Goal: Communication & Community: Answer question/provide support

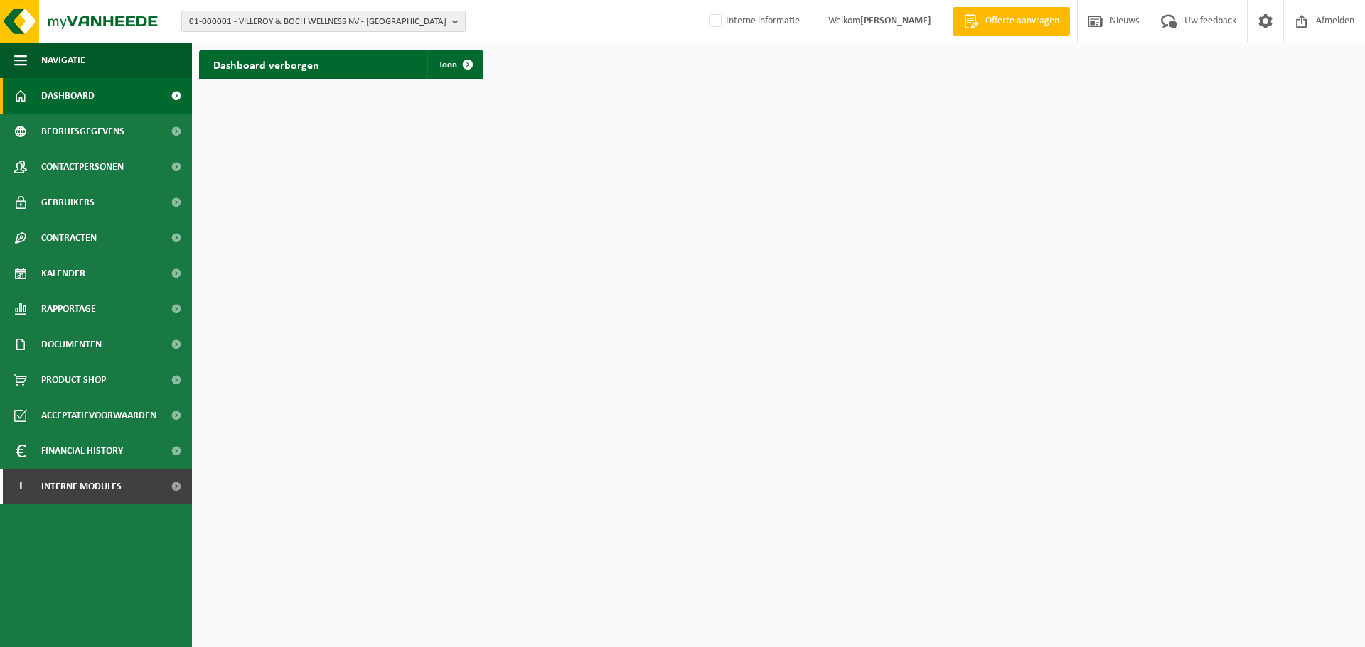
click at [875, 461] on html "01-000001 - VILLEROY & BOCH WELLNESS NV - ROESELARE 01-000001 - VILLEROY & BOCH…" at bounding box center [682, 323] width 1365 height 647
click at [398, 26] on span "01-000001 - VILLEROY & BOCH WELLNESS NV - ROESELARE" at bounding box center [317, 21] width 257 height 21
click at [403, 26] on span "01-000001 - VILLEROY & BOCH WELLNESS NV - ROESELARE" at bounding box center [317, 21] width 257 height 21
click at [404, 26] on span "01-000001 - VILLEROY & BOCH WELLNESS NV - ROESELARE" at bounding box center [317, 21] width 257 height 21
paste input "10-930536"
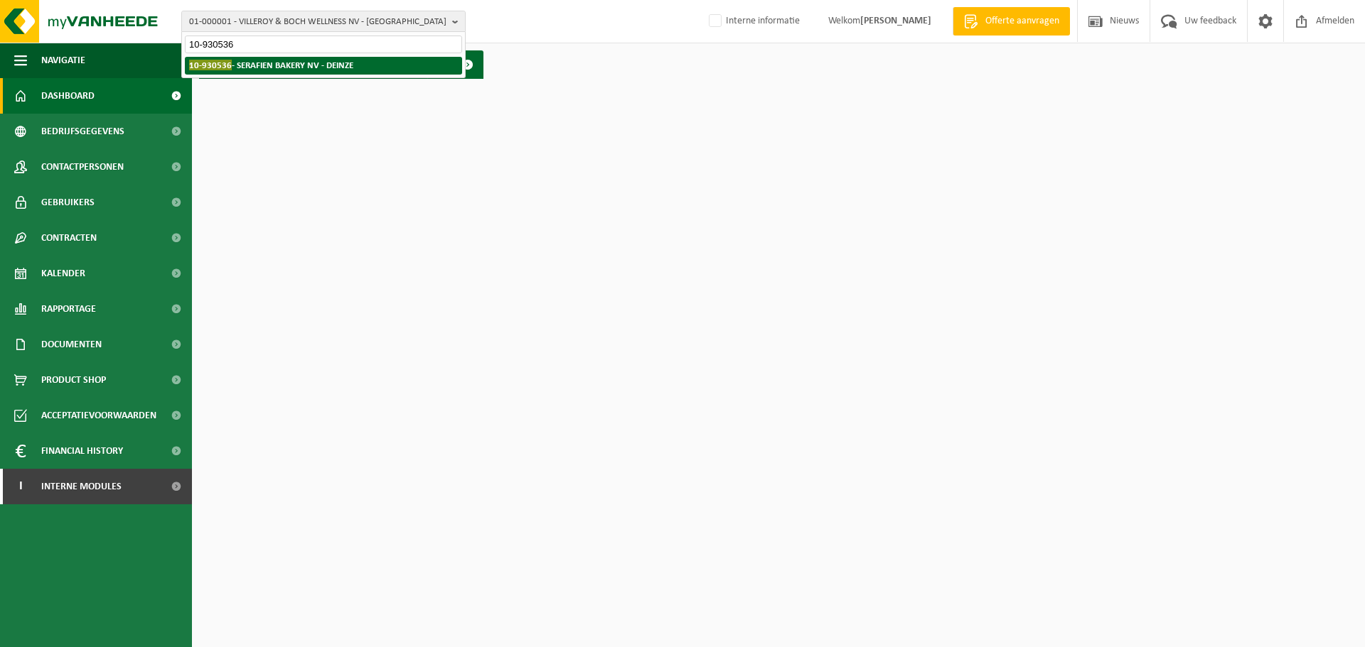
type input "10-930536"
click at [306, 64] on strong "10-930536 - SERAFIEN BAKERY NV - DEINZE" at bounding box center [271, 65] width 164 height 11
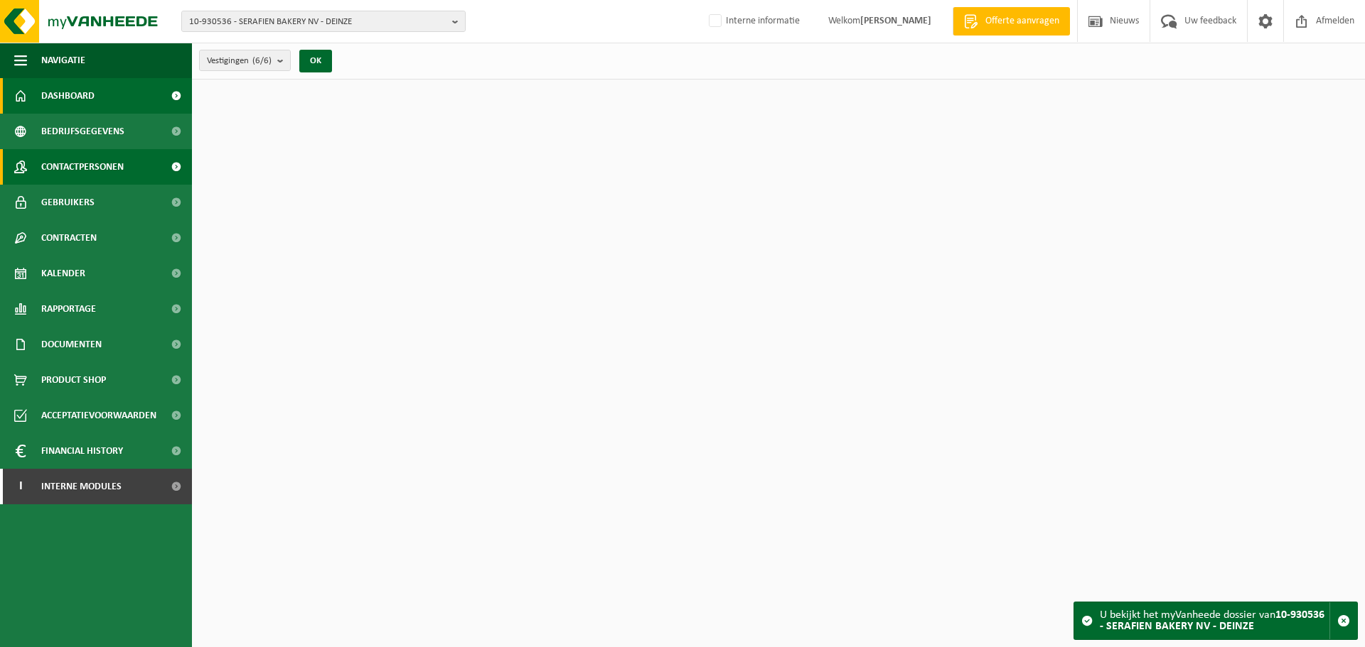
click at [97, 163] on span "Contactpersonen" at bounding box center [82, 167] width 82 height 36
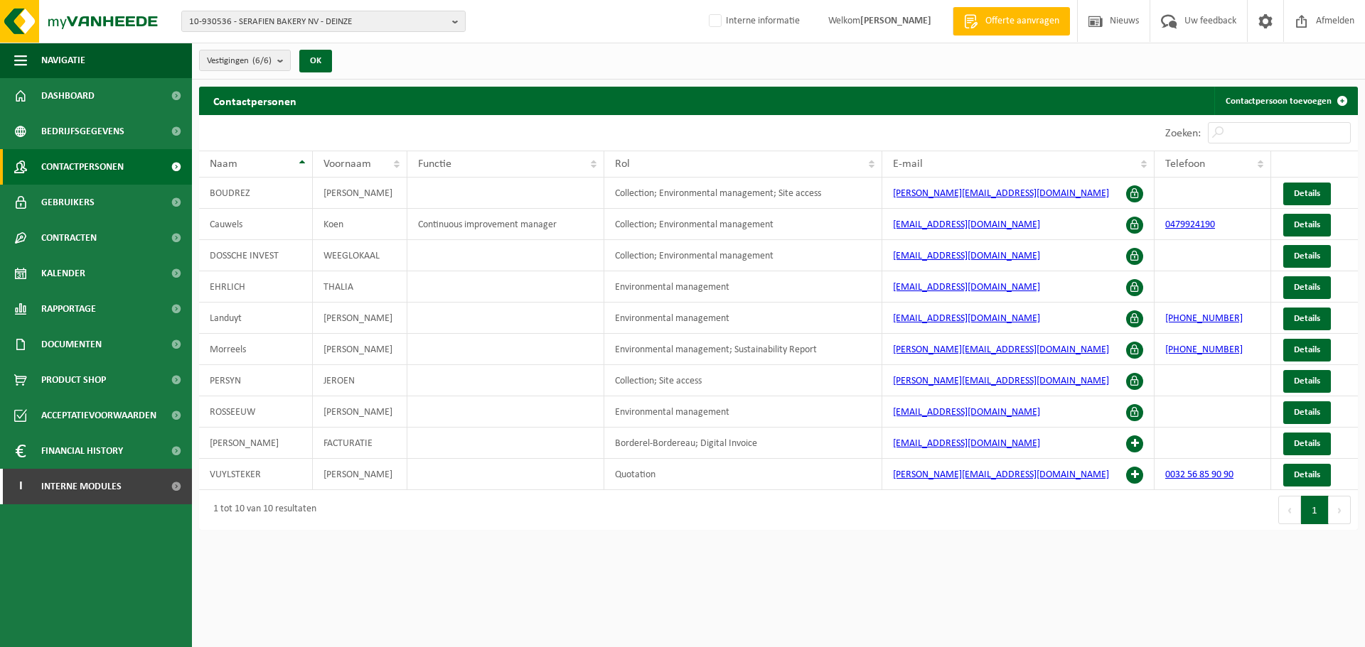
click at [864, 588] on html "10-930536 - SERAFIEN BAKERY NV - DEINZE 10-804424 - GROUP DOSSCHE 01-099295 - D…" at bounding box center [682, 323] width 1365 height 647
click at [847, 507] on div "Eerste Vorige 1 Volgende Laatste" at bounding box center [1067, 510] width 579 height 40
click at [738, 564] on html "10-930536 - SERAFIEN BAKERY NV - DEINZE 10-804424 - GROUP DOSSCHE 01-099295 - D…" at bounding box center [682, 323] width 1365 height 647
click at [672, 539] on html "10-930536 - SERAFIEN BAKERY NV - DEINZE 10-804424 - GROUP DOSSCHE 01-099295 - D…" at bounding box center [682, 323] width 1365 height 647
click at [1060, 554] on html "10-930536 - SERAFIEN BAKERY NV - DEINZE 10-804424 - GROUP DOSSCHE 01-099295 - D…" at bounding box center [682, 323] width 1365 height 647
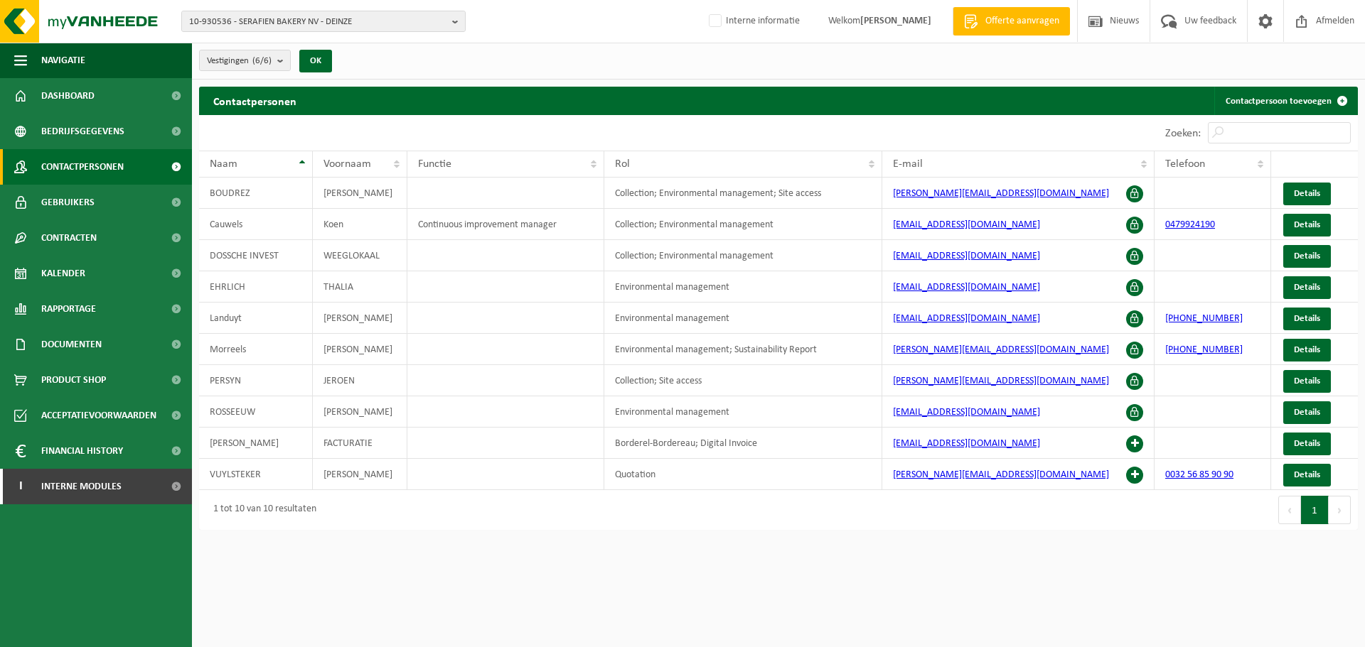
click at [968, 536] on div "Contactpersonen Contactpersoon toevoegen Even geduld. Door de grote hoeveelheid…" at bounding box center [778, 312] width 1173 height 451
click at [932, 573] on html "10-930536 - SERAFIEN BAKERY NV - DEINZE 10-804424 - GROUP DOSSCHE 01-099295 - D…" at bounding box center [682, 323] width 1365 height 647
click at [1257, 96] on link "Contactpersoon toevoegen" at bounding box center [1285, 101] width 142 height 28
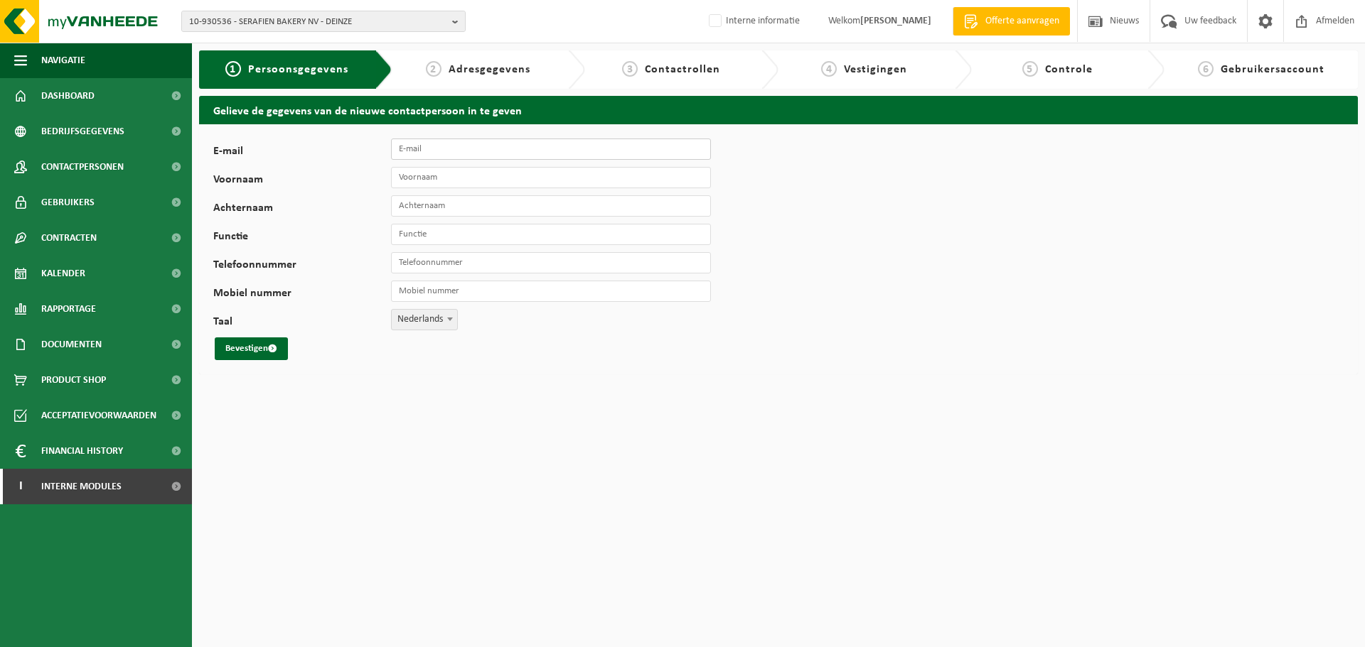
click at [493, 149] on input "E-mail" at bounding box center [551, 149] width 320 height 21
paste input "louis.lesage@serafienbakery.com"
type input "louis.lesage@serafienbakery.com"
click at [571, 180] on input "Voornaam" at bounding box center [551, 177] width 320 height 21
type input "LOUIS"
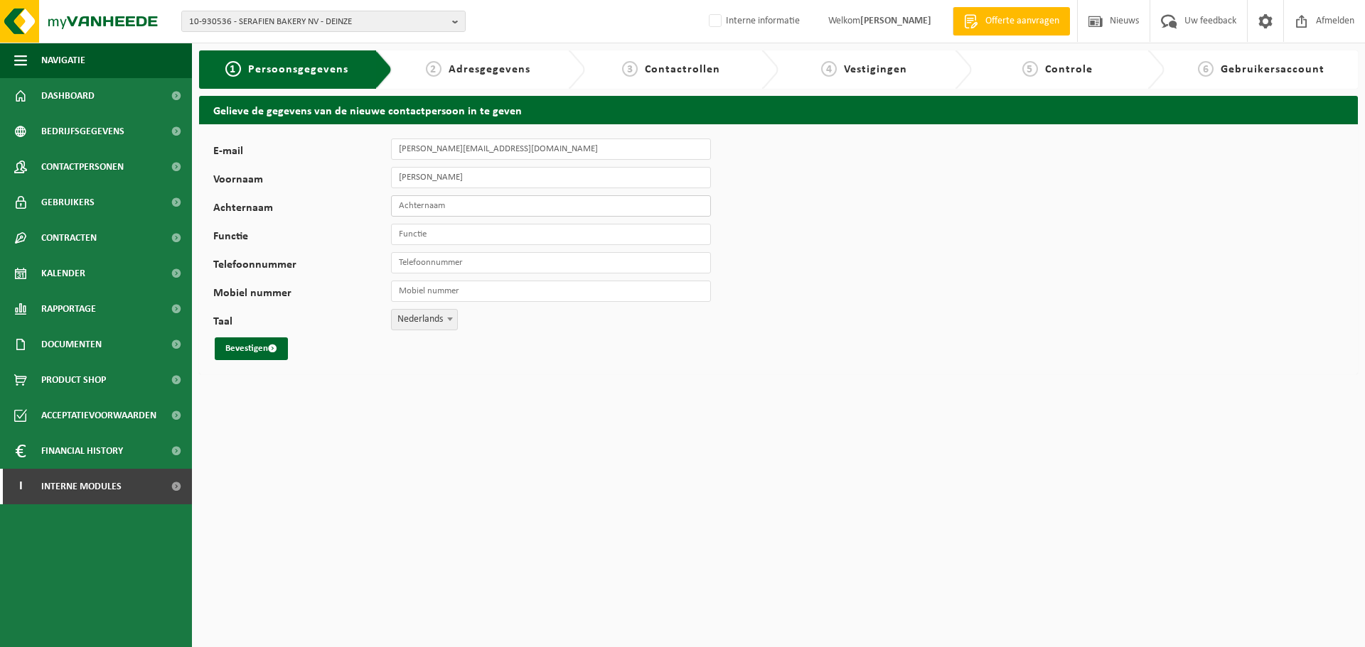
click at [473, 206] on input "Achternaam" at bounding box center [551, 205] width 320 height 21
click at [673, 211] on input "Achternaam" at bounding box center [551, 205] width 320 height 21
click at [576, 202] on input "Achternaam" at bounding box center [551, 205] width 320 height 21
type input "LESAGE"
click at [473, 374] on div "E-mail louis.lesage@serafienbakery.com Voornaam LOUIS Achternaam LESAGE Functie…" at bounding box center [778, 249] width 1158 height 250
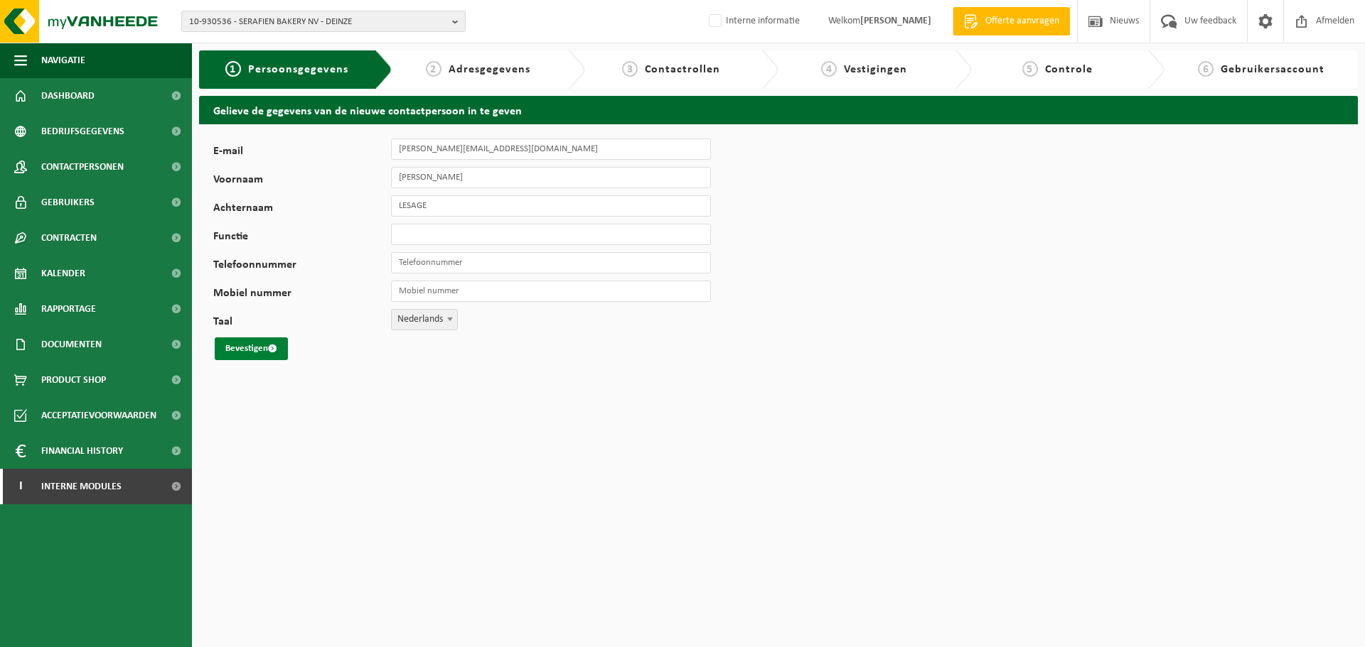
click at [252, 346] on button "Bevestigen" at bounding box center [251, 349] width 73 height 23
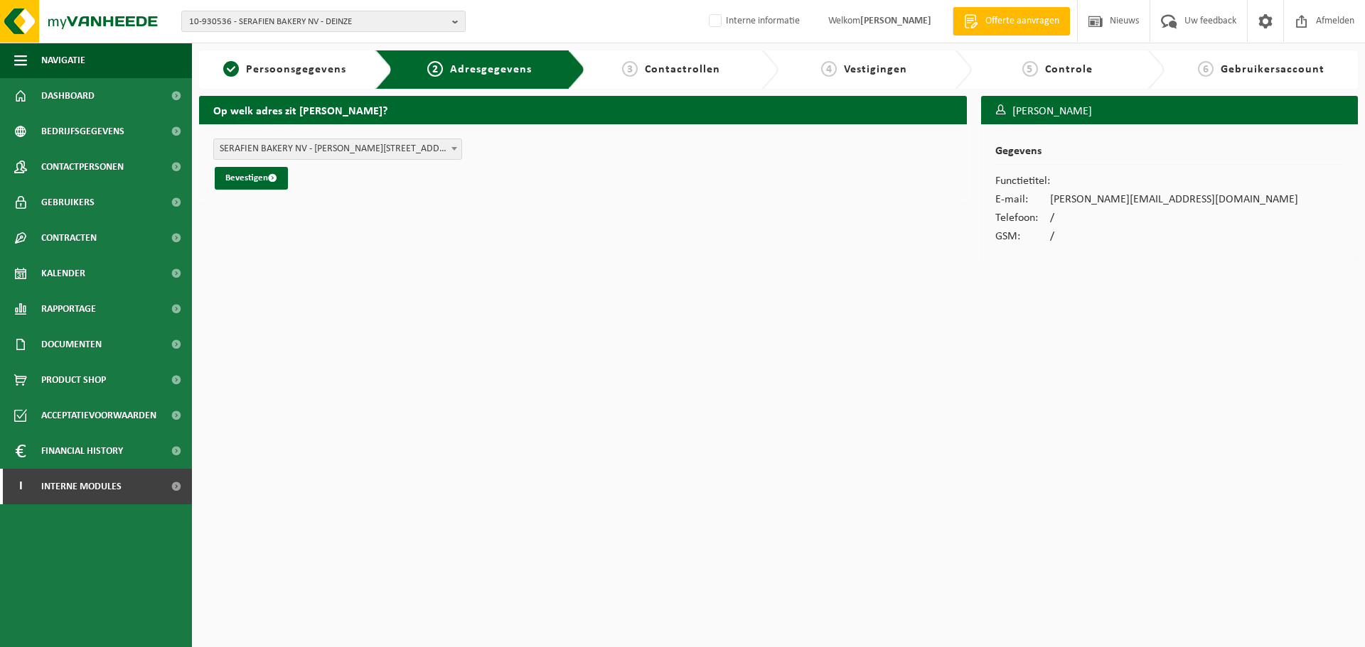
click at [388, 141] on span "SERAFIEN BAKERY NV - [PERSON_NAME][STREET_ADDRESS] (10-930536/BUS)" at bounding box center [337, 149] width 247 height 20
click at [388, 144] on span "SERAFIEN BAKERY NV - CLEMENCE DOSSCHESTRAAT 1 , 9800 DEINZE BE (10-930536/BUS)" at bounding box center [337, 149] width 247 height 20
click at [250, 178] on button "Bevestigen" at bounding box center [251, 178] width 73 height 23
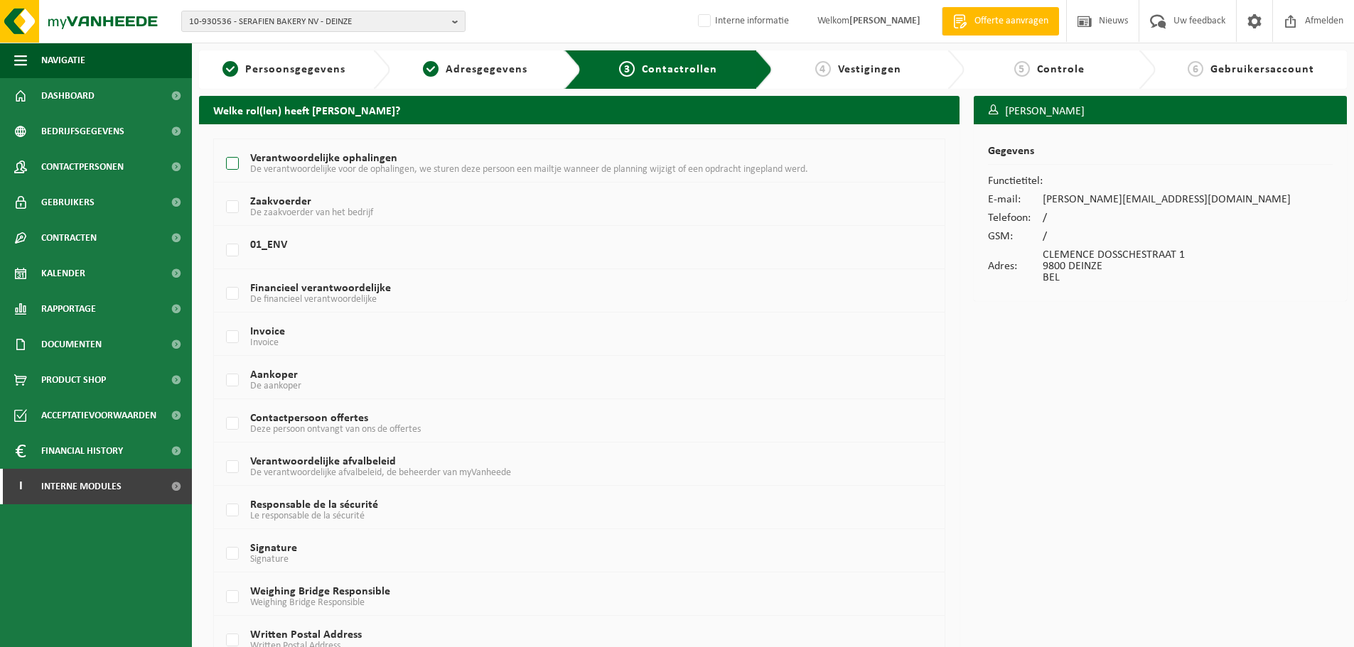
drag, startPoint x: 336, startPoint y: 154, endPoint x: 343, endPoint y: 162, distance: 10.7
click at [336, 154] on label "Verantwoordelijke ophalingen De verantwoordelijke voor de ophalingen, we sturen…" at bounding box center [548, 164] width 651 height 21
click at [221, 146] on input "Verantwoordelijke ophalingen De verantwoordelijke voor de ophalingen, we sturen…" at bounding box center [220, 146] width 1 height 1
checkbox input "true"
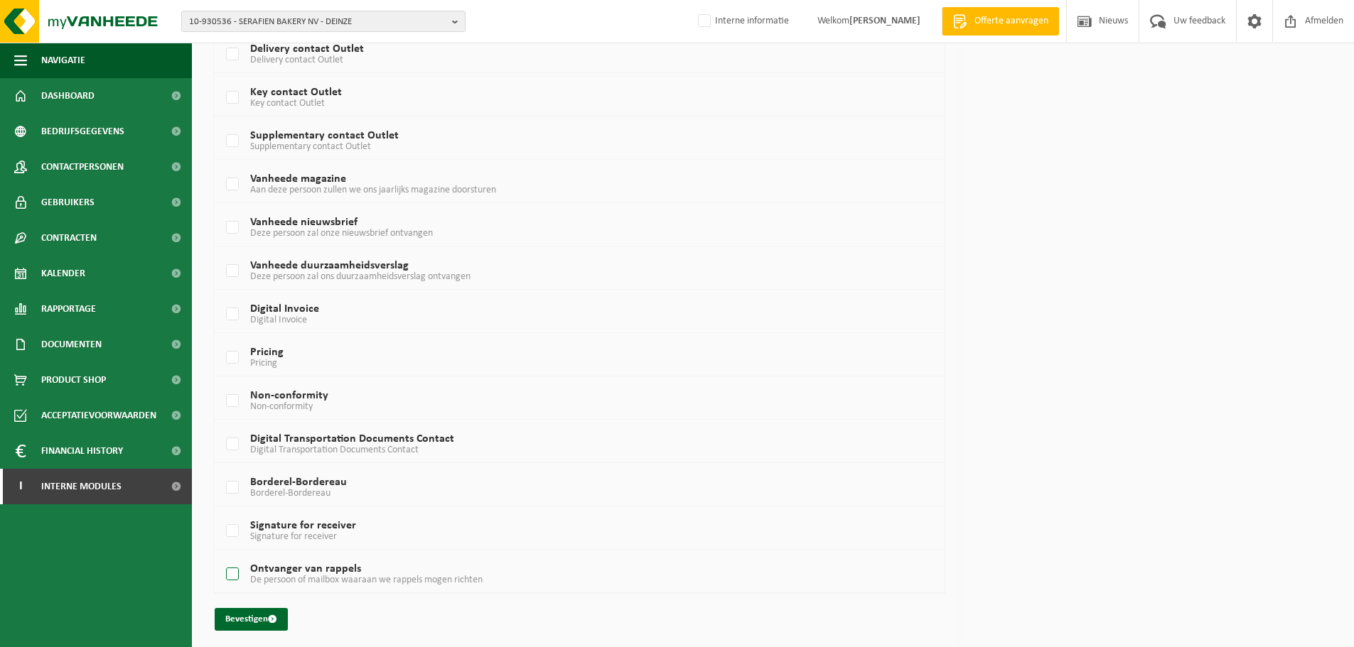
scroll to position [764, 0]
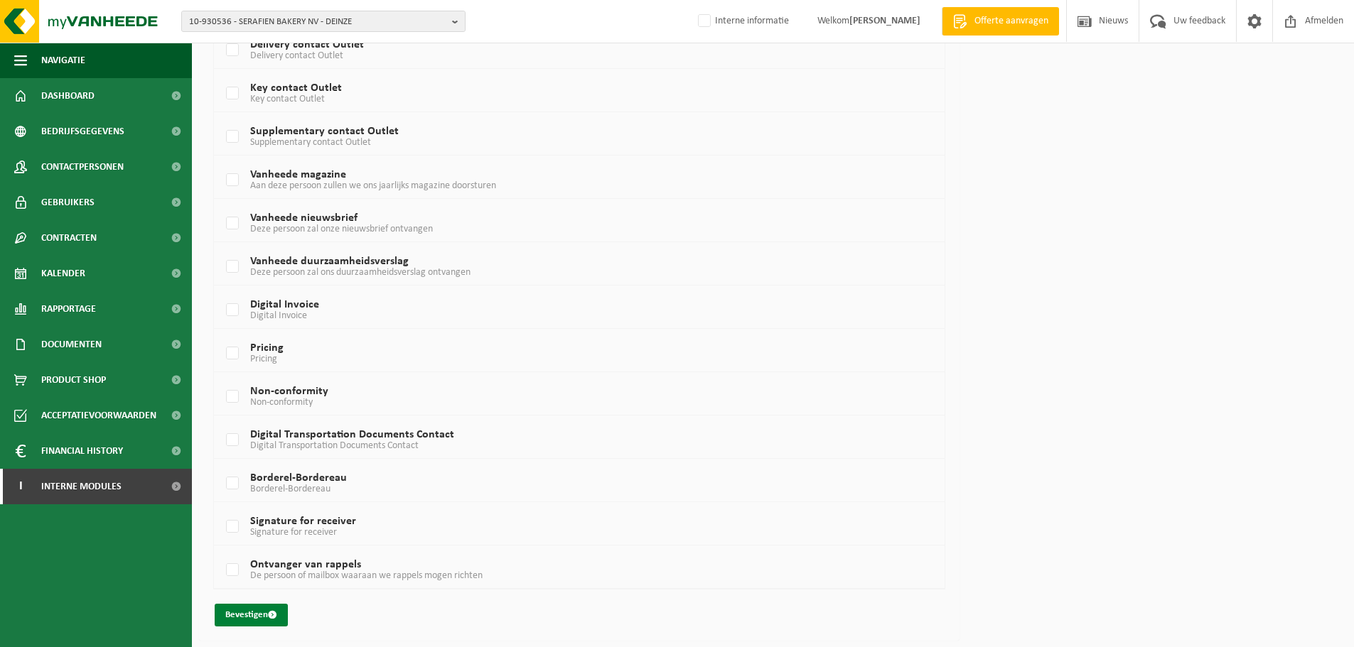
click at [258, 625] on button "Bevestigen" at bounding box center [251, 615] width 73 height 23
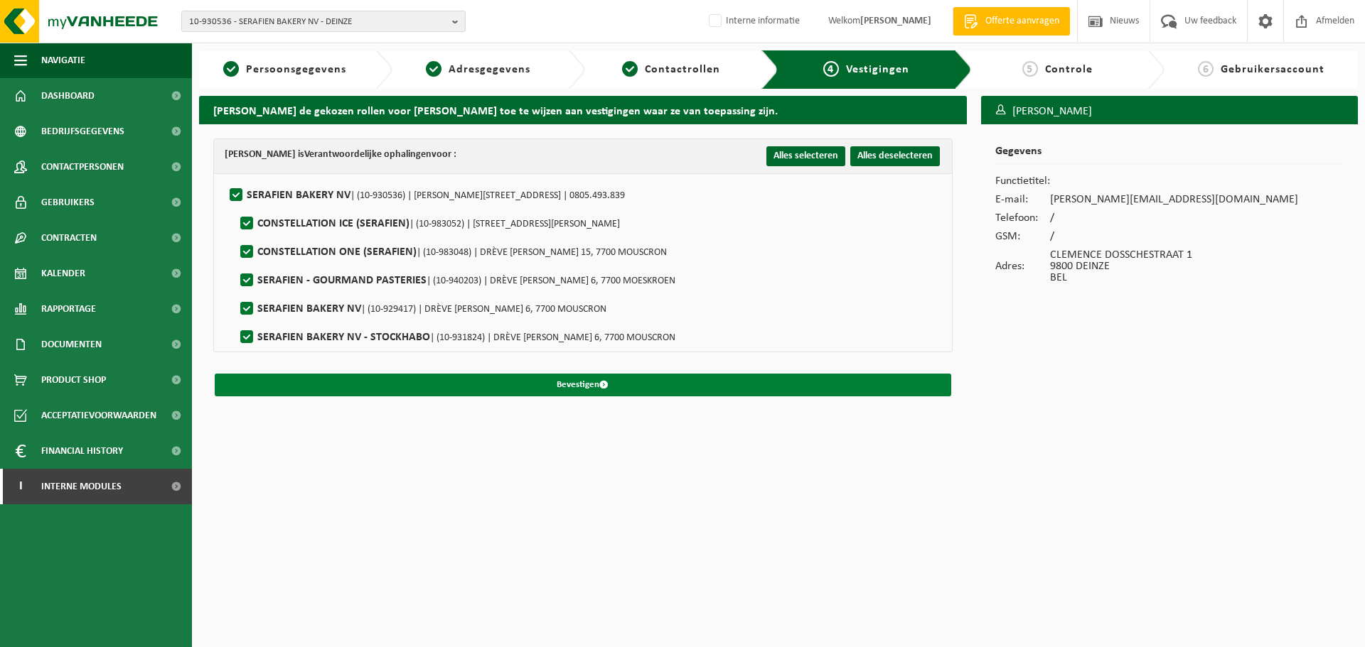
click at [594, 387] on button "Bevestigen" at bounding box center [583, 385] width 736 height 23
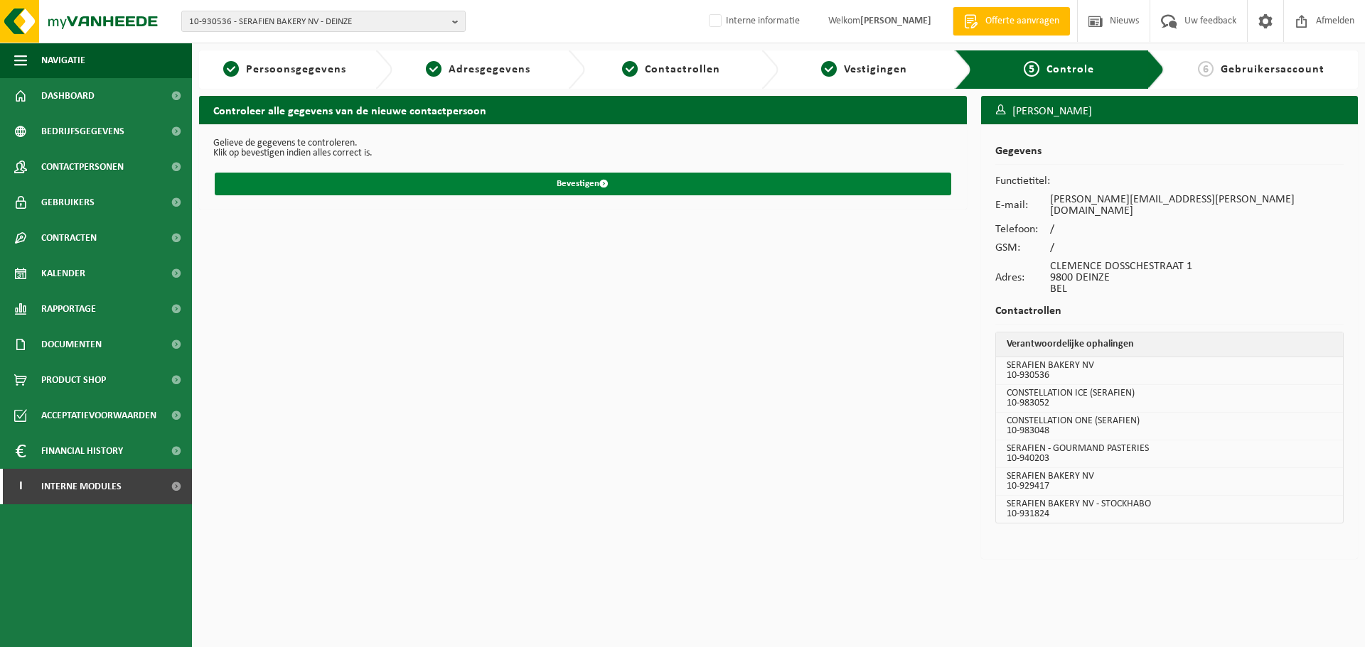
click at [622, 194] on button "Bevestigen" at bounding box center [583, 184] width 736 height 23
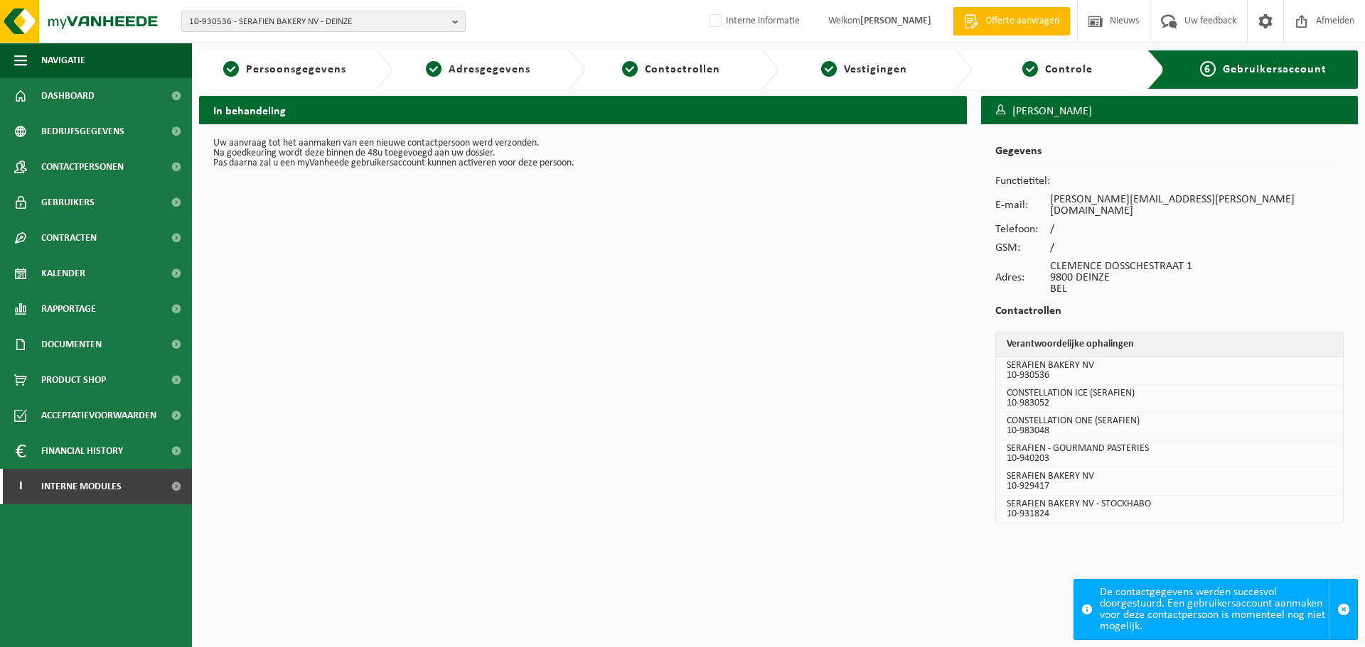
click at [306, 25] on span "10-930536 - SERAFIEN BAKERY NV - DEINZE" at bounding box center [317, 21] width 257 height 21
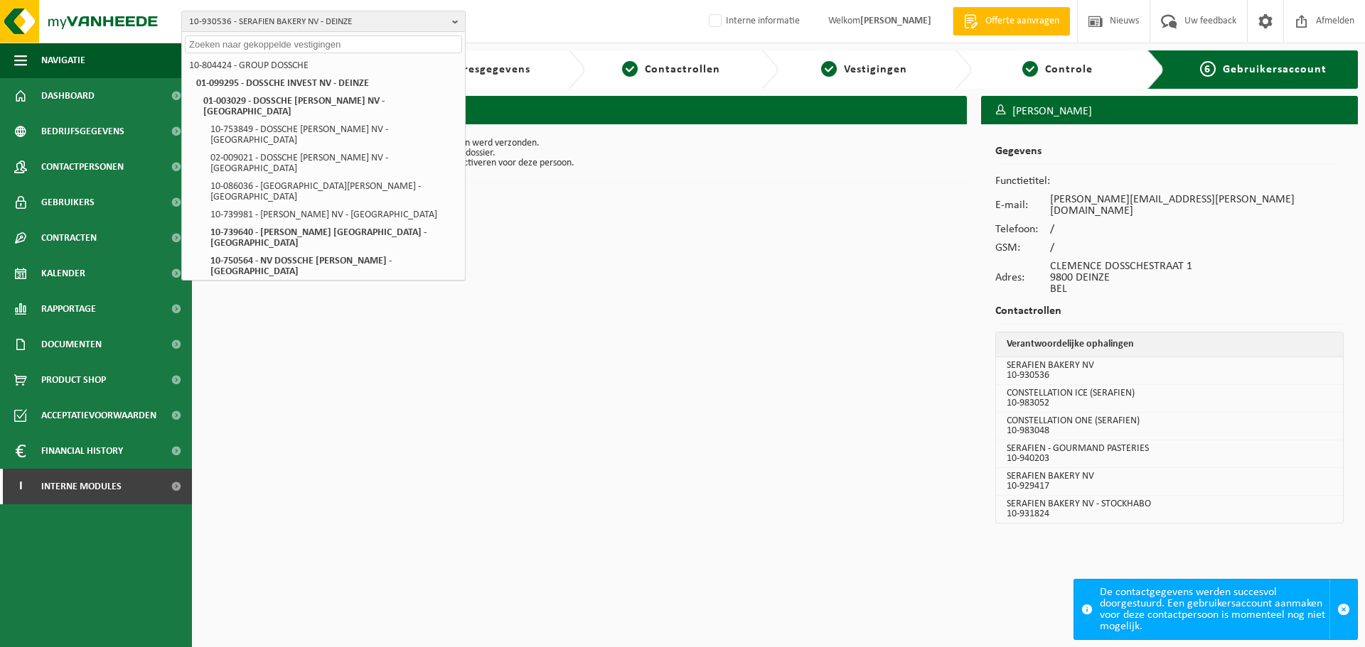
click at [537, 379] on div "In behandeling Uw aanvraag tot het aanmaken van een nieuwe contactpersoon werd …" at bounding box center [583, 331] width 782 height 471
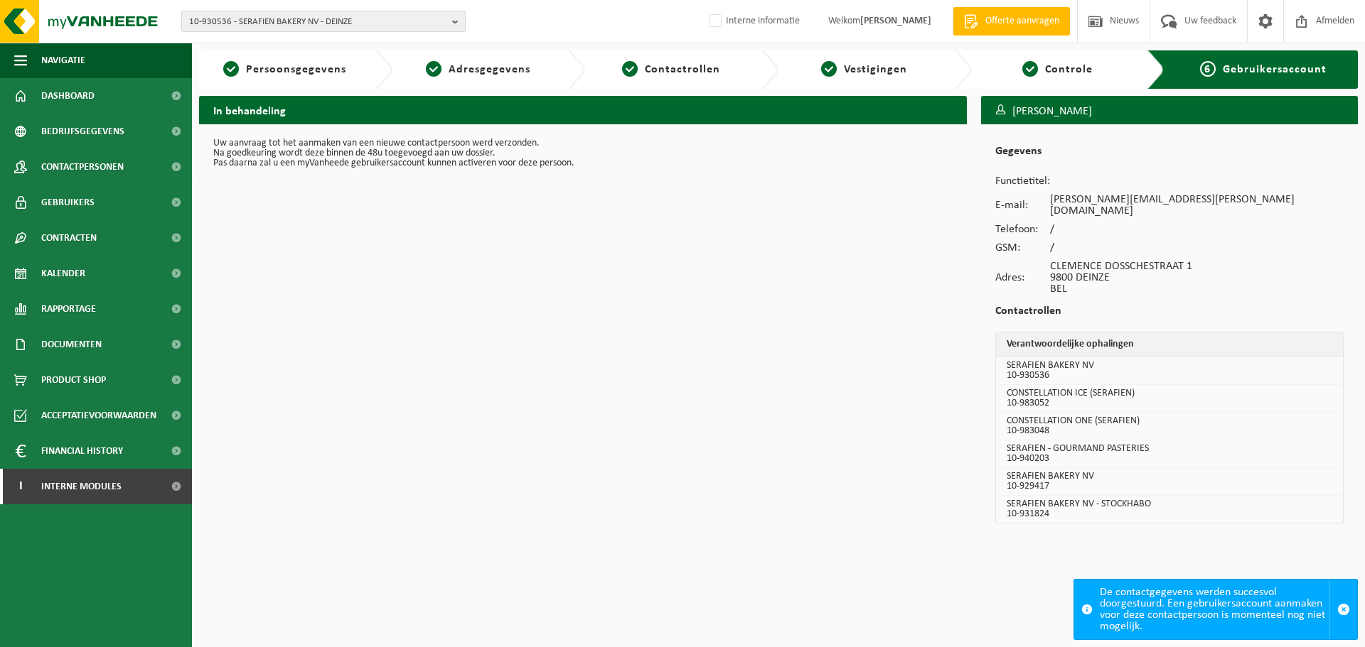
click at [402, 18] on span "10-930536 - SERAFIEN BAKERY NV - DEINZE" at bounding box center [317, 21] width 257 height 21
type input "10-994988"
click at [291, 63] on strong "10-994988 - URBASYS - VARENNES JARCY" at bounding box center [271, 65] width 164 height 12
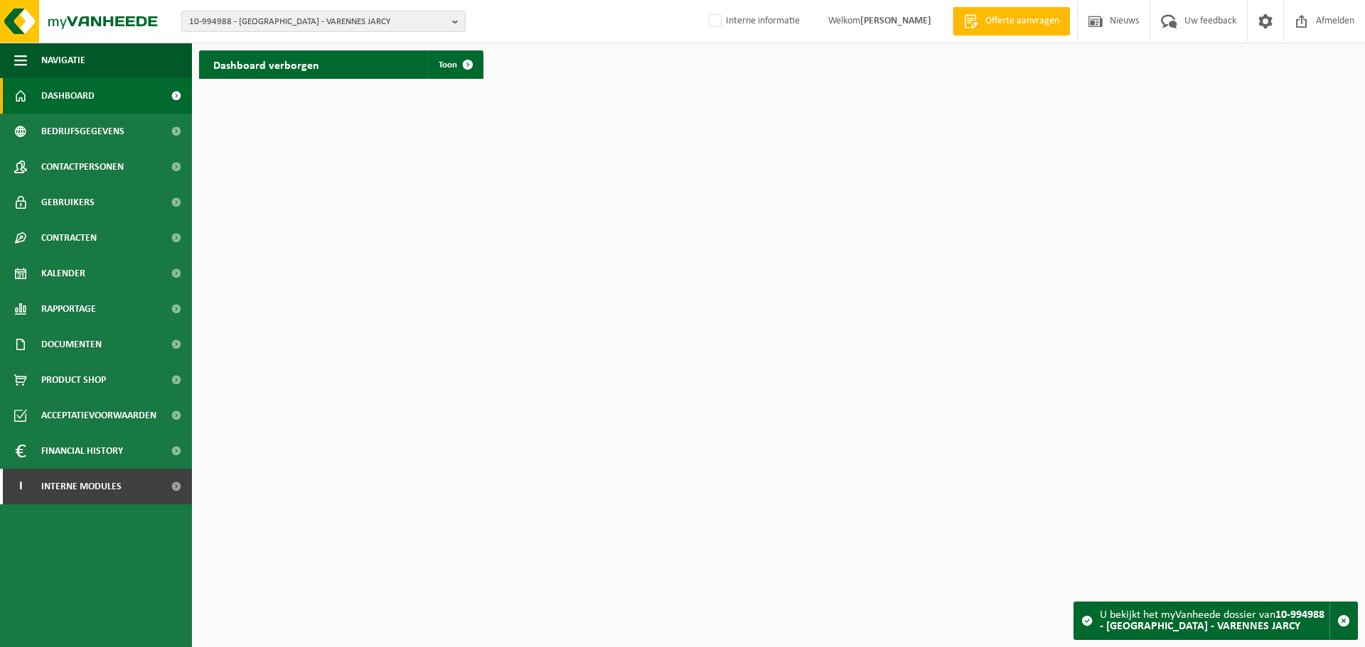
drag, startPoint x: 142, startPoint y: 167, endPoint x: 267, endPoint y: 174, distance: 124.6
click at [142, 167] on link "Contactpersonen" at bounding box center [96, 167] width 192 height 36
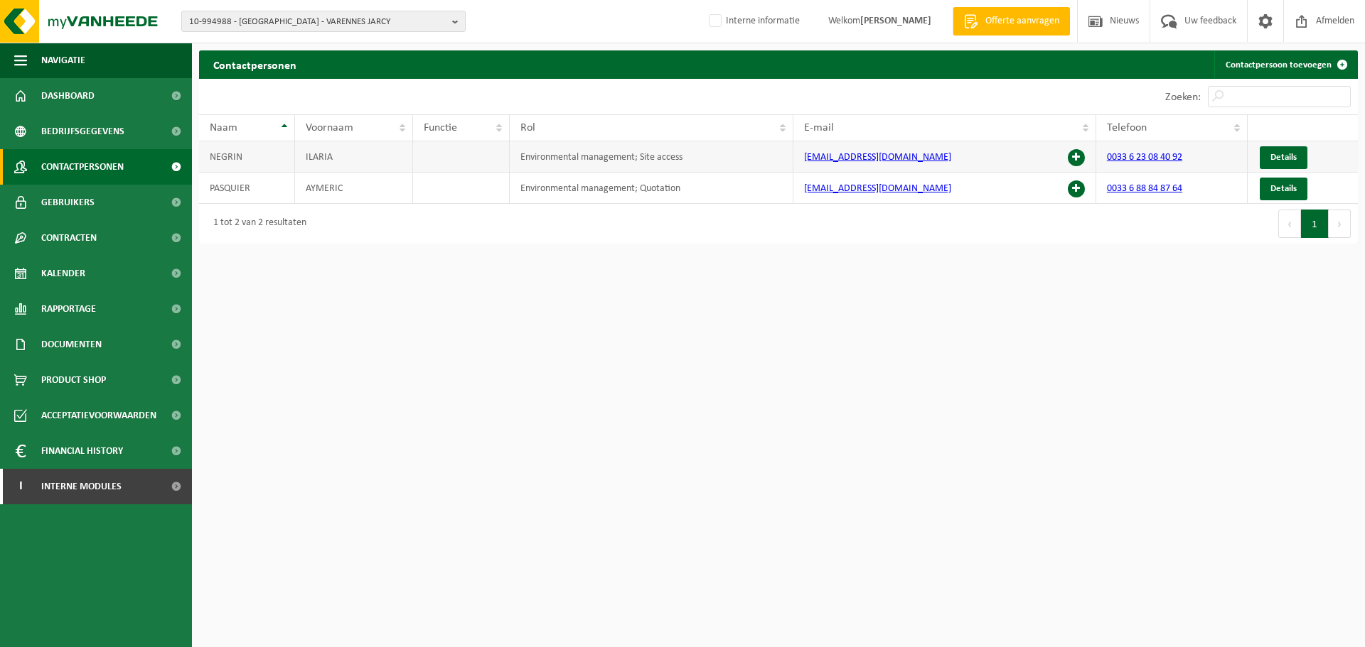
click at [1078, 152] on span at bounding box center [1076, 157] width 17 height 17
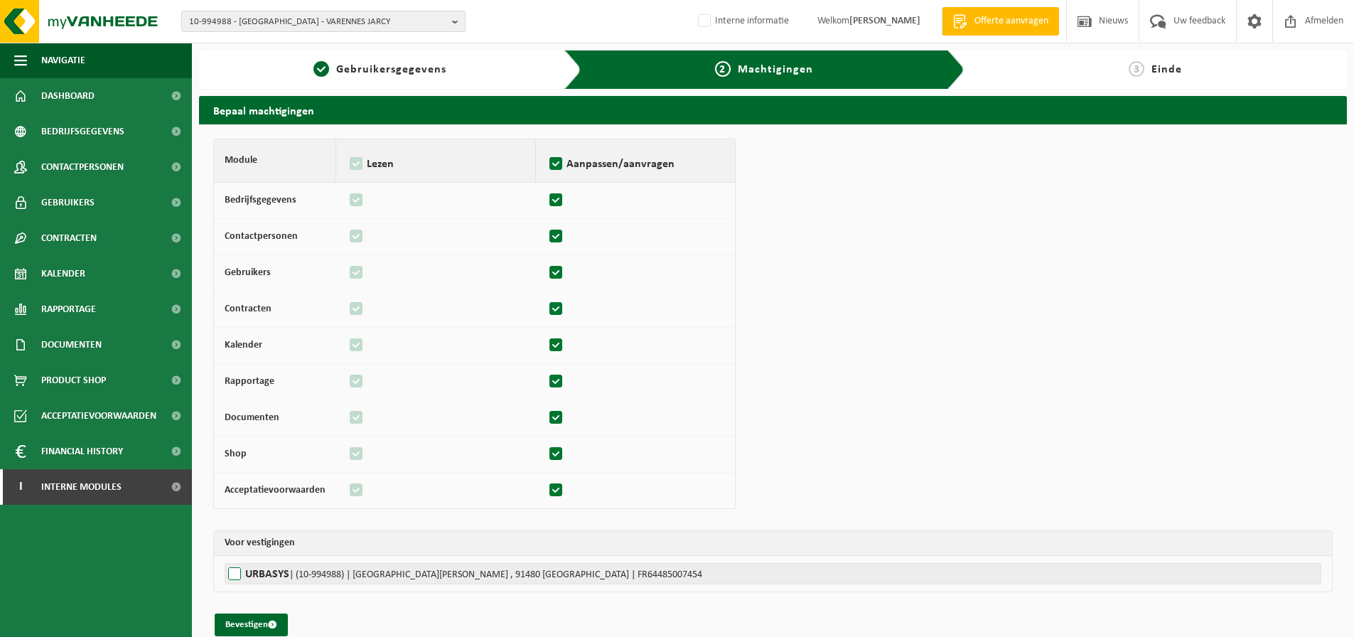
click at [279, 569] on label"] "URBASYS | (10-994988) | ROUTE DU TREMBLAY , 91480 VARENNES JARCY | FR64485007454" at bounding box center [773, 573] width 1097 height 21
click at [279, 569] on input "URBASYS | (10-994988) | ROUTE DU TREMBLAY , 91480 VARENNES JARCY | FR64485007454" at bounding box center [902, 573] width 1354 height 21
checkbox input "true"
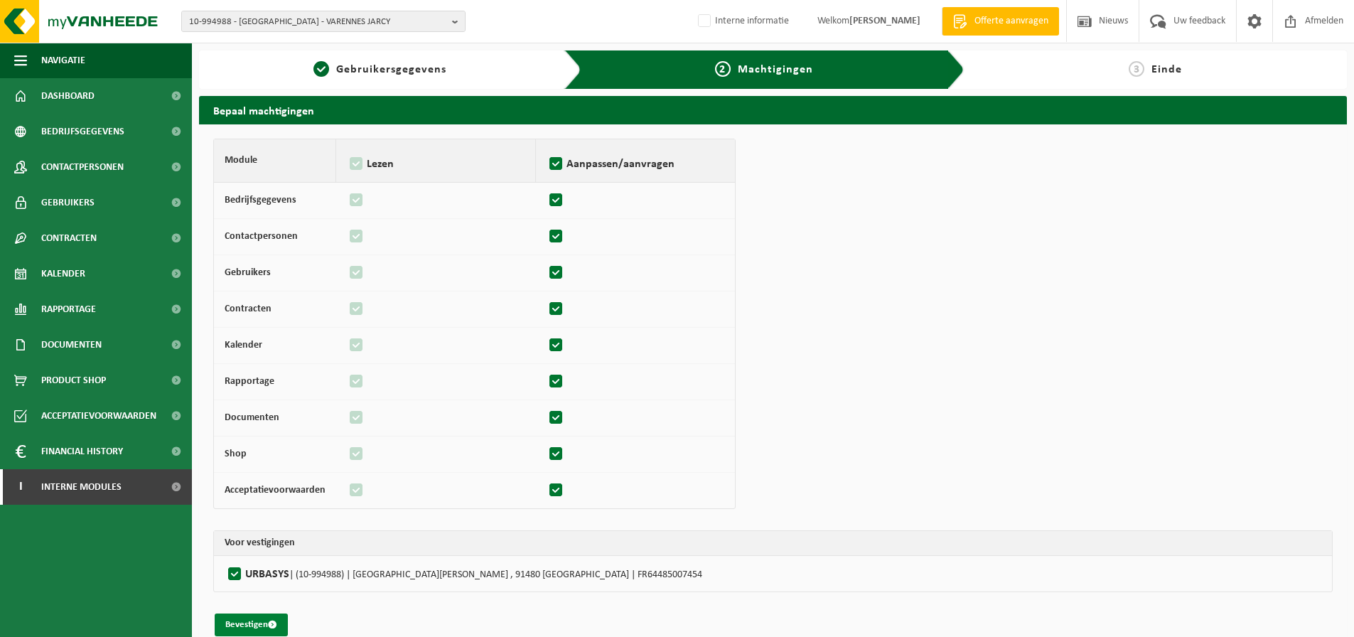
click at [250, 630] on button "Bevestigen" at bounding box center [251, 624] width 73 height 23
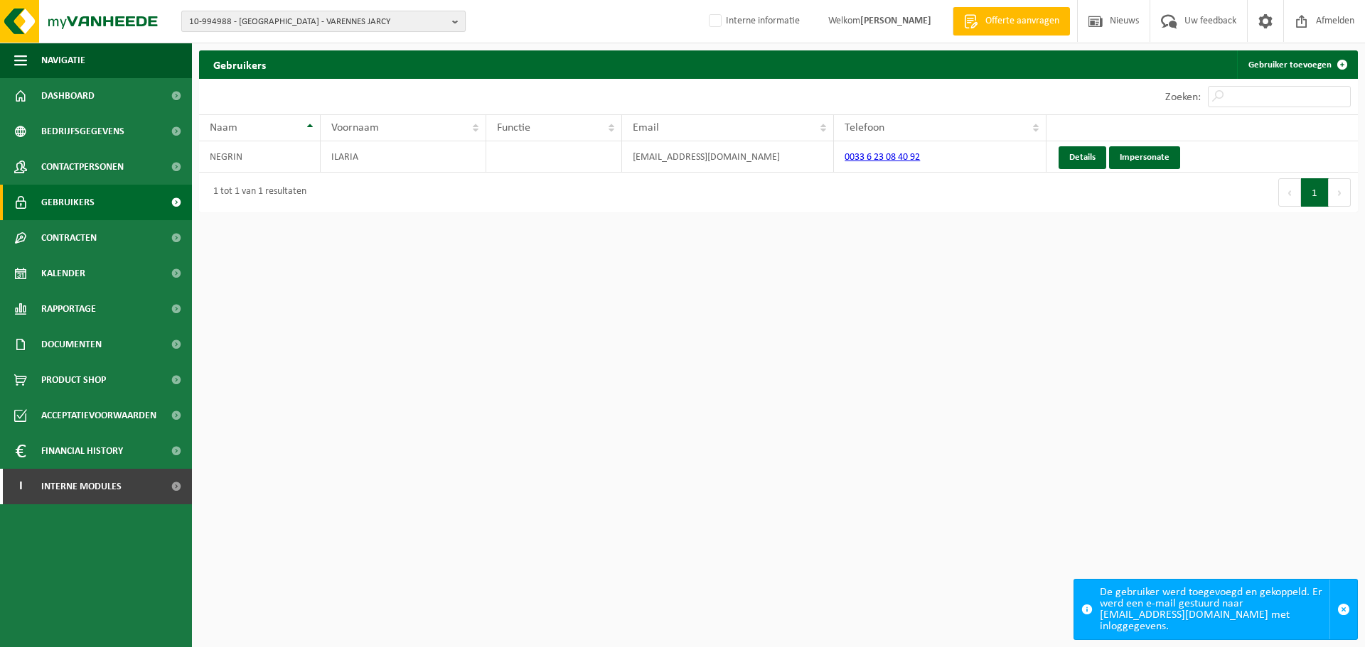
click at [299, 26] on span "10-994988 - [GEOGRAPHIC_DATA] - VARENNES JARCY" at bounding box center [317, 21] width 257 height 21
type input "01-087280"
click at [300, 65] on strong "01-087280 - LYCEE BLARINGHEM - BETHUNE" at bounding box center [272, 65] width 166 height 11
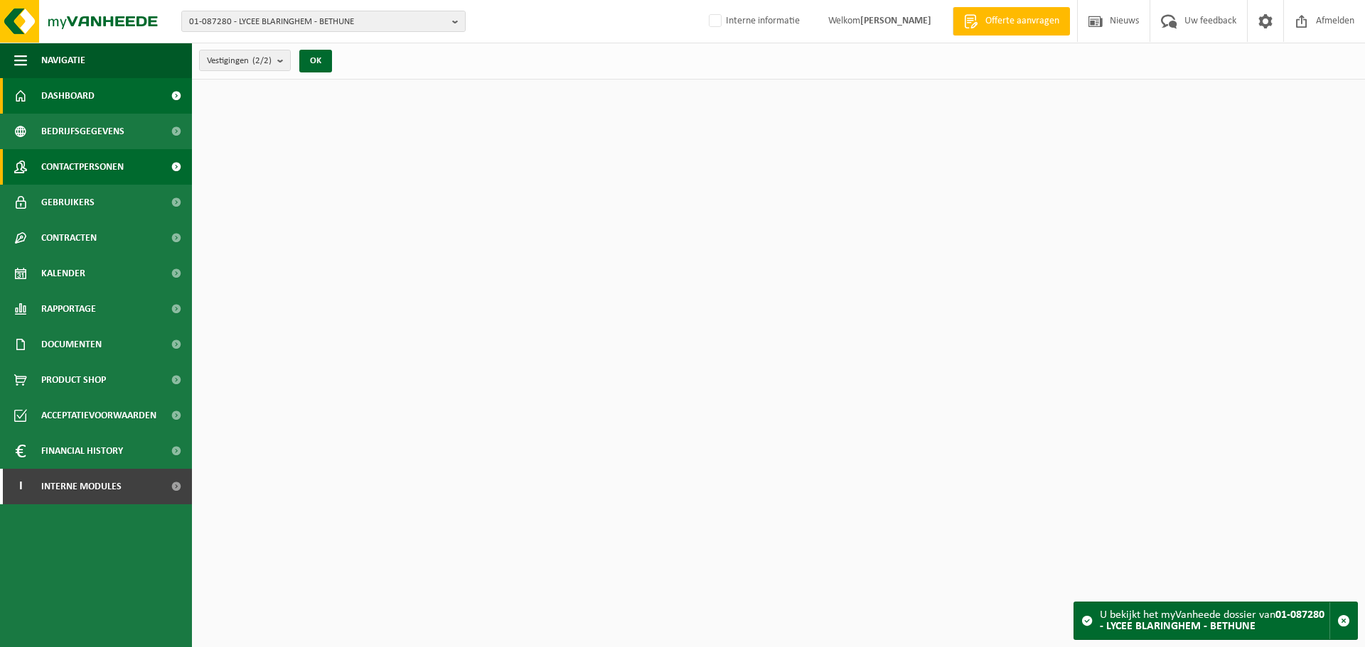
click at [107, 166] on span "Contactpersonen" at bounding box center [82, 167] width 82 height 36
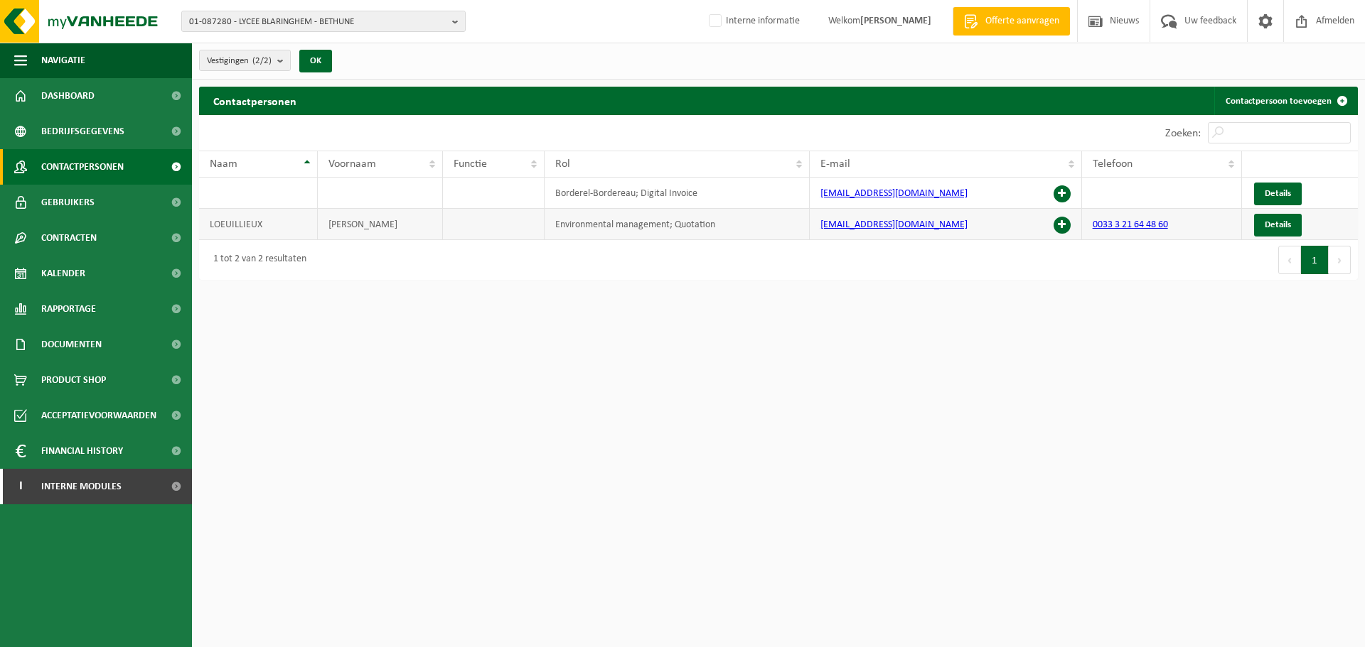
click at [1056, 219] on span at bounding box center [1061, 225] width 17 height 17
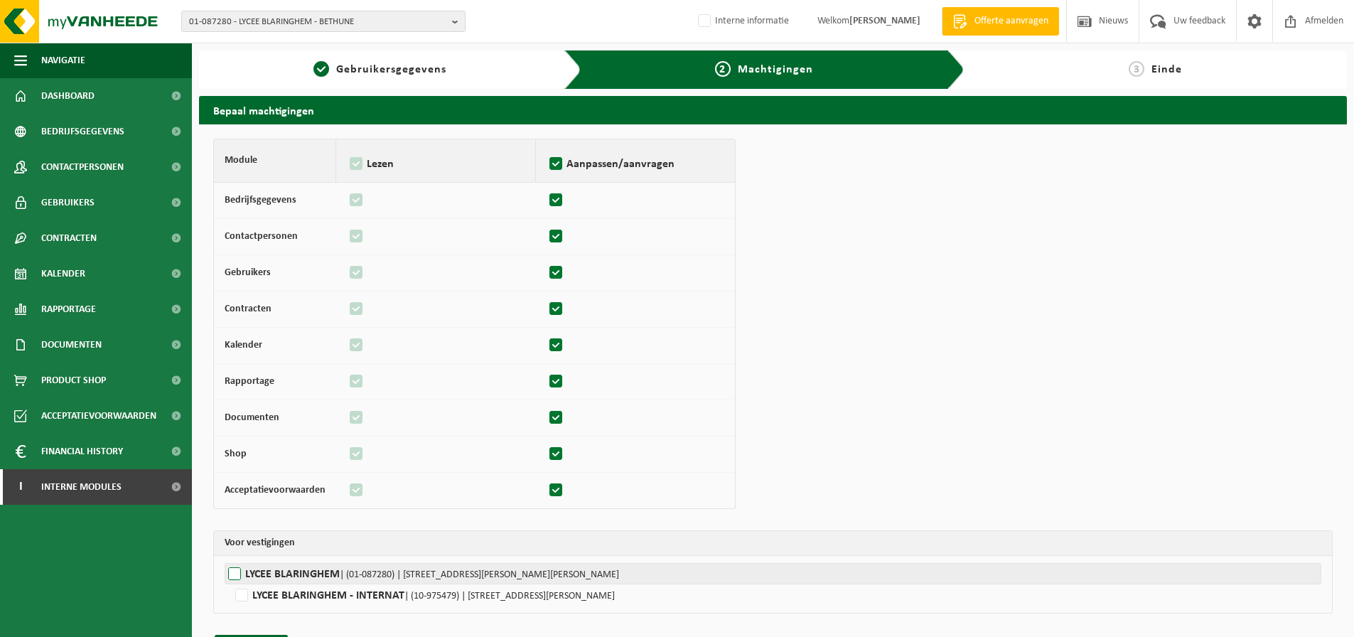
click at [290, 581] on label"] "LYCEE BLARINGHEM | (01-087280) | [STREET_ADDRESS][PERSON_NAME][PERSON_NAME]" at bounding box center [773, 573] width 1097 height 21
click at [290, 581] on input "LYCEE BLARINGHEM | (01-087280) | [STREET_ADDRESS][PERSON_NAME][PERSON_NAME]" at bounding box center [902, 573] width 1354 height 21
checkbox input "true"
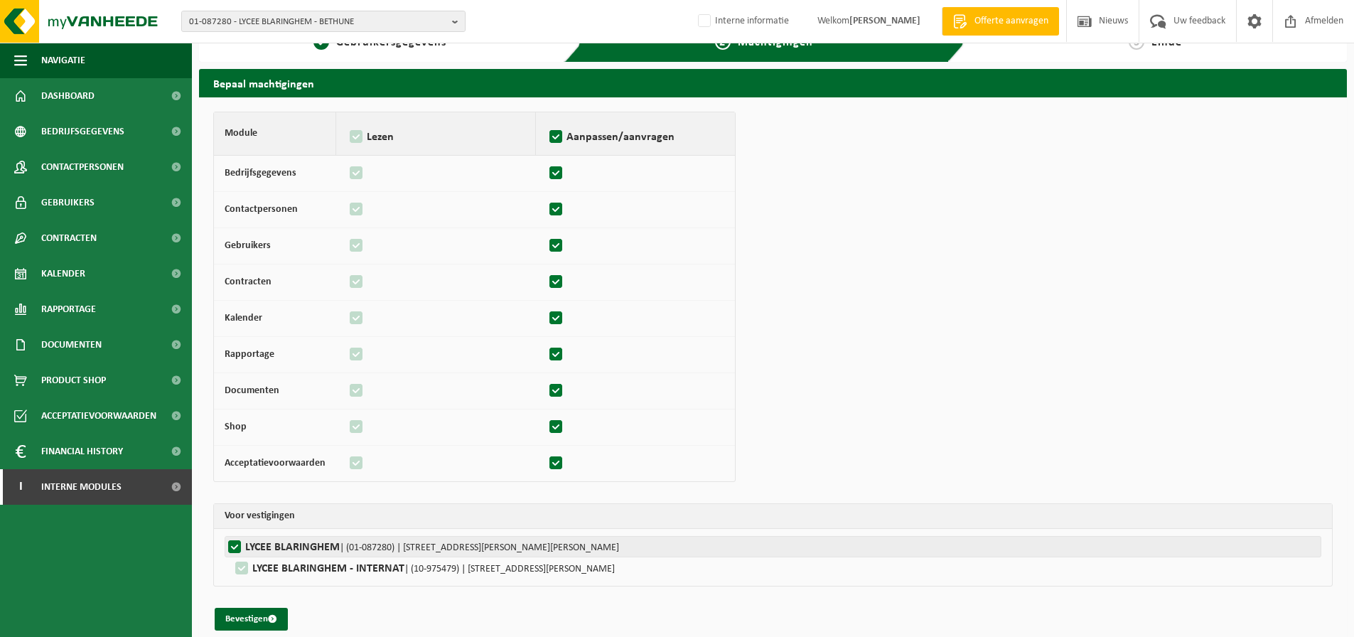
scroll to position [41, 0]
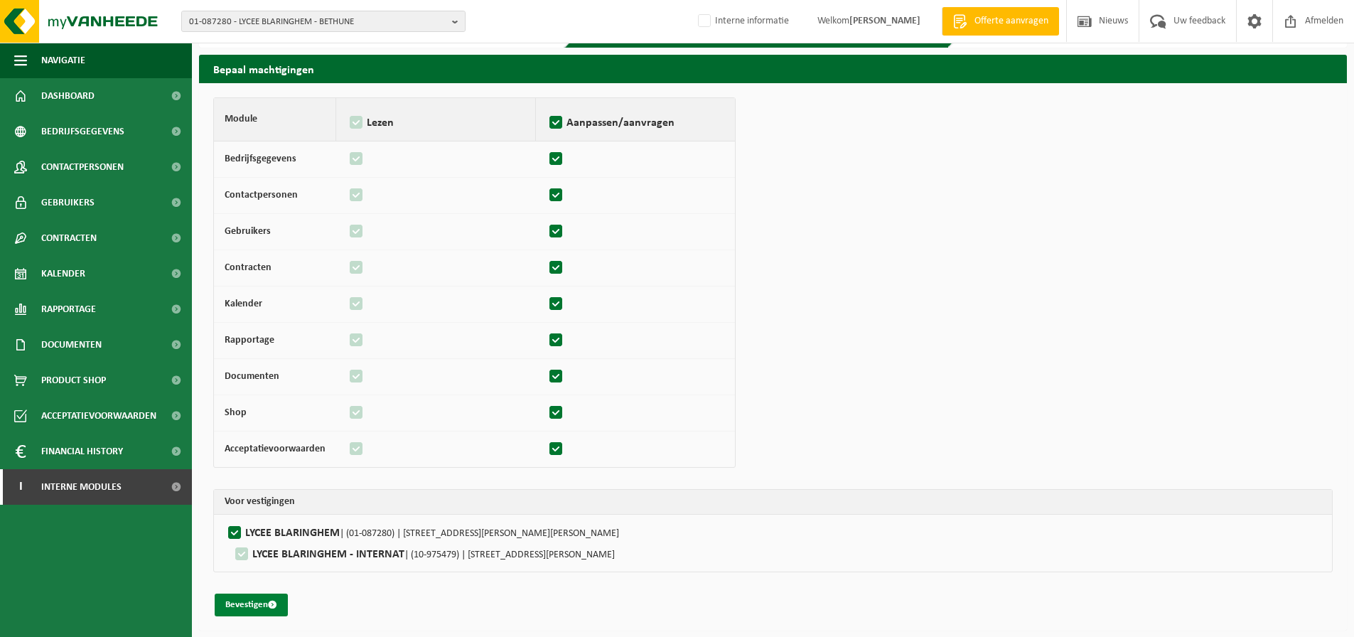
click at [254, 601] on button "Bevestigen" at bounding box center [251, 604] width 73 height 23
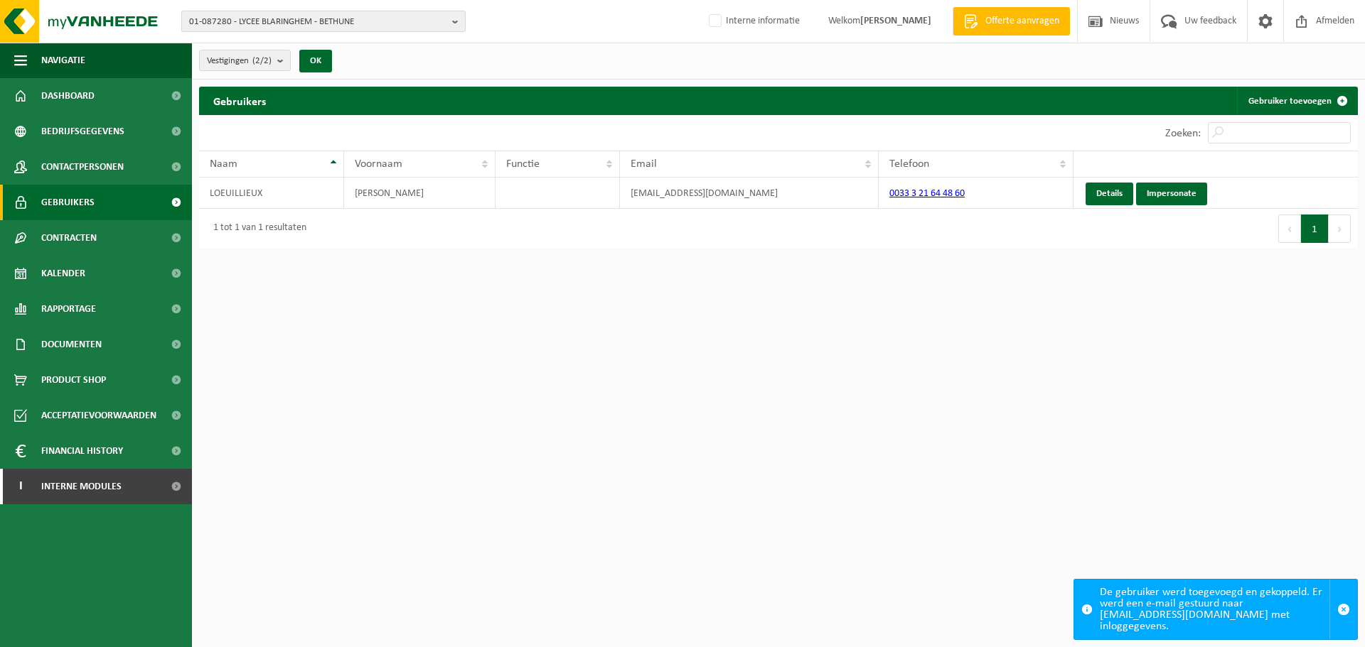
click at [351, 18] on span "01-087280 - LYCEE BLARINGHEM - BETHUNE" at bounding box center [317, 21] width 257 height 21
type input "10-978936"
click at [344, 70] on strong "10-978936 - LES CRAPAUDS FOUS - BILLY BERCLAU" at bounding box center [288, 65] width 199 height 11
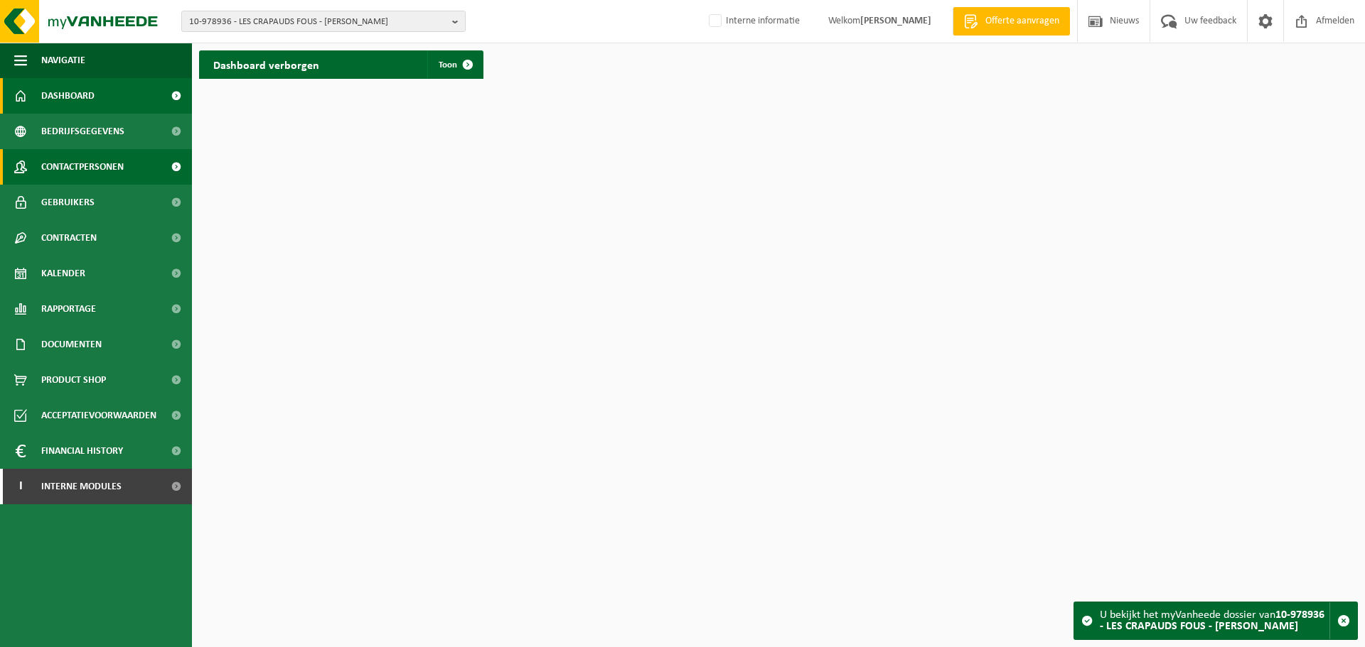
click at [120, 163] on span "Contactpersonen" at bounding box center [82, 167] width 82 height 36
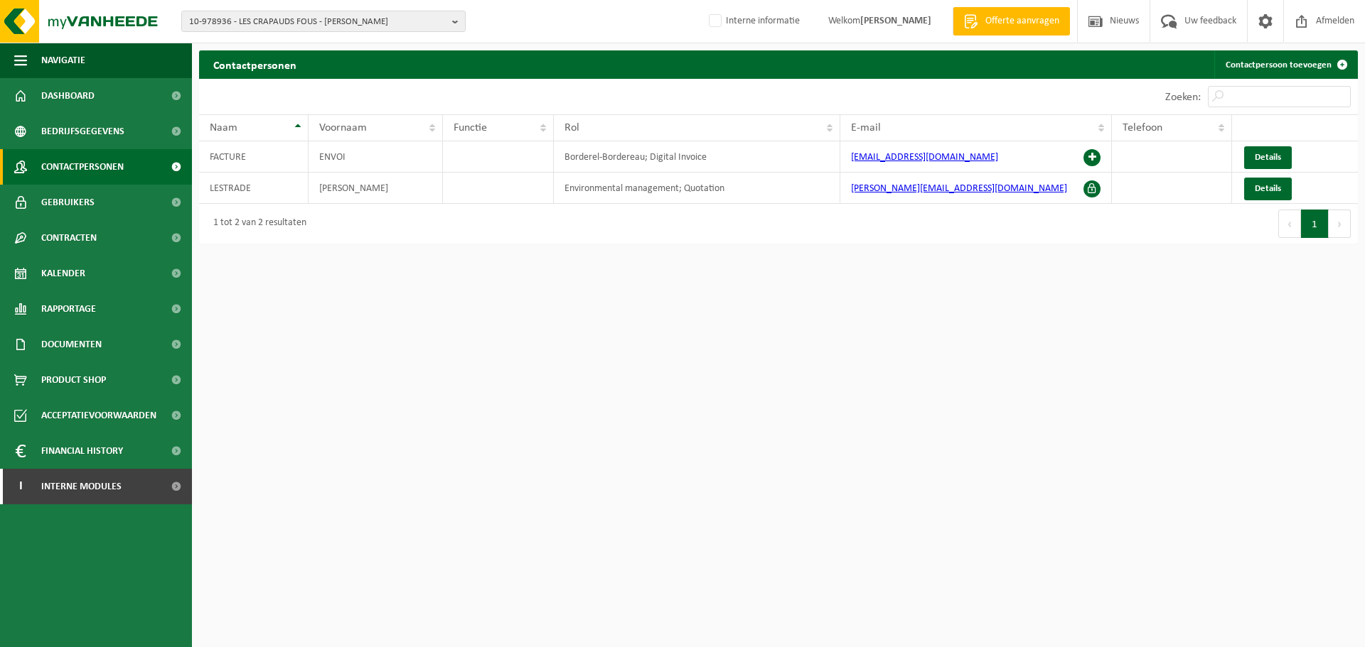
click at [789, 352] on html "10-978936 - LES CRAPAUDS FOUS - [PERSON_NAME] 10-978936 - LES CRAPAUDS FOUS - […" at bounding box center [682, 323] width 1365 height 647
click at [807, 230] on div "Eerste Vorige 1 Volgende Laatste" at bounding box center [1067, 224] width 579 height 40
click at [110, 204] on link "Gebruikers" at bounding box center [96, 203] width 192 height 36
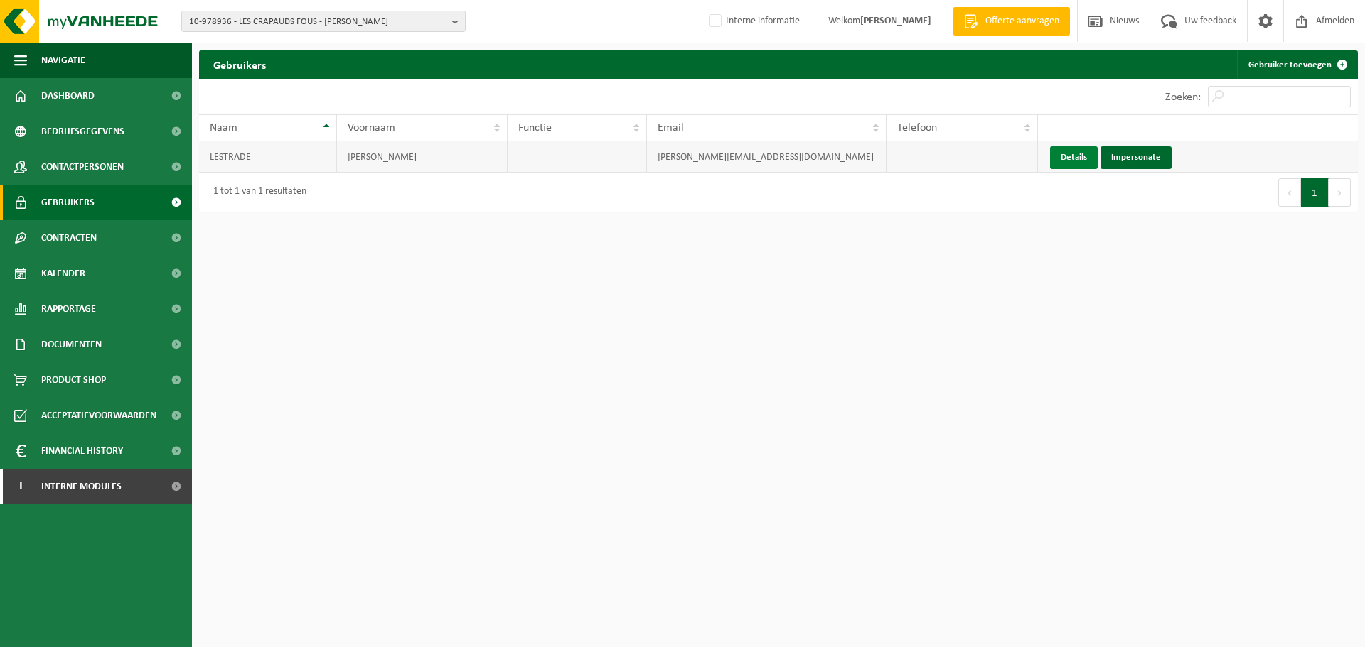
click at [1067, 161] on link "Details" at bounding box center [1074, 157] width 48 height 23
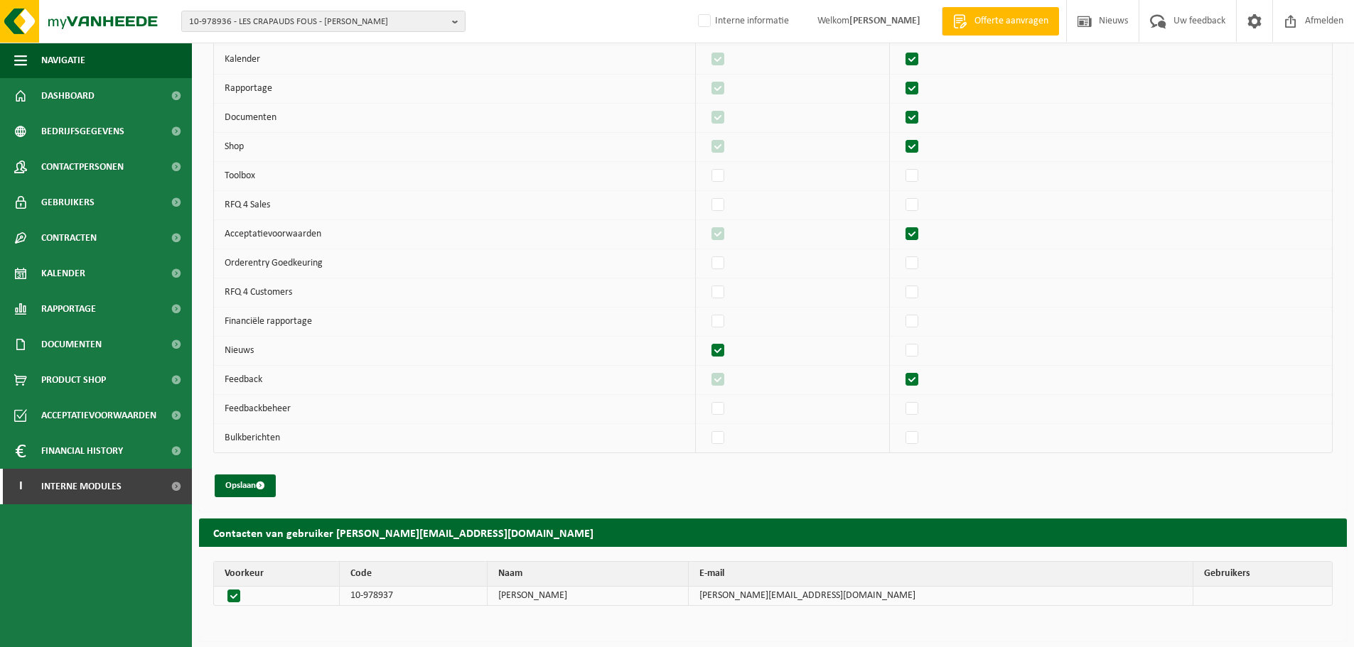
scroll to position [286, 0]
click at [323, 22] on span "10-978936 - LES CRAPAUDS FOUS - [PERSON_NAME]" at bounding box center [317, 21] width 257 height 21
click at [371, 47] on input "text" at bounding box center [323, 45] width 277 height 18
type input "10-973800"
click at [369, 70] on strong "10-973800 - TEREOS BOIRY - BOIRY STE RICTRUDE" at bounding box center [282, 65] width 186 height 11
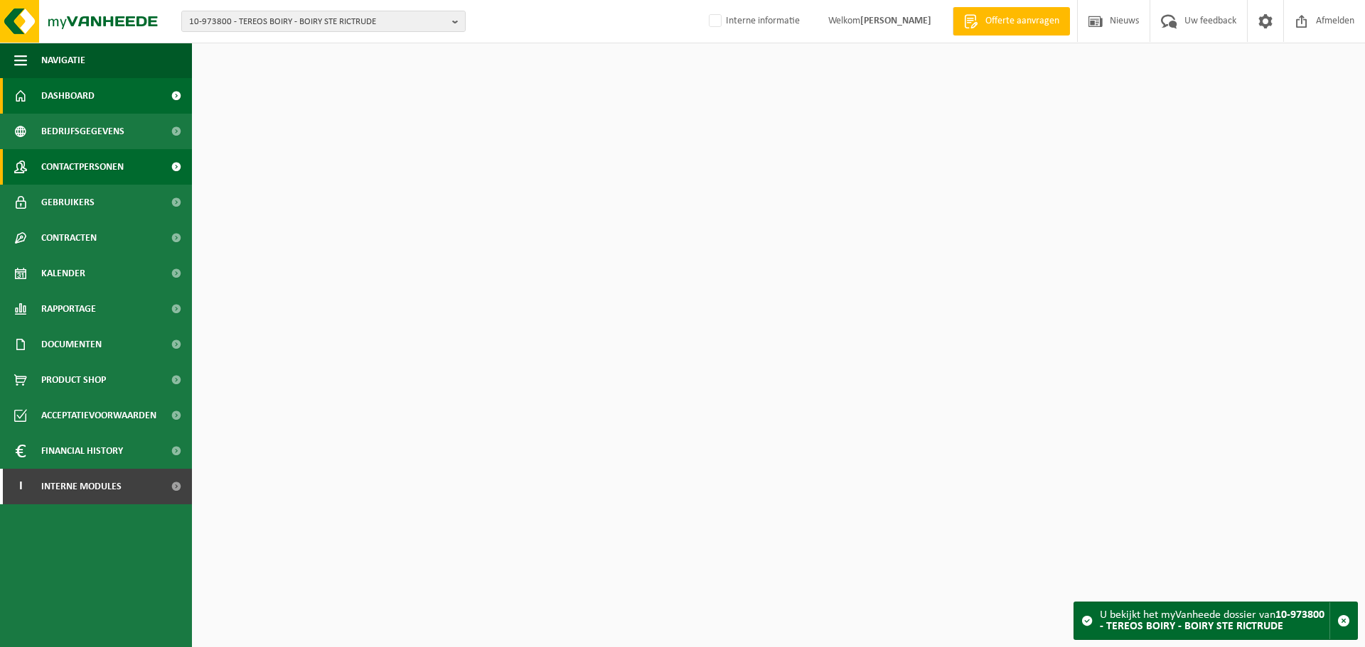
click at [95, 159] on span "Contactpersonen" at bounding box center [82, 167] width 82 height 36
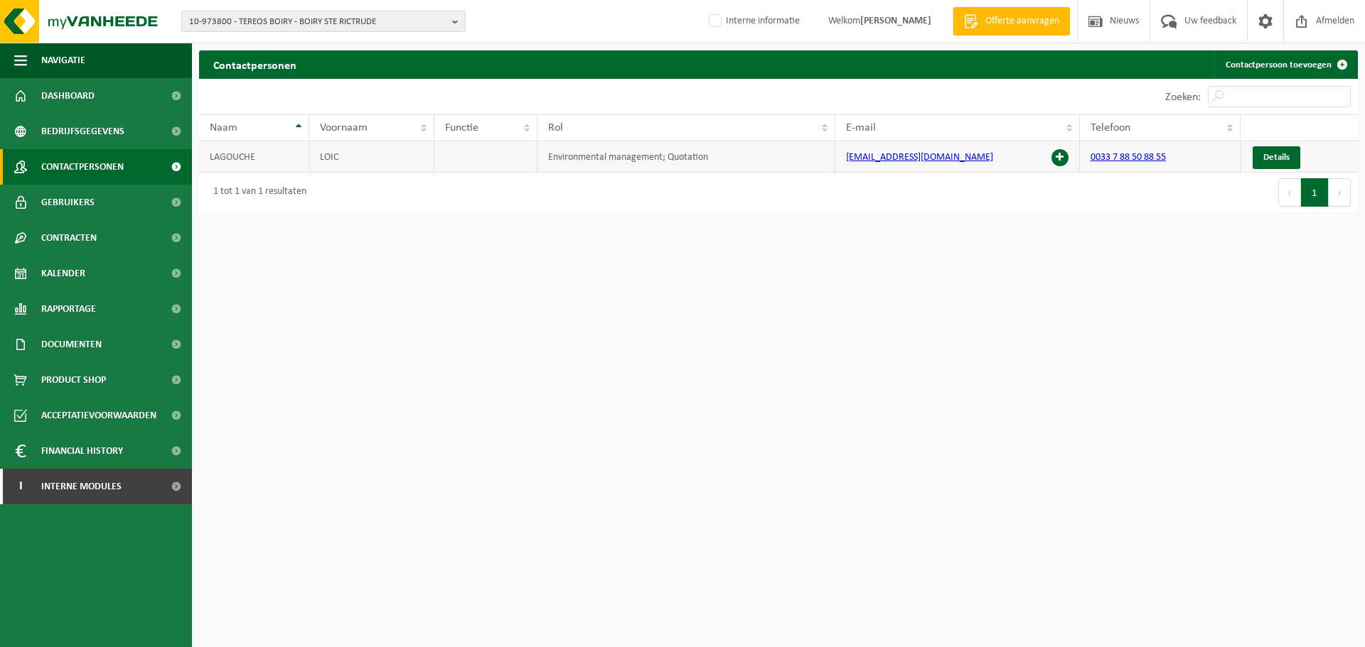
click at [1054, 156] on span at bounding box center [1059, 157] width 17 height 17
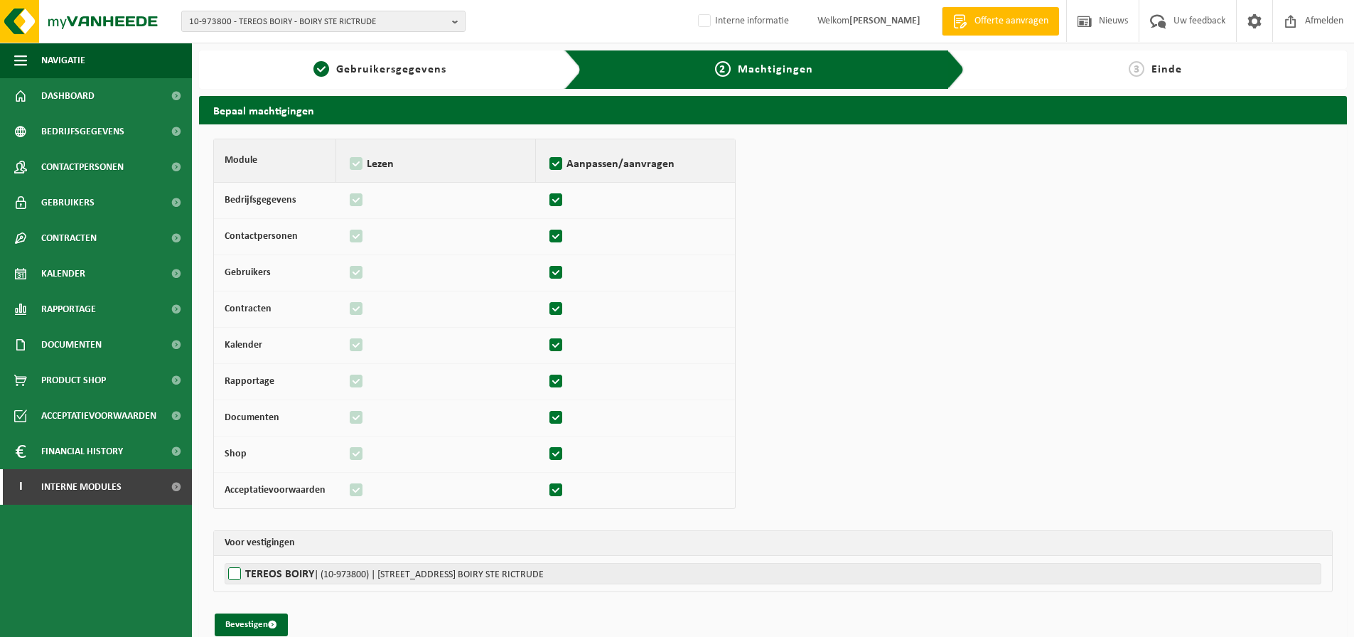
click at [263, 568] on label"] "TEREOS BOIRY | (10-973800) | RUE DE LA SUCRERIE 4, 62175 BOIRY STE RICTRUDE" at bounding box center [773, 573] width 1097 height 21
click at [263, 568] on input "TEREOS BOIRY | (10-973800) | RUE DE LA SUCRERIE 4, 62175 BOIRY STE RICTRUDE" at bounding box center [902, 573] width 1354 height 21
checkbox input "true"
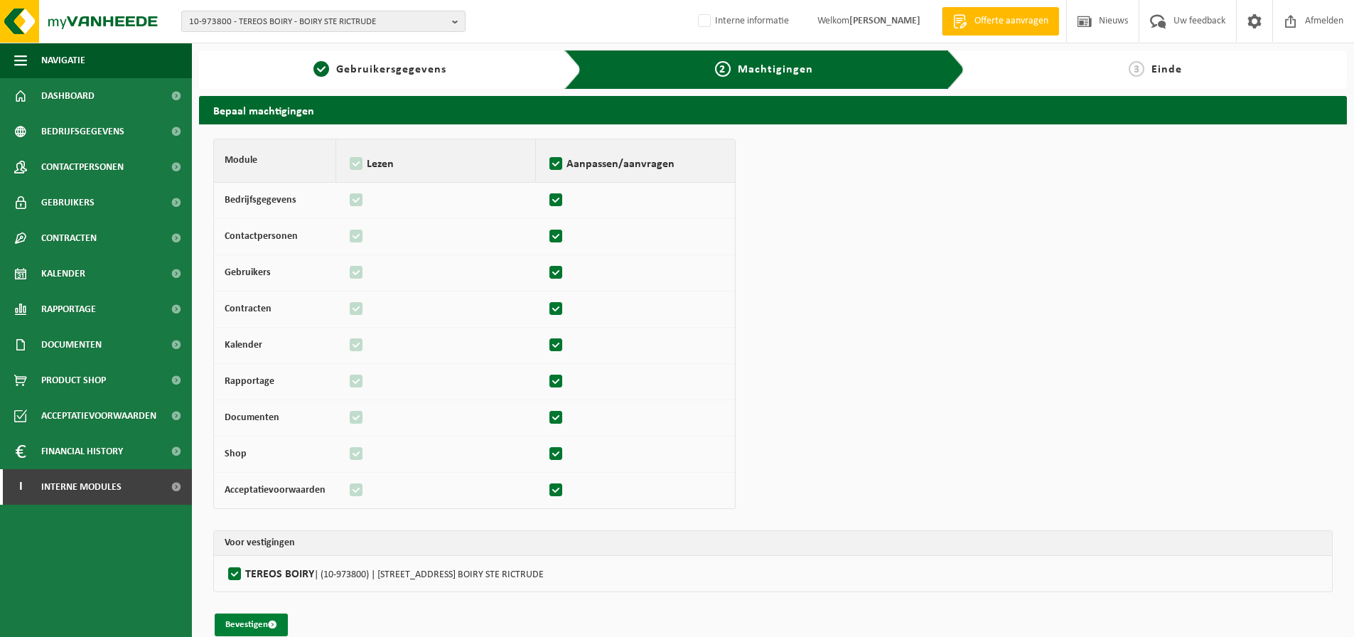
click at [258, 624] on button "Bevestigen" at bounding box center [251, 624] width 73 height 23
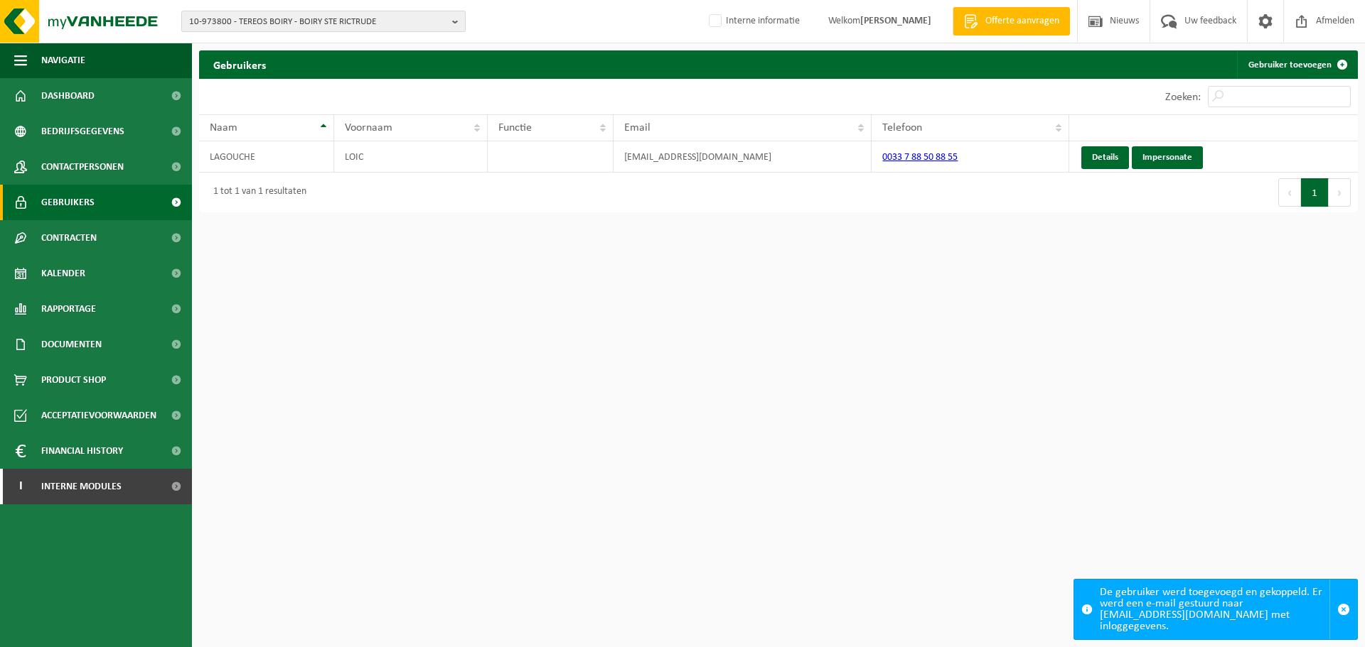
click at [343, 21] on span "10-973800 - TEREOS BOIRY - BOIRY STE RICTRUDE" at bounding box center [317, 21] width 257 height 21
type input "10-966927"
click at [369, 64] on li "10-966927 - MC DO -CAMPALICE EURL - [GEOGRAPHIC_DATA]" at bounding box center [323, 66] width 277 height 18
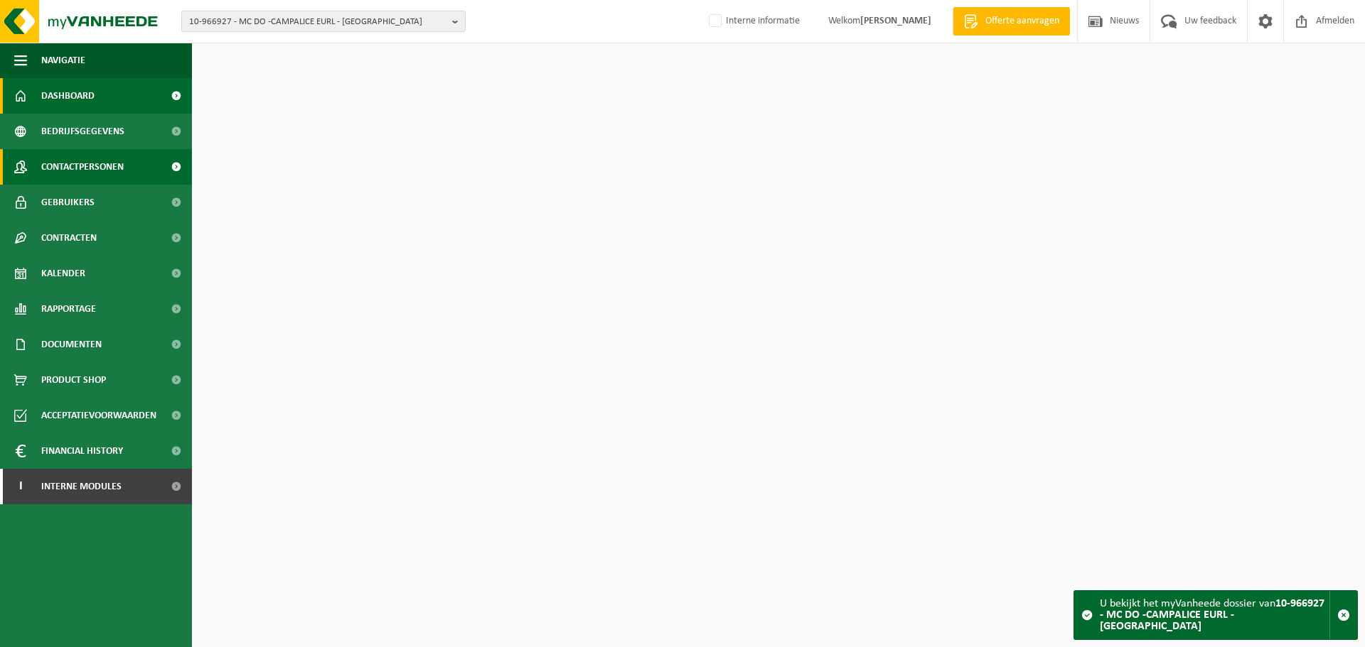
click at [107, 163] on span "Contactpersonen" at bounding box center [82, 167] width 82 height 36
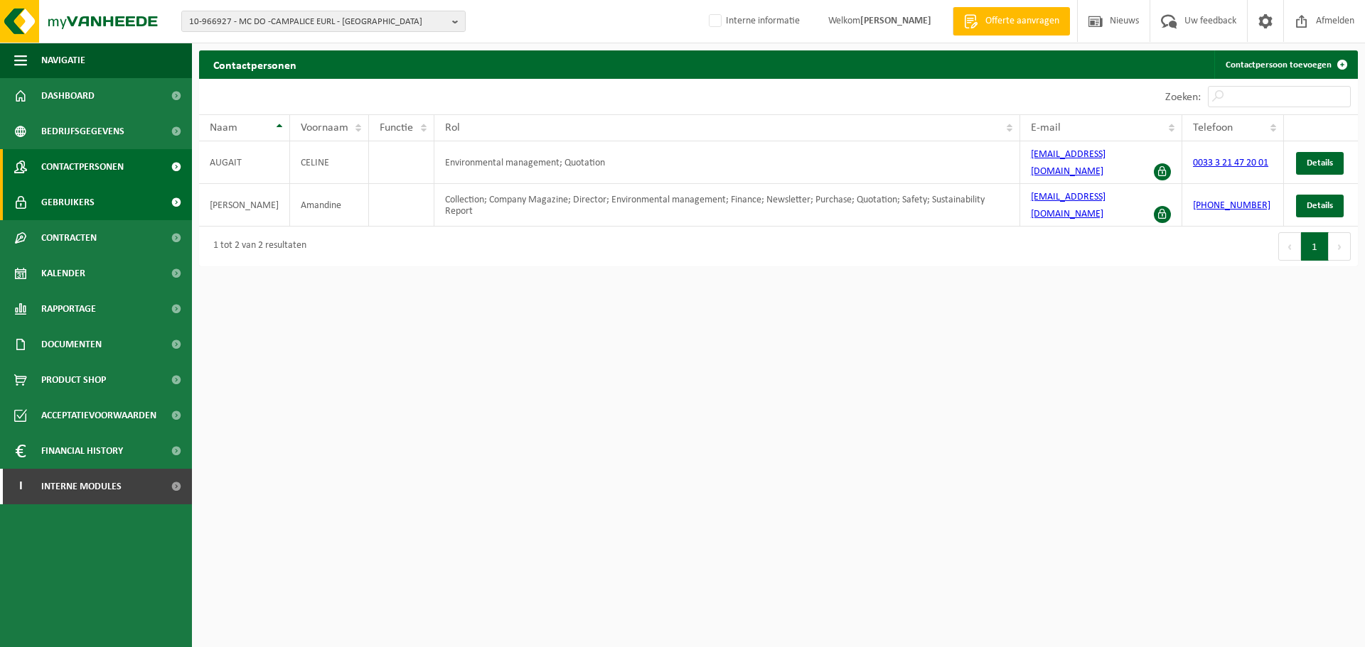
click at [104, 200] on link "Gebruikers" at bounding box center [96, 203] width 192 height 36
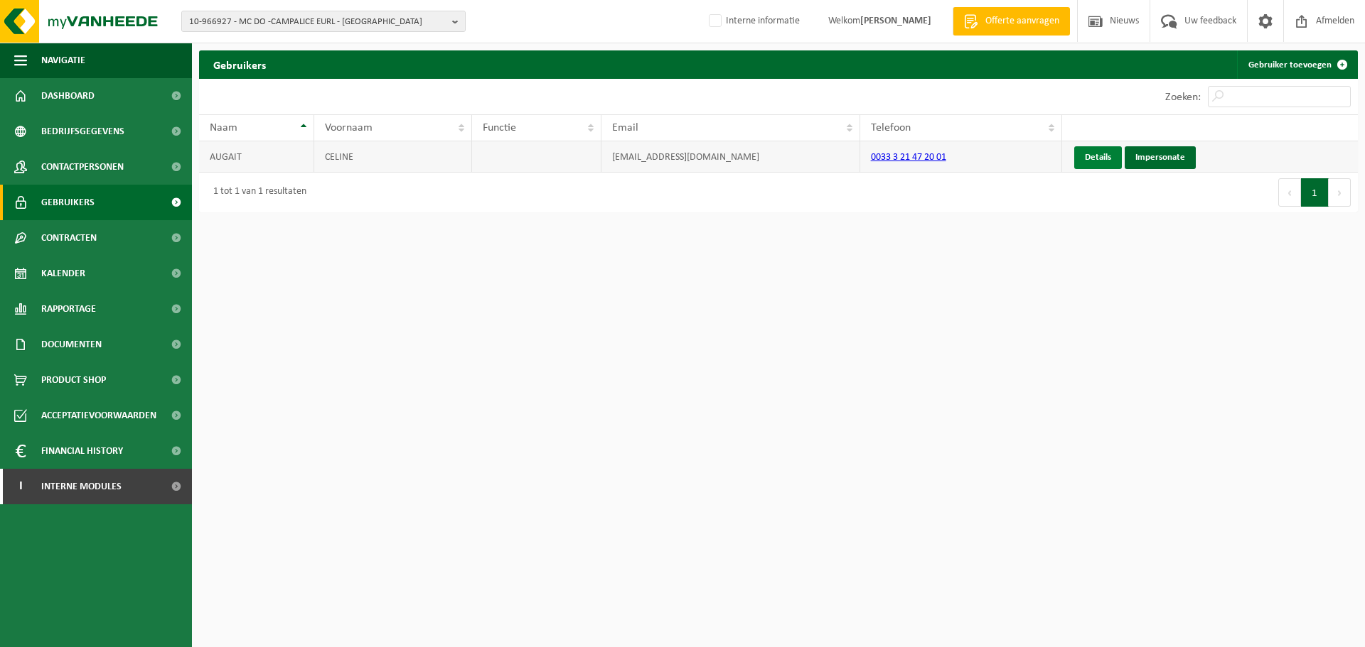
click at [1095, 151] on link "Details" at bounding box center [1098, 157] width 48 height 23
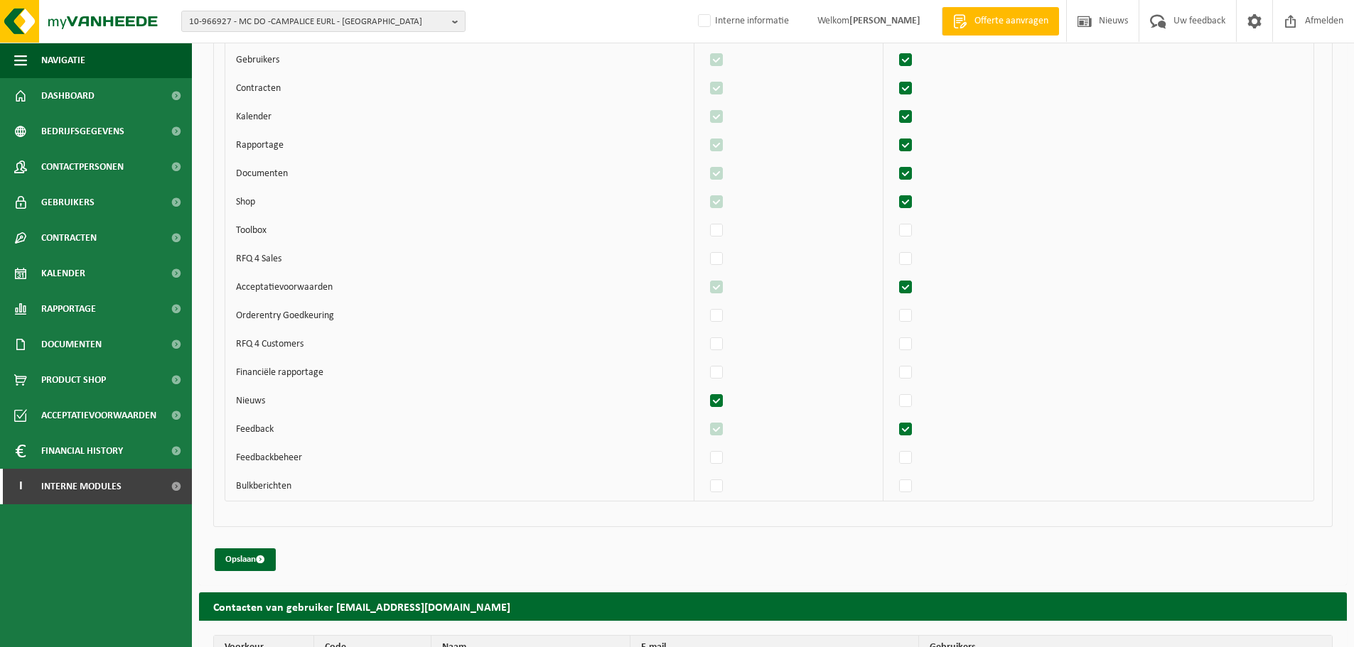
scroll to position [1606, 0]
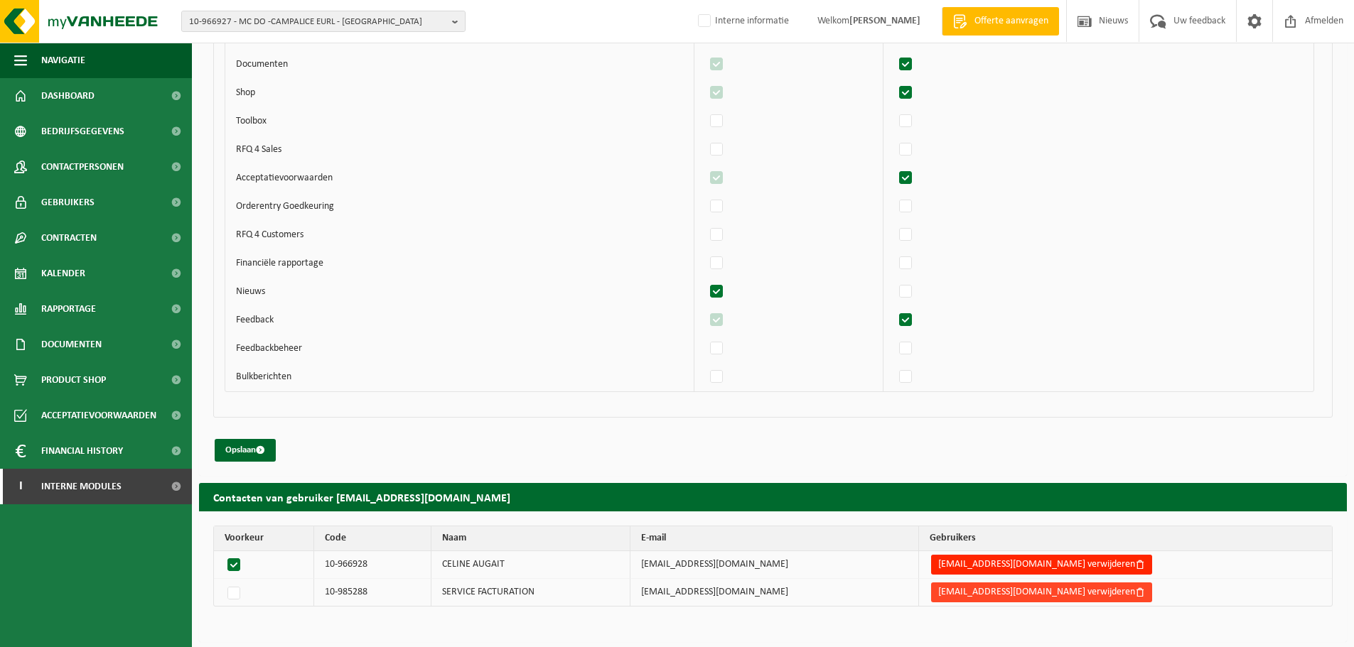
click at [980, 598] on button "[EMAIL_ADDRESS][DOMAIN_NAME] verwijderen" at bounding box center [1041, 593] width 221 height 20
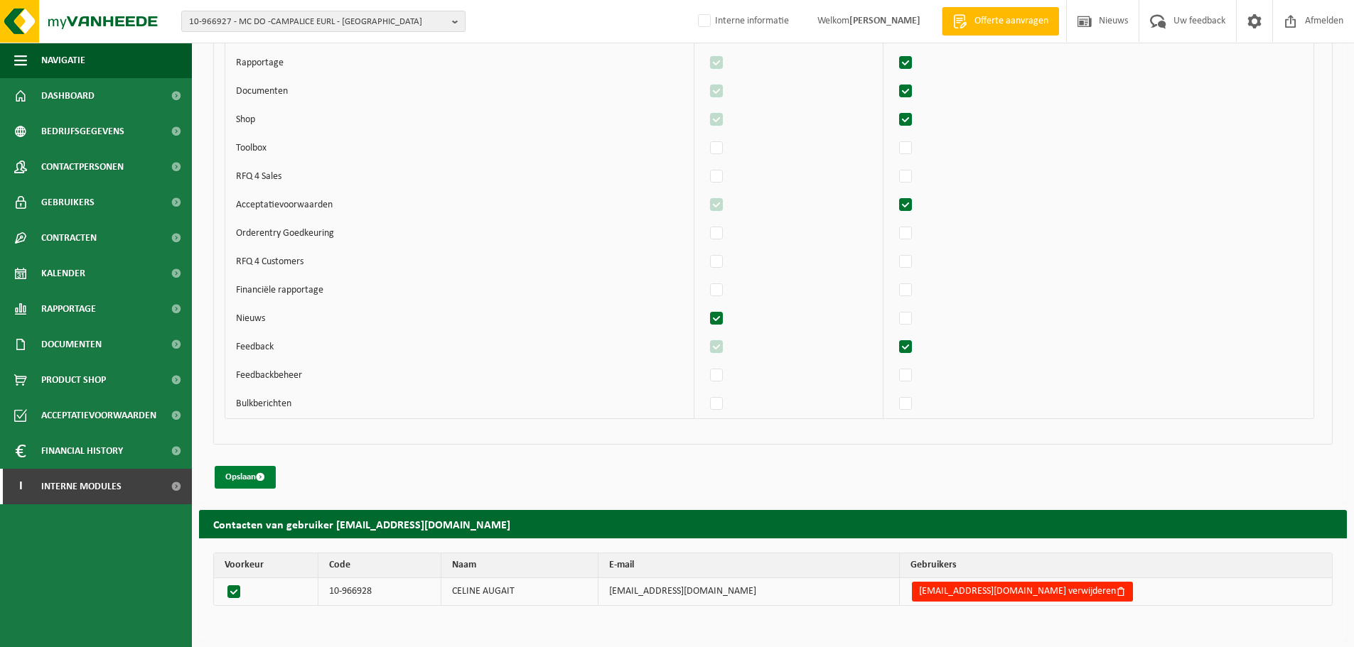
click at [271, 476] on button "Opslaan" at bounding box center [245, 477] width 61 height 23
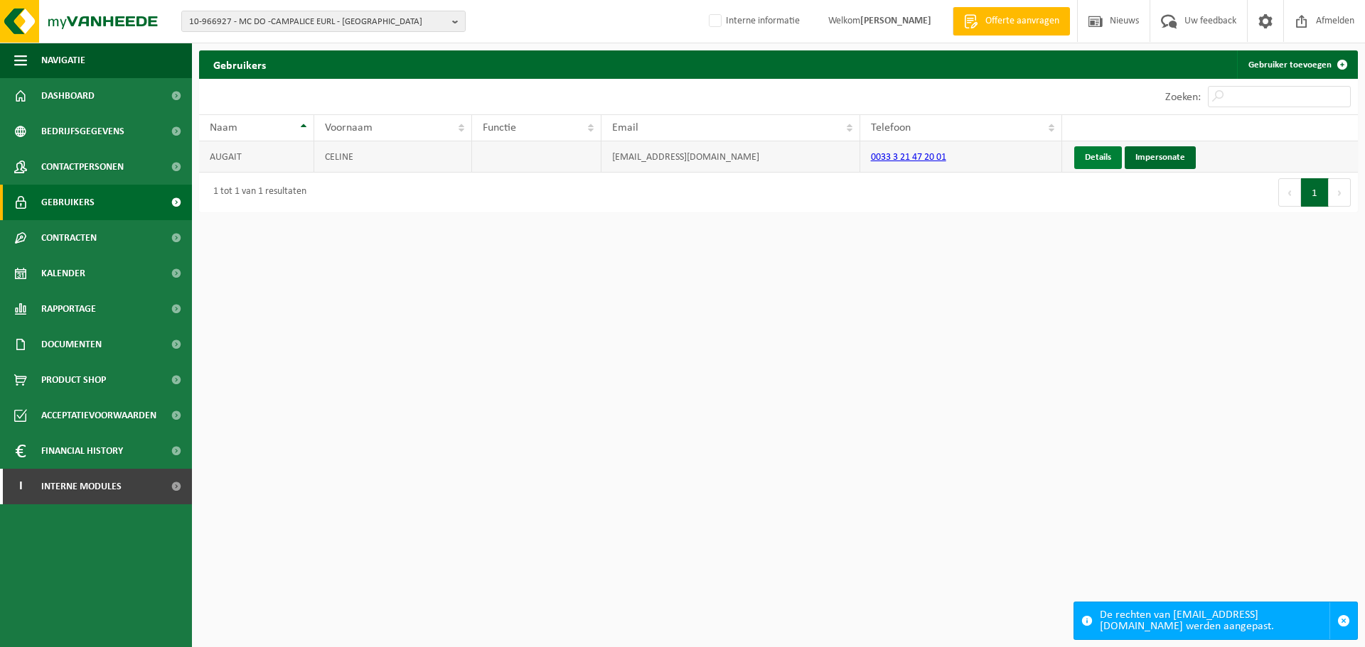
click at [1099, 163] on link "Details" at bounding box center [1098, 157] width 48 height 23
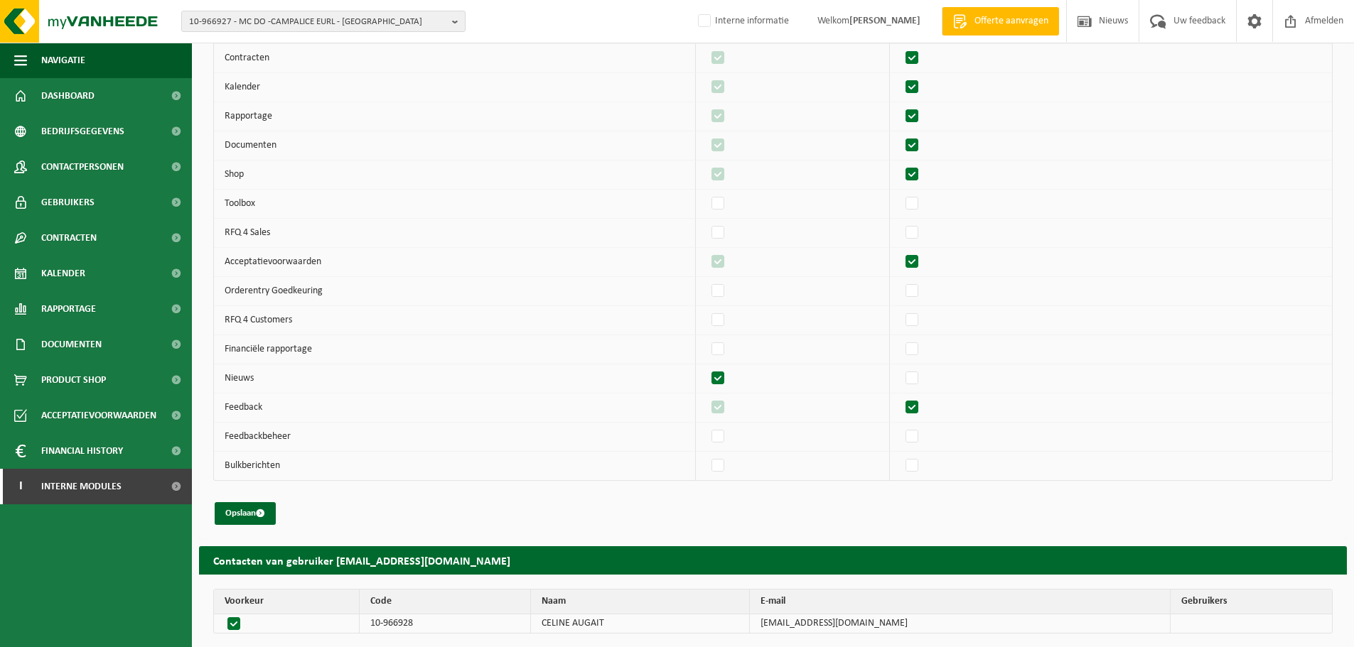
scroll to position [286, 0]
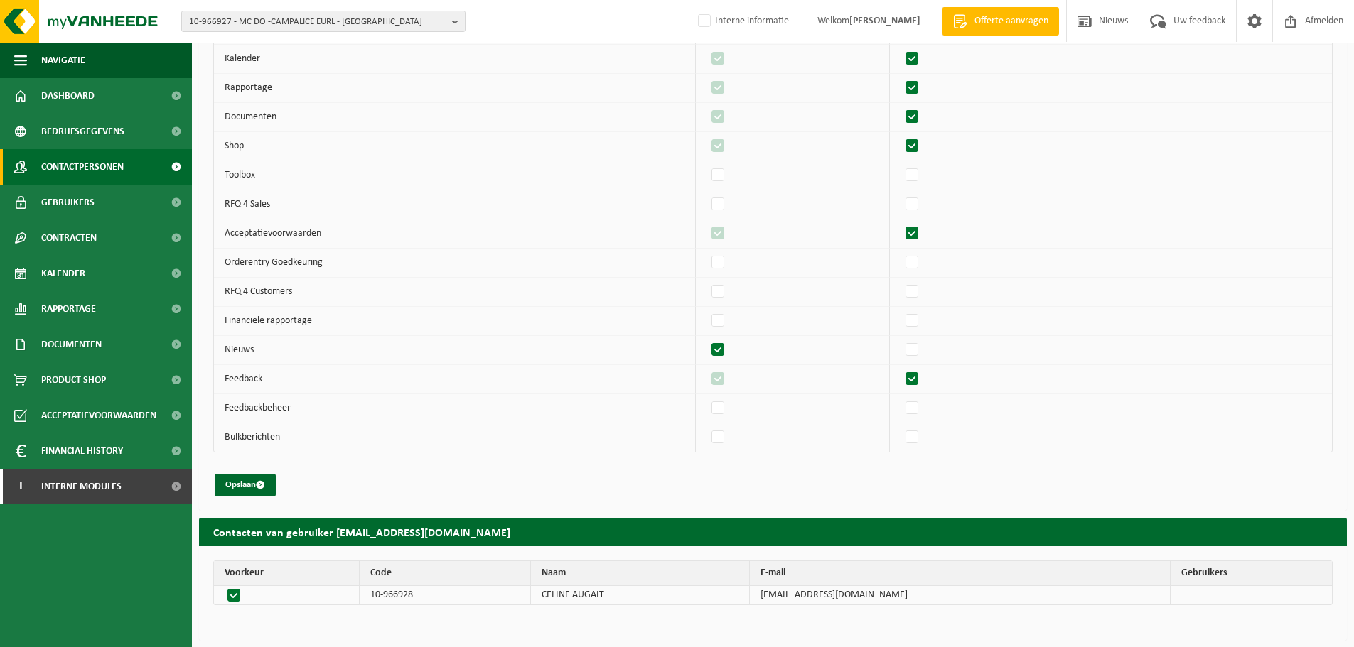
drag, startPoint x: 107, startPoint y: 169, endPoint x: 122, endPoint y: 171, distance: 15.1
click at [106, 169] on span "Contactpersonen" at bounding box center [82, 167] width 82 height 36
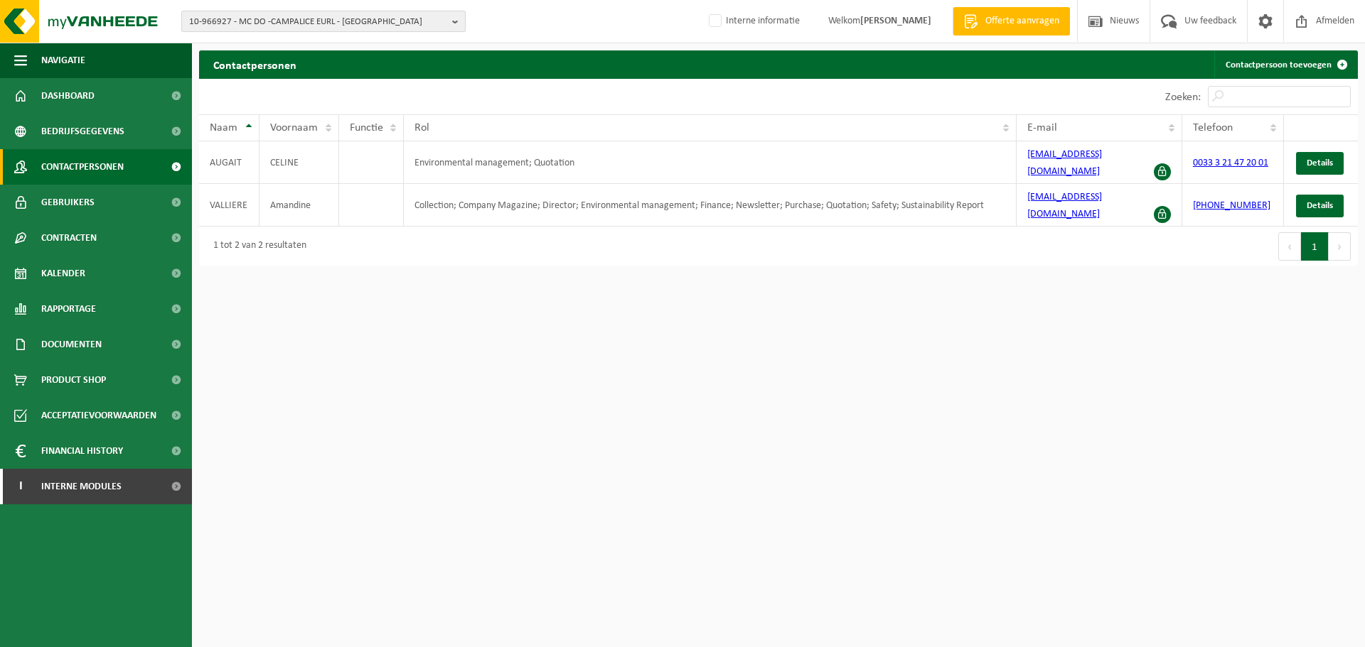
drag, startPoint x: 329, startPoint y: 19, endPoint x: 336, endPoint y: 21, distance: 7.2
click at [329, 19] on span "10-966927 - MC DO -CAMPALICE EURL - ST POL SUR TERNOISE" at bounding box center [317, 21] width 257 height 21
type input "10-724237"
click at [328, 63] on li "10-724237 - ROBINETTERIE SERVICE NORD - BILLY BERCLAU" at bounding box center [323, 66] width 277 height 18
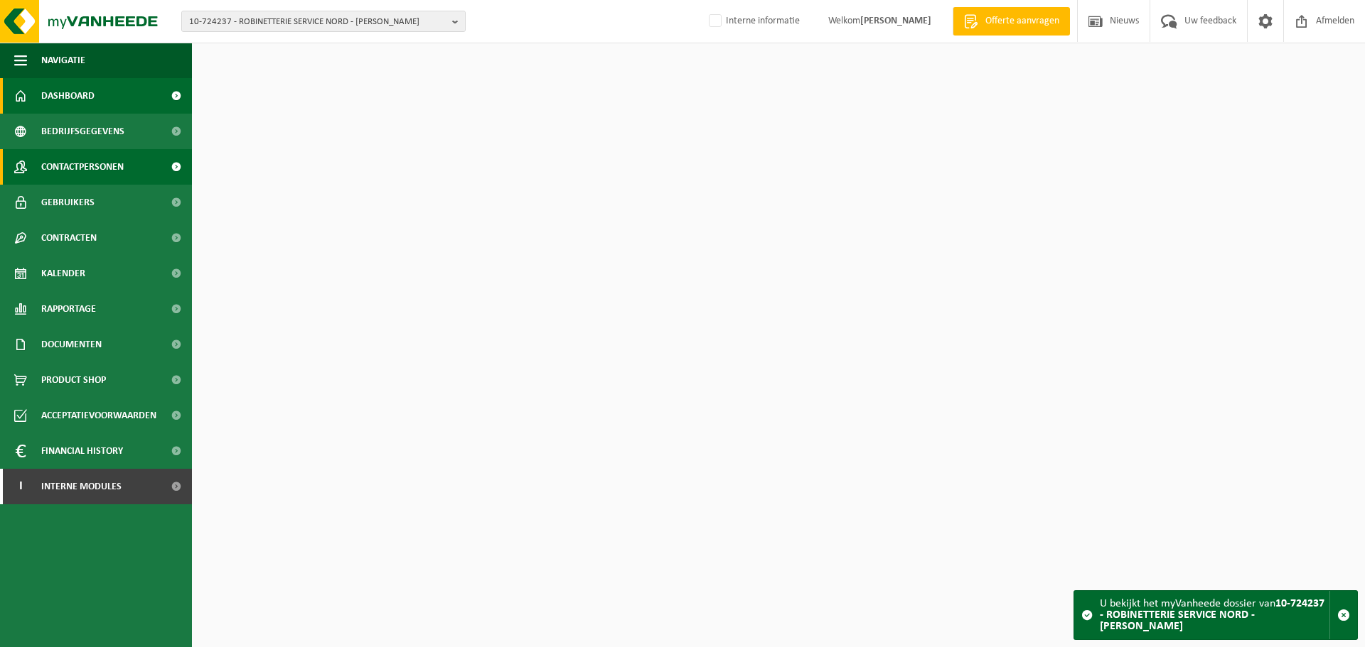
click at [84, 163] on span "Contactpersonen" at bounding box center [82, 167] width 82 height 36
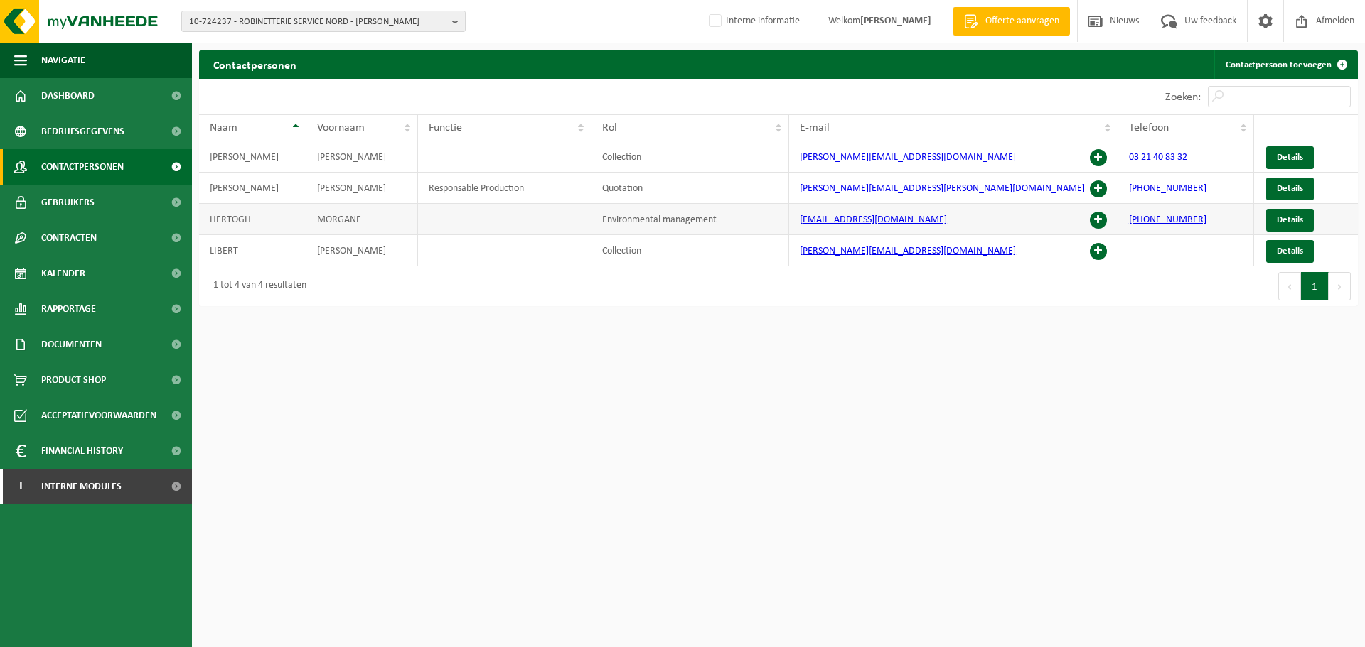
click at [1096, 222] on span at bounding box center [1098, 220] width 17 height 17
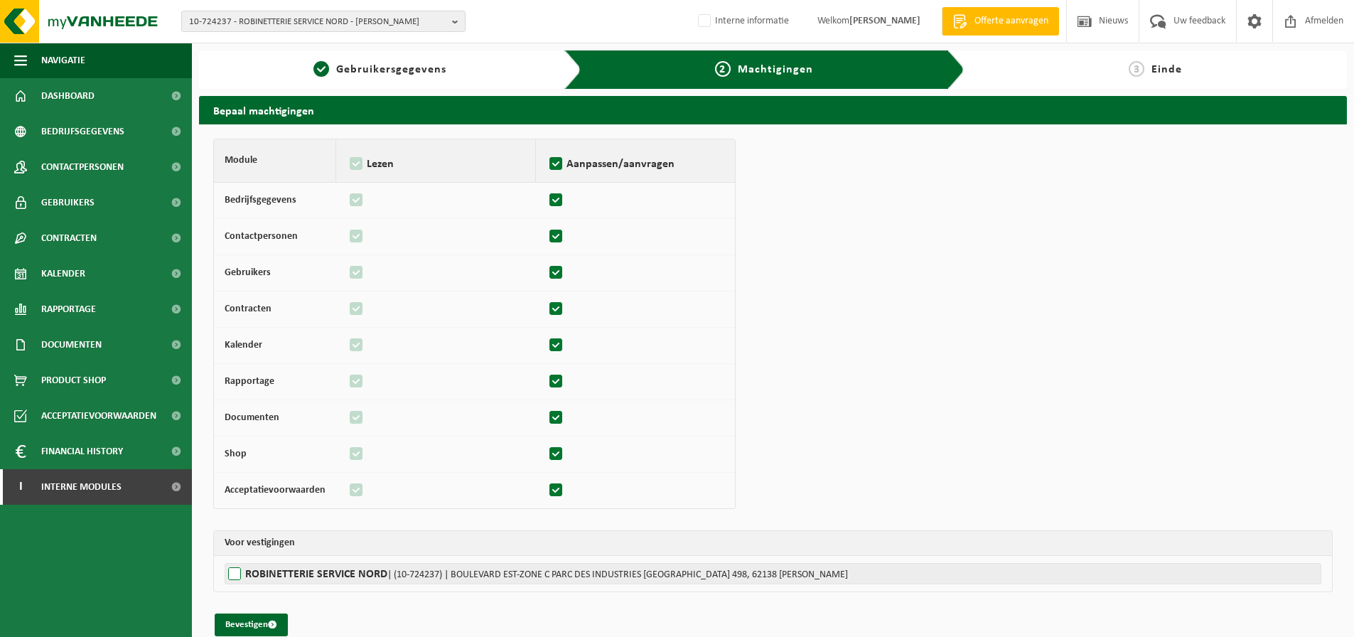
click at [271, 565] on label"] "ROBINETTERIE SERVICE NORD | (10-724237) | BOULEVARD EST-ZONE C PARC DES INDUSTR…" at bounding box center [773, 573] width 1097 height 21
click at [271, 565] on input "ROBINETTERIE SERVICE NORD | (10-724237) | BOULEVARD EST-ZONE C PARC DES INDUSTR…" at bounding box center [902, 573] width 1354 height 21
checkbox input "true"
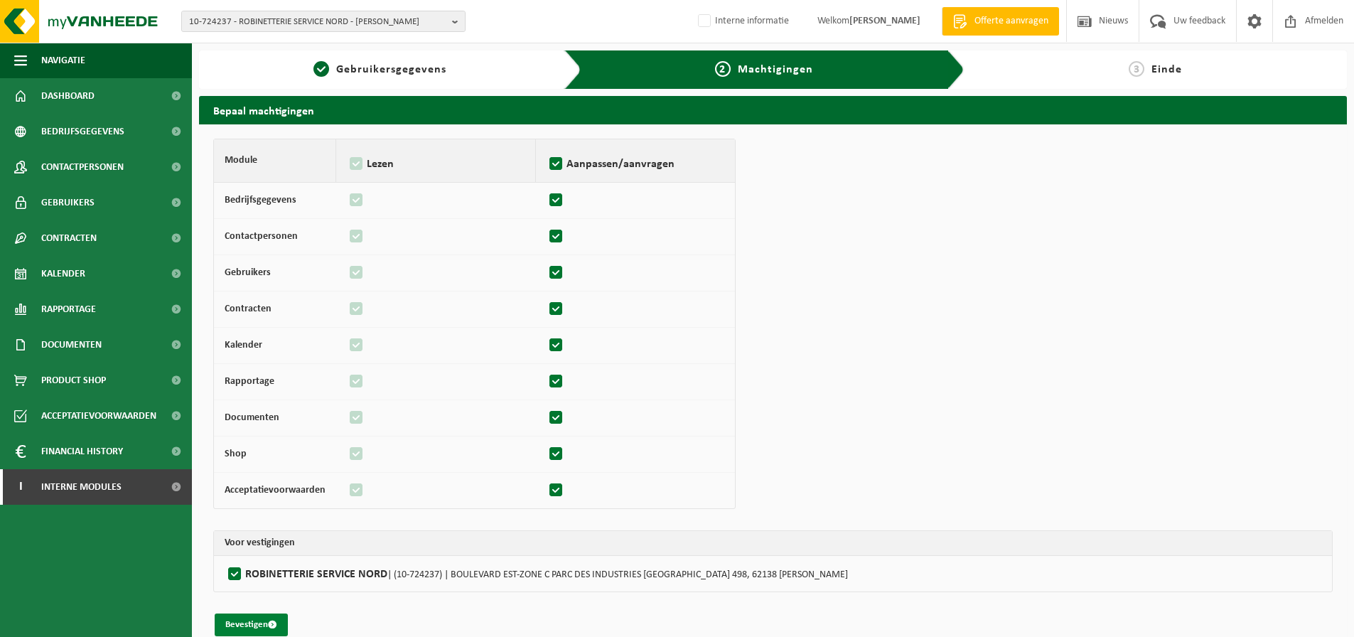
click at [256, 632] on button "Bevestigen" at bounding box center [251, 624] width 73 height 23
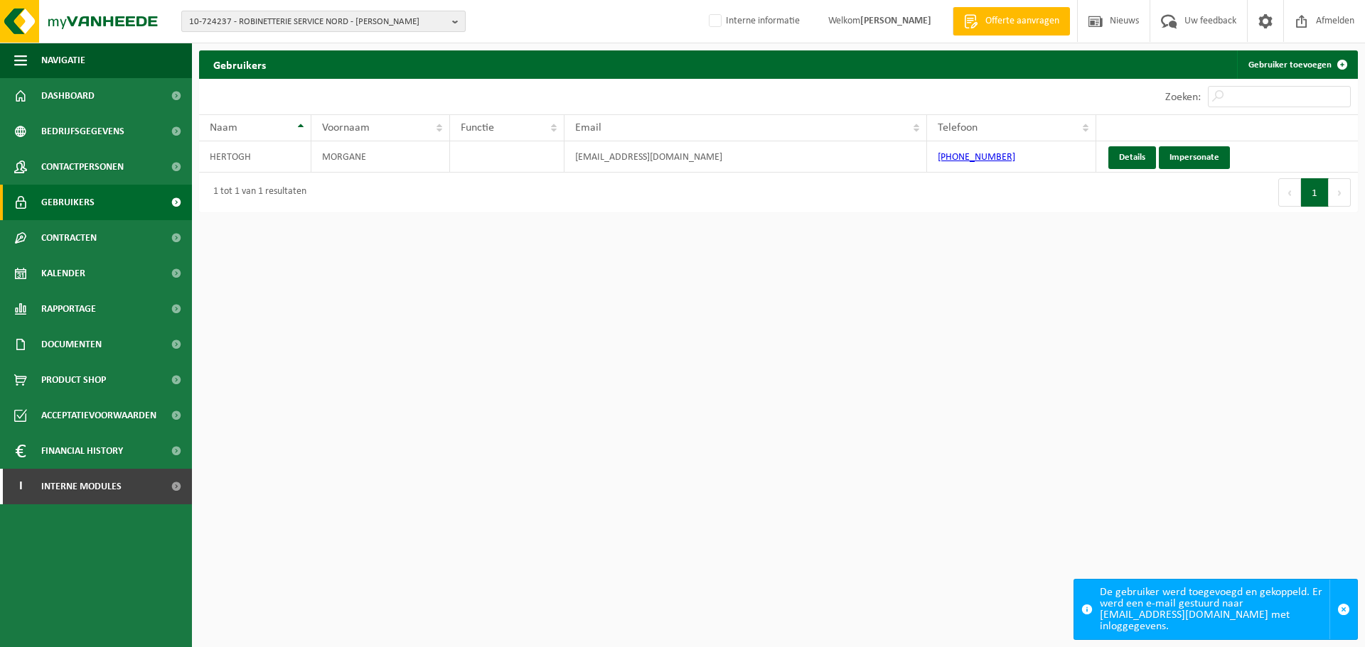
click at [286, 20] on span "10-724237 - ROBINETTERIE SERVICE NORD - BILLY BERCLAU" at bounding box center [317, 21] width 257 height 21
paste input "10-995260"
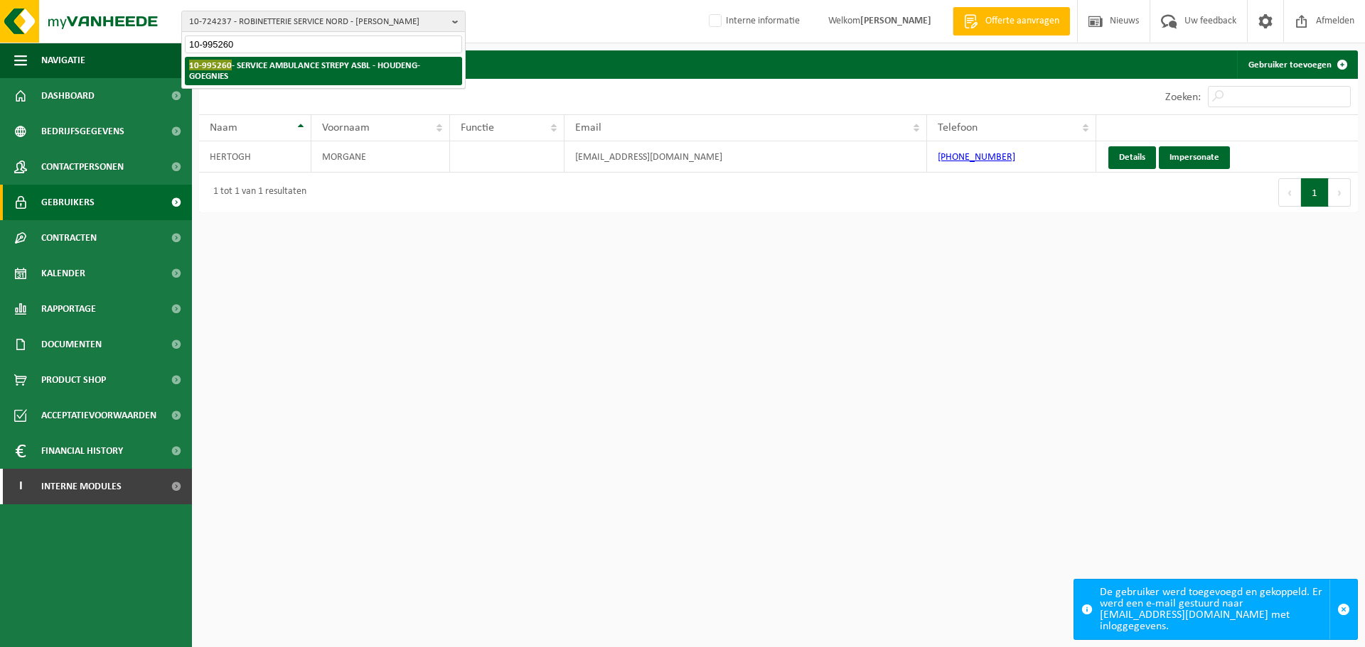
type input "10-995260"
click at [266, 75] on li "10-995260 - SERVICE AMBULANCE STREPY ASBL - HOUDENG-GOEGNIES" at bounding box center [323, 71] width 277 height 28
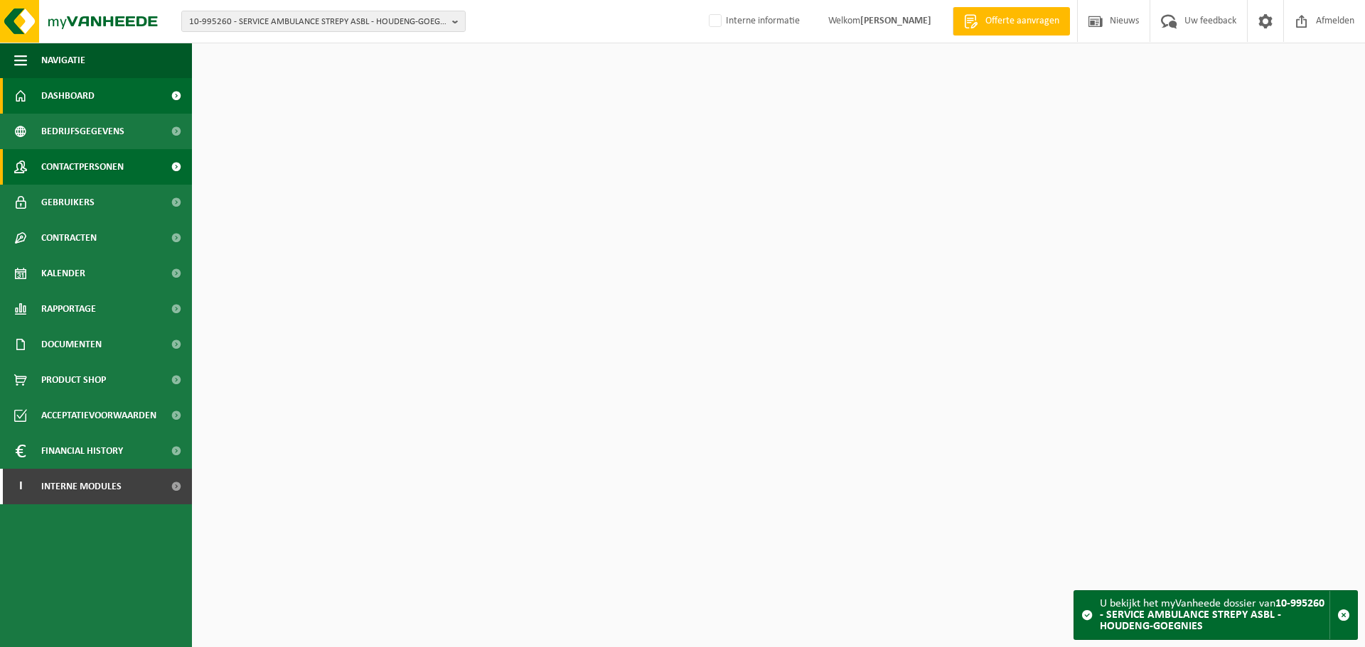
click at [147, 173] on link "Contactpersonen" at bounding box center [96, 167] width 192 height 36
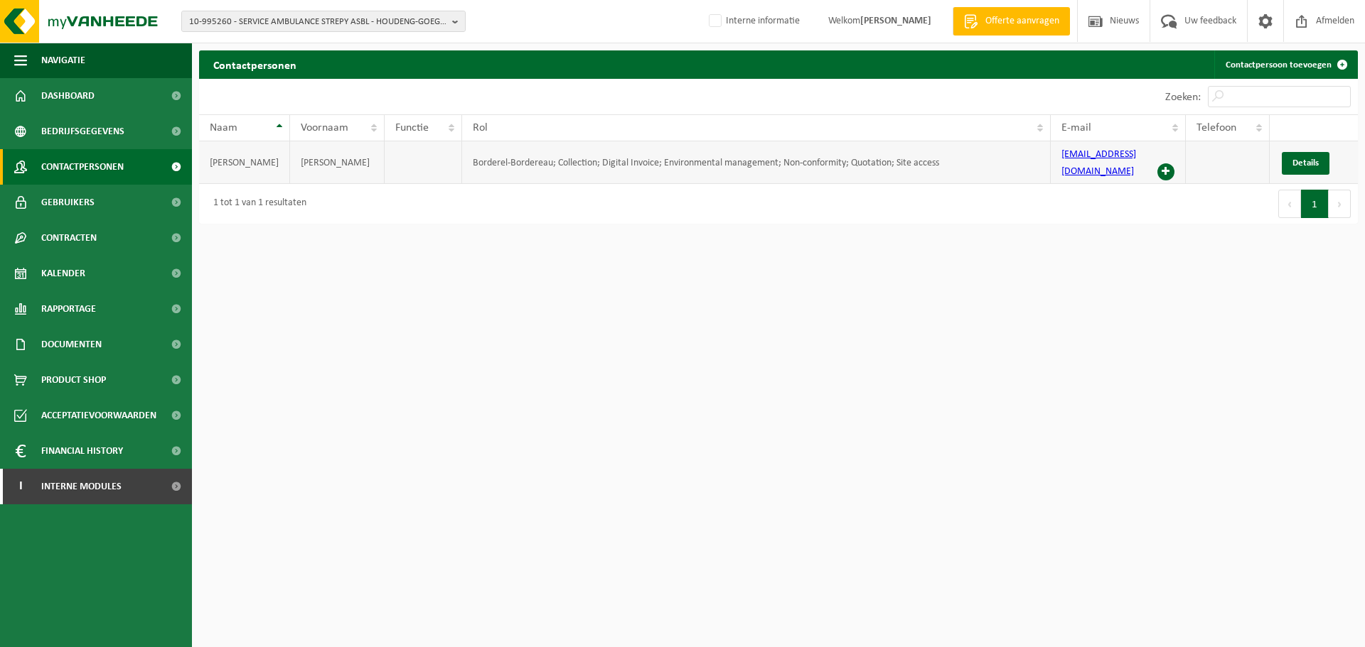
click at [1162, 163] on span at bounding box center [1165, 171] width 17 height 17
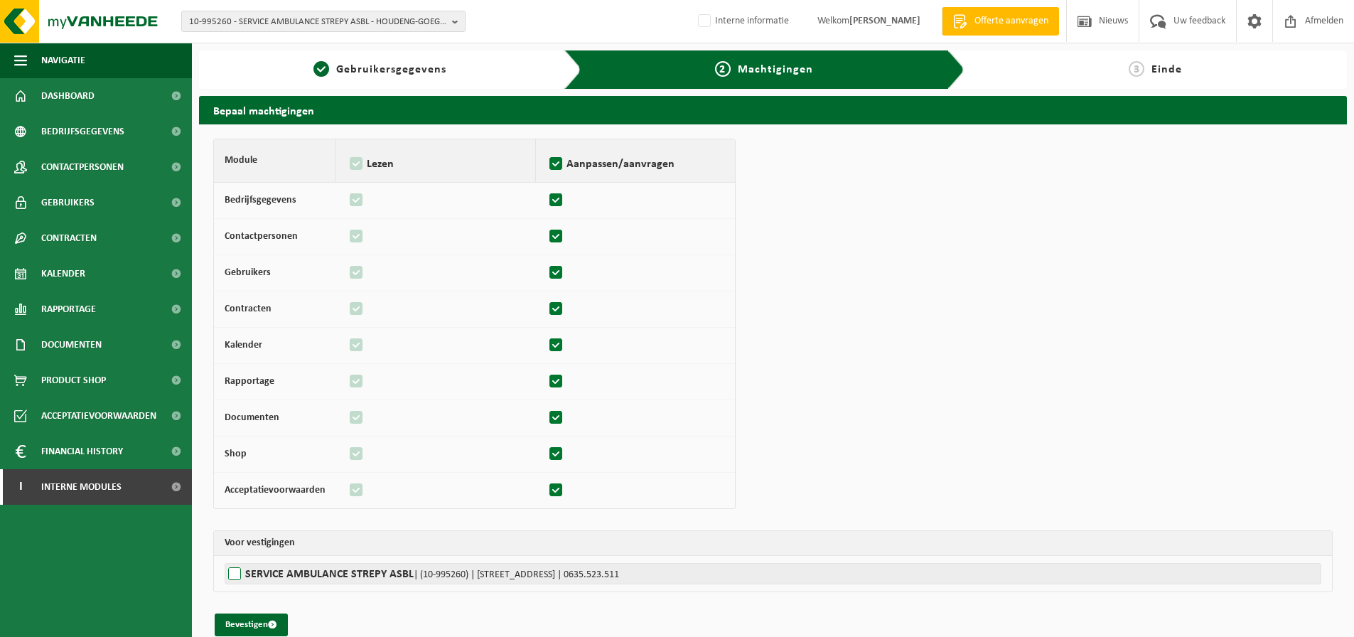
click at [237, 575] on label"] "SERVICE AMBULANCE STREPY ASBL | (10-995260) | RUE CHRONOS 1, 7110 HOUDENG-GOEGN…" at bounding box center [773, 573] width 1097 height 21
click at [237, 575] on input "SERVICE AMBULANCE STREPY ASBL | (10-995260) | RUE CHRONOS 1, 7110 HOUDENG-GOEGN…" at bounding box center [902, 573] width 1354 height 21
checkbox input "true"
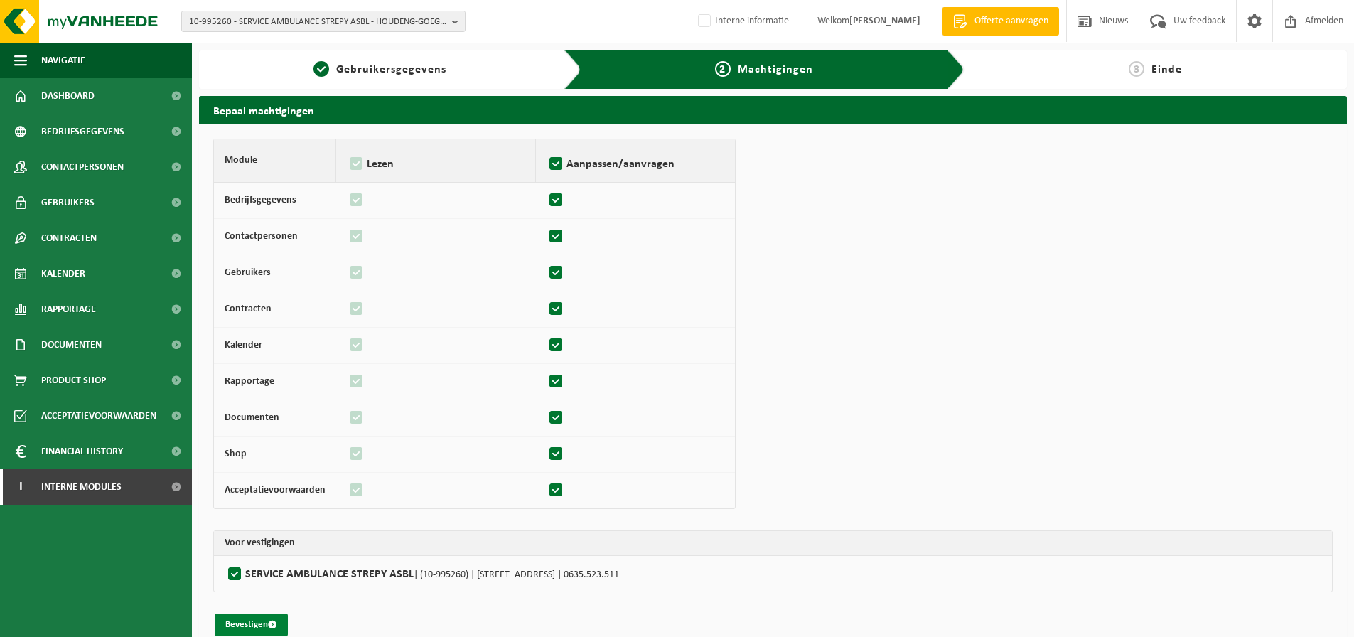
click at [237, 623] on button "Bevestigen" at bounding box center [251, 624] width 73 height 23
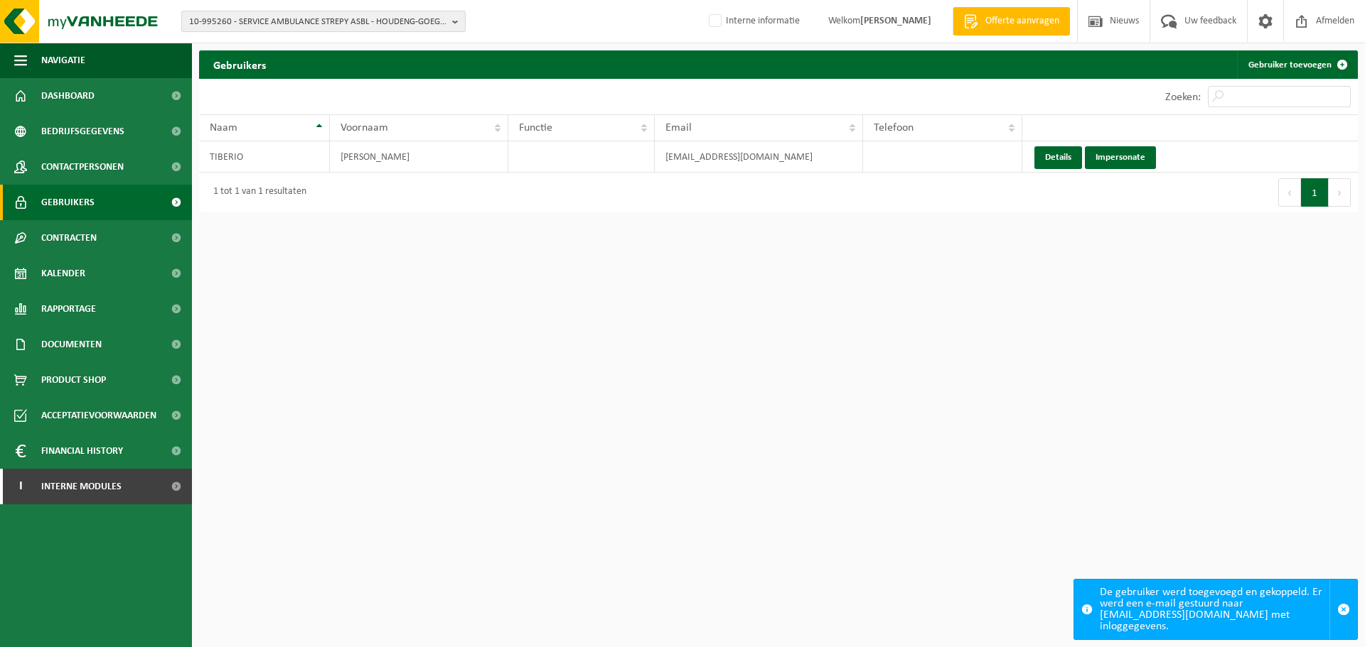
click at [366, 31] on span "10-995260 - SERVICE AMBULANCE STREPY ASBL - HOUDENG-GOEGNIES" at bounding box center [317, 21] width 257 height 21
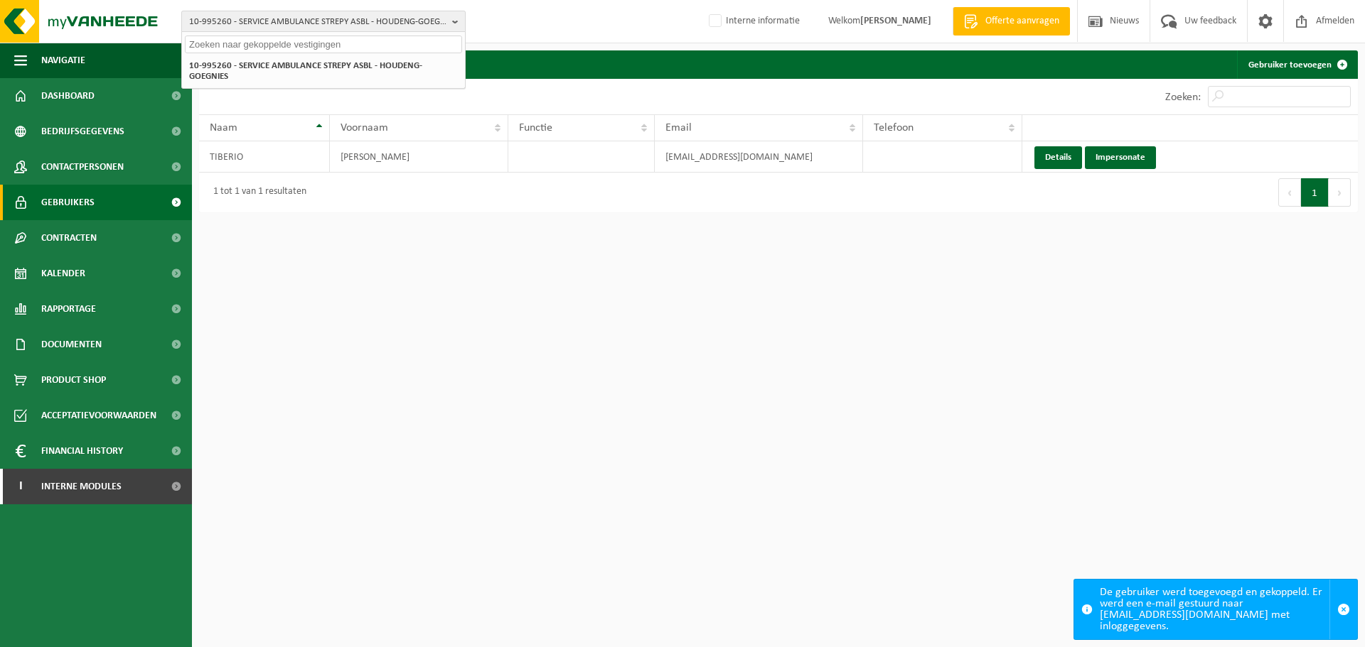
paste input "01-053739"
type input "01-053739"
click at [291, 63] on strong "01-053739 - MULDER NATURAL FOODS NV - ROESELARE" at bounding box center [295, 65] width 213 height 11
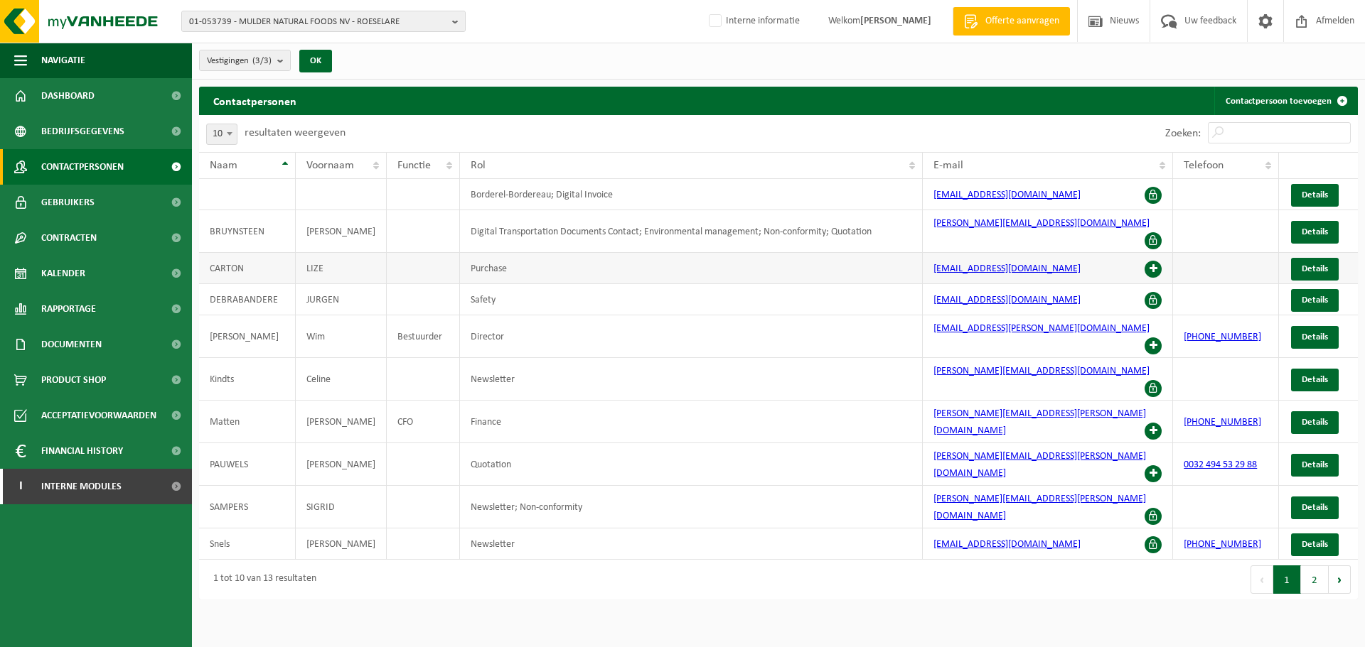
click at [1152, 261] on span at bounding box center [1152, 269] width 17 height 17
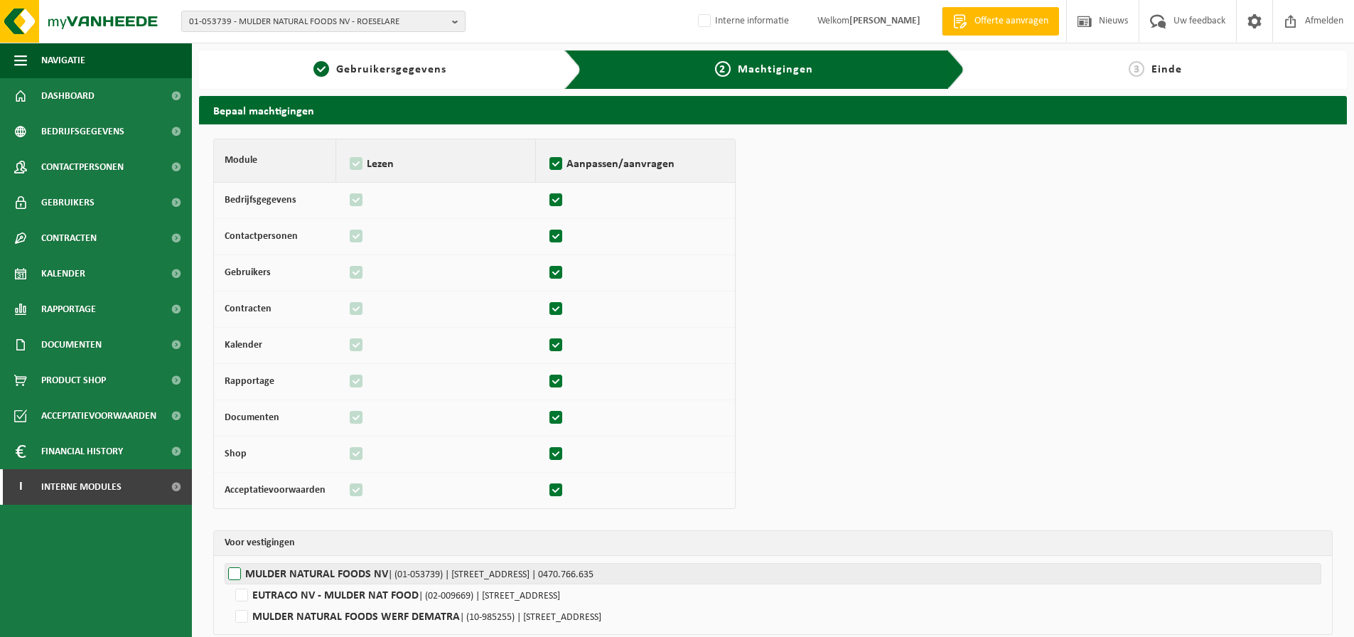
click at [247, 569] on label"] "MULDER NATURAL FOODS NV | (01-053739) | BEVERSESTEENWEG 584, 8800 ROESELARE | 0…" at bounding box center [773, 573] width 1097 height 21
click at [247, 569] on input "MULDER NATURAL FOODS NV | (01-053739) | BEVERSESTEENWEG 584, 8800 ROESELARE | 0…" at bounding box center [902, 573] width 1354 height 21
checkbox input "true"
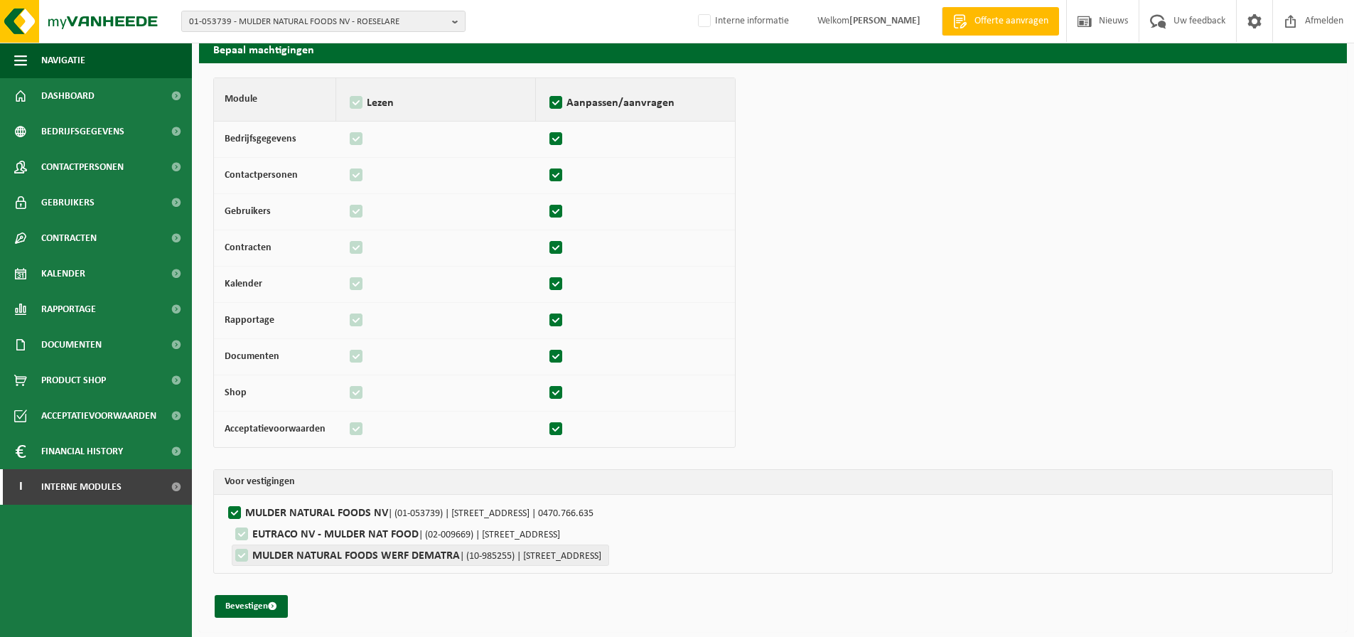
scroll to position [63, 0]
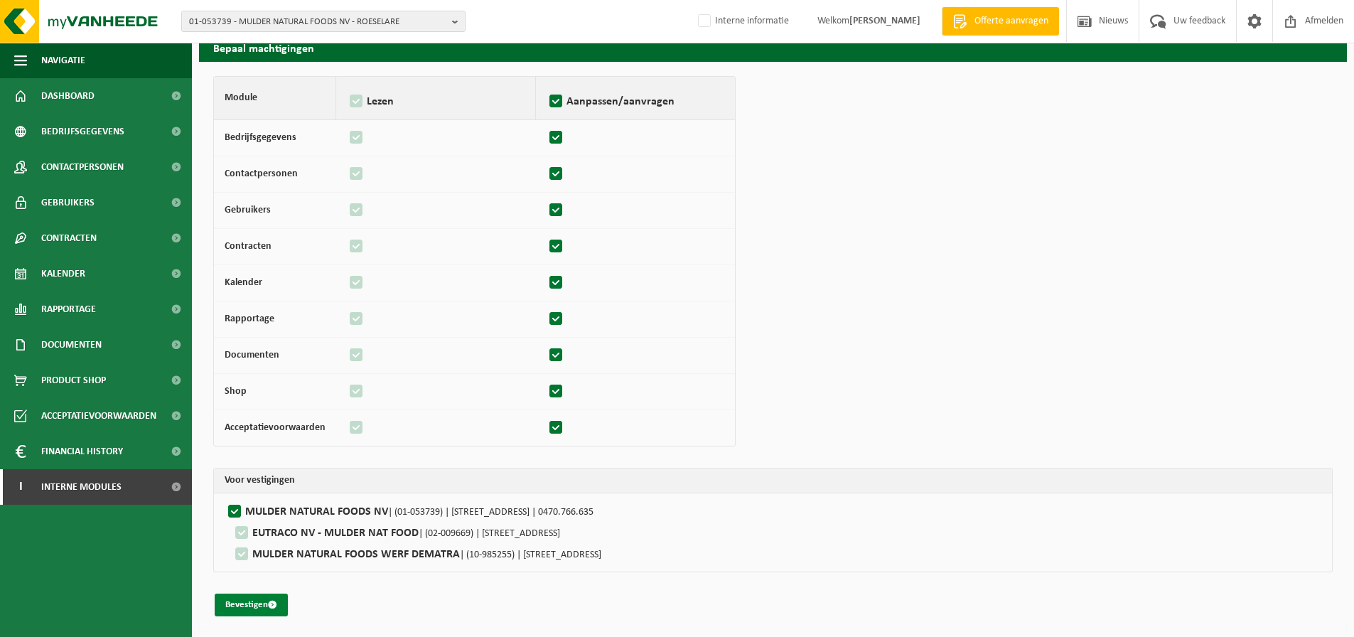
click at [246, 603] on button "Bevestigen" at bounding box center [251, 604] width 73 height 23
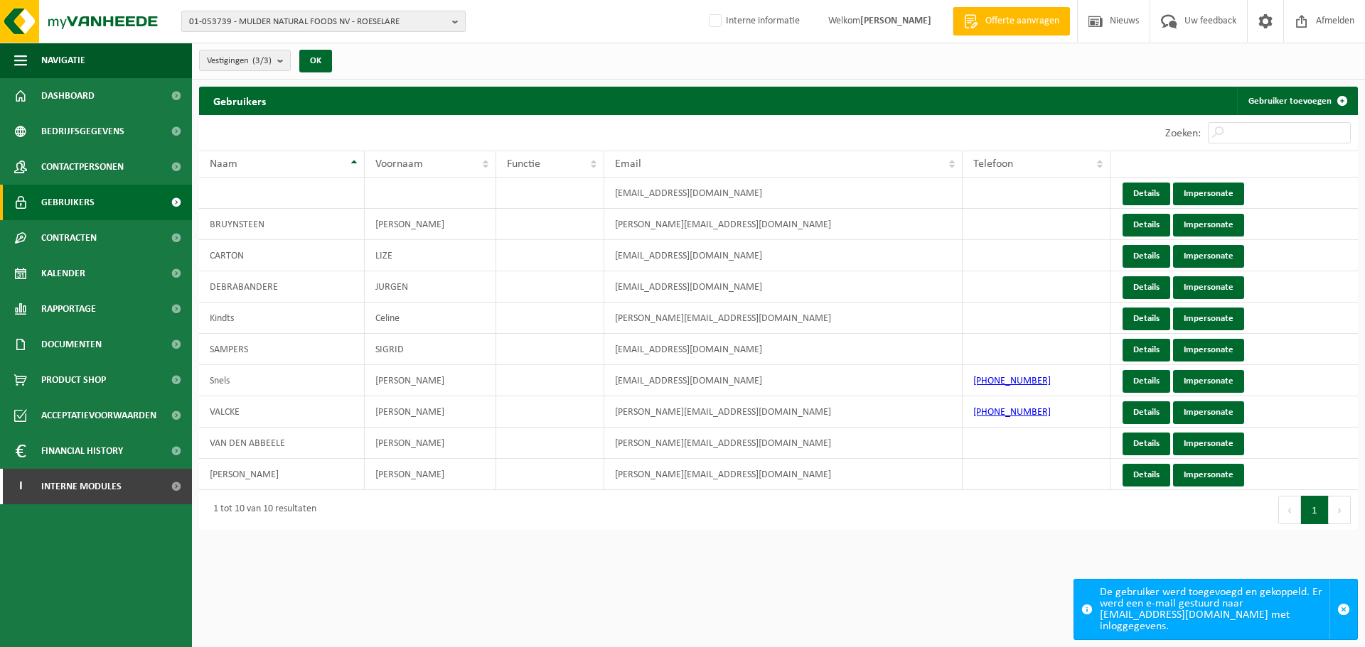
click at [413, 21] on span "01-053739 - MULDER NATURAL FOODS NV - ROESELARE" at bounding box center [317, 21] width 257 height 21
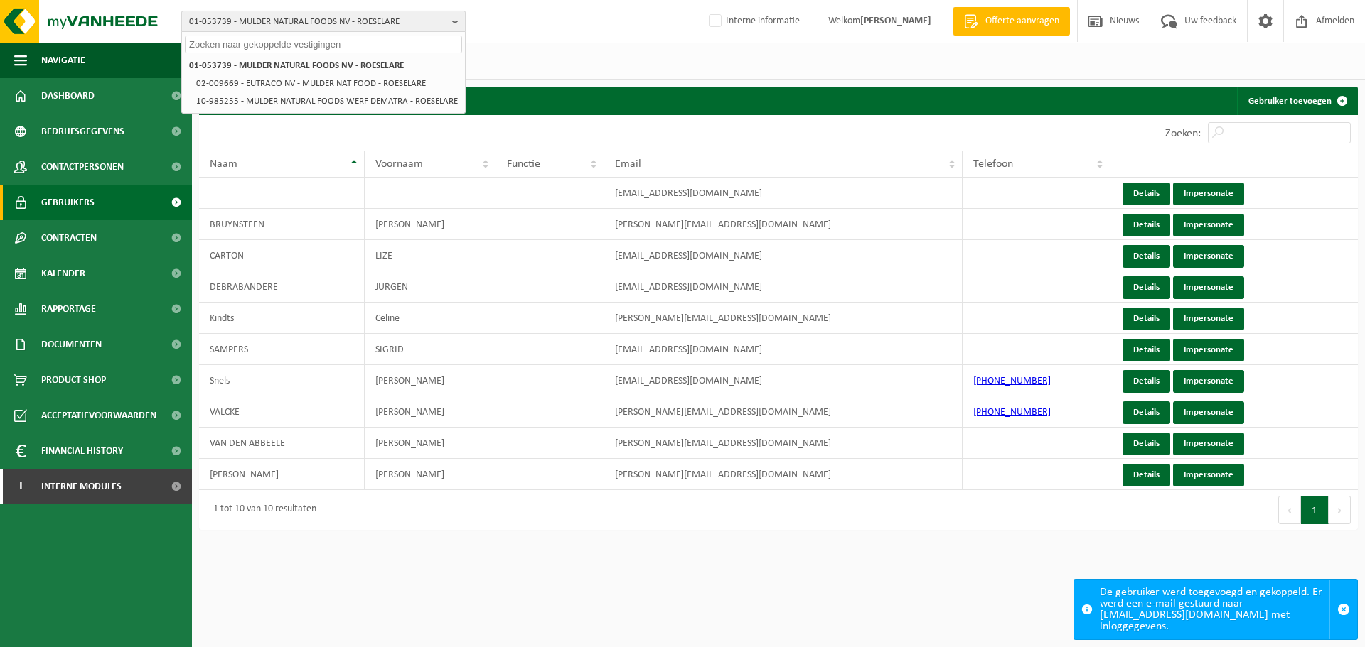
paste input "10-996511"
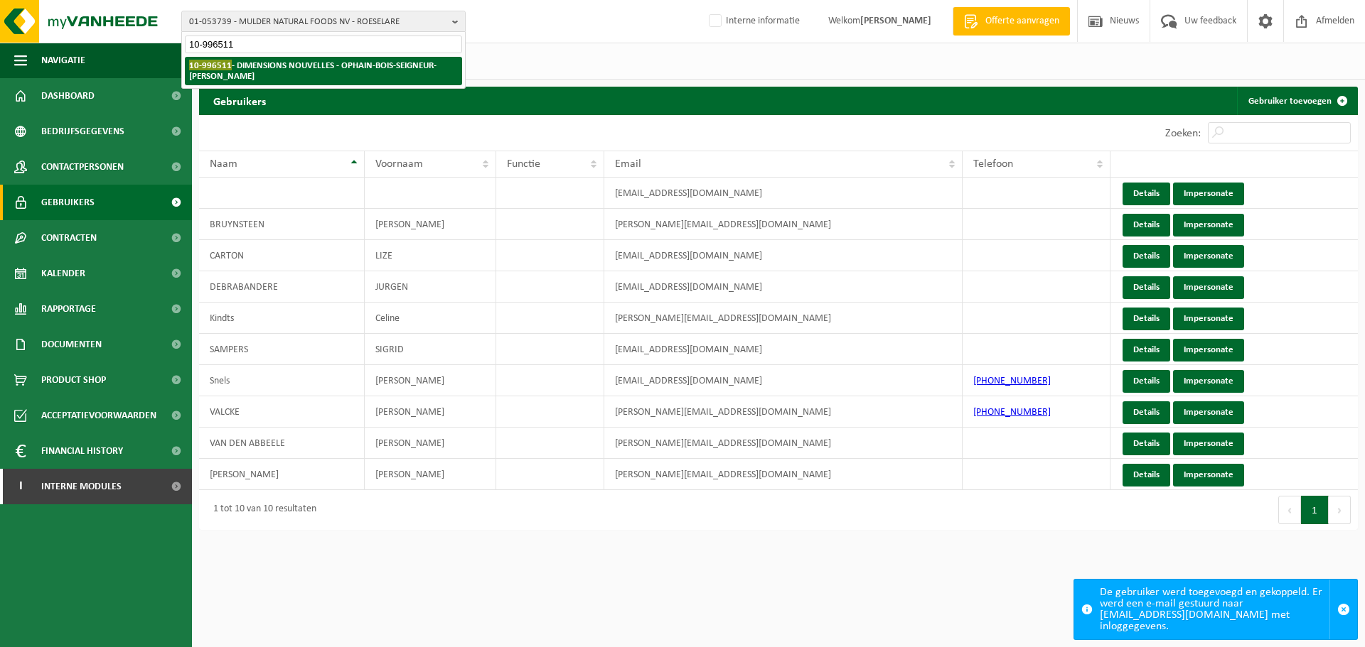
type input "10-996511"
click at [288, 75] on li "10-996511 - DIMENSIONS NOUVELLES - OPHAIN-BOIS-SEIGNEUR-ISAAC" at bounding box center [323, 71] width 277 height 28
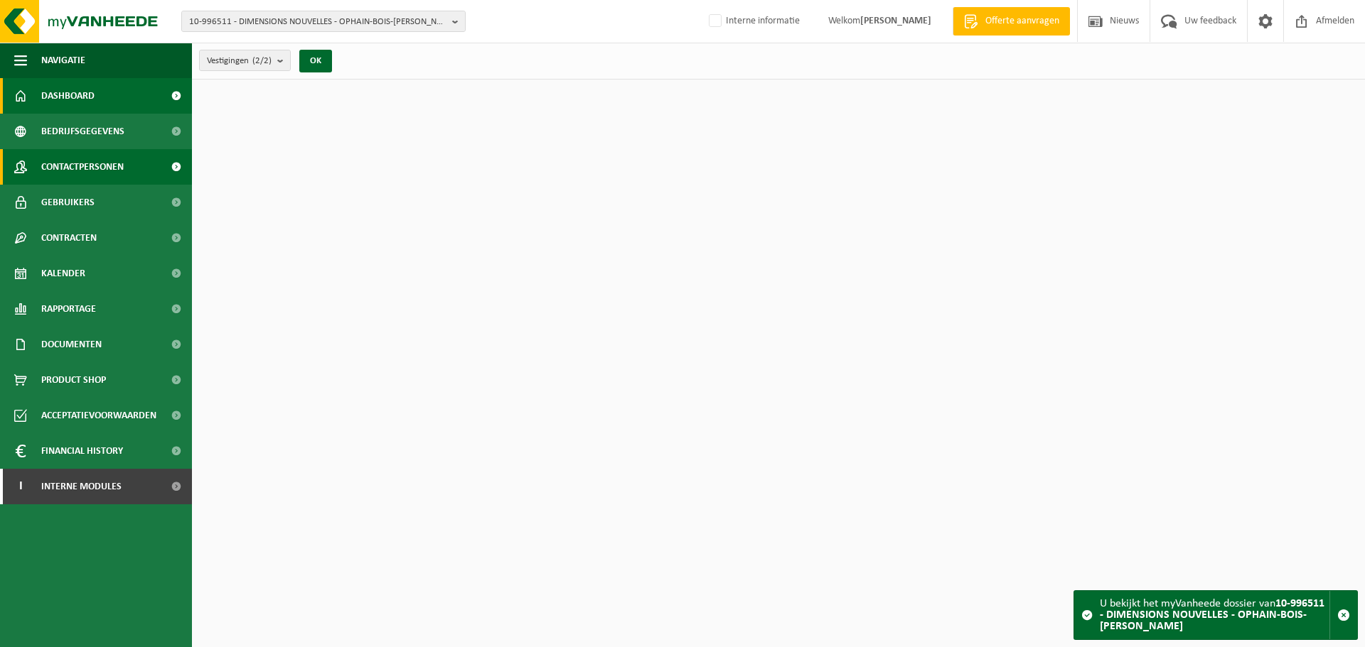
click at [127, 173] on link "Contactpersonen" at bounding box center [96, 167] width 192 height 36
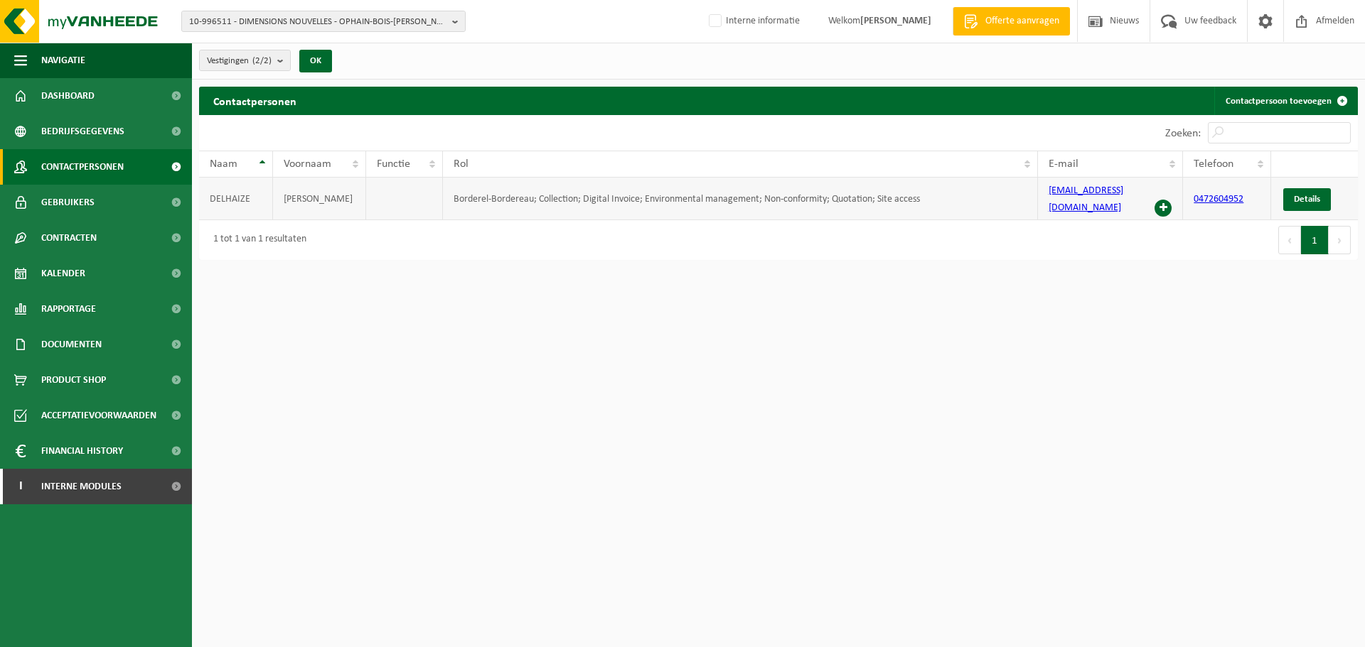
click at [1163, 200] on span at bounding box center [1162, 208] width 17 height 17
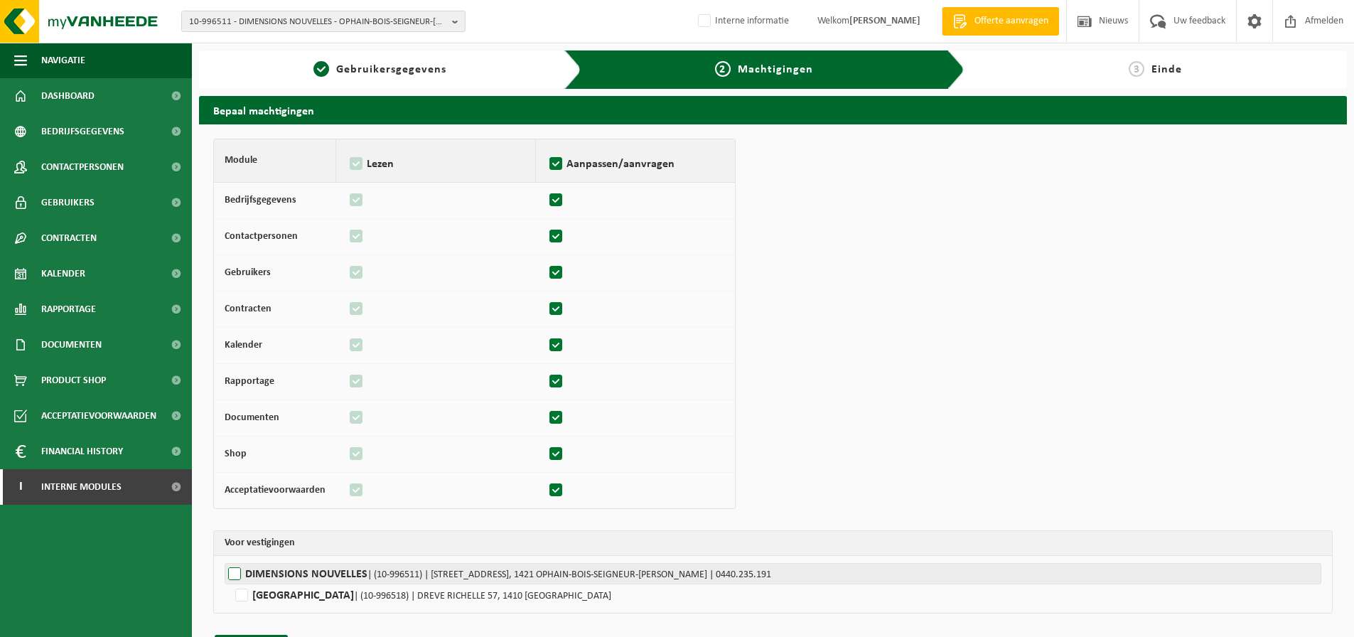
click at [288, 571] on label"] "DIMENSIONS NOUVELLES | (10-996511) | [STREET_ADDRESS], 1421 OPHAIN-BOIS-SEIGNEU…" at bounding box center [773, 573] width 1097 height 21
click at [288, 571] on input "DIMENSIONS NOUVELLES | (10-996511) | [STREET_ADDRESS], 1421 OPHAIN-BOIS-SEIGNEU…" at bounding box center [902, 573] width 1354 height 21
checkbox input "true"
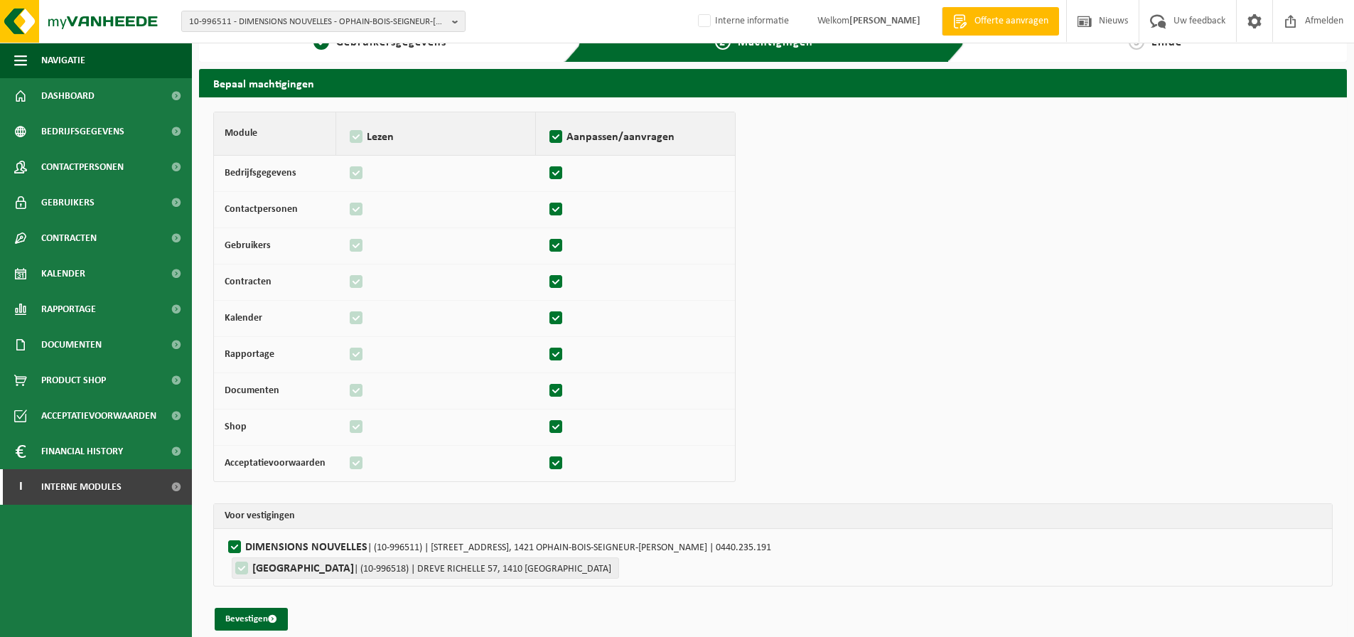
scroll to position [41, 0]
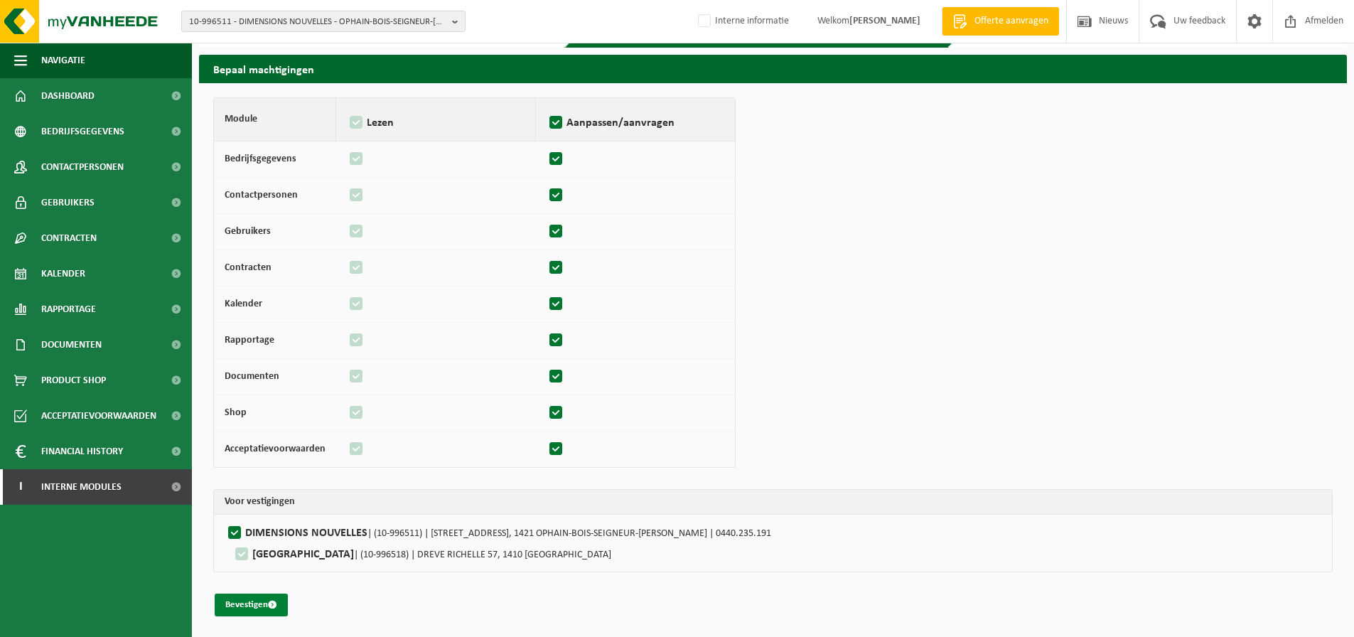
click at [257, 608] on button "Bevestigen" at bounding box center [251, 604] width 73 height 23
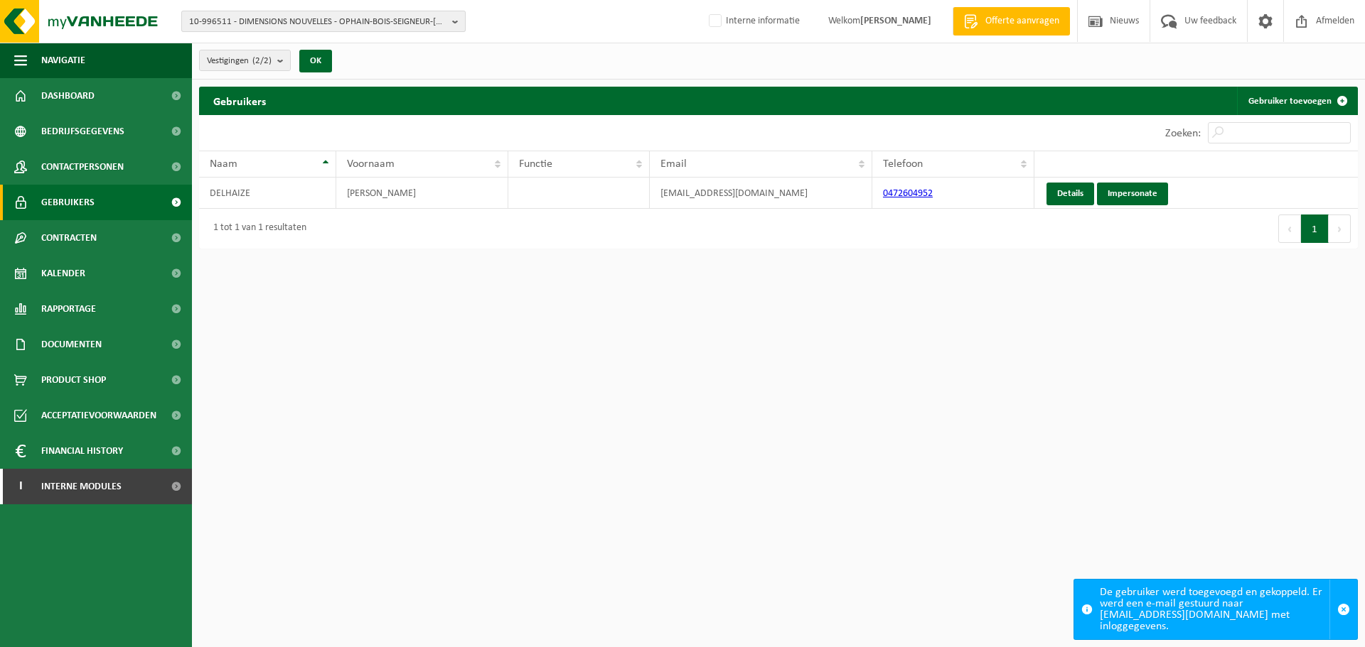
click at [341, 26] on span "10-996511 - DIMENSIONS NOUVELLES - OPHAIN-BOIS-SEIGNEUR-[PERSON_NAME]" at bounding box center [317, 21] width 257 height 21
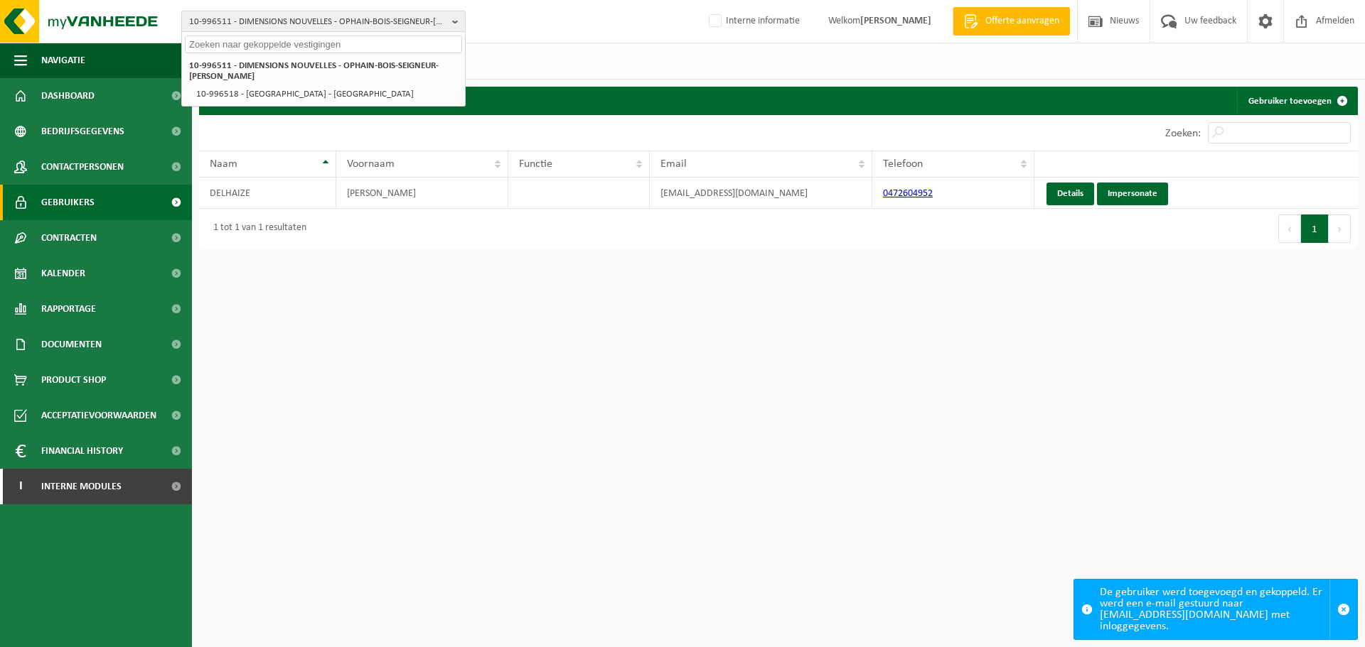
paste input "10-980523"
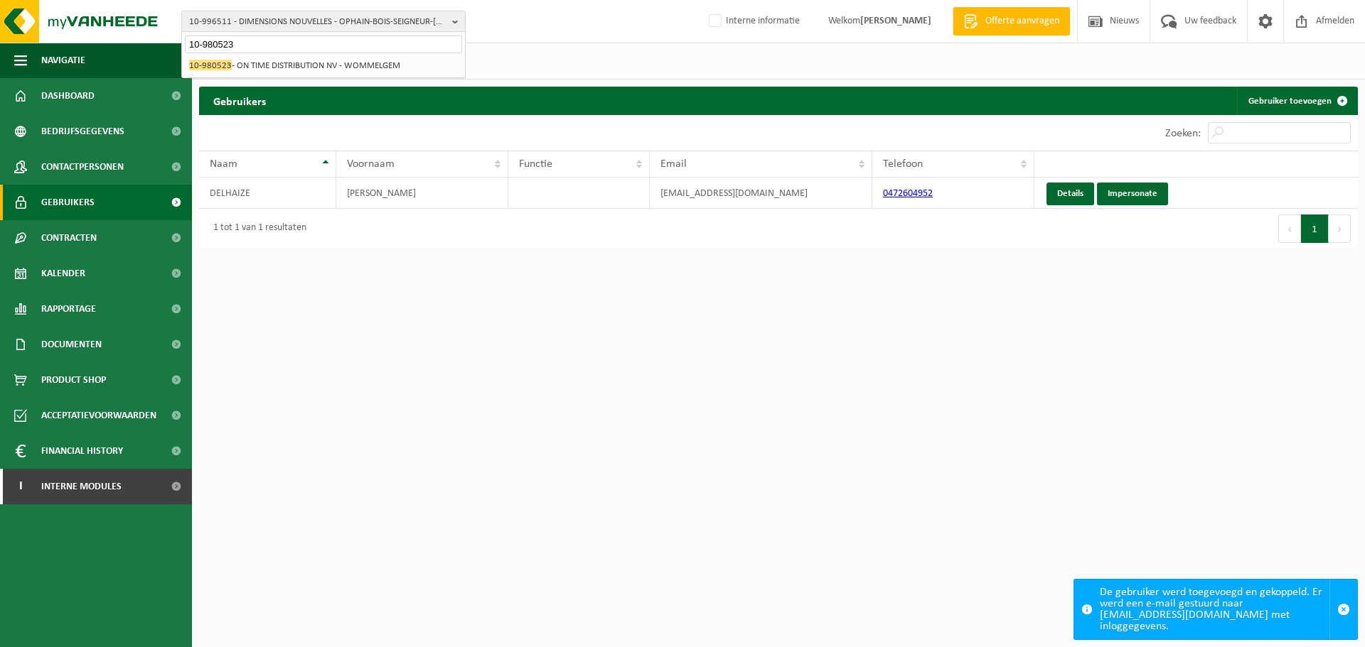
type input "10-980523"
click at [248, 70] on li "10-980523 - ON TIME DISTRIBUTION NV - WOMMELGEM" at bounding box center [323, 66] width 277 height 18
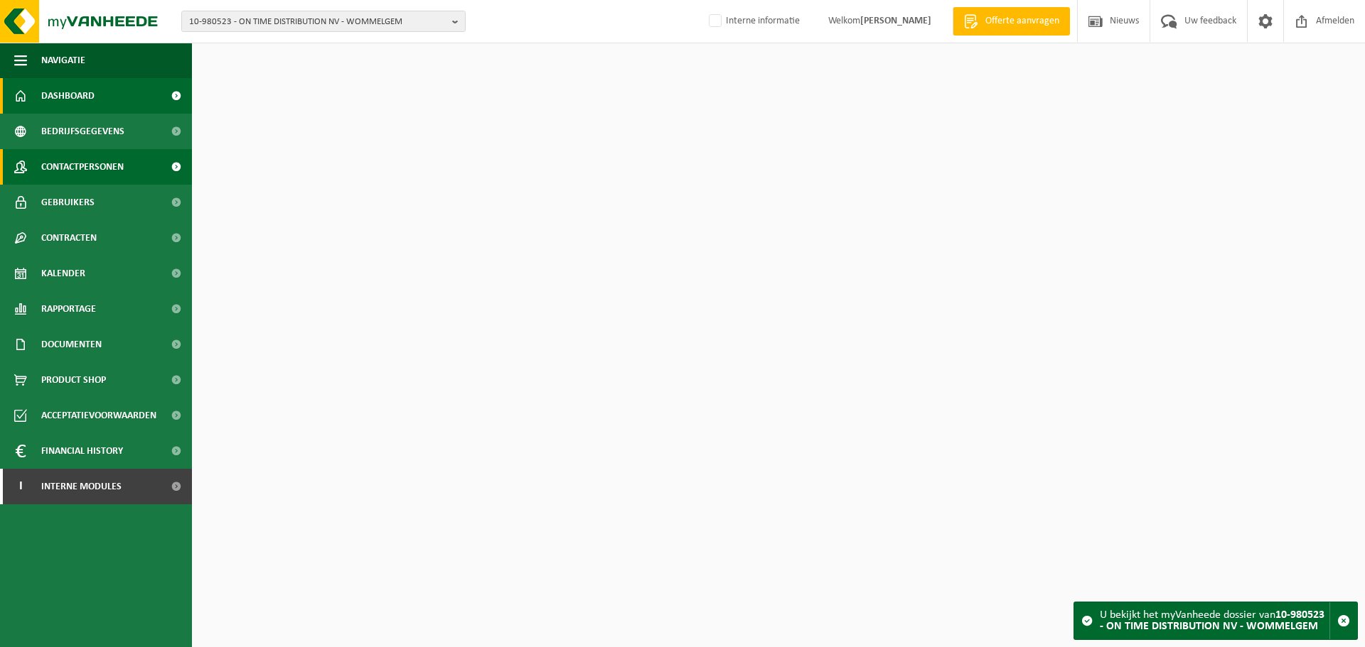
click at [118, 173] on span "Contactpersonen" at bounding box center [82, 167] width 82 height 36
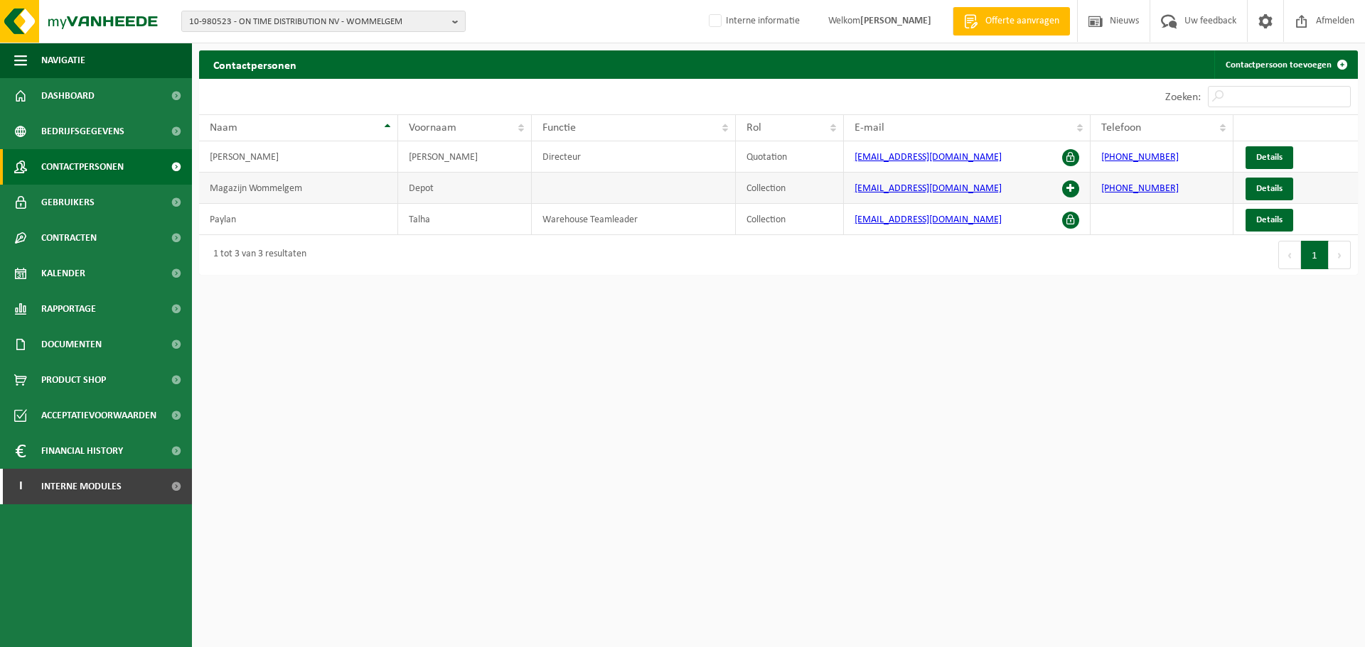
click at [1070, 191] on span at bounding box center [1070, 189] width 17 height 17
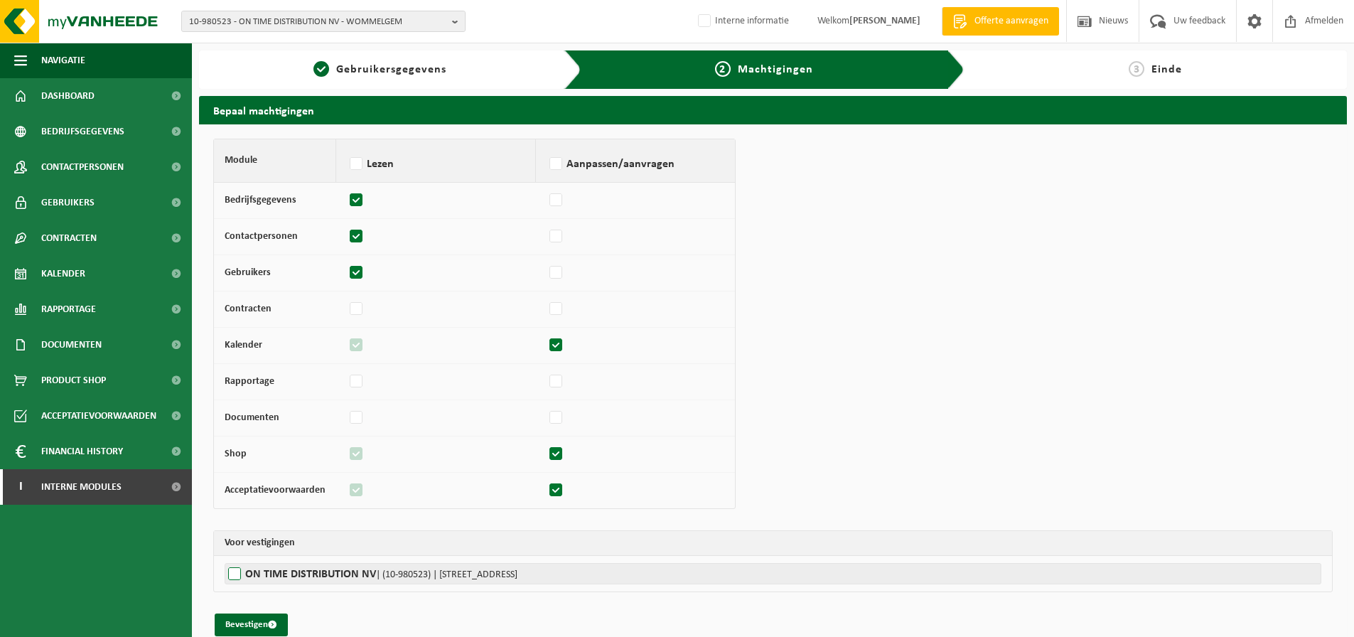
click at [288, 568] on label"] "ON TIME DISTRIBUTION NV | (10-980523) | JACOBSVELDWEG 14, 2160 WOMMELGEM" at bounding box center [773, 573] width 1097 height 21
click at [288, 568] on input "ON TIME DISTRIBUTION NV | (10-980523) | JACOBSVELDWEG 14, 2160 WOMMELGEM" at bounding box center [902, 573] width 1354 height 21
checkbox input "true"
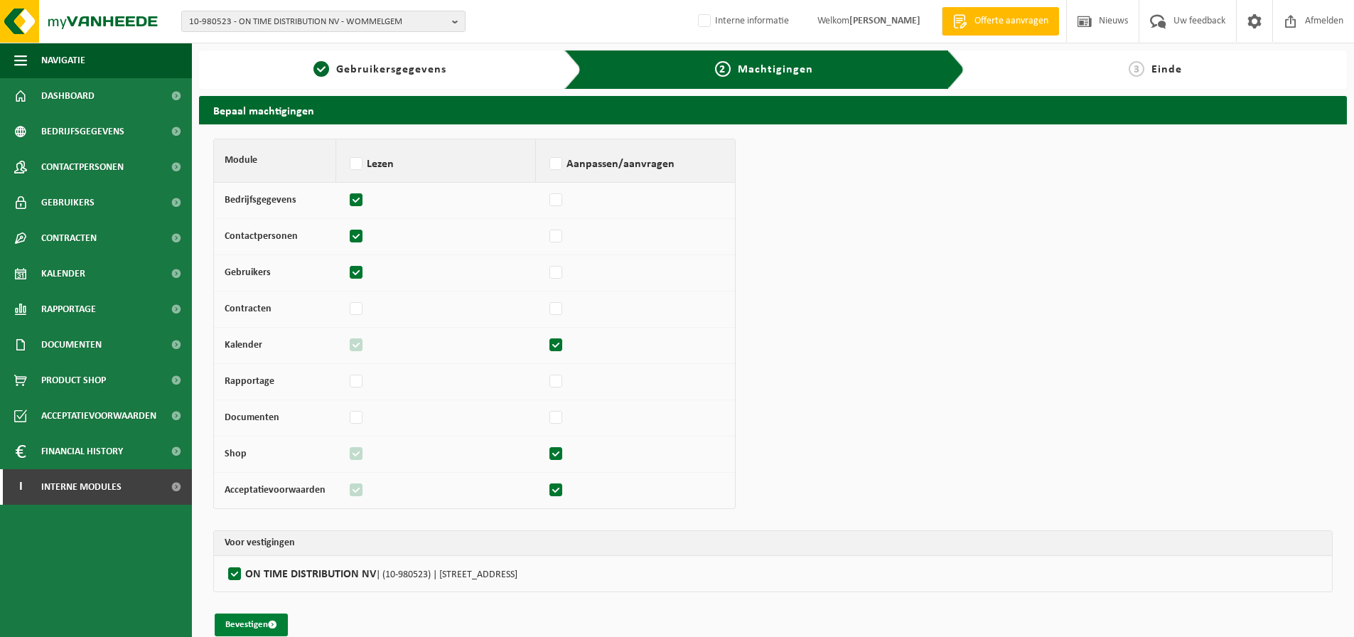
click at [244, 631] on button "Bevestigen" at bounding box center [251, 624] width 73 height 23
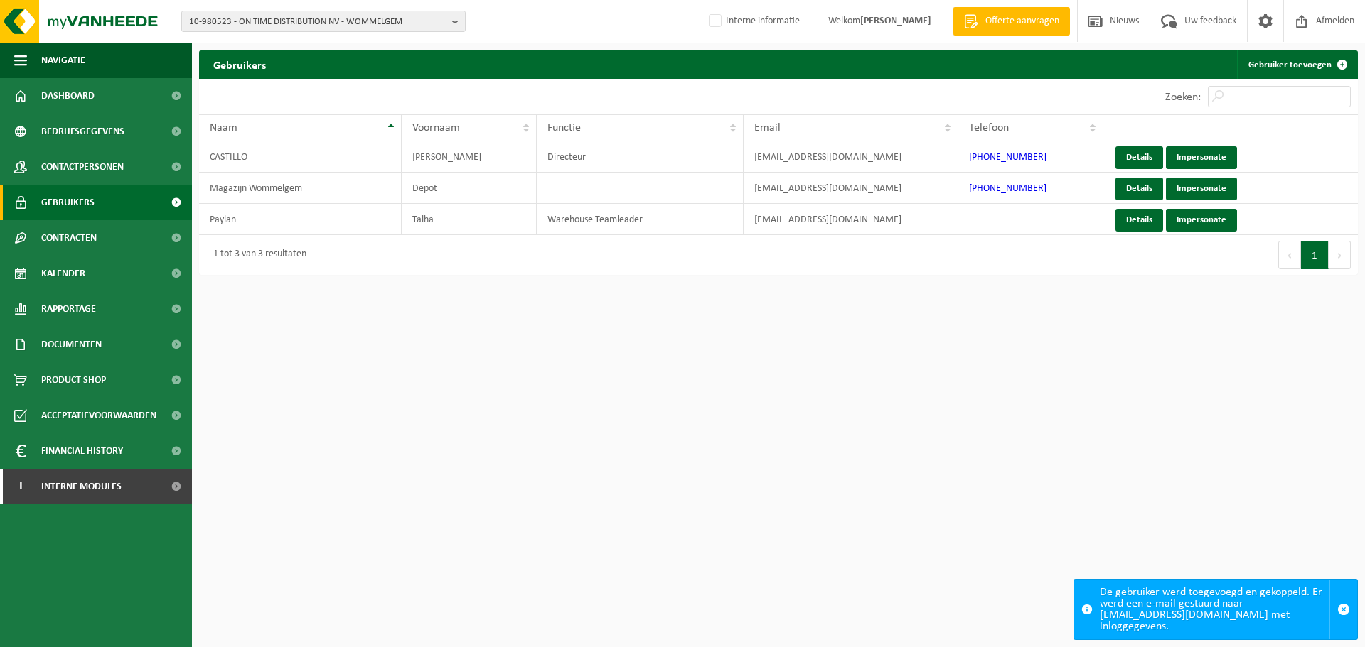
click at [380, 560] on html "10-980523 - ON TIME DISTRIBUTION NV - WOMMELGEM 10-980524 - ON TIME DISTRIBUTIO…" at bounding box center [682, 323] width 1365 height 647
click at [327, 18] on span "10-980523 - ON TIME DISTRIBUTION NV - WOMMELGEM" at bounding box center [317, 21] width 257 height 21
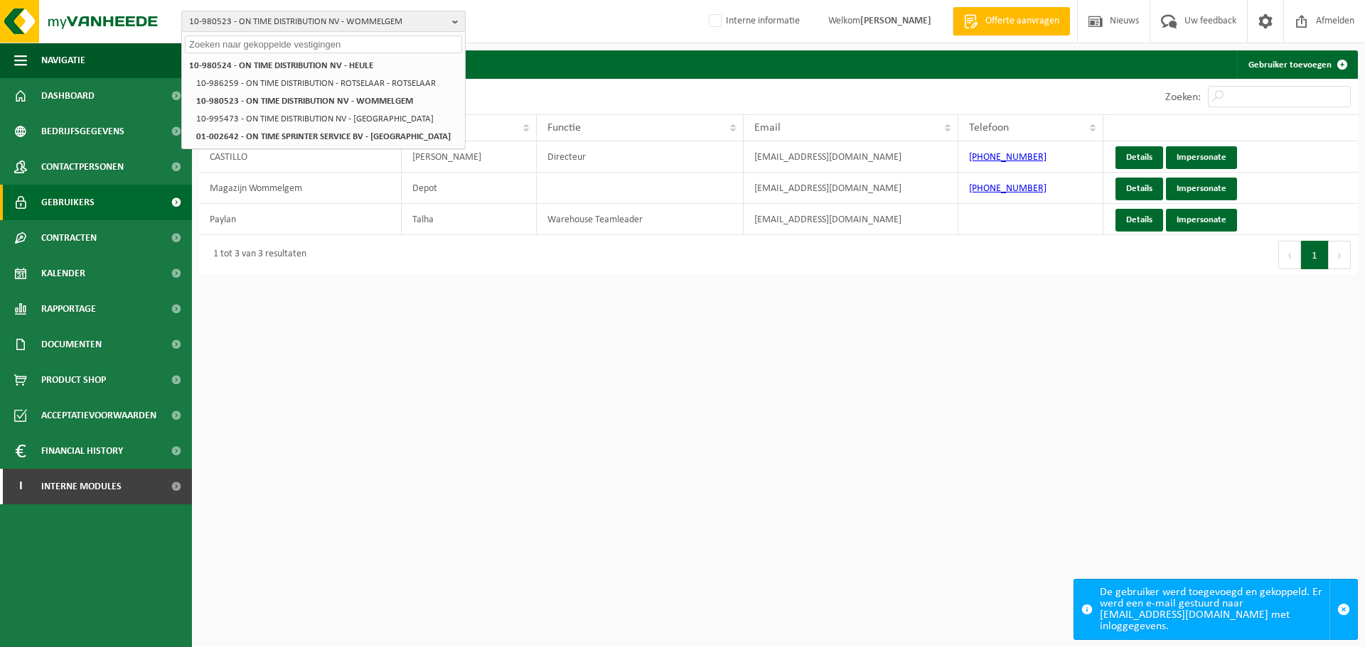
paste input "10-929239"
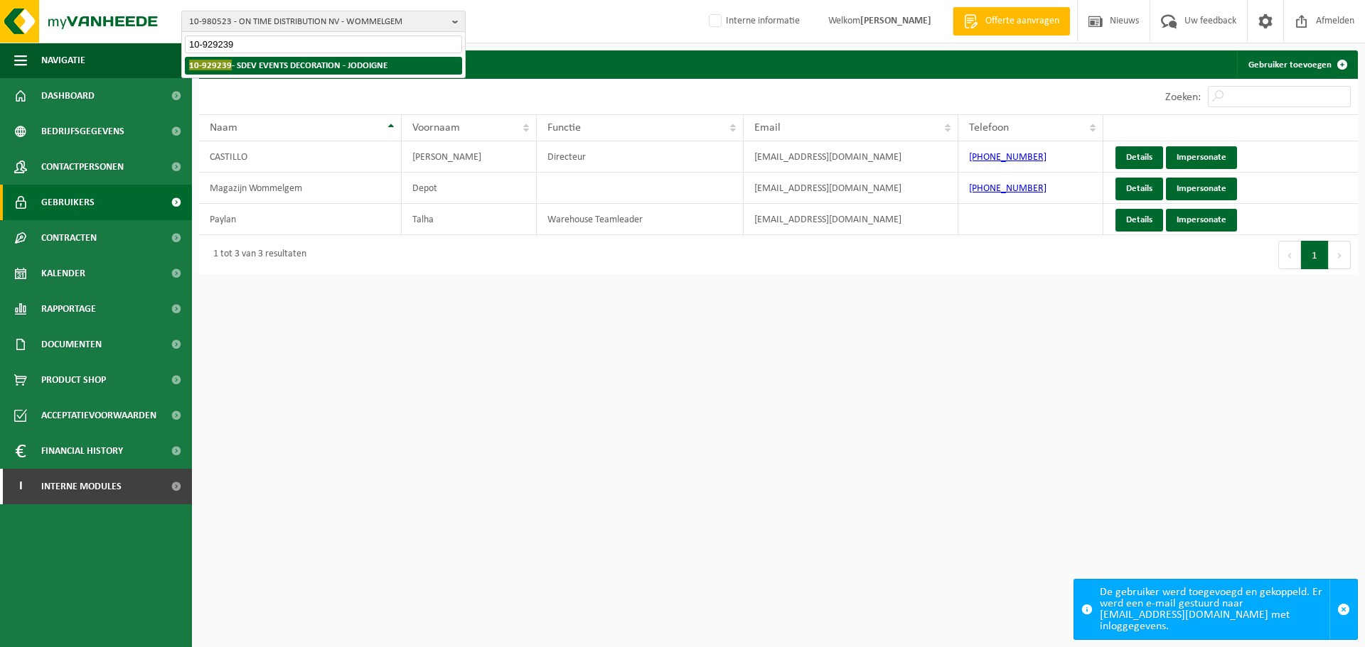
type input "10-929239"
click at [299, 66] on strong "10-929239 - SDEV EVENTS DECORATION - JODOIGNE" at bounding box center [288, 65] width 198 height 11
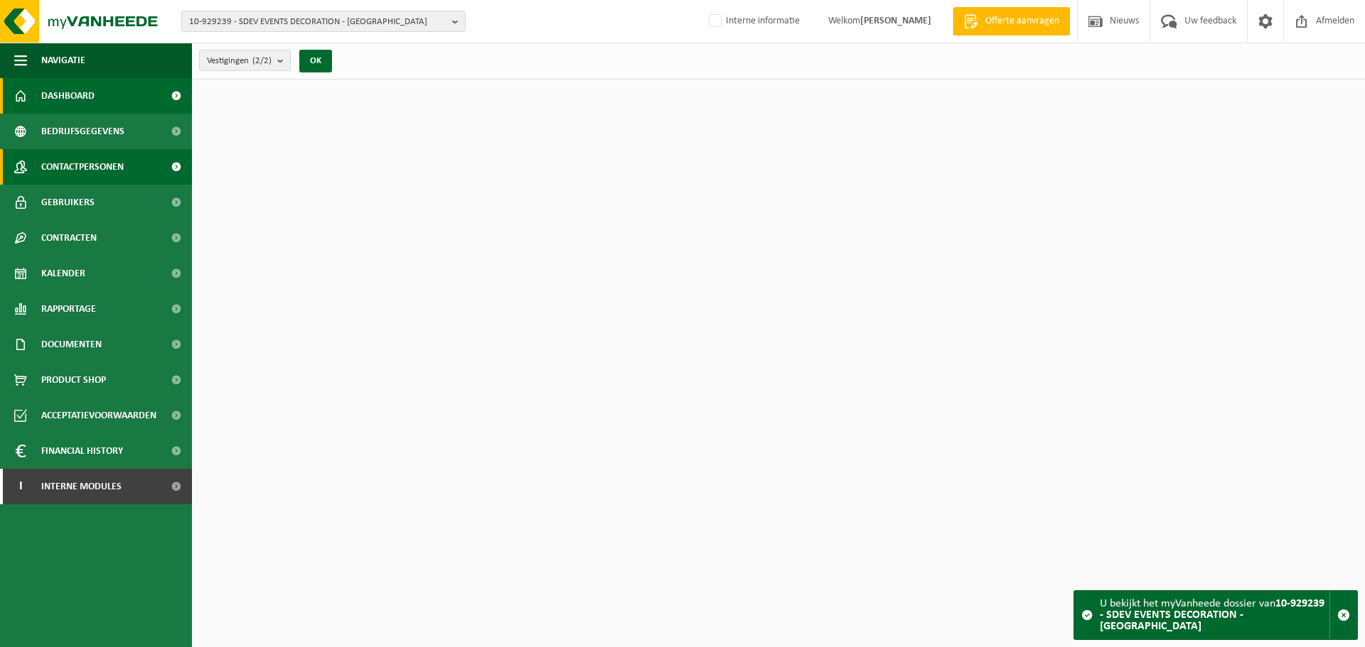
click at [149, 156] on link "Contactpersonen" at bounding box center [96, 167] width 192 height 36
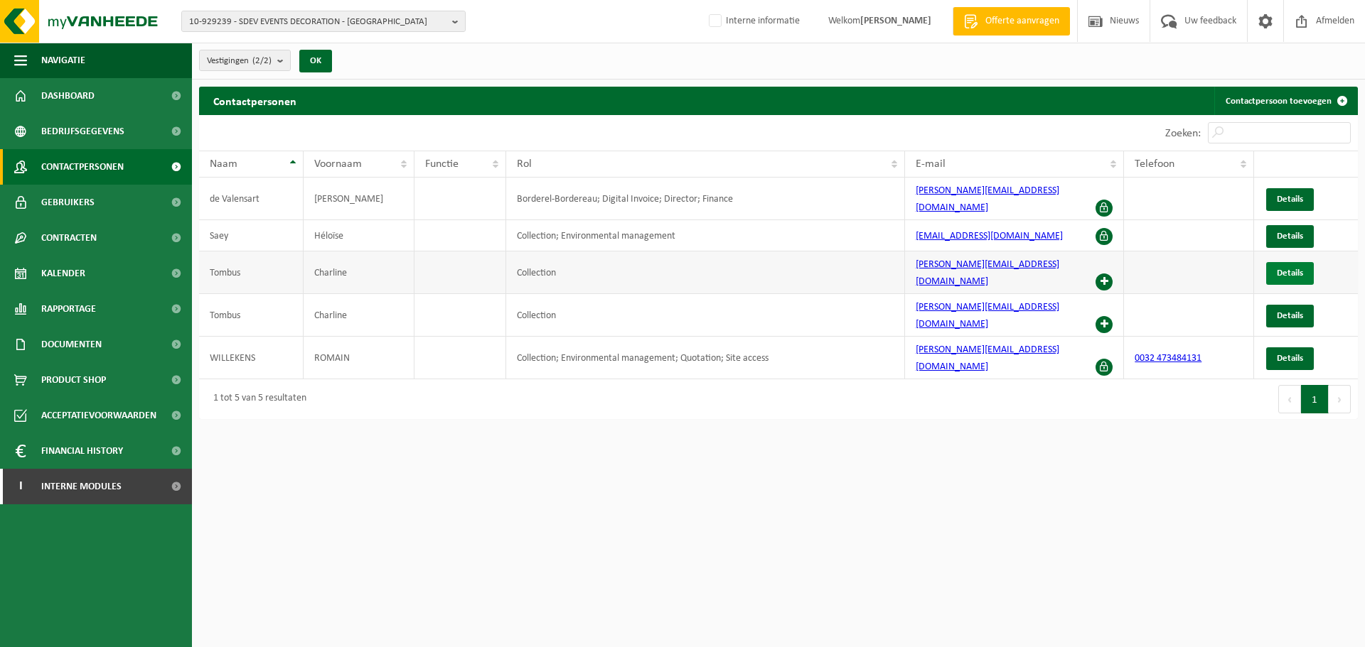
click at [1292, 269] on span "Details" at bounding box center [1289, 273] width 26 height 9
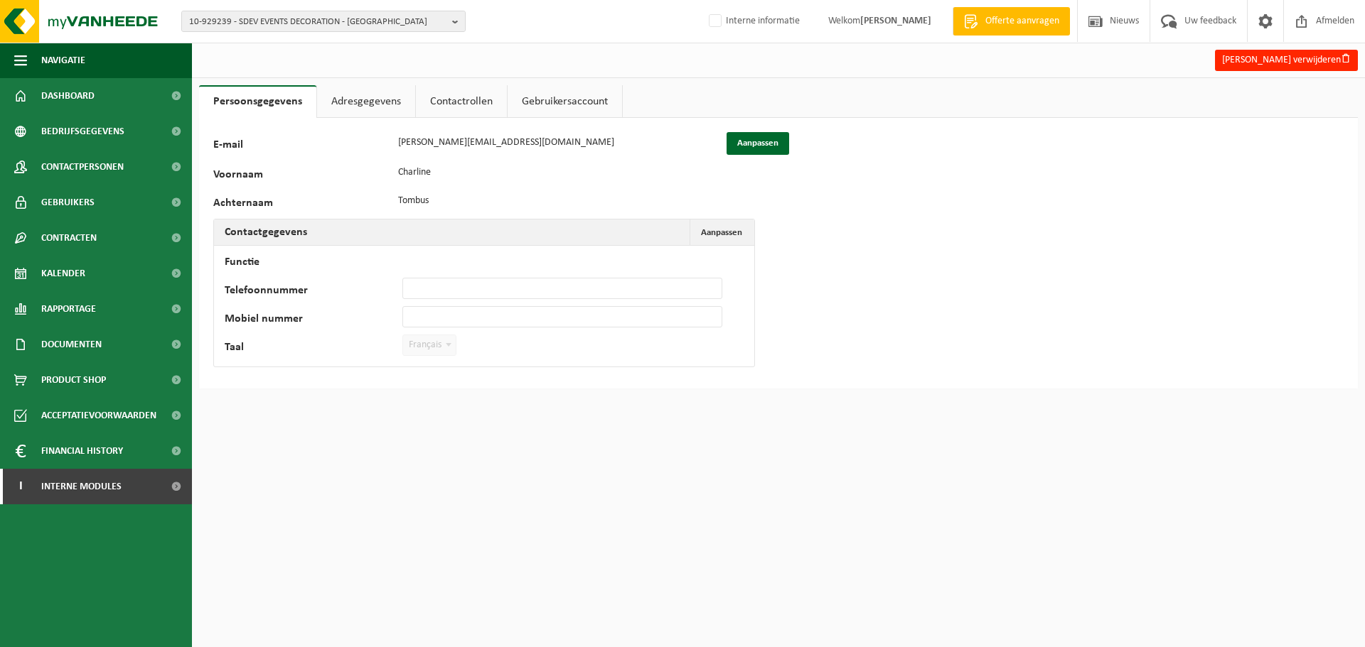
click at [451, 97] on link "Contactrollen" at bounding box center [461, 101] width 91 height 33
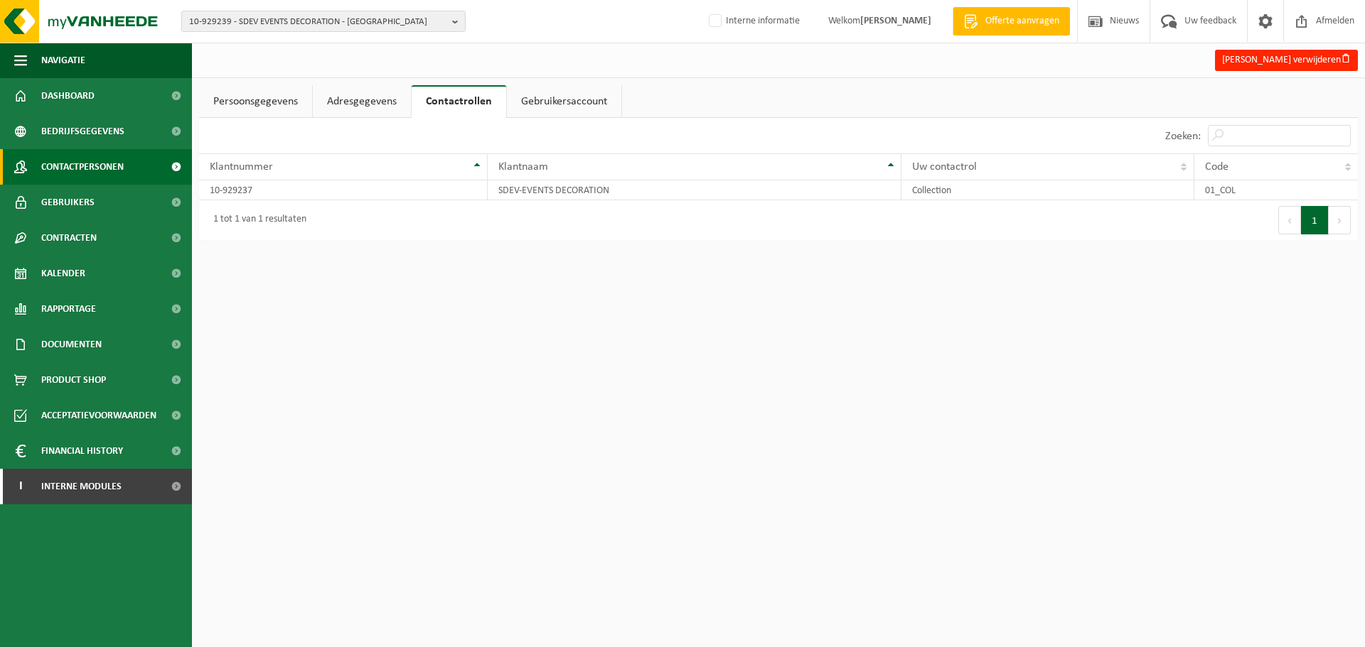
click at [98, 174] on span "Contactpersonen" at bounding box center [82, 167] width 82 height 36
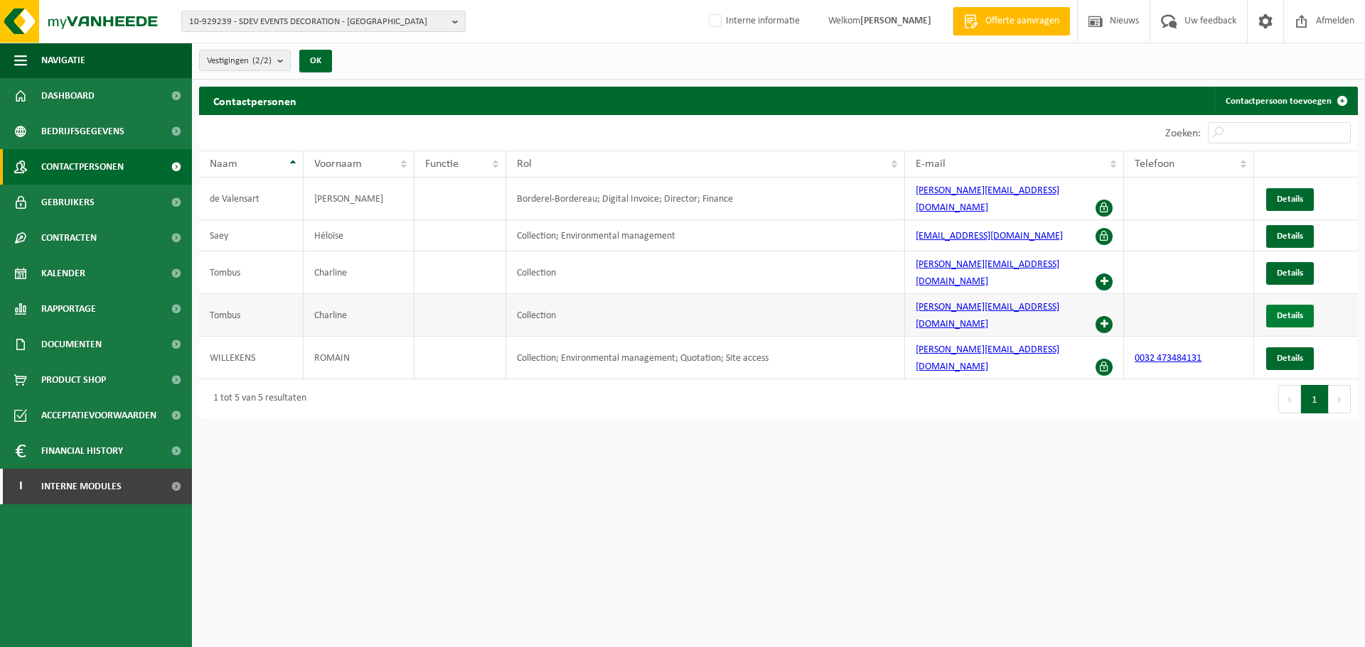
click at [1301, 311] on span "Details" at bounding box center [1289, 315] width 26 height 9
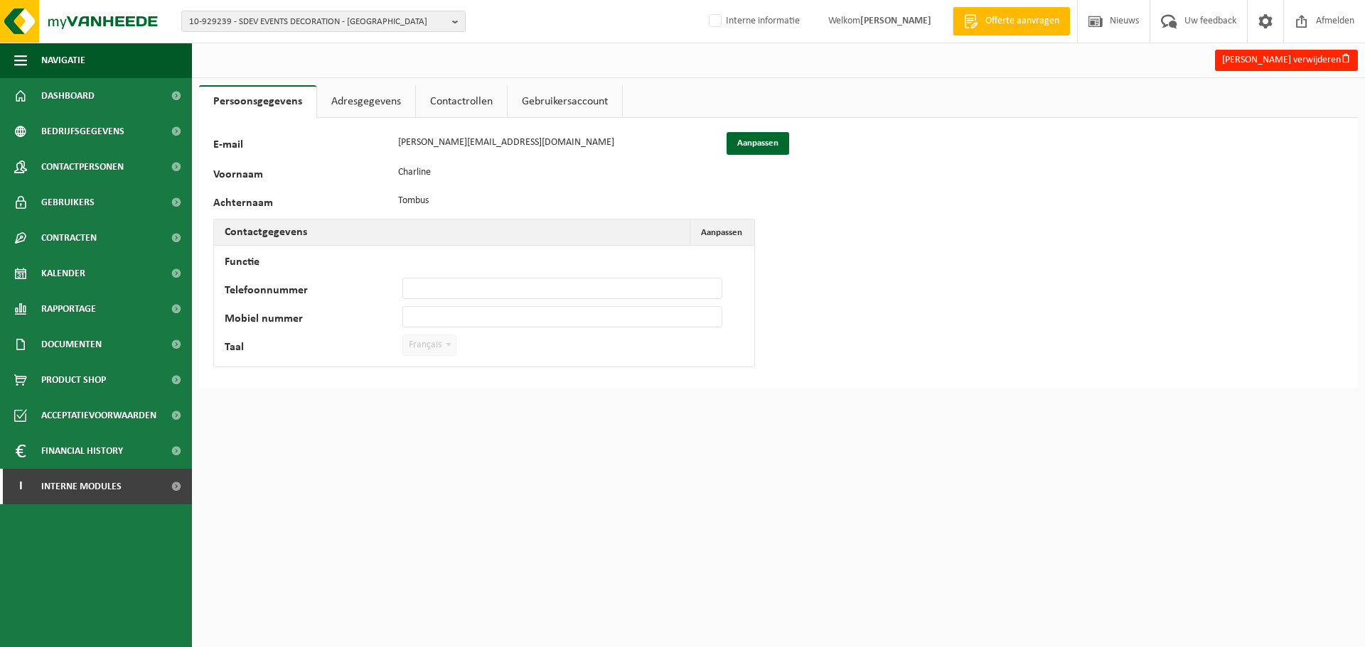
click at [467, 107] on link "Contactrollen" at bounding box center [461, 101] width 91 height 33
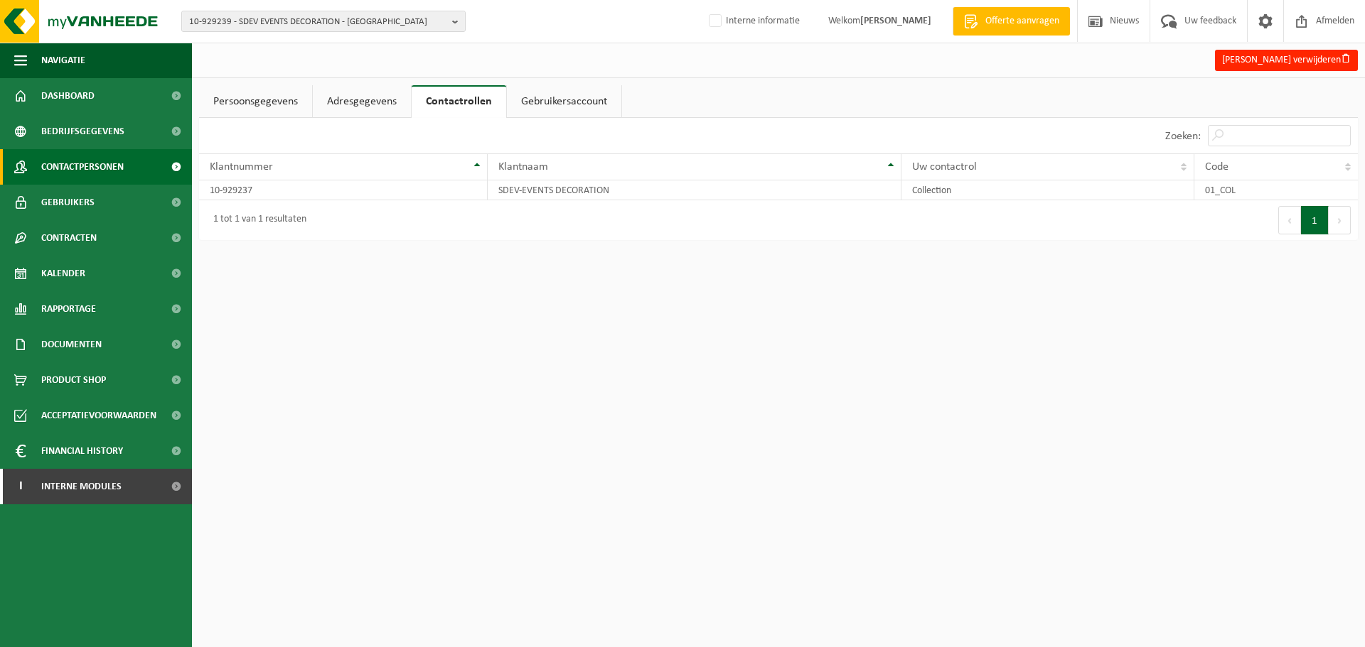
click at [106, 166] on span "Contactpersonen" at bounding box center [82, 167] width 82 height 36
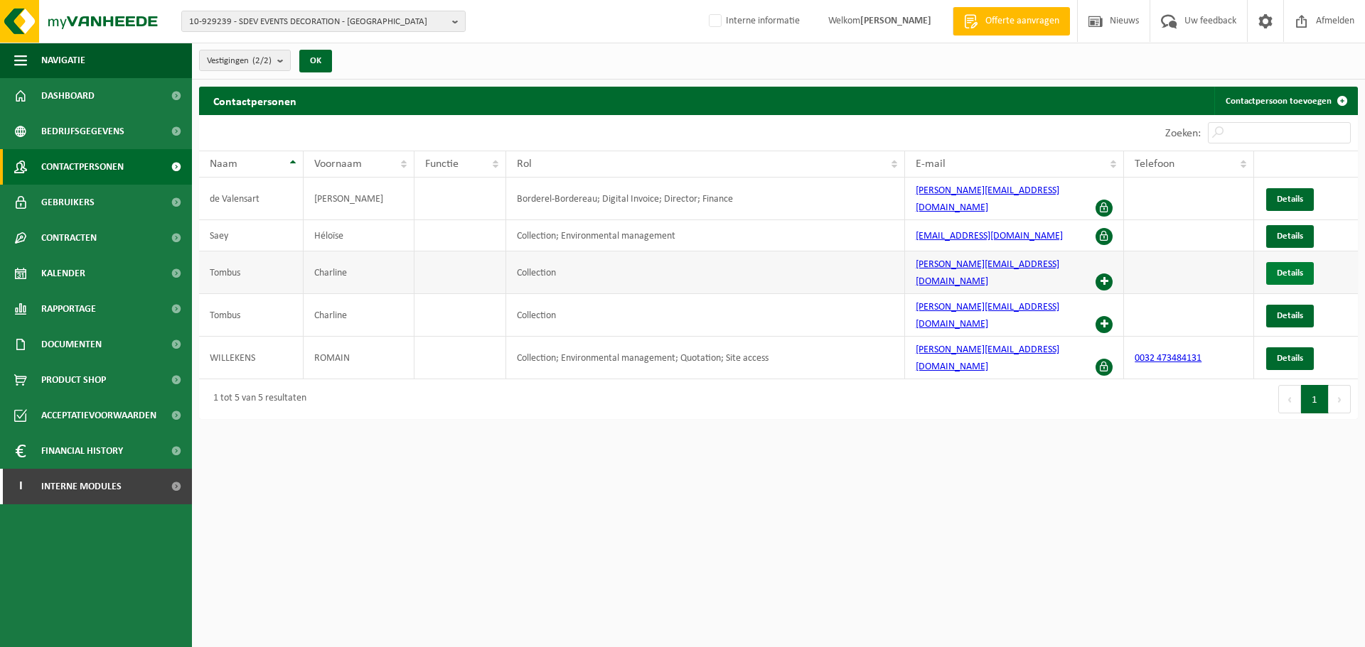
click at [1281, 269] on span "Details" at bounding box center [1289, 273] width 26 height 9
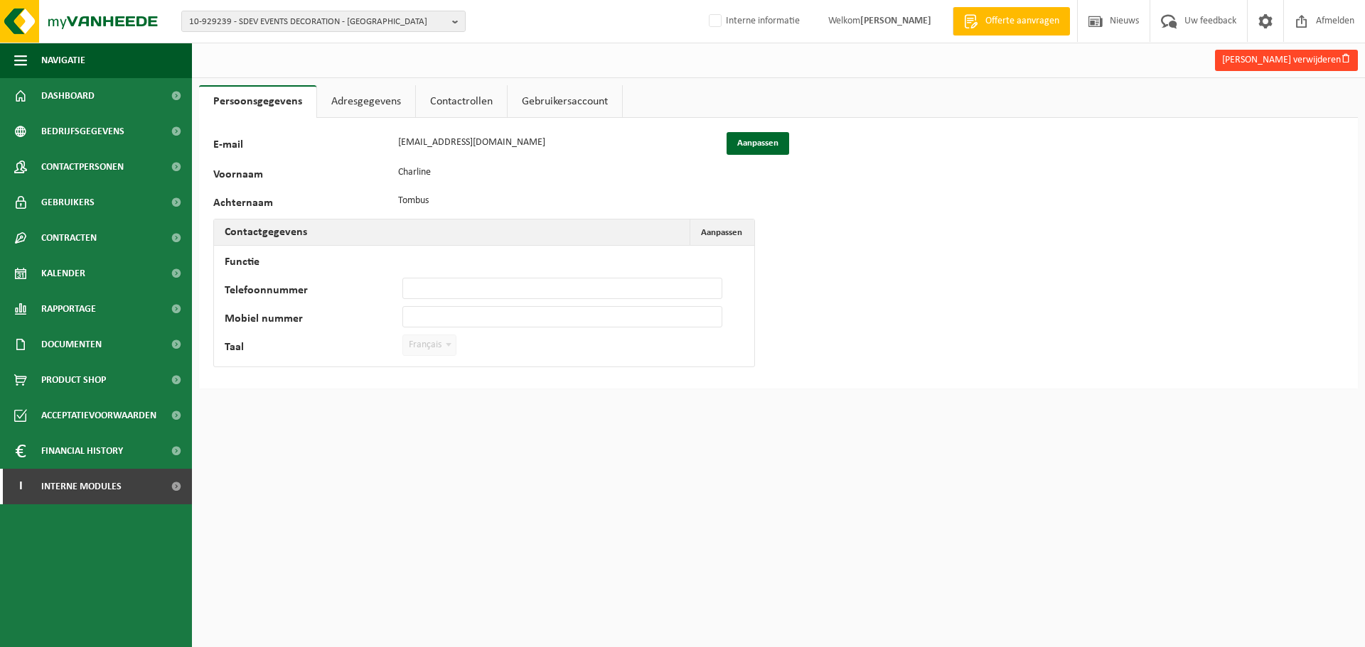
click at [1278, 61] on button "[PERSON_NAME] verwijderen" at bounding box center [1286, 60] width 143 height 21
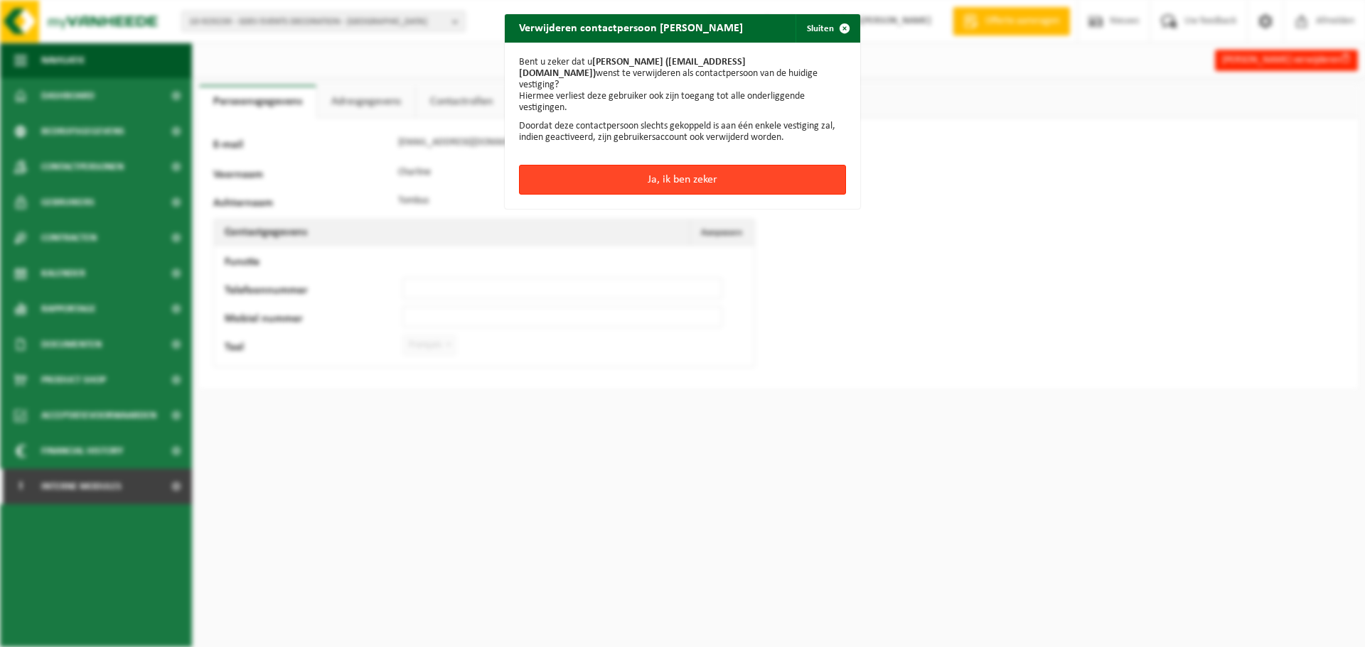
click at [721, 168] on button "Ja, ik ben zeker" at bounding box center [682, 180] width 327 height 30
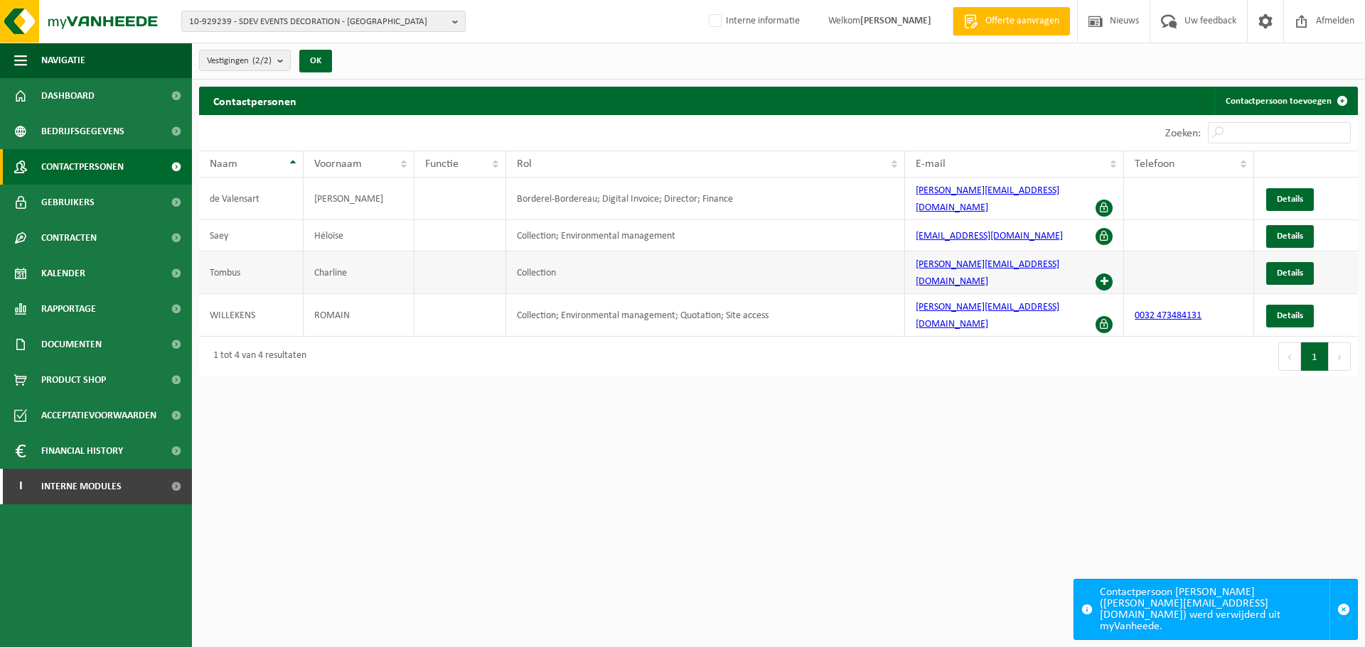
click at [1103, 274] on span at bounding box center [1103, 282] width 17 height 17
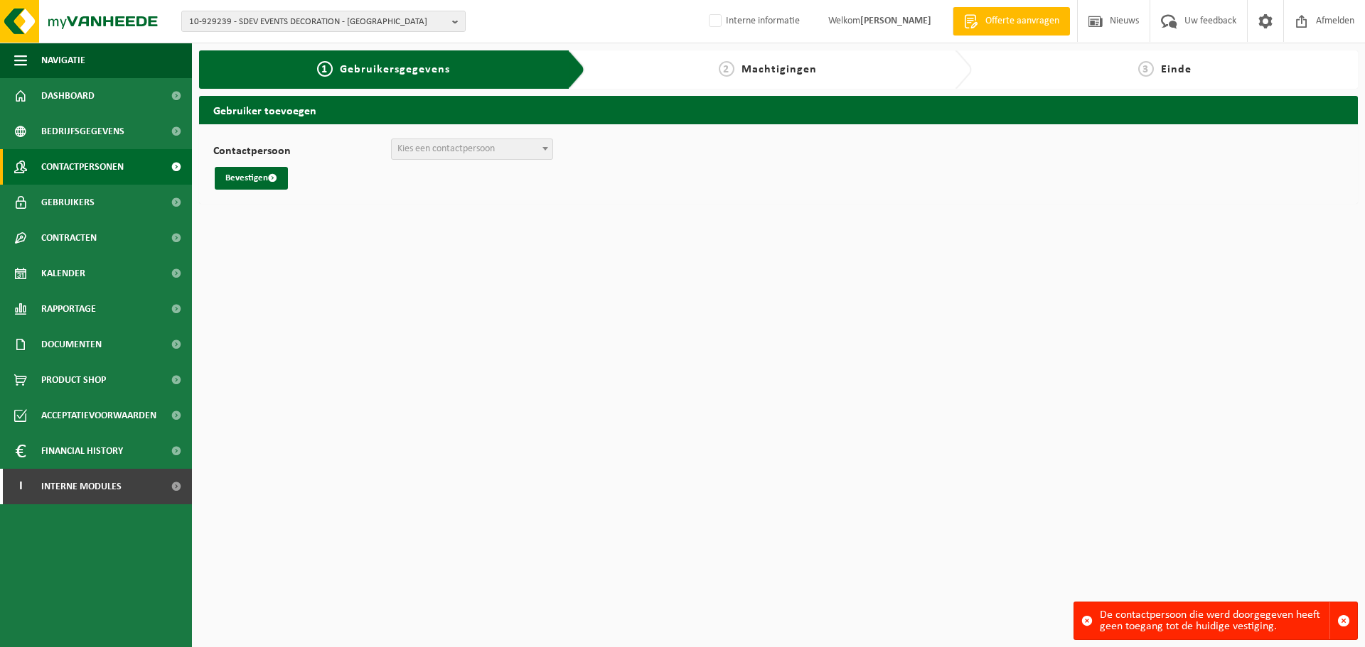
click at [48, 166] on span "Contactpersonen" at bounding box center [82, 167] width 82 height 36
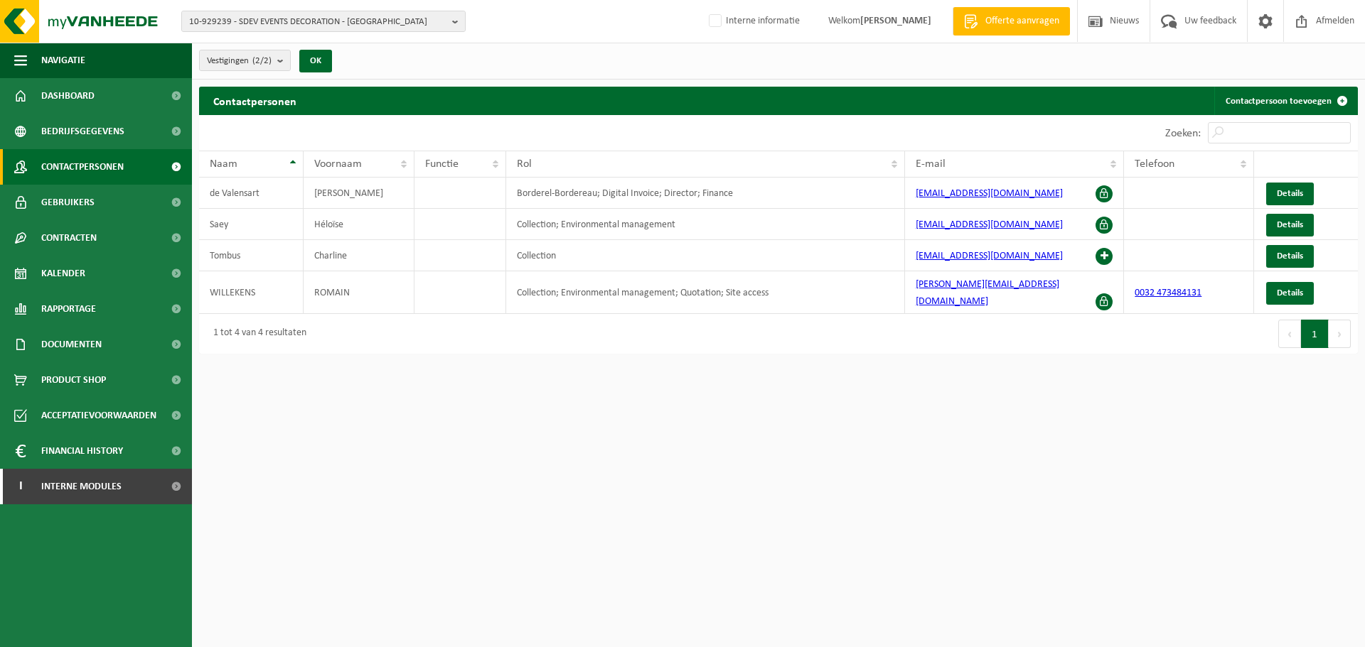
click at [724, 510] on html "10-929239 - SDEV EVENTS DECORATION - JODOIGNE 10-929239 - SDEV EVENTS DECORATIO…" at bounding box center [682, 323] width 1365 height 647
click at [839, 471] on html "10-929239 - SDEV EVENTS DECORATION - JODOIGNE 10-929239 - SDEV EVENTS DECORATIO…" at bounding box center [682, 323] width 1365 height 647
drag, startPoint x: 349, startPoint y: 392, endPoint x: 407, endPoint y: 437, distance: 72.9
click at [349, 393] on html "10-929239 - SDEV EVENTS DECORATION - JODOIGNE 10-929239 - SDEV EVENTS DECORATIO…" at bounding box center [682, 323] width 1365 height 647
click at [586, 323] on div "1 tot 4 van 4 resultaten" at bounding box center [488, 334] width 579 height 40
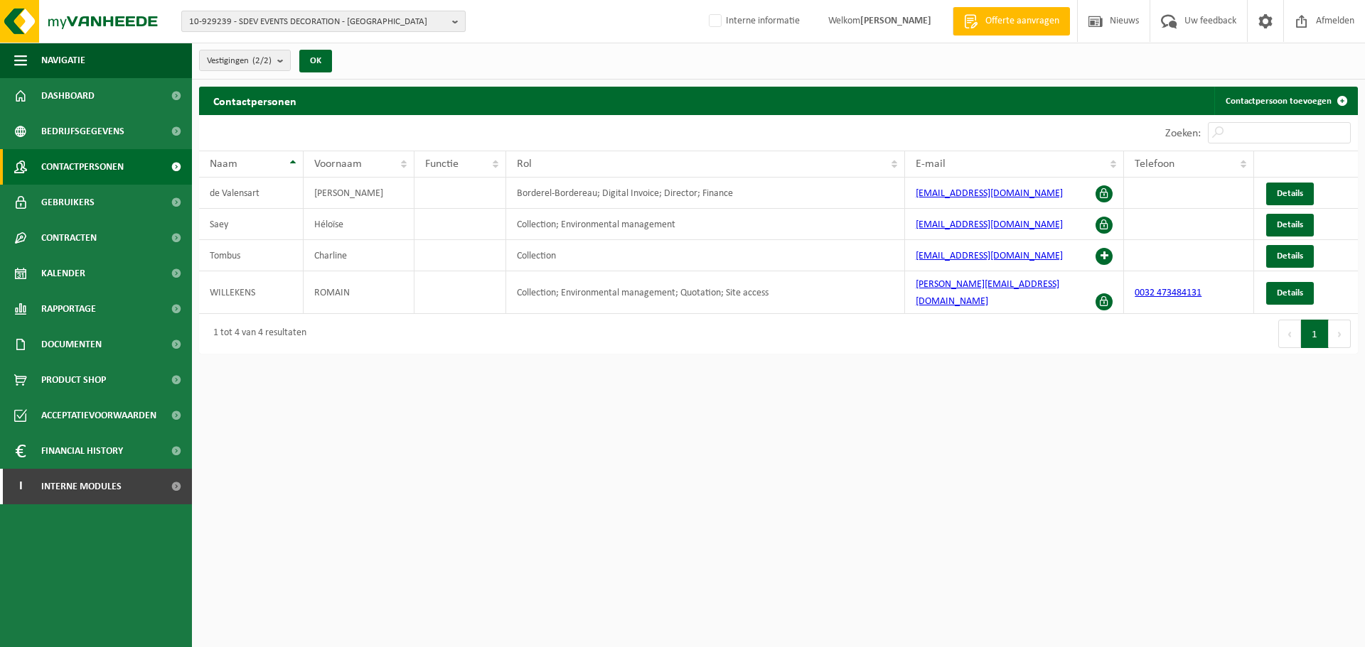
click at [402, 23] on span "10-929239 - SDEV EVENTS DECORATION - JODOIGNE" at bounding box center [317, 21] width 257 height 21
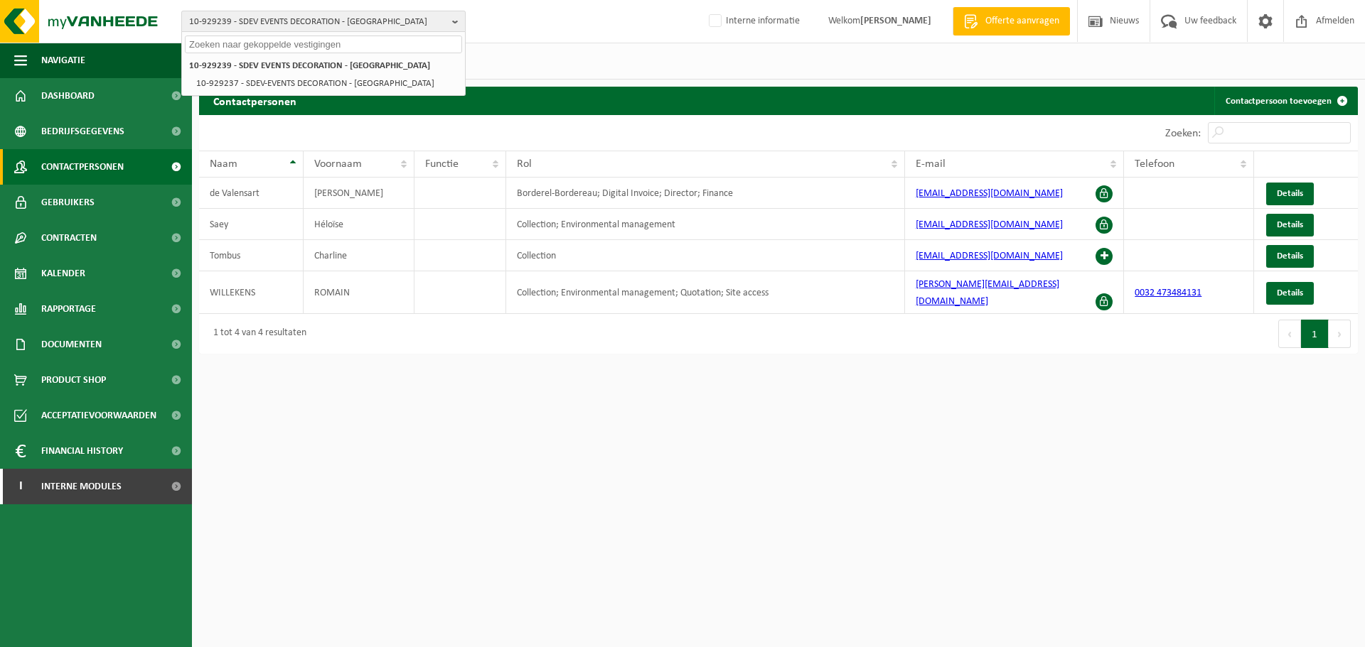
paste input "10-944899"
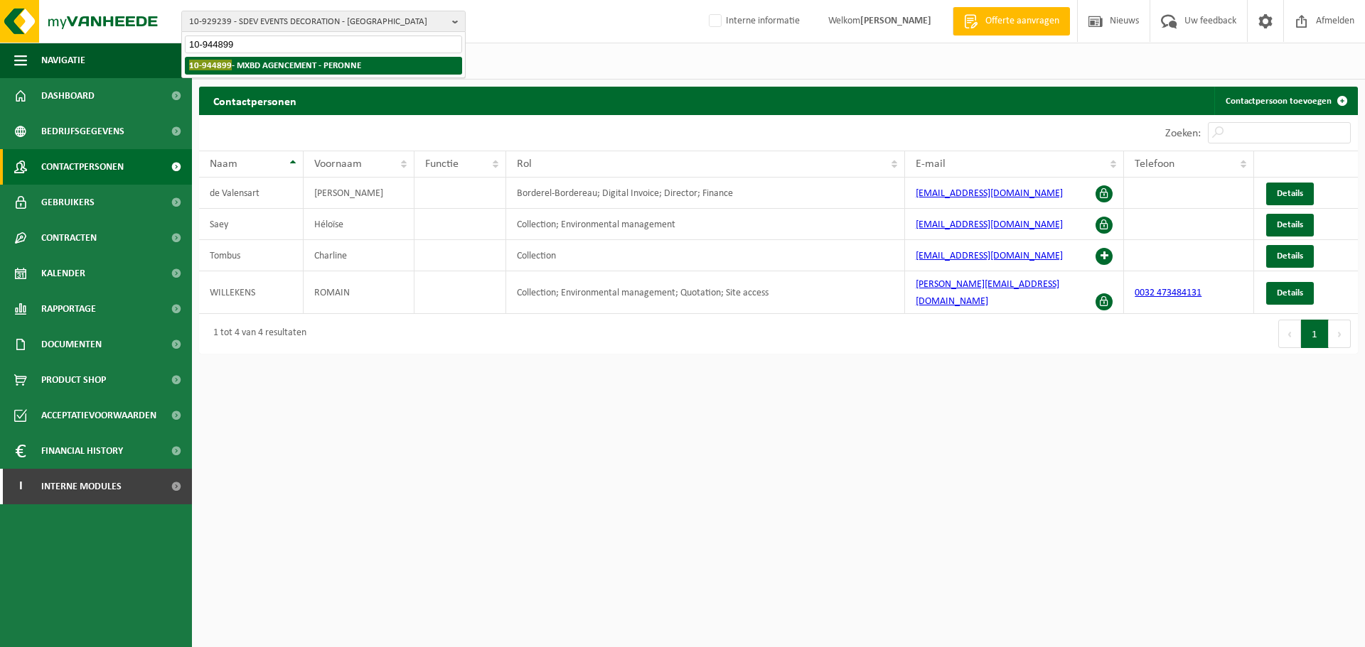
type input "10-944899"
click at [257, 69] on strong "10-944899 - MXBD AGENCEMENT - PERONNE" at bounding box center [275, 65] width 172 height 11
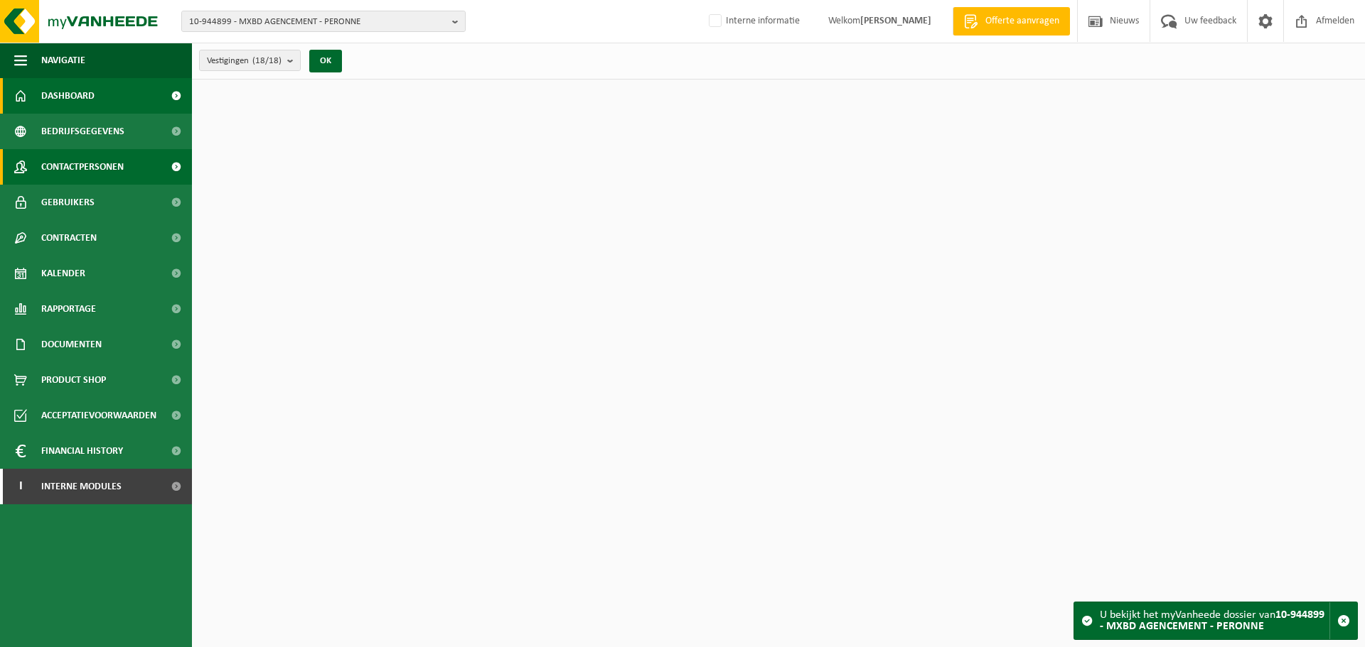
click at [114, 166] on span "Contactpersonen" at bounding box center [82, 167] width 82 height 36
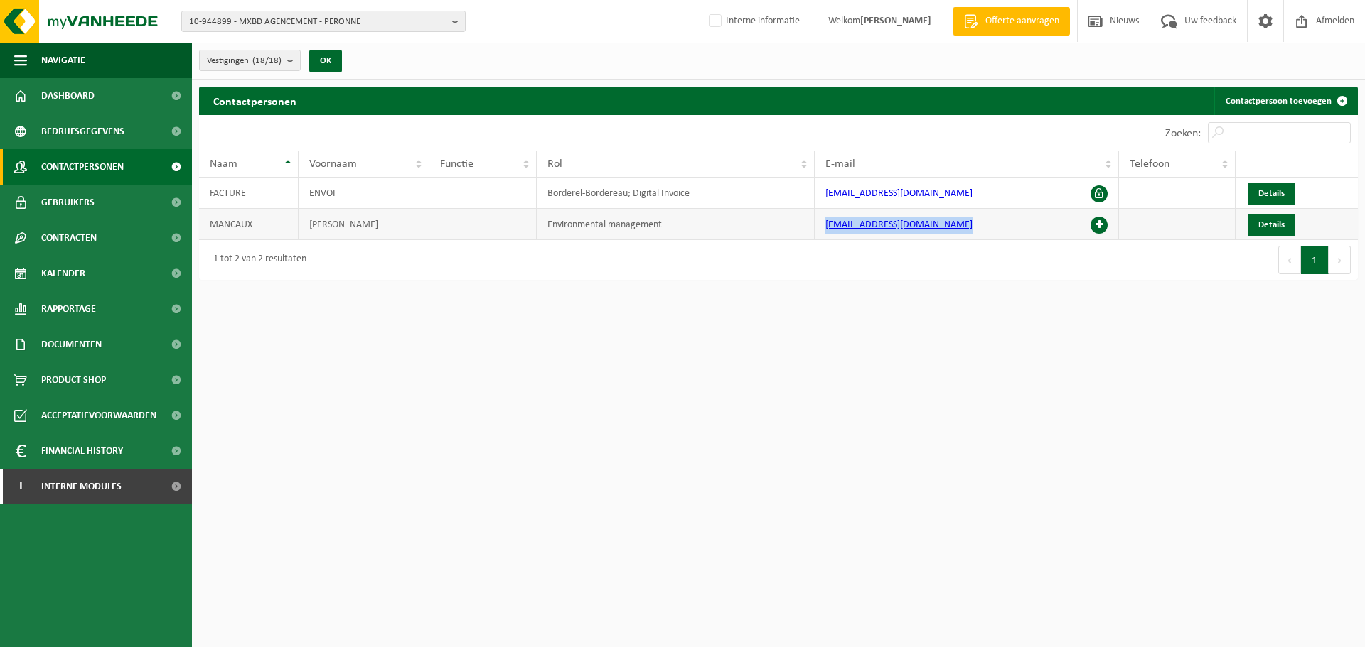
drag, startPoint x: 977, startPoint y: 227, endPoint x: 806, endPoint y: 225, distance: 171.3
click at [806, 225] on tr "MANCAUX [PERSON_NAME] Environmental management [EMAIL_ADDRESS][DOMAIN_NAME] Det…" at bounding box center [778, 224] width 1158 height 31
copy tr "[EMAIL_ADDRESS][DOMAIN_NAME]"
click at [1013, 456] on html "10-944899 - MXBD AGENCEMENT - PERONNE 10-944899 - MXBD AGENCEMENT - PERONNE 10-…" at bounding box center [682, 323] width 1365 height 647
click at [977, 405] on html "10-944899 - MXBD AGENCEMENT - PERONNE 10-944899 - MXBD AGENCEMENT - PERONNE 10-…" at bounding box center [682, 323] width 1365 height 647
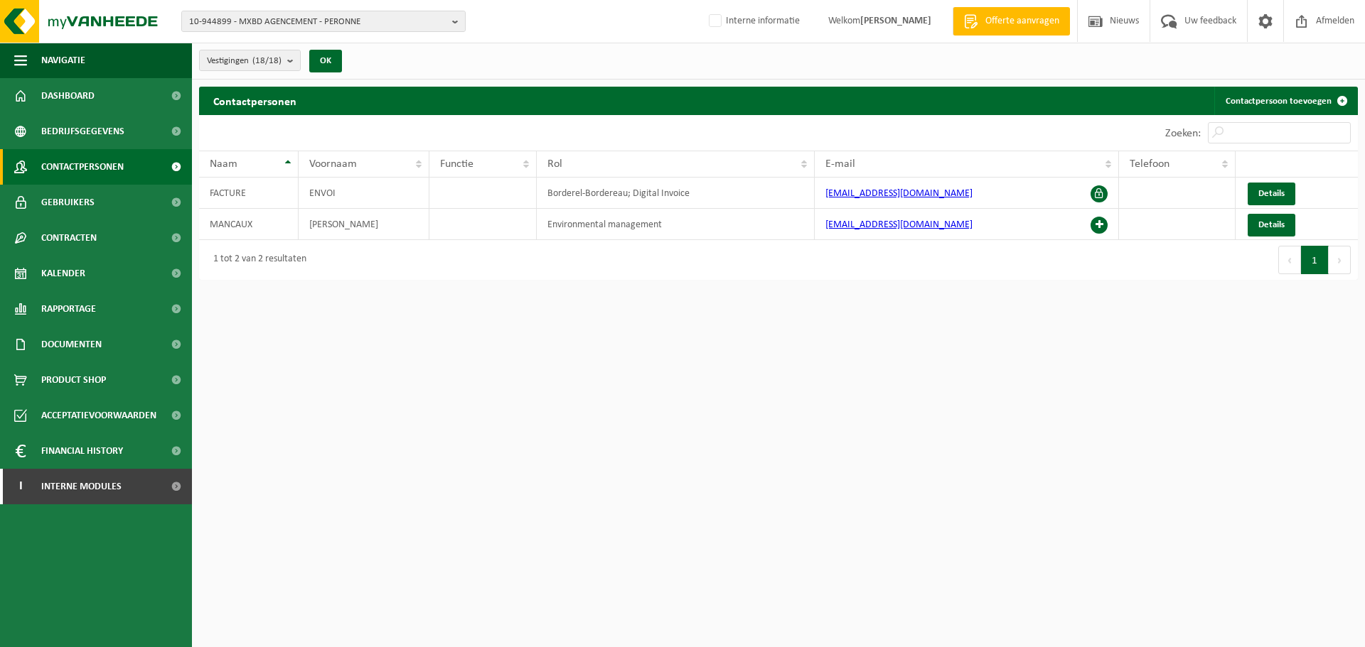
click at [902, 372] on html "10-944899 - MXBD AGENCEMENT - PERONNE 10-944899 - MXBD AGENCEMENT - PERONNE 10-…" at bounding box center [682, 323] width 1365 height 647
click at [1266, 232] on link "Details" at bounding box center [1271, 225] width 48 height 23
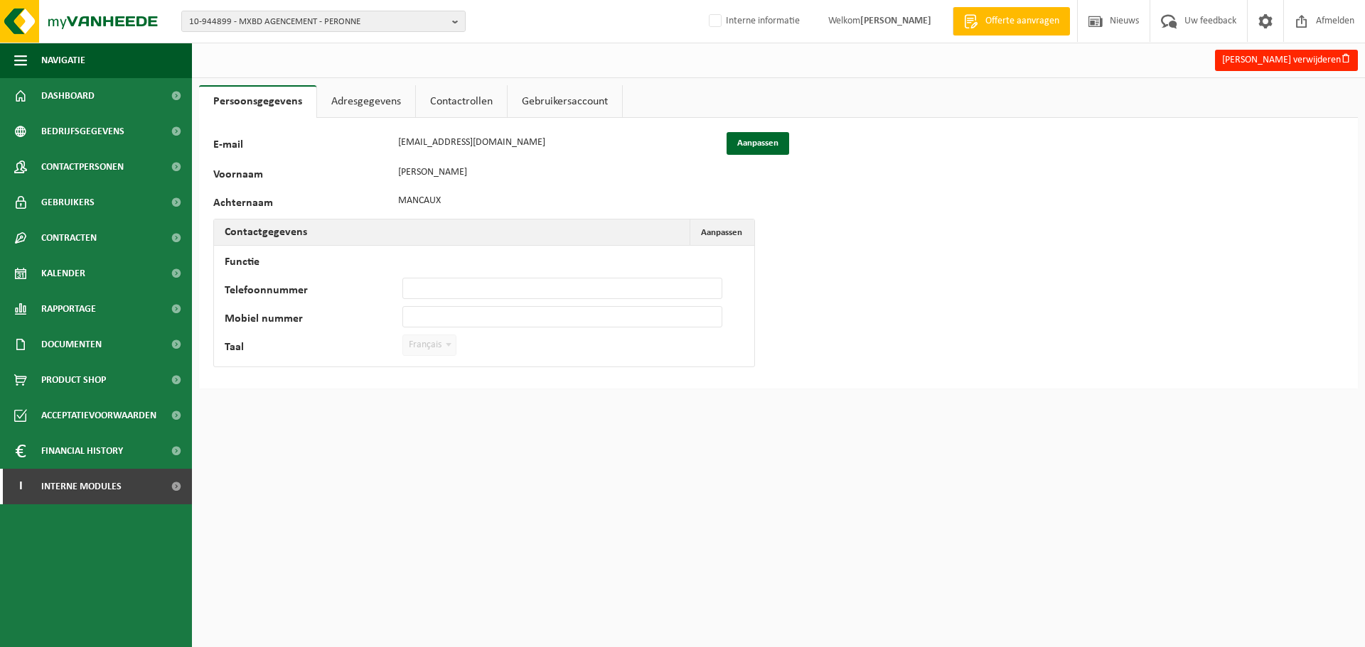
click at [468, 101] on link "Contactrollen" at bounding box center [461, 101] width 91 height 33
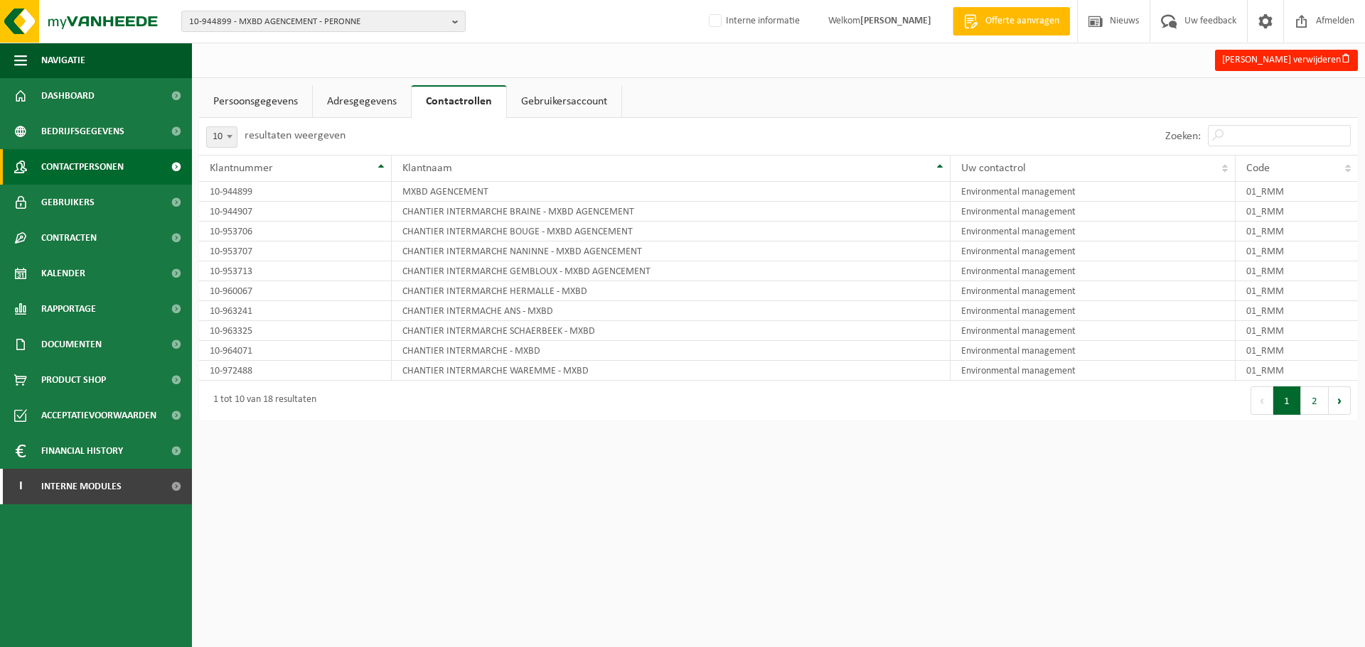
click at [112, 171] on span "Contactpersonen" at bounding box center [82, 167] width 82 height 36
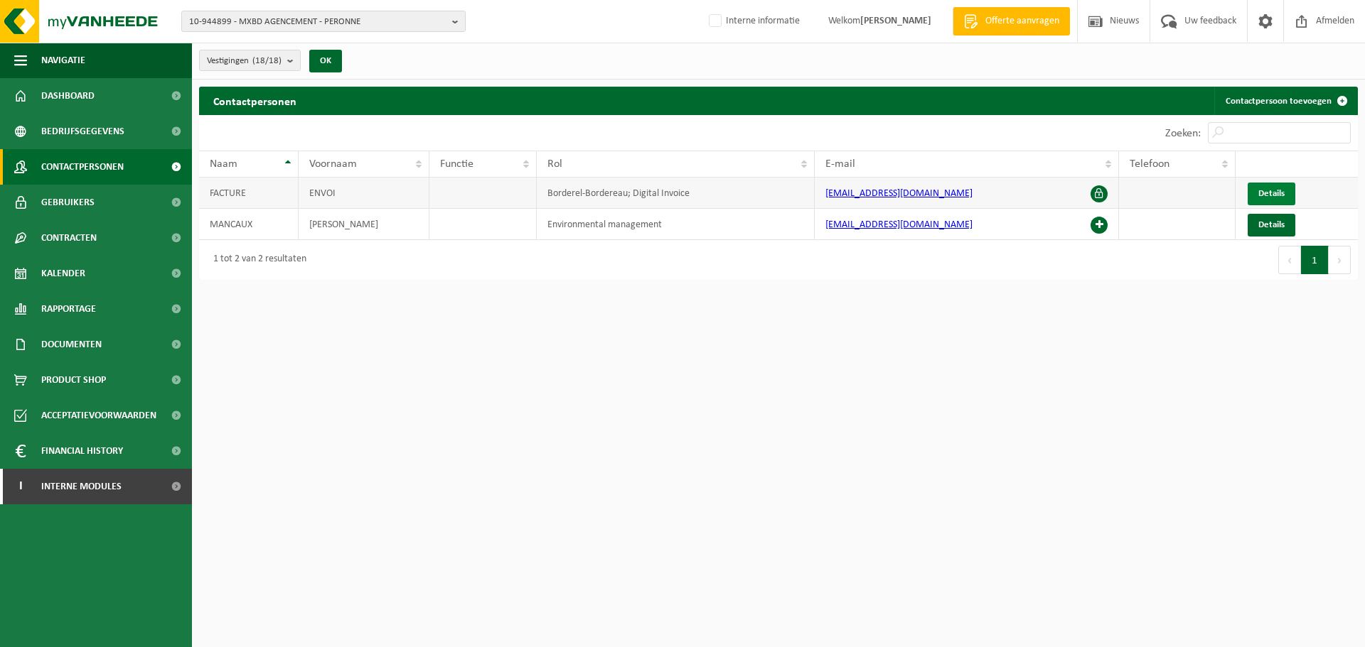
click at [1268, 196] on span "Details" at bounding box center [1271, 193] width 26 height 9
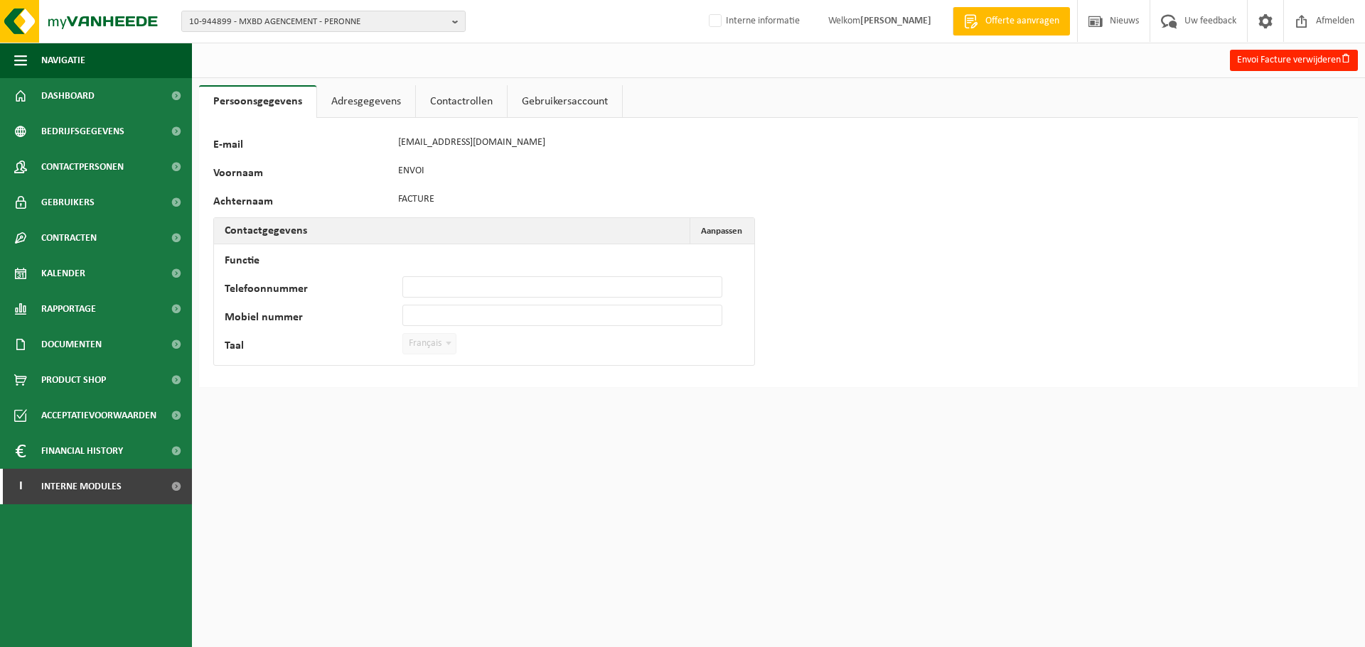
click at [377, 99] on link "Adresgegevens" at bounding box center [366, 101] width 98 height 33
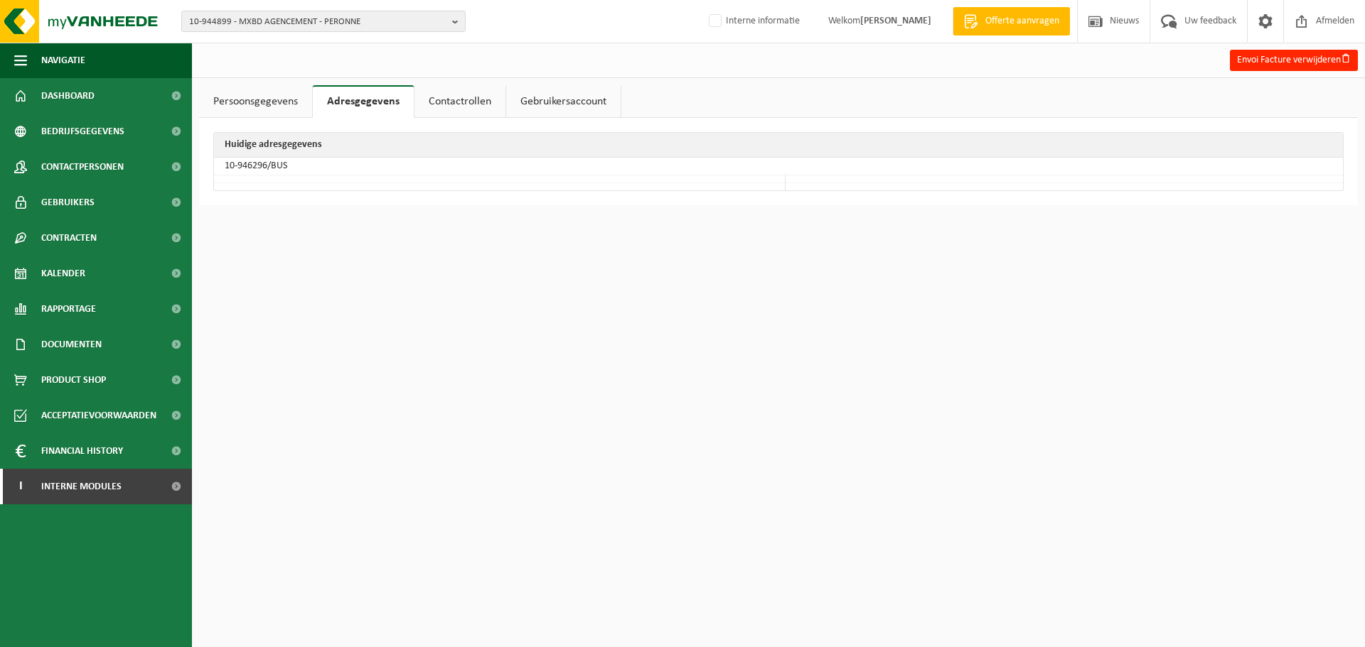
click at [448, 100] on link "Contactrollen" at bounding box center [459, 101] width 91 height 33
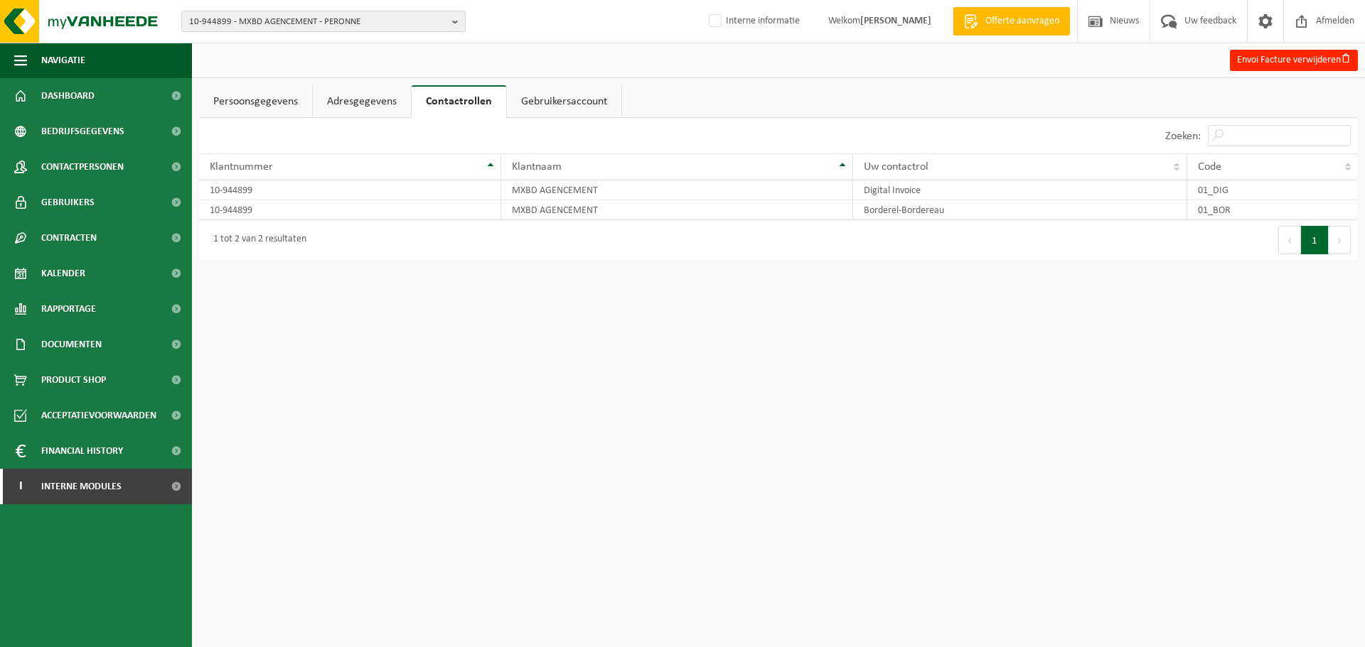
click at [400, 100] on link "Adresgegevens" at bounding box center [362, 101] width 98 height 33
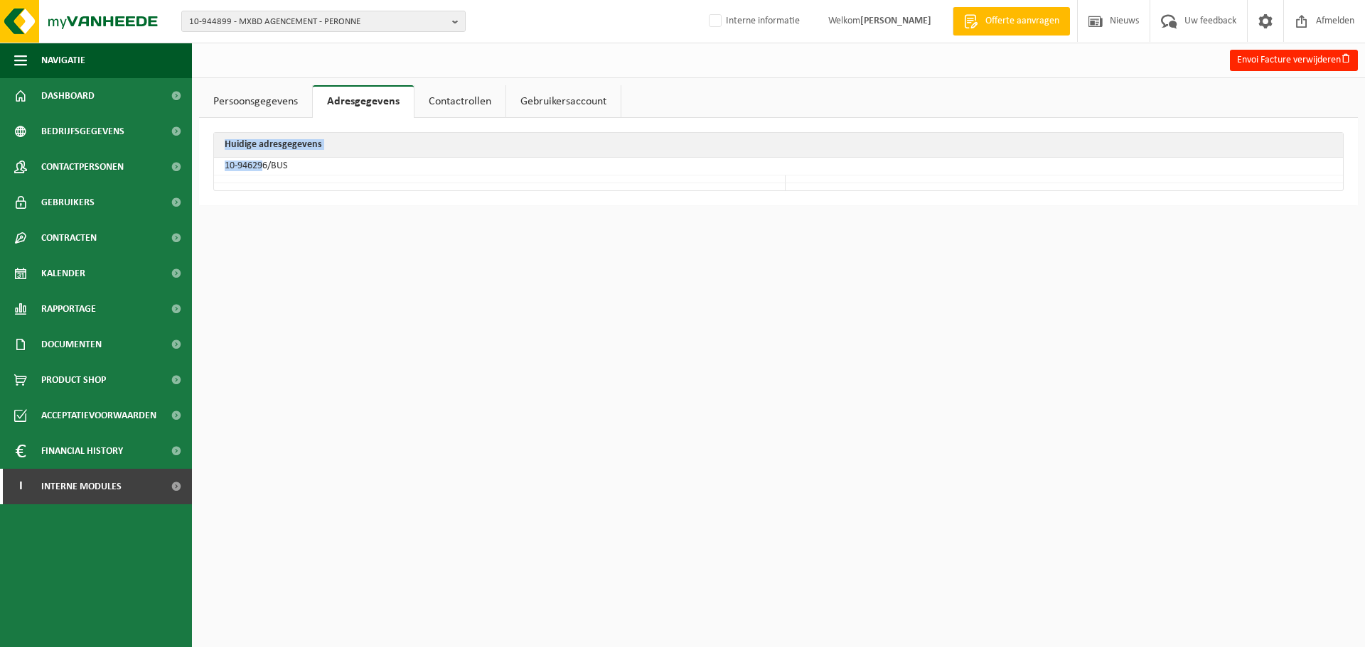
drag, startPoint x: 265, startPoint y: 168, endPoint x: 200, endPoint y: 163, distance: 64.9
click at [200, 163] on div "Huidige adresgegevens 10-946296/BUS" at bounding box center [778, 161] width 1158 height 87
click at [248, 193] on div "Huidige adresgegevens 10-946296/BUS" at bounding box center [778, 161] width 1158 height 87
drag, startPoint x: 268, startPoint y: 165, endPoint x: 222, endPoint y: 163, distance: 46.2
click at [222, 163] on td "10-946296/BUS" at bounding box center [778, 167] width 1129 height 18
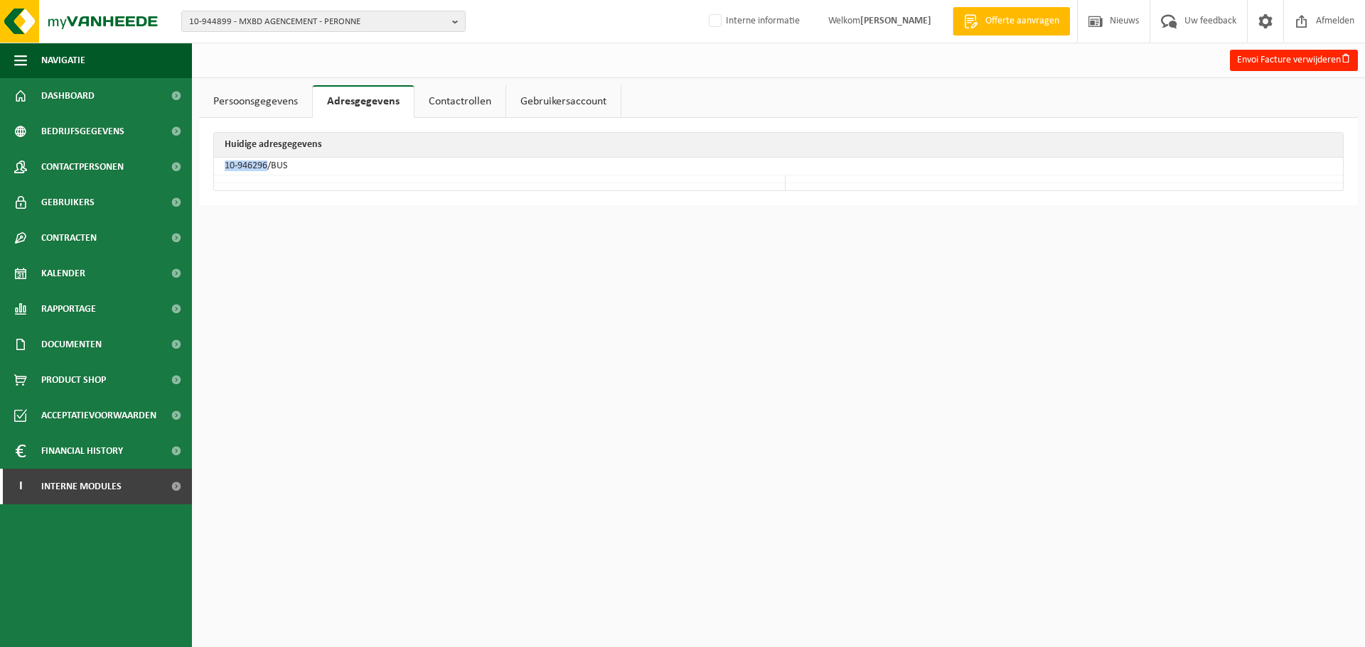
copy td "10-946296"
click at [45, 139] on span "Bedrijfsgegevens" at bounding box center [82, 132] width 83 height 36
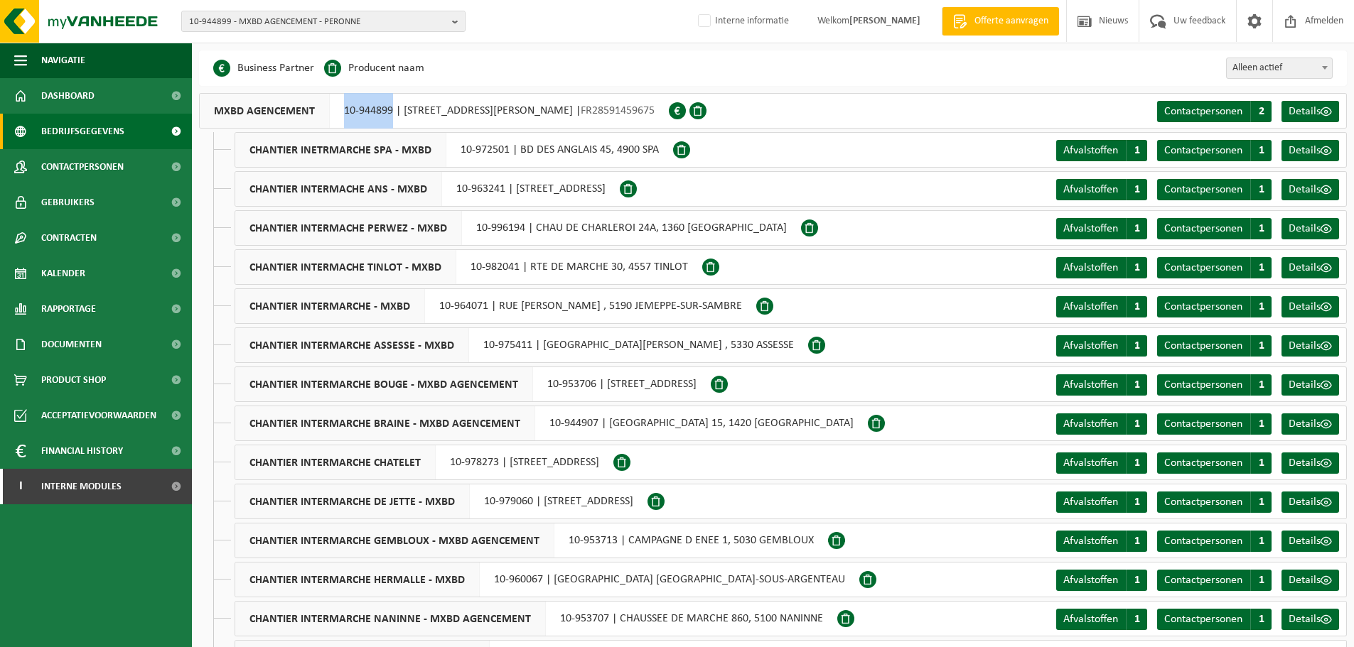
drag, startPoint x: 339, startPoint y: 107, endPoint x: 390, endPoint y: 113, distance: 51.6
click at [390, 113] on div "MXBD AGENCEMENT 10-944899 | [STREET_ADDRESS][PERSON_NAME] | FR28591459675" at bounding box center [434, 111] width 470 height 36
copy div "10-944899"
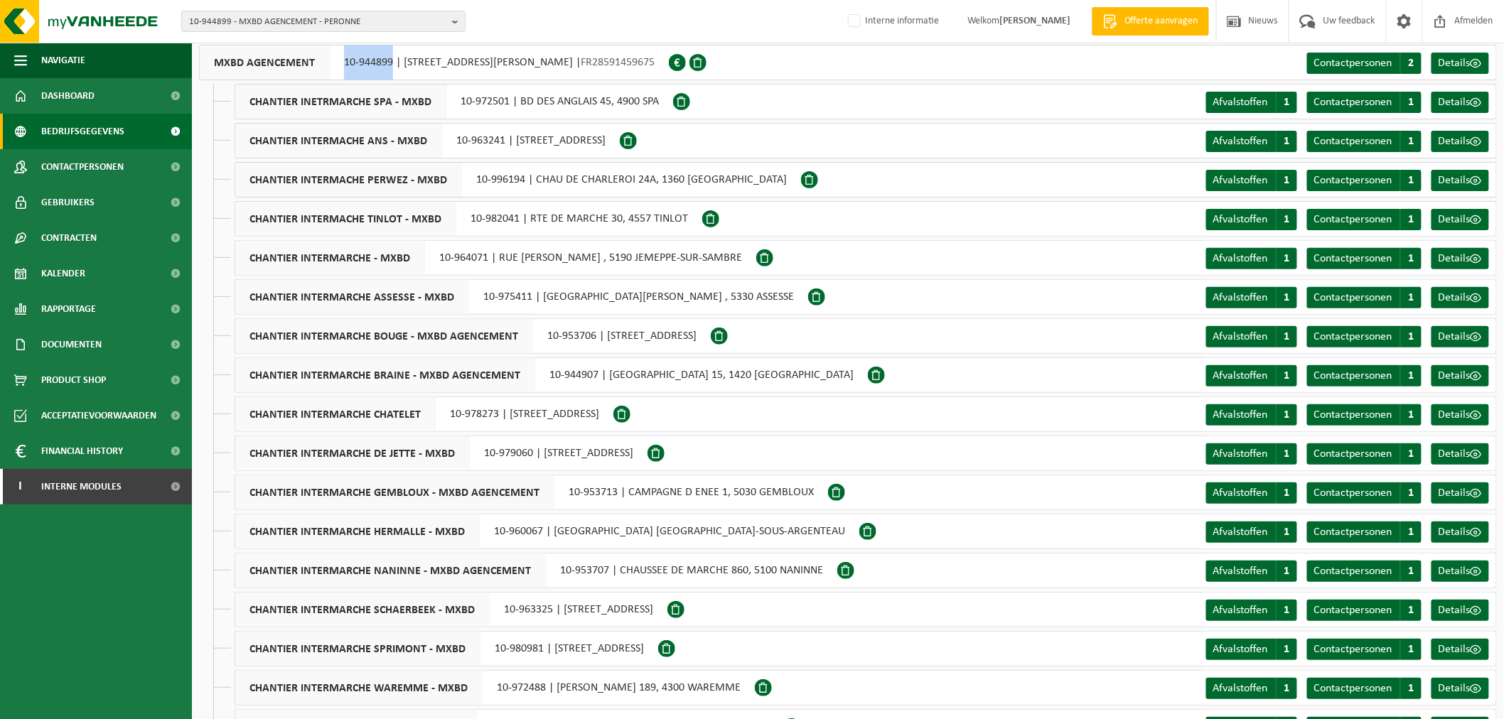
scroll to position [95, 0]
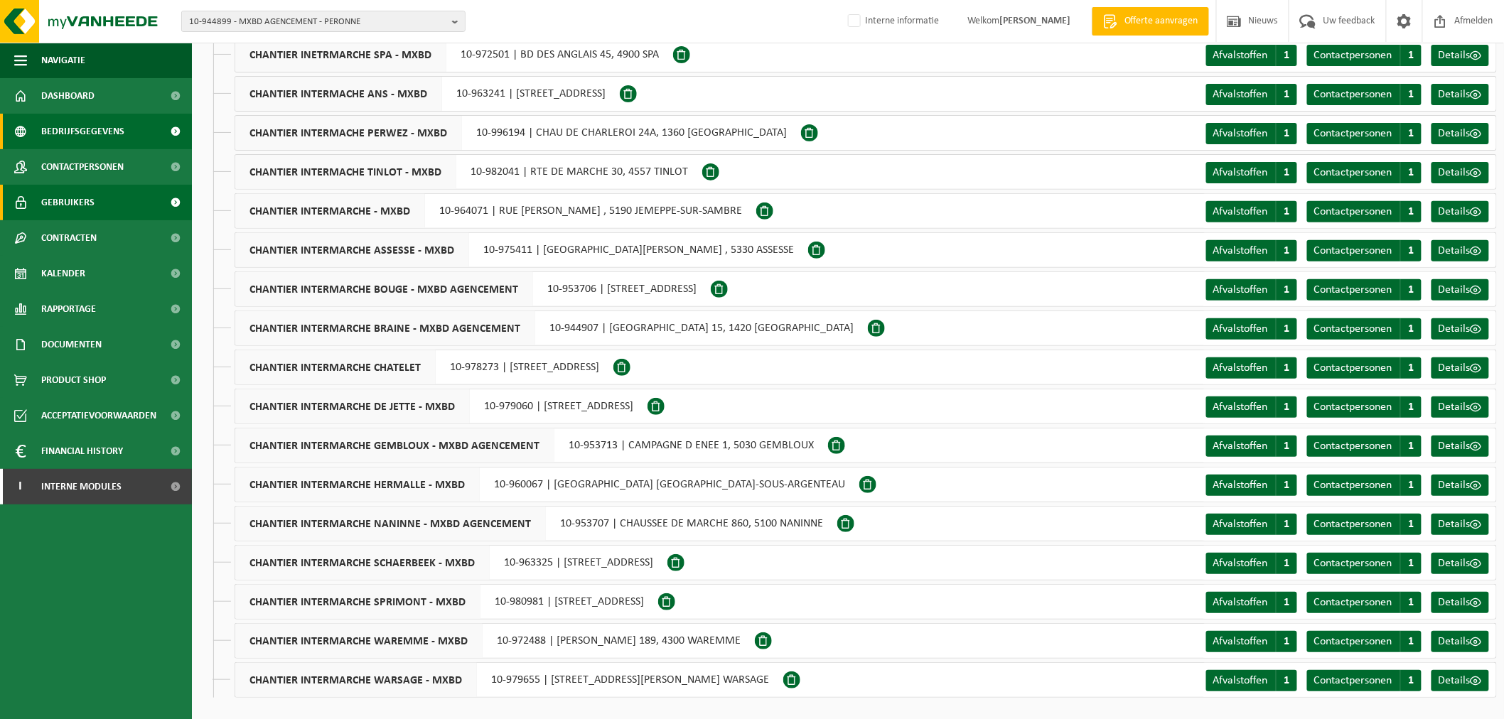
click at [86, 213] on span "Gebruikers" at bounding box center [67, 203] width 53 height 36
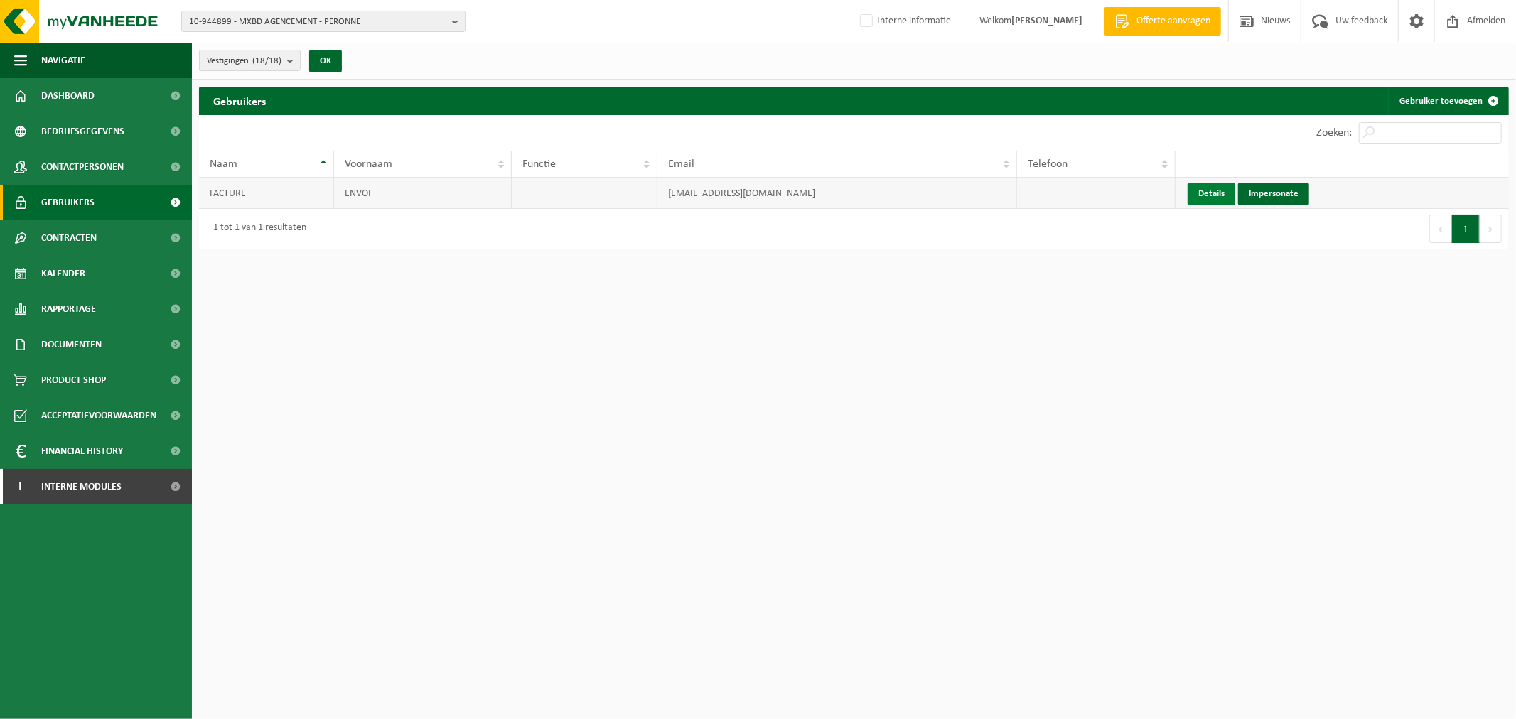
click at [1203, 193] on link "Details" at bounding box center [1212, 194] width 48 height 23
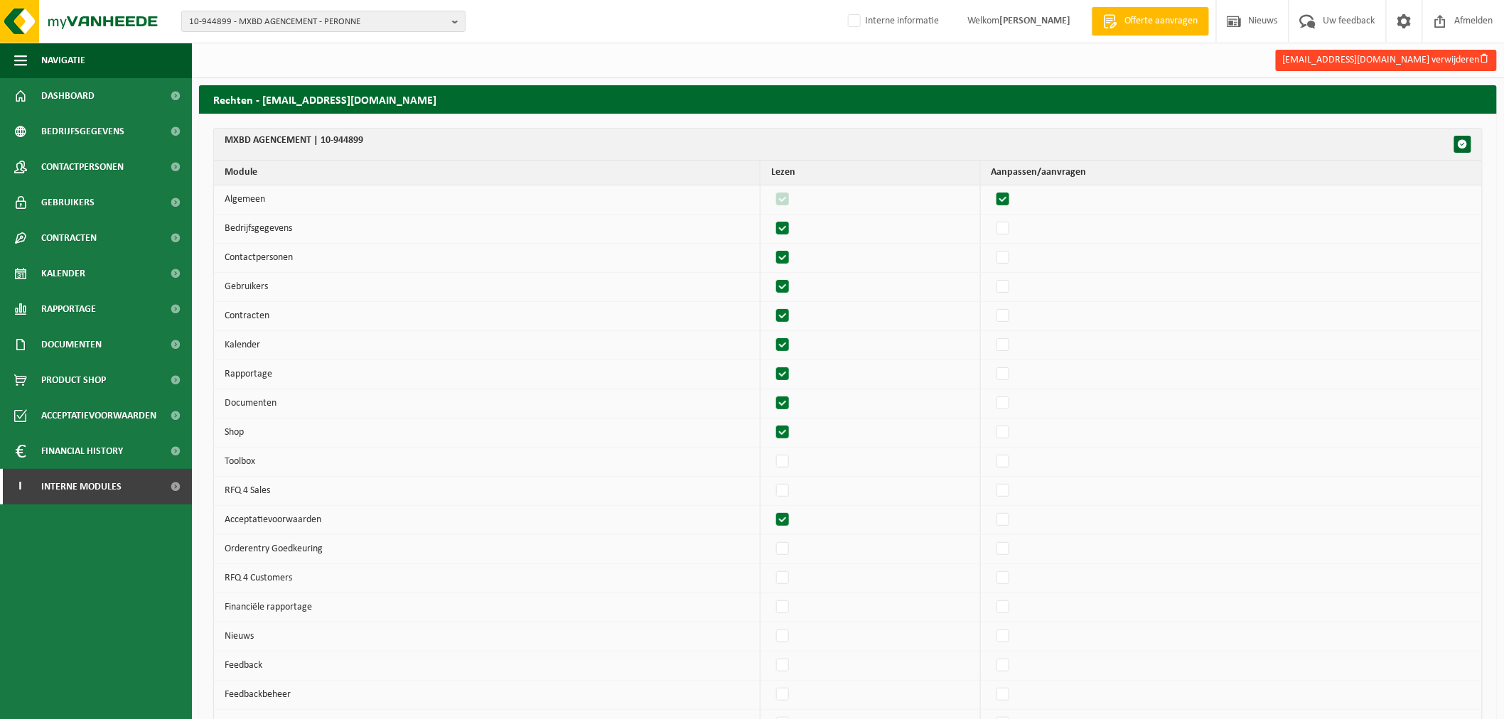
click at [1427, 60] on button "maximilienmancaux@yahoo.com verwijderen" at bounding box center [1386, 60] width 221 height 21
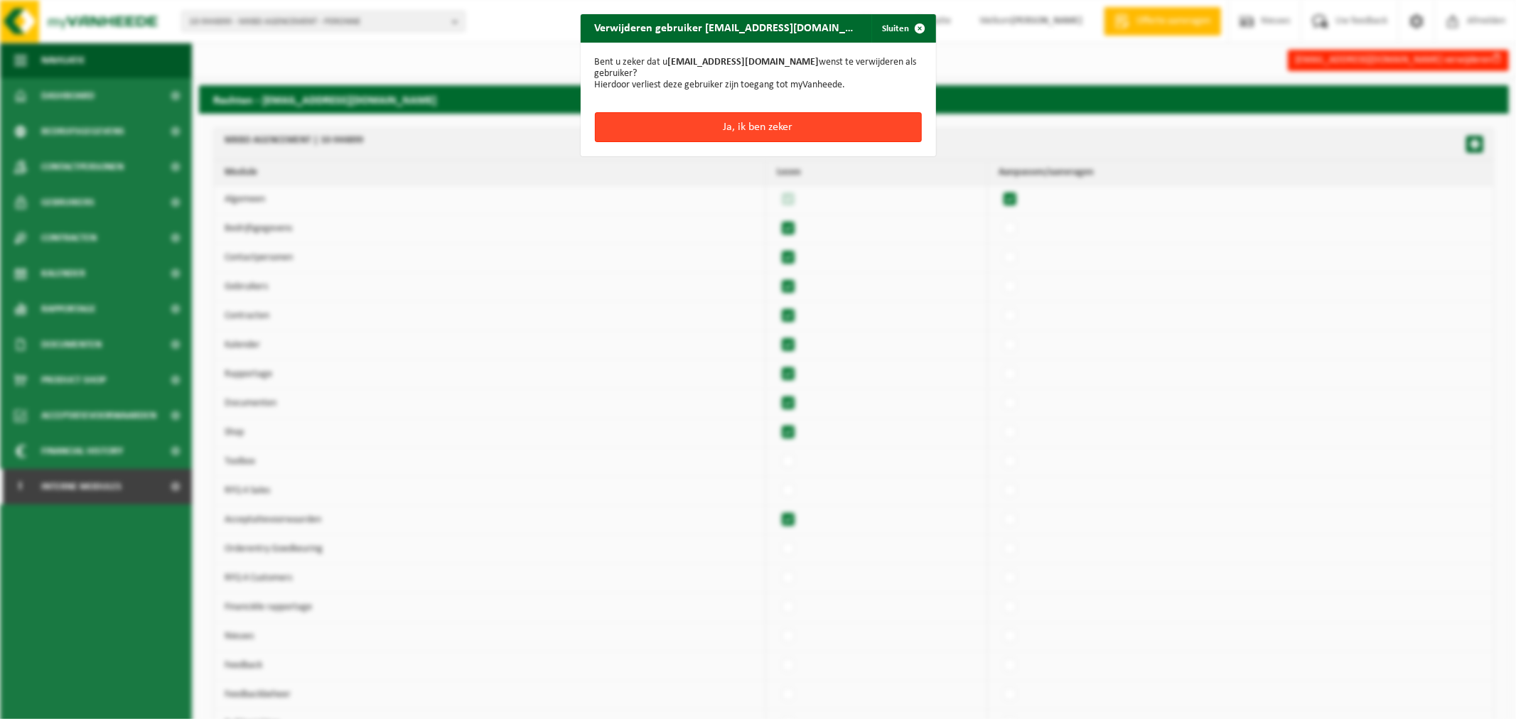
click at [858, 129] on button "Ja, ik ben zeker" at bounding box center [758, 127] width 327 height 30
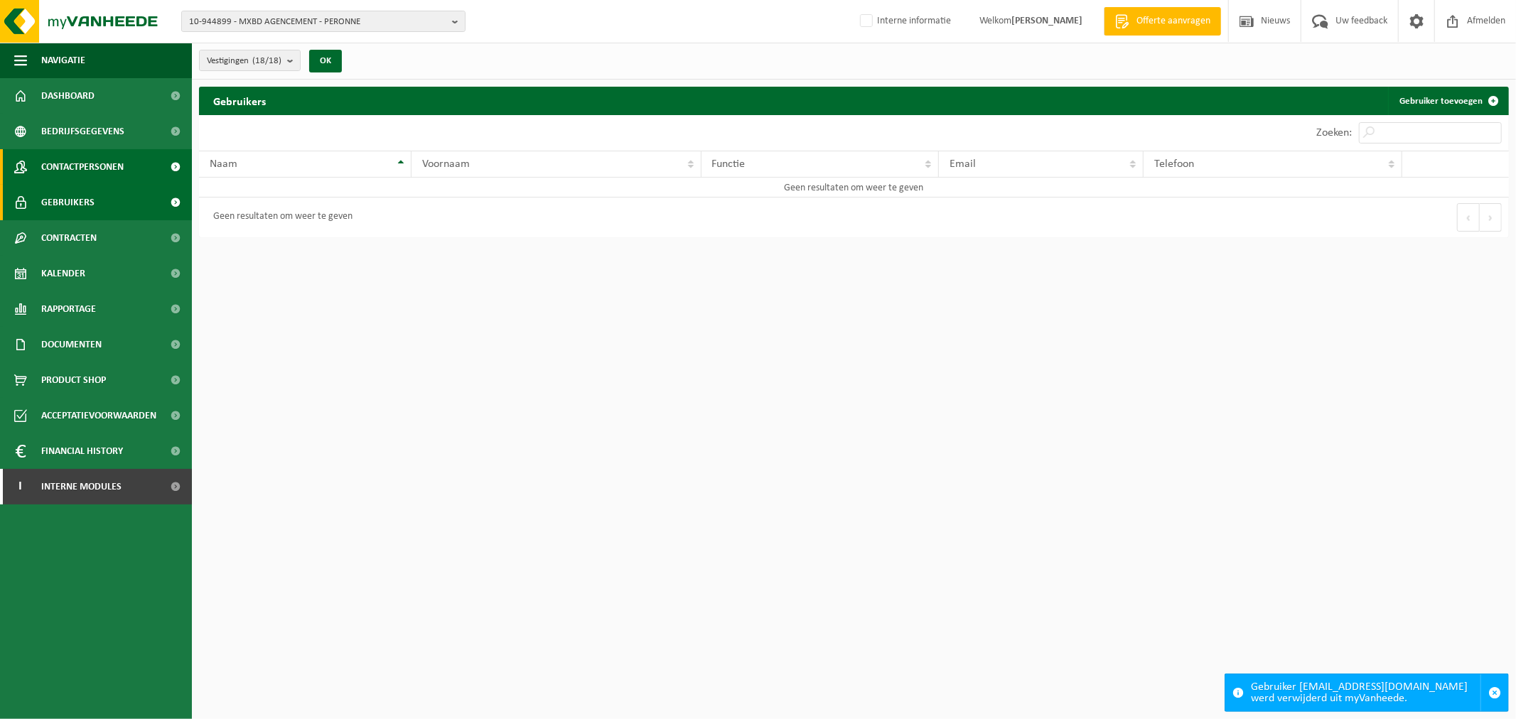
click at [77, 168] on span "Contactpersonen" at bounding box center [82, 167] width 82 height 36
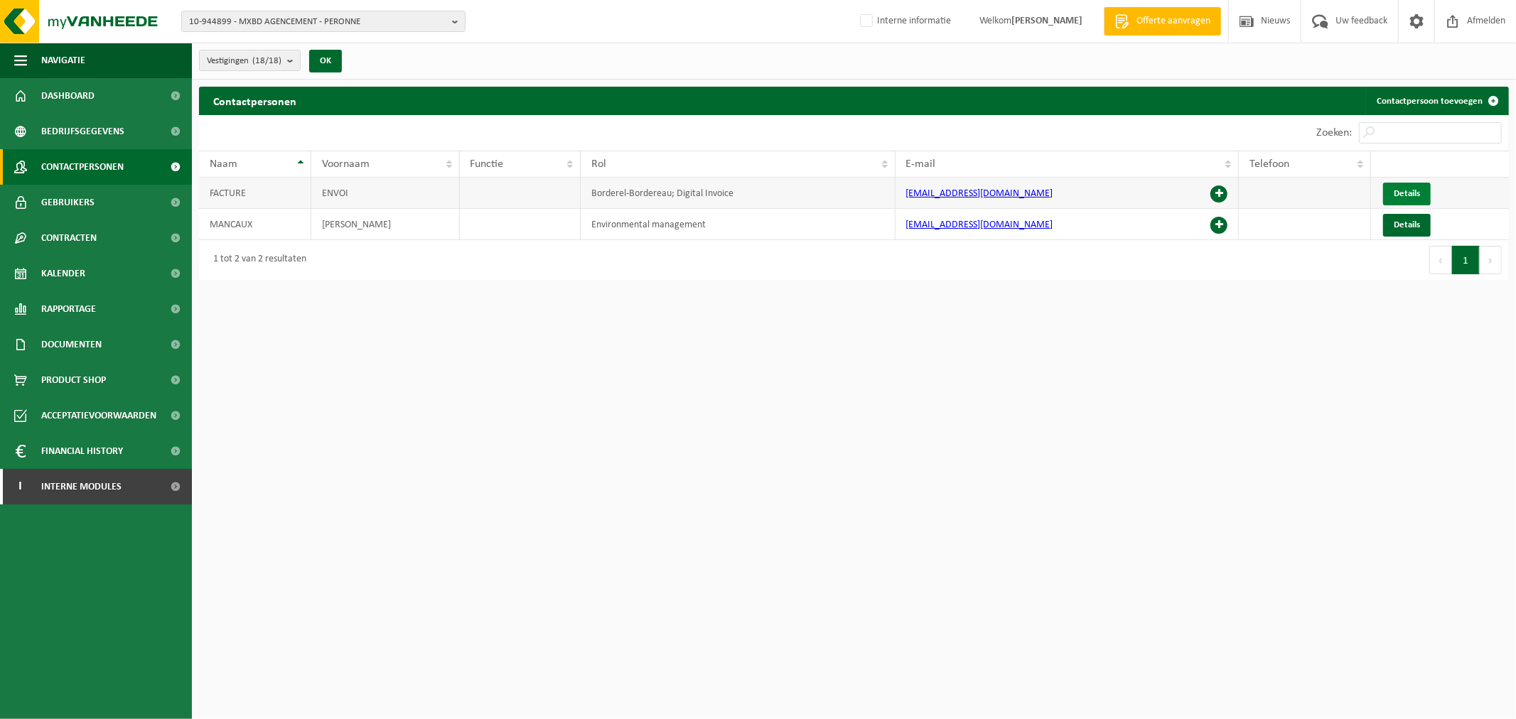
click at [1407, 189] on span "Details" at bounding box center [1407, 193] width 26 height 9
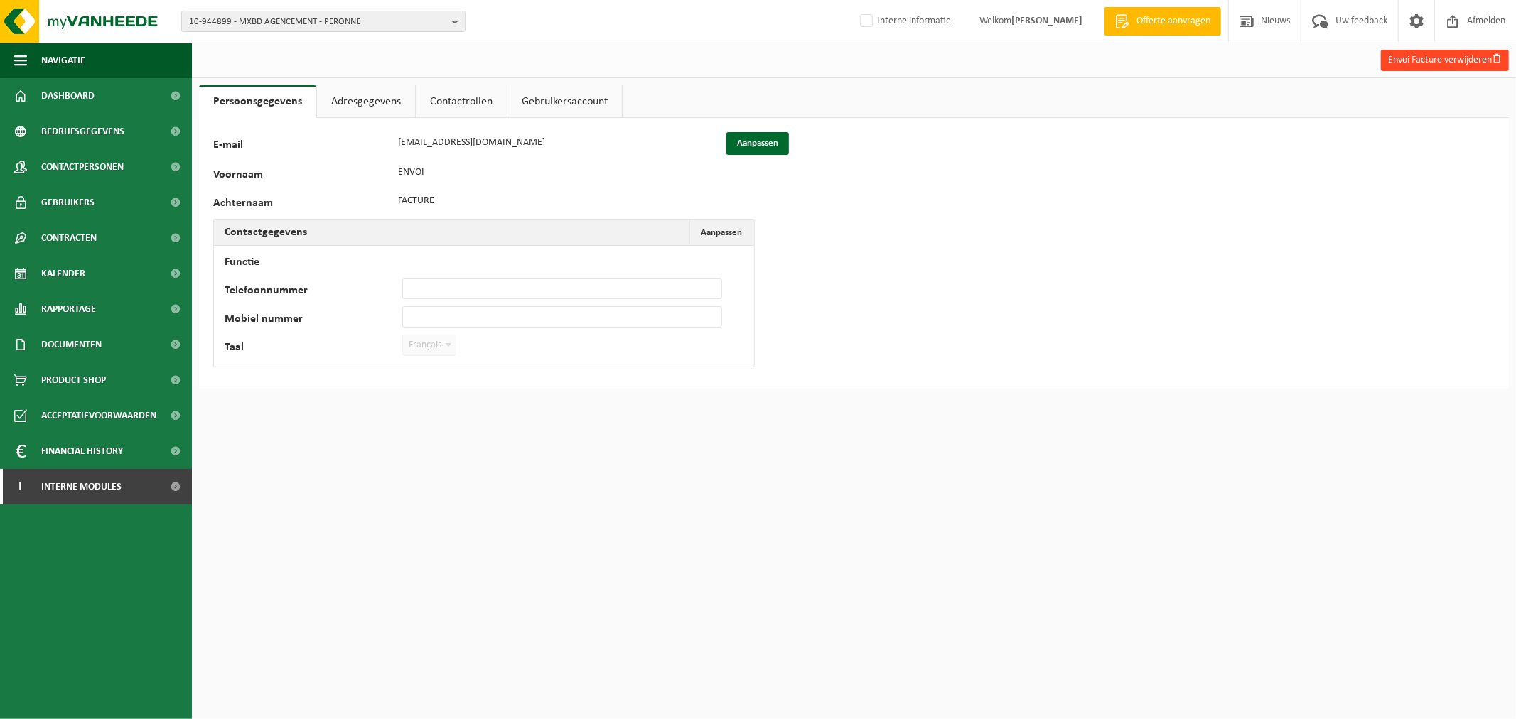
click at [1404, 65] on button "Envoi Facture verwijderen" at bounding box center [1445, 60] width 128 height 21
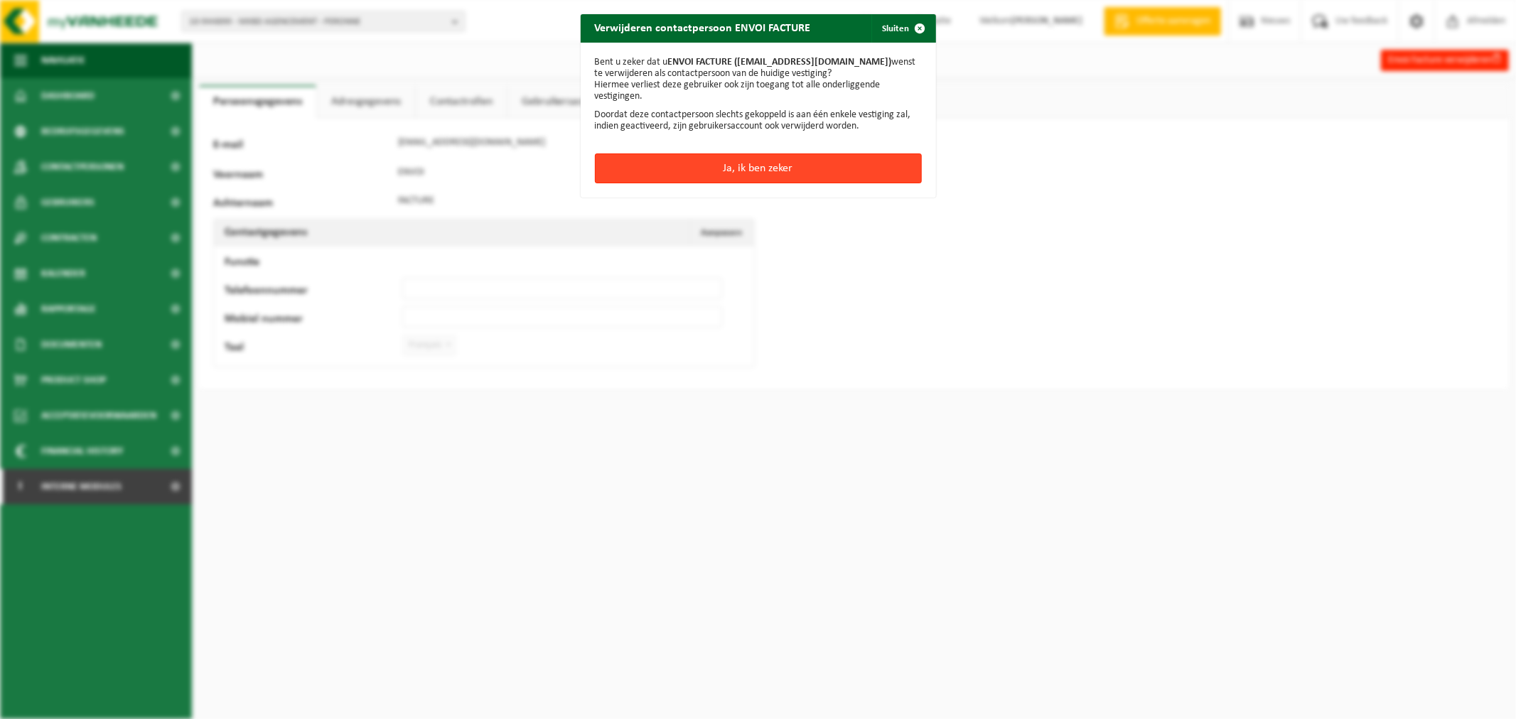
click at [660, 166] on button "Ja, ik ben zeker" at bounding box center [758, 169] width 327 height 30
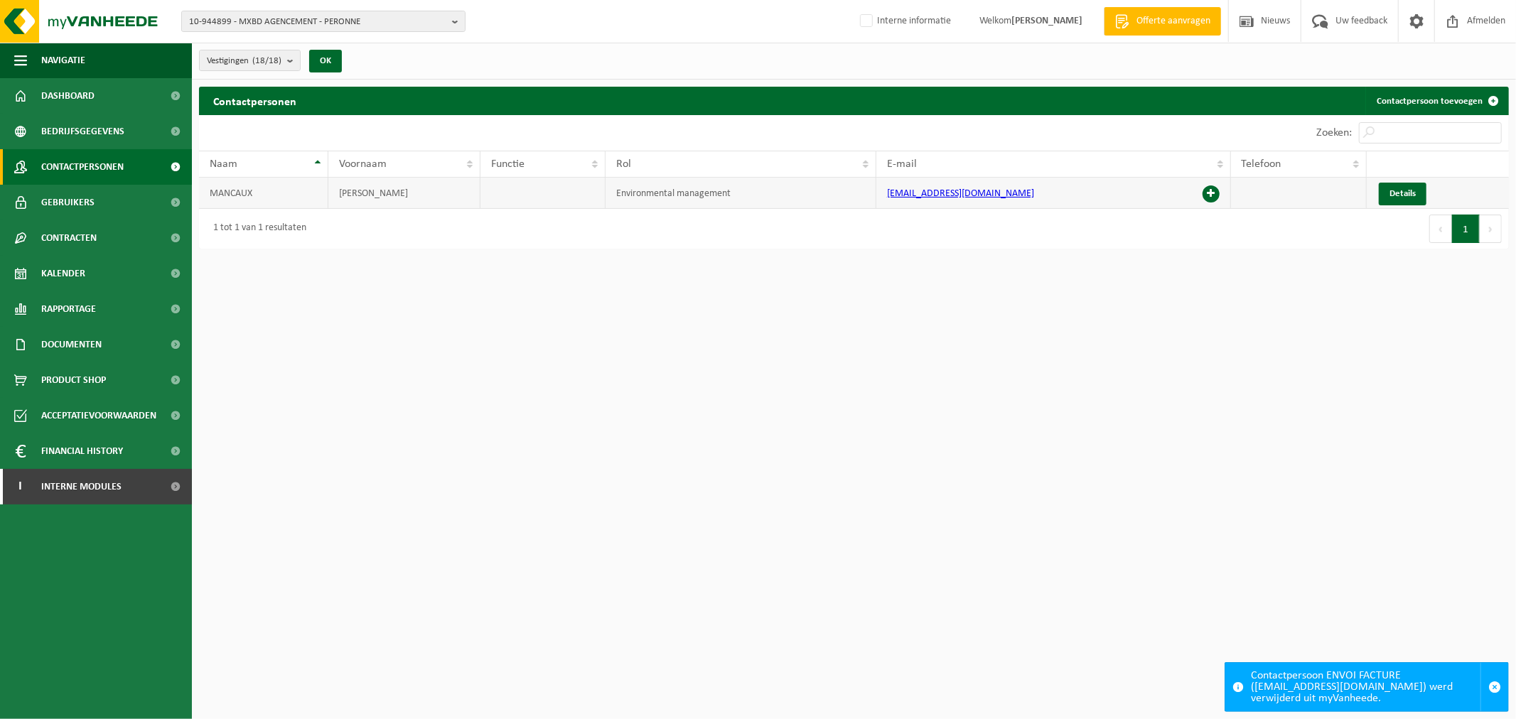
click at [1210, 193] on span at bounding box center [1211, 194] width 17 height 17
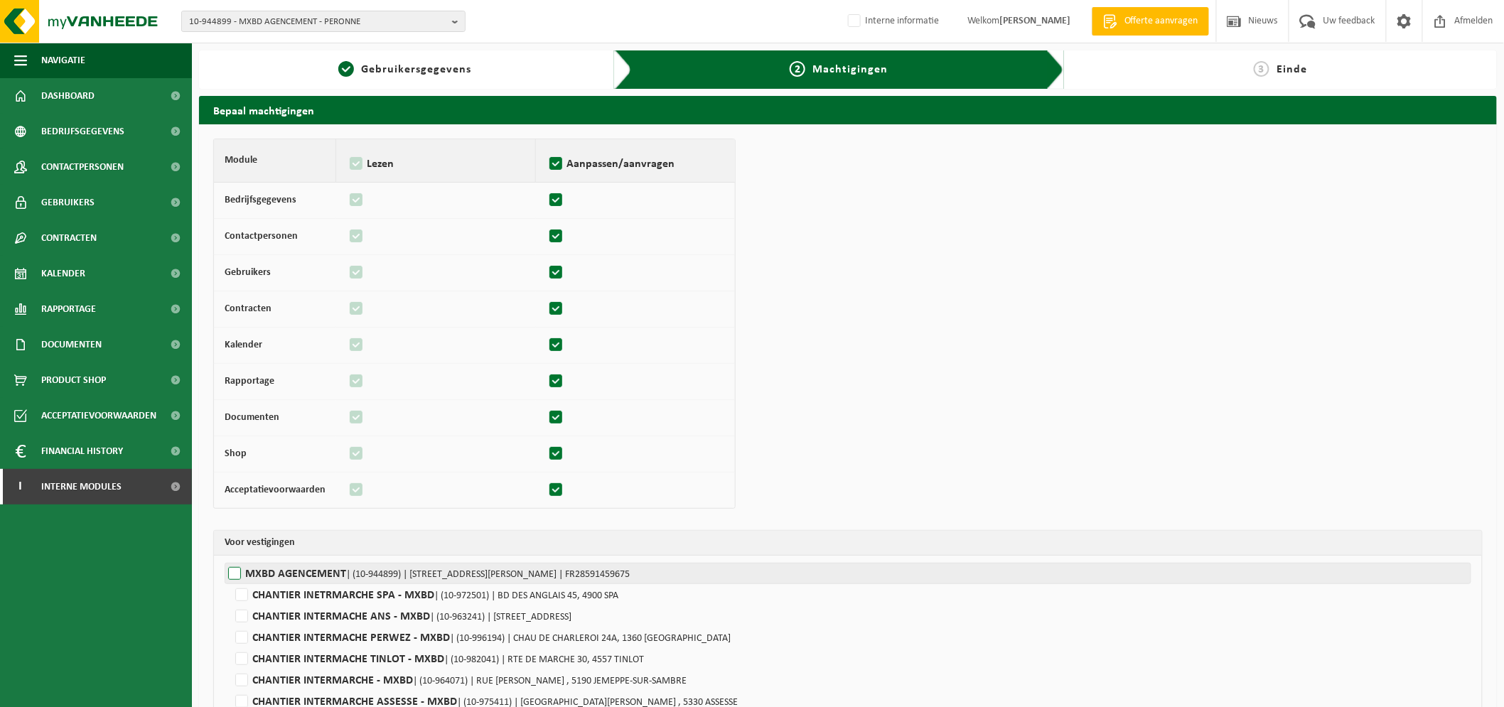
click at [249, 570] on label"] "MXBD AGENCEMENT | (10-944899) | RUE HENRY BECQUEREL 7, 80200 PERONNE | FR285914…" at bounding box center [848, 573] width 1247 height 21
click at [249, 570] on input "MXBD AGENCEMENT | (10-944899) | RUE HENRY BECQUEREL 7, 80200 PERONNE | FR285914…" at bounding box center [977, 573] width 1504 height 21
checkbox input "true"
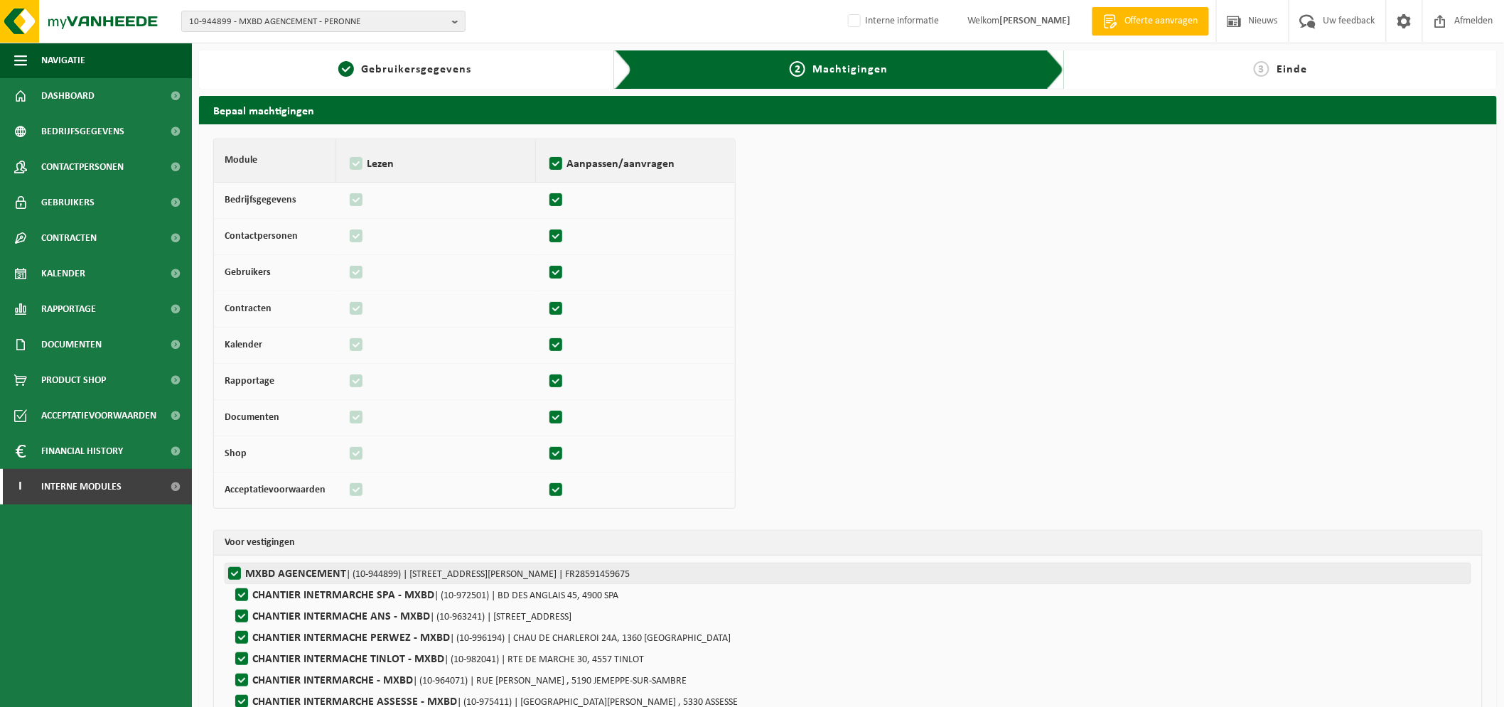
checkbox input "true"
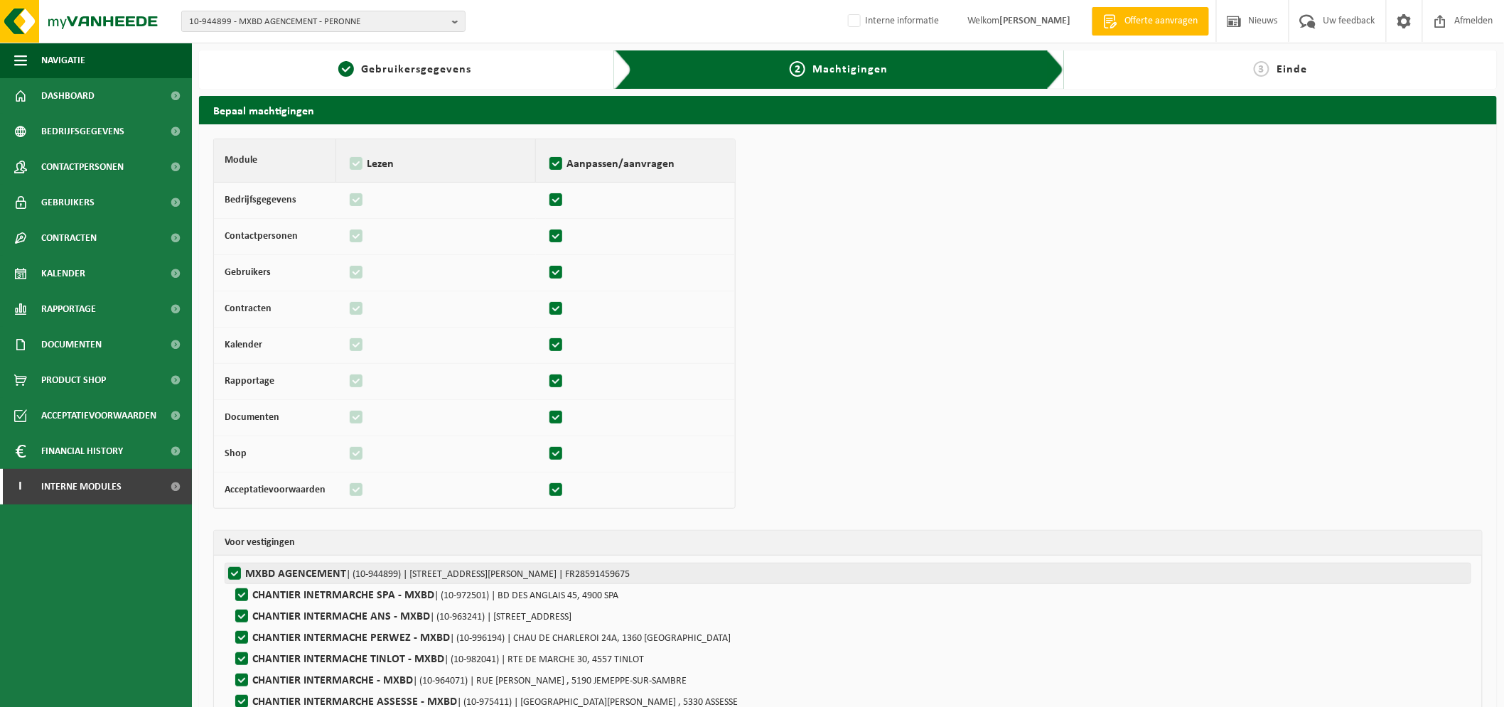
checkbox input "true"
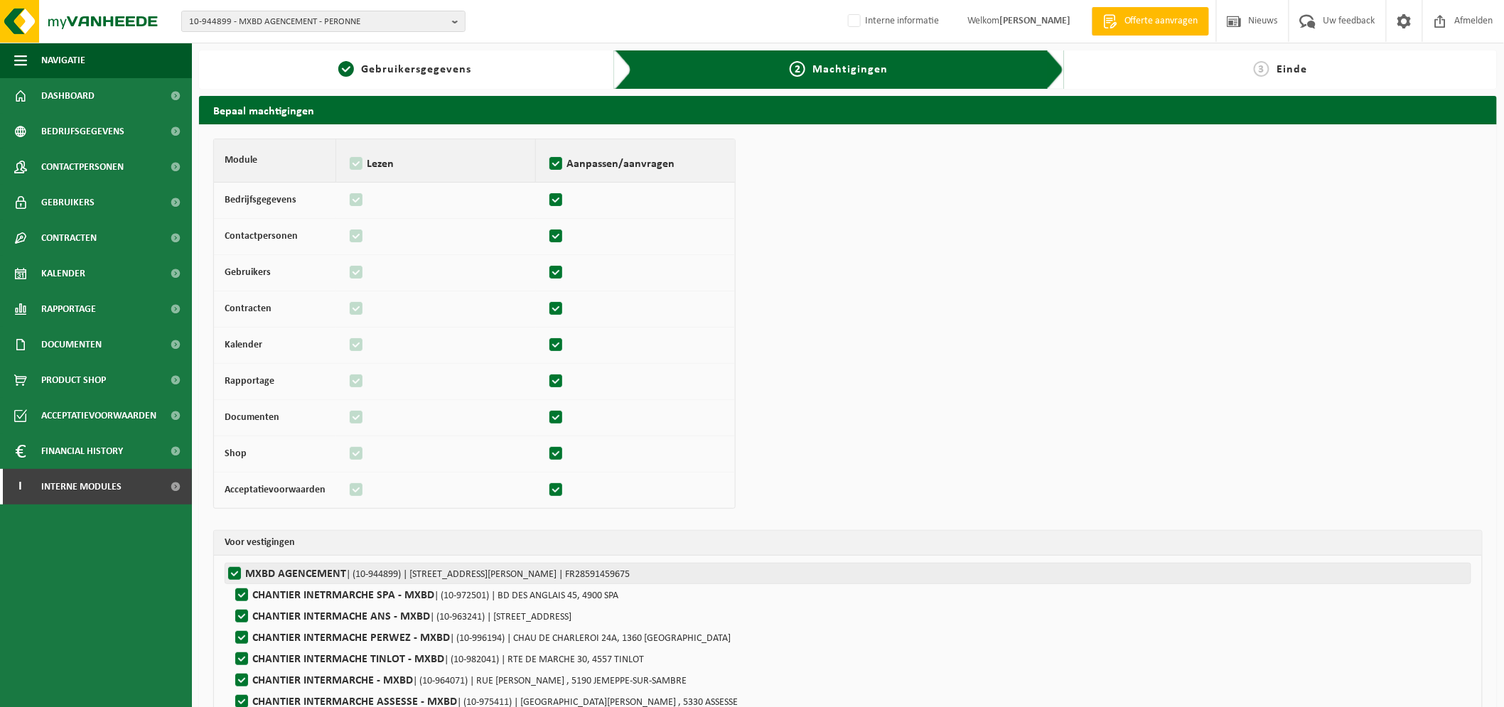
checkbox input "true"
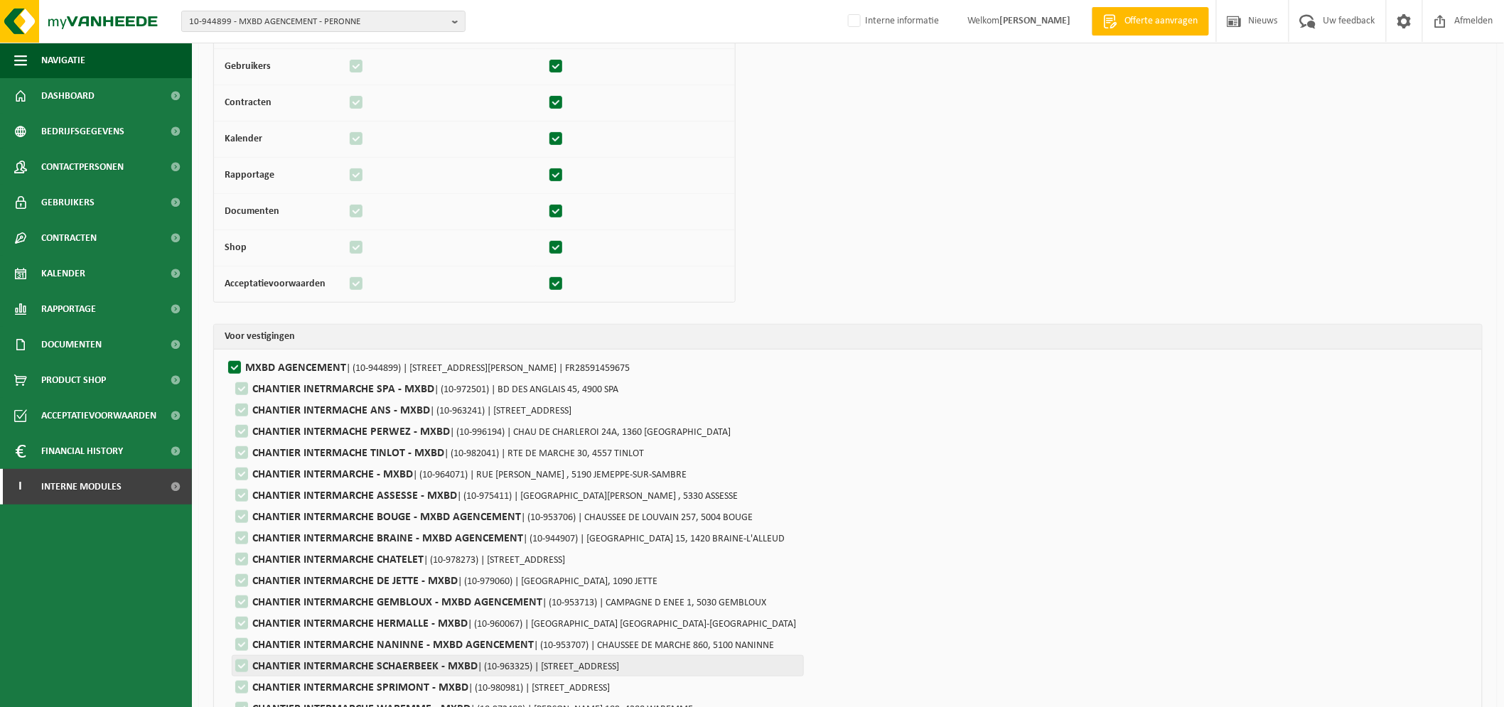
scroll to position [313, 0]
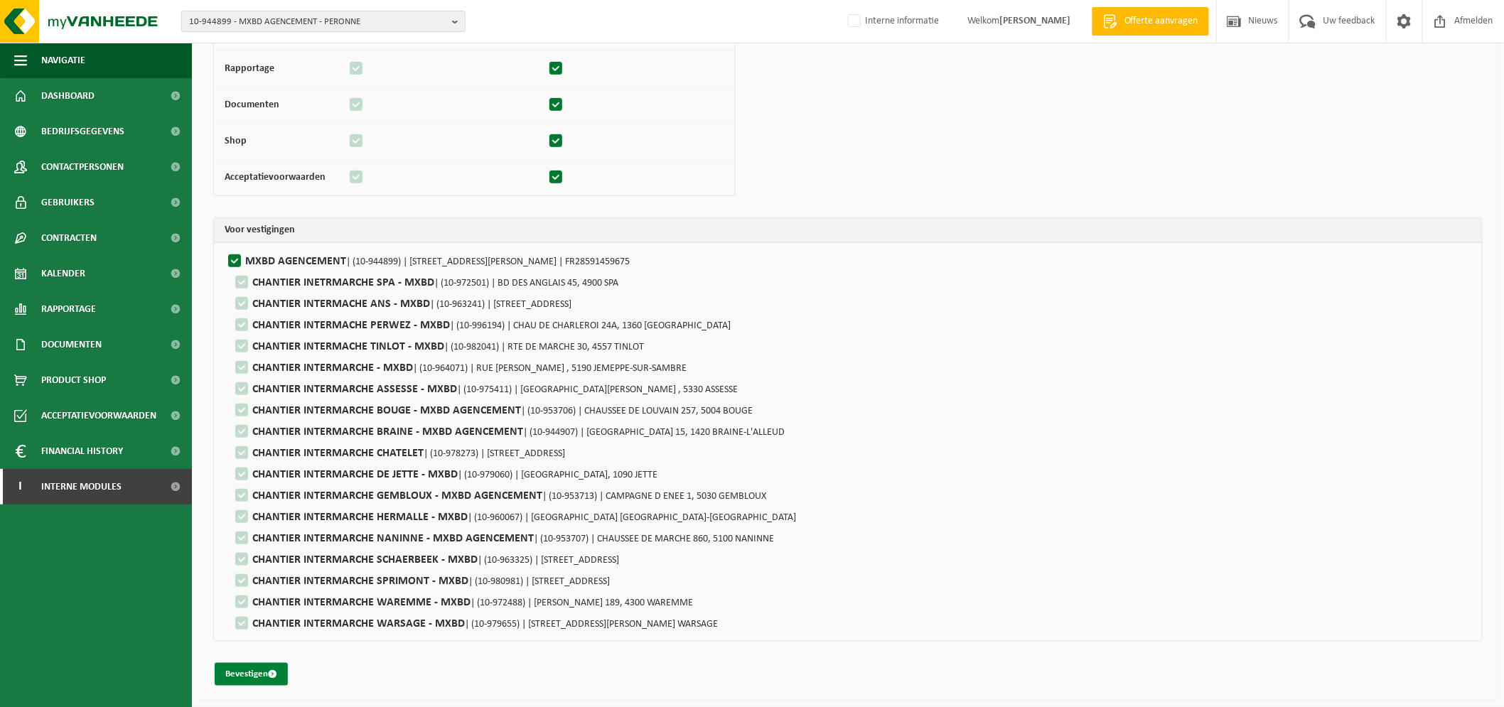
click at [274, 667] on button "Bevestigen" at bounding box center [251, 674] width 73 height 23
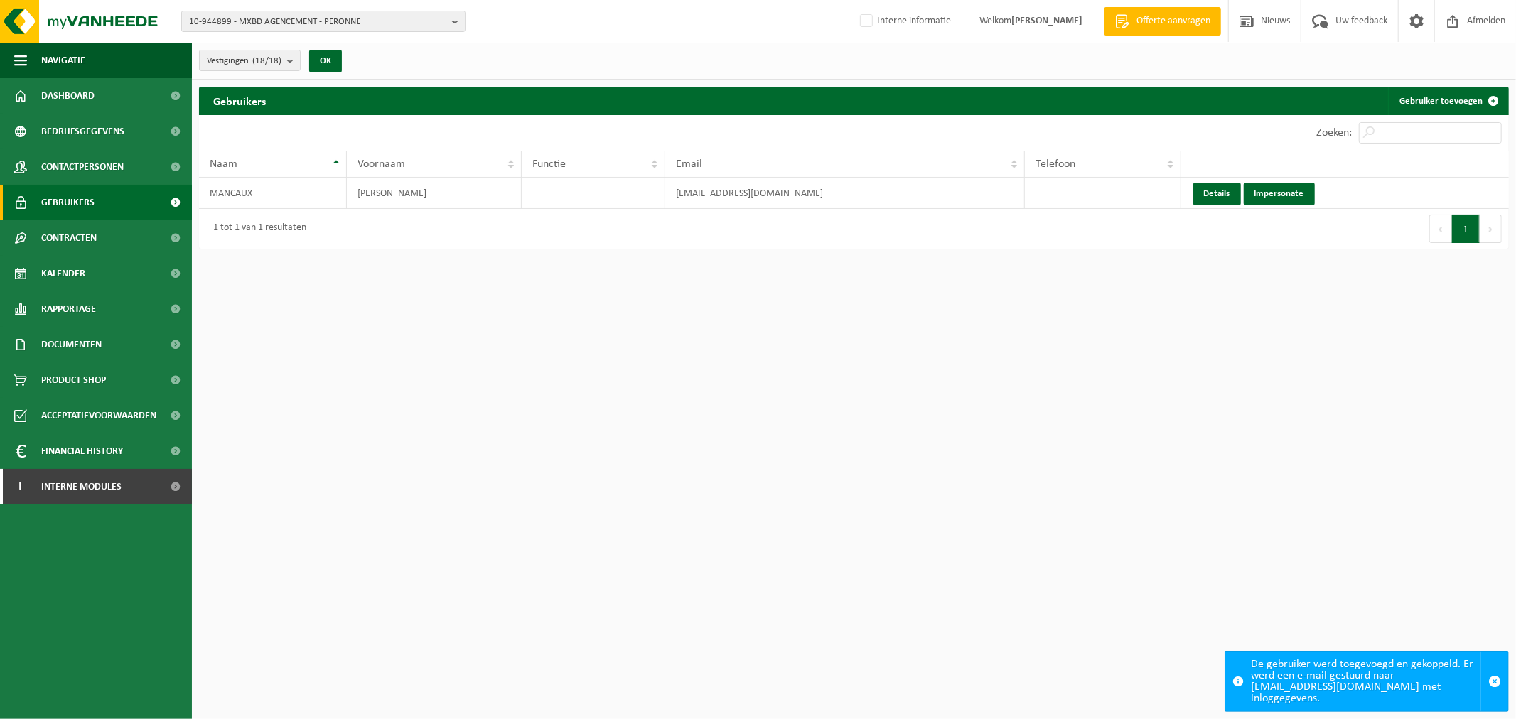
click at [918, 495] on html "10-944899 - MXBD AGENCEMENT - PERONNE 10-944899 - MXBD AGENCEMENT - PERONNE 10-…" at bounding box center [758, 359] width 1516 height 719
click at [283, 26] on span "10-944899 - MXBD AGENCEMENT - PERONNE" at bounding box center [317, 21] width 257 height 21
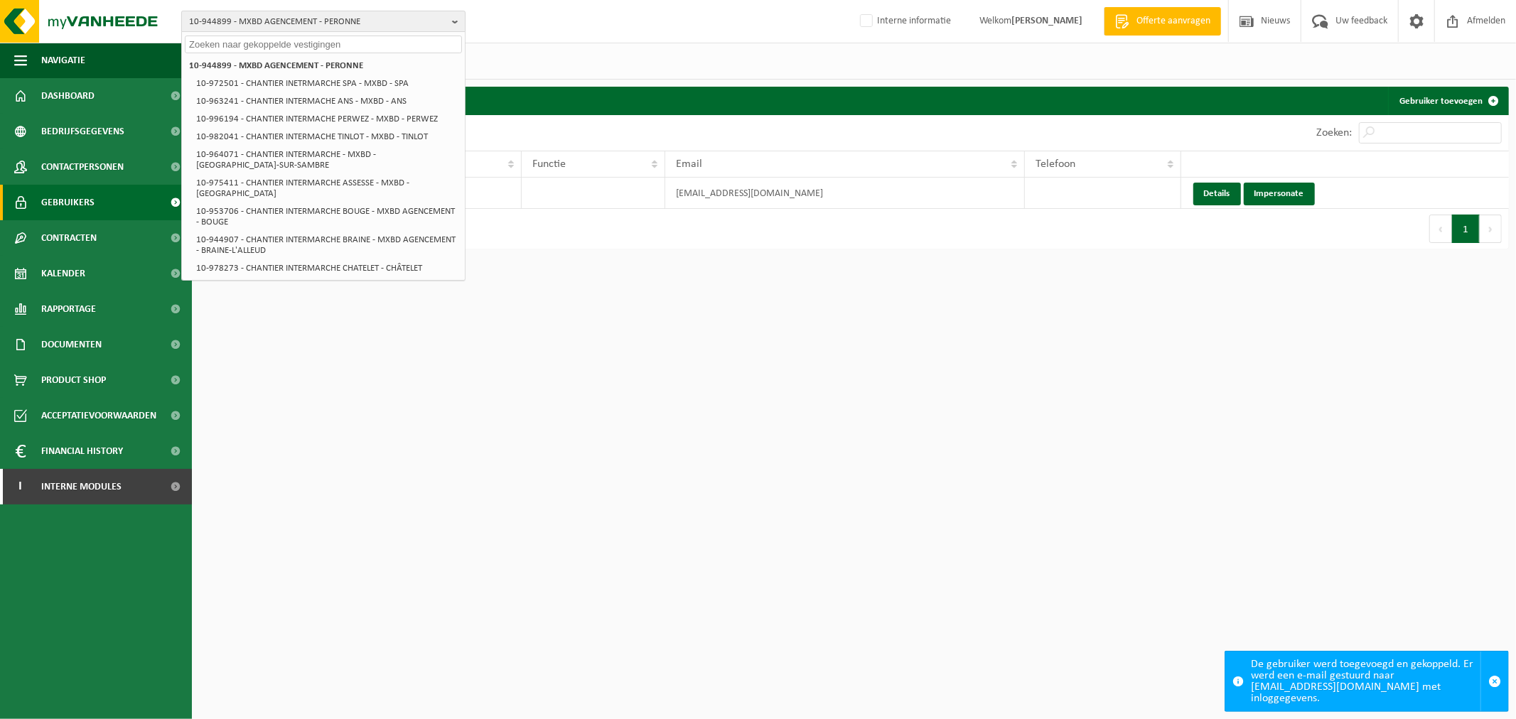
paste input "10-763864"
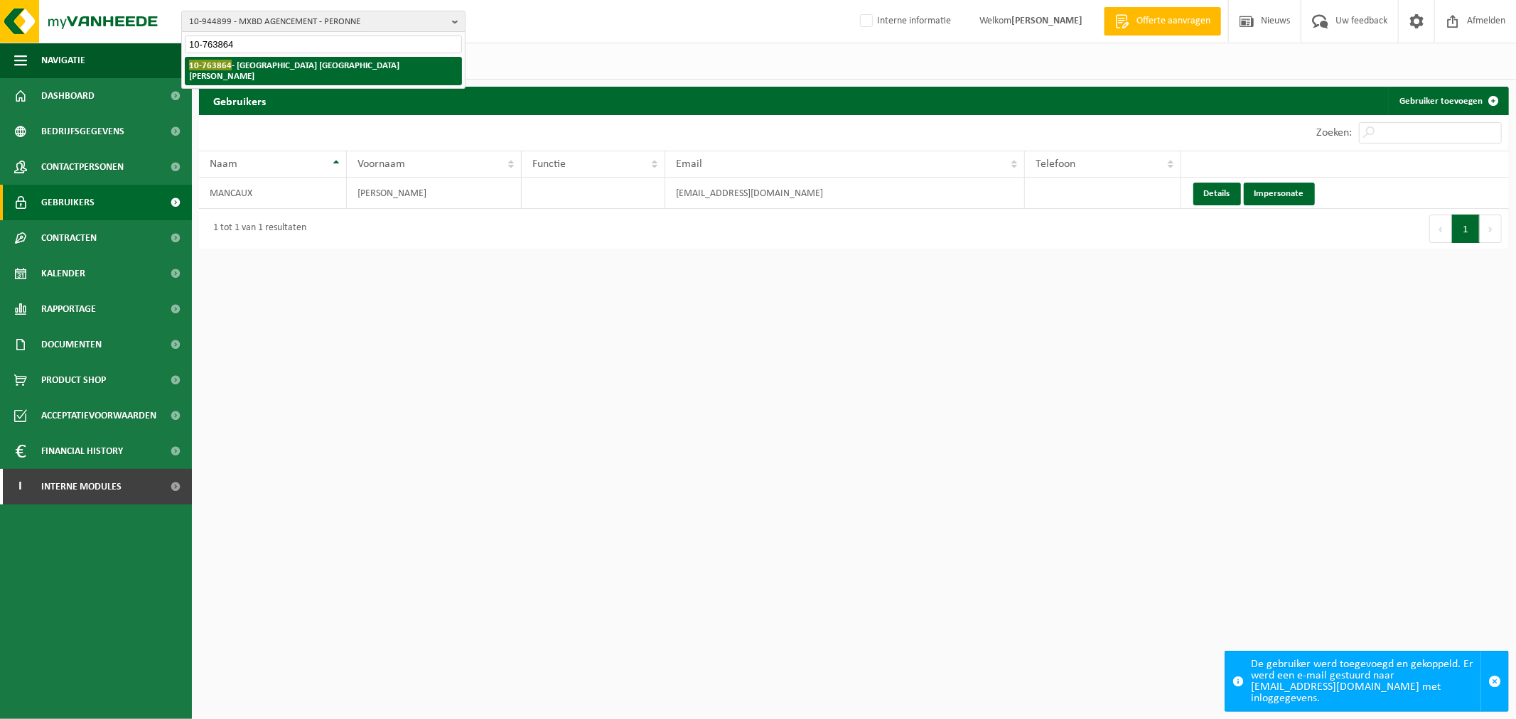
type input "10-763864"
click at [288, 68] on strong "10-763864 - CARREFOUR MARKET BOULOGNE SUD - ST MARTIN BOULOGNE" at bounding box center [294, 70] width 210 height 21
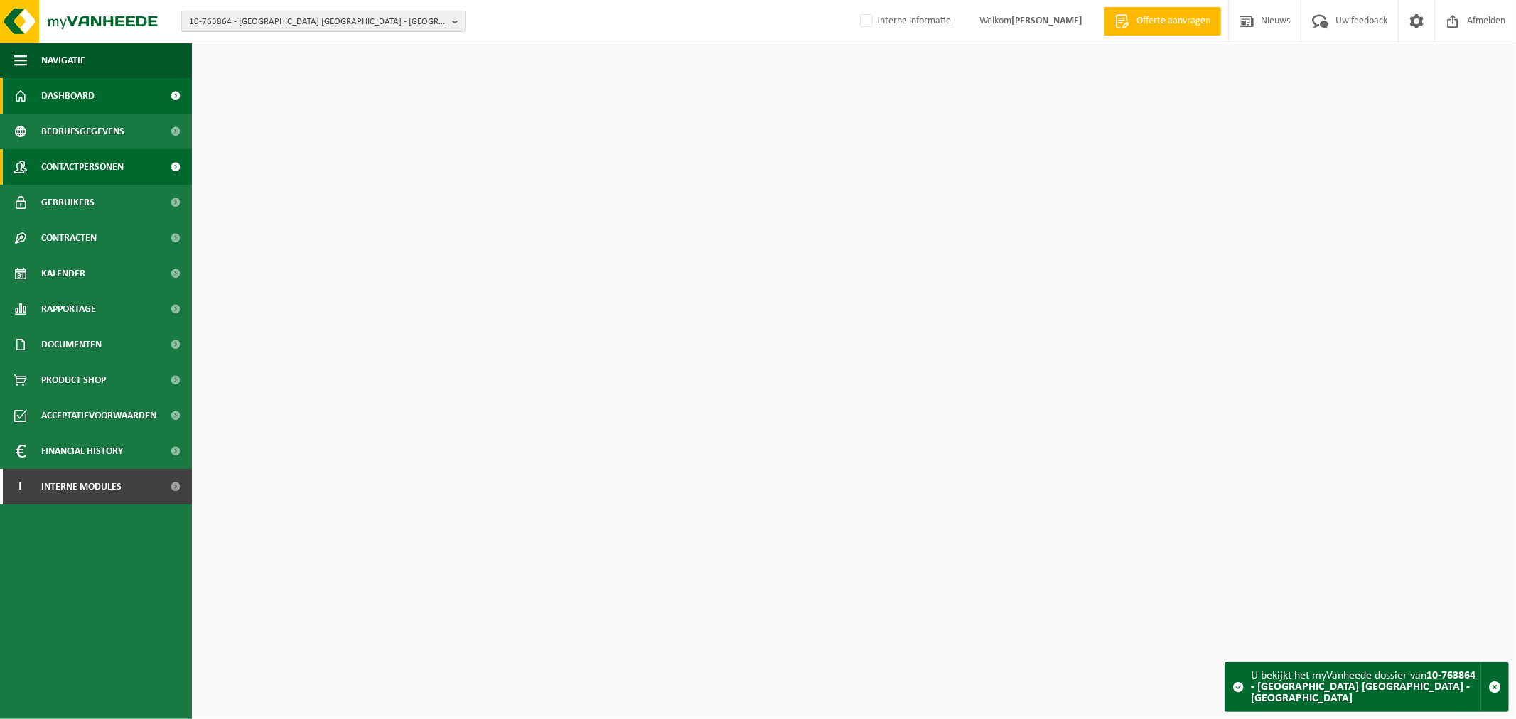
click at [84, 173] on span "Contactpersonen" at bounding box center [82, 167] width 82 height 36
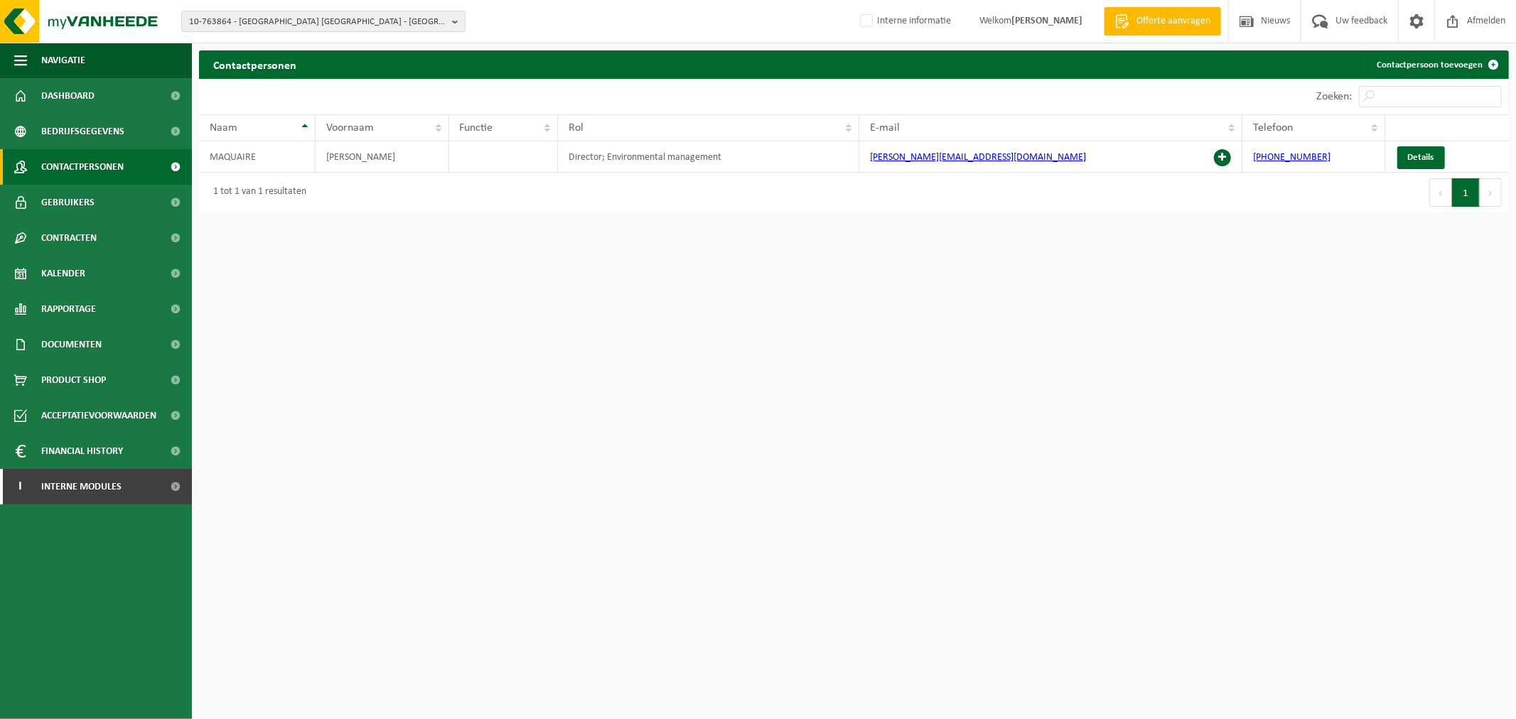
click at [979, 414] on html "10-763864 - CARREFOUR MARKET BOULOGNE SUD - ST MARTIN BOULOGNE 10-932617 - PILO…" at bounding box center [758, 359] width 1516 height 719
click at [1222, 159] on span at bounding box center [1222, 157] width 17 height 17
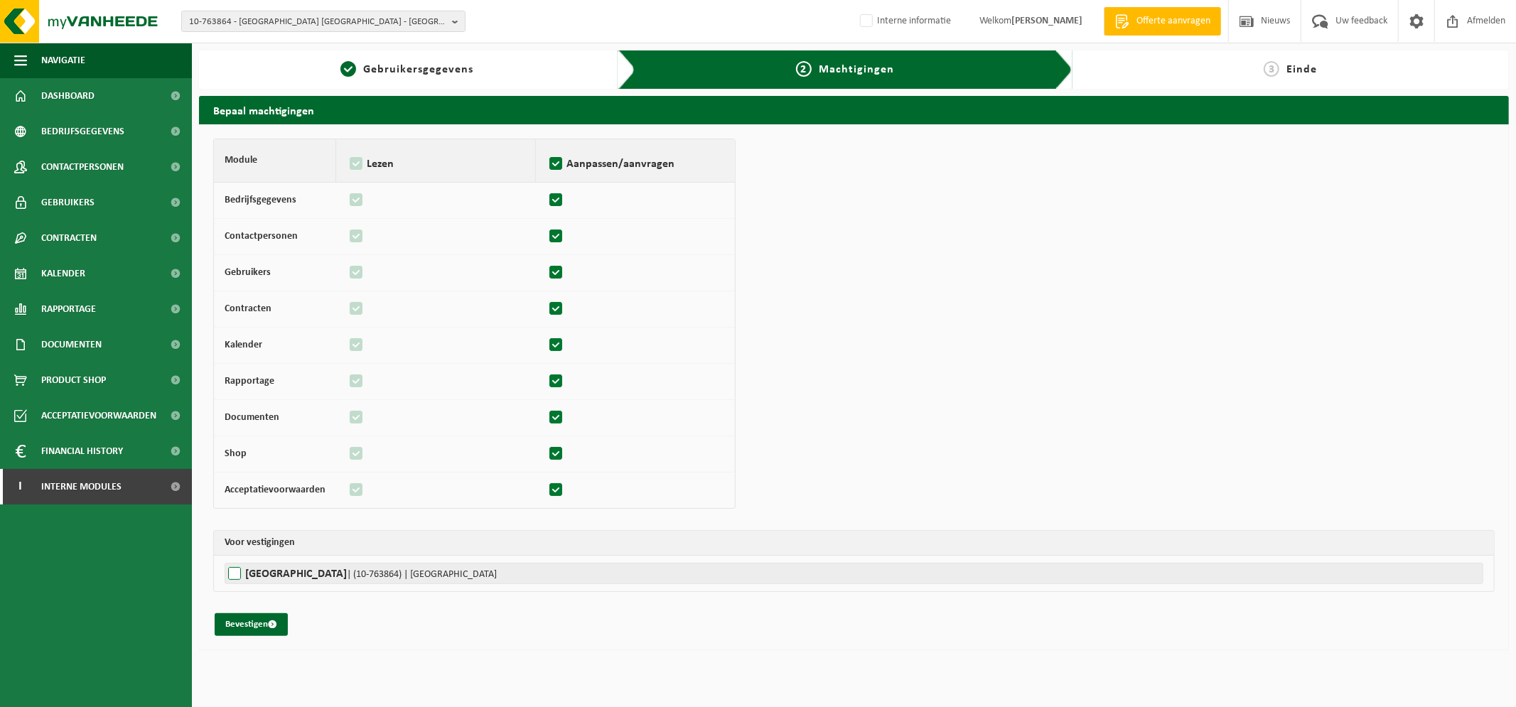
click at [355, 578] on label"] "[GEOGRAPHIC_DATA] | (10-763864) | [GEOGRAPHIC_DATA] , [GEOGRAPHIC_DATA]" at bounding box center [854, 573] width 1259 height 21
click at [355, 578] on input "[GEOGRAPHIC_DATA] | (10-763864) | [GEOGRAPHIC_DATA] , [GEOGRAPHIC_DATA]" at bounding box center [983, 573] width 1516 height 21
checkbox input "true"
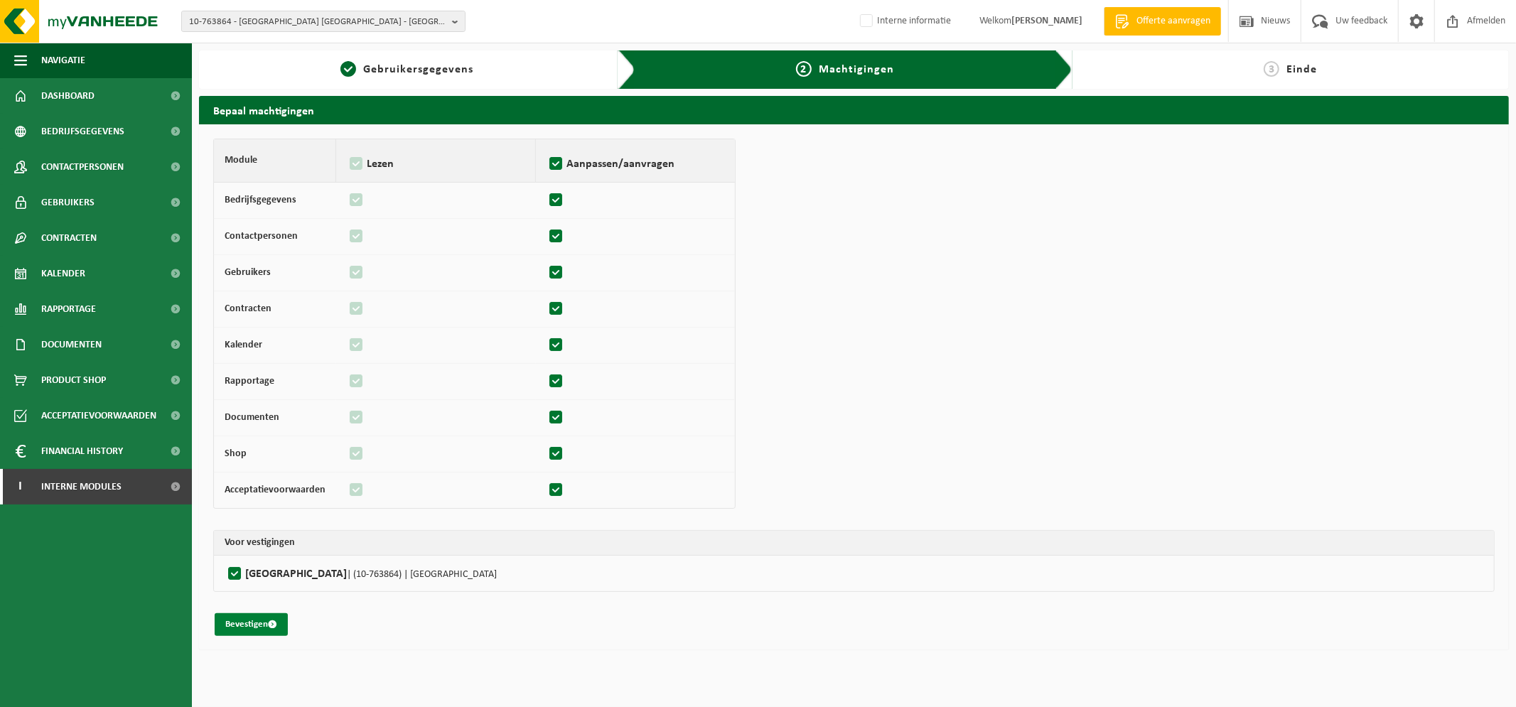
click at [230, 626] on button "Bevestigen" at bounding box center [251, 624] width 73 height 23
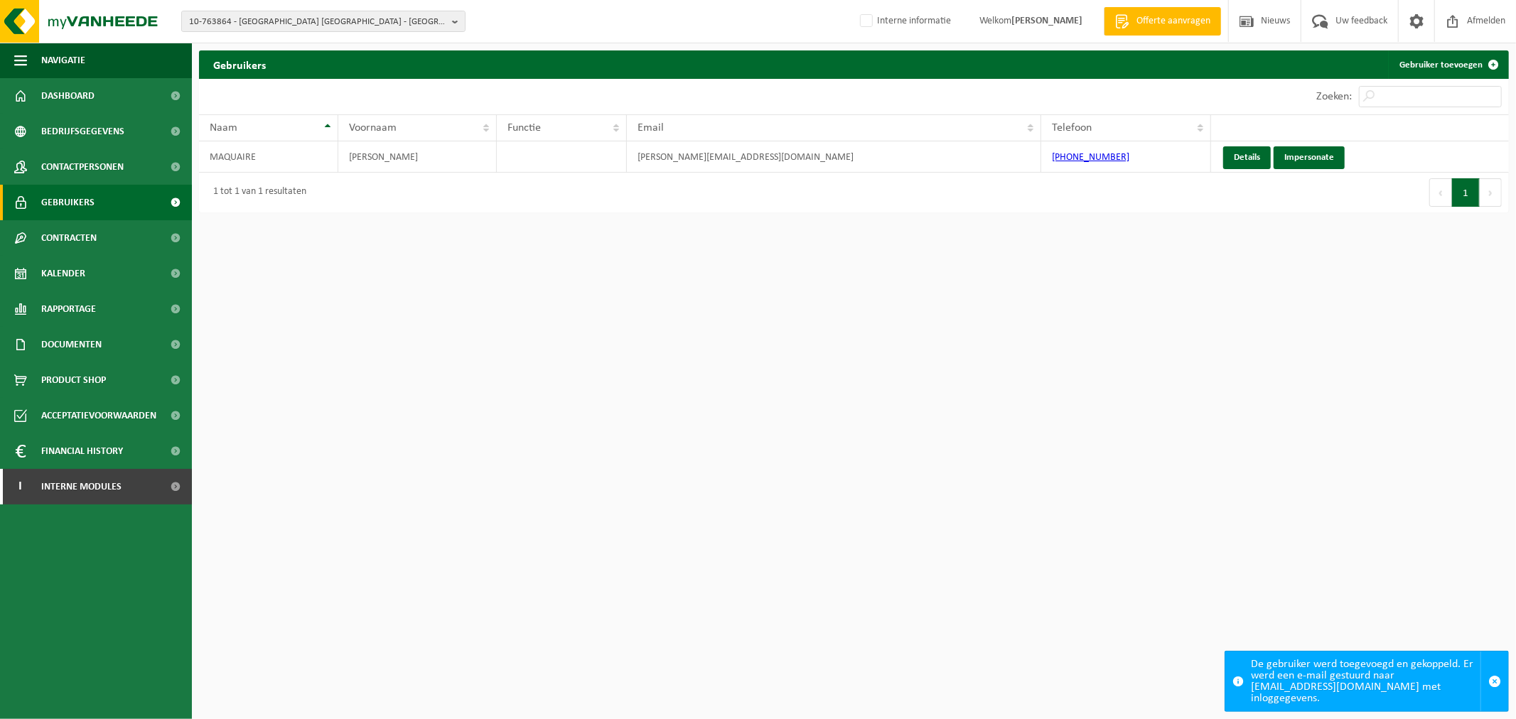
click at [173, 609] on ul "Navigatie Offerte aanvragen Nieuws Uw feedback Afmelden Dashboard Bedrijfsgegev…" at bounding box center [96, 381] width 192 height 677
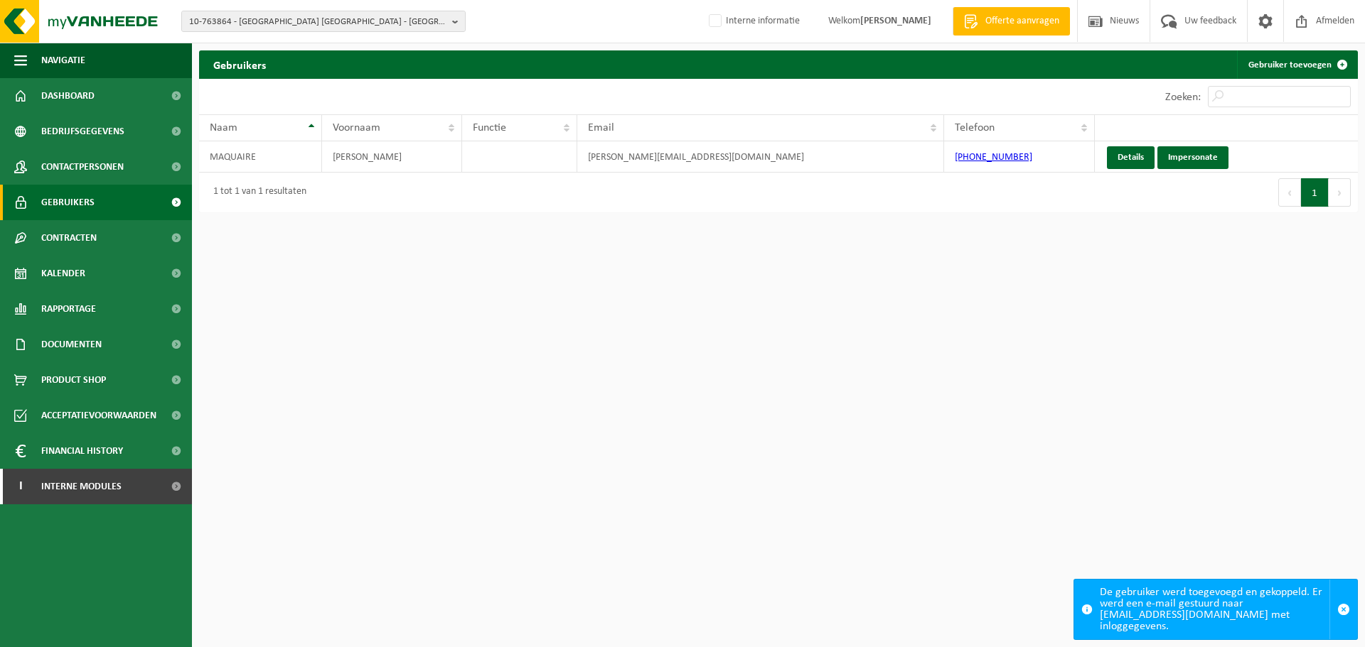
click at [677, 436] on html "10-763864 - CARREFOUR MARKET BOULOGNE SUD - ST MARTIN BOULOGNE 10-932617 - PILO…" at bounding box center [682, 323] width 1365 height 647
click at [407, 21] on span "10-763864 - CARREFOUR MARKET BOULOGNE SUD - ST MARTIN BOULOGNE" at bounding box center [317, 21] width 257 height 21
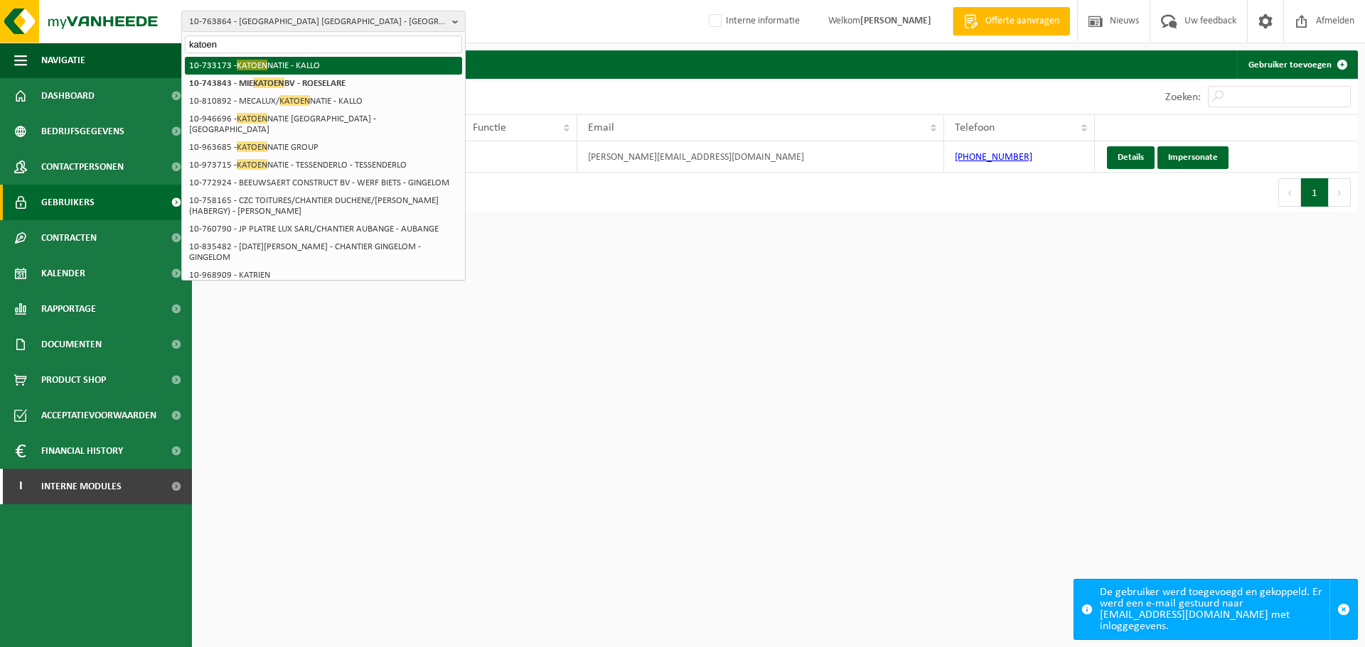
type input "katoen"
click at [312, 61] on li "10-733173 - KATOEN NATIE - KALLO" at bounding box center [323, 66] width 277 height 18
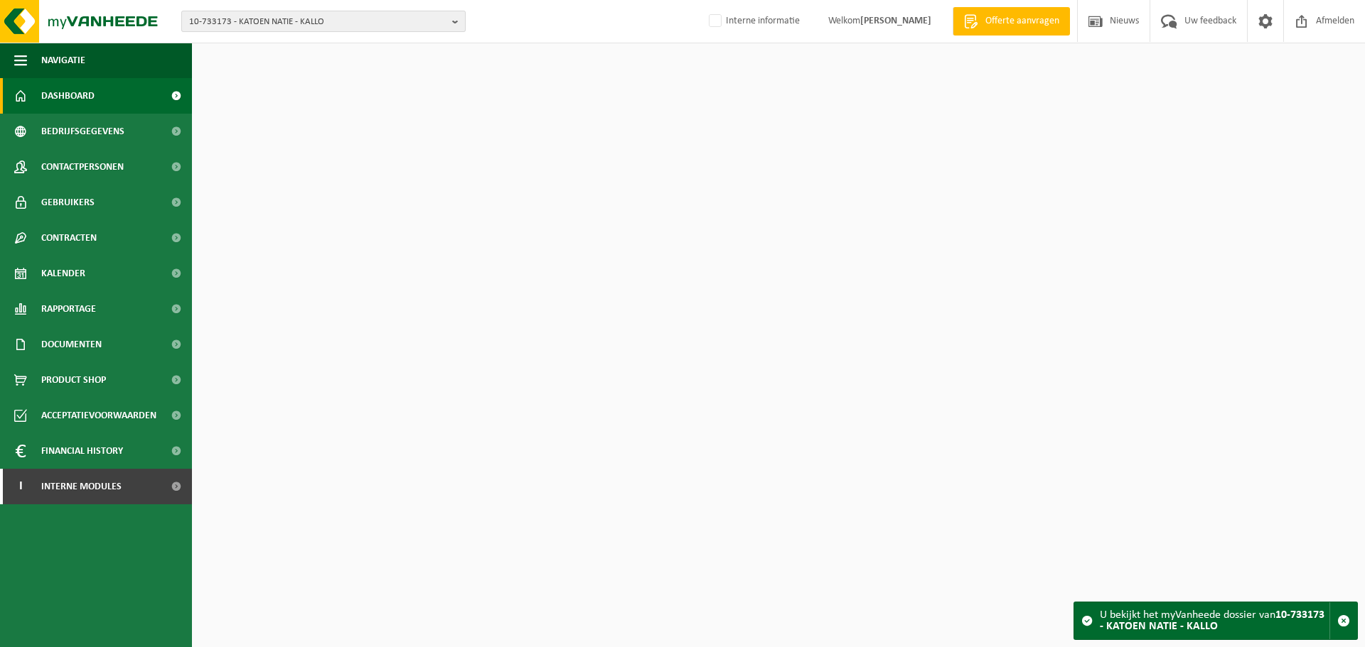
click at [403, 17] on span "10-733173 - KATOEN NATIE - KALLO" at bounding box center [317, 21] width 257 height 21
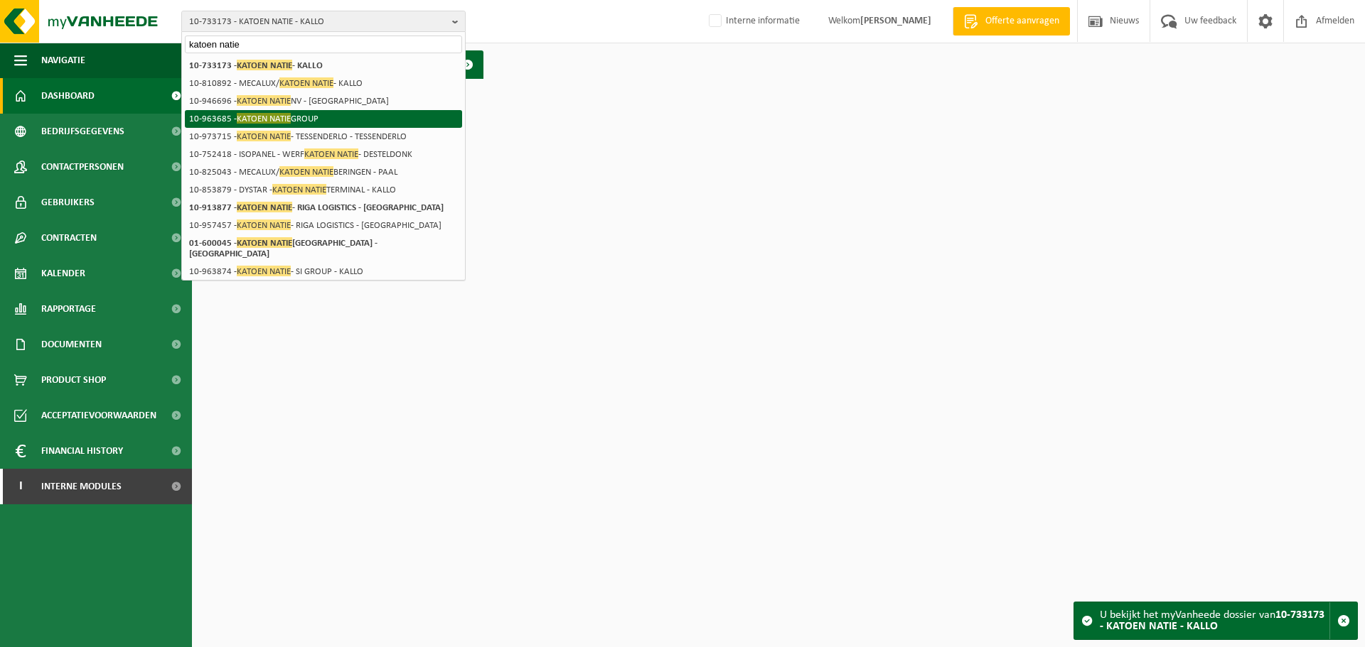
type input "katoen natie"
click at [321, 121] on li "10-963685 - KATOEN NATIE GROUP" at bounding box center [323, 119] width 277 height 18
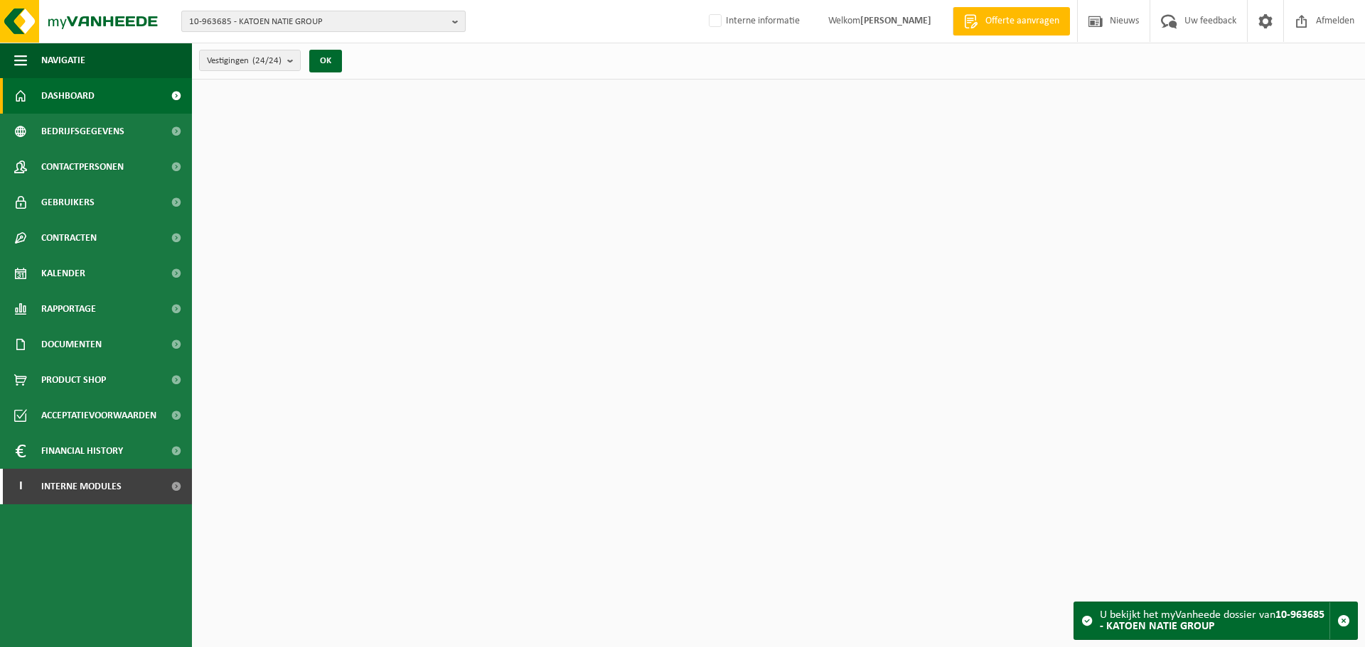
click at [353, 16] on span "10-963685 - KATOEN NATIE GROUP" at bounding box center [317, 21] width 257 height 21
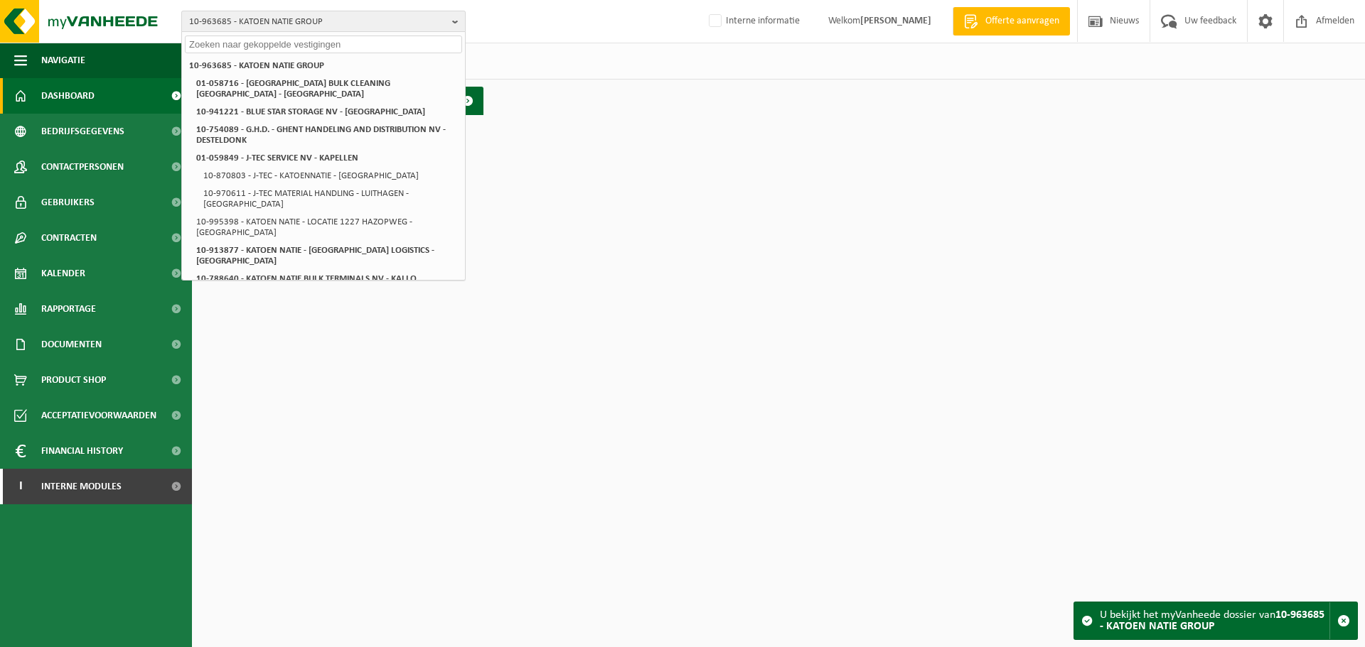
click at [353, 16] on span "10-963685 - KATOEN NATIE GROUP" at bounding box center [317, 21] width 257 height 21
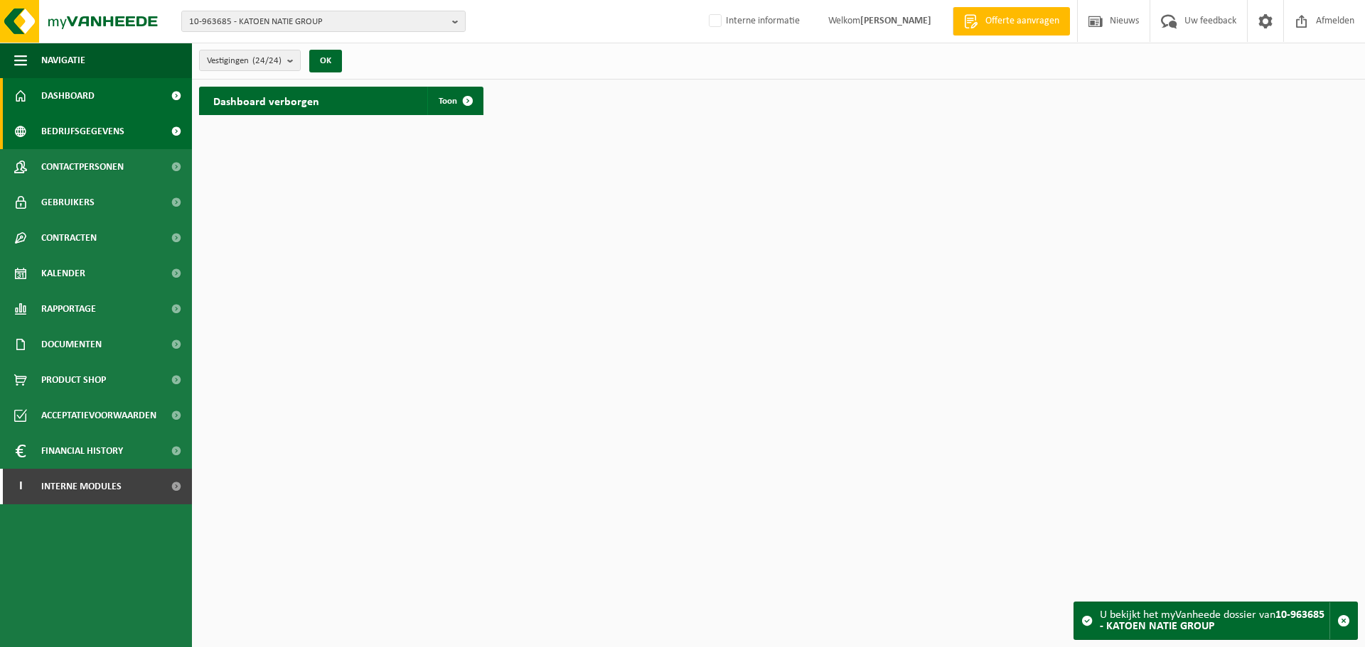
drag, startPoint x: 77, startPoint y: 134, endPoint x: 122, endPoint y: 132, distance: 44.8
click at [77, 134] on span "Bedrijfsgegevens" at bounding box center [82, 132] width 83 height 36
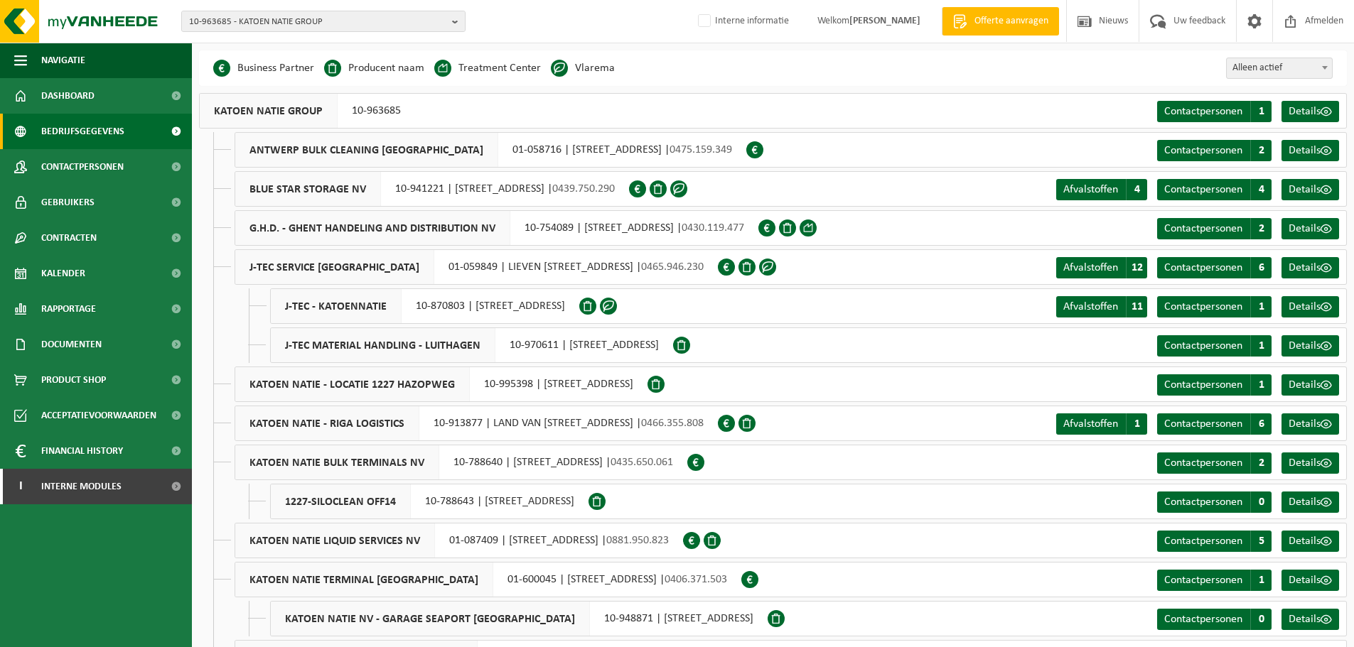
click at [104, 579] on ul "Navigatie Offerte aanvragen Nieuws Uw feedback Afmelden Dashboard Bedrijfsgegev…" at bounding box center [96, 345] width 192 height 605
click at [80, 162] on span "Contactpersonen" at bounding box center [82, 167] width 82 height 36
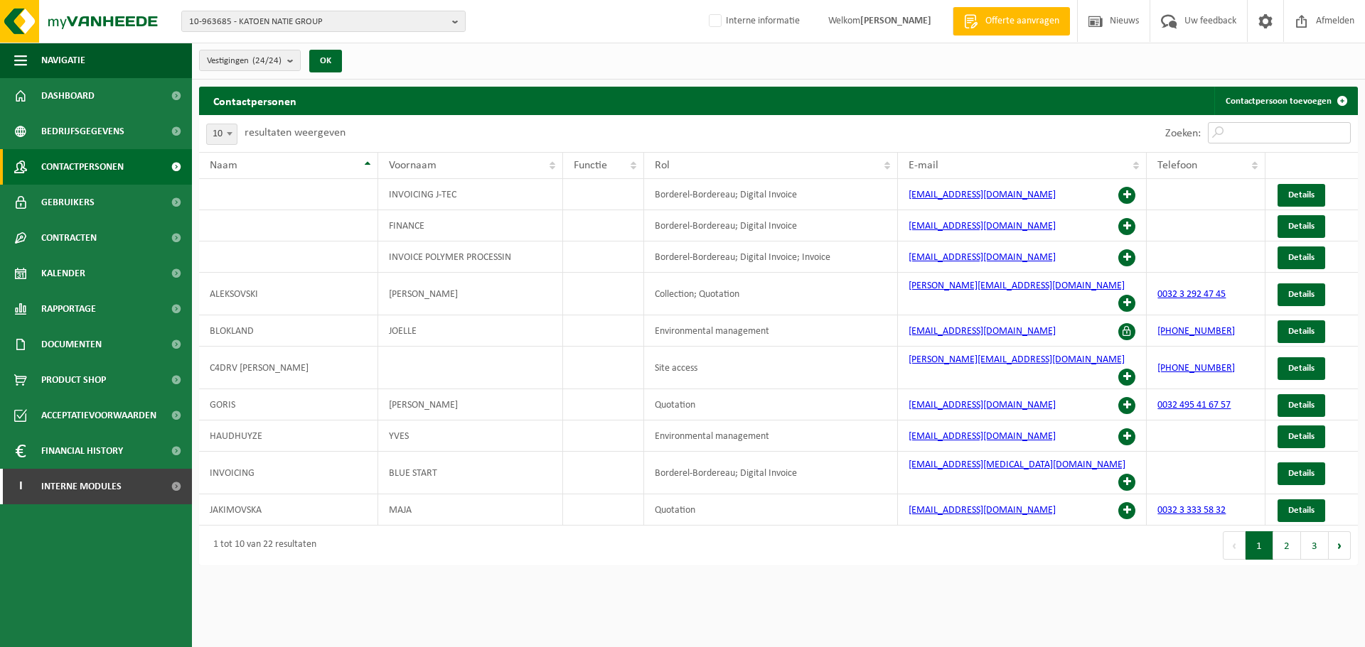
drag, startPoint x: 1254, startPoint y: 136, endPoint x: 1244, endPoint y: 144, distance: 13.1
click at [1254, 136] on input "Zoeken:" at bounding box center [1279, 132] width 143 height 21
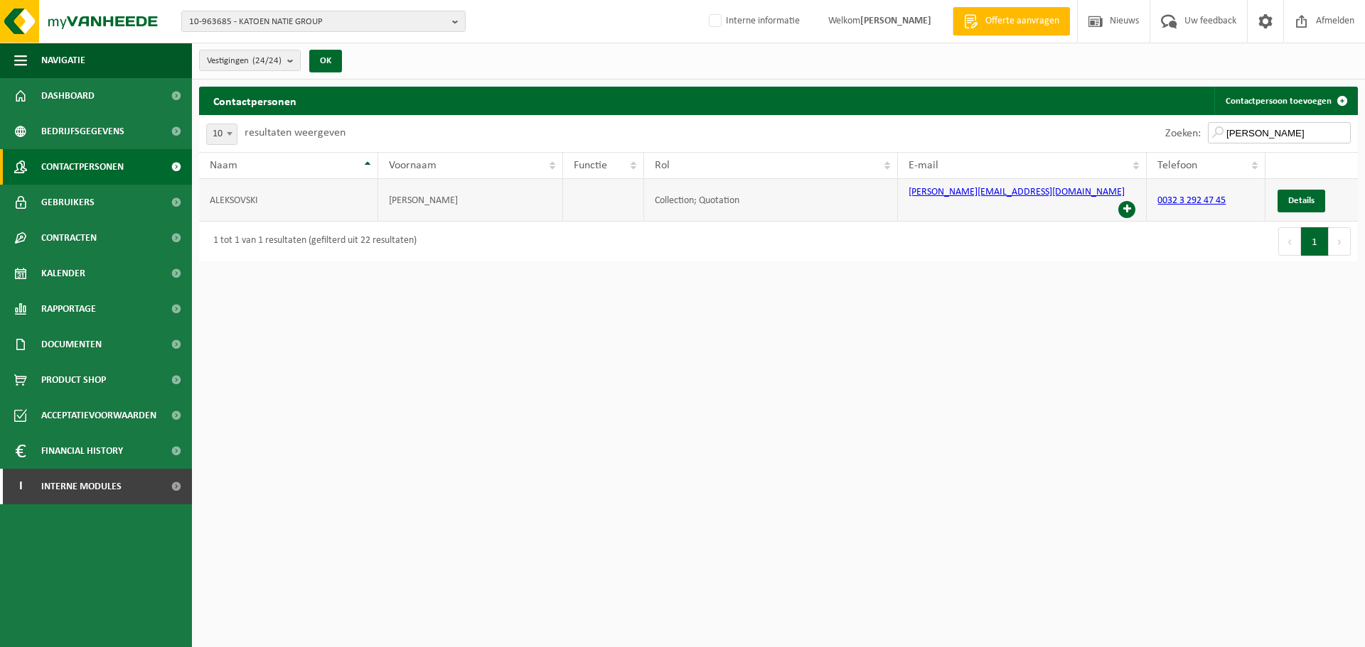
type input "vlad"
click at [1126, 201] on span at bounding box center [1126, 209] width 17 height 17
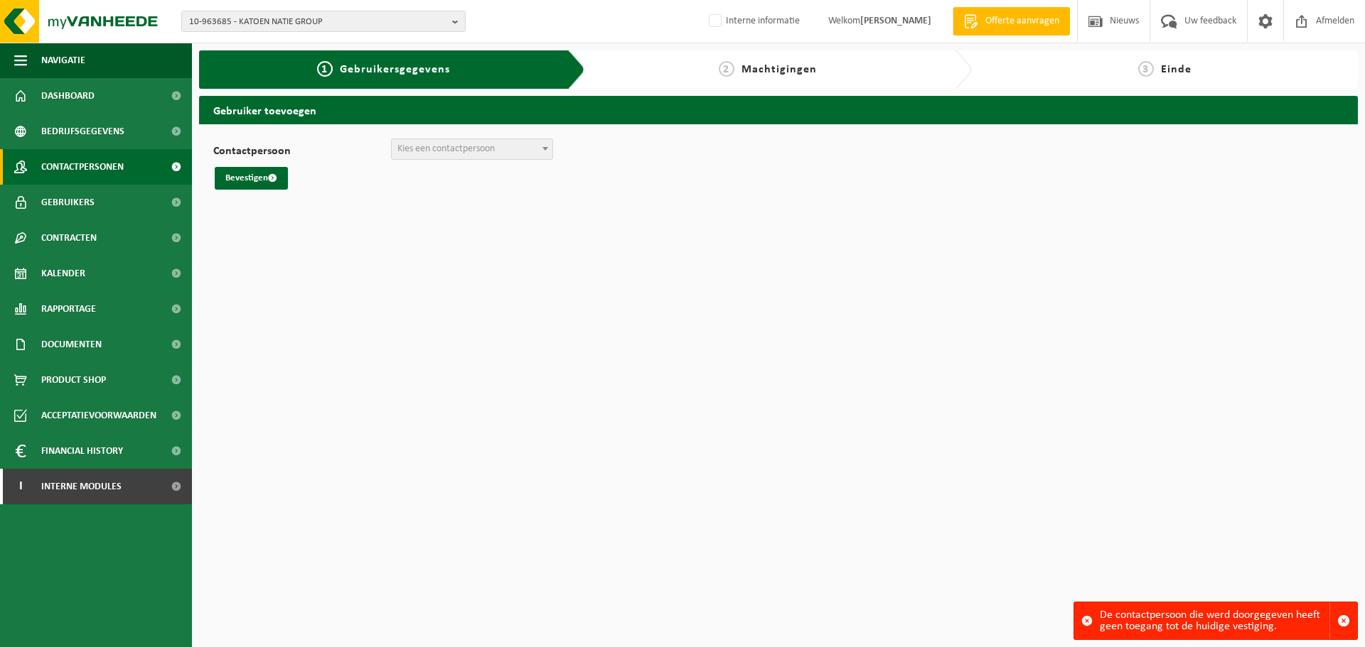
click at [125, 159] on link "Contactpersonen" at bounding box center [96, 167] width 192 height 36
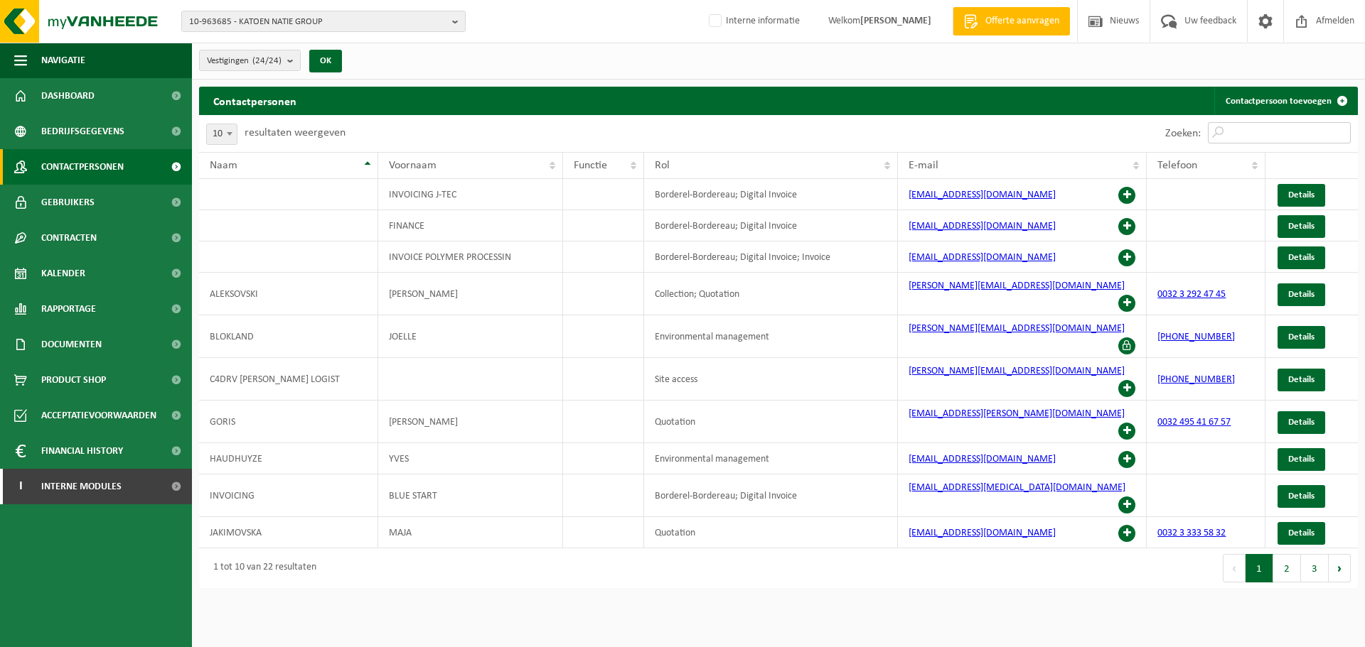
click at [1248, 134] on input "Zoeken:" at bounding box center [1279, 132] width 143 height 21
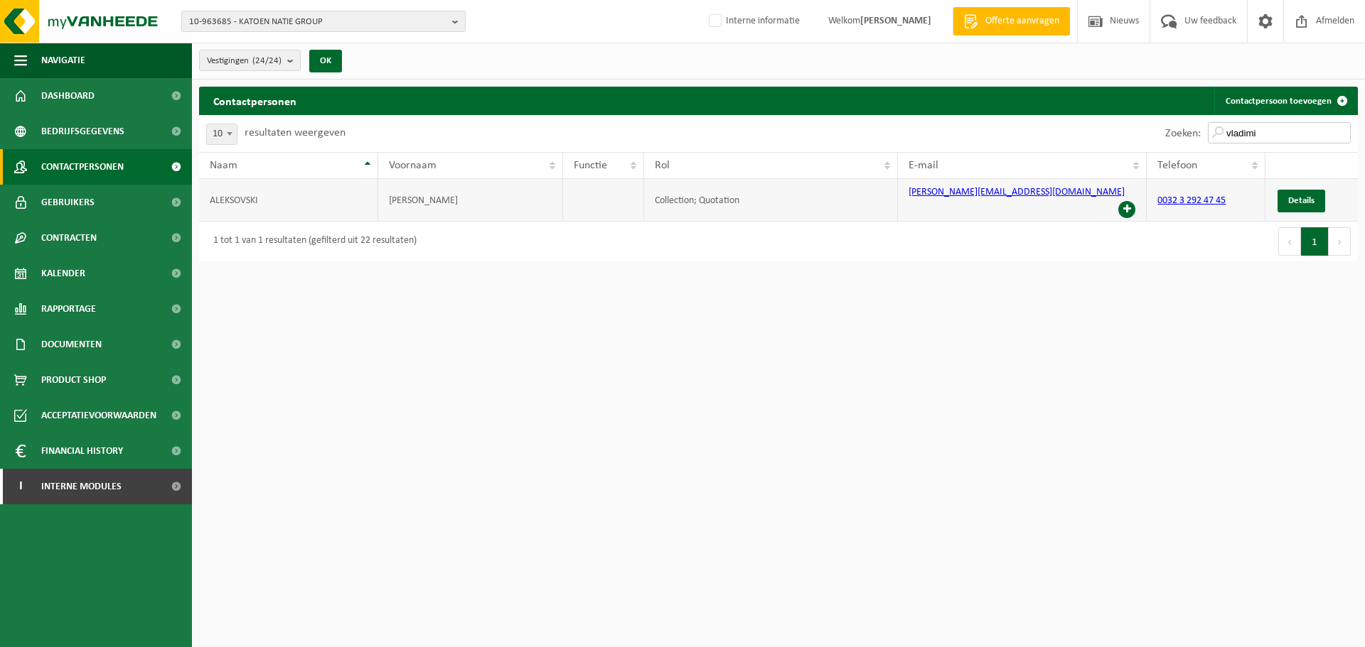
type input "vladimi"
drag, startPoint x: 1070, startPoint y: 195, endPoint x: 903, endPoint y: 209, distance: 167.6
click at [903, 209] on td "[PERSON_NAME][EMAIL_ADDRESS][DOMAIN_NAME]" at bounding box center [1022, 200] width 249 height 43
copy link "[PERSON_NAME][EMAIL_ADDRESS][DOMAIN_NAME]"
click at [129, 131] on link "Bedrijfsgegevens" at bounding box center [96, 132] width 192 height 36
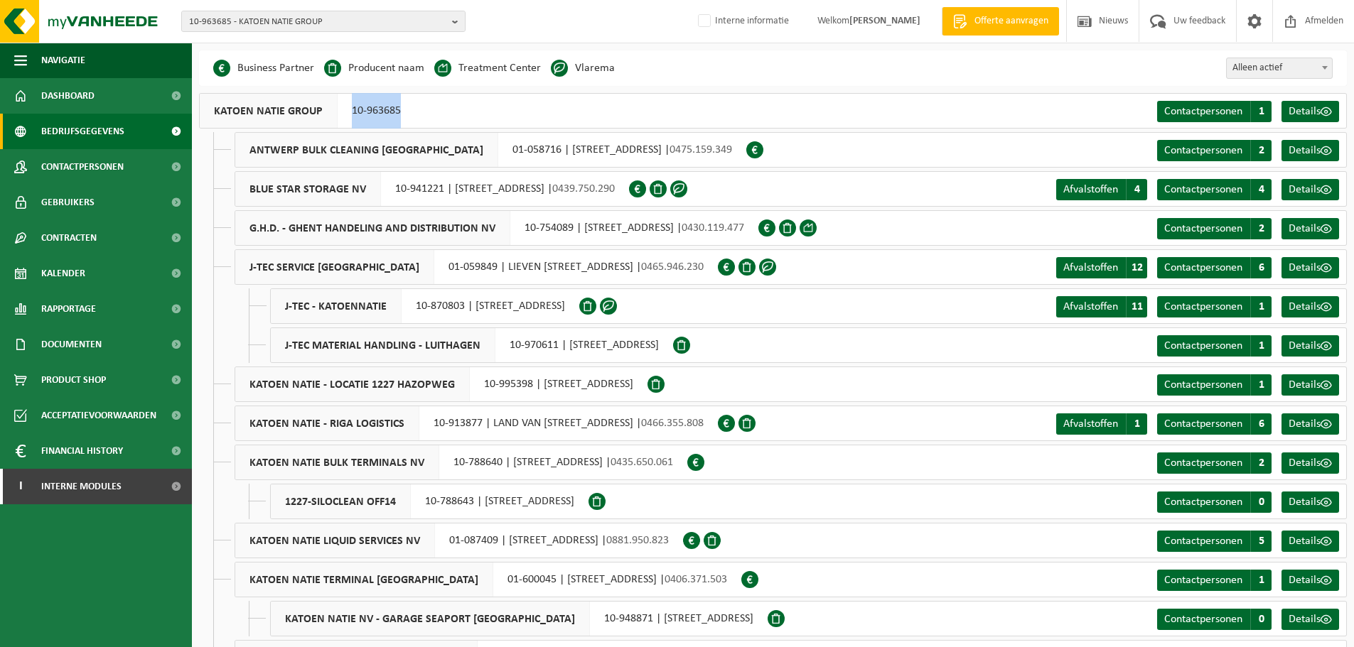
drag, startPoint x: 339, startPoint y: 112, endPoint x: 399, endPoint y: 117, distance: 59.9
click at [399, 117] on div "KATOEN NATIE GROUP 10-963685" at bounding box center [307, 111] width 216 height 36
copy div "10-963685"
click at [95, 176] on span "Contactpersonen" at bounding box center [82, 167] width 82 height 36
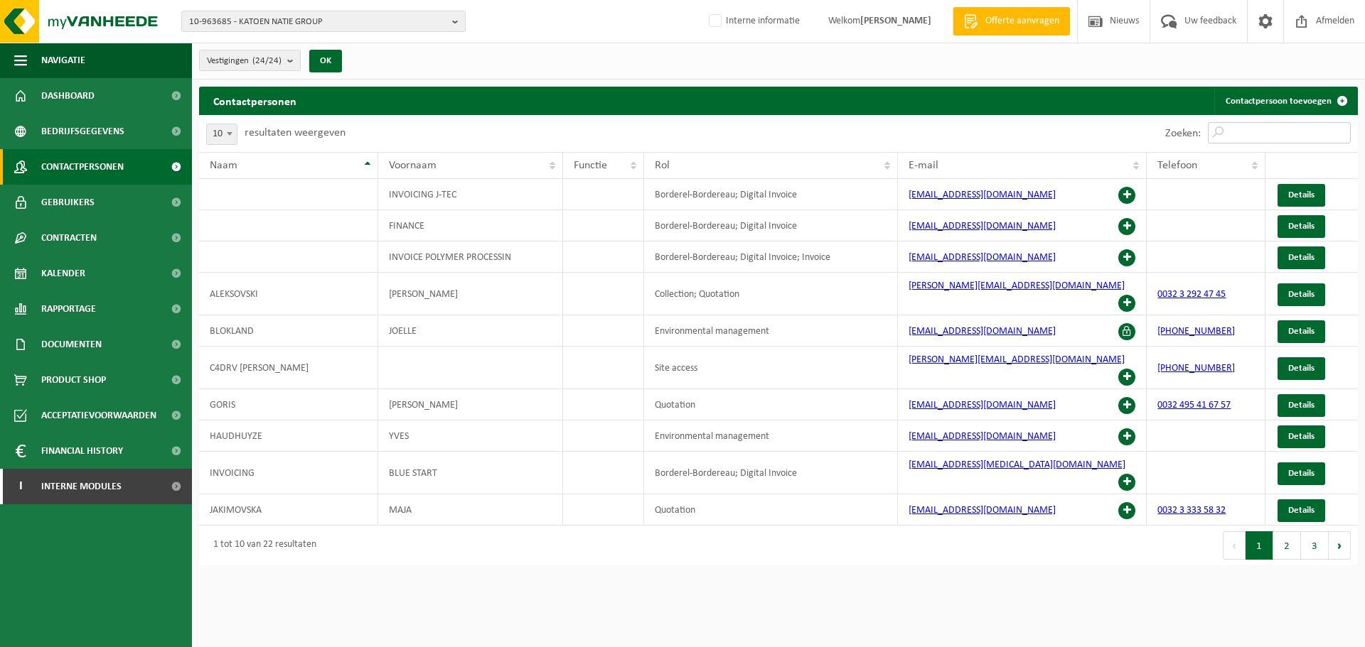
click at [1245, 134] on input "Zoeken:" at bounding box center [1279, 132] width 143 height 21
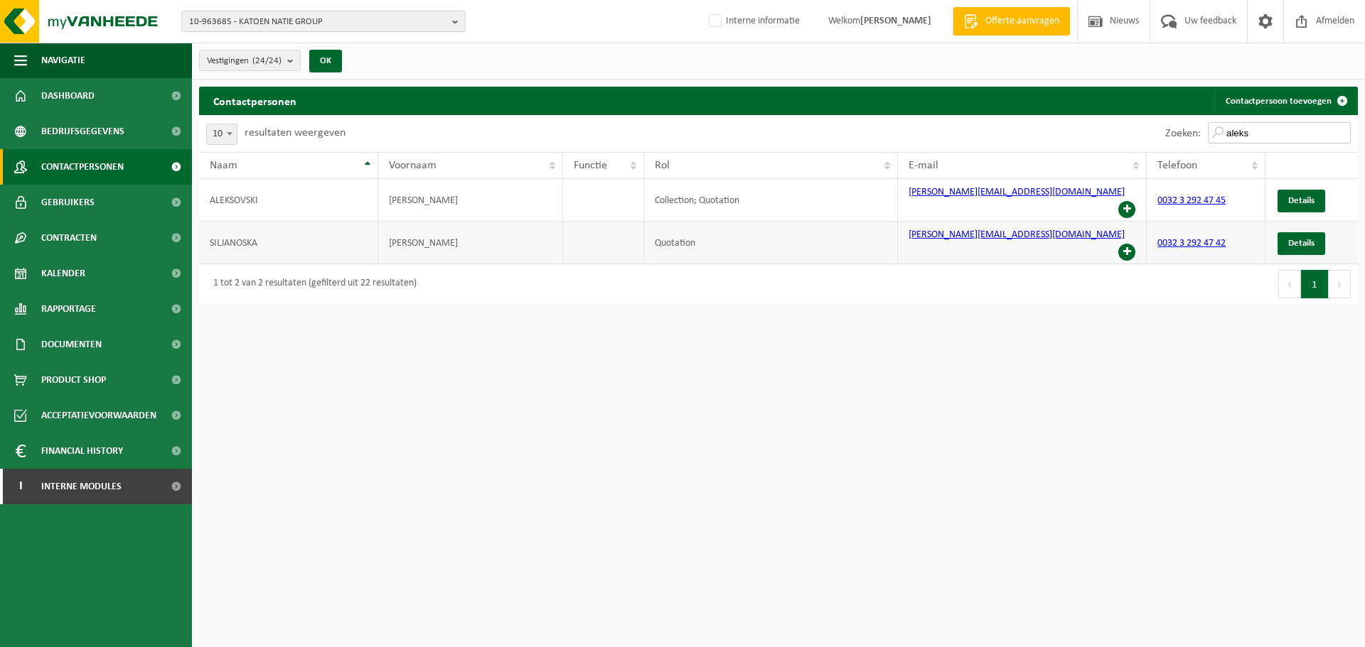
type input "aleks"
click at [1124, 244] on span at bounding box center [1126, 252] width 17 height 17
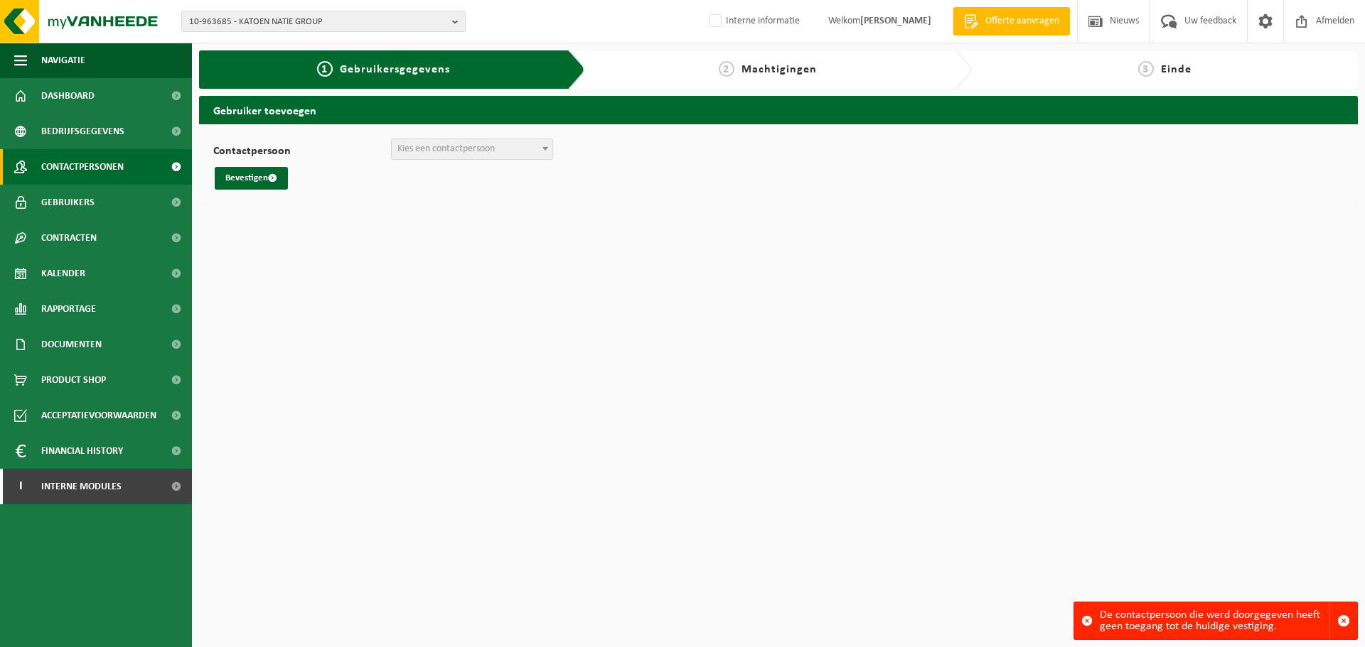
click at [63, 163] on span "Contactpersonen" at bounding box center [82, 167] width 82 height 36
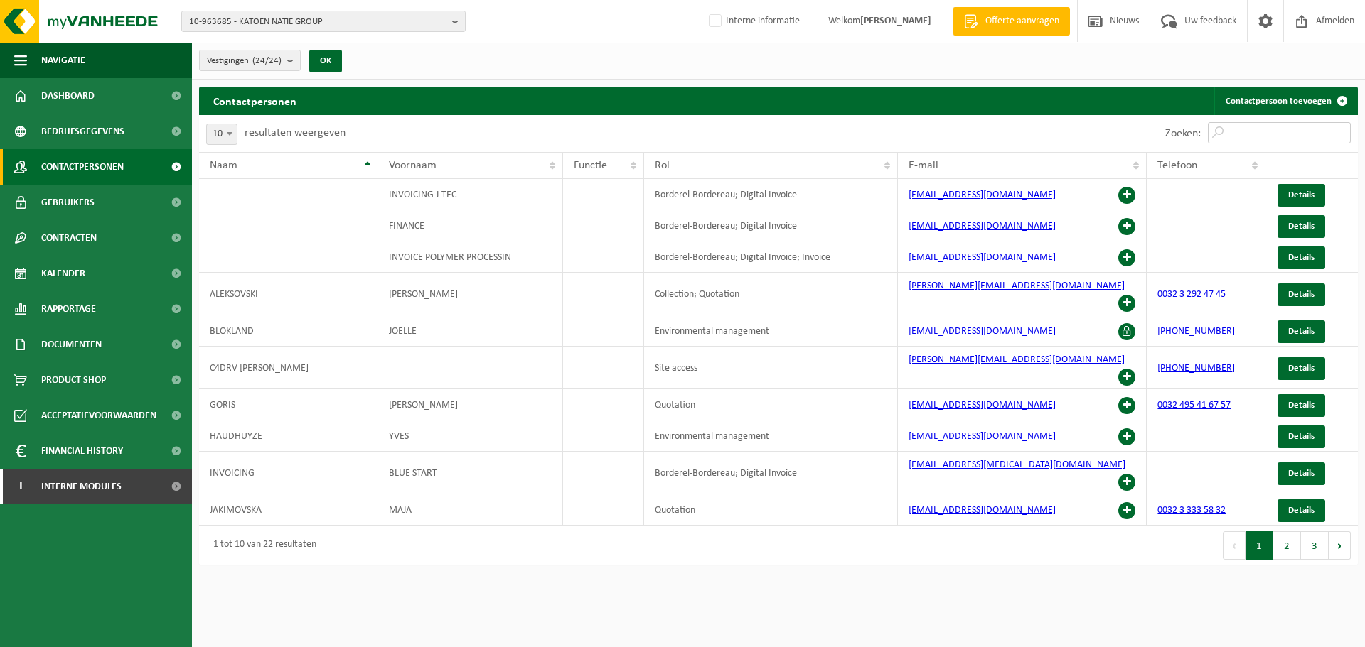
click at [1289, 124] on input "Zoeken:" at bounding box center [1279, 132] width 143 height 21
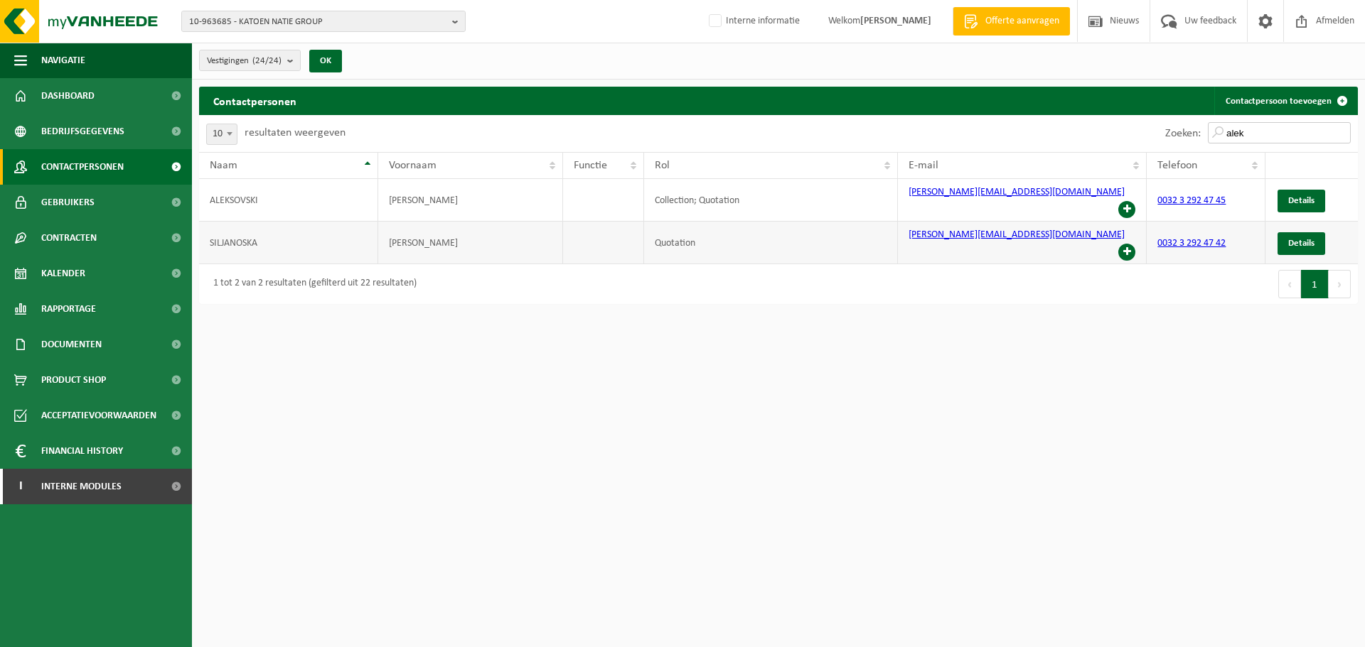
type input "alek"
drag, startPoint x: 1086, startPoint y: 225, endPoint x: 883, endPoint y: 219, distance: 202.7
click at [883, 222] on tr "SILJANOSKA ALEKSANDRA Quotation aleksandra.siljanoska@katoennatie.com 0032 3 29…" at bounding box center [778, 243] width 1158 height 43
copy tr "aleksandra.siljanoska@katoennatie.com"
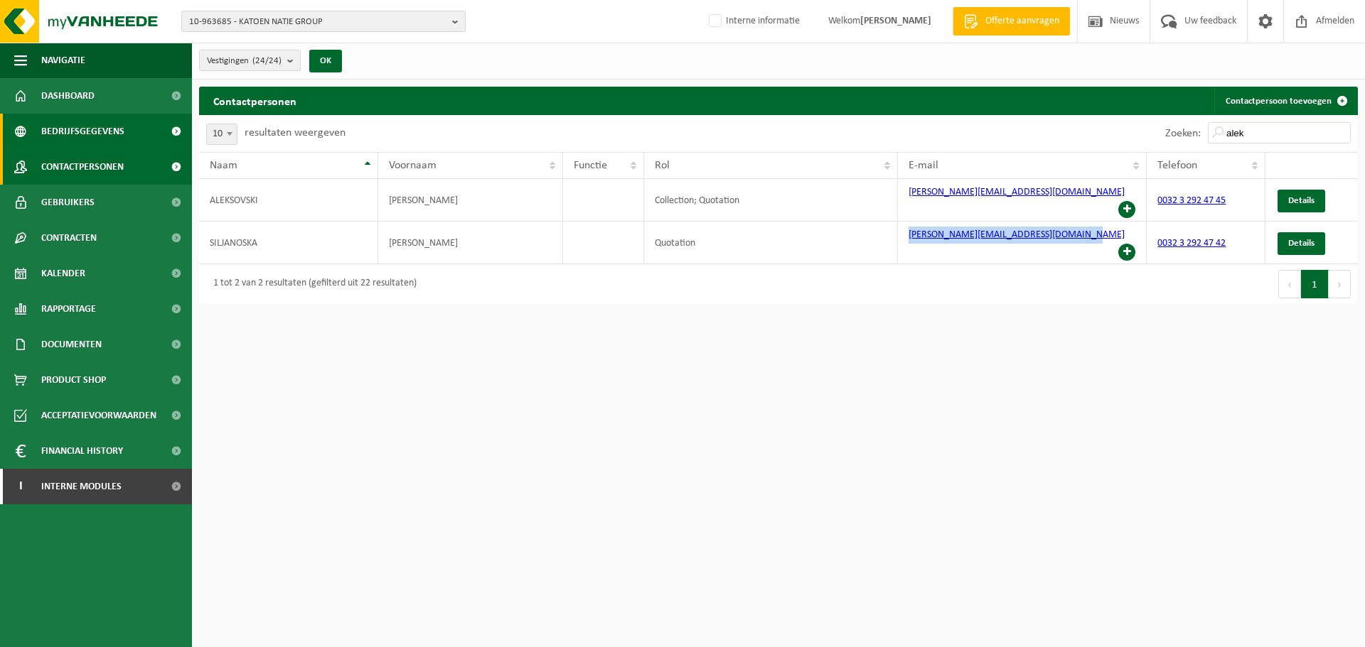
click at [79, 131] on span "Bedrijfsgegevens" at bounding box center [82, 132] width 83 height 36
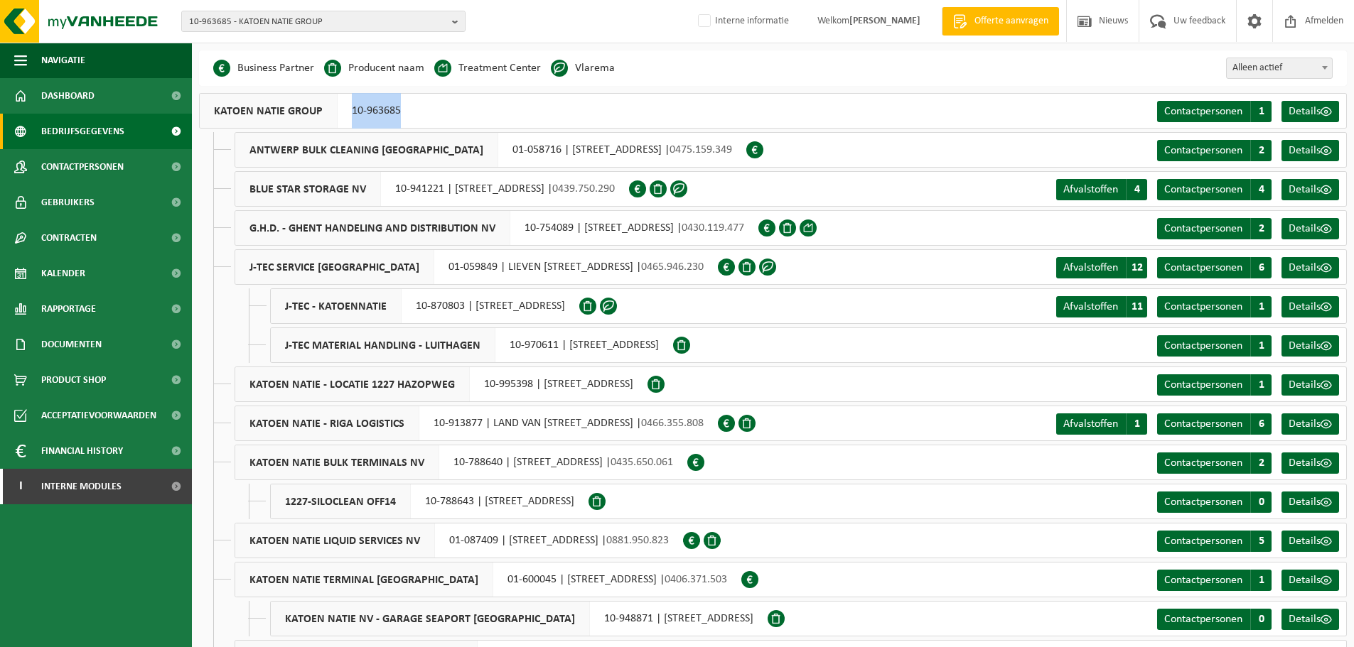
drag, startPoint x: 404, startPoint y: 115, endPoint x: 329, endPoint y: 102, distance: 75.8
click at [329, 102] on div "KATOEN NATIE GROUP 10-963685" at bounding box center [307, 111] width 216 height 36
copy div "10-963685"
click at [361, 27] on span "10-963685 - KATOEN NATIE GROUP" at bounding box center [317, 21] width 257 height 21
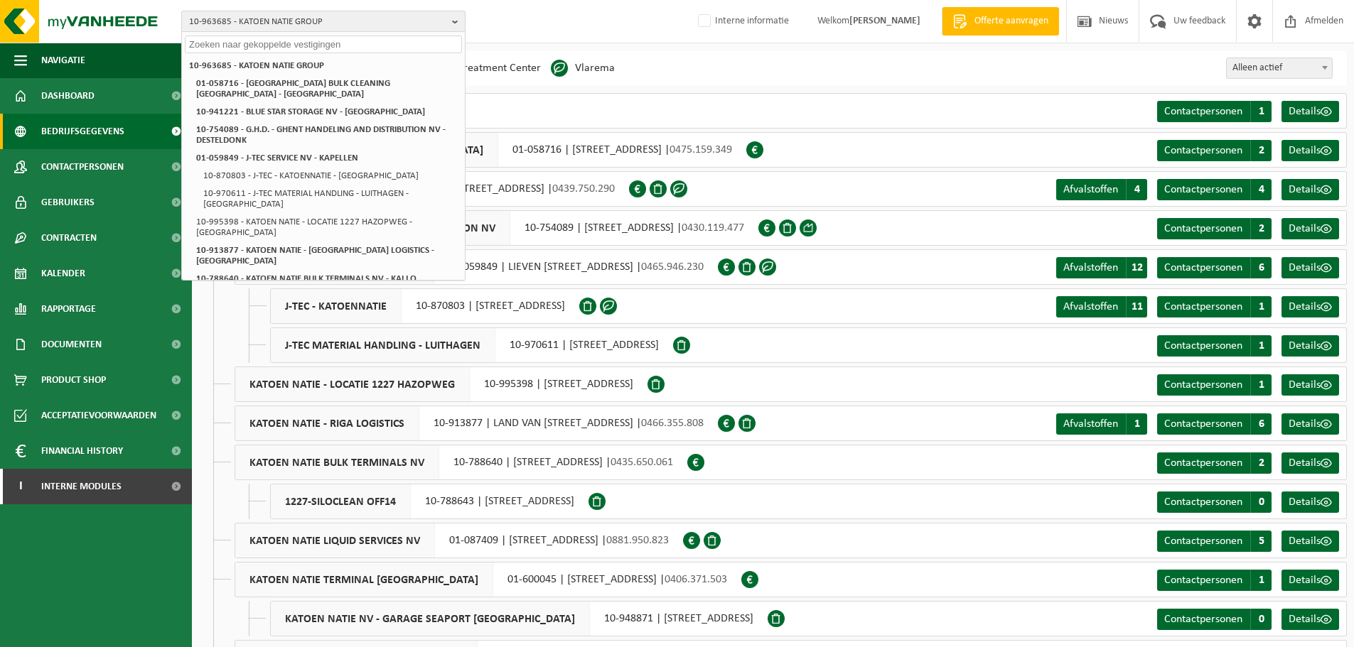
paste input "10-930536"
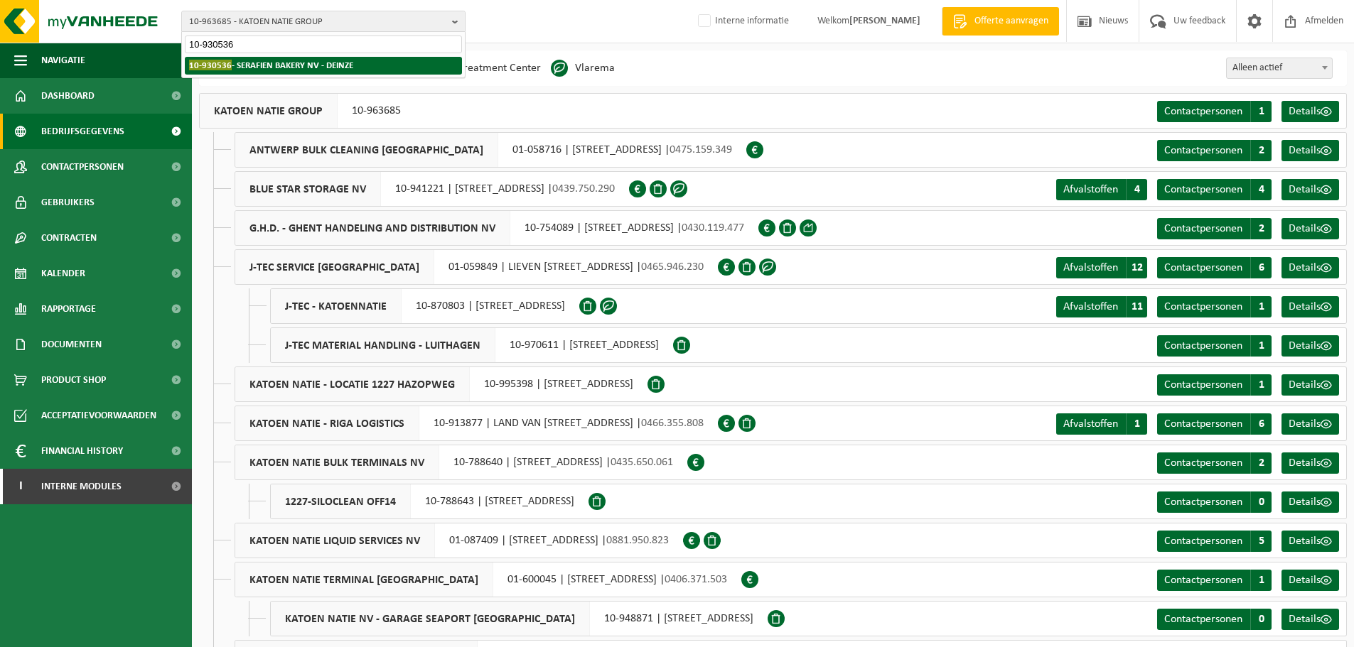
type input "10-930536"
click at [308, 72] on li "10-930536 - SERAFIEN BAKERY NV - DEINZE" at bounding box center [323, 66] width 277 height 18
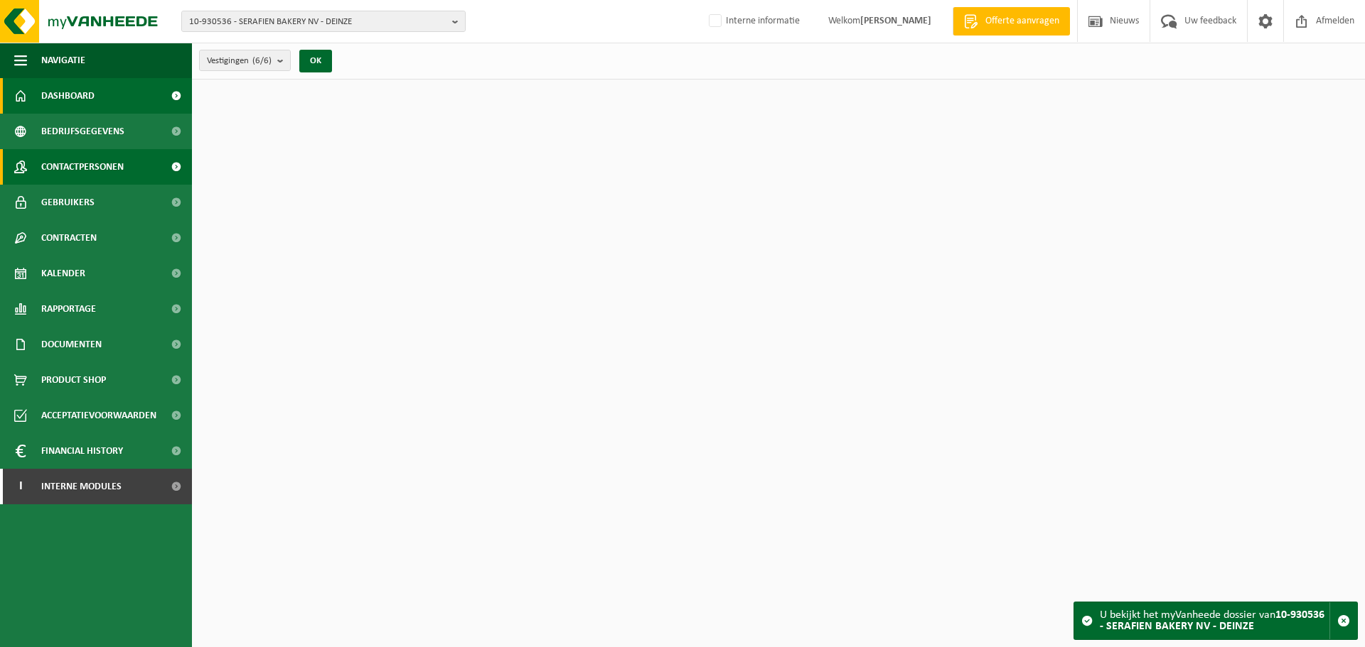
click at [86, 173] on span "Contactpersonen" at bounding box center [82, 167] width 82 height 36
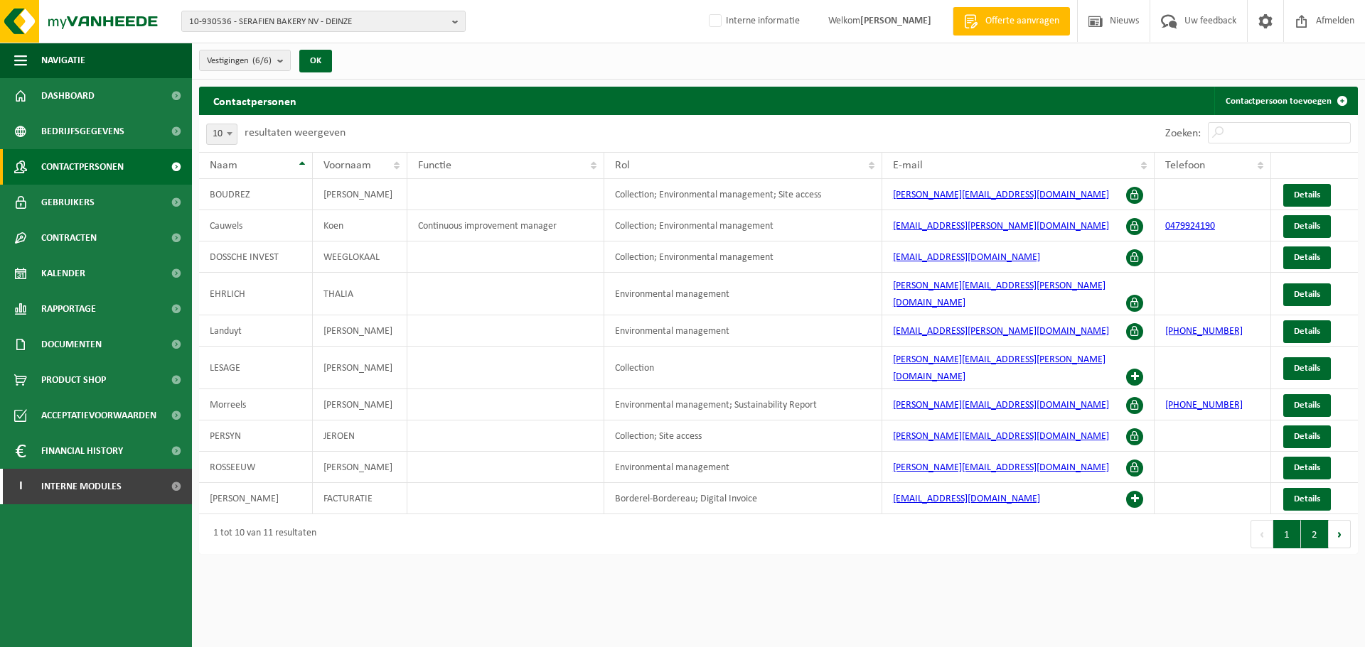
click at [1311, 520] on button "2" at bounding box center [1315, 534] width 28 height 28
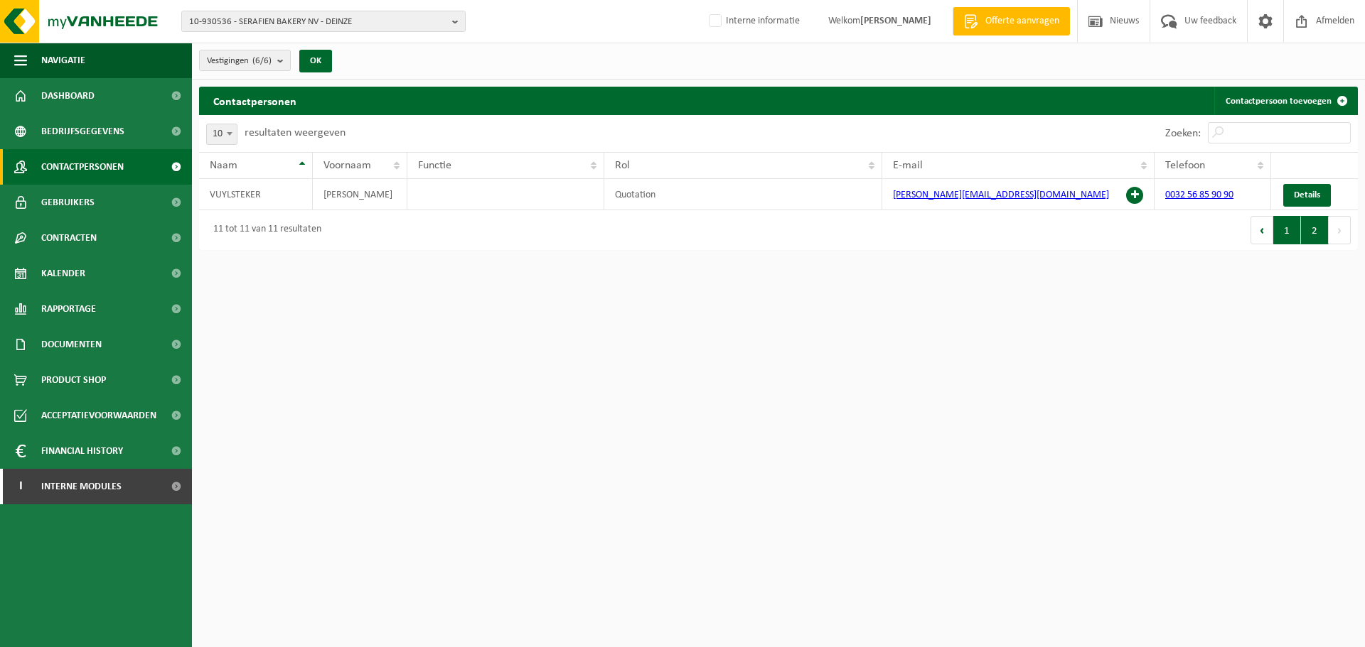
click at [1279, 239] on button "1" at bounding box center [1287, 230] width 28 height 28
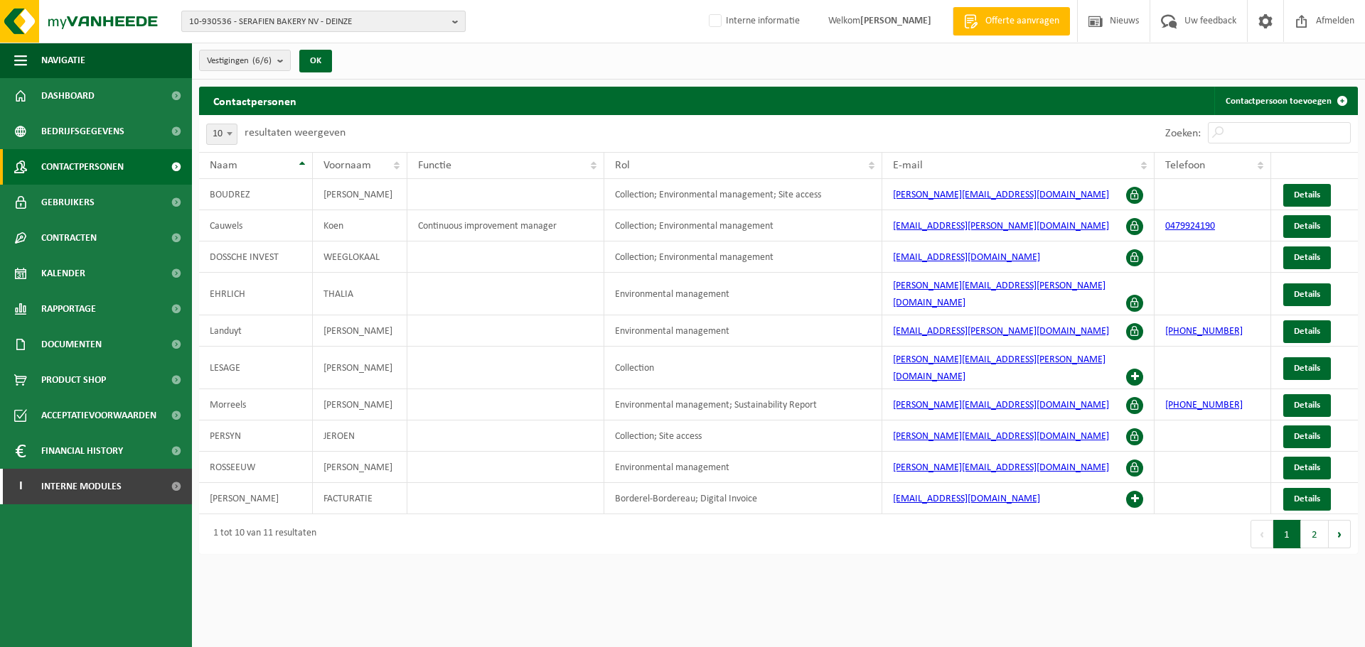
click at [316, 27] on span "10-930536 - SERAFIEN BAKERY NV - DEINZE" at bounding box center [317, 21] width 257 height 21
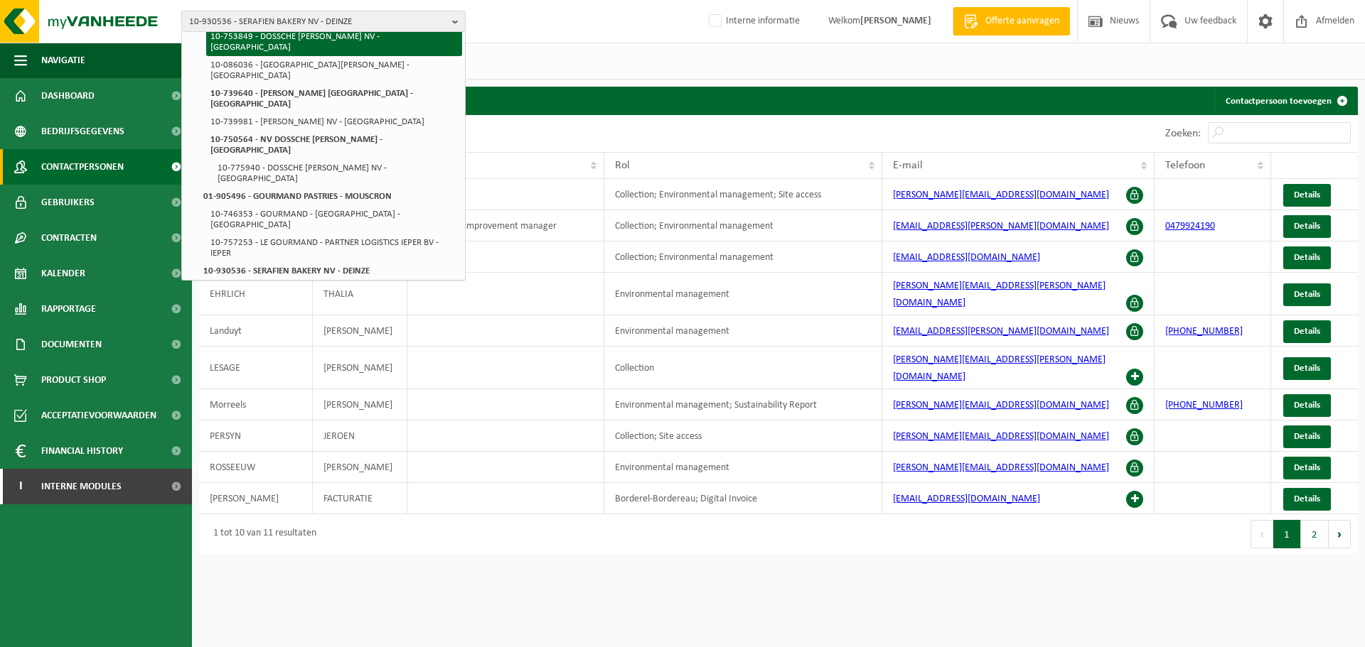
scroll to position [128, 0]
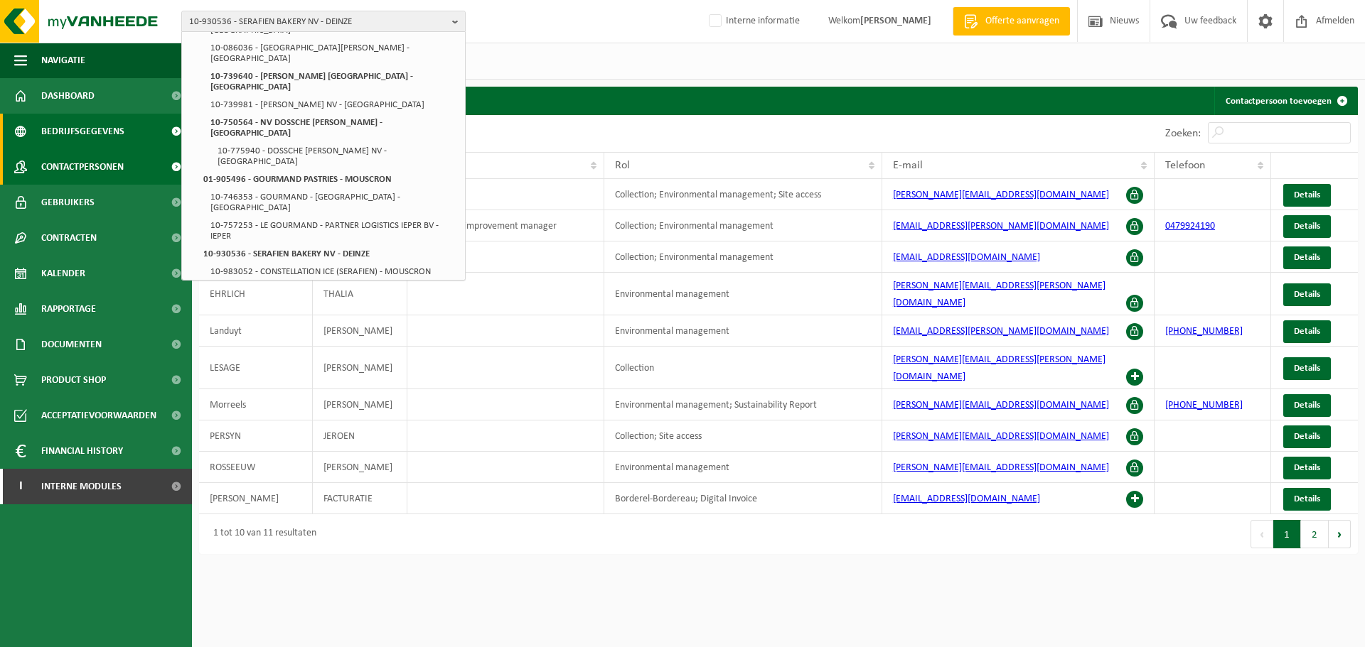
click at [85, 133] on span "Bedrijfsgegevens" at bounding box center [82, 132] width 83 height 36
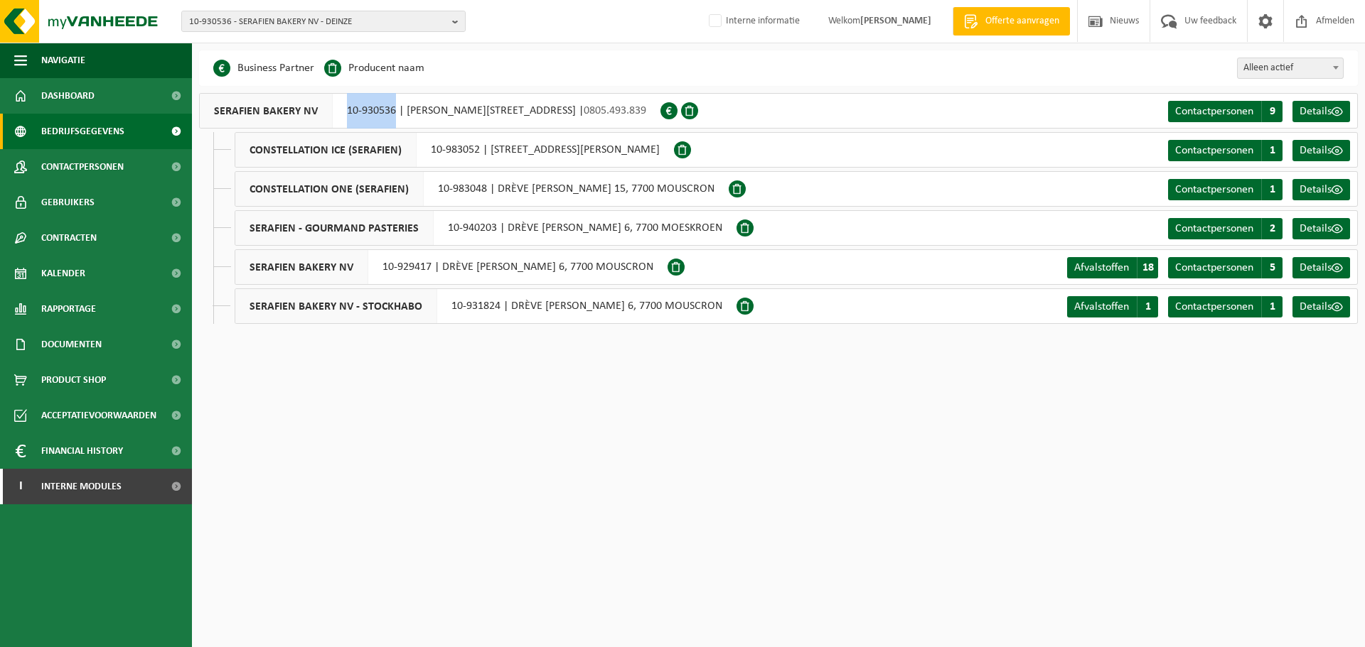
drag, startPoint x: 339, startPoint y: 109, endPoint x: 392, endPoint y: 119, distance: 54.1
click at [392, 119] on div "SERAFIEN BAKERY NV 10-930536 | [PERSON_NAME][STREET_ADDRESS] | 0805.493.839" at bounding box center [429, 111] width 461 height 36
copy div "10-930536"
click at [272, 19] on span "10-930536 - SERAFIEN BAKERY NV - DEINZE" at bounding box center [317, 21] width 257 height 21
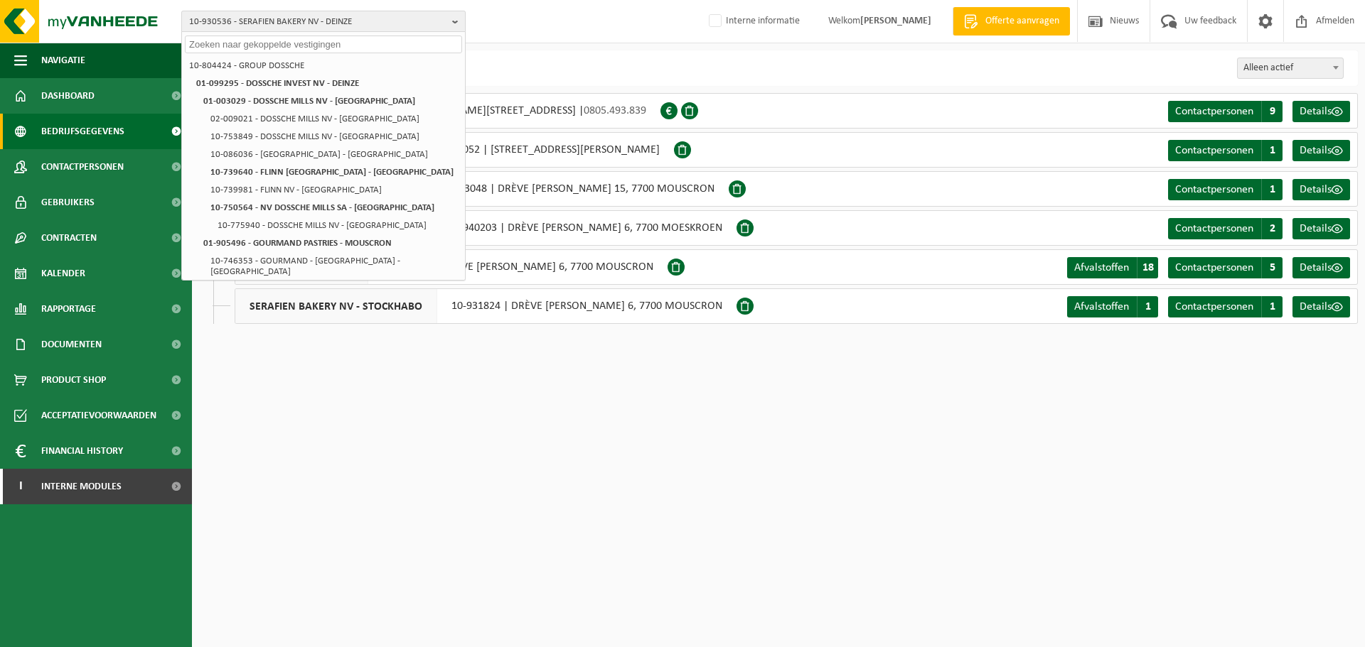
paste input "10-920070"
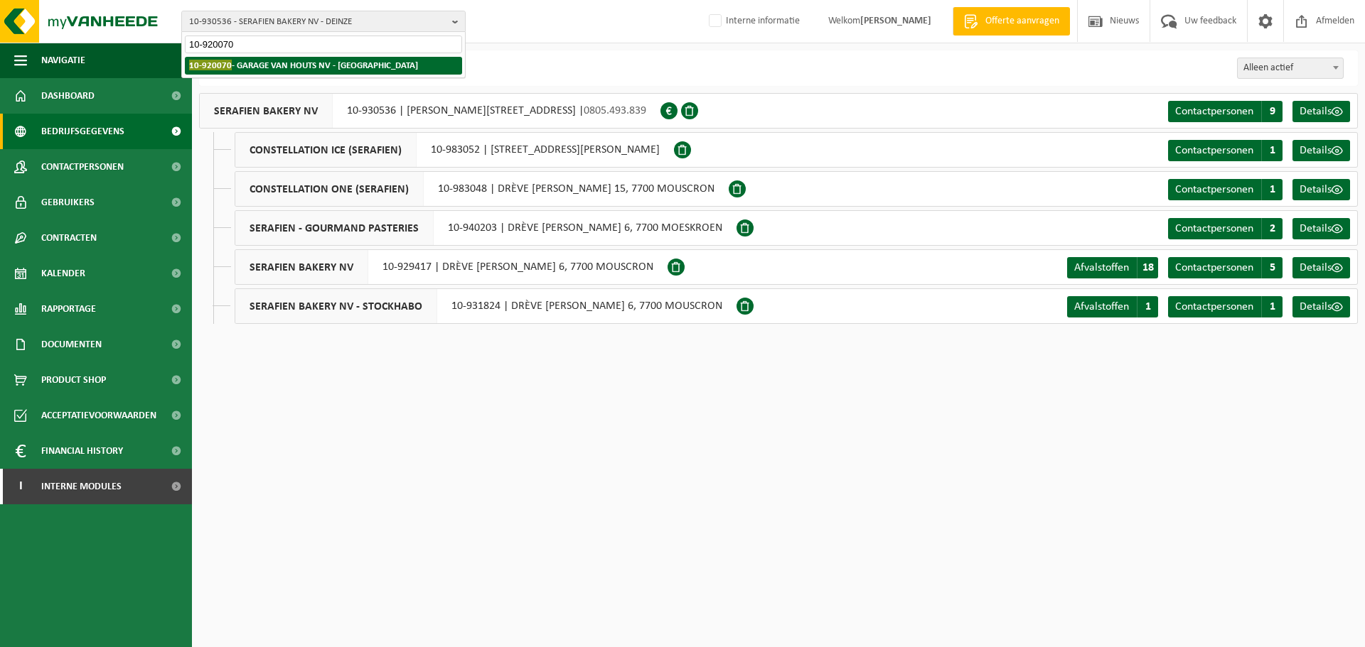
type input "10-920070"
click at [253, 73] on li "10-920070 - GARAGE VAN HOUTS NV - [GEOGRAPHIC_DATA]" at bounding box center [323, 66] width 277 height 18
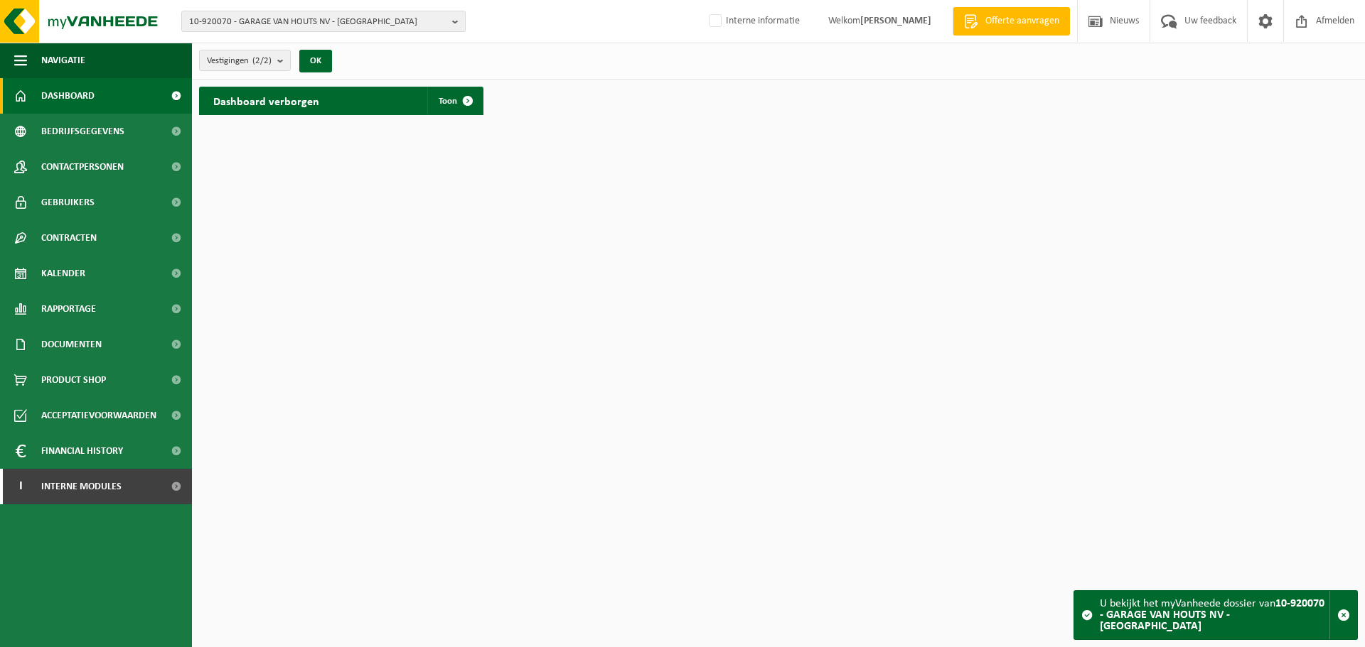
click at [701, 274] on html "10-920070 - GARAGE VAN HOUTS NV - DENDERMONDE 10-920070 - GARAGE VAN HOUTS NV -…" at bounding box center [682, 323] width 1365 height 647
click at [95, 163] on span "Contactpersonen" at bounding box center [82, 167] width 82 height 36
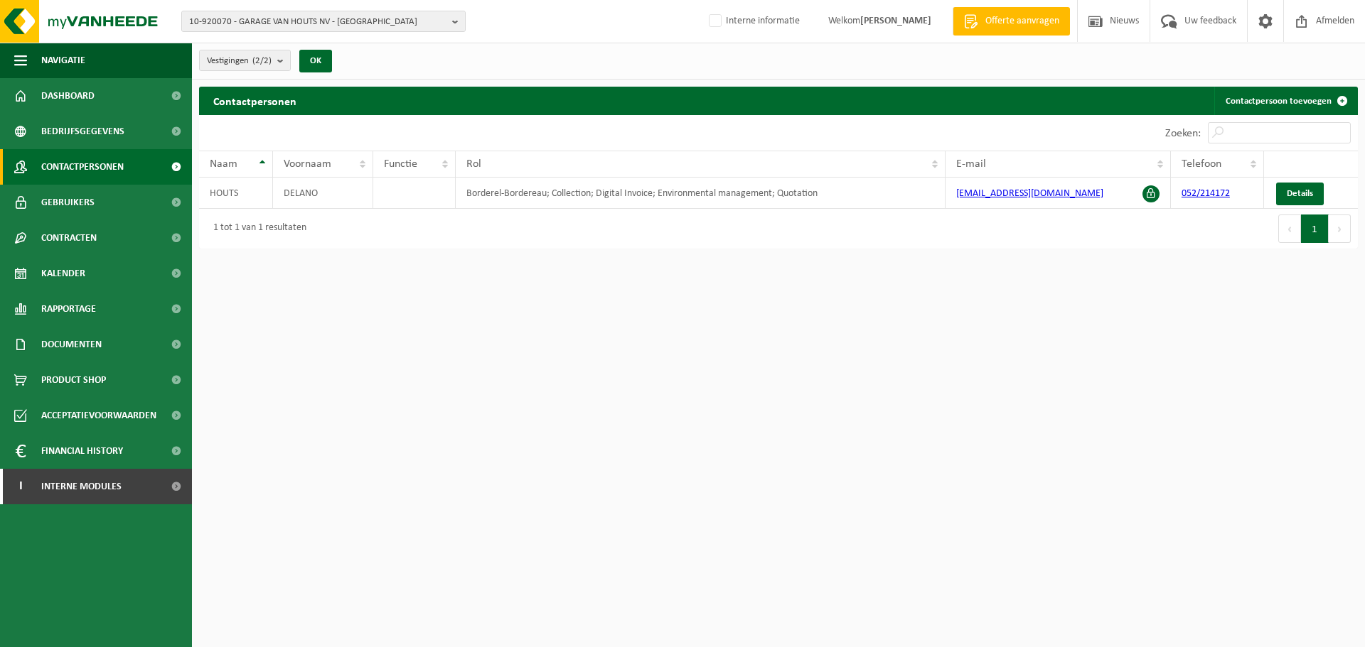
click at [709, 323] on html "10-920070 - GARAGE VAN HOUTS NV - DENDERMONDE 10-920070 - GARAGE VAN HOUTS NV -…" at bounding box center [682, 323] width 1365 height 647
click at [568, 227] on div "1 tot 1 van 1 resultaten" at bounding box center [488, 229] width 579 height 40
drag, startPoint x: 489, startPoint y: 427, endPoint x: 483, endPoint y: 475, distance: 48.8
click at [483, 468] on html "10-920070 - GARAGE VAN HOUTS NV - DENDERMONDE 10-920070 - GARAGE VAN HOUTS NV -…" at bounding box center [682, 323] width 1365 height 647
click at [530, 407] on html "10-920070 - GARAGE VAN HOUTS NV - DENDERMONDE 10-920070 - GARAGE VAN HOUTS NV -…" at bounding box center [682, 323] width 1365 height 647
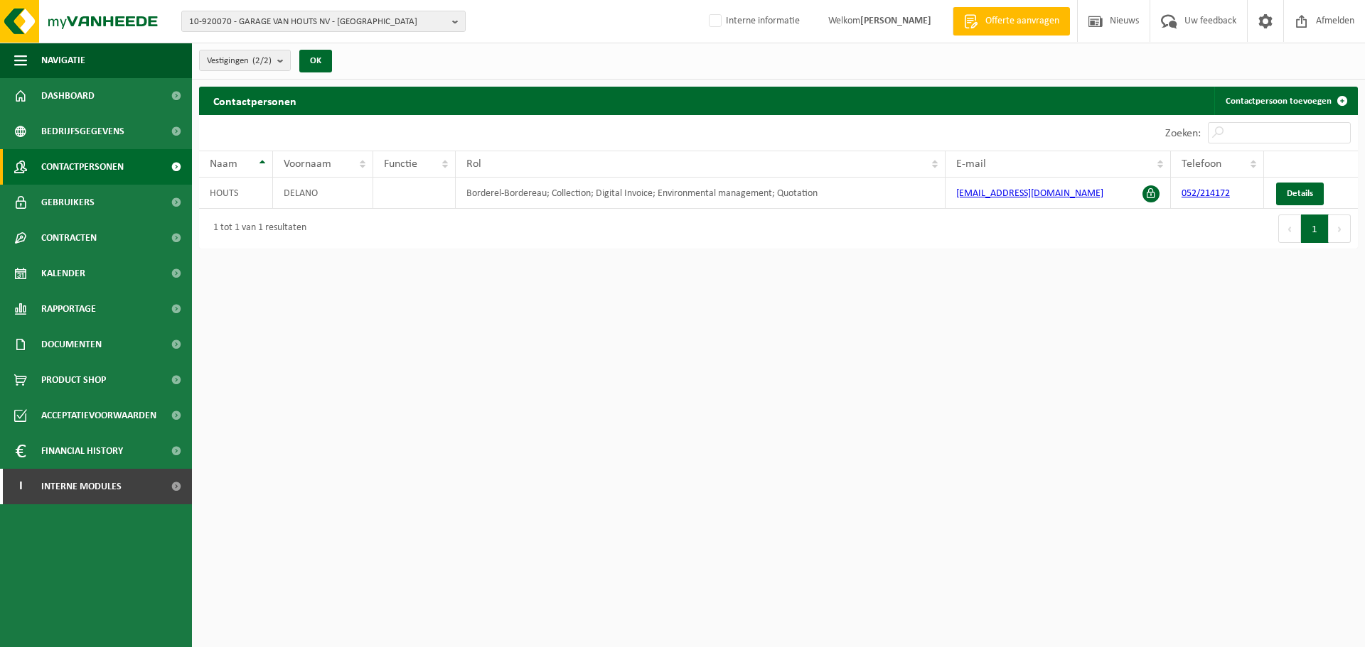
click at [647, 219] on div "1 tot 1 van 1 resultaten" at bounding box center [488, 229] width 579 height 40
drag, startPoint x: 599, startPoint y: 349, endPoint x: 618, endPoint y: 332, distance: 25.7
click at [618, 332] on html "10-920070 - GARAGE VAN HOUTS NV - DENDERMONDE 10-920070 - GARAGE VAN HOUTS NV -…" at bounding box center [682, 323] width 1365 height 647
drag, startPoint x: 810, startPoint y: 424, endPoint x: 808, endPoint y: 416, distance: 8.1
click at [808, 421] on html "10-920070 - GARAGE VAN HOUTS NV - DENDERMONDE 10-920070 - GARAGE VAN HOUTS NV -…" at bounding box center [682, 323] width 1365 height 647
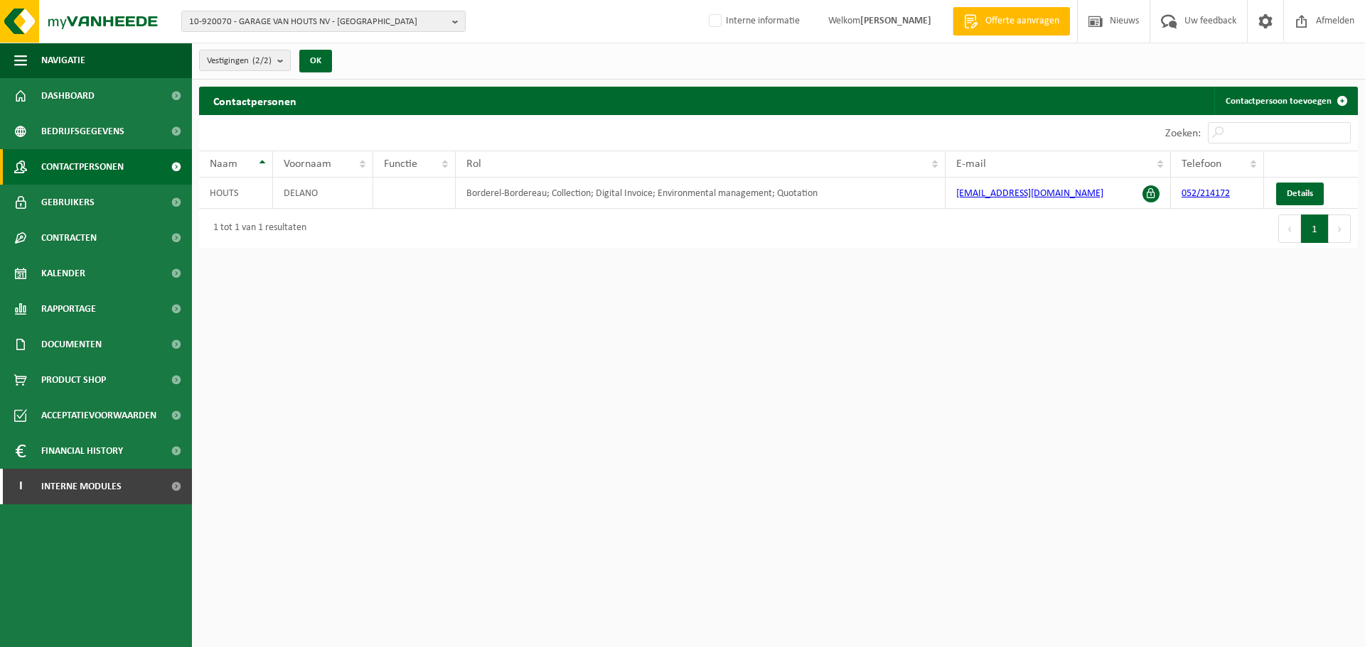
click at [555, 254] on div "Contactpersonen Contactpersoon toevoegen Even geduld. Door de grote hoeveelheid…" at bounding box center [778, 171] width 1173 height 169
click at [554, 211] on div "1 tot 1 van 1 resultaten" at bounding box center [488, 229] width 579 height 40
click at [813, 195] on td "Borderel-Bordereau; Collection; Digital Invoice; Environmental management; Quot…" at bounding box center [700, 193] width 489 height 31
drag, startPoint x: 820, startPoint y: 195, endPoint x: 436, endPoint y: 203, distance: 383.9
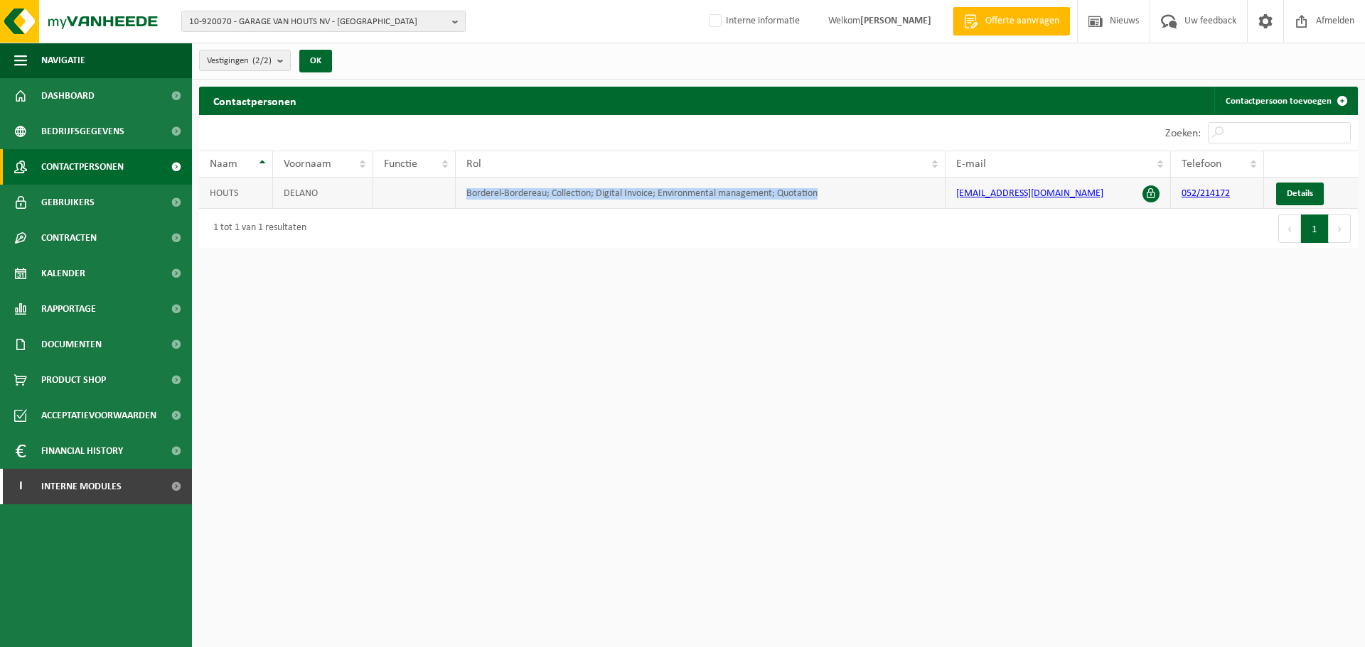
click at [436, 203] on tr "HOUTS DELANO Borderel-Bordereau; Collection; Digital Invoice; Environmental man…" at bounding box center [778, 193] width 1158 height 31
drag, startPoint x: 513, startPoint y: 396, endPoint x: 543, endPoint y: 366, distance: 42.2
click at [522, 387] on html "10-920070 - GARAGE VAN HOUTS NV - DENDERMONDE 10-920070 - GARAGE VAN HOUTS NV -…" at bounding box center [682, 323] width 1365 height 647
click at [573, 249] on div "Contactpersonen Contactpersoon toevoegen Even geduld. Door de grote hoeveelheid…" at bounding box center [778, 171] width 1173 height 169
click at [539, 416] on html "10-920070 - GARAGE VAN HOUTS NV - DENDERMONDE 10-920070 - GARAGE VAN HOUTS NV -…" at bounding box center [682, 323] width 1365 height 647
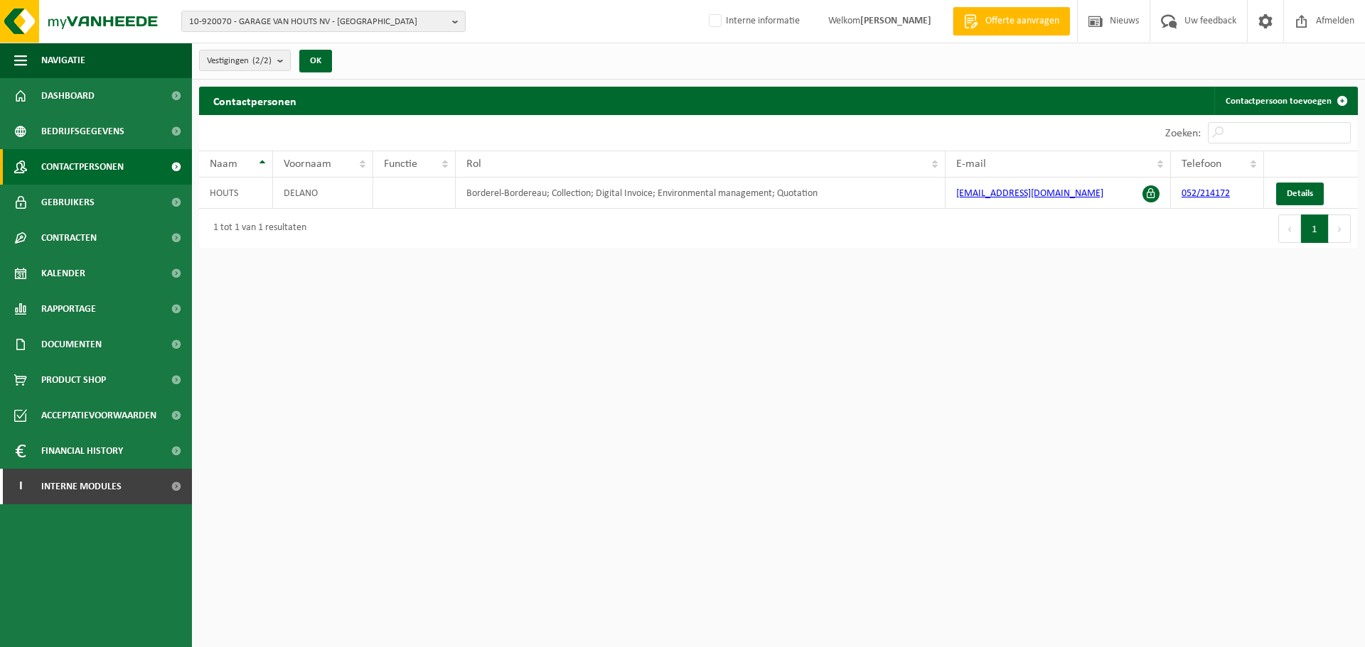
click at [958, 492] on html "10-920070 - GARAGE VAN HOUTS NV - DENDERMONDE 10-920070 - GARAGE VAN HOUTS NV -…" at bounding box center [682, 323] width 1365 height 647
click at [112, 206] on link "Gebruikers" at bounding box center [96, 203] width 192 height 36
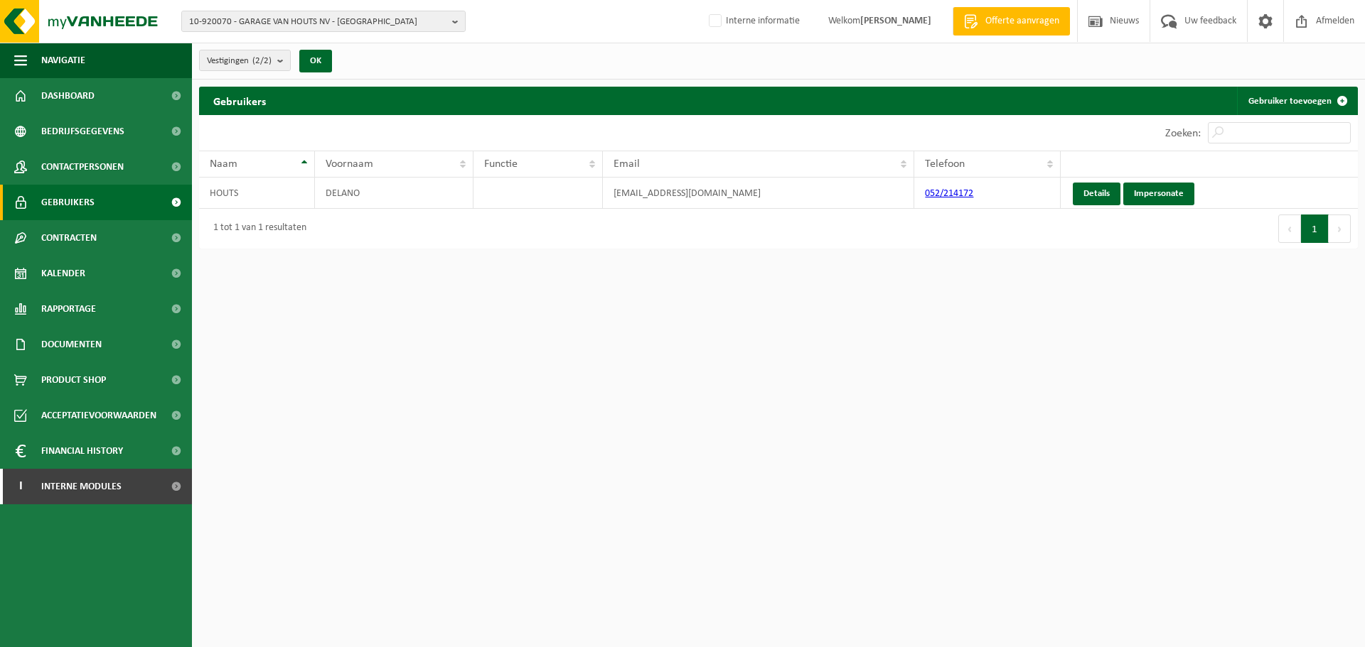
click at [795, 327] on html "10-920070 - GARAGE VAN HOUTS NV - DENDERMONDE 10-920070 - GARAGE VAN HOUTS NV -…" at bounding box center [682, 323] width 1365 height 647
click at [365, 30] on span "10-920070 - GARAGE VAN HOUTS NV - DENDERMONDE" at bounding box center [317, 21] width 257 height 21
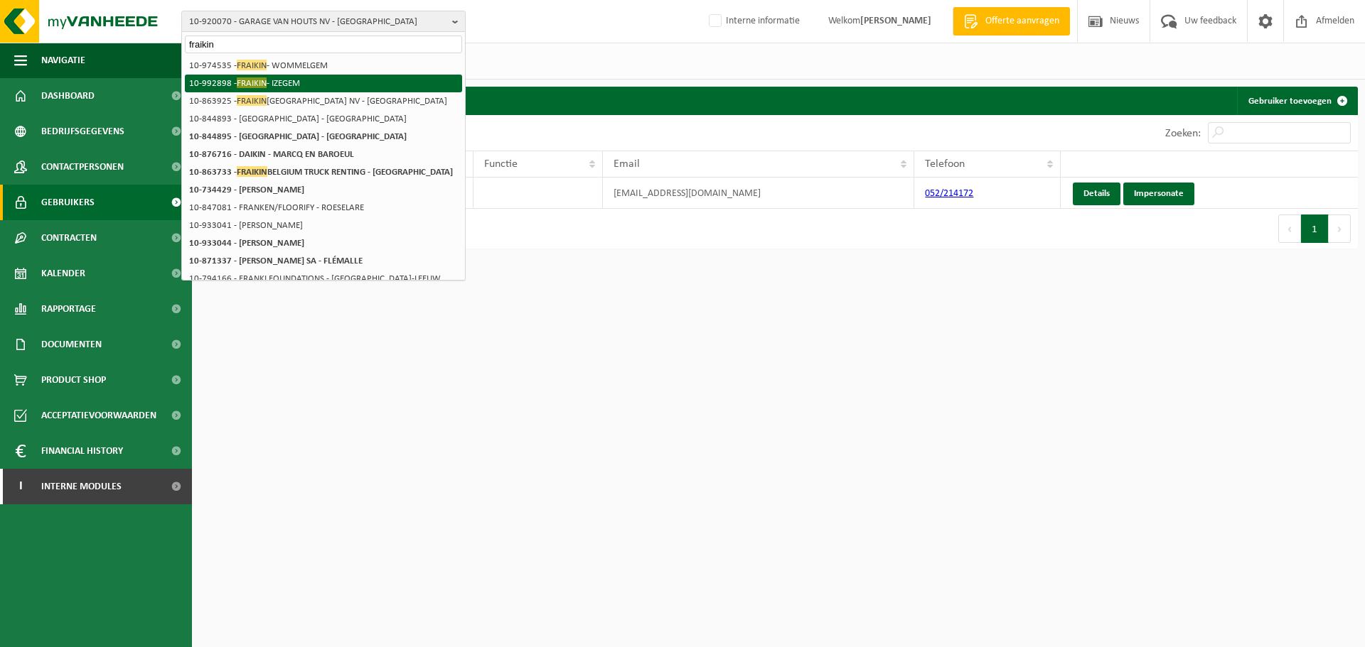
type input "fraikin"
click at [321, 83] on li "10-992898 - FRAIKIN - IZEGEM" at bounding box center [323, 84] width 277 height 18
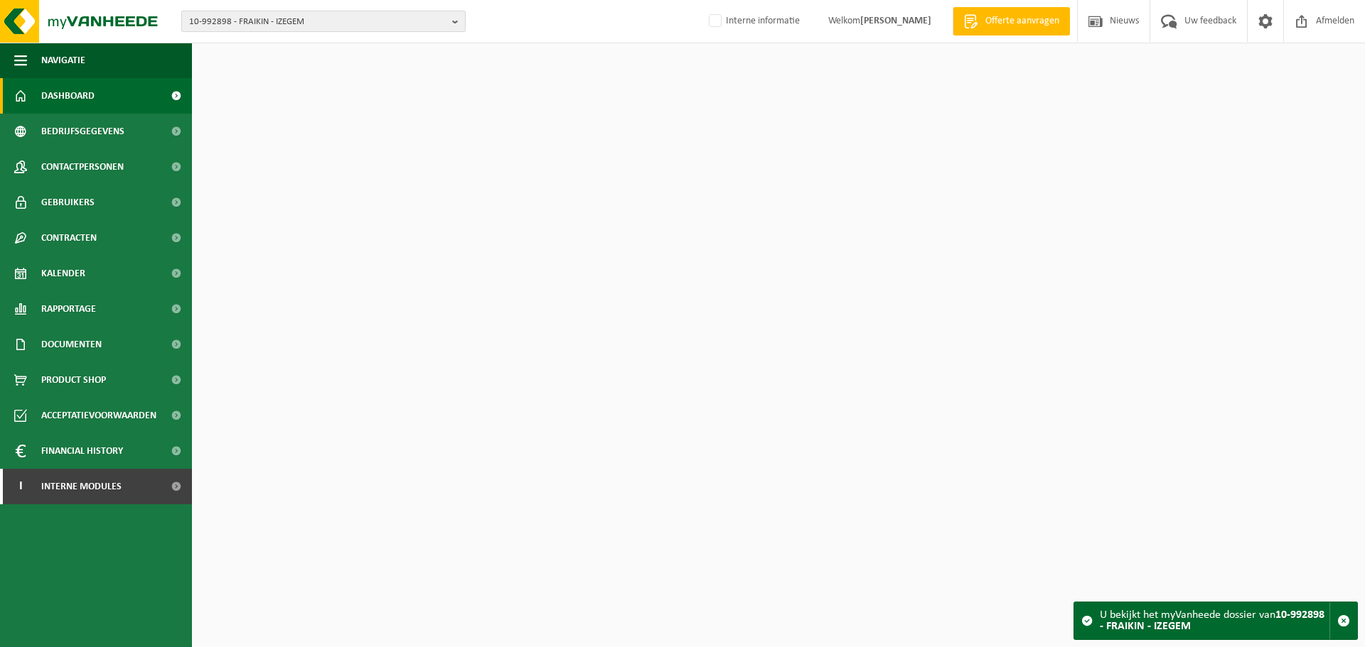
click at [352, 26] on span "10-992898 - FRAIKIN - IZEGEM" at bounding box center [317, 21] width 257 height 21
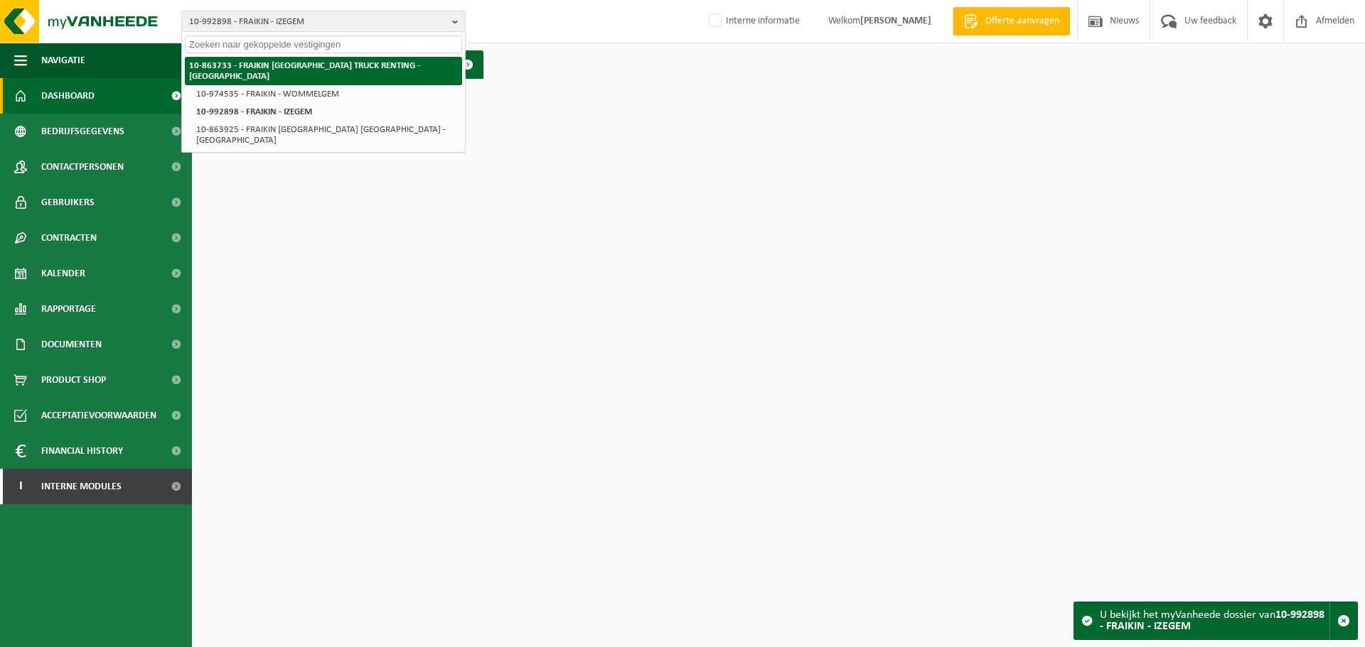
click at [326, 68] on strong "10-863733 - FRAIKIN [GEOGRAPHIC_DATA] TRUCK RENTING - [GEOGRAPHIC_DATA]" at bounding box center [304, 71] width 231 height 20
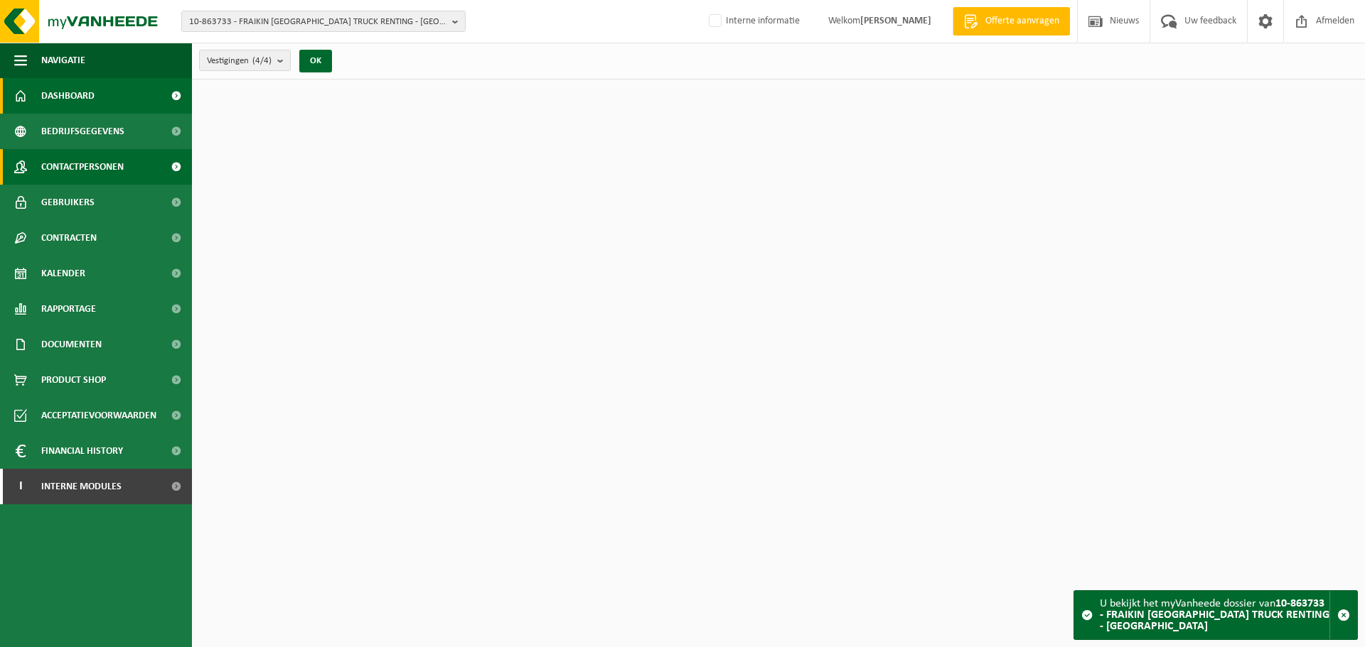
drag, startPoint x: 77, startPoint y: 154, endPoint x: 93, endPoint y: 163, distance: 19.1
click at [77, 154] on span "Contactpersonen" at bounding box center [82, 167] width 82 height 36
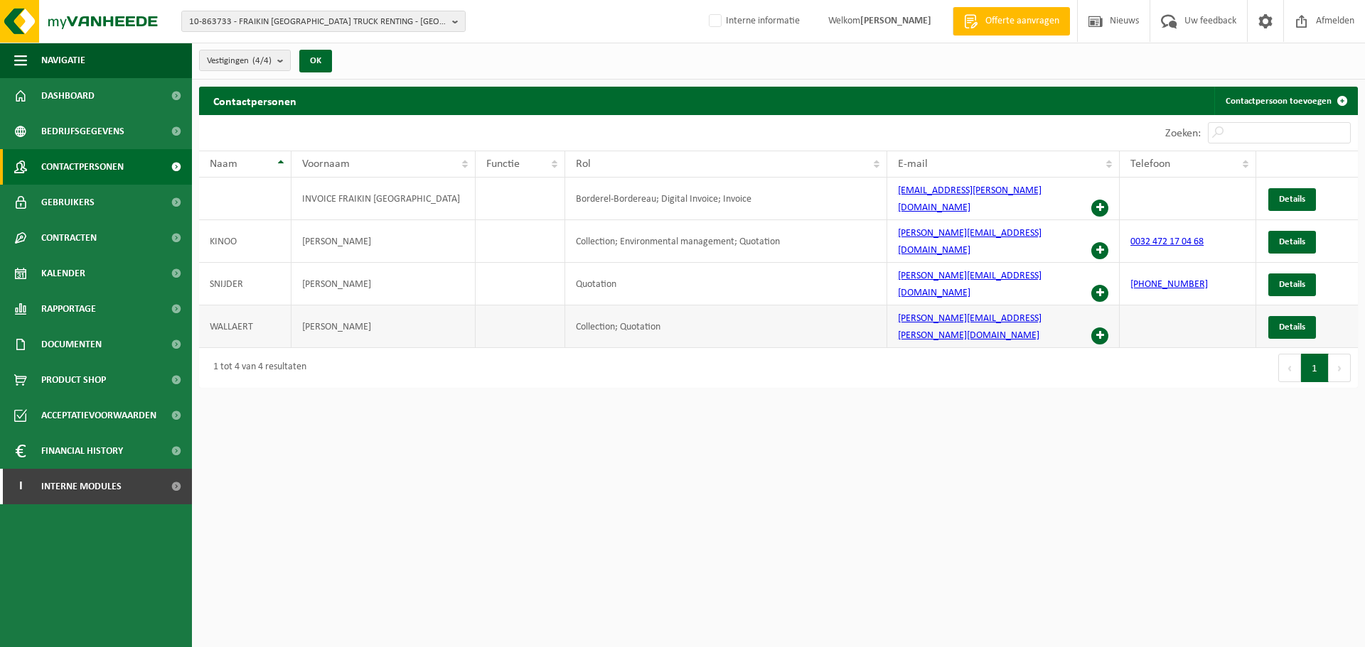
click at [1106, 328] on span at bounding box center [1099, 336] width 17 height 17
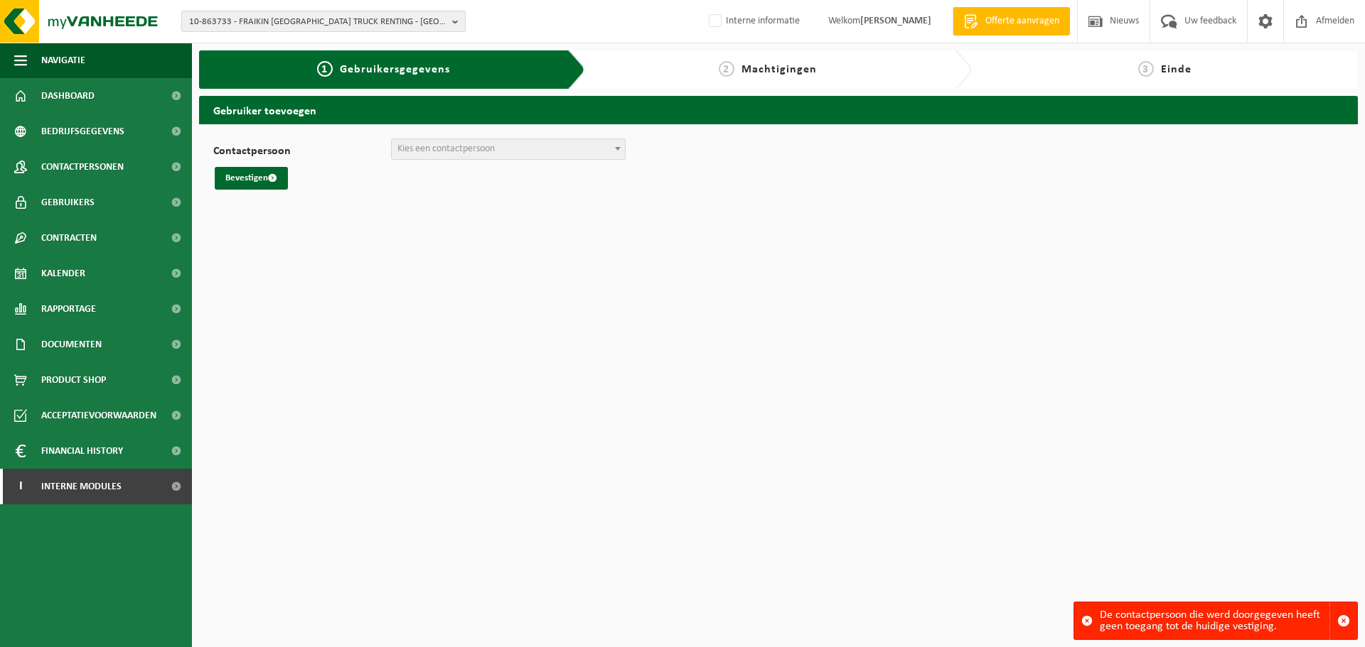
click at [358, 27] on span "10-863733 - FRAIKIN [GEOGRAPHIC_DATA] TRUCK RENTING - [GEOGRAPHIC_DATA]" at bounding box center [317, 21] width 257 height 21
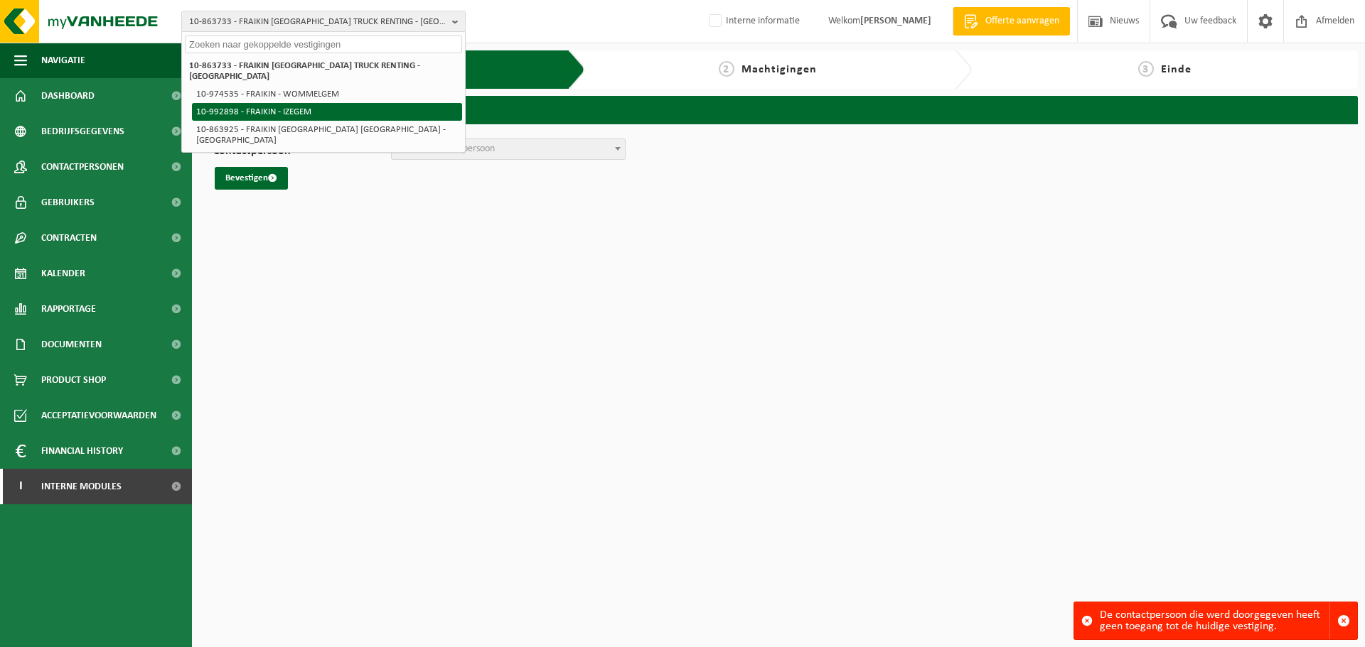
click at [327, 103] on li "10-992898 - FRAIKIN - IZEGEM" at bounding box center [327, 112] width 270 height 18
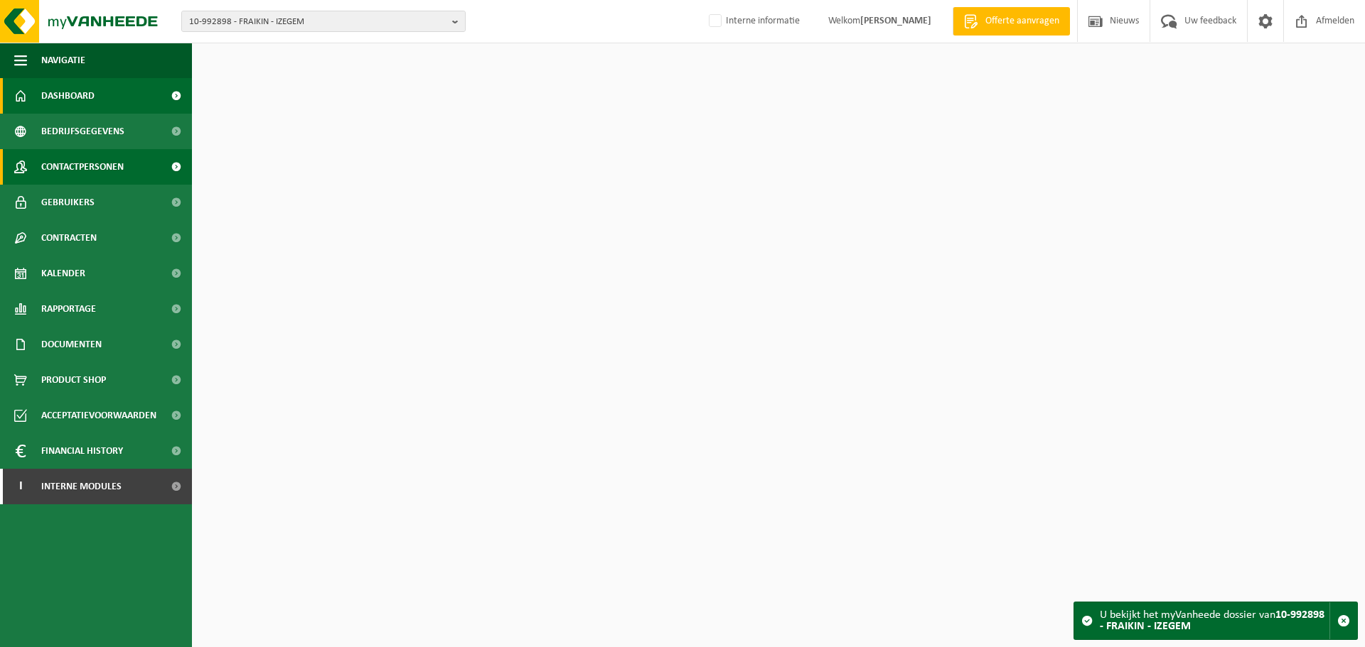
click at [88, 173] on span "Contactpersonen" at bounding box center [82, 167] width 82 height 36
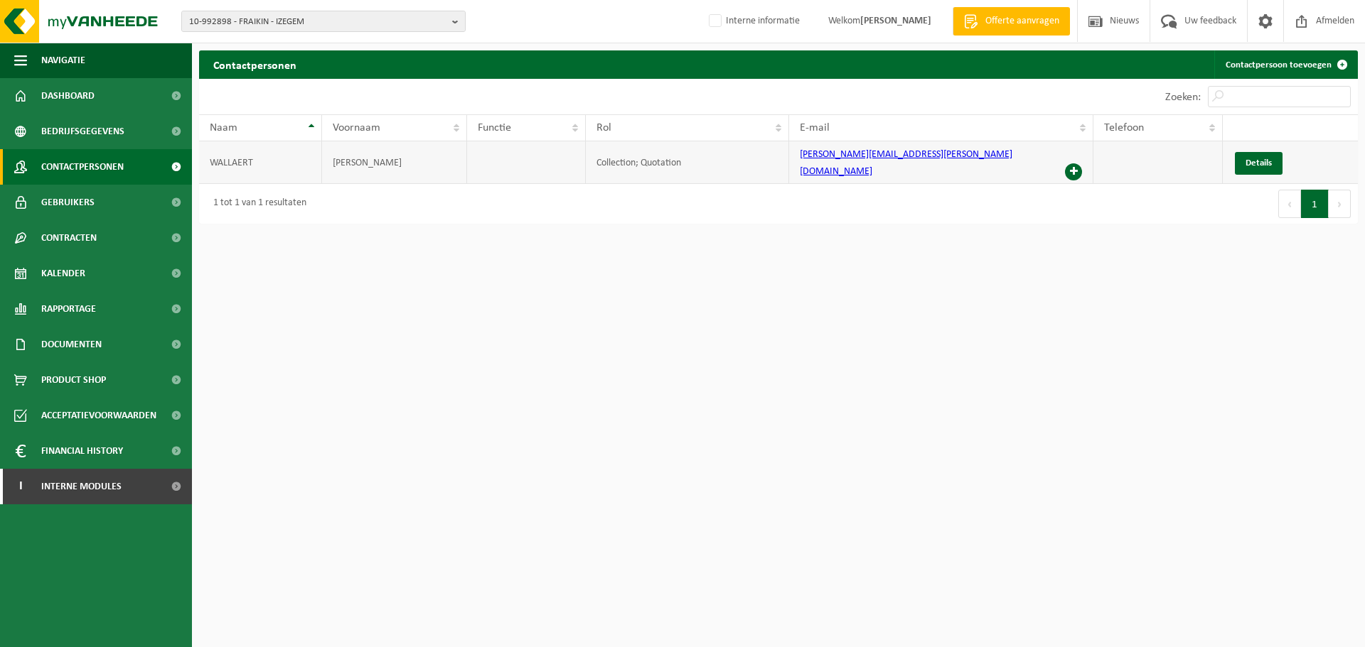
click at [1075, 163] on span at bounding box center [1073, 171] width 17 height 17
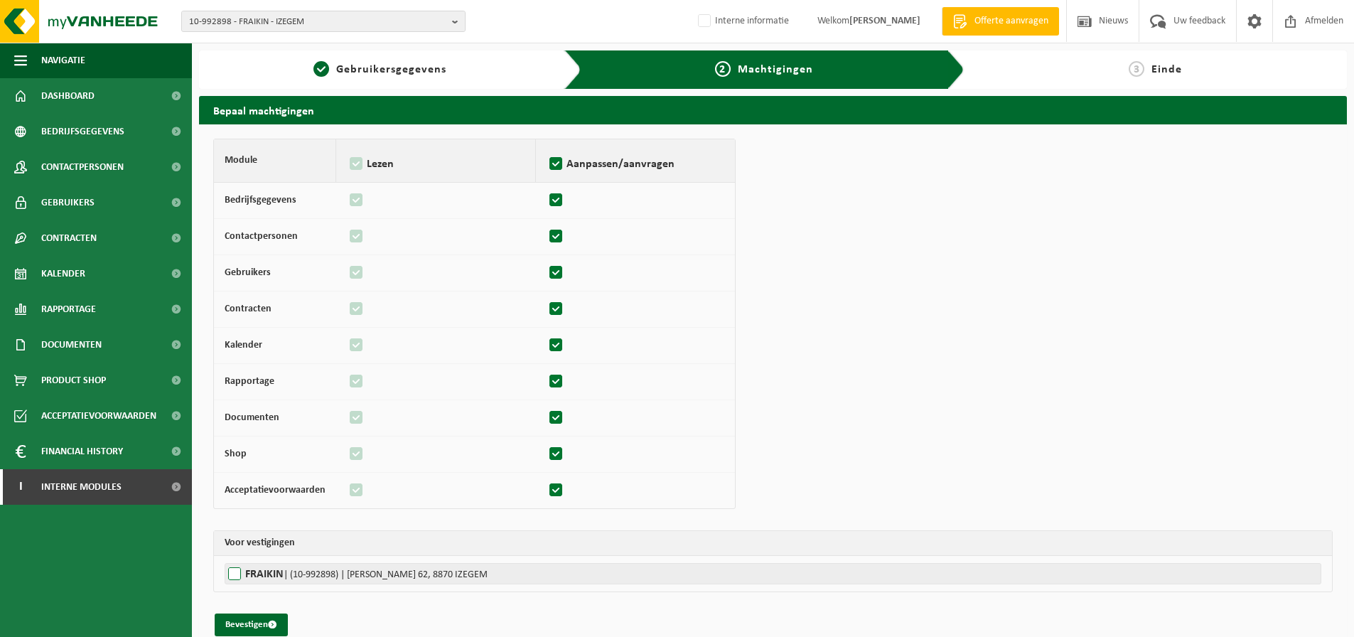
click at [286, 581] on label"] "FRAIKIN | (10-992898) | LODEWIJK DE RAETLAAN 62, 8870 IZEGEM" at bounding box center [773, 573] width 1097 height 21
click at [286, 581] on input "FRAIKIN | (10-992898) | LODEWIJK DE RAETLAAN 62, 8870 IZEGEM" at bounding box center [902, 573] width 1354 height 21
checkbox input "true"
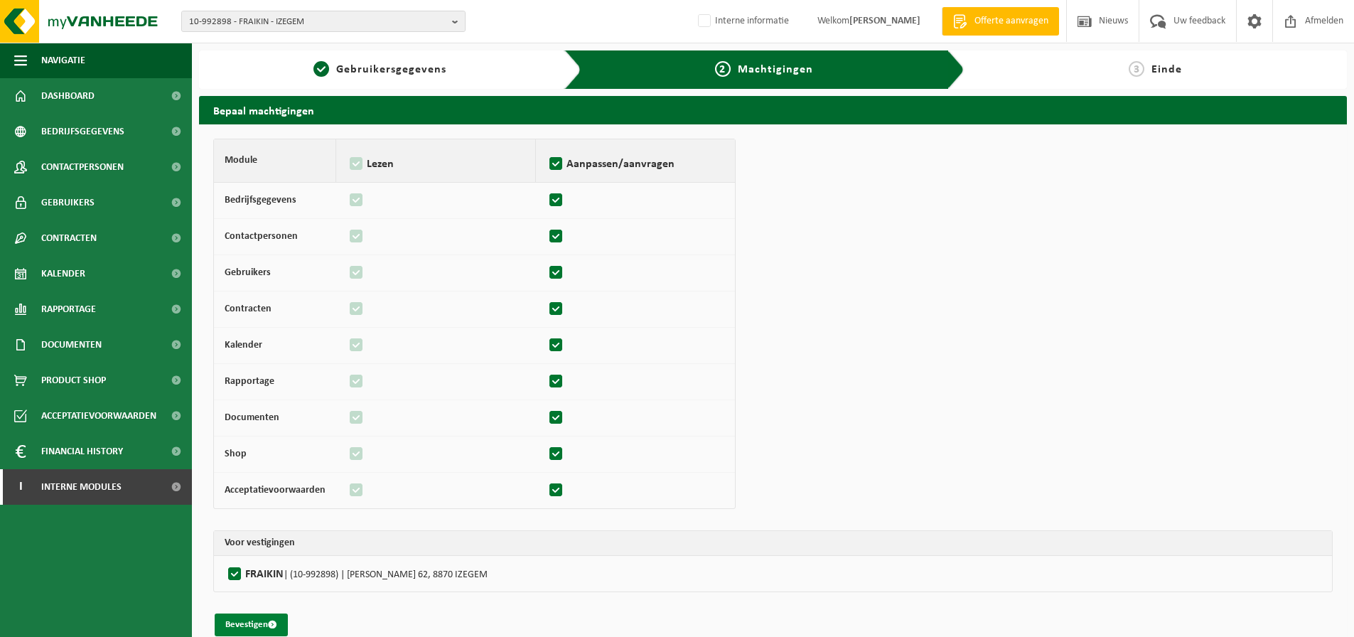
click at [247, 625] on button "Bevestigen" at bounding box center [251, 624] width 73 height 23
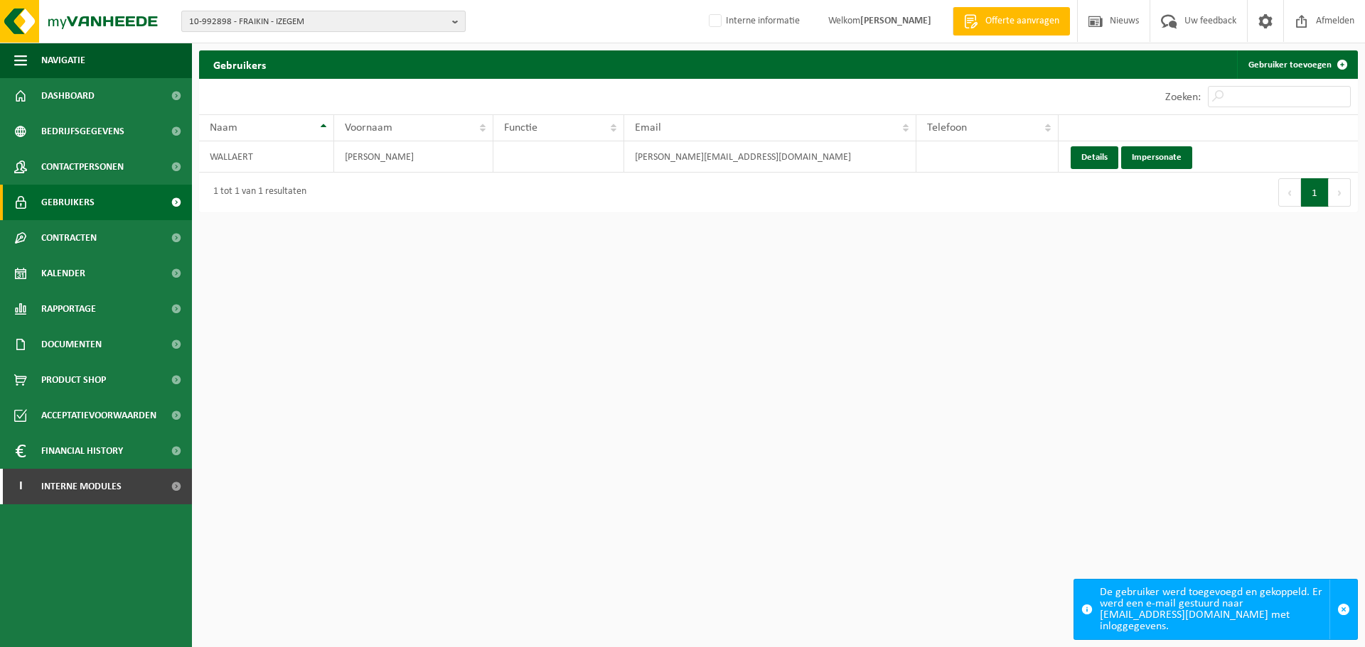
click at [299, 12] on span "10-992898 - FRAIKIN - IZEGEM" at bounding box center [317, 21] width 257 height 21
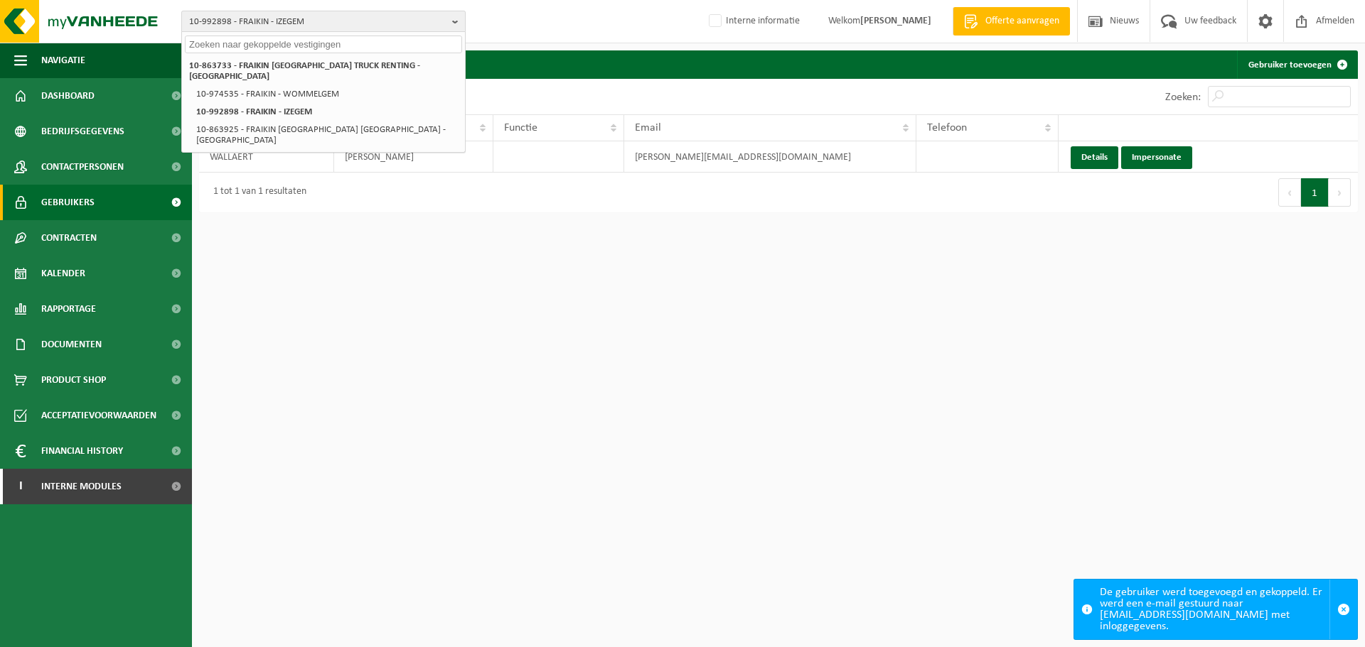
paste input "10-762748"
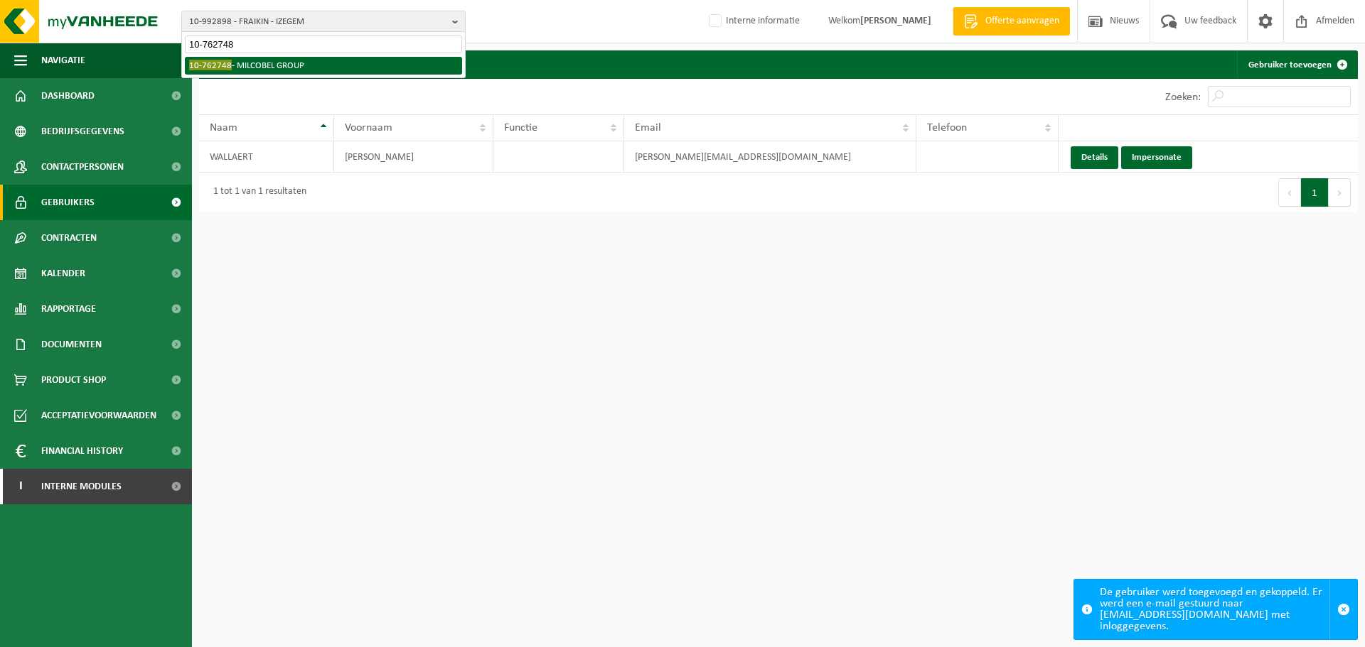
type input "10-762748"
click at [253, 63] on li "10-762748 - MILCOBEL GROUP" at bounding box center [323, 66] width 277 height 18
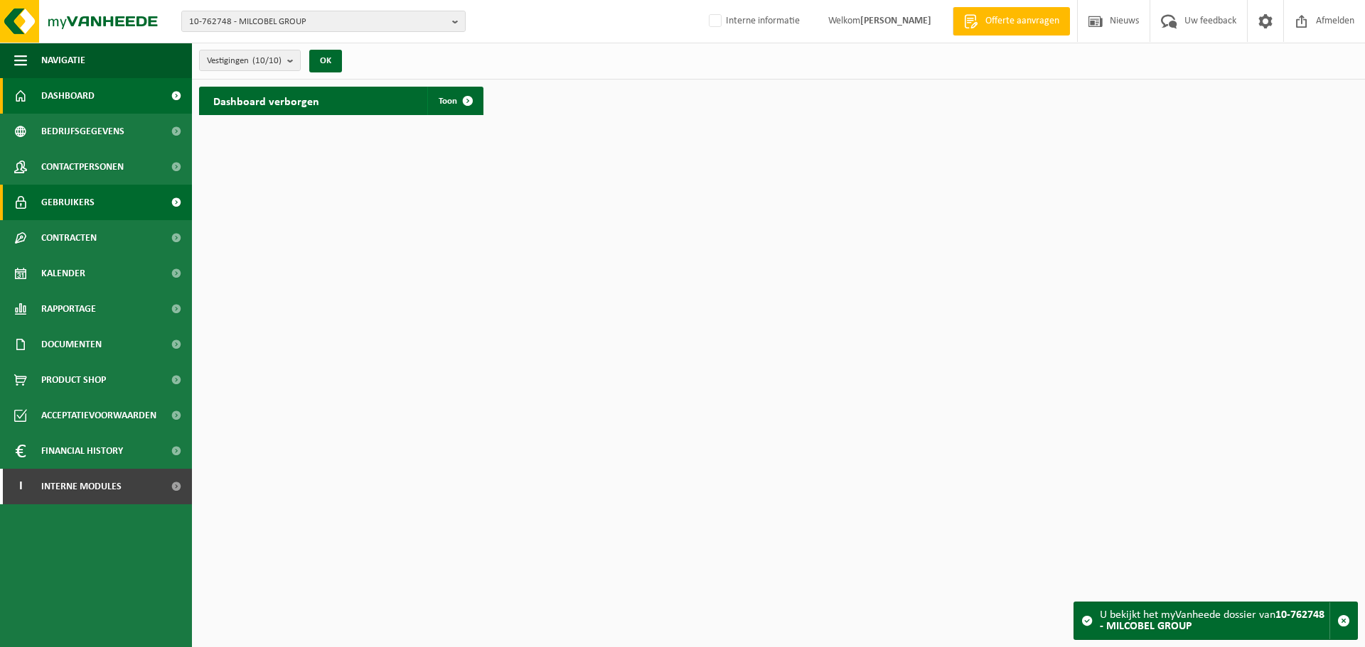
click at [80, 213] on span "Gebruikers" at bounding box center [67, 203] width 53 height 36
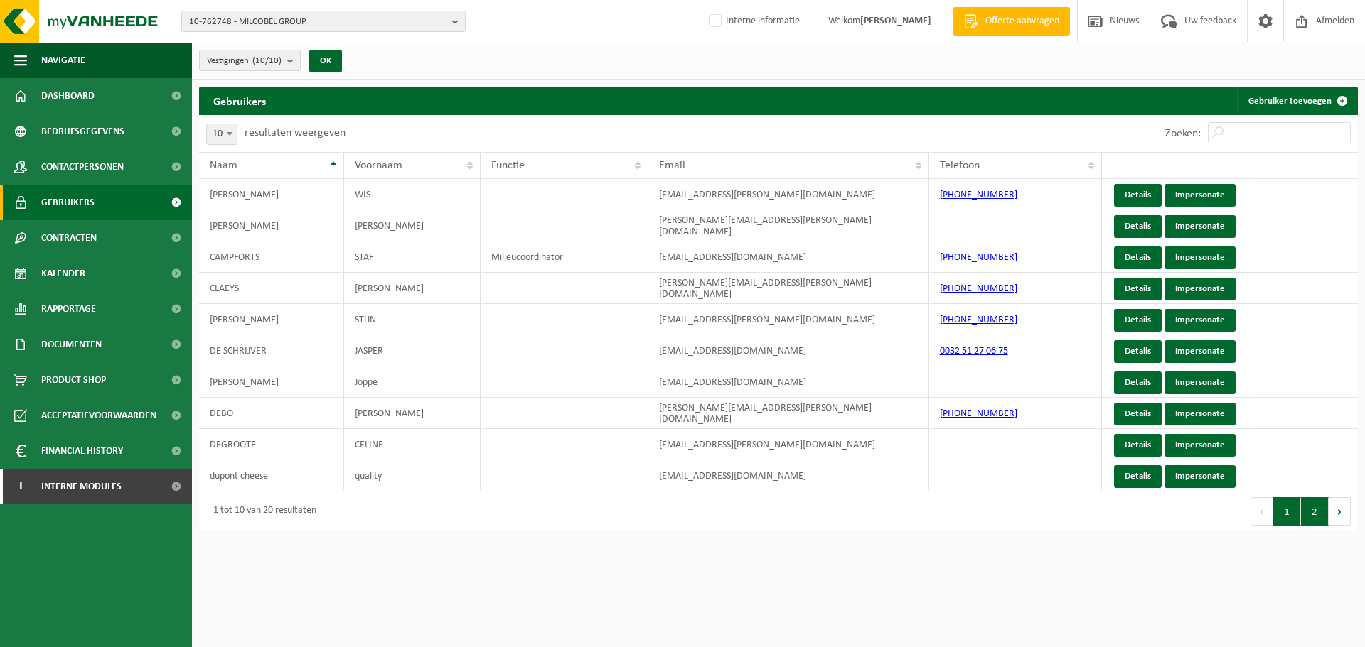
click at [1315, 515] on button "2" at bounding box center [1315, 512] width 28 height 28
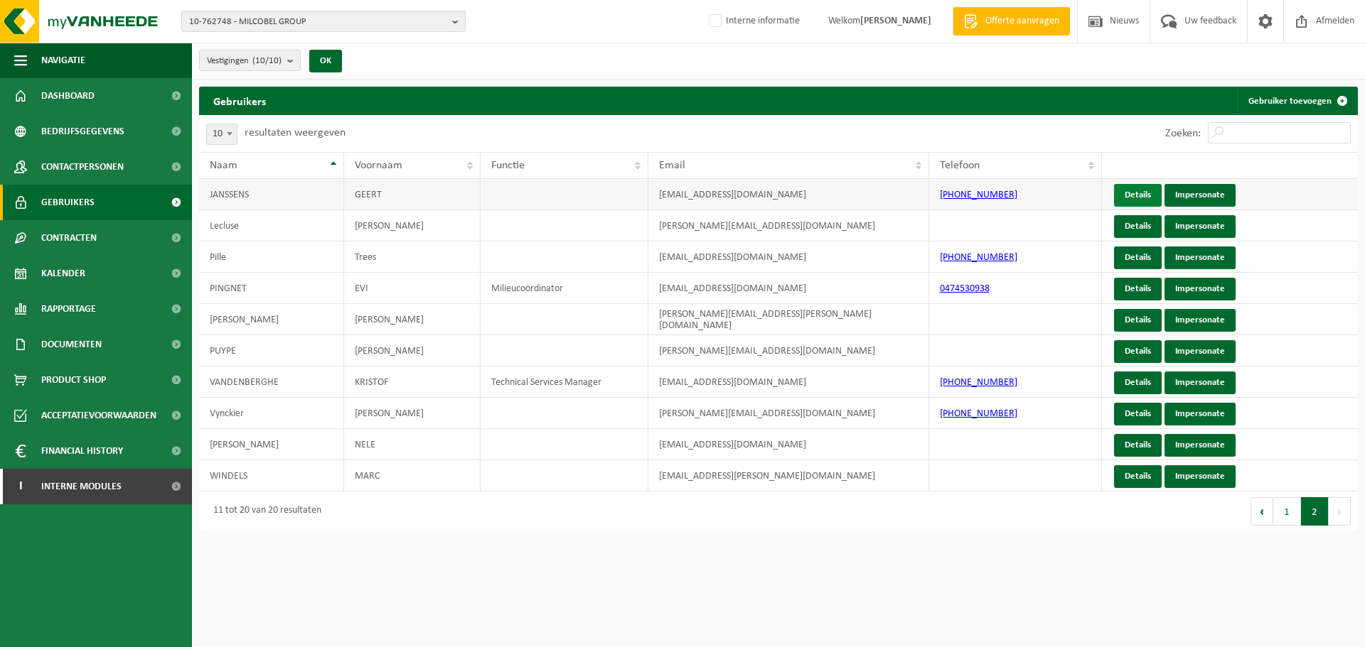
click at [1130, 200] on link "Details" at bounding box center [1138, 195] width 48 height 23
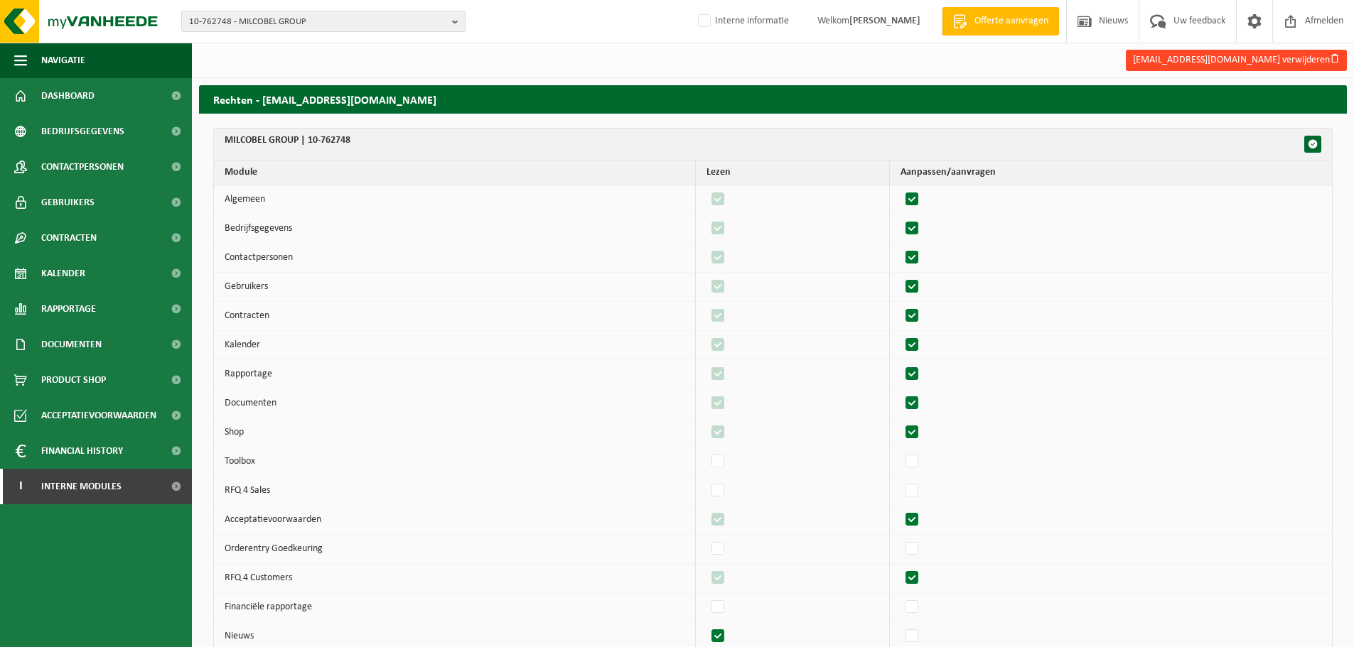
click at [1232, 60] on button "[EMAIL_ADDRESS][DOMAIN_NAME] verwijderen" at bounding box center [1236, 60] width 221 height 21
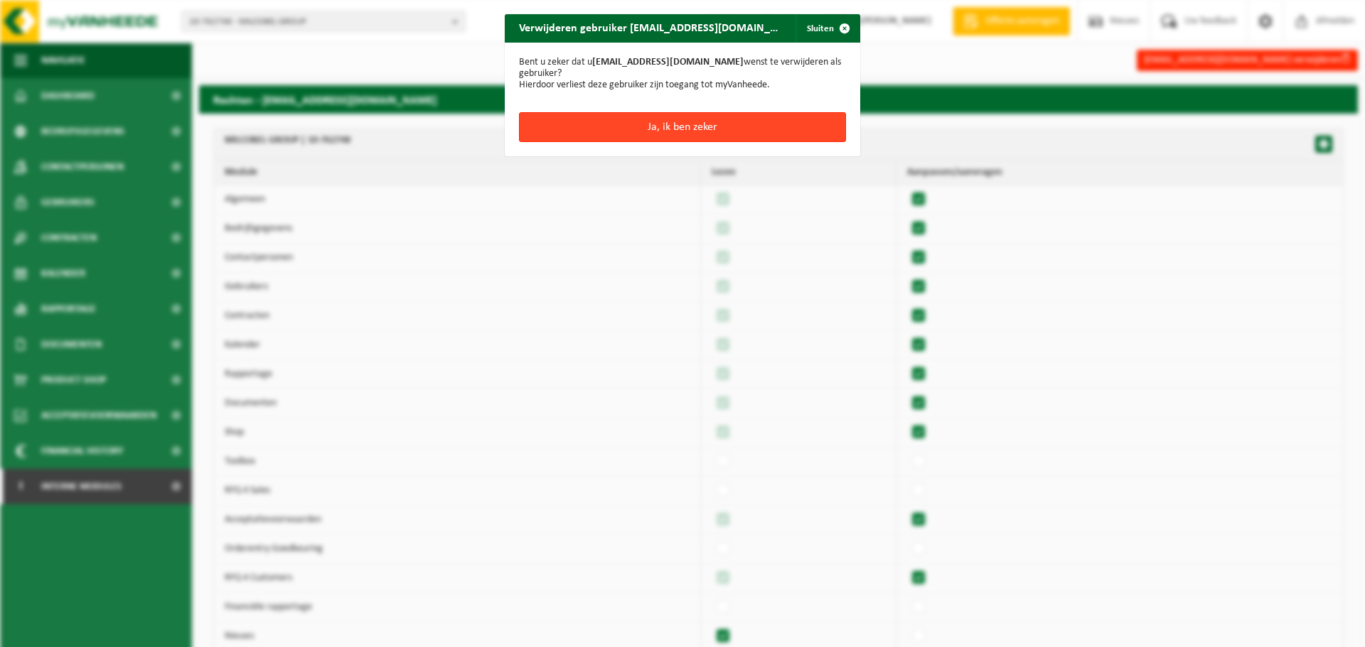
click at [683, 127] on button "Ja, ik ben zeker" at bounding box center [682, 127] width 327 height 30
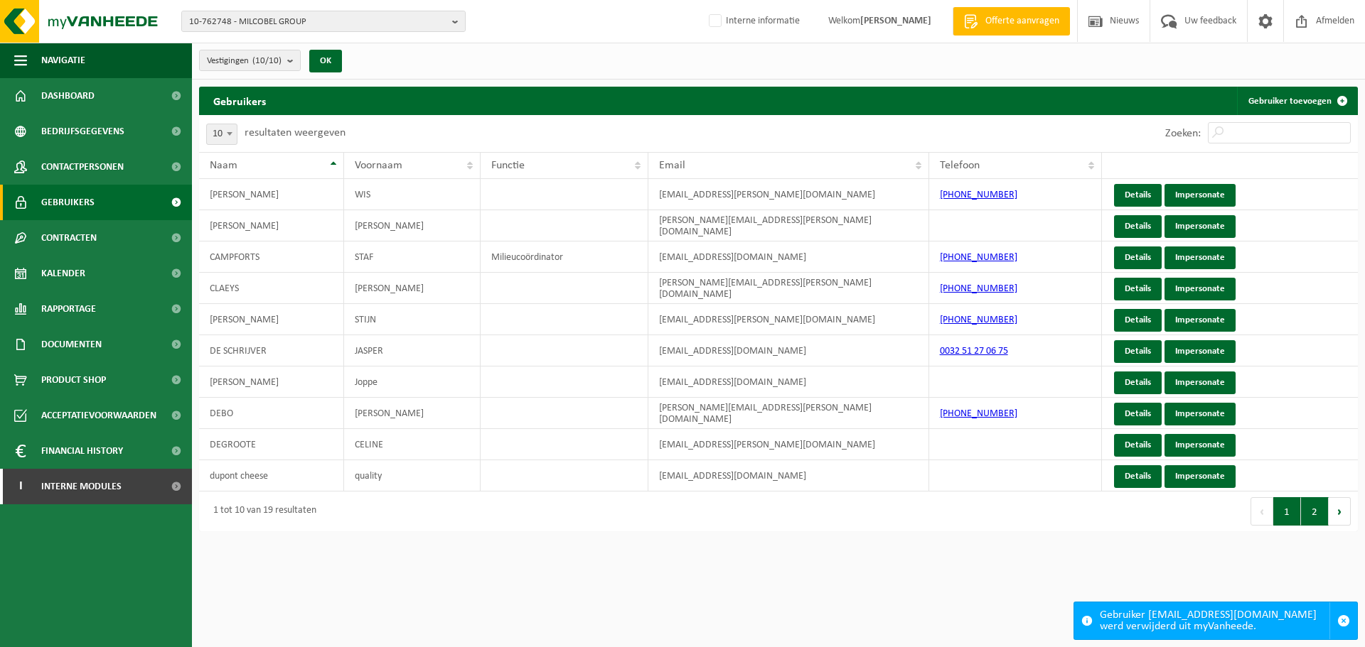
click at [1319, 505] on button "2" at bounding box center [1315, 512] width 28 height 28
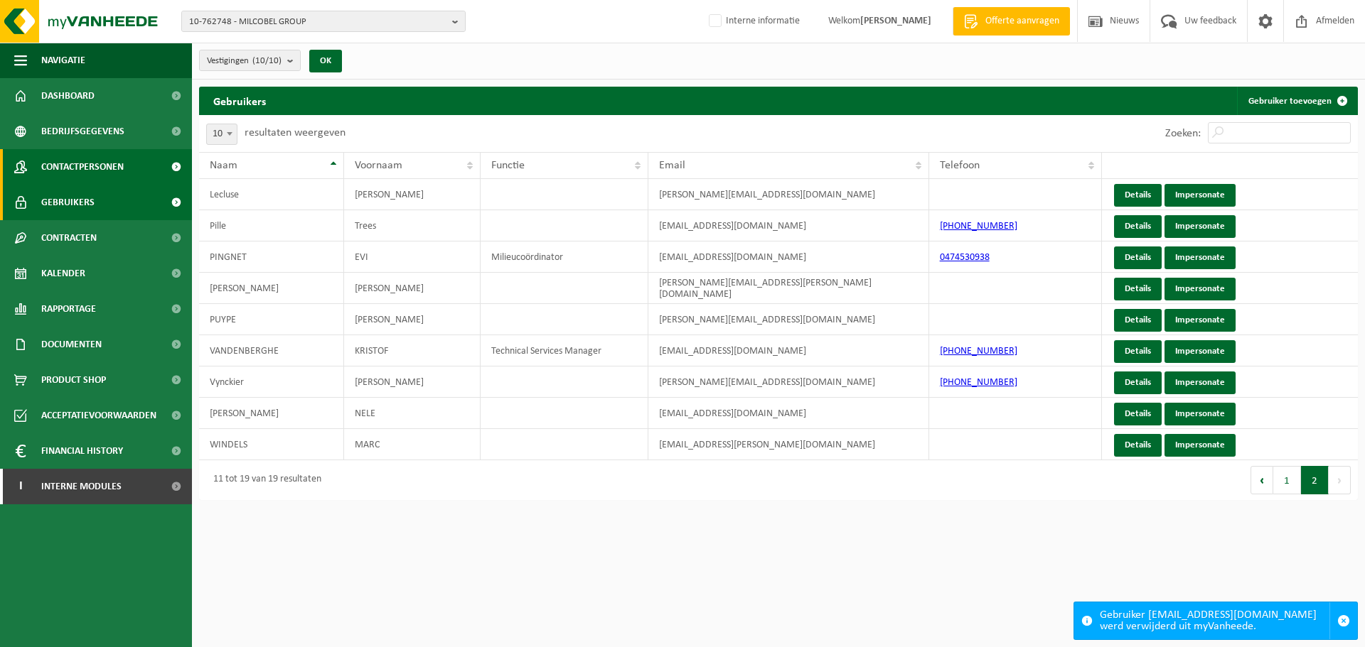
click at [114, 171] on span "Contactpersonen" at bounding box center [82, 167] width 82 height 36
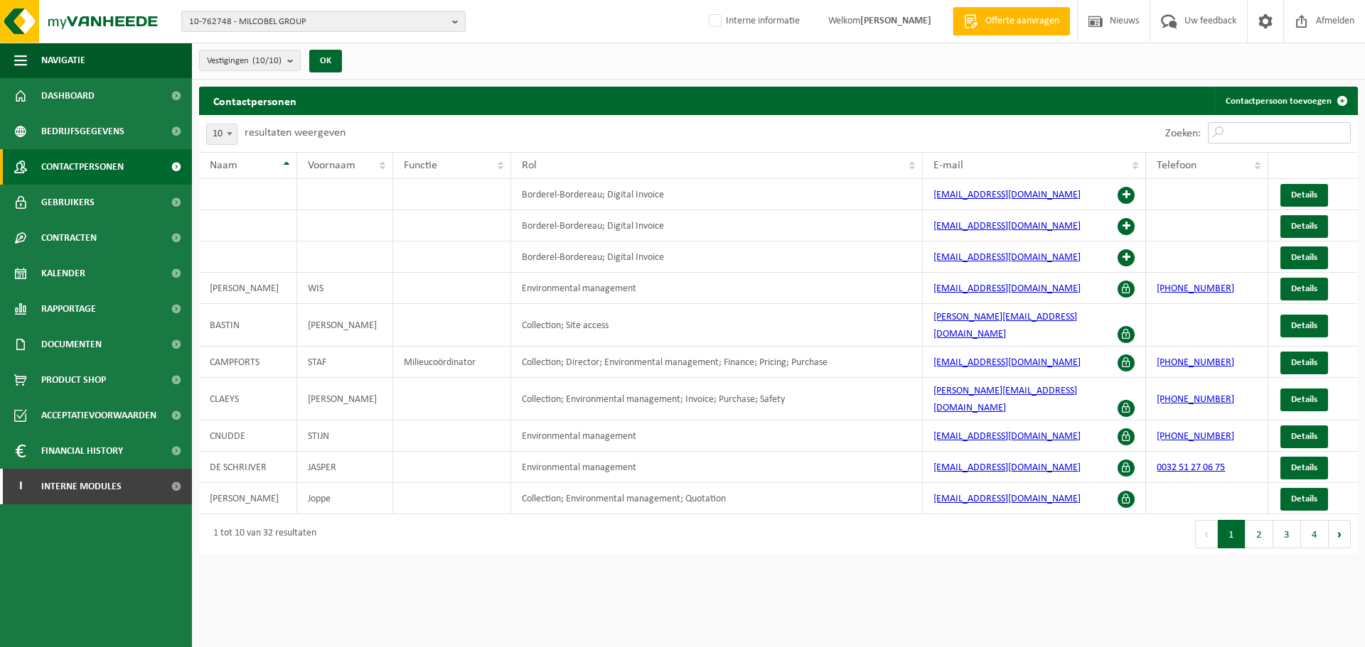
click at [1276, 132] on input "Zoeken:" at bounding box center [1279, 132] width 143 height 21
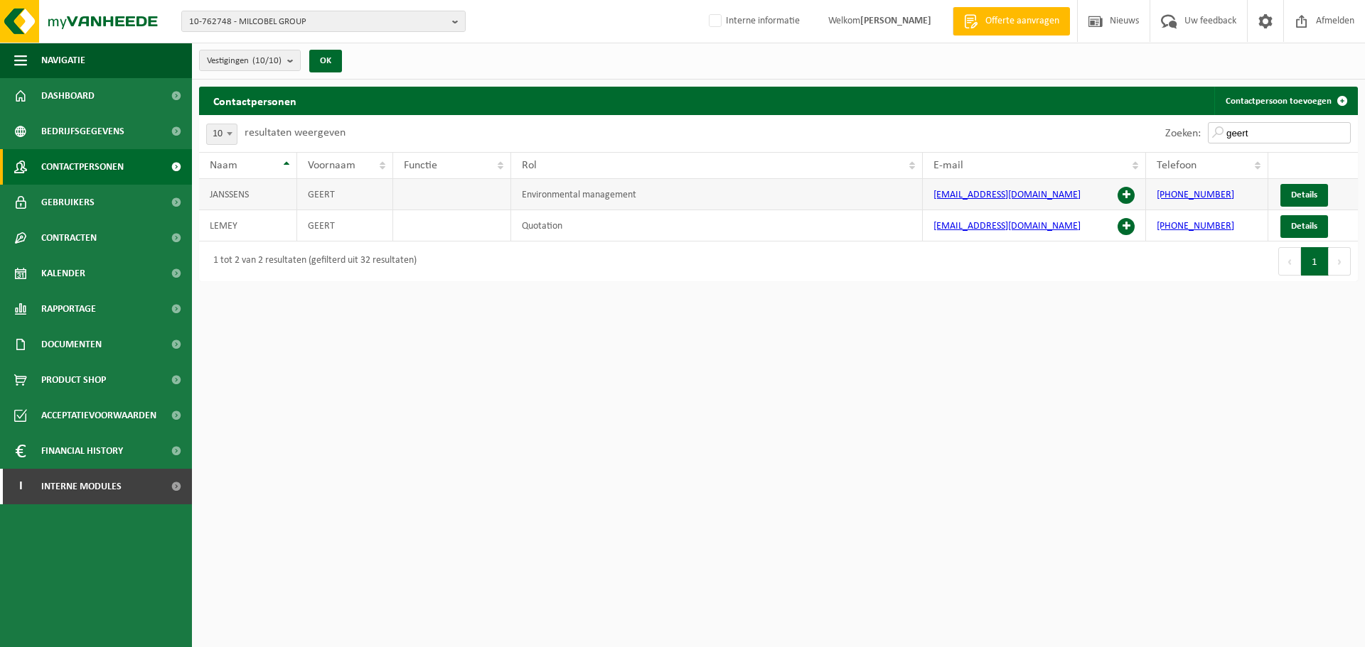
type input "geert"
click at [1127, 196] on span at bounding box center [1125, 195] width 17 height 17
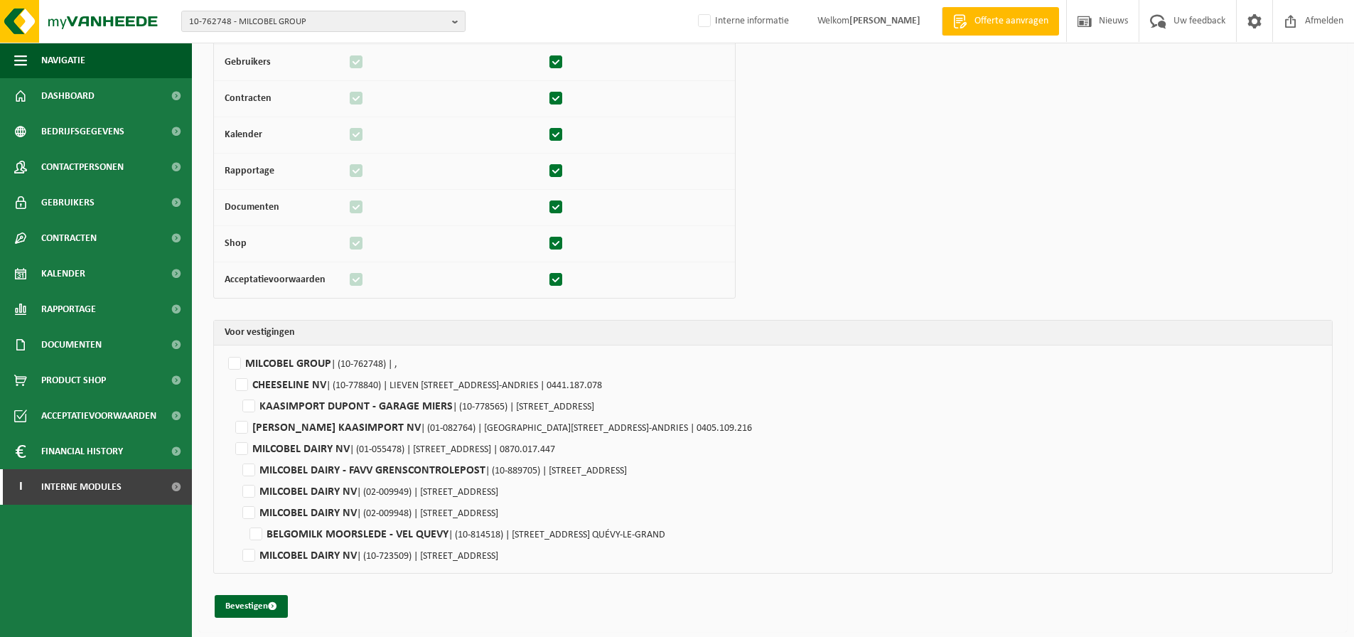
scroll to position [212, 0]
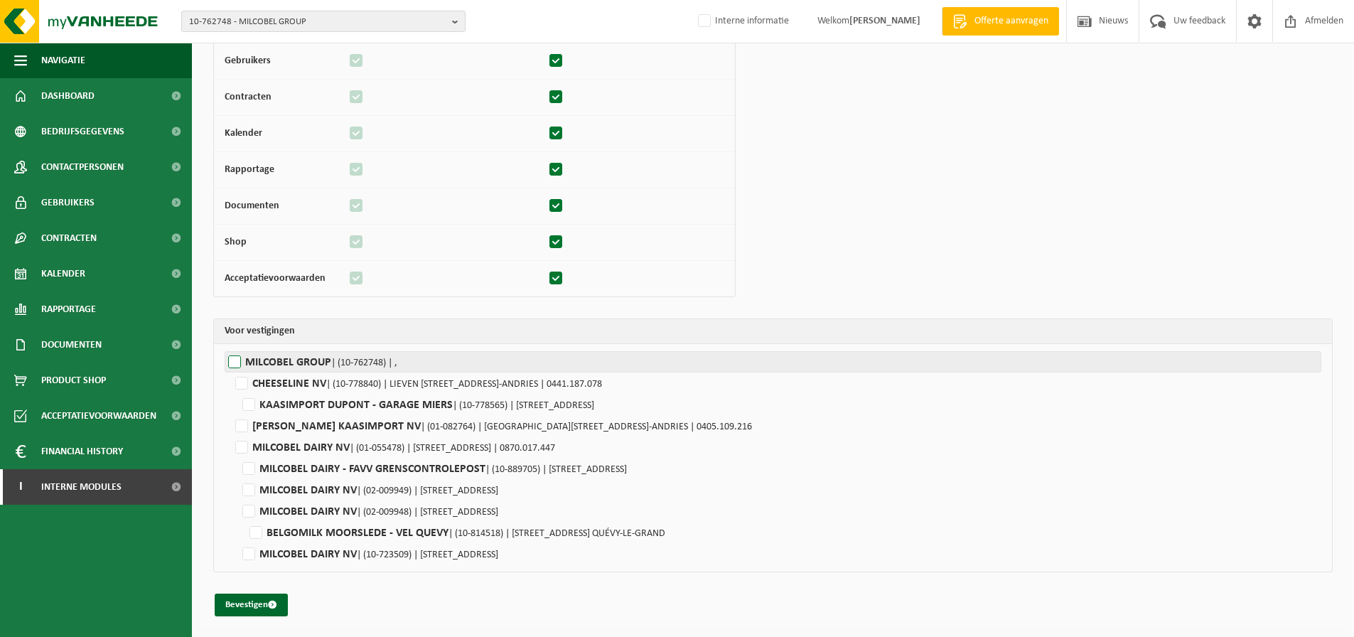
click at [267, 372] on label"] "MILCOBEL GROUP | (10-762748) | ," at bounding box center [773, 361] width 1097 height 21
click at [267, 372] on input "MILCOBEL GROUP | (10-762748) | ," at bounding box center [902, 361] width 1354 height 21
checkbox input "true"
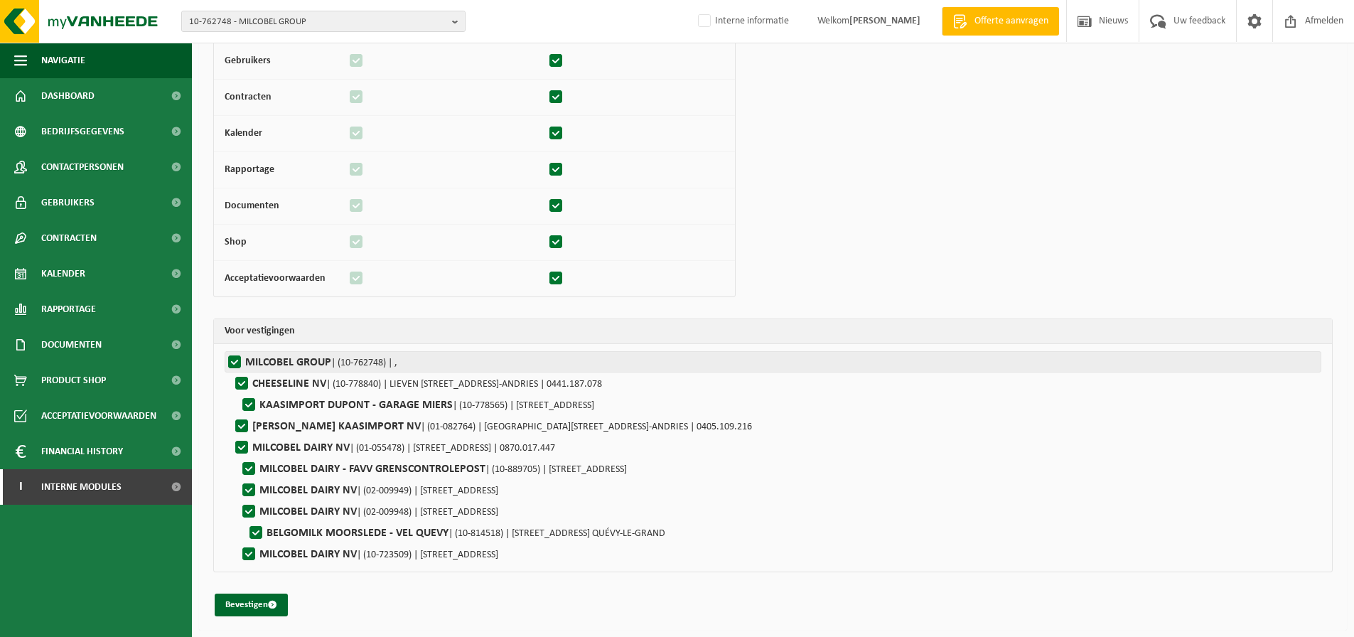
checkbox input "true"
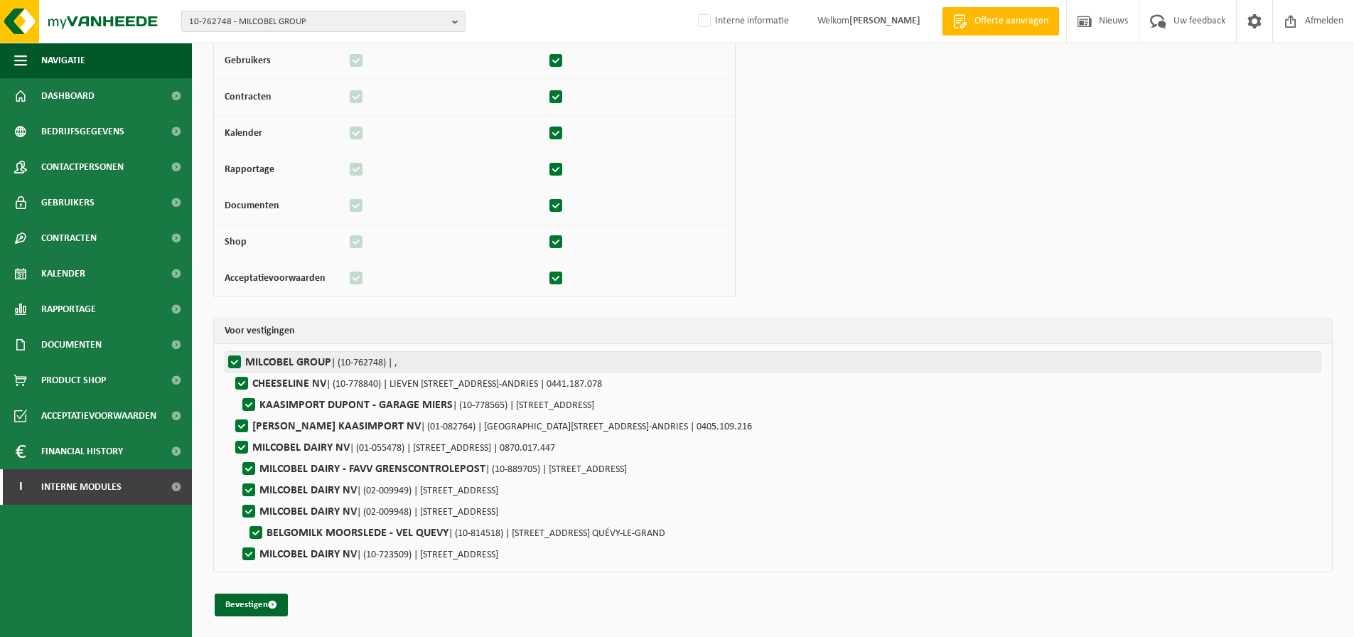
checkbox input "true"
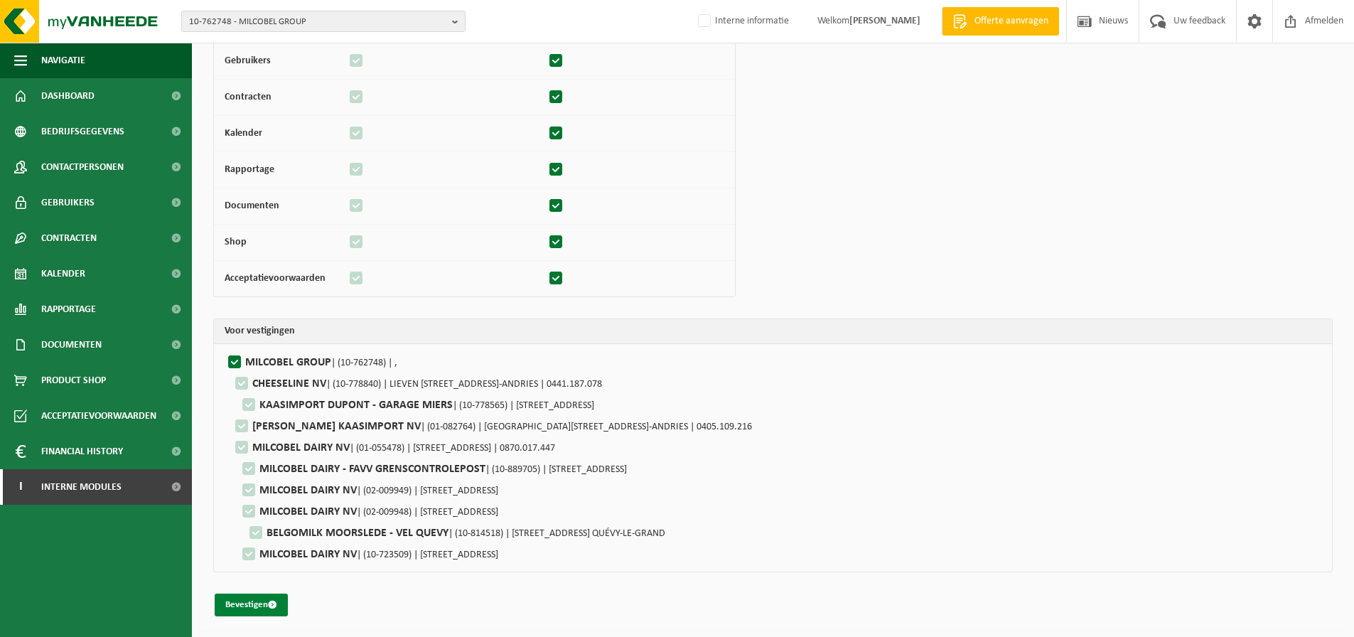
click at [257, 602] on button "Bevestigen" at bounding box center [251, 604] width 73 height 23
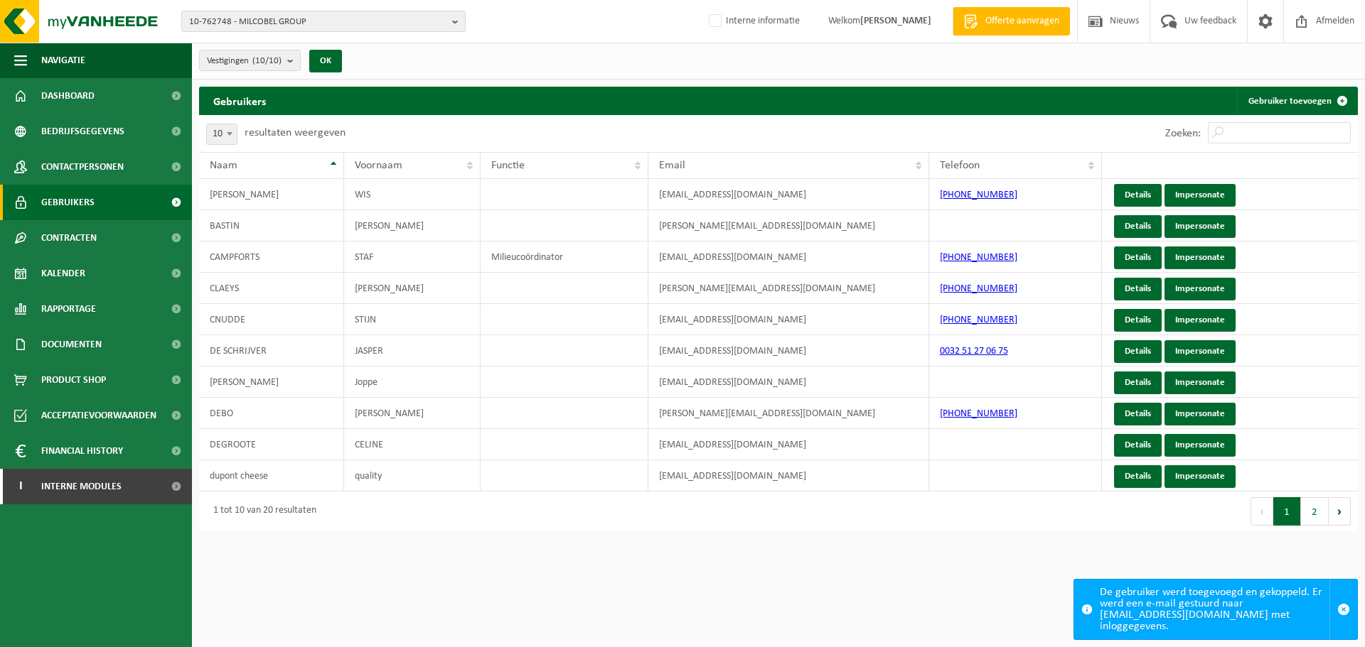
click at [309, 9] on div "10-762748 - MILCOBEL GROUP 10-762748 - MILCOBEL GROUP 10-778840 - CHEESELINE NV…" at bounding box center [682, 21] width 1365 height 43
click at [309, 14] on span "10-762748 - MILCOBEL GROUP" at bounding box center [317, 21] width 257 height 21
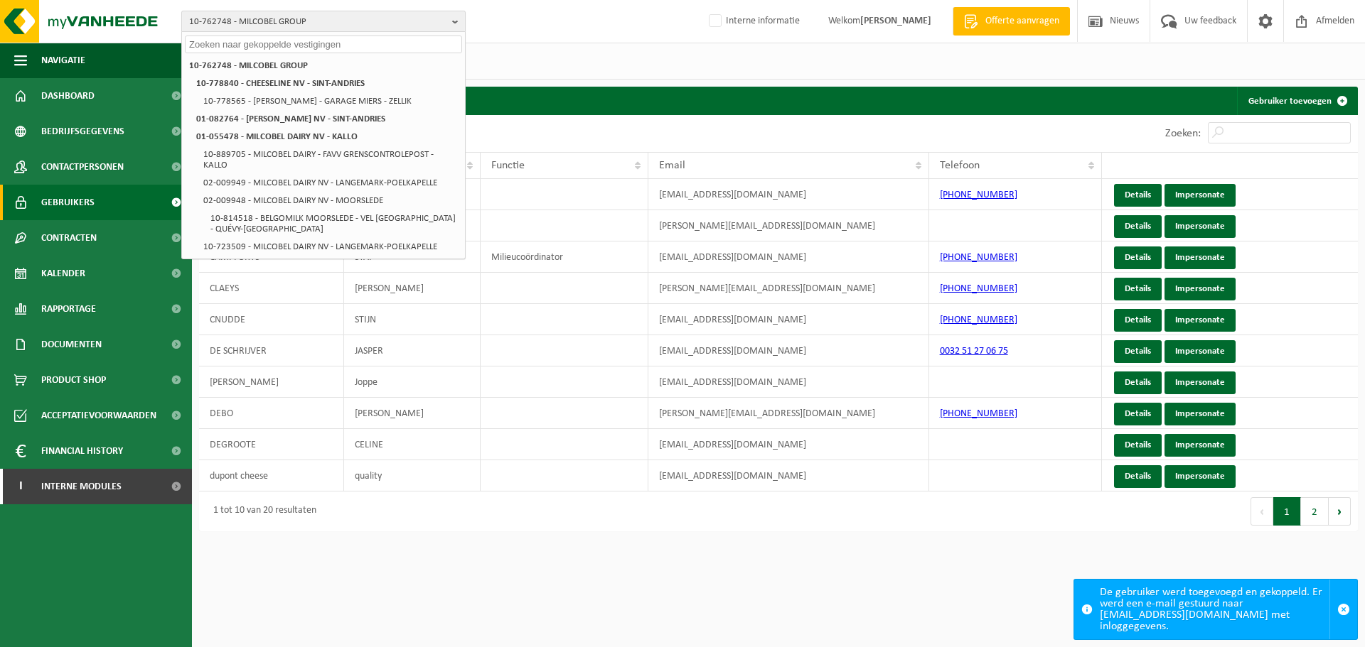
paste input "01-901913"
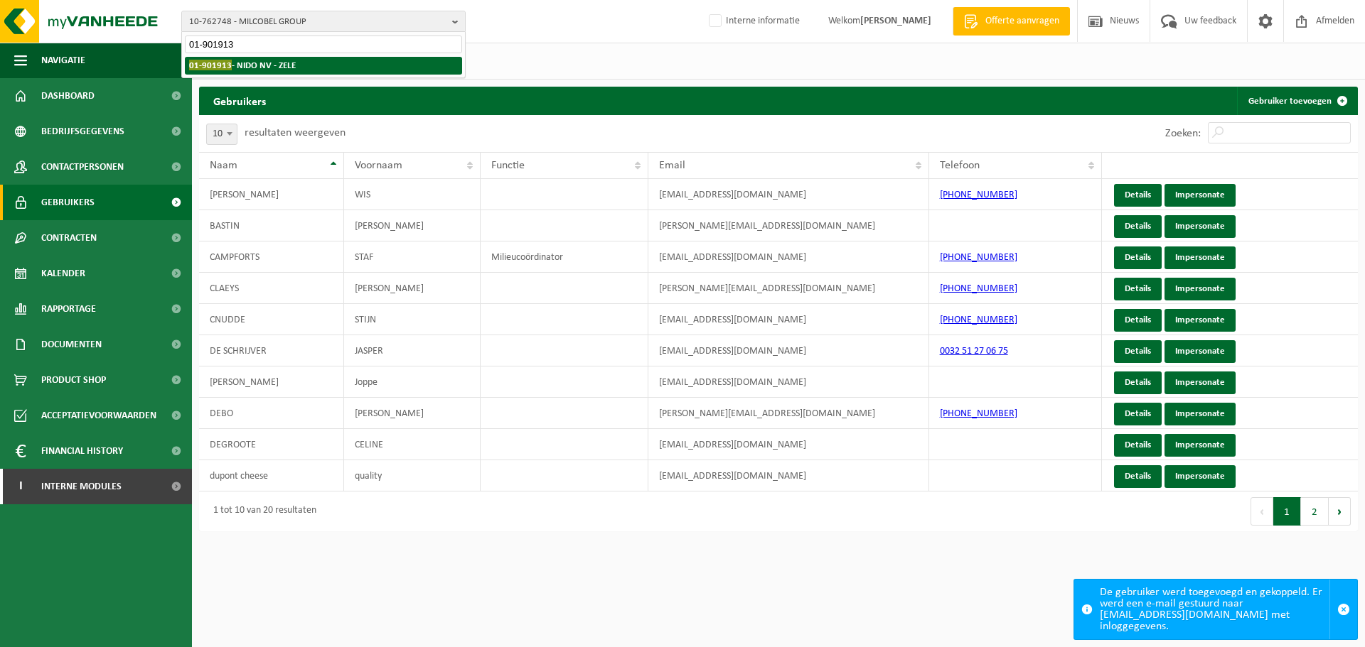
type input "01-901913"
click at [227, 70] on span "01-901913" at bounding box center [210, 65] width 43 height 11
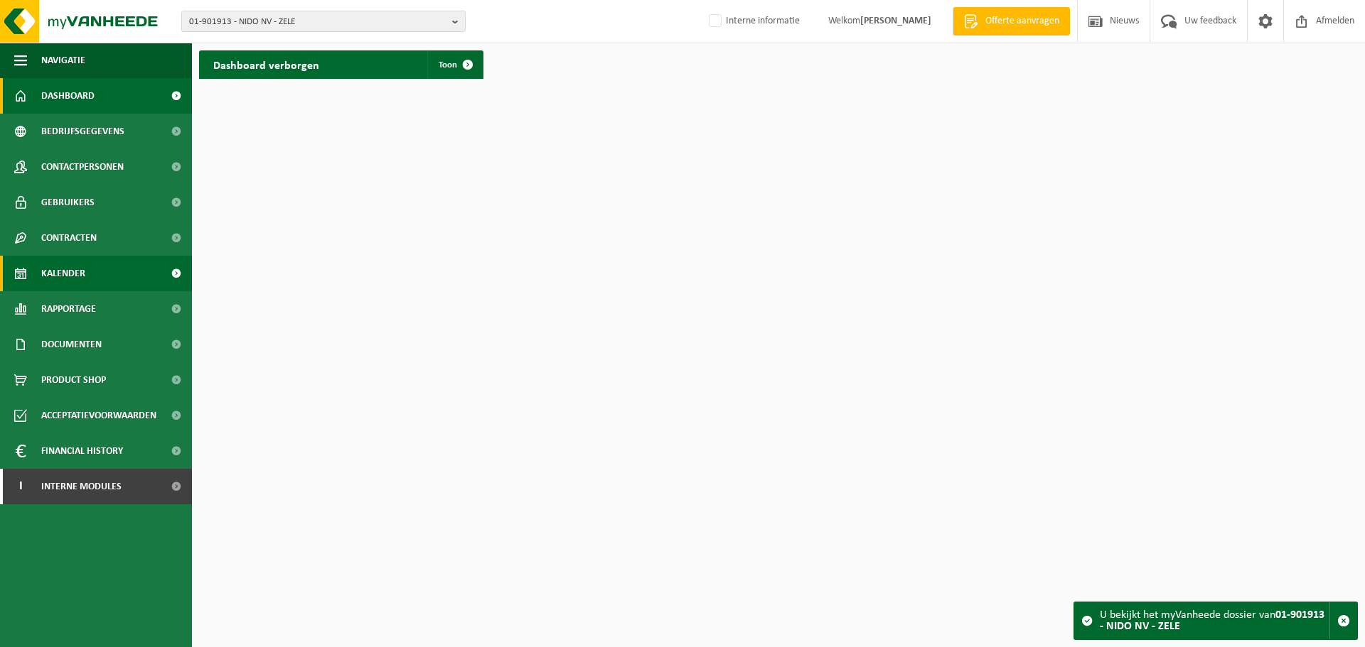
click at [87, 276] on link "Kalender" at bounding box center [96, 274] width 192 height 36
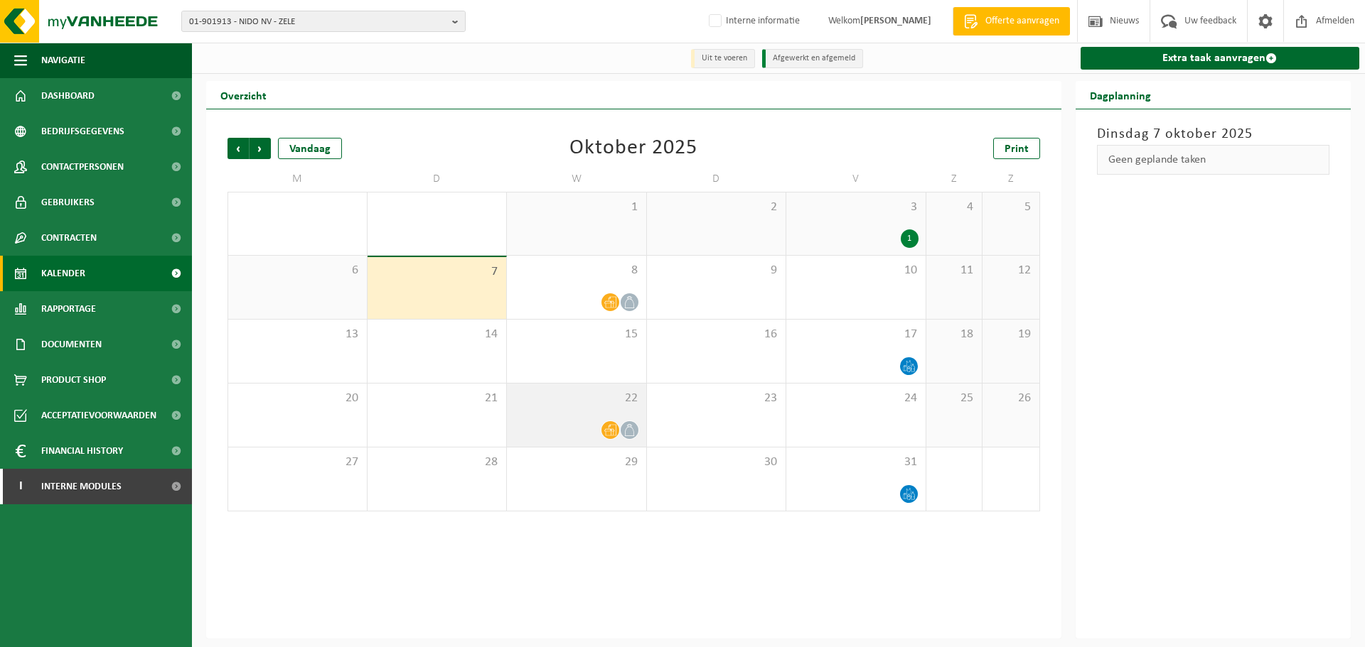
click at [577, 446] on div "22" at bounding box center [576, 415] width 139 height 63
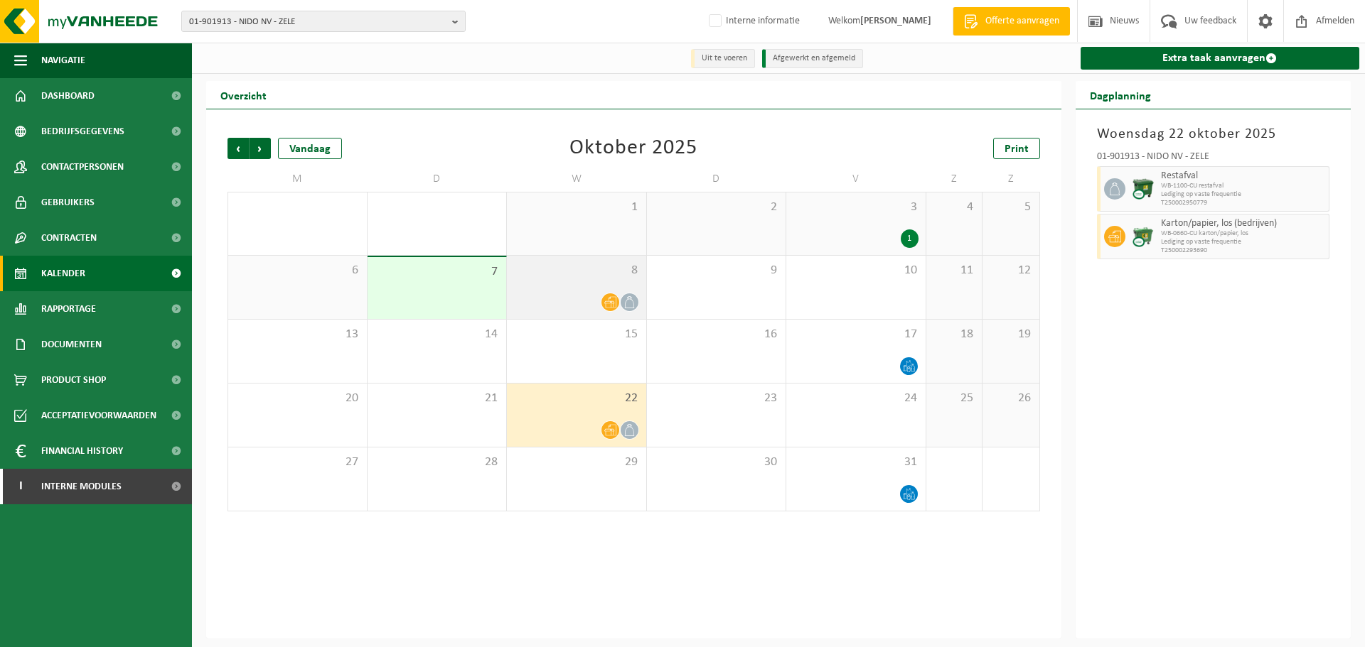
click at [590, 310] on div at bounding box center [576, 302] width 125 height 19
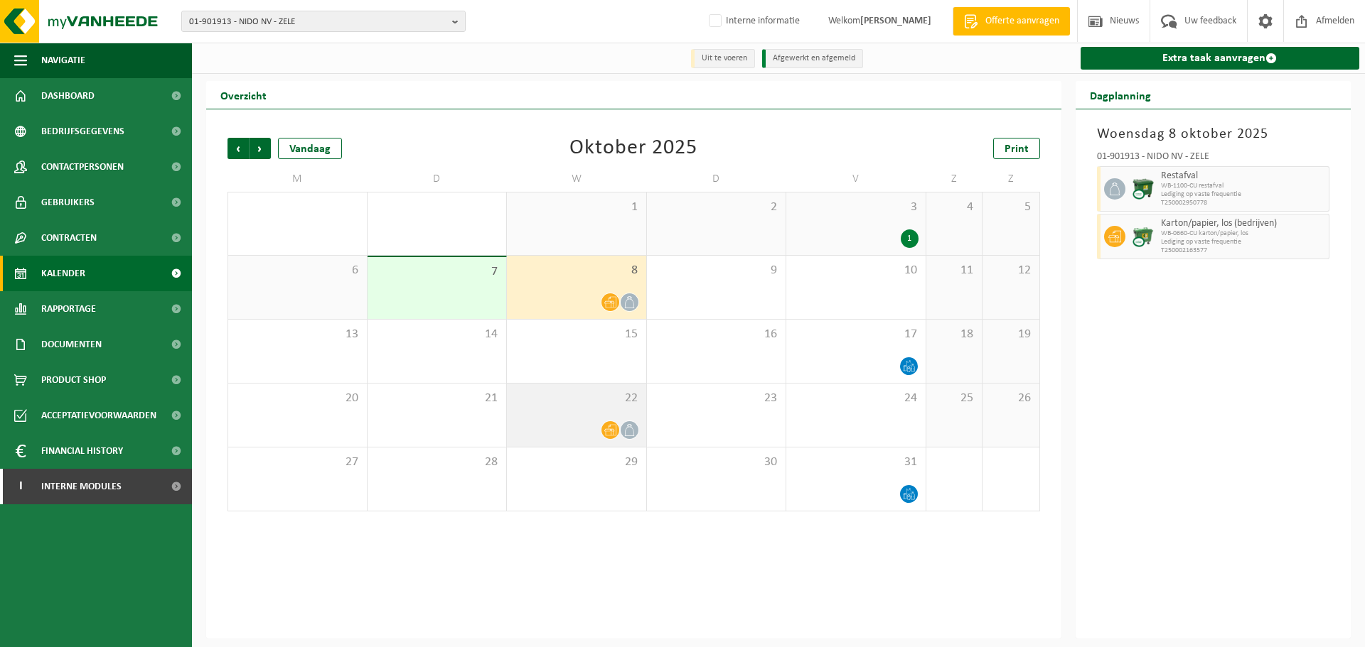
click at [593, 438] on div at bounding box center [576, 430] width 125 height 19
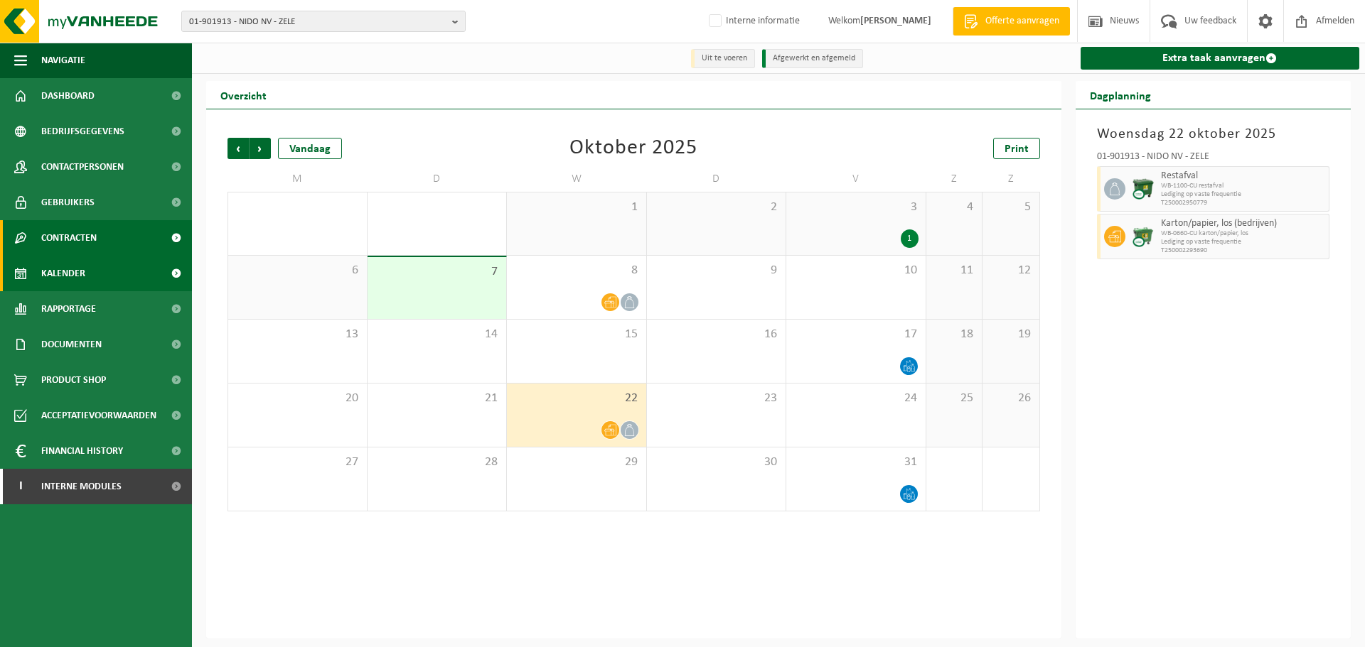
click at [154, 235] on link "Contracten" at bounding box center [96, 238] width 192 height 36
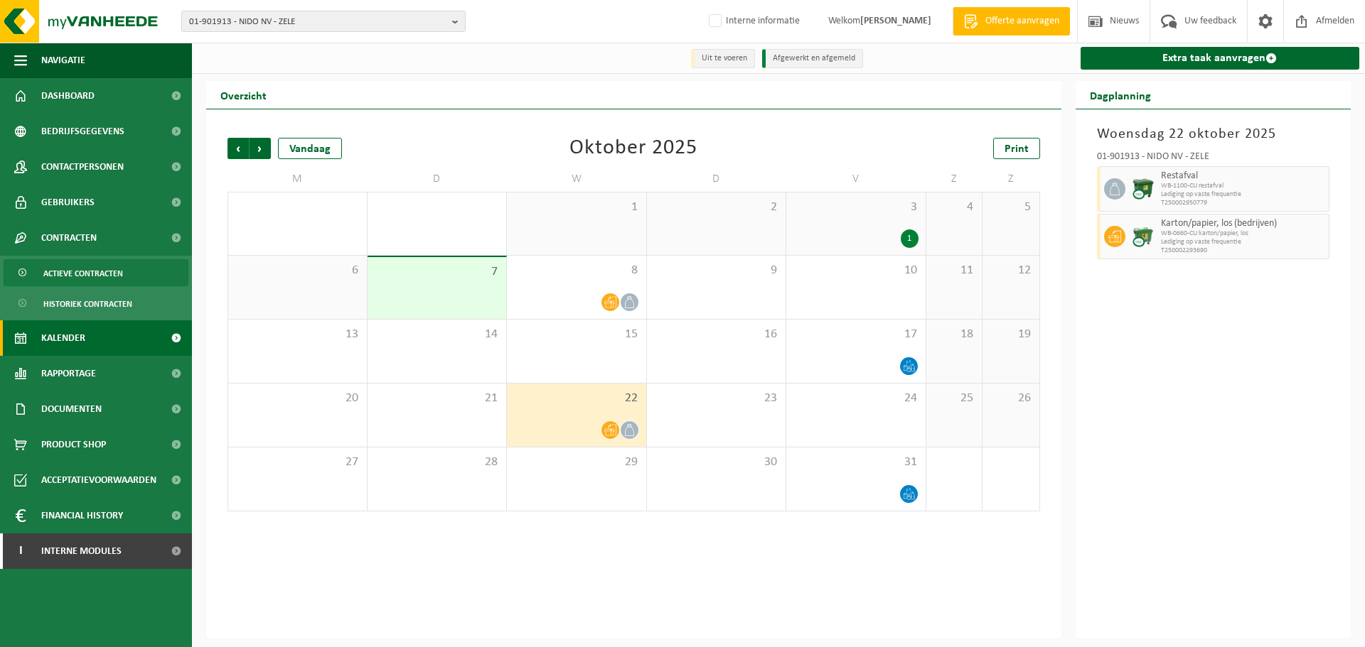
click at [68, 264] on span "Actieve contracten" at bounding box center [83, 273] width 80 height 27
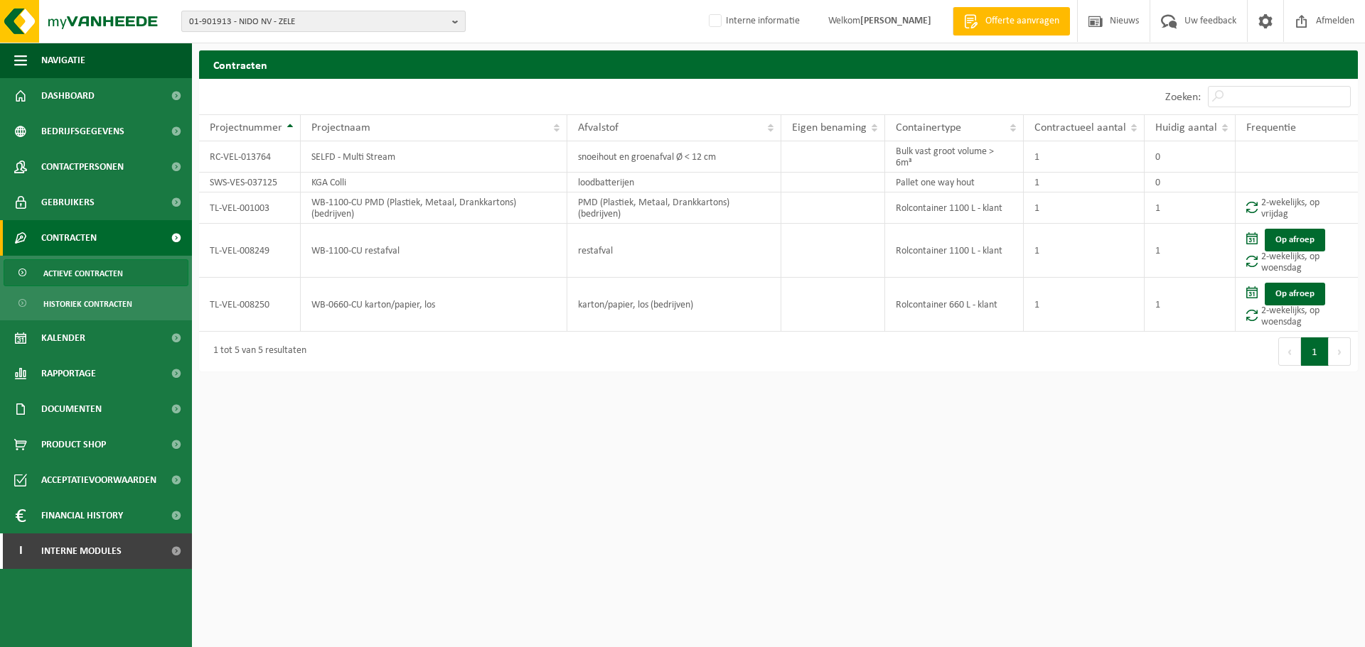
click at [367, 15] on span "01-901913 - NIDO NV - ZELE" at bounding box center [317, 21] width 257 height 21
paste input "10-884911"
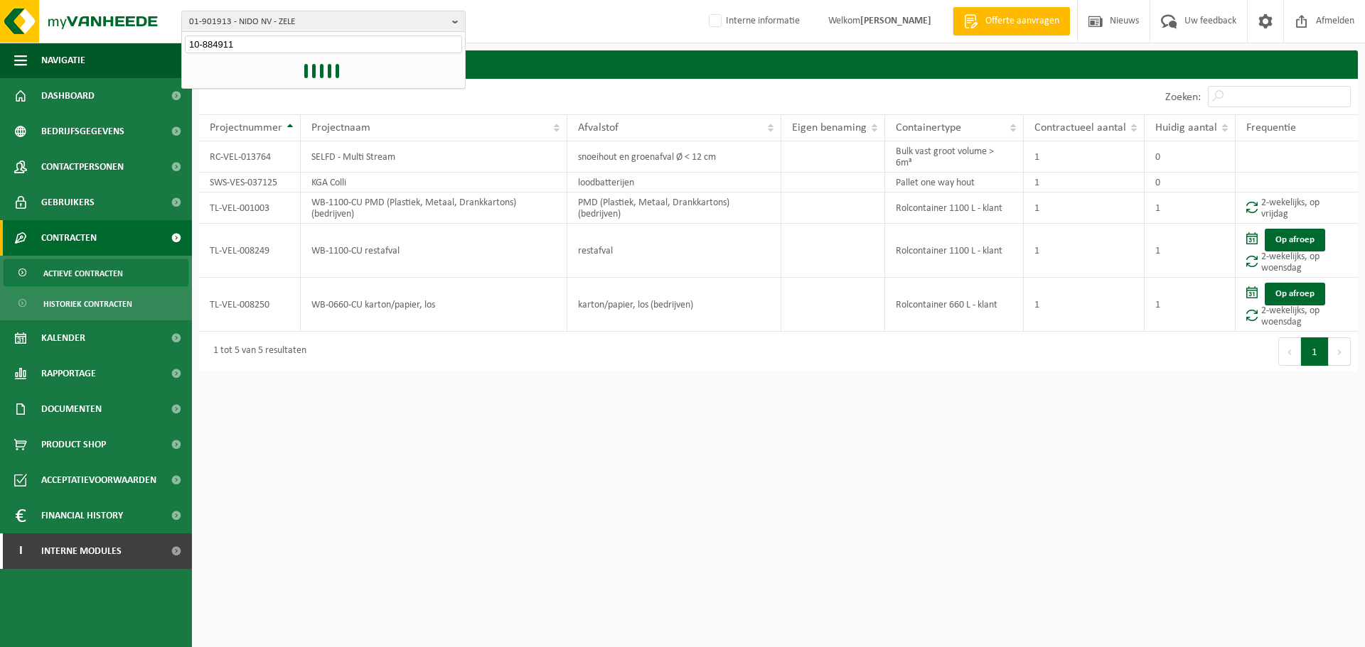
type input "10-884911"
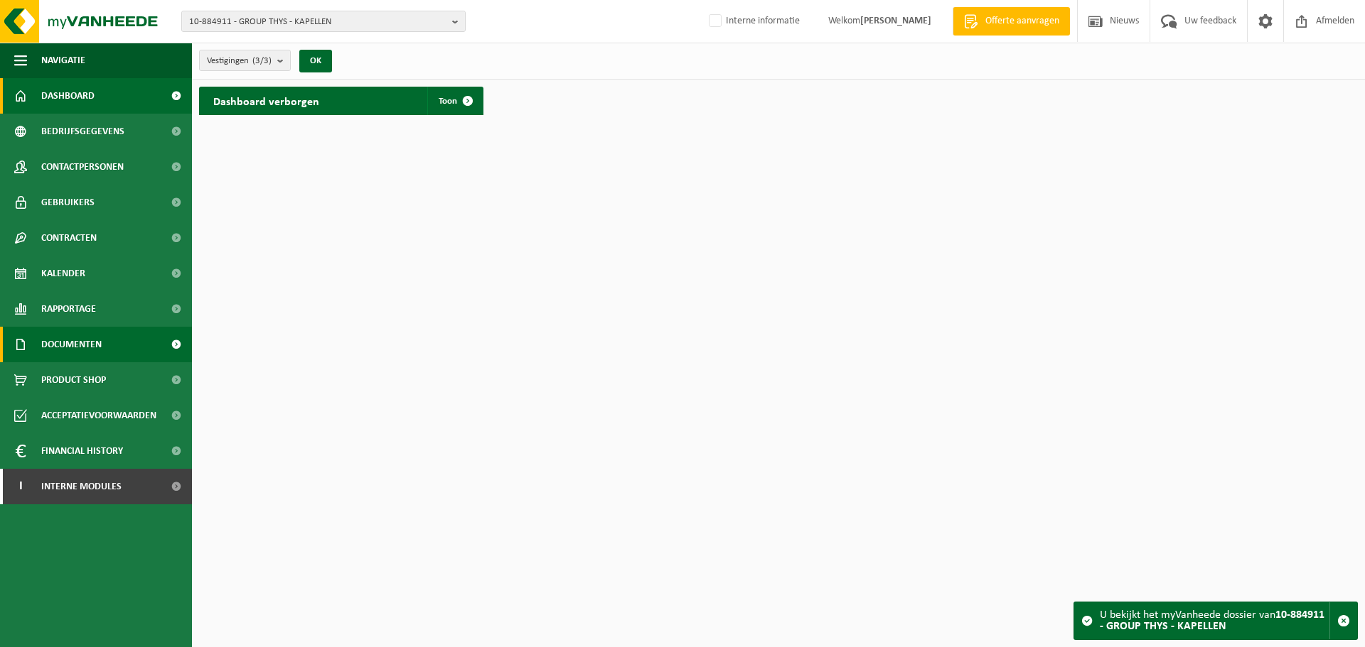
click at [83, 342] on span "Documenten" at bounding box center [71, 345] width 60 height 36
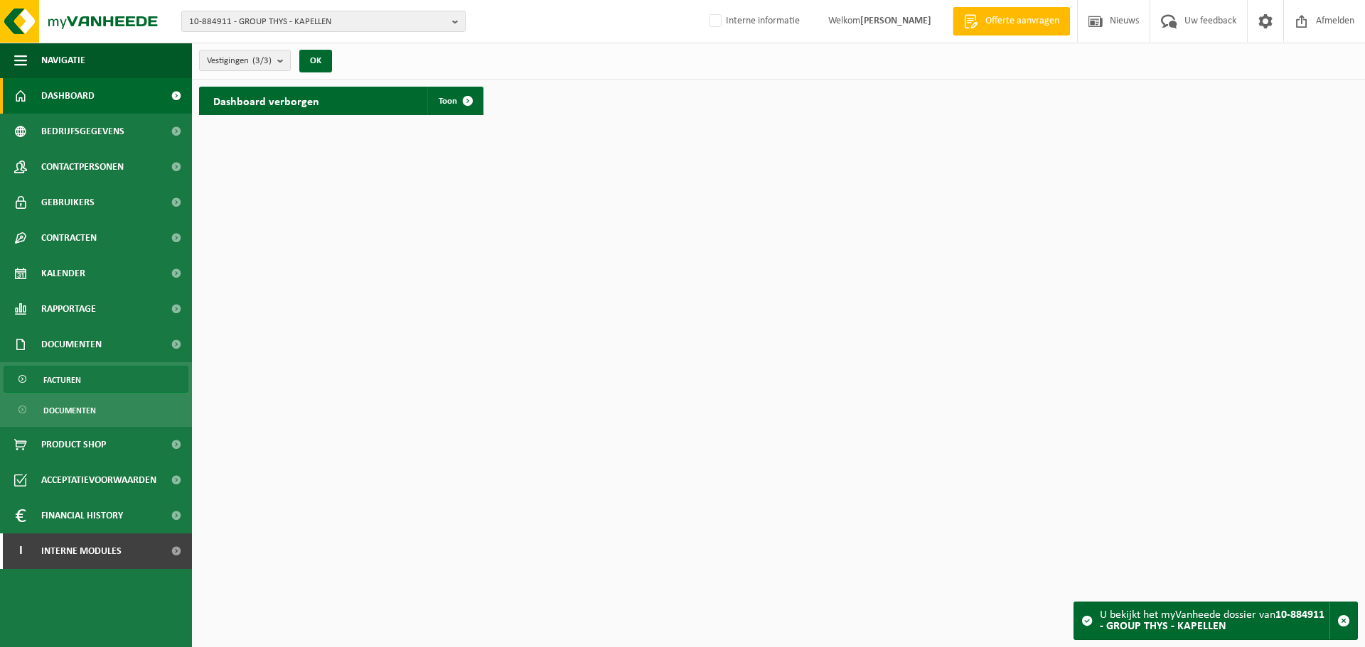
click at [76, 370] on span "Facturen" at bounding box center [62, 380] width 38 height 27
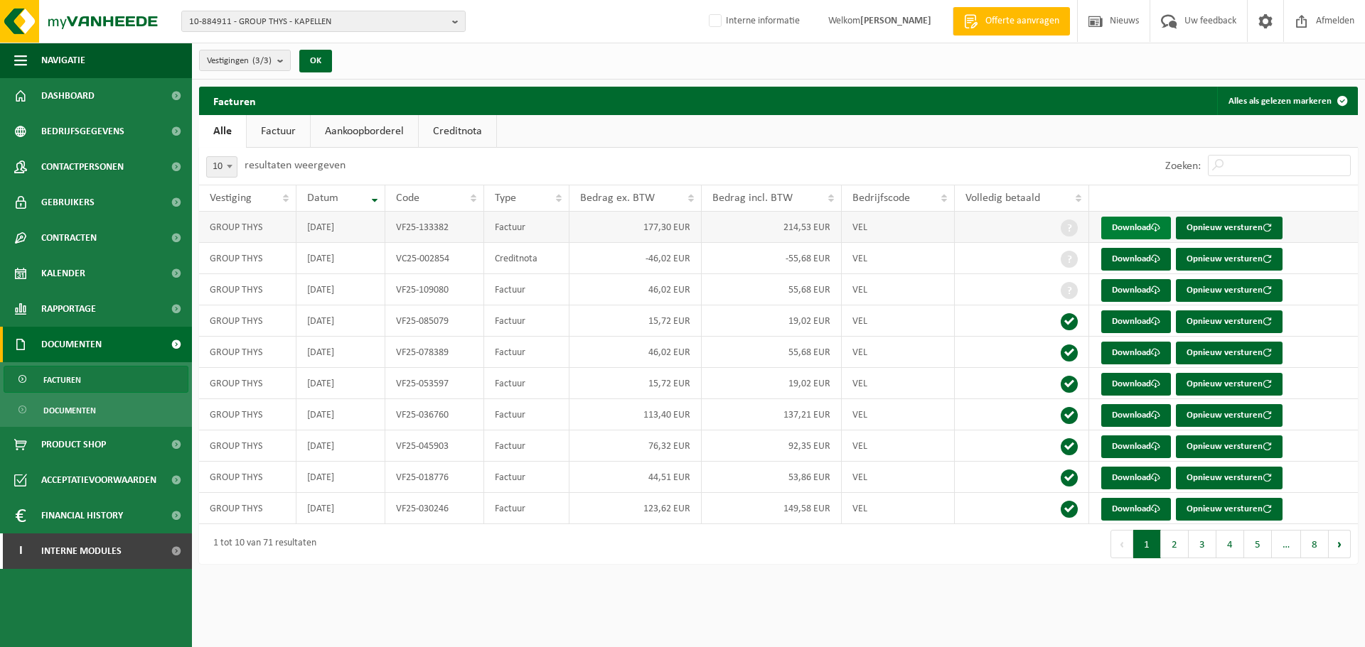
click at [1130, 225] on link "Download" at bounding box center [1136, 228] width 70 height 23
click at [405, 31] on span "10-884911 - GROUP THYS - KAPELLEN" at bounding box center [317, 21] width 257 height 21
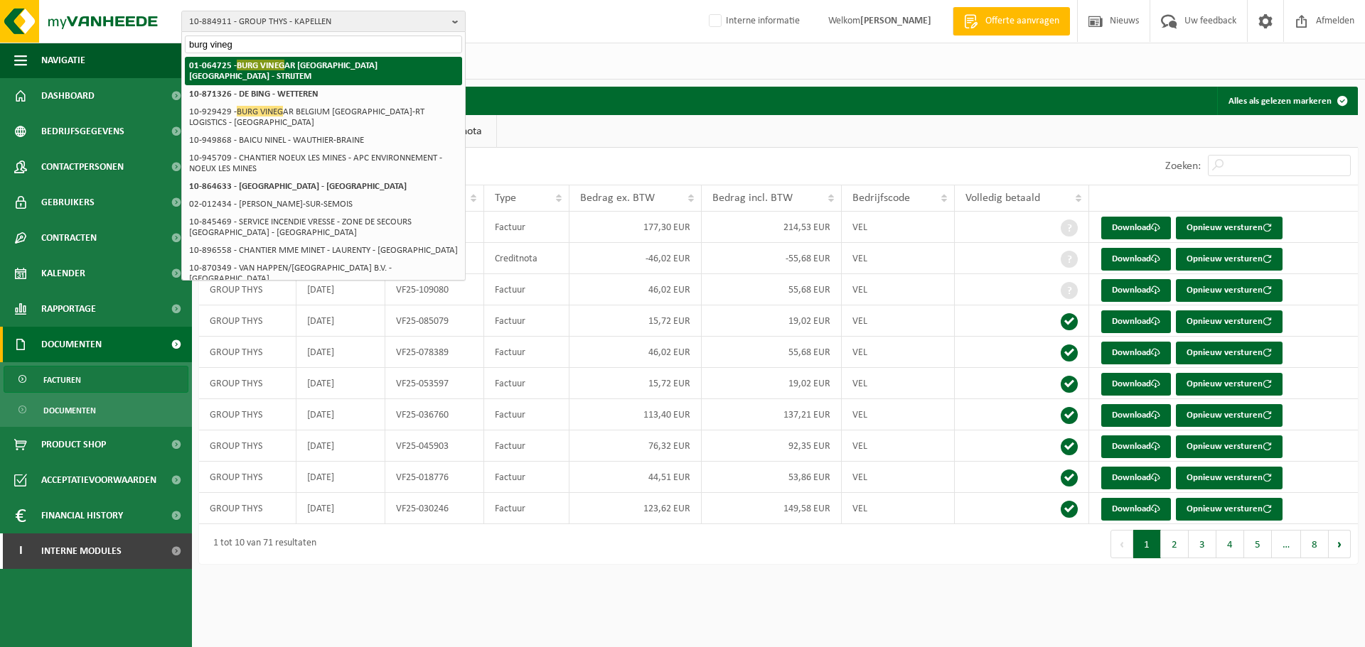
type input "burg vineg"
click at [349, 71] on li "01-064725 - BURG VINEG AR BELGIUM NV - STRIJTEM" at bounding box center [323, 71] width 277 height 28
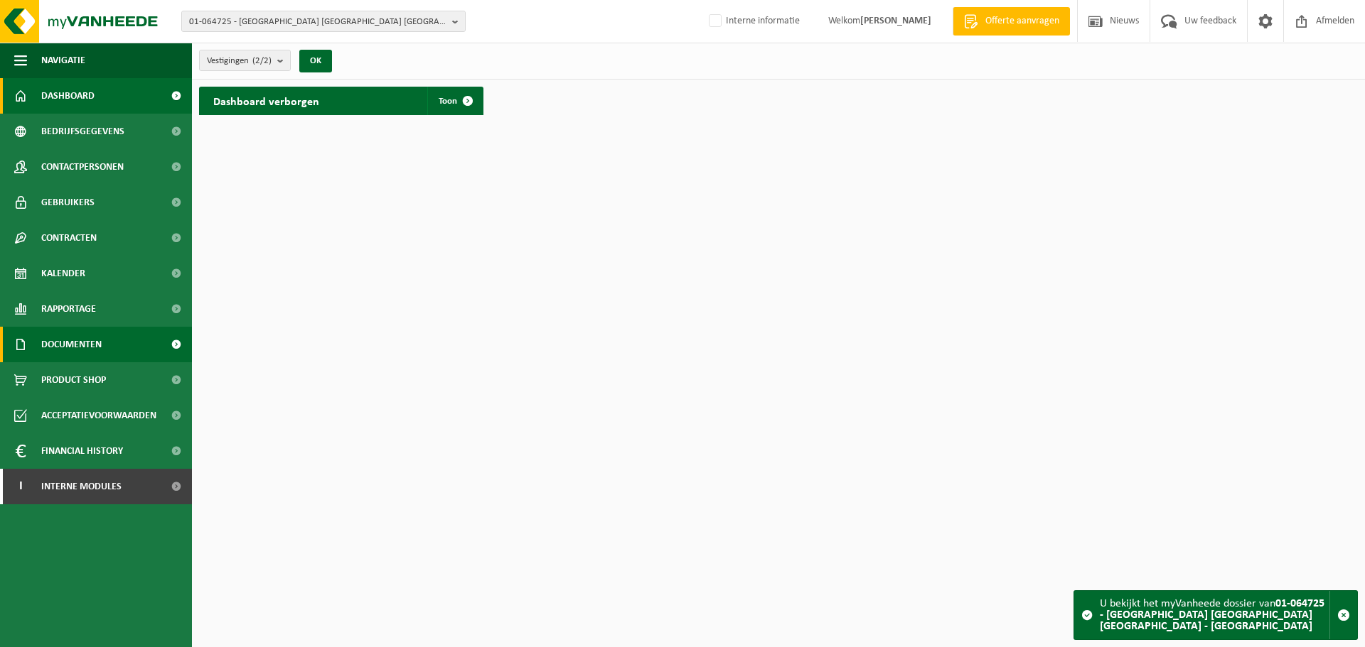
click at [75, 340] on span "Documenten" at bounding box center [71, 345] width 60 height 36
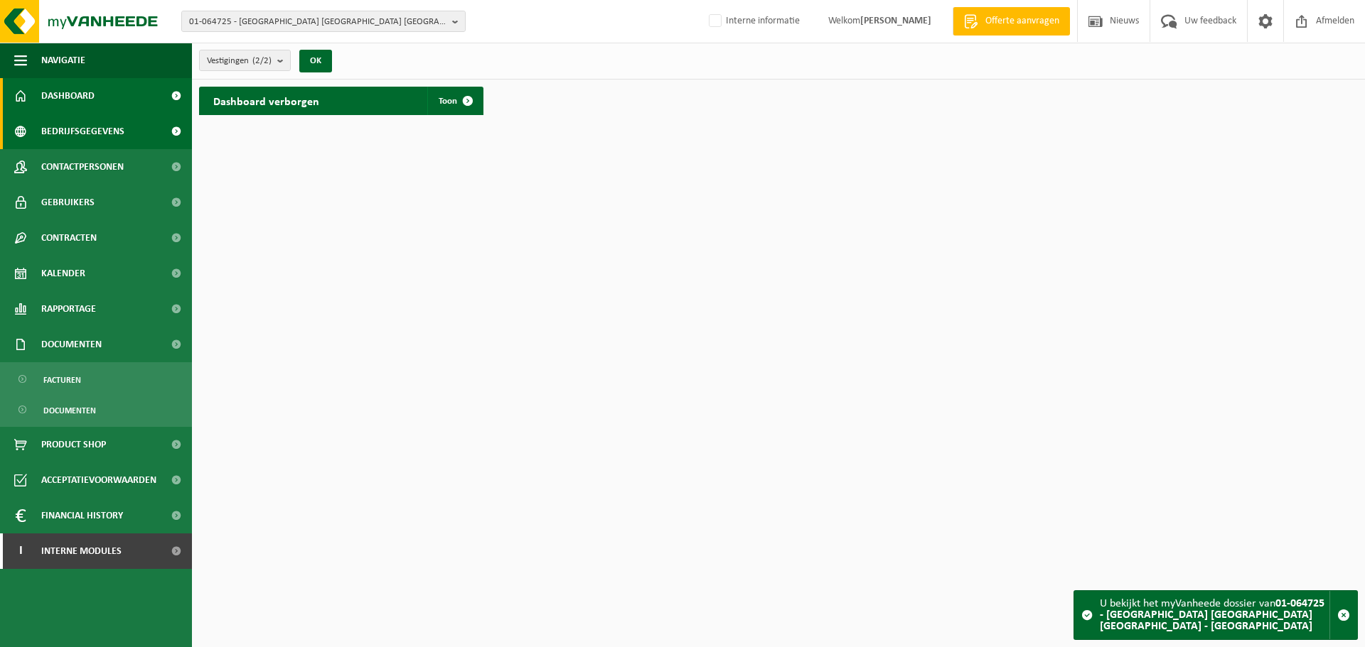
click at [114, 127] on span "Bedrijfsgegevens" at bounding box center [82, 132] width 83 height 36
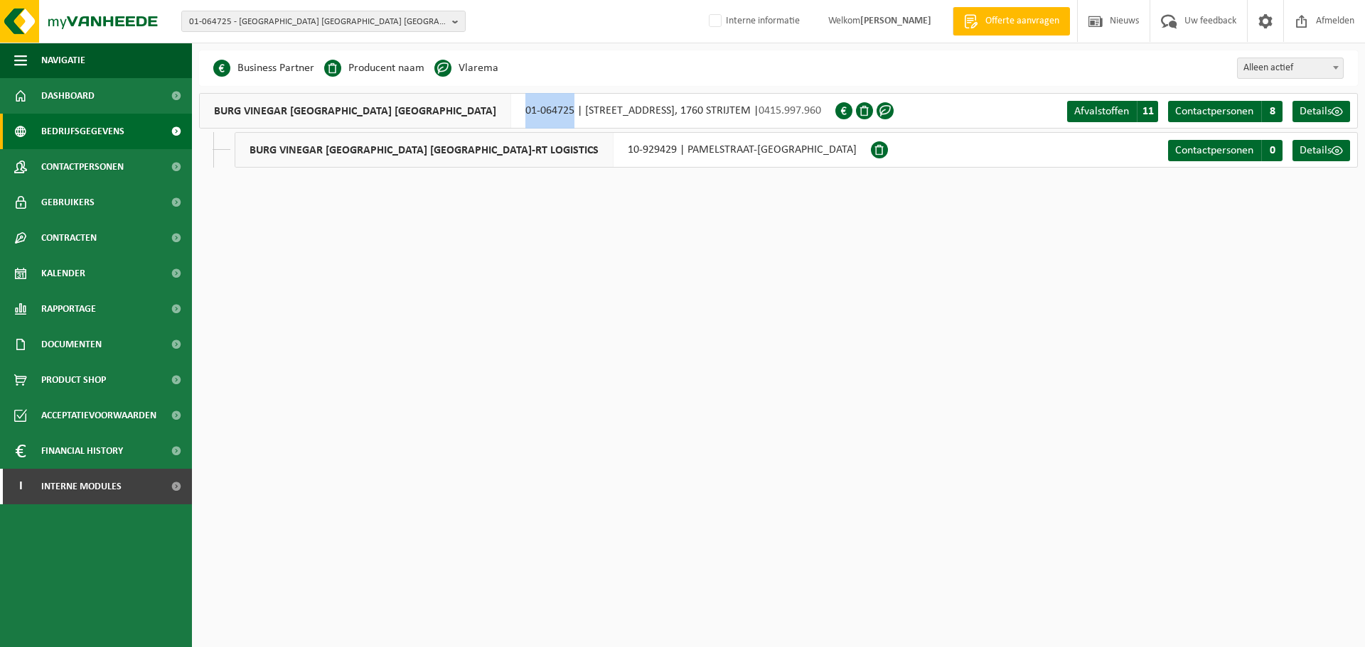
drag, startPoint x: 374, startPoint y: 112, endPoint x: 426, endPoint y: 116, distance: 52.7
click at [426, 116] on div "[GEOGRAPHIC_DATA] [GEOGRAPHIC_DATA] [GEOGRAPHIC_DATA] 01-064725 | [STREET_ADDRE…" at bounding box center [517, 111] width 636 height 36
copy div "01-064725"
click at [352, 18] on span "01-064725 - [GEOGRAPHIC_DATA] [GEOGRAPHIC_DATA] [GEOGRAPHIC_DATA] - [GEOGRAPHIC…" at bounding box center [317, 21] width 257 height 21
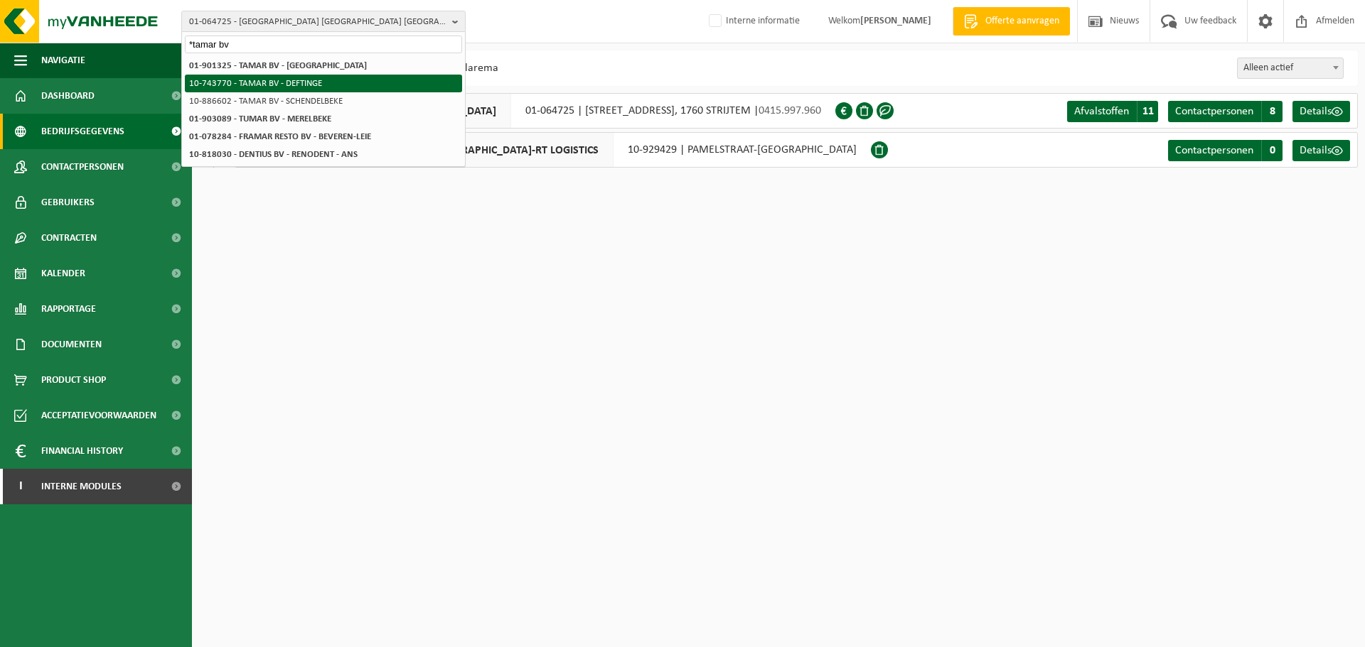
type input "*tamar bv"
click at [343, 59] on li "01-901325 - TAMAR BV - [GEOGRAPHIC_DATA]" at bounding box center [323, 66] width 277 height 18
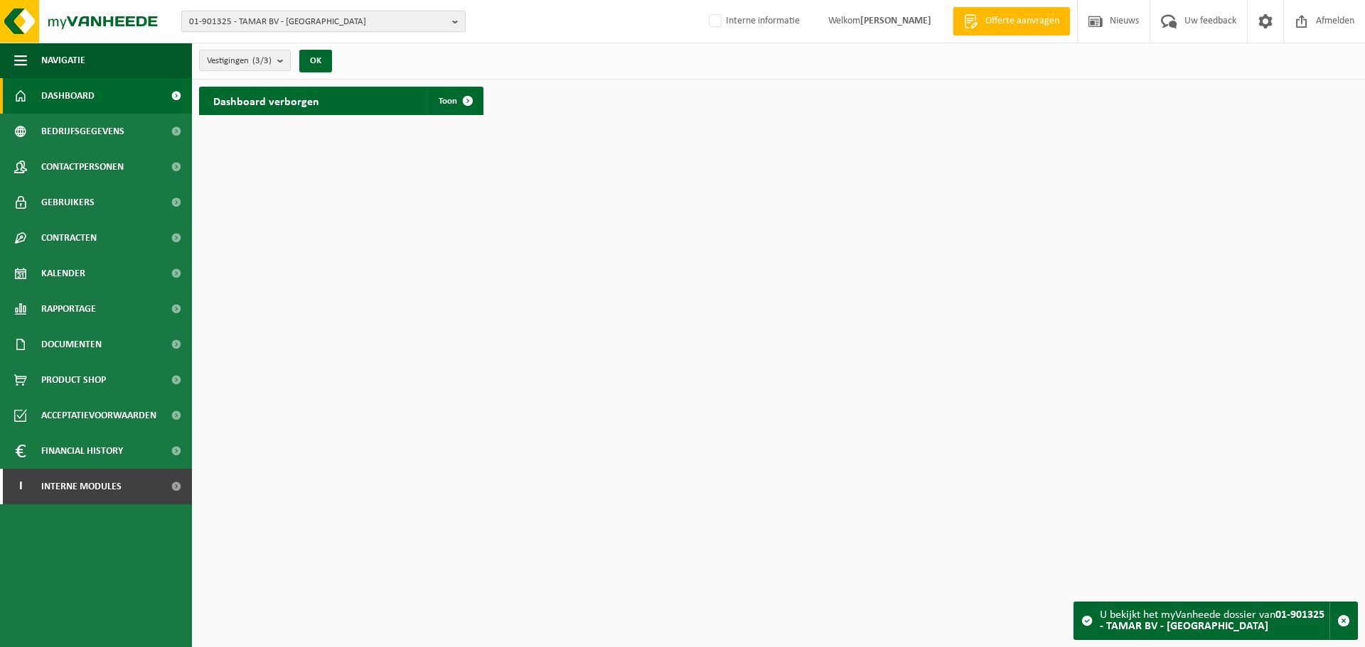
click at [293, 27] on span "01-901325 - TAMAR BV - [GEOGRAPHIC_DATA]" at bounding box center [317, 21] width 257 height 21
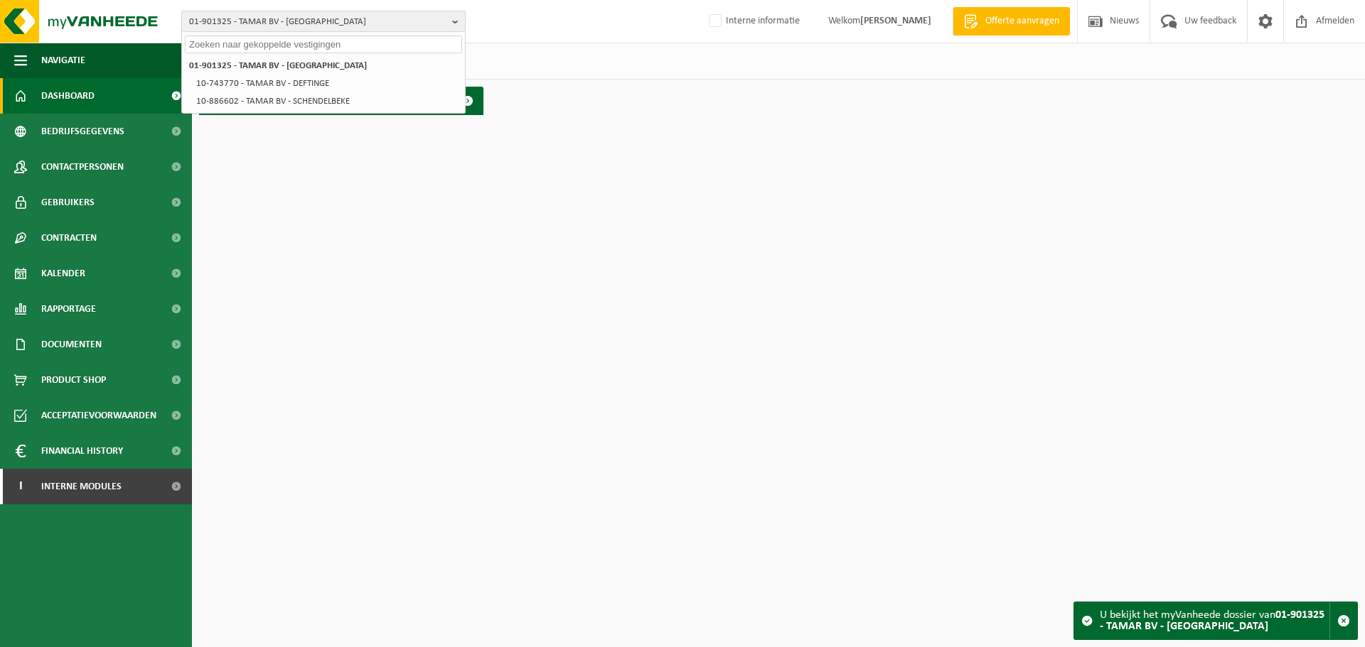
click at [293, 27] on span "01-901325 - TAMAR BV - [GEOGRAPHIC_DATA]" at bounding box center [317, 21] width 257 height 21
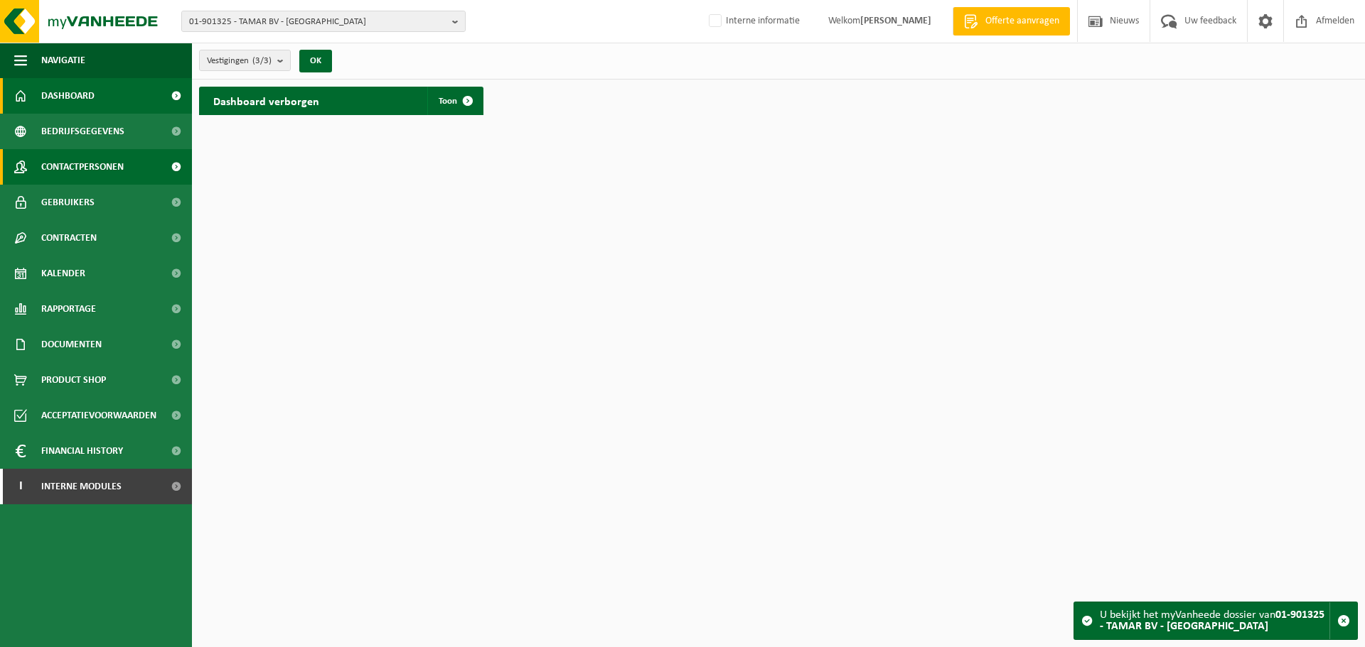
click at [99, 149] on span "Contactpersonen" at bounding box center [82, 167] width 82 height 36
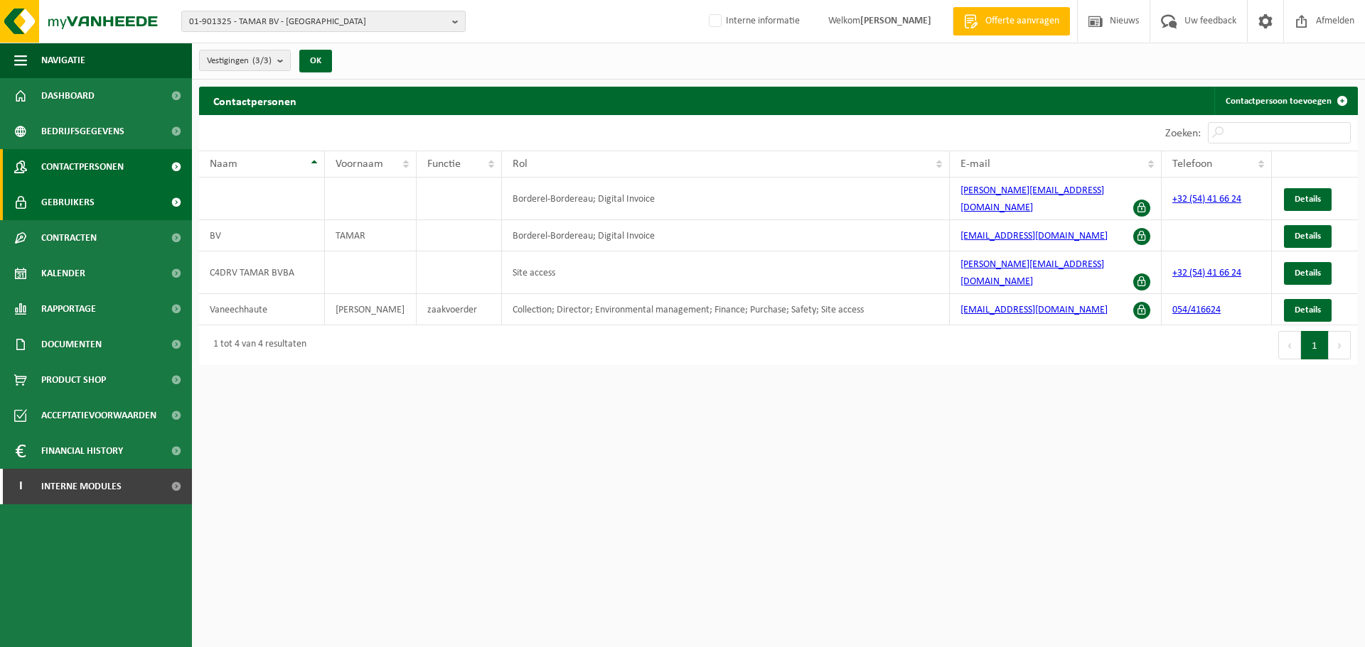
click at [97, 200] on link "Gebruikers" at bounding box center [96, 203] width 192 height 36
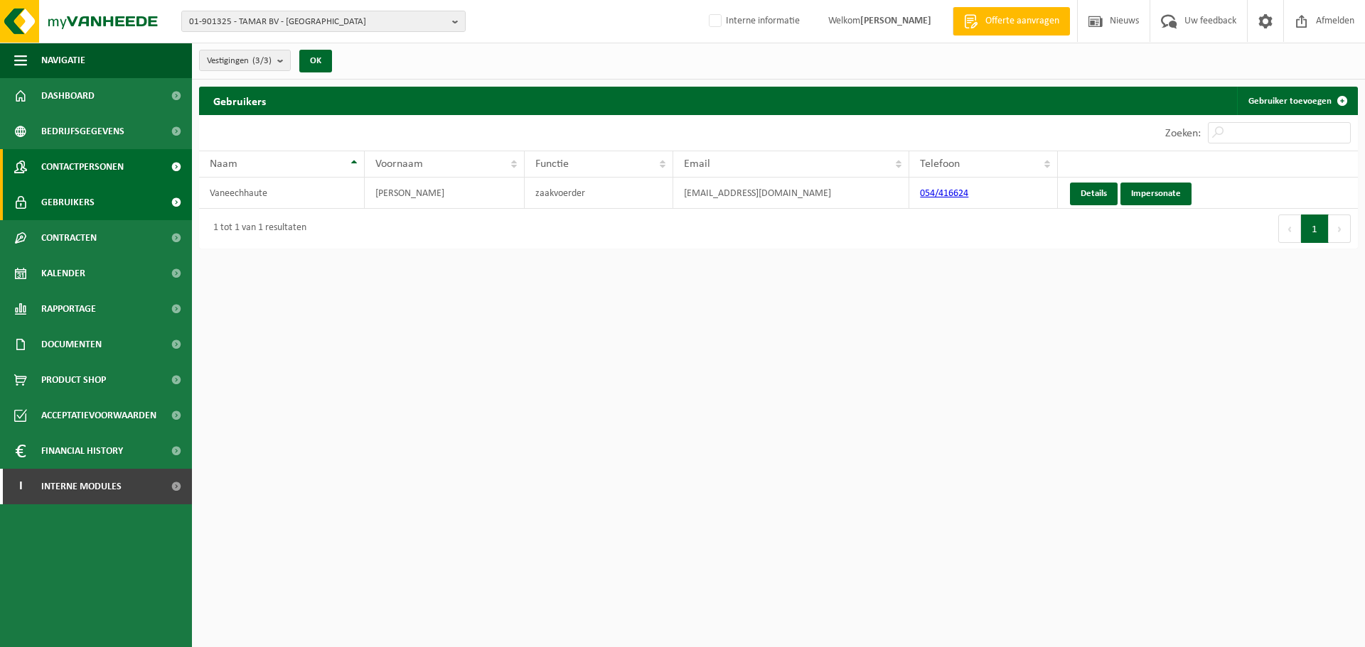
click at [137, 167] on link "Contactpersonen" at bounding box center [96, 167] width 192 height 36
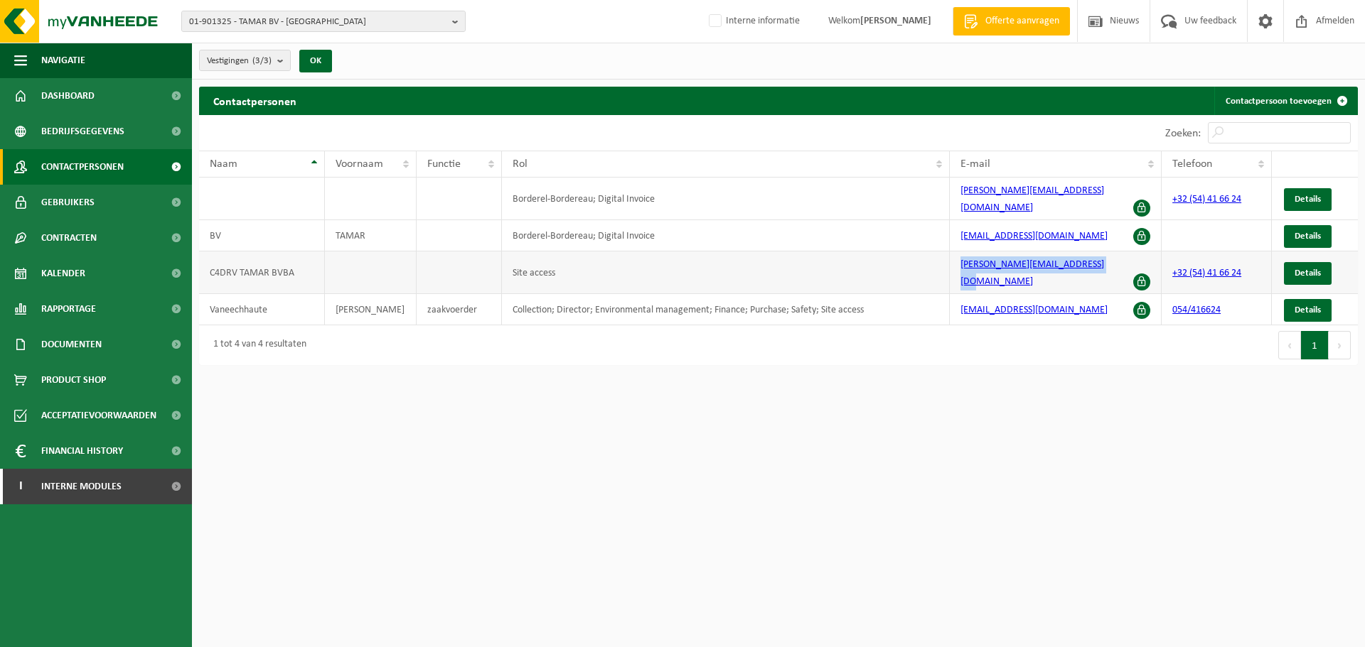
drag, startPoint x: 1111, startPoint y: 249, endPoint x: 960, endPoint y: 248, distance: 150.7
click at [960, 252] on td "peter.schiettecatte@hotmail.com" at bounding box center [1056, 273] width 212 height 43
copy link "peter.schiettecatte@hotmail.com"
click at [124, 484] on link "I Interne modules" at bounding box center [96, 487] width 192 height 36
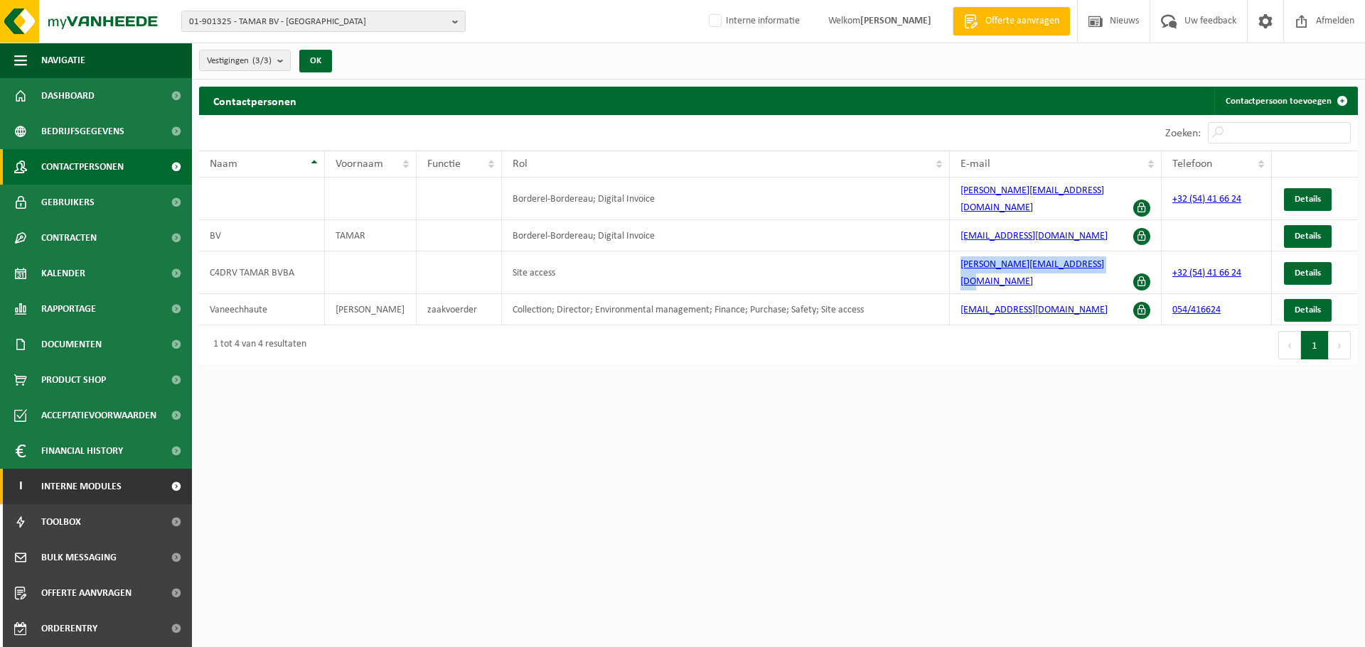
scroll to position [70, 0]
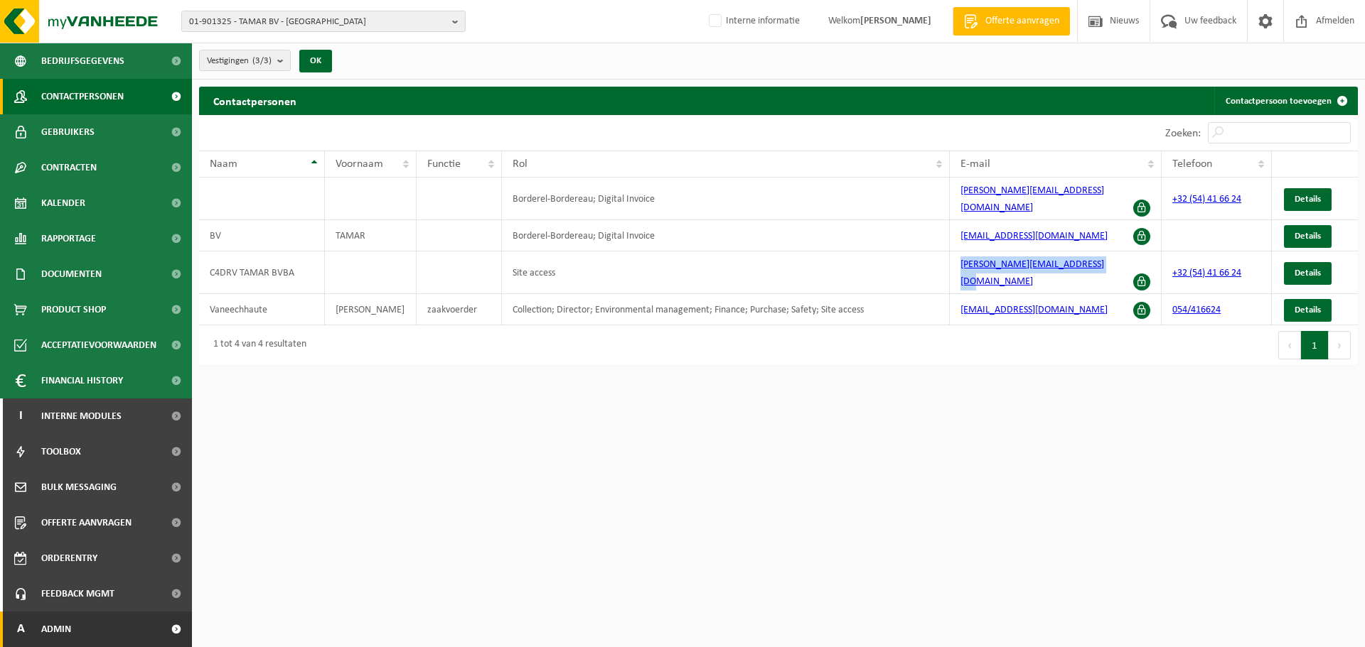
click at [60, 633] on span "Admin" at bounding box center [56, 630] width 30 height 36
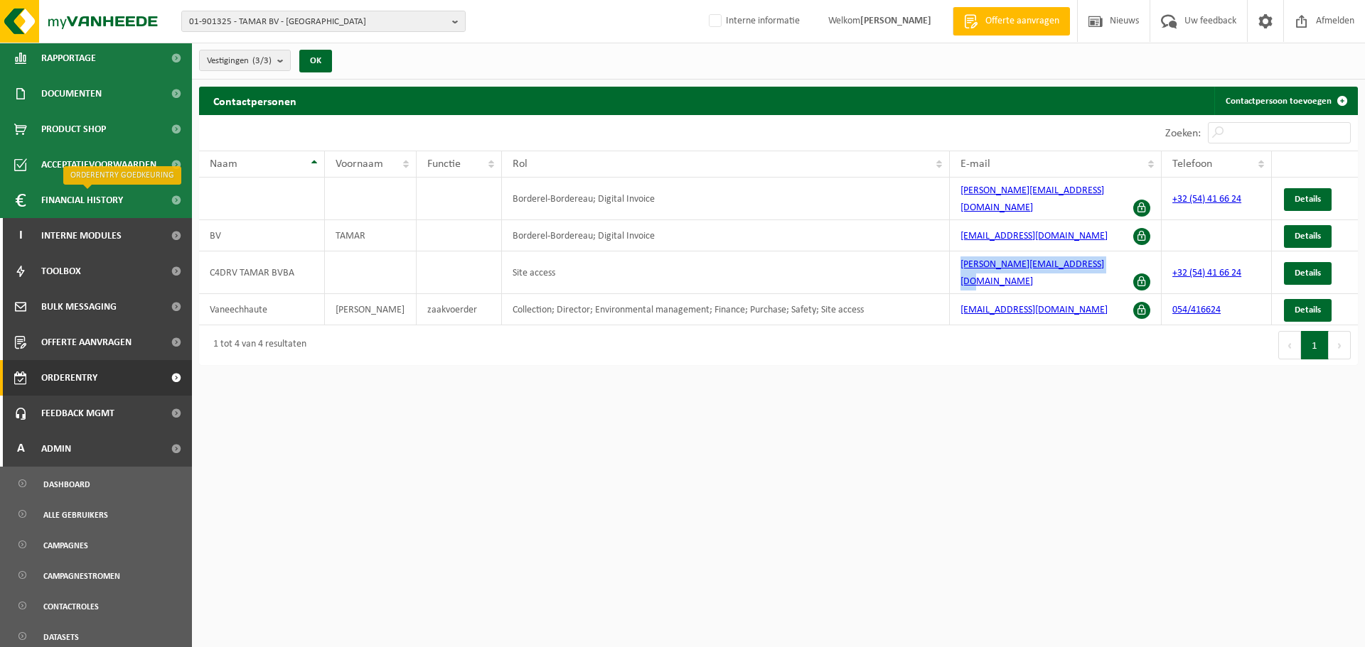
scroll to position [563, 0]
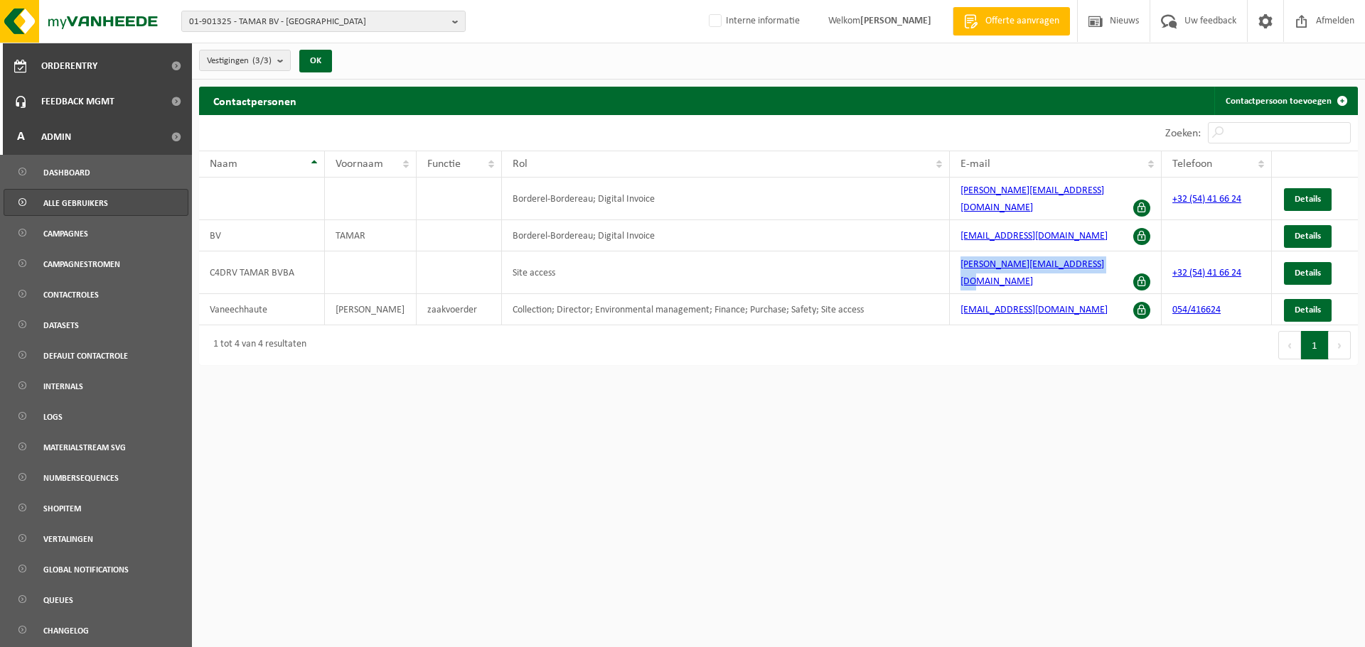
click at [101, 207] on span "Alle gebruikers" at bounding box center [75, 203] width 65 height 27
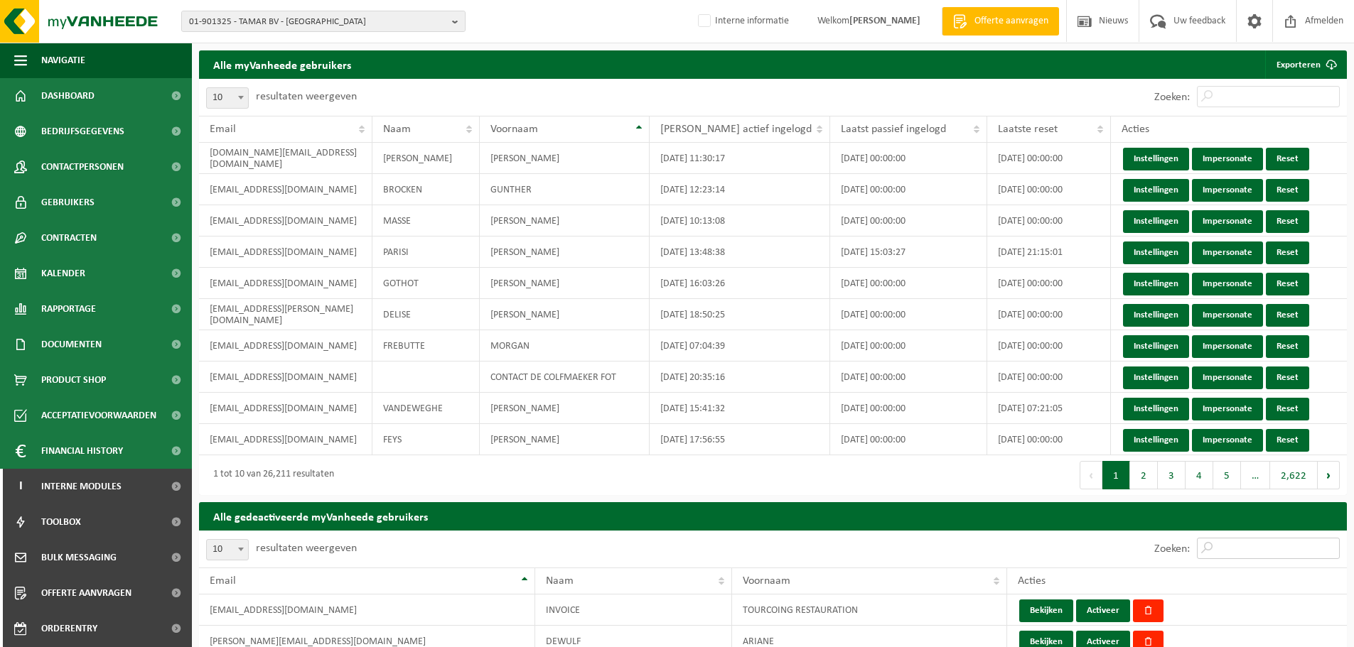
click at [1276, 549] on input "Zoeken:" at bounding box center [1268, 548] width 143 height 21
paste input "peter.schiettecatte@hotmail.com"
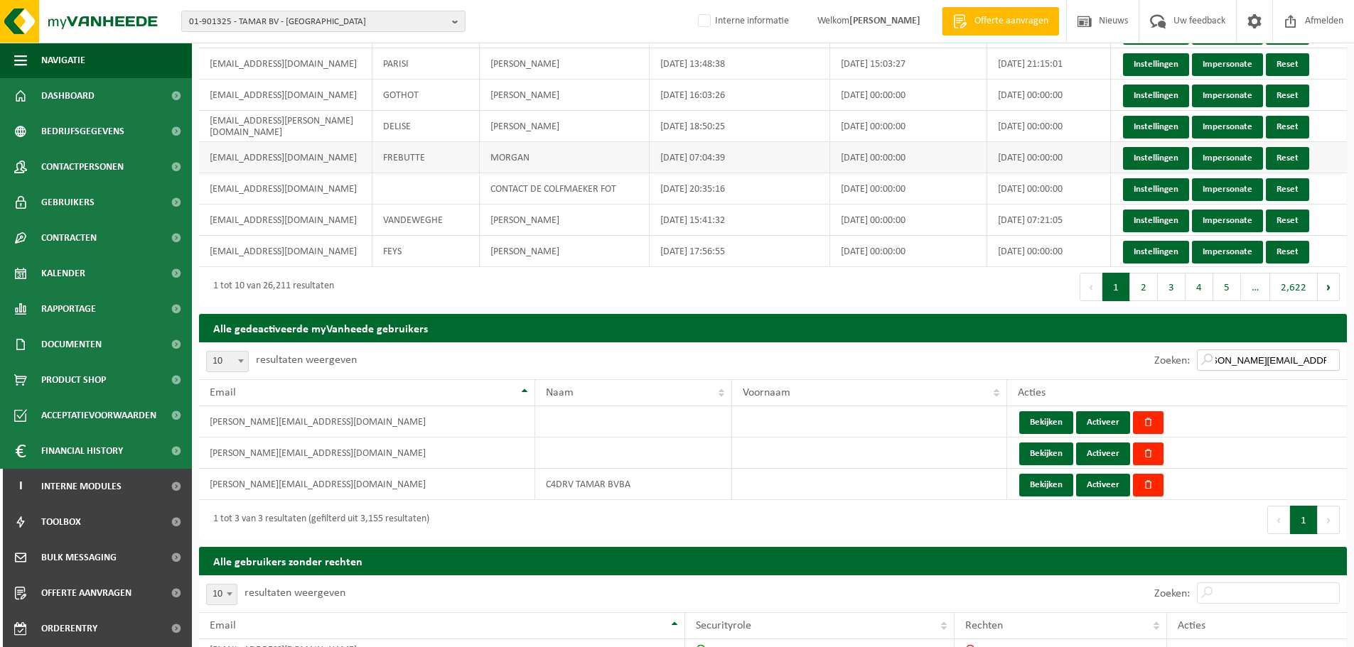
scroll to position [284, 0]
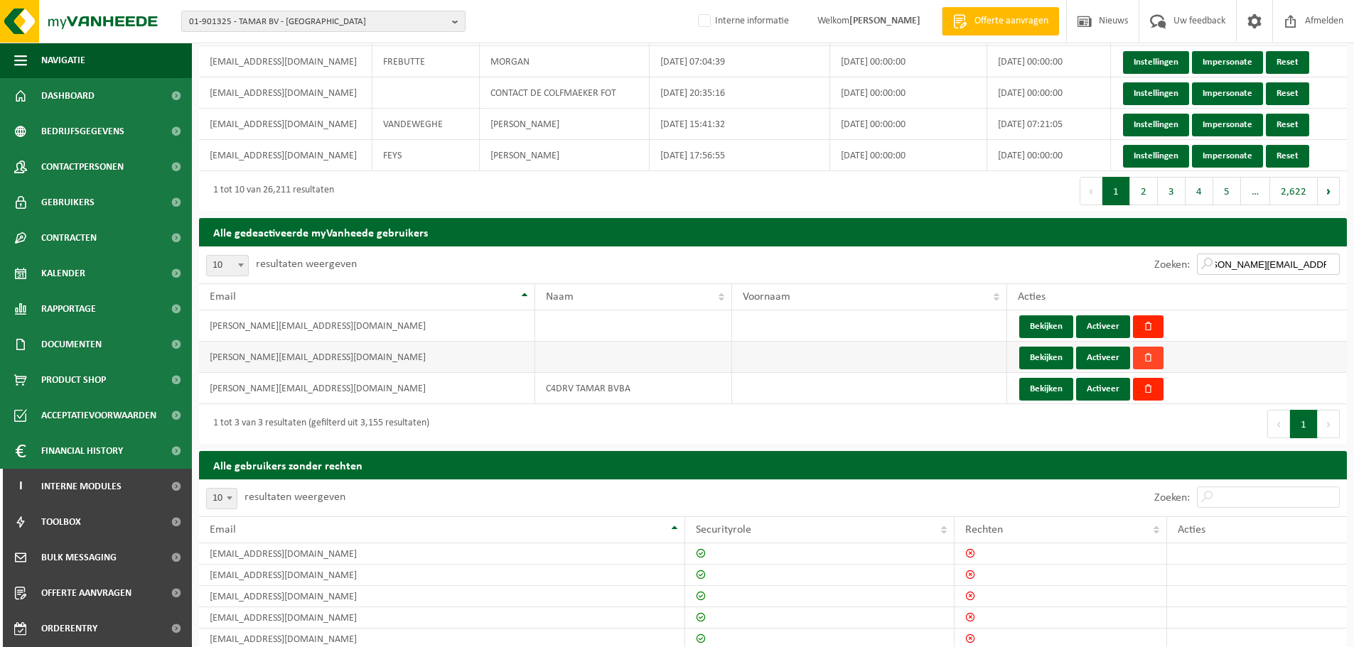
type input "peter.schiettecatte@hotmail.com"
click at [1151, 361] on span "button" at bounding box center [1148, 357] width 9 height 9
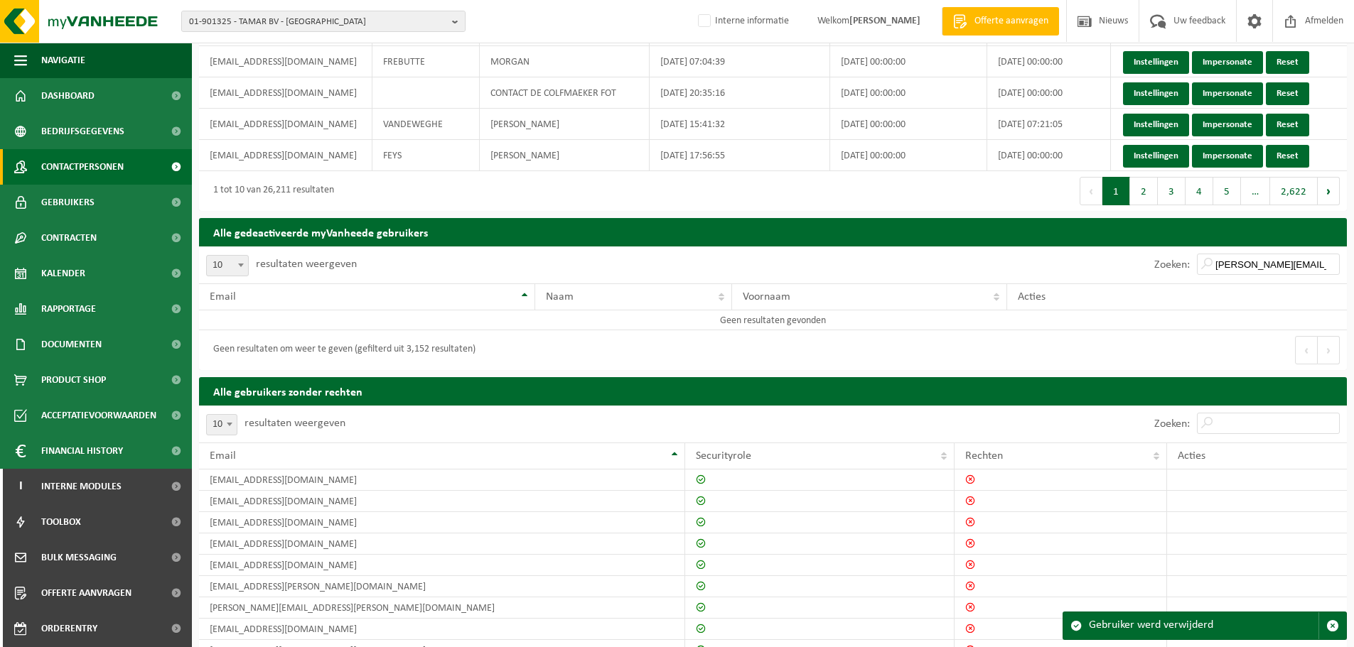
click at [92, 170] on span "Contactpersonen" at bounding box center [82, 167] width 82 height 36
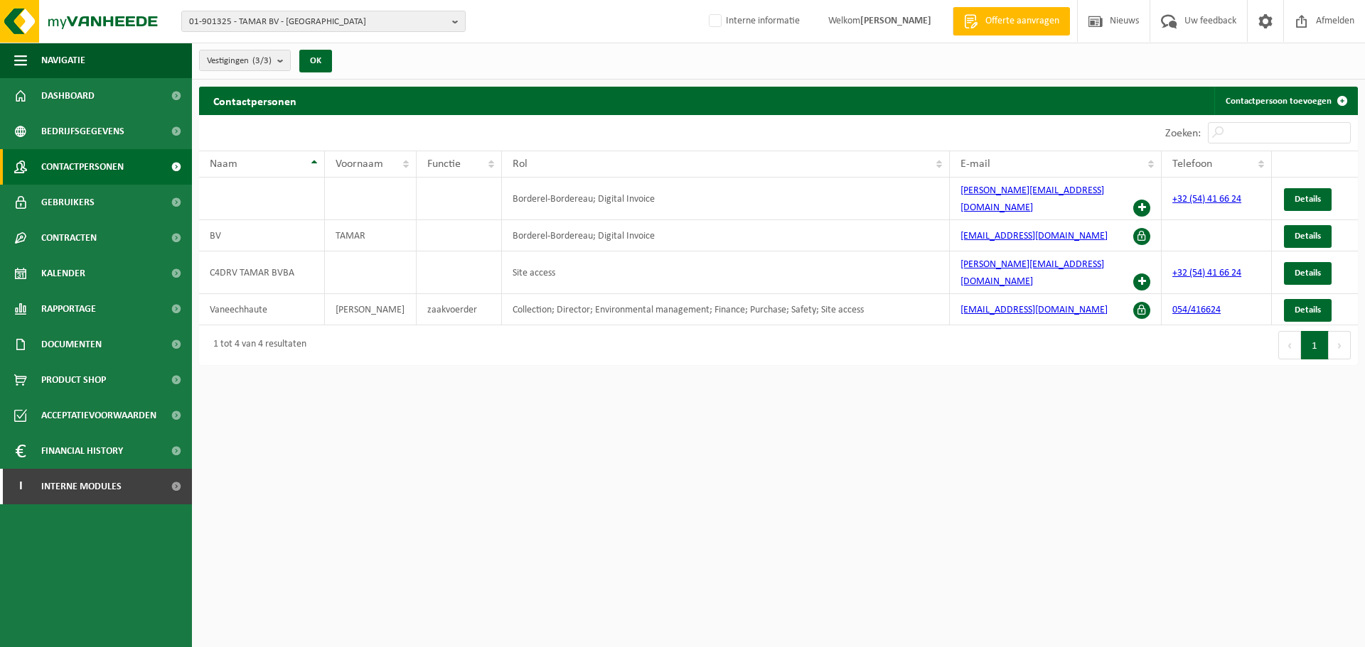
click at [1088, 444] on html "01-901325 - TAMAR BV - GERAARDSBERGEN 01-901325 - TAMAR BV - [GEOGRAPHIC_DATA] …" at bounding box center [682, 323] width 1365 height 647
click at [1312, 269] on span "Details" at bounding box center [1307, 273] width 26 height 9
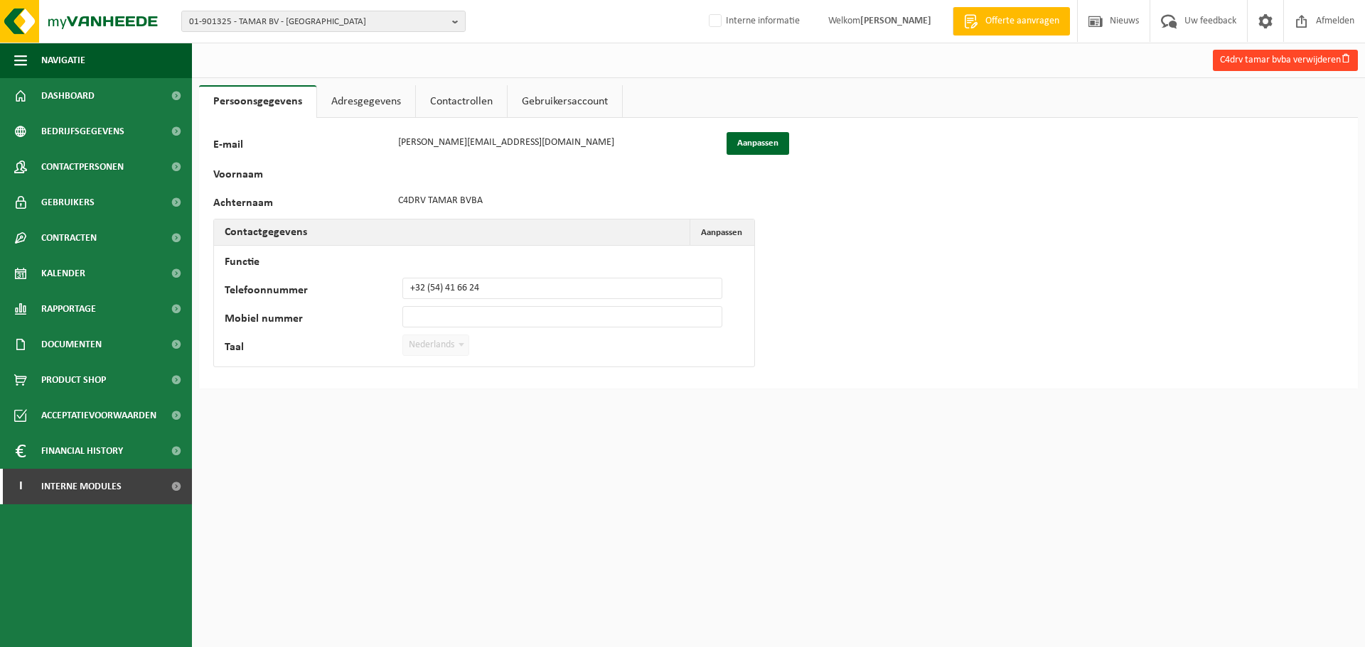
click at [1270, 63] on button "C4drv tamar bvba verwijderen" at bounding box center [1285, 60] width 145 height 21
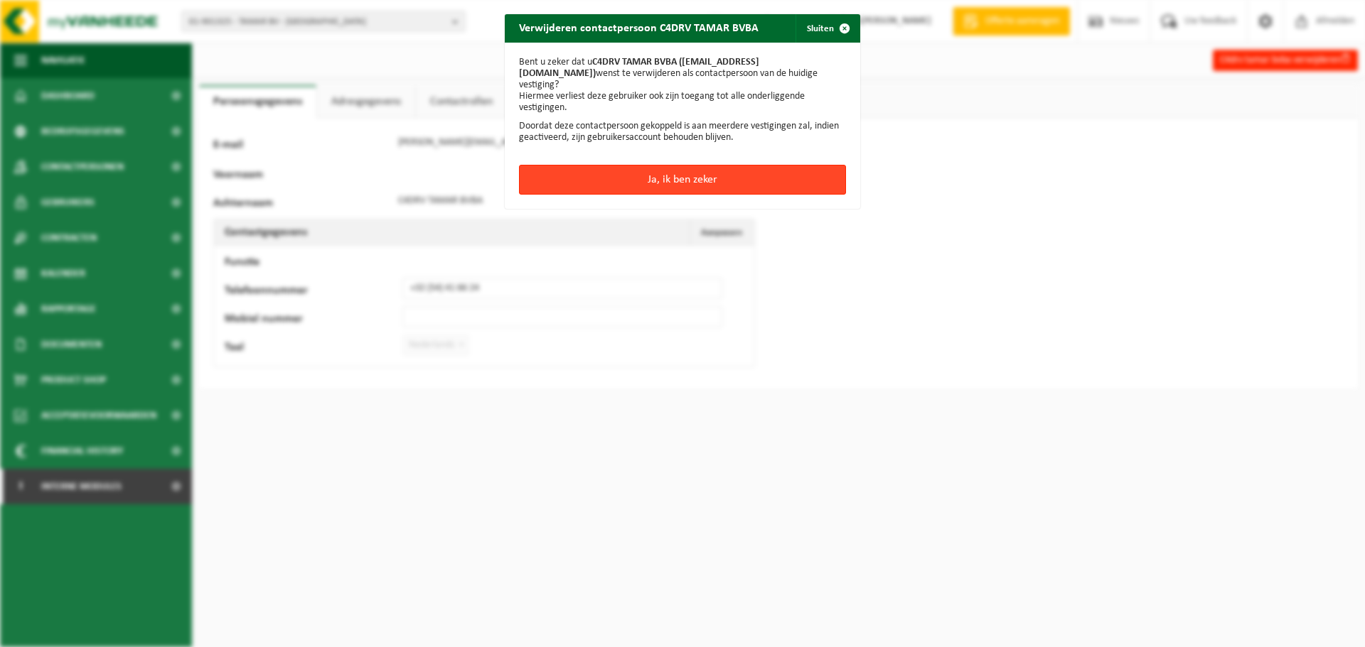
click at [650, 165] on button "Ja, ik ben zeker" at bounding box center [682, 180] width 327 height 30
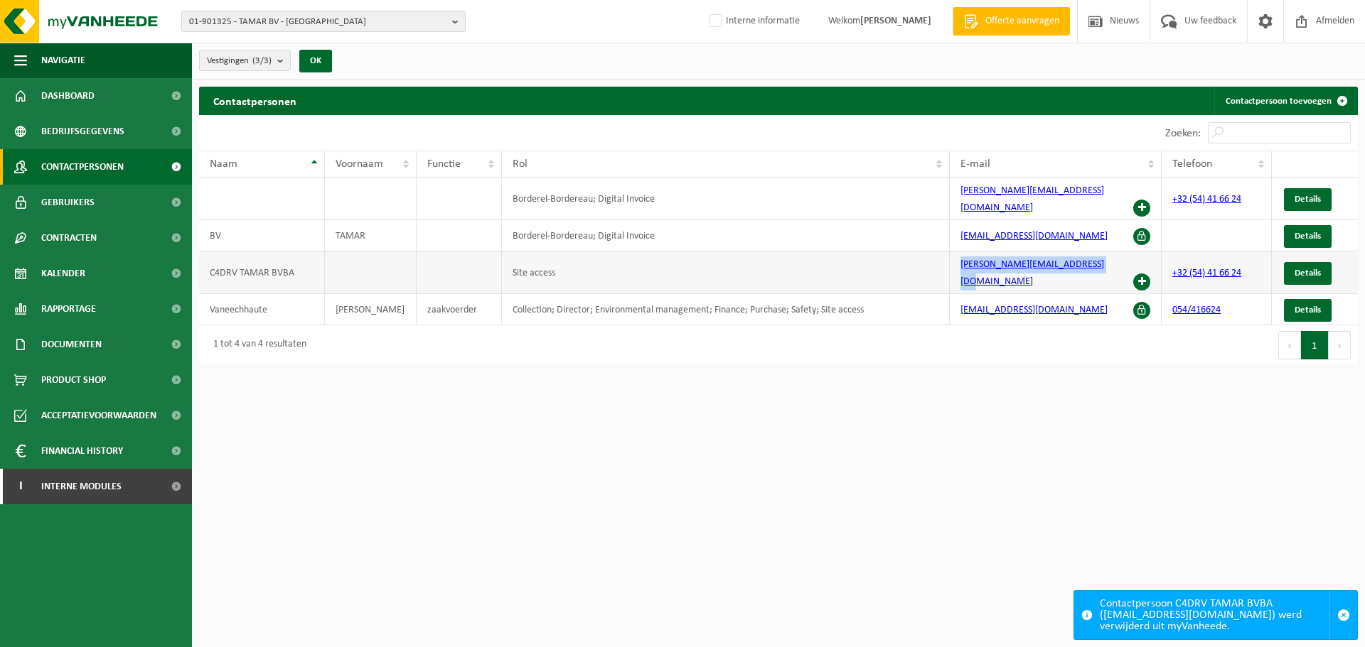
drag, startPoint x: 1102, startPoint y: 257, endPoint x: 901, endPoint y: 249, distance: 201.3
click at [901, 252] on tr "C4DRV TAMAR BVBA Site access peter.schiettecatte@hotmail.com +32 (54) 41 66 24 …" at bounding box center [778, 273] width 1158 height 43
copy tr "peter.schiettecatte@hotmail.com"
click at [657, 476] on html "01-901325 - TAMAR BV - GERAARDSBERGEN 01-901325 - TAMAR BV - GERAARDSBERGEN 10-…" at bounding box center [682, 323] width 1365 height 647
drag, startPoint x: 1063, startPoint y: 287, endPoint x: 959, endPoint y: 296, distance: 103.4
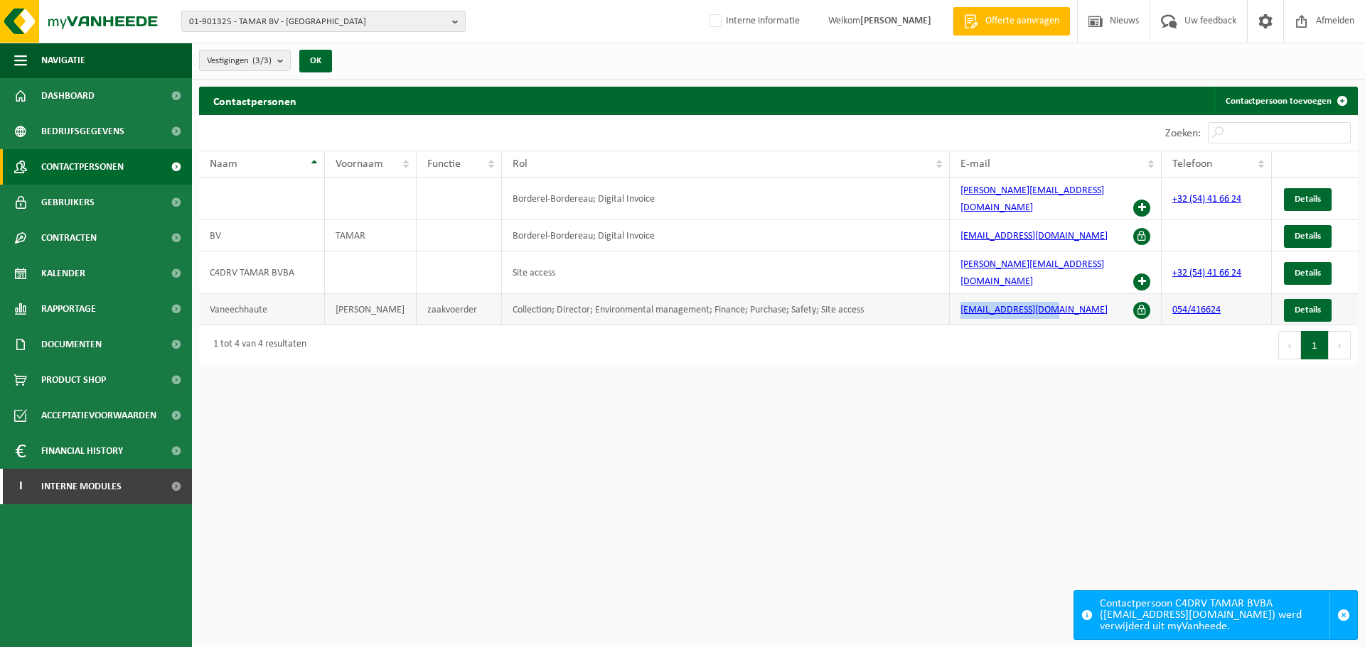
click at [959, 296] on td "[EMAIL_ADDRESS][DOMAIN_NAME]" at bounding box center [1056, 309] width 212 height 31
copy link "[EMAIL_ADDRESS][DOMAIN_NAME]"
click at [80, 210] on span "Gebruikers" at bounding box center [67, 203] width 53 height 36
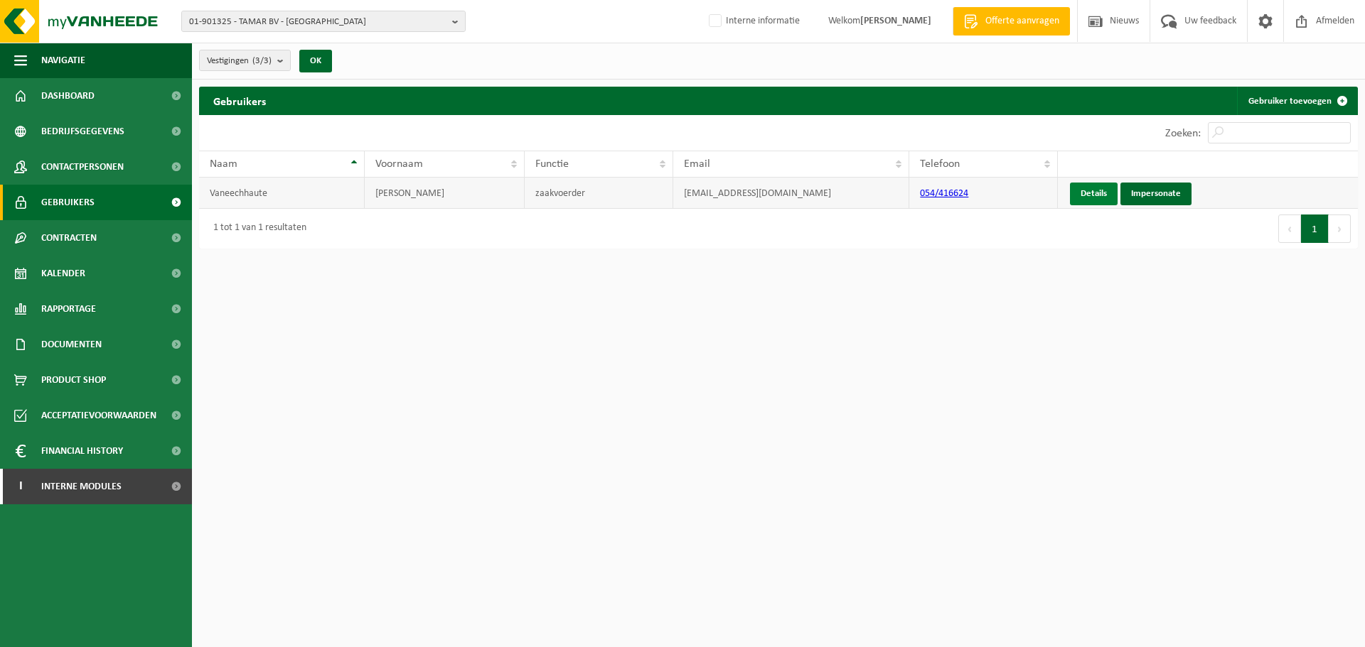
click at [1092, 195] on link "Details" at bounding box center [1094, 194] width 48 height 23
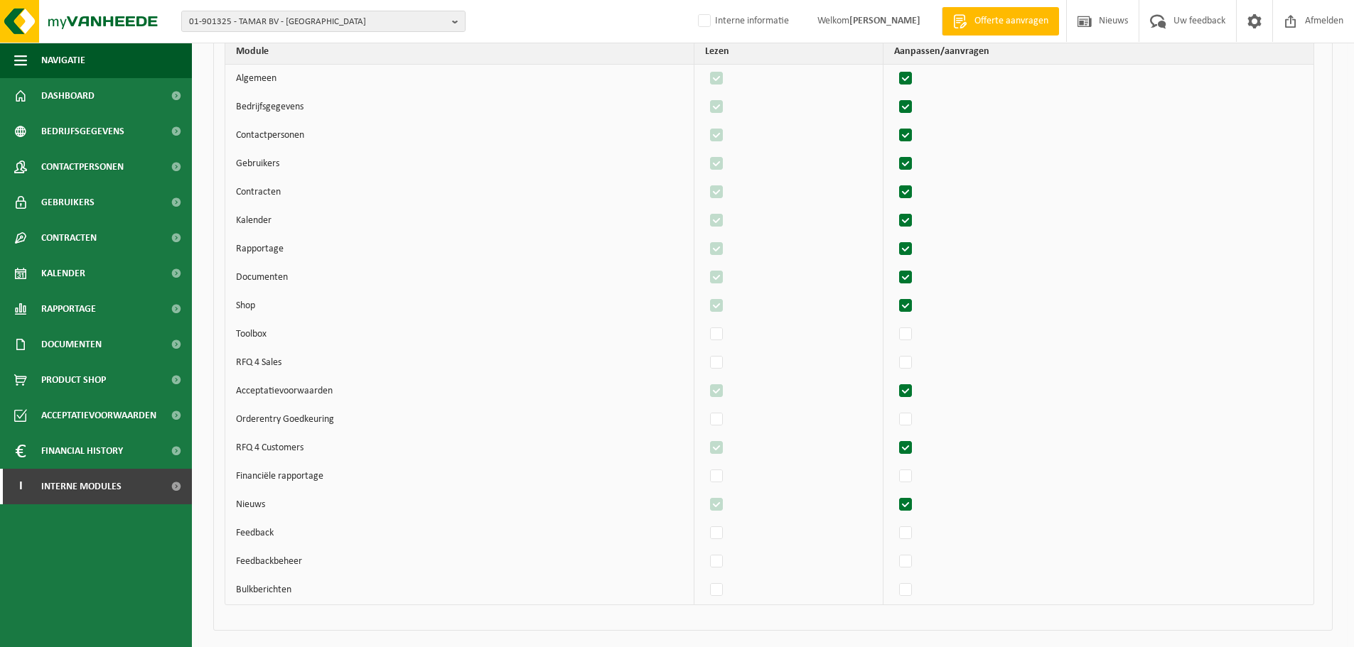
scroll to position [3497, 0]
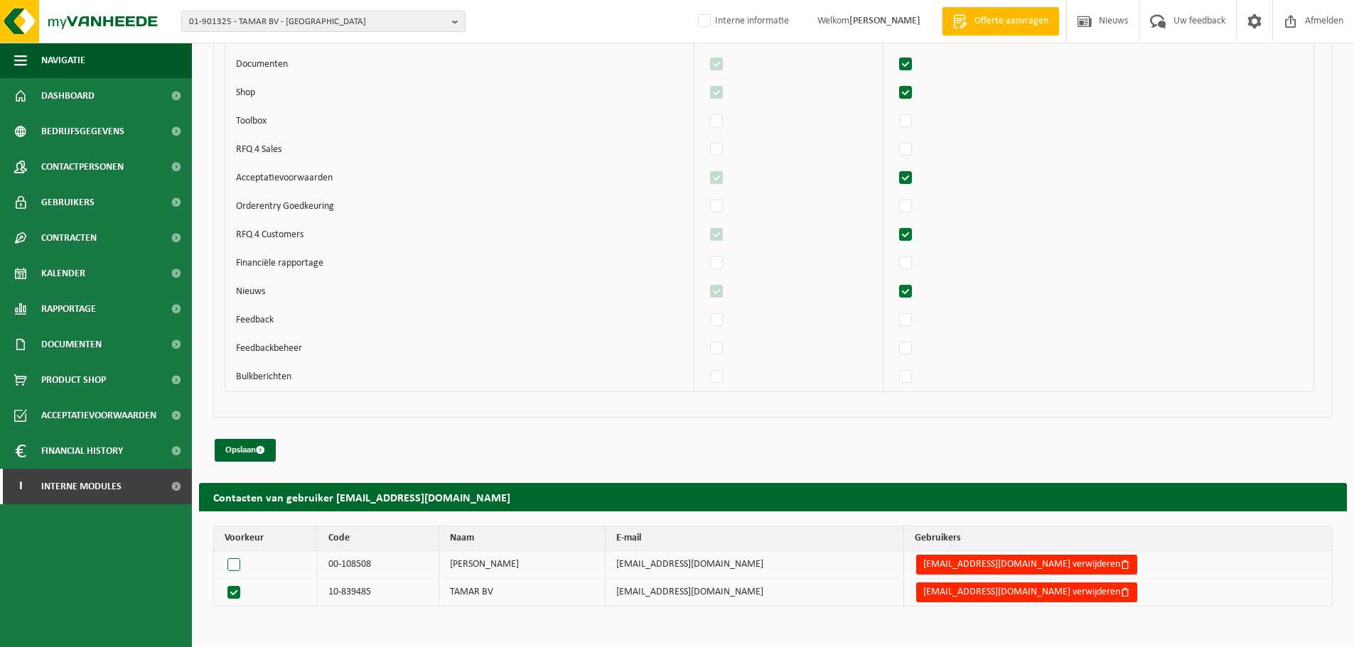
click at [236, 566] on label at bounding box center [237, 565] width 24 height 20
radio input "true"
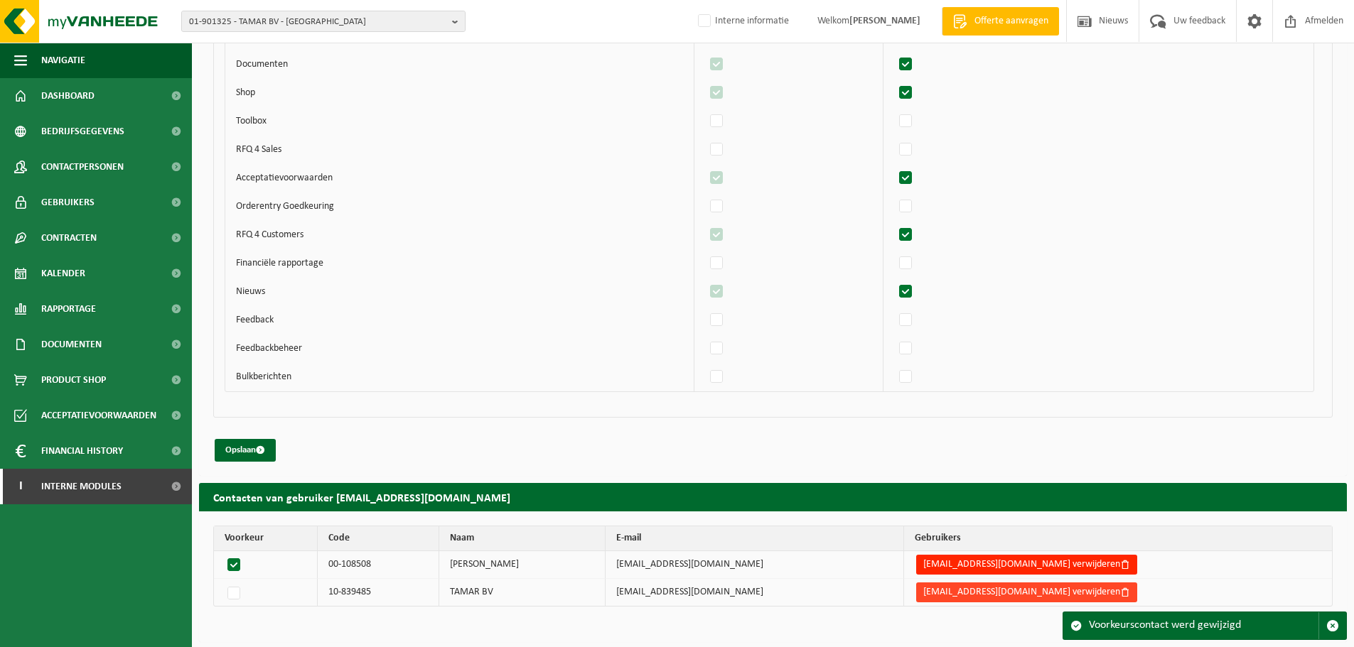
click at [1018, 595] on button "bvbatamar@skynet.be verwijderen" at bounding box center [1026, 593] width 221 height 20
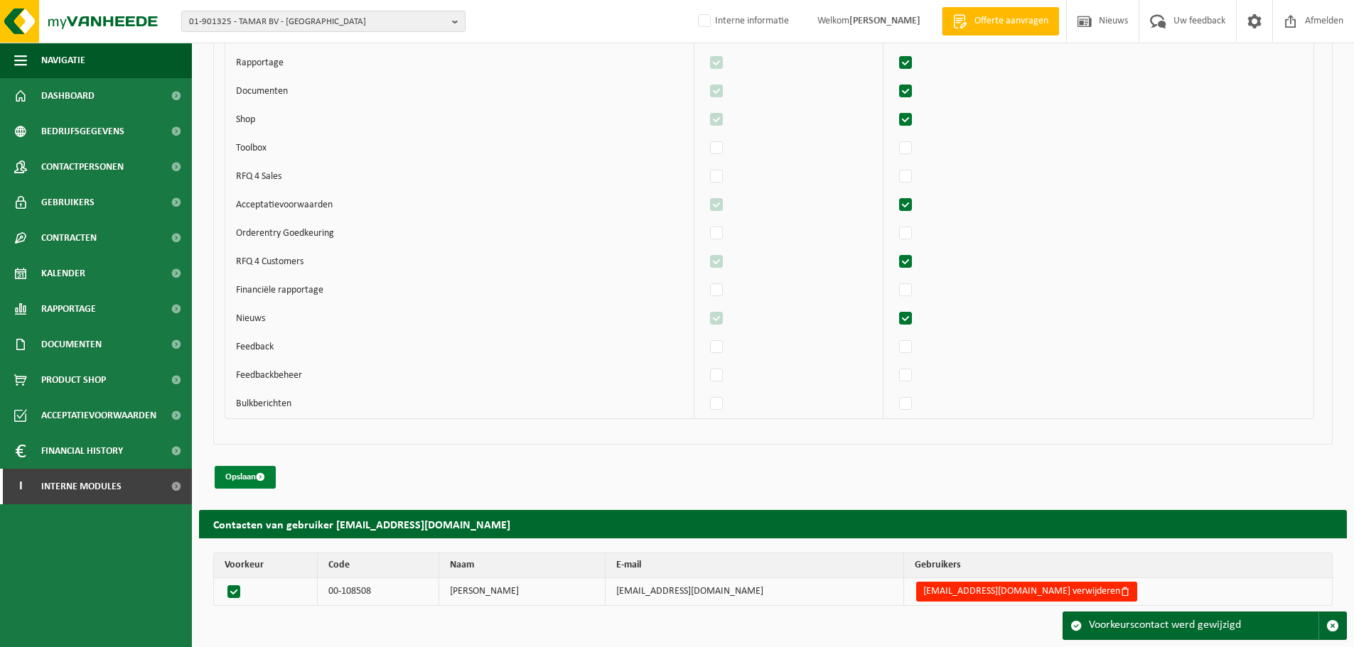
click at [252, 478] on button "Opslaan" at bounding box center [245, 477] width 61 height 23
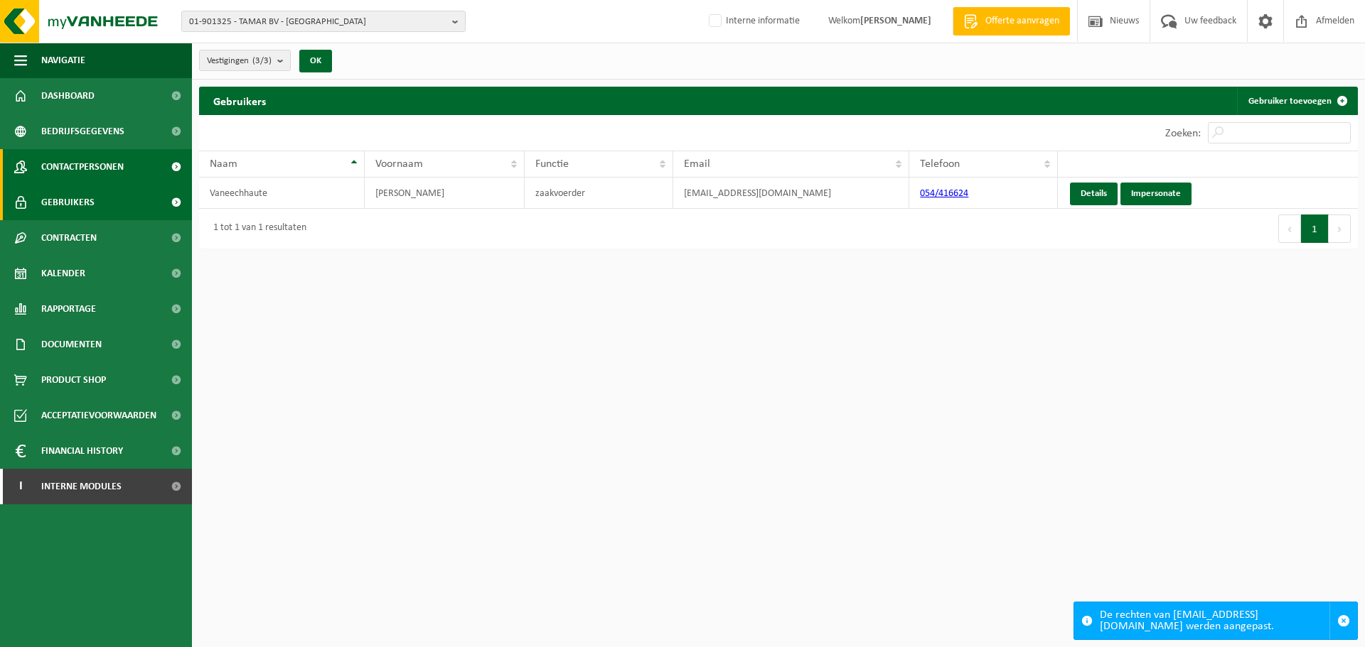
click at [56, 168] on span "Contactpersonen" at bounding box center [82, 167] width 82 height 36
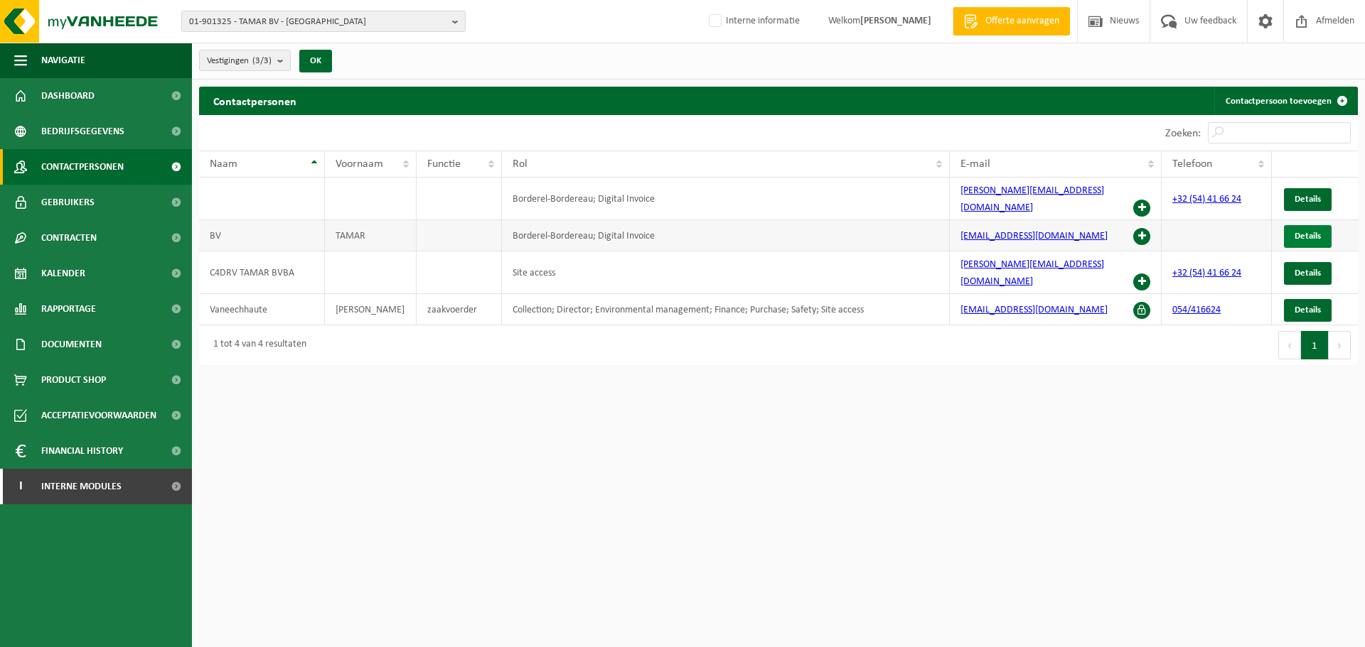
click at [1306, 232] on span "Details" at bounding box center [1307, 236] width 26 height 9
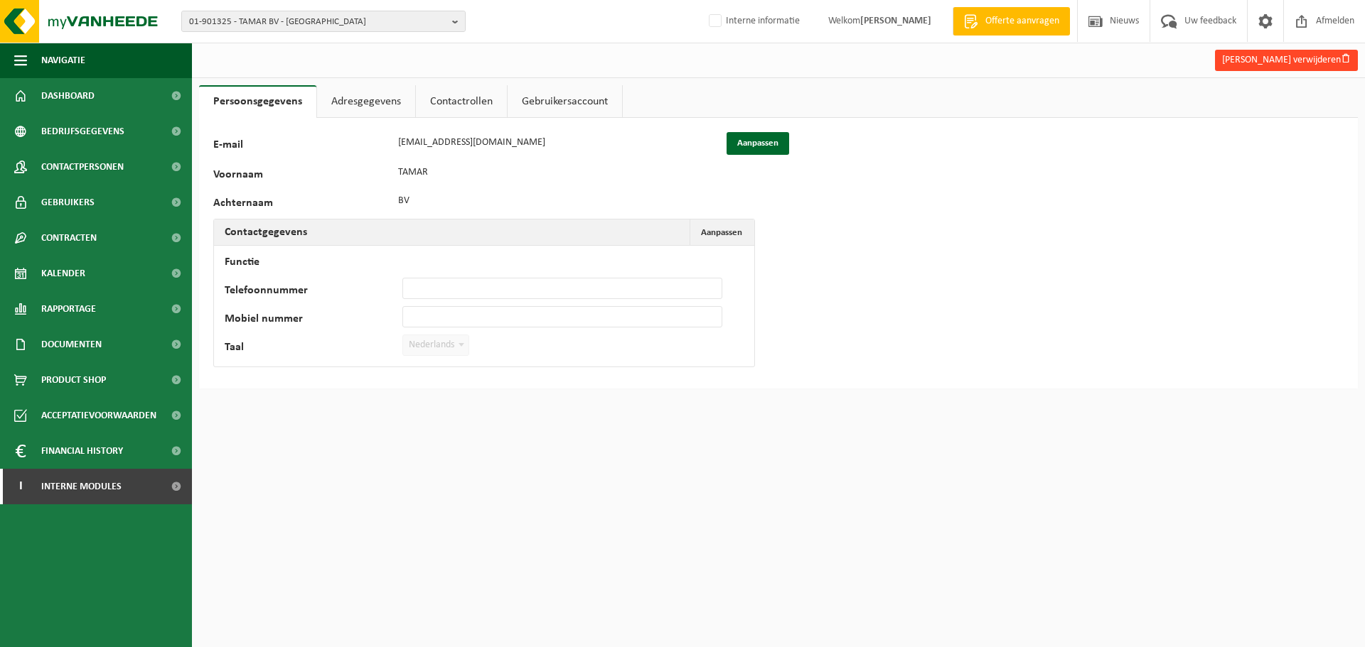
click at [1311, 58] on button "Tamar Bv verwijderen" at bounding box center [1286, 60] width 143 height 21
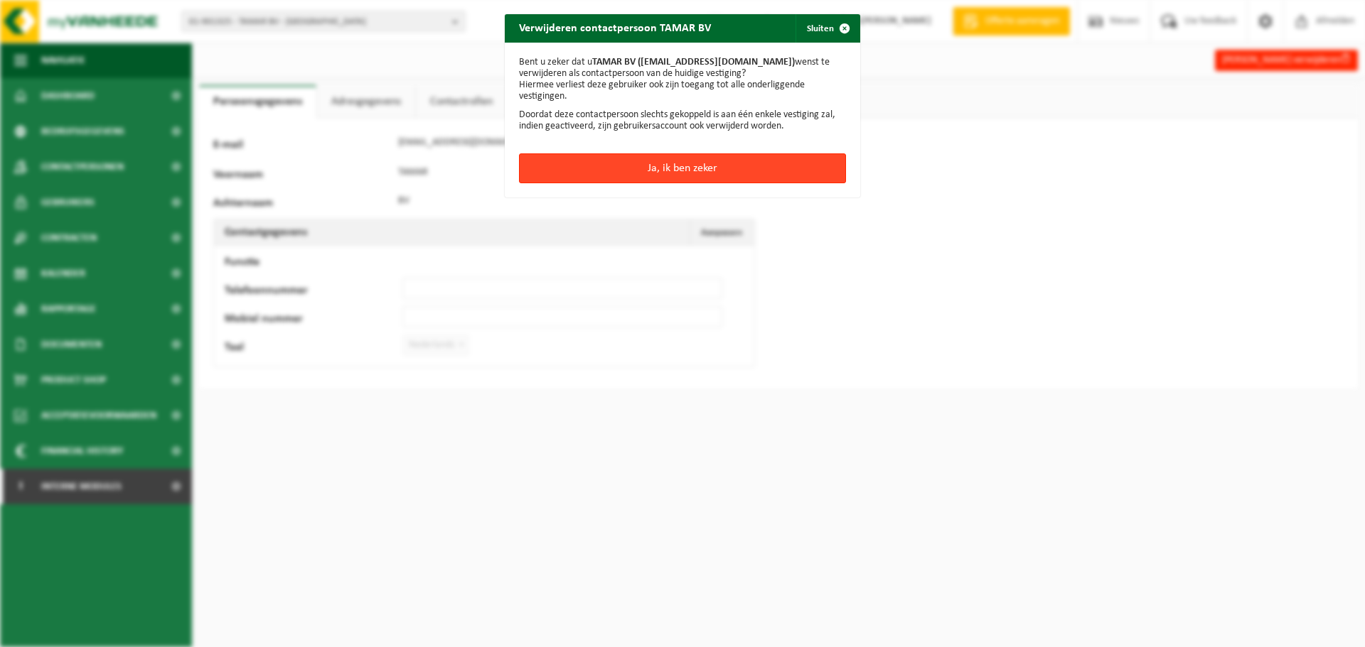
click at [681, 163] on button "Ja, ik ben zeker" at bounding box center [682, 169] width 327 height 30
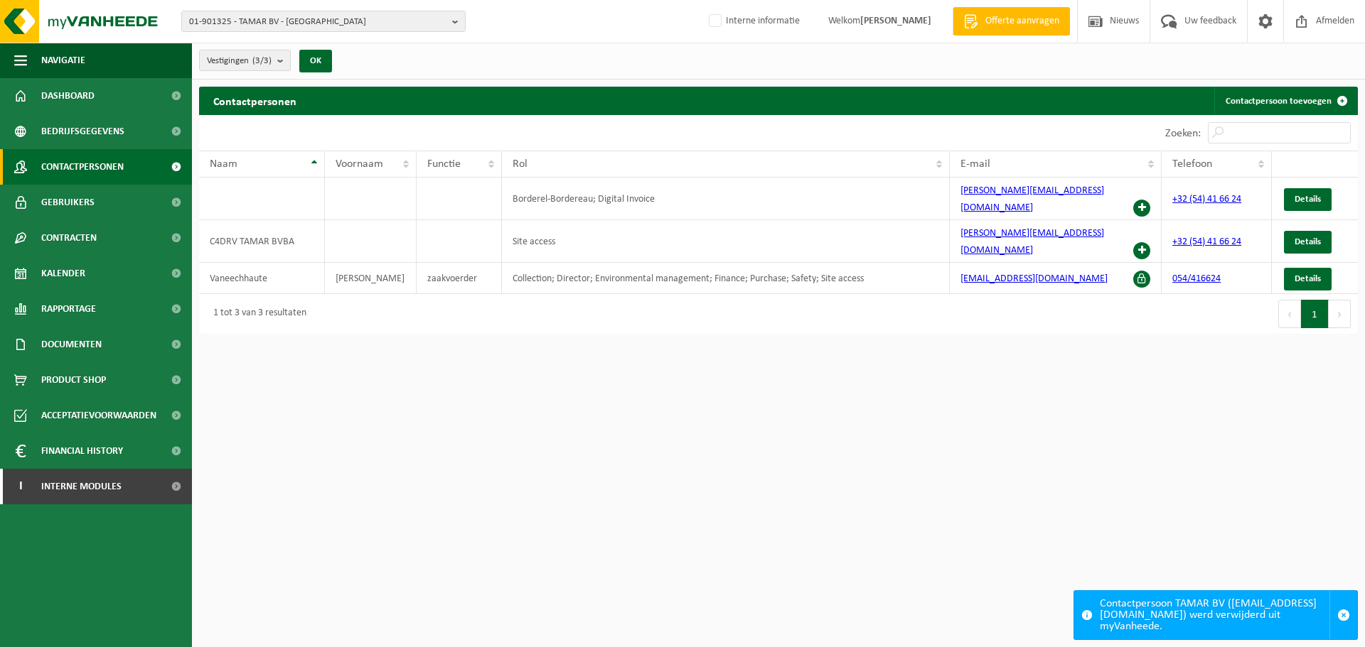
click at [766, 427] on html "01-901325 - TAMAR BV - GERAARDSBERGEN 01-901325 - TAMAR BV - [GEOGRAPHIC_DATA] …" at bounding box center [682, 323] width 1365 height 647
click at [883, 462] on html "01-901325 - TAMAR BV - GERAARDSBERGEN 01-901325 - TAMAR BV - [GEOGRAPHIC_DATA] …" at bounding box center [682, 323] width 1365 height 647
click at [664, 534] on html "01-901325 - TAMAR BV - GERAARDSBERGEN 01-901325 - TAMAR BV - GERAARDSBERGEN 10-…" at bounding box center [682, 323] width 1365 height 647
click at [466, 400] on html "01-901325 - TAMAR BV - GERAARDSBERGEN 01-901325 - TAMAR BV - GERAARDSBERGEN 10-…" at bounding box center [682, 323] width 1365 height 647
click at [504, 294] on div "1 tot 3 van 3 resultaten" at bounding box center [488, 314] width 579 height 40
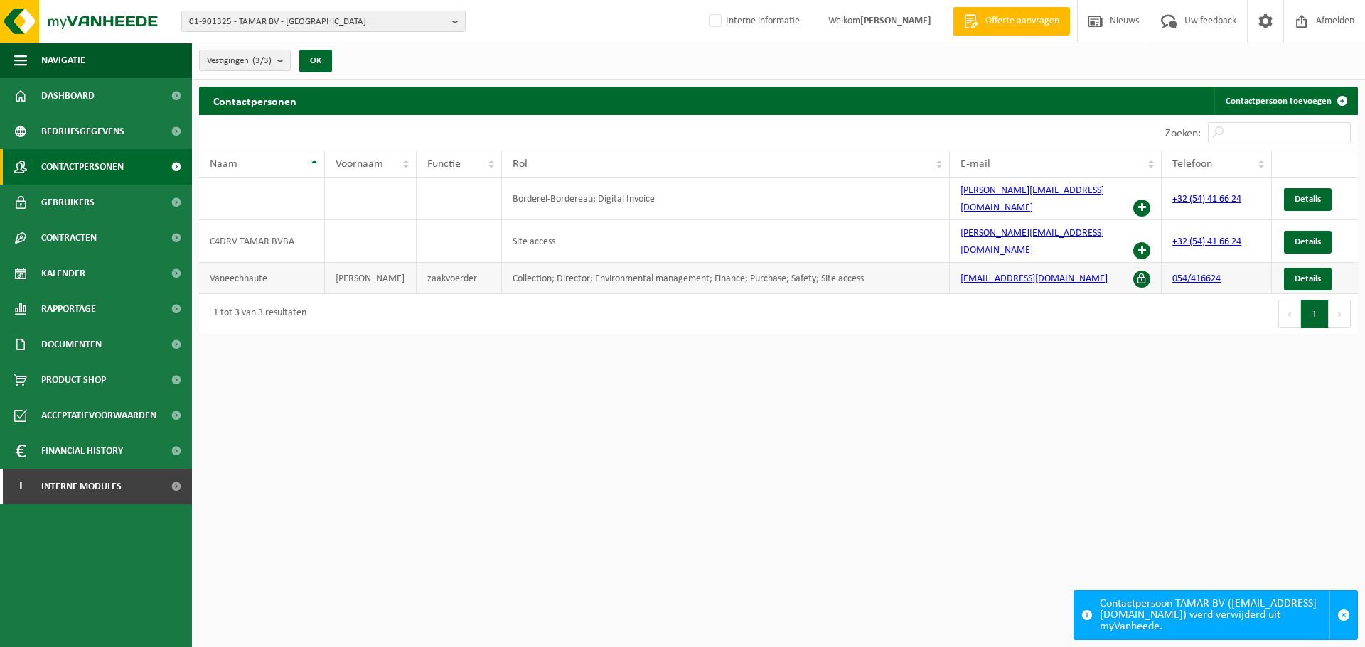
click at [534, 263] on td "Collection; Director; Environmental management; Finance; Purchase; Safety; Site…" at bounding box center [726, 278] width 448 height 31
drag, startPoint x: 518, startPoint y: 254, endPoint x: 861, endPoint y: 259, distance: 342.6
click at [861, 263] on td "Collection; Director; Environmental management; Finance; Purchase; Safety; Site…" at bounding box center [726, 278] width 448 height 31
click at [898, 183] on td "Borderel-Bordereau; Digital Invoice" at bounding box center [726, 199] width 448 height 43
click at [577, 223] on td "Site access" at bounding box center [726, 241] width 448 height 43
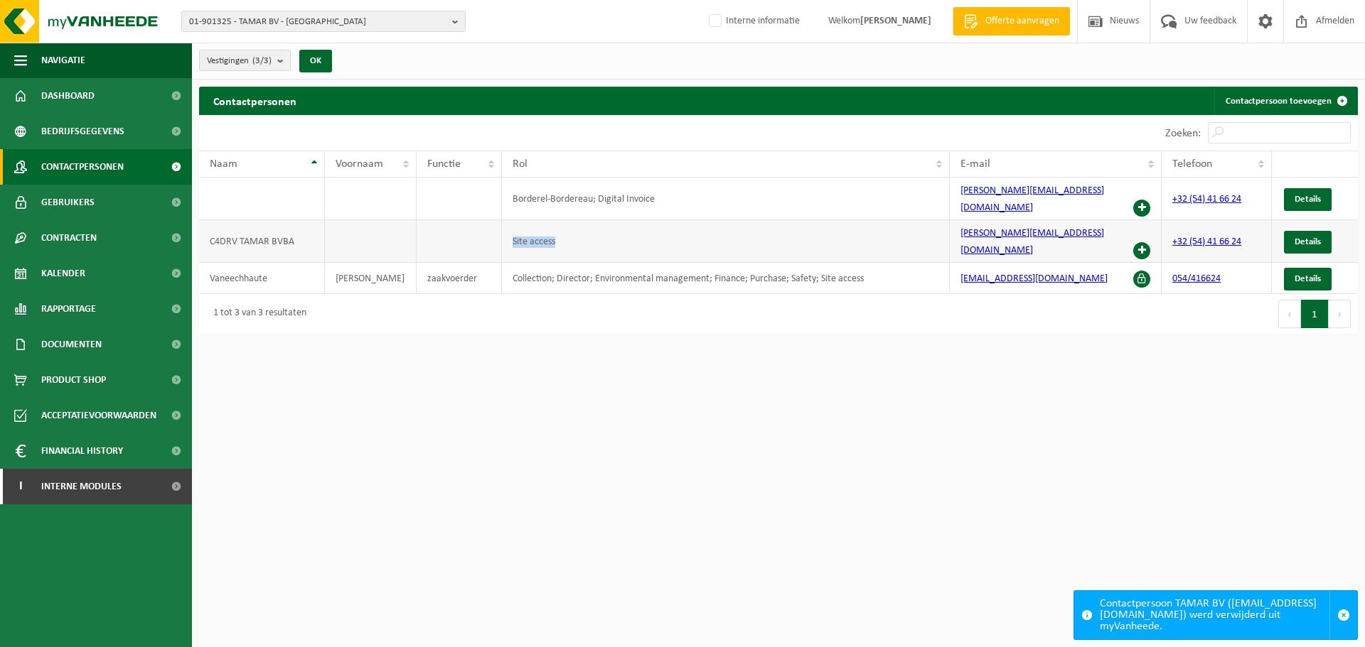
drag, startPoint x: 573, startPoint y: 229, endPoint x: 487, endPoint y: 218, distance: 86.7
click at [487, 220] on tr "C4DRV TAMAR BVBA Site access peter.schiettecatte@hotmail.com +32 (54) 41 66 24 …" at bounding box center [778, 241] width 1158 height 43
click at [604, 198] on td "Borderel-Bordereau; Digital Invoice" at bounding box center [726, 199] width 448 height 43
drag, startPoint x: 753, startPoint y: 195, endPoint x: 442, endPoint y: 181, distance: 310.9
click at [442, 181] on tr "Borderel-Bordereau; Digital Invoice peter.schiettecatte@hotmail.com +32 (54) 41…" at bounding box center [778, 199] width 1158 height 43
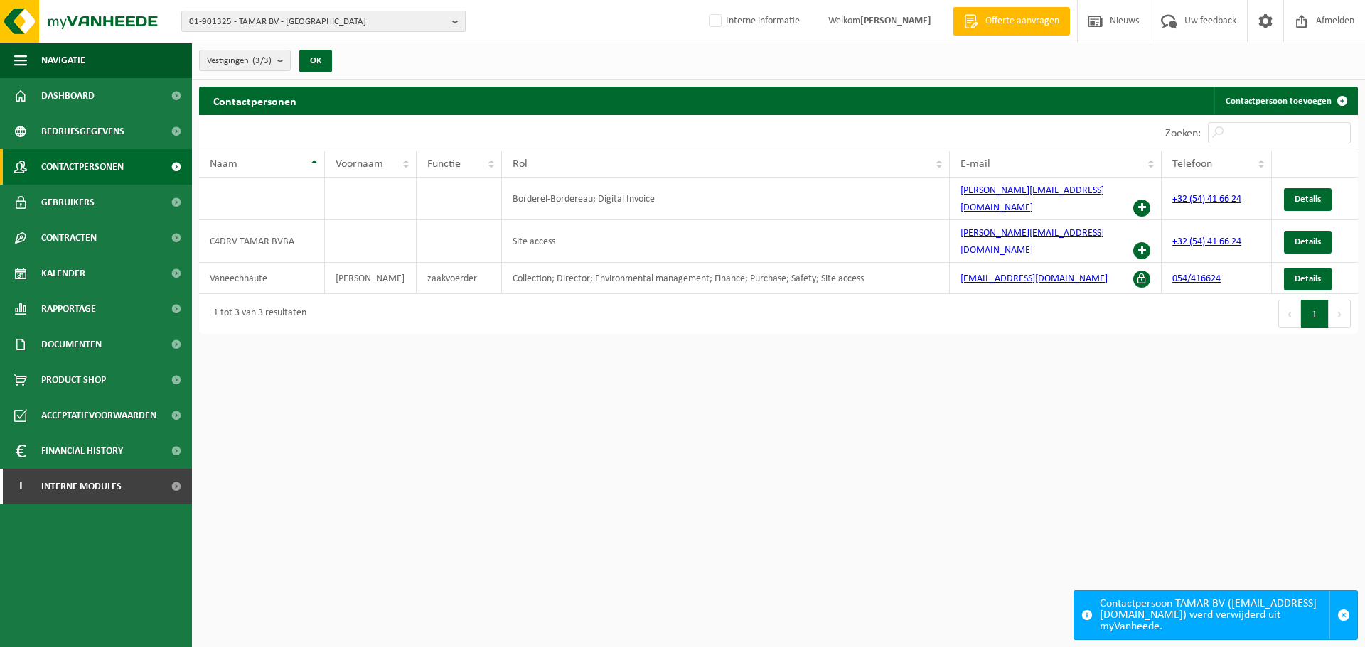
click at [864, 499] on html "01-901325 - TAMAR BV - GERAARDSBERGEN 01-901325 - TAMAR BV - GERAARDSBERGEN 10-…" at bounding box center [682, 323] width 1365 height 647
click at [861, 263] on td "Collection; Director; Environmental management; Finance; Purchase; Safety; Site…" at bounding box center [726, 278] width 448 height 31
drag, startPoint x: 873, startPoint y: 257, endPoint x: 510, endPoint y: 257, distance: 363.9
click at [510, 263] on td "Collection; Director; Environmental management; Finance; Purchase; Safety; Site…" at bounding box center [726, 278] width 448 height 31
click at [628, 436] on html "01-901325 - TAMAR BV - GERAARDSBERGEN 01-901325 - TAMAR BV - GERAARDSBERGEN 10-…" at bounding box center [682, 323] width 1365 height 647
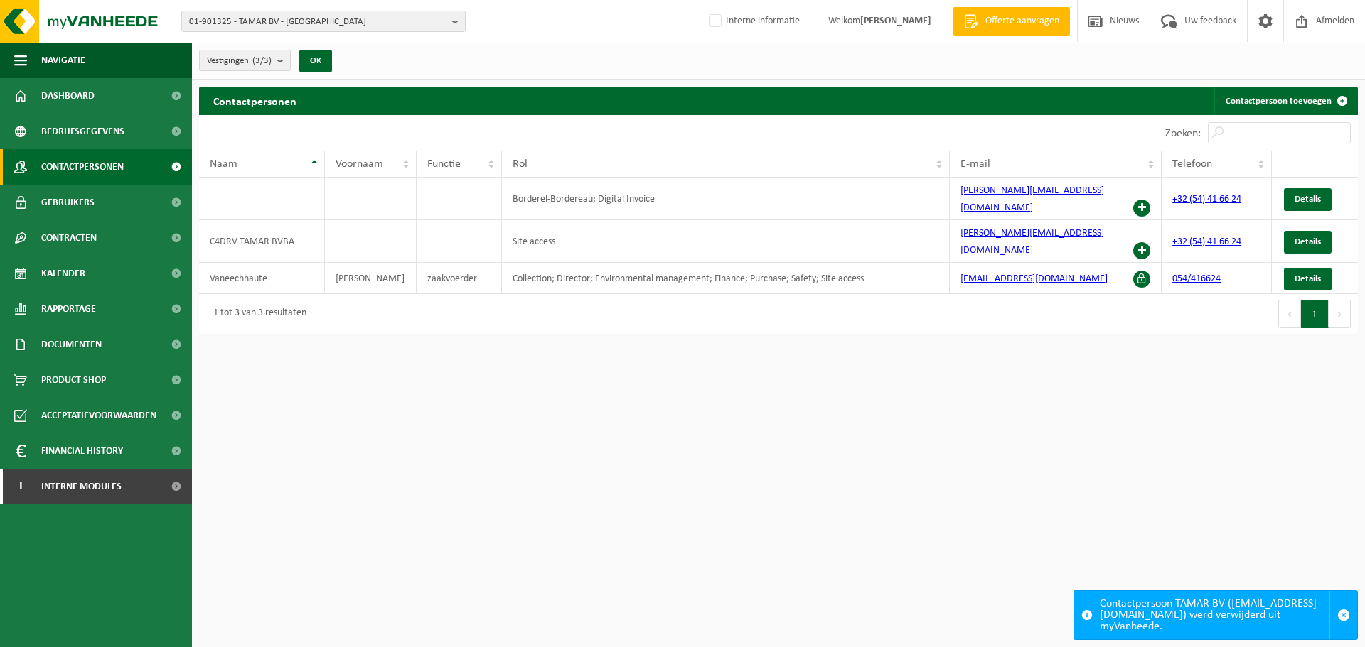
click at [655, 294] on div "1 tot 3 van 3 resultaten" at bounding box center [488, 314] width 579 height 40
click at [1121, 294] on div "Eerste Vorige 1 Volgende Laatste" at bounding box center [1067, 314] width 579 height 40
click at [1115, 294] on div "Eerste Vorige 1 Volgende Laatste" at bounding box center [1067, 314] width 579 height 40
click at [878, 263] on td "Collection; Director; Environmental management; Finance; Purchase; Safety; Site…" at bounding box center [726, 278] width 448 height 31
drag, startPoint x: 868, startPoint y: 254, endPoint x: 382, endPoint y: 255, distance: 486.1
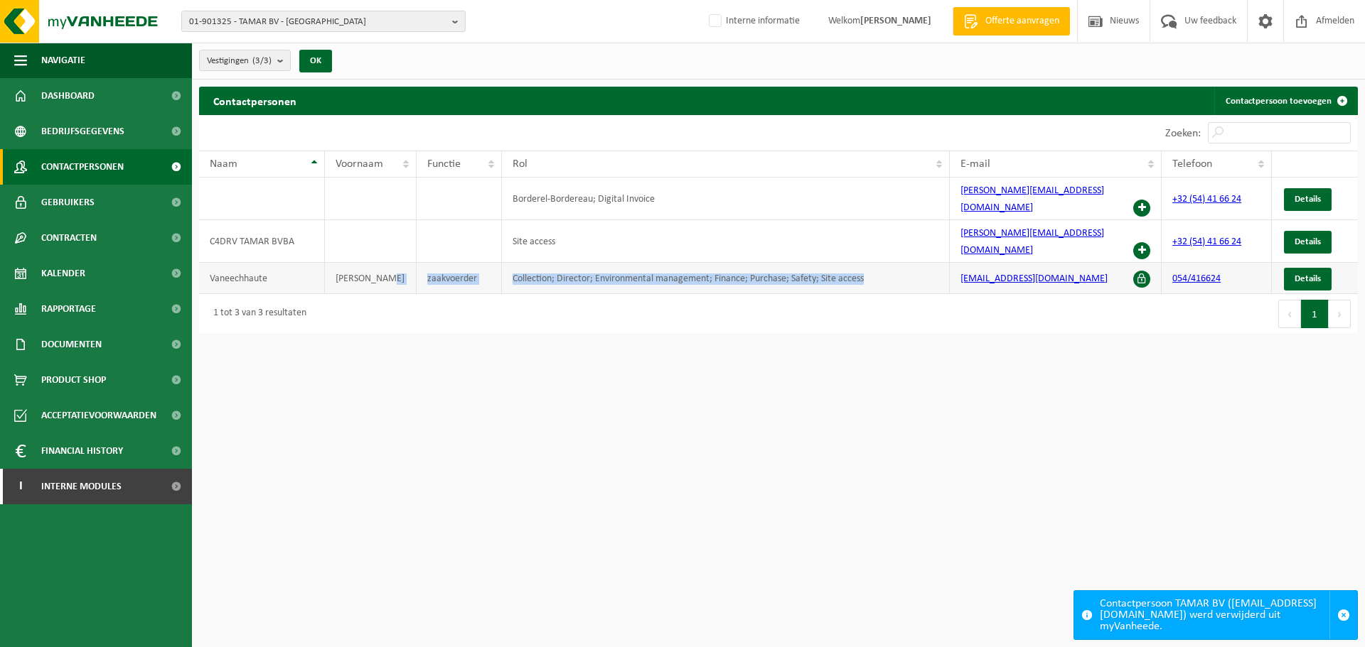
click at [382, 263] on tr "Vaneechhaute Jean Pierre zaakvoerder Collection; Director; Environmental manage…" at bounding box center [778, 278] width 1158 height 31
click at [417, 294] on div "1 tot 3 van 3 resultaten" at bounding box center [488, 314] width 579 height 40
drag, startPoint x: 900, startPoint y: 260, endPoint x: 512, endPoint y: 244, distance: 387.7
click at [512, 263] on td "Collection; Director; Environmental management; Finance; Purchase; Safety; Site…" at bounding box center [726, 278] width 448 height 31
click at [543, 294] on div "1 tot 3 van 3 resultaten" at bounding box center [488, 314] width 579 height 40
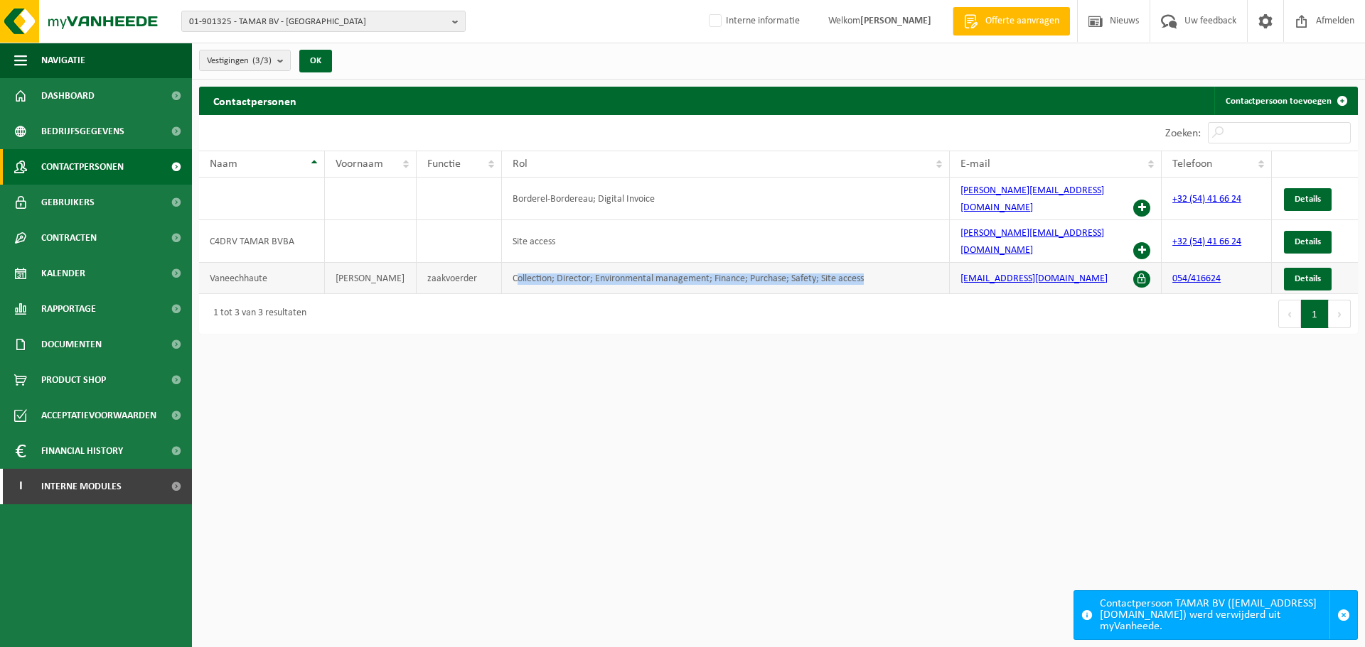
drag, startPoint x: 516, startPoint y: 254, endPoint x: 888, endPoint y: 267, distance: 372.6
click at [888, 267] on td "Collection; Director; Environmental management; Finance; Purchase; Safety; Site…" at bounding box center [726, 278] width 448 height 31
click at [881, 294] on div "Eerste Vorige 1 Volgende Laatste" at bounding box center [1067, 314] width 579 height 40
click at [900, 263] on td "Collection; Director; Environmental management; Finance; Purchase; Safety; Site…" at bounding box center [726, 278] width 448 height 31
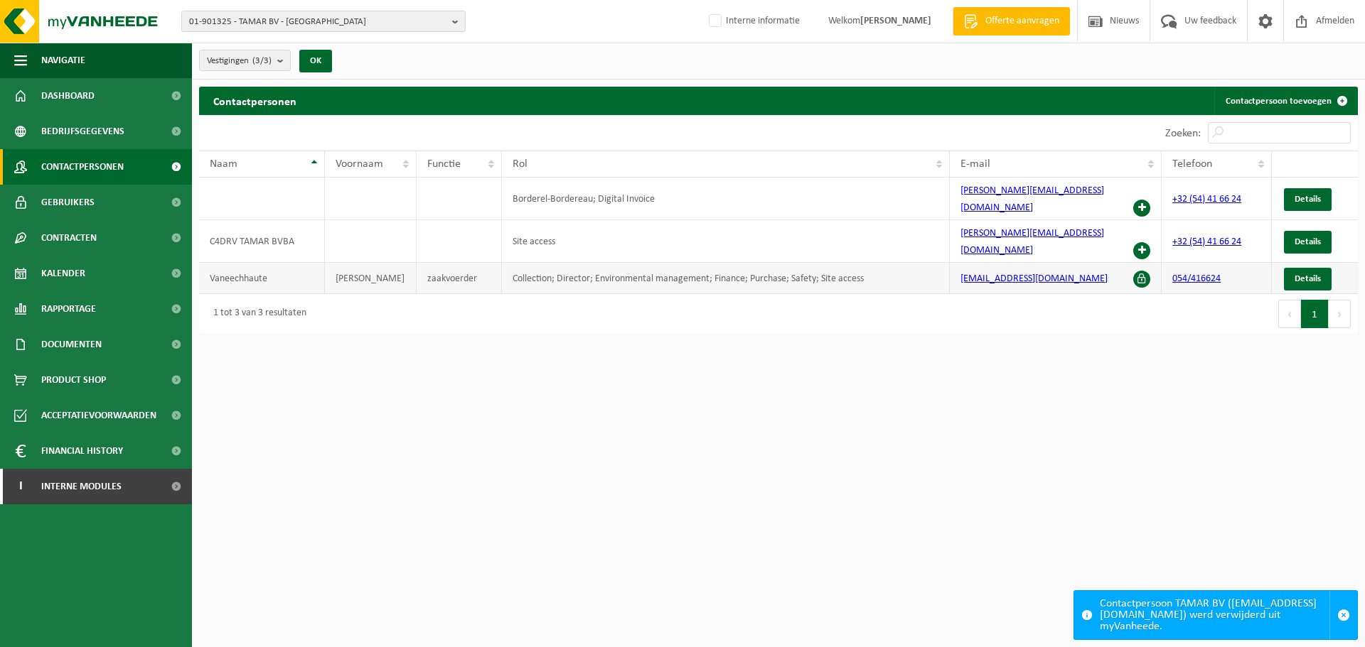
click at [880, 263] on td "Collection; Director; Environmental management; Finance; Purchase; Safety; Site…" at bounding box center [726, 278] width 448 height 31
drag, startPoint x: 880, startPoint y: 254, endPoint x: 552, endPoint y: 245, distance: 327.8
click at [552, 263] on td "Collection; Director; Environmental management; Finance; Purchase; Safety; Site…" at bounding box center [726, 278] width 448 height 31
click at [618, 382] on html "01-901325 - TAMAR BV - GERAARDSBERGEN 01-901325 - TAMAR BV - GERAARDSBERGEN 10-…" at bounding box center [682, 323] width 1365 height 647
click at [720, 263] on td "Collection; Director; Environmental management; Finance; Purchase; Safety; Site…" at bounding box center [726, 278] width 448 height 31
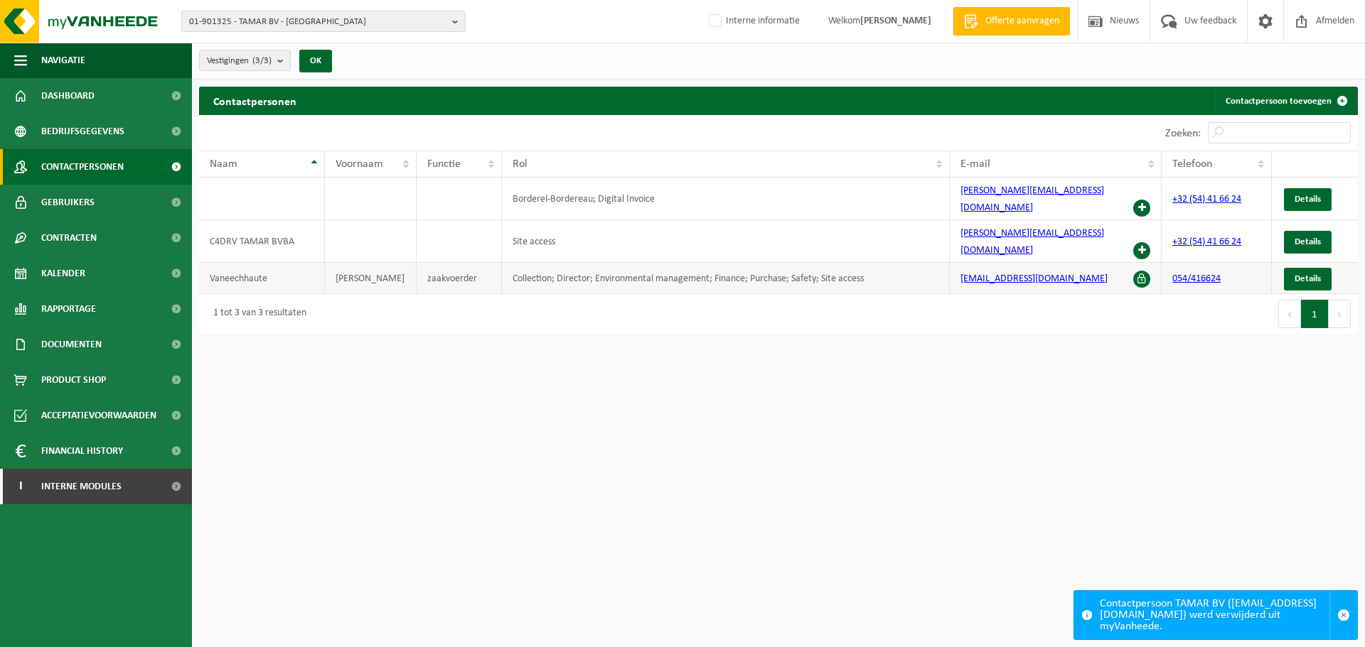
click at [675, 263] on td "Collection; Director; Environmental management; Finance; Purchase; Safety; Site…" at bounding box center [726, 278] width 448 height 31
click at [893, 263] on td "Collection; Director; Environmental management; Finance; Purchase; Safety; Site…" at bounding box center [726, 278] width 448 height 31
click at [673, 361] on html "01-901325 - TAMAR BV - GERAARDSBERGEN 01-901325 - TAMAR BV - GERAARDSBERGEN 10-…" at bounding box center [682, 323] width 1365 height 647
click at [1300, 195] on span "Details" at bounding box center [1307, 199] width 26 height 9
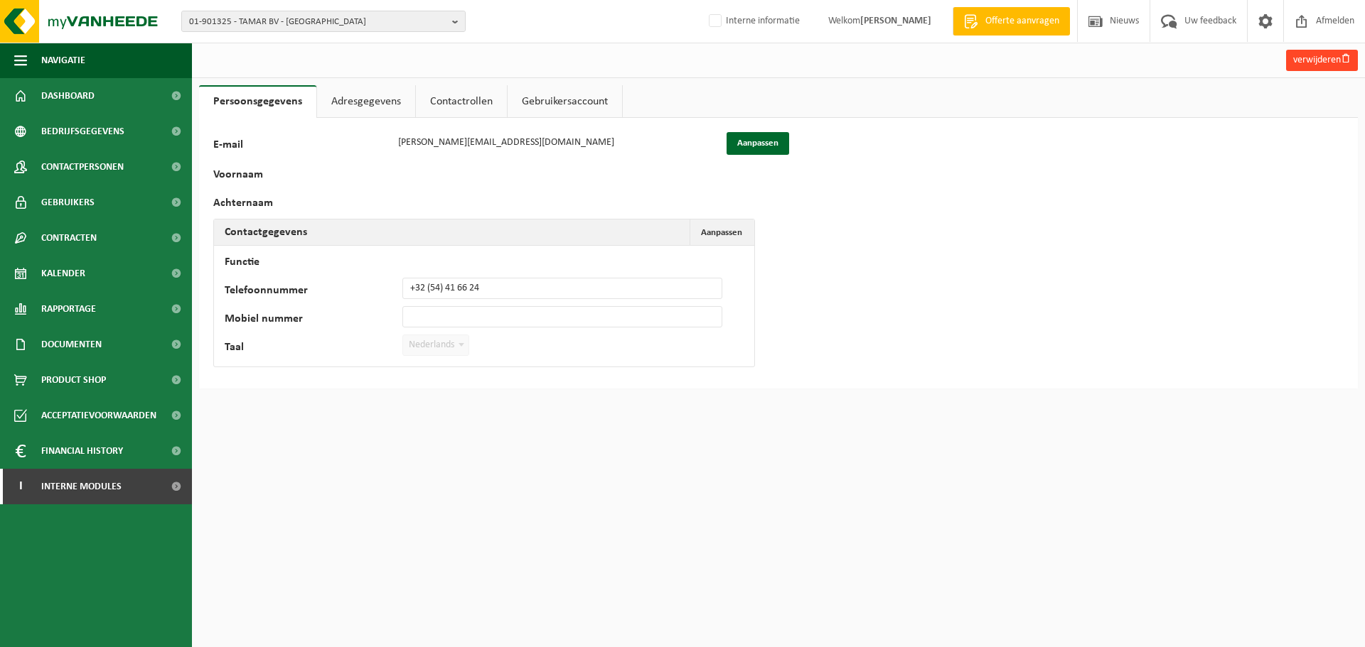
click at [1299, 59] on button "verwijderen" at bounding box center [1322, 60] width 72 height 21
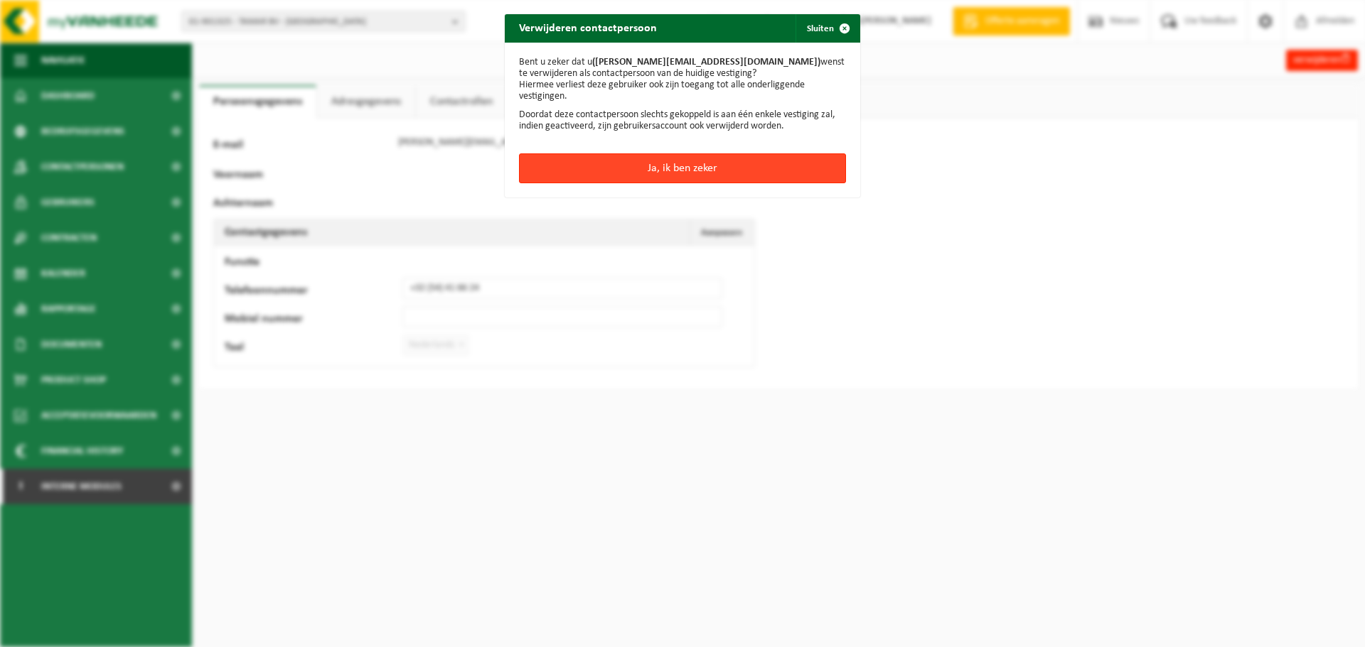
click at [721, 171] on button "Ja, ik ben zeker" at bounding box center [682, 169] width 327 height 30
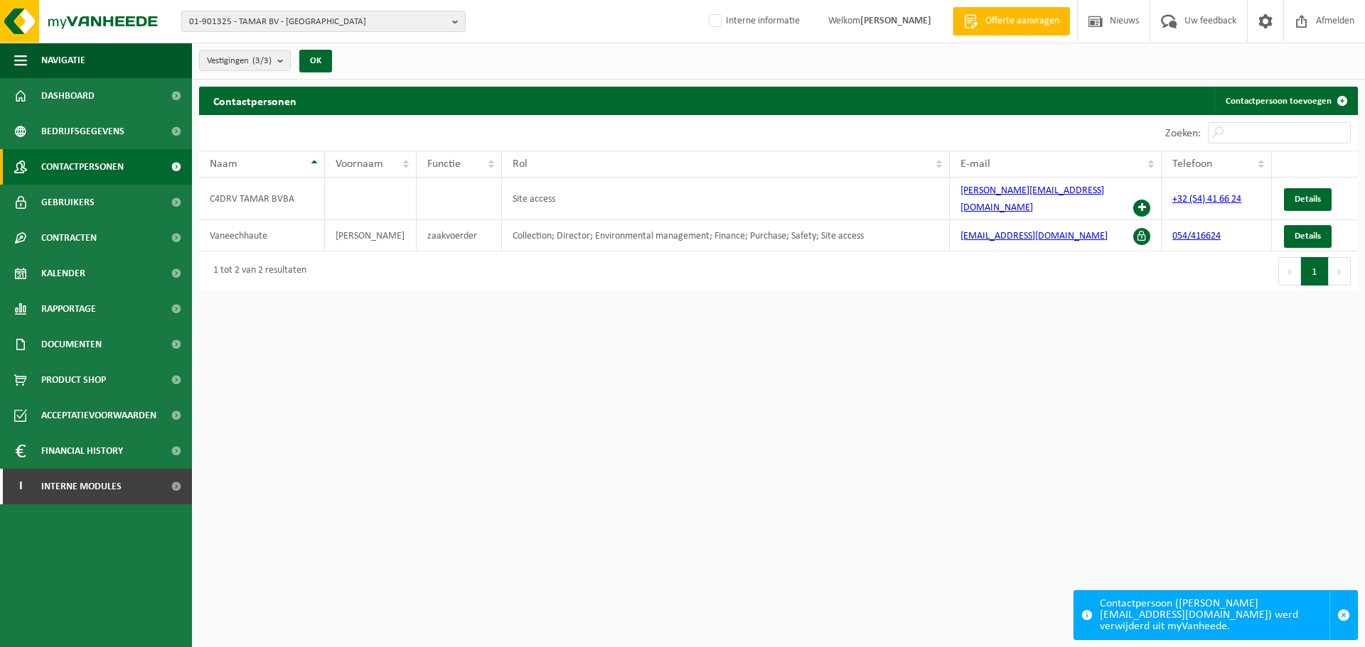
click at [989, 439] on html "01-901325 - TAMAR BV - GERAARDSBERGEN 01-901325 - TAMAR BV - [GEOGRAPHIC_DATA] …" at bounding box center [682, 323] width 1365 height 647
drag, startPoint x: 862, startPoint y: 404, endPoint x: 839, endPoint y: 402, distance: 22.8
click at [849, 410] on html "01-901325 - TAMAR BV - GERAARDSBERGEN 01-901325 - TAMAR BV - GERAARDSBERGEN 10-…" at bounding box center [682, 323] width 1365 height 647
click at [1299, 196] on span "Details" at bounding box center [1307, 199] width 26 height 9
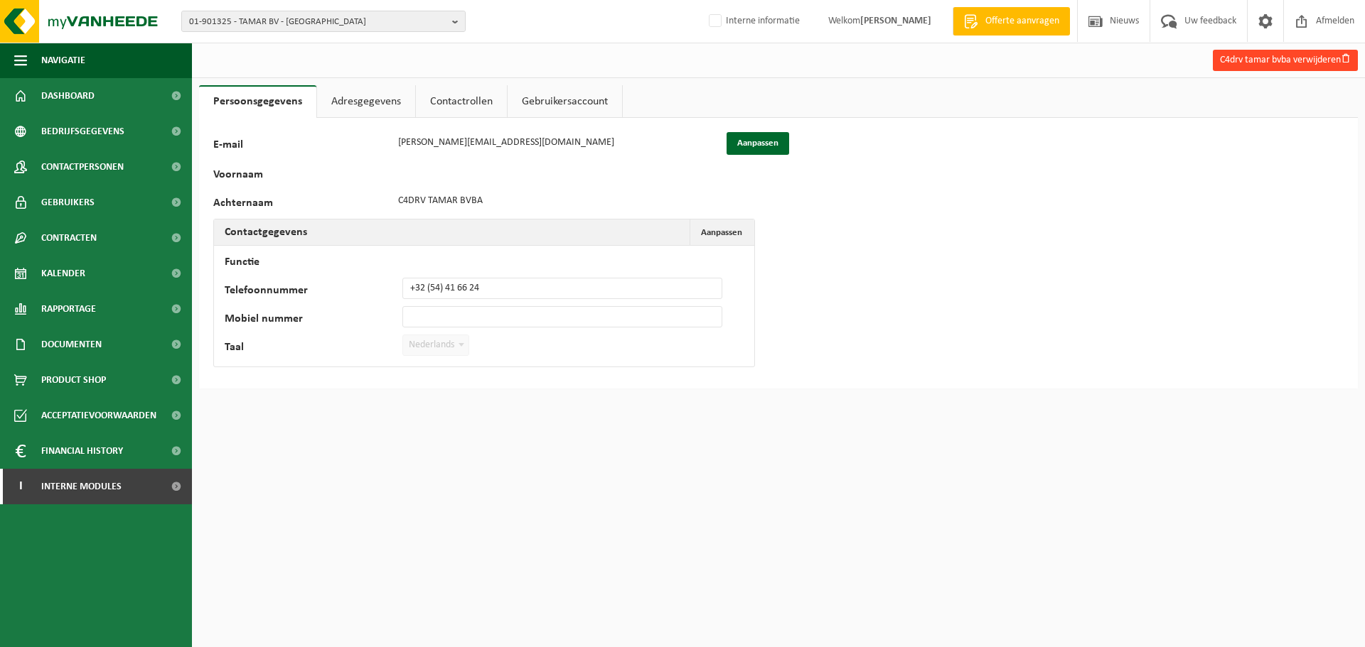
click at [1278, 55] on button "C4drv tamar bvba verwijderen" at bounding box center [1285, 60] width 145 height 21
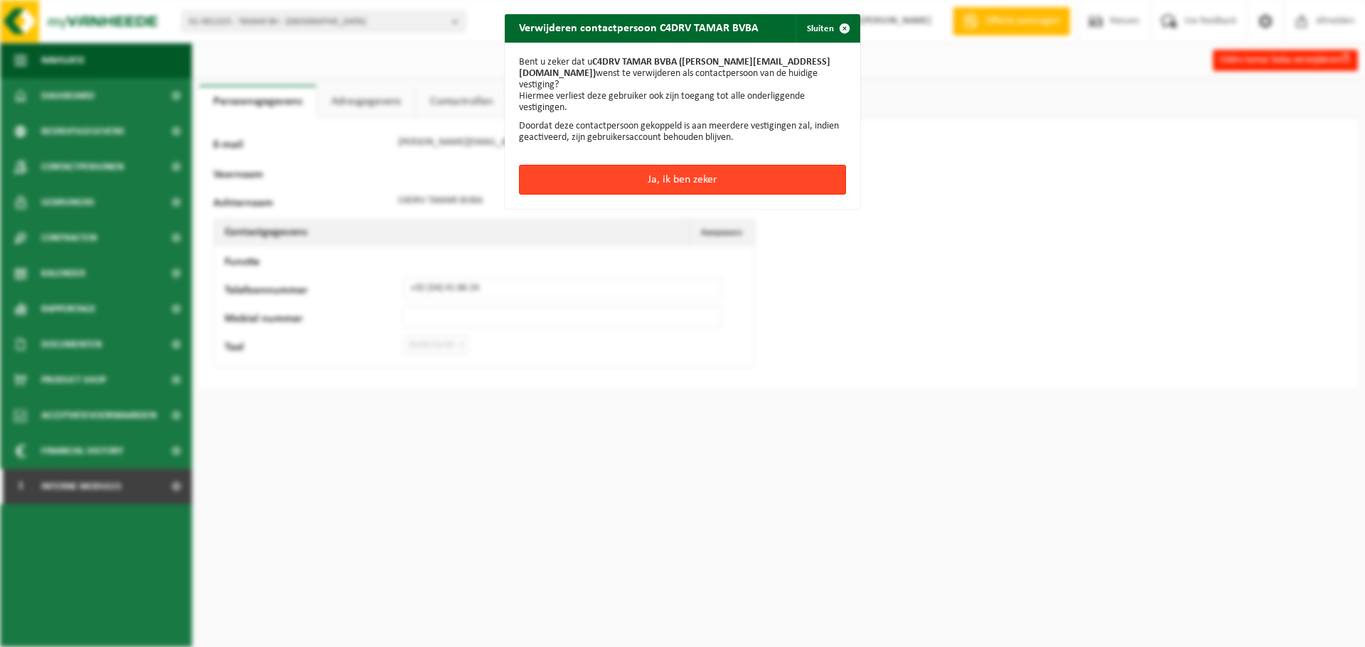
click at [590, 174] on button "Ja, ik ben zeker" at bounding box center [682, 180] width 327 height 30
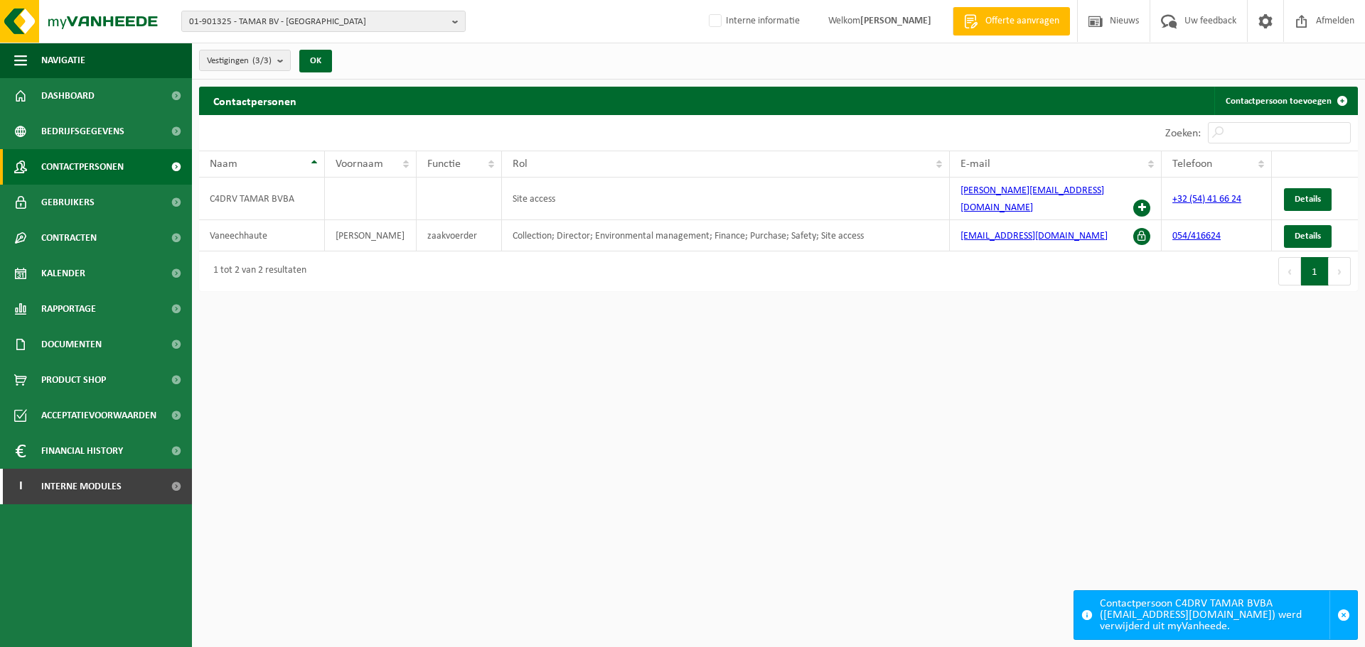
click at [812, 491] on html "01-901325 - TAMAR BV - GERAARDSBERGEN 01-901325 - TAMAR BV - [GEOGRAPHIC_DATA] …" at bounding box center [682, 323] width 1365 height 647
click at [416, 21] on span "01-901325 - TAMAR BV - [GEOGRAPHIC_DATA]" at bounding box center [317, 21] width 257 height 21
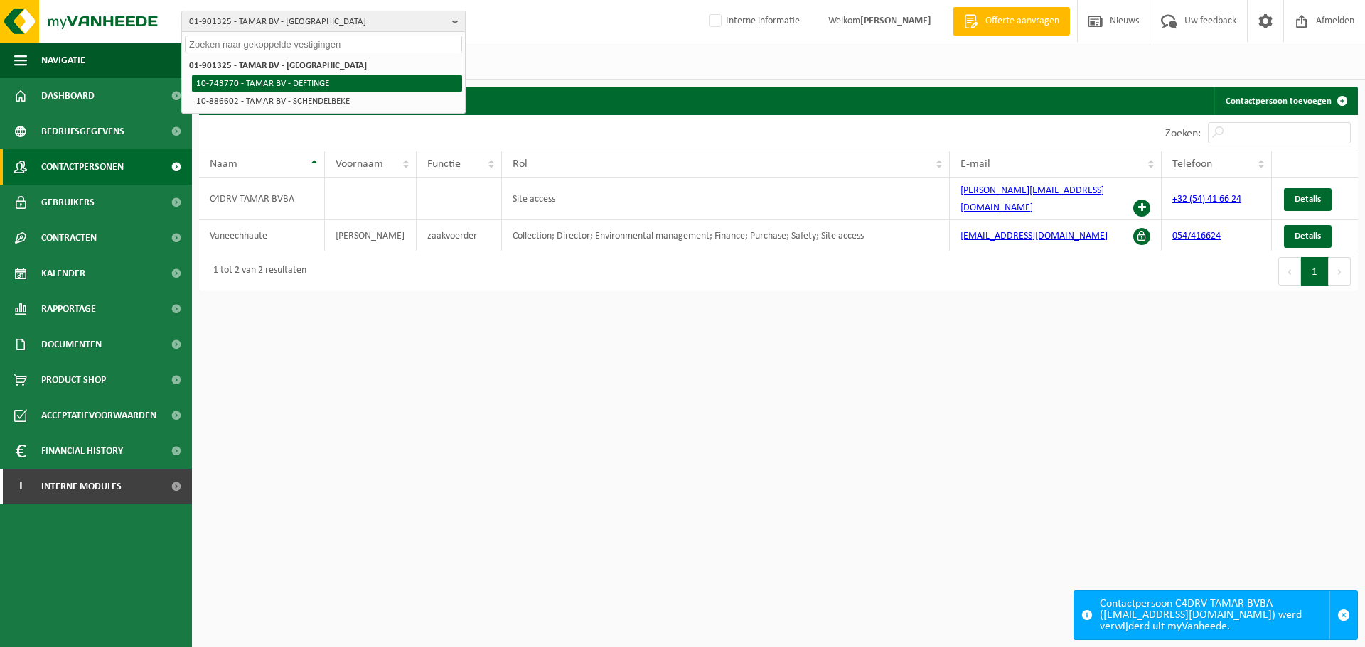
click at [311, 82] on li "10-743770 - TAMAR BV - DEFTINGE" at bounding box center [327, 84] width 270 height 18
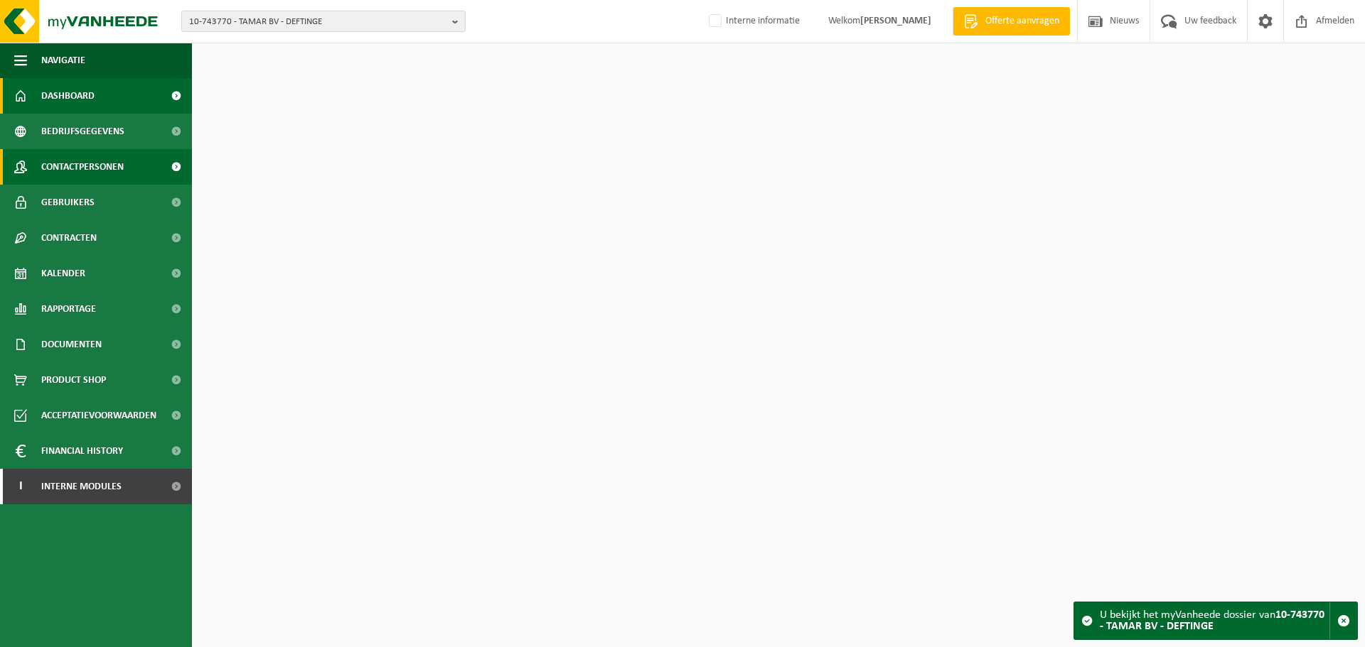
click at [79, 178] on span "Contactpersonen" at bounding box center [82, 167] width 82 height 36
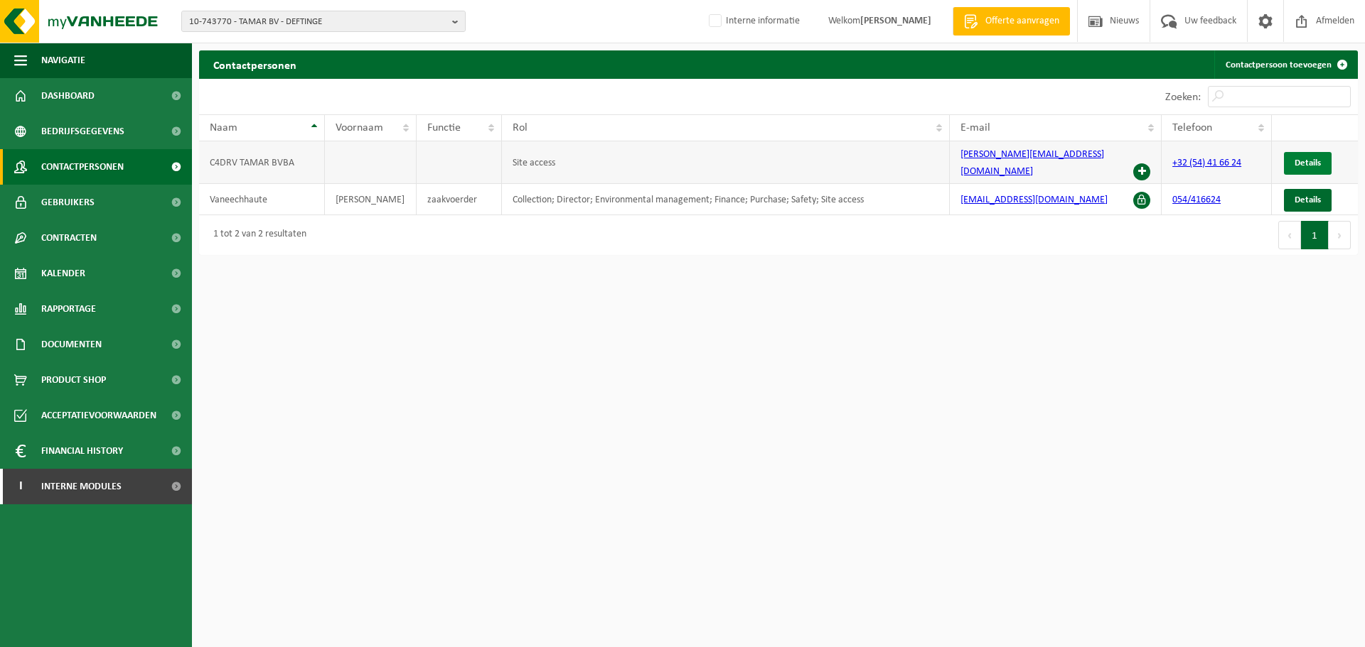
click at [1307, 158] on span "Details" at bounding box center [1307, 162] width 26 height 9
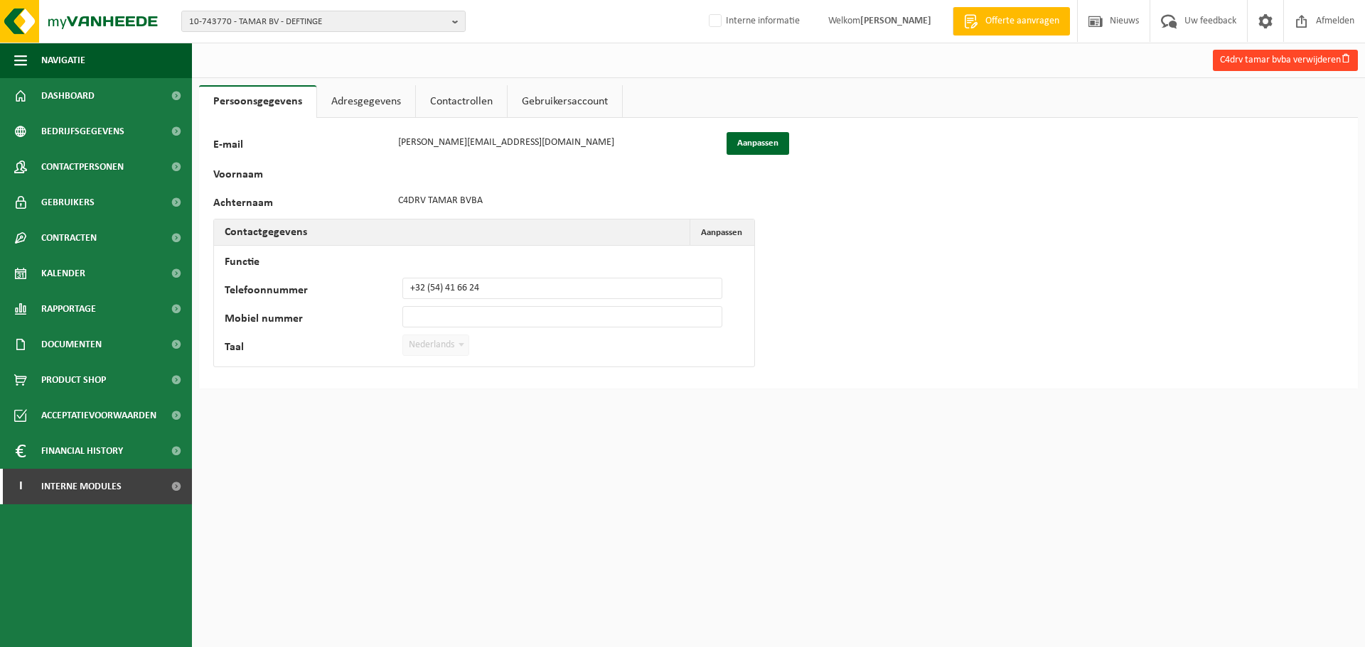
click at [1287, 52] on button "C4drv tamar bvba verwijderen" at bounding box center [1285, 60] width 145 height 21
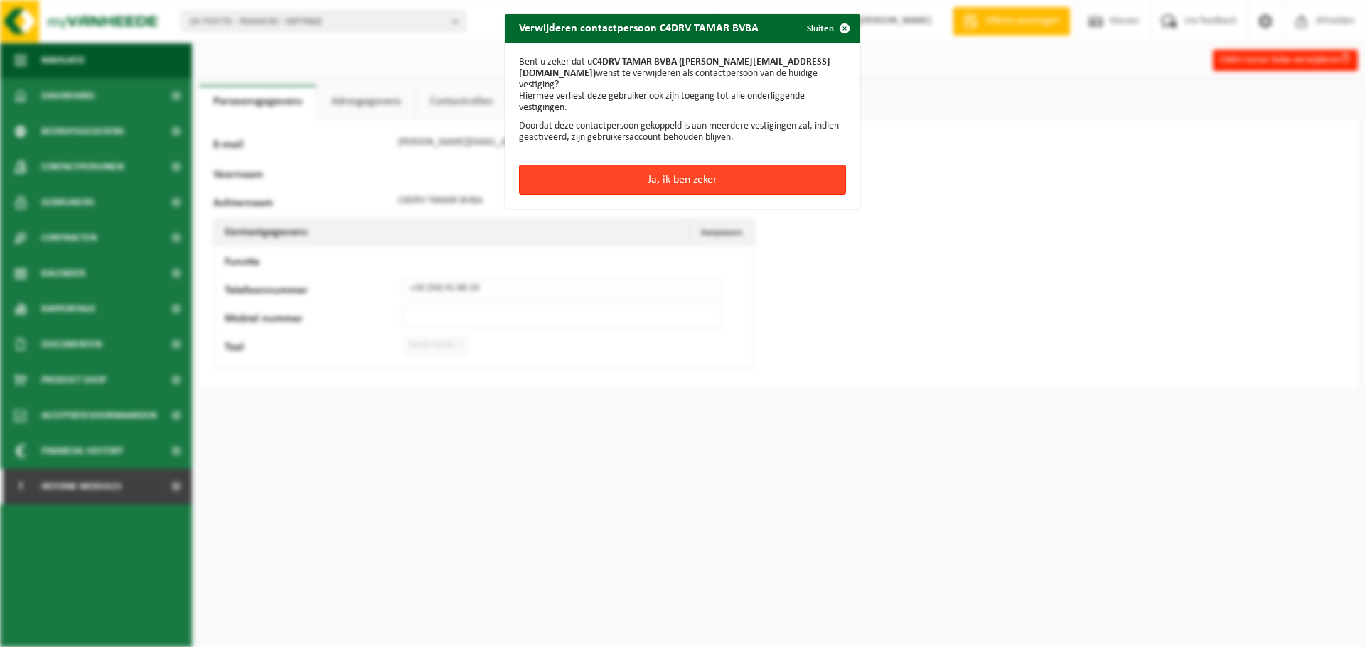
click at [596, 165] on button "Ja, ik ben zeker" at bounding box center [682, 180] width 327 height 30
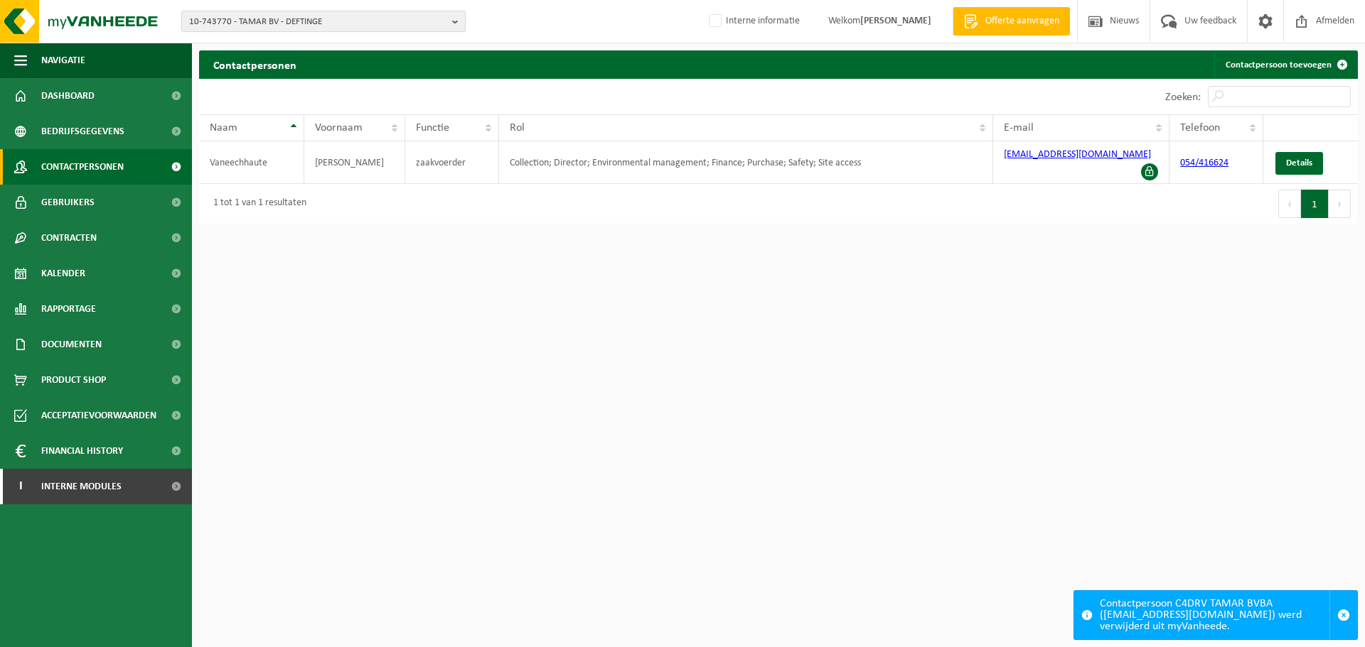
click at [328, 23] on span "10-743770 - TAMAR BV - DEFTINGE" at bounding box center [317, 21] width 257 height 21
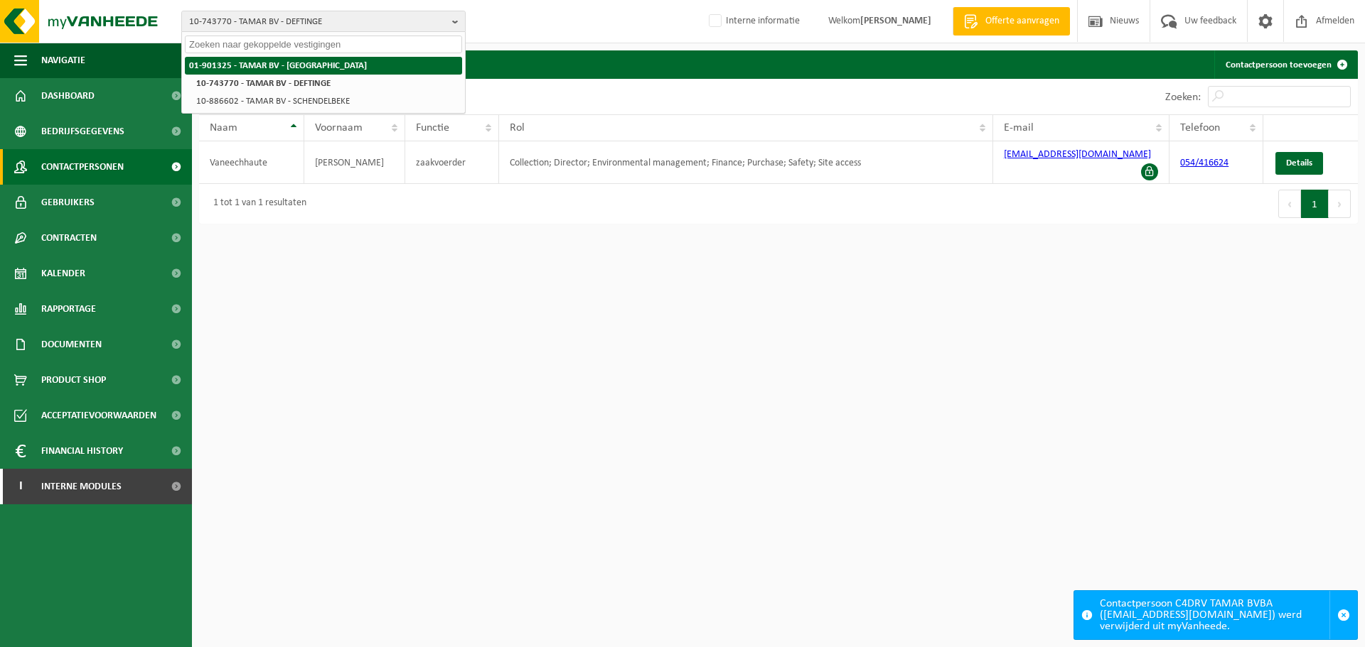
click at [319, 68] on strong "01-901325 - TAMAR BV - [GEOGRAPHIC_DATA]" at bounding box center [278, 65] width 178 height 9
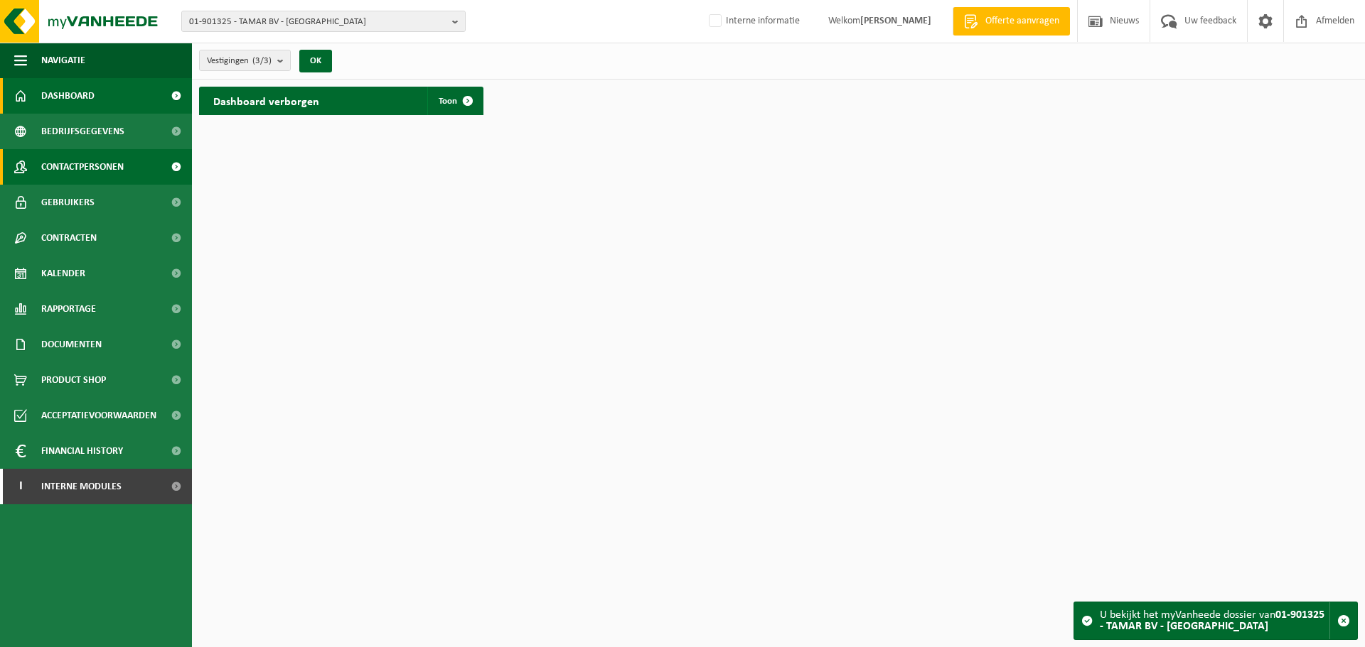
click at [75, 177] on span "Contactpersonen" at bounding box center [82, 167] width 82 height 36
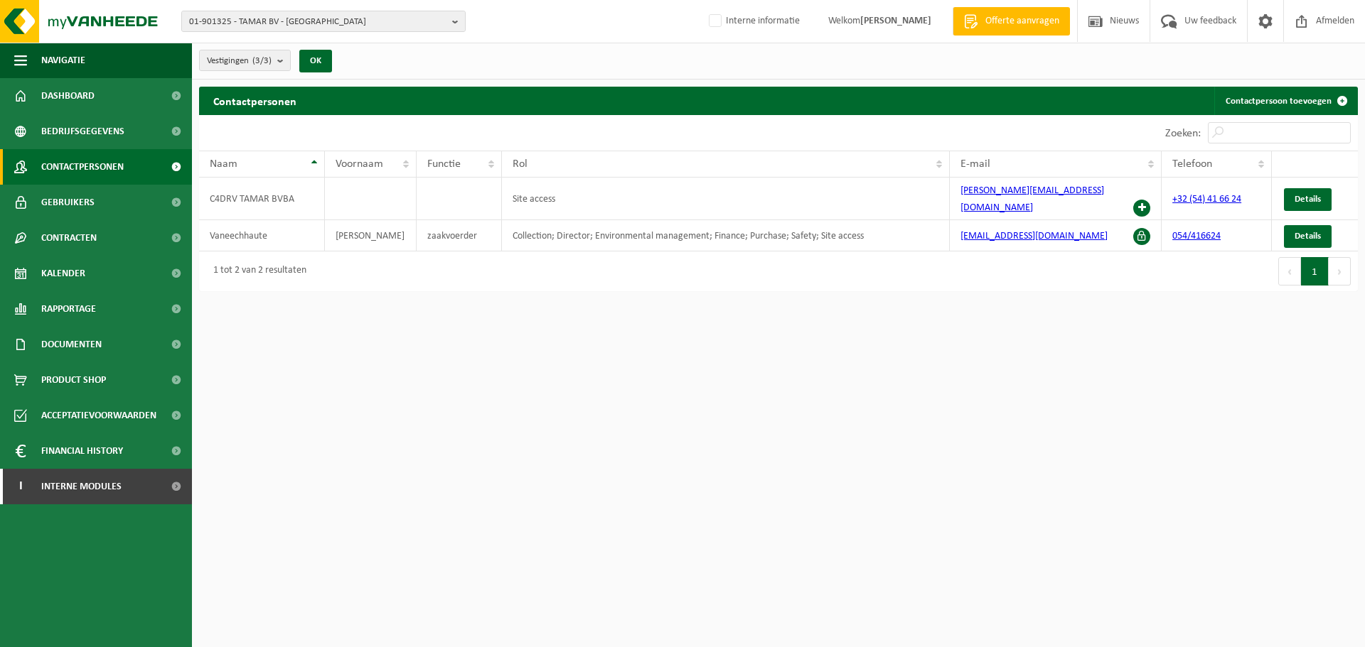
click at [1046, 465] on html "01-901325 - TAMAR BV - GERAARDSBERGEN 01-901325 - TAMAR BV - [GEOGRAPHIC_DATA] …" at bounding box center [682, 323] width 1365 height 647
click at [416, 21] on span "01-901325 - TAMAR BV - [GEOGRAPHIC_DATA]" at bounding box center [317, 21] width 257 height 21
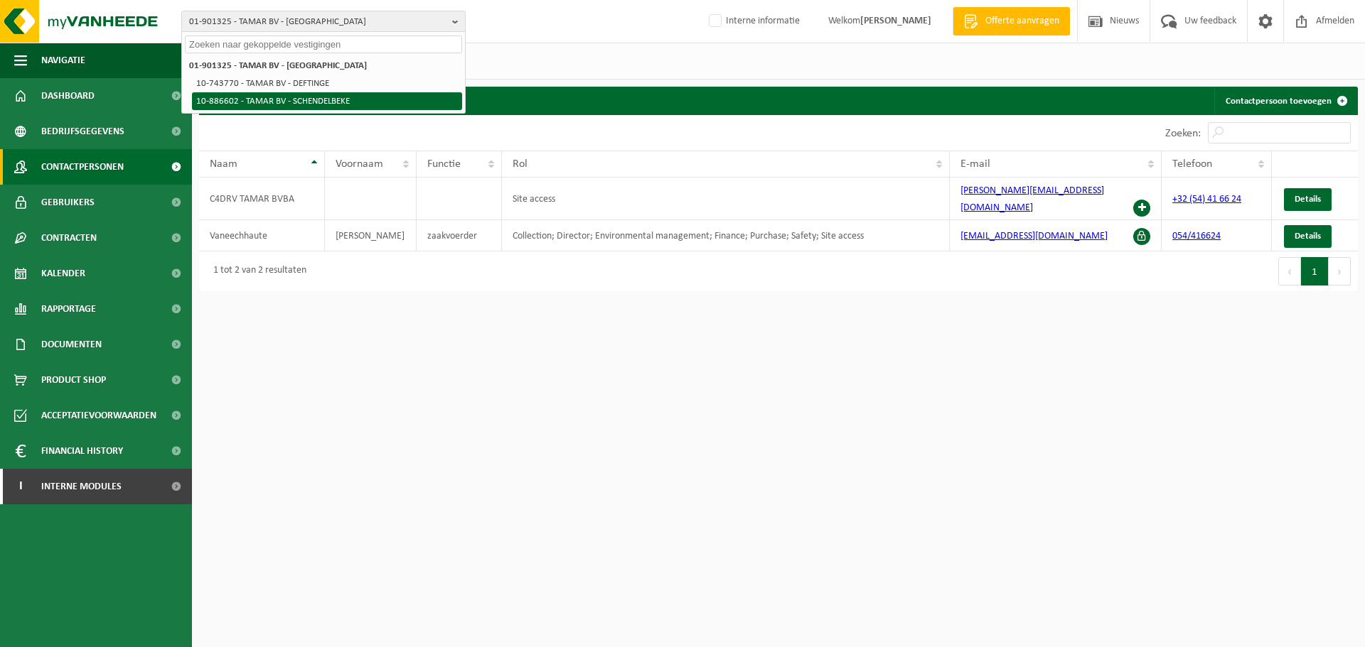
click at [333, 99] on li "10-886602 - TAMAR BV - SCHENDELBEKE" at bounding box center [327, 101] width 270 height 18
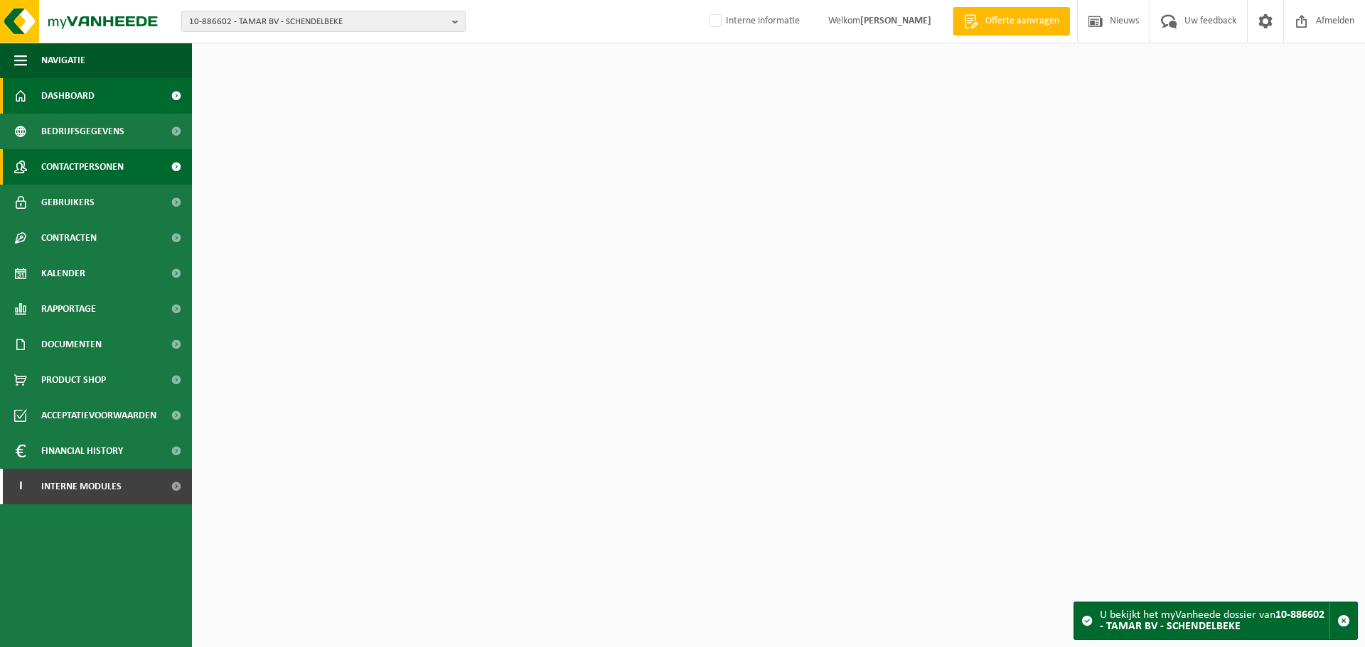
click at [127, 166] on link "Contactpersonen" at bounding box center [96, 167] width 192 height 36
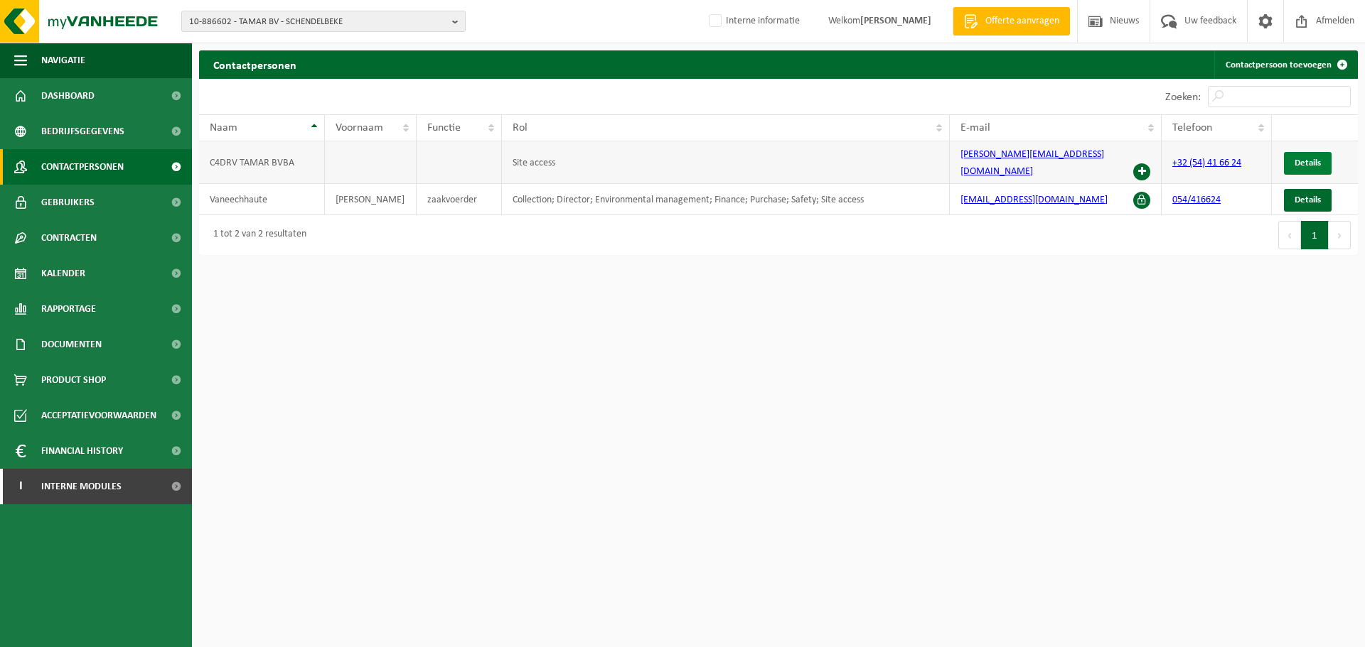
click at [1306, 159] on span "Details" at bounding box center [1307, 162] width 26 height 9
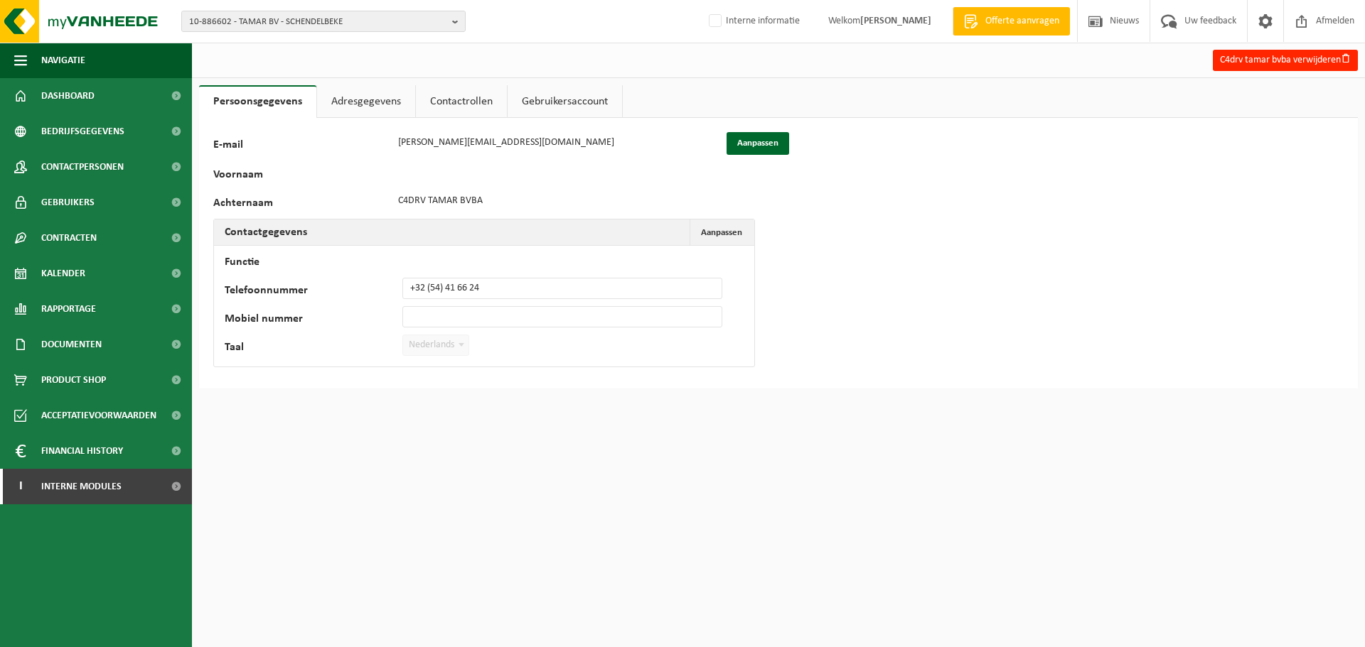
click at [1307, 51] on button "C4drv tamar bvba verwijderen" at bounding box center [1285, 60] width 145 height 21
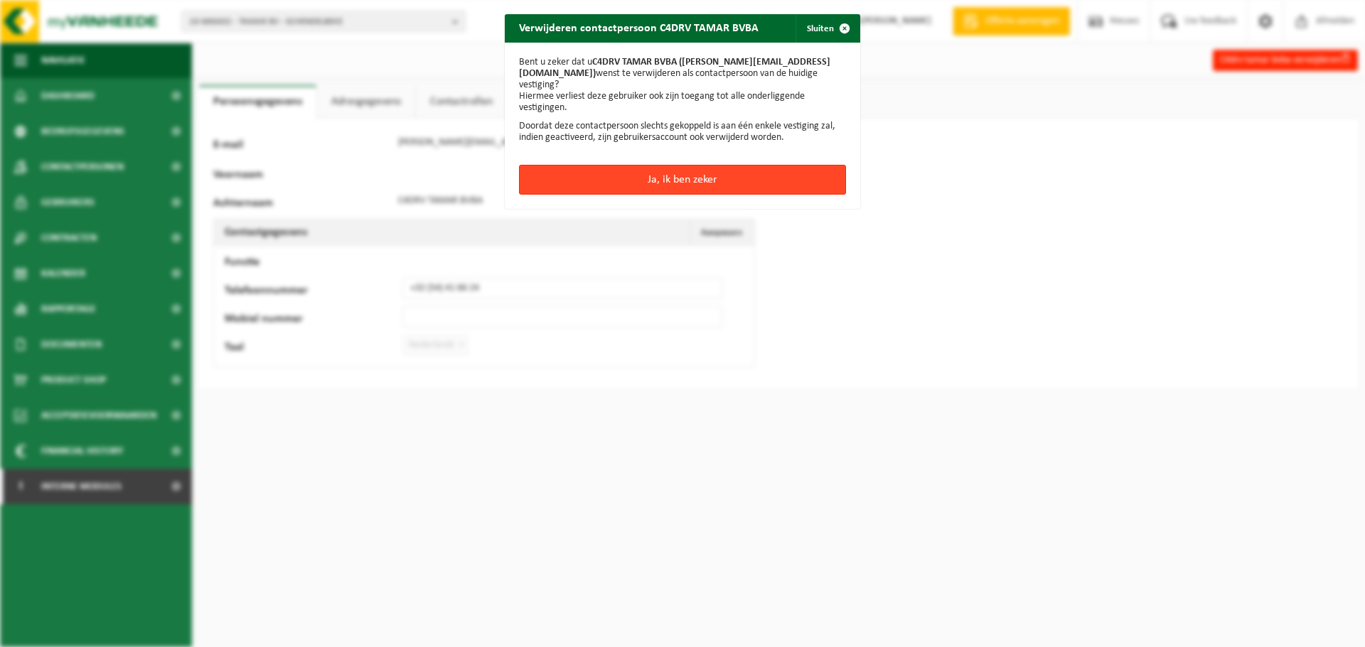
click at [607, 166] on button "Ja, ik ben zeker" at bounding box center [682, 180] width 327 height 30
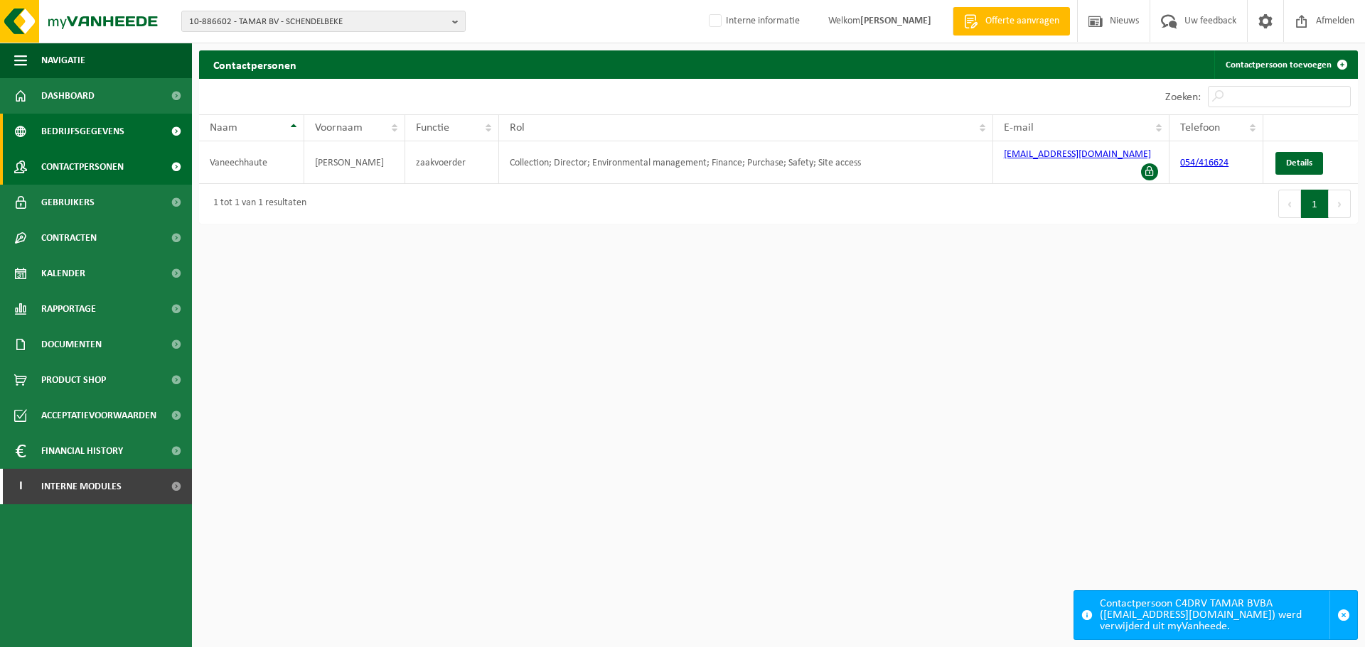
click at [92, 136] on span "Bedrijfsgegevens" at bounding box center [82, 132] width 83 height 36
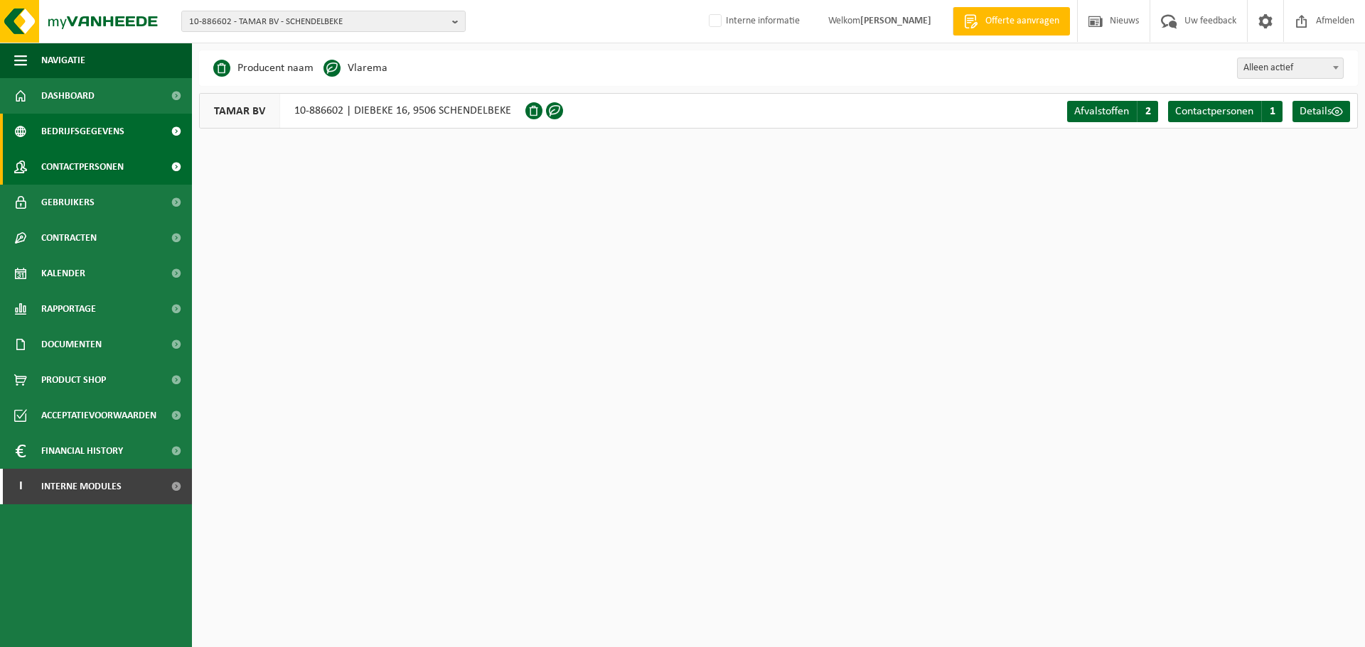
click at [25, 176] on span at bounding box center [20, 167] width 13 height 36
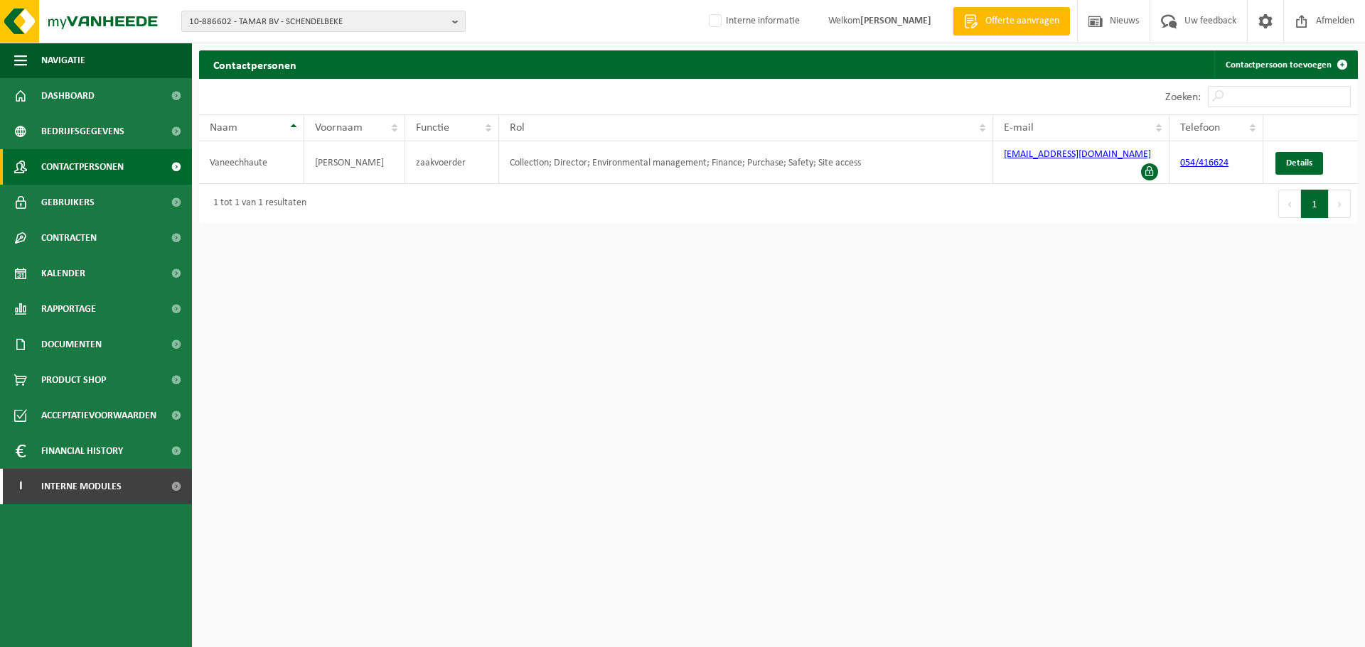
click at [734, 237] on html "10-886602 - TAMAR BV - SCHENDELBEKE 01-901325 - TAMAR BV - GERAARDSBERGEN 10-74…" at bounding box center [682, 323] width 1365 height 647
click at [78, 201] on span "Gebruikers" at bounding box center [67, 203] width 53 height 36
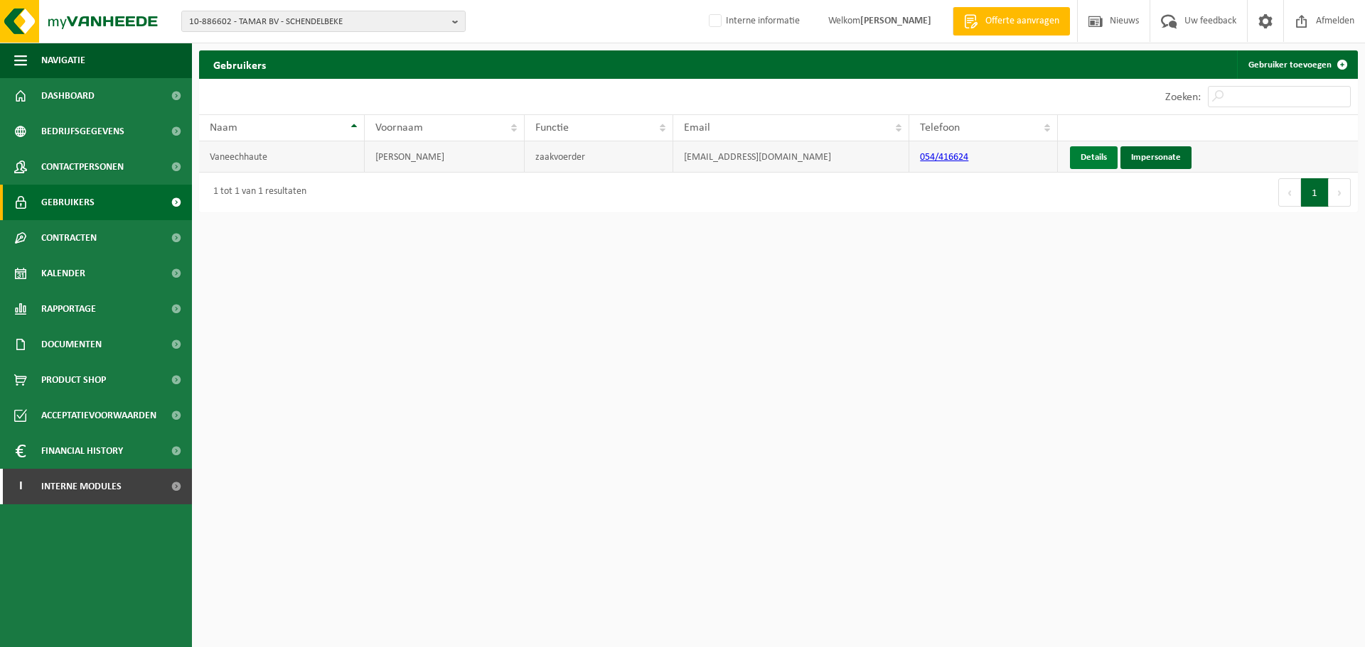
click at [1082, 156] on link "Details" at bounding box center [1094, 157] width 48 height 23
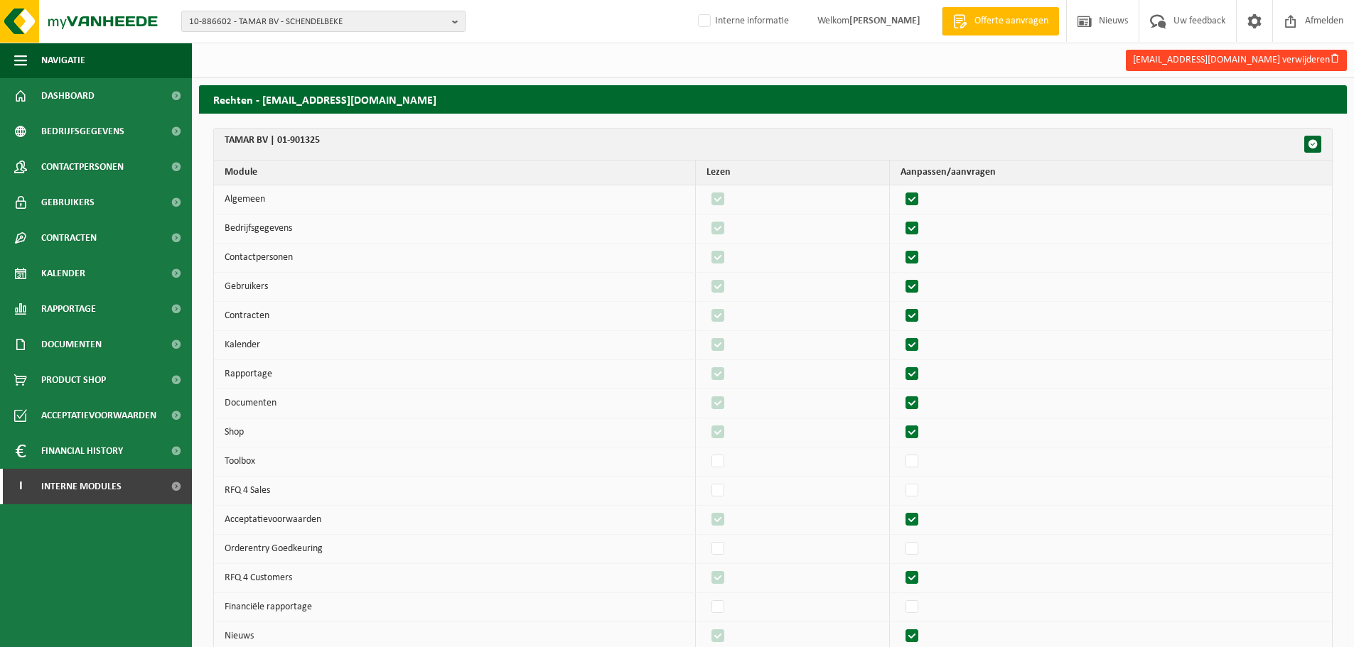
click at [1249, 65] on button "bvbatamar@skynet.be verwijderen" at bounding box center [1236, 60] width 221 height 21
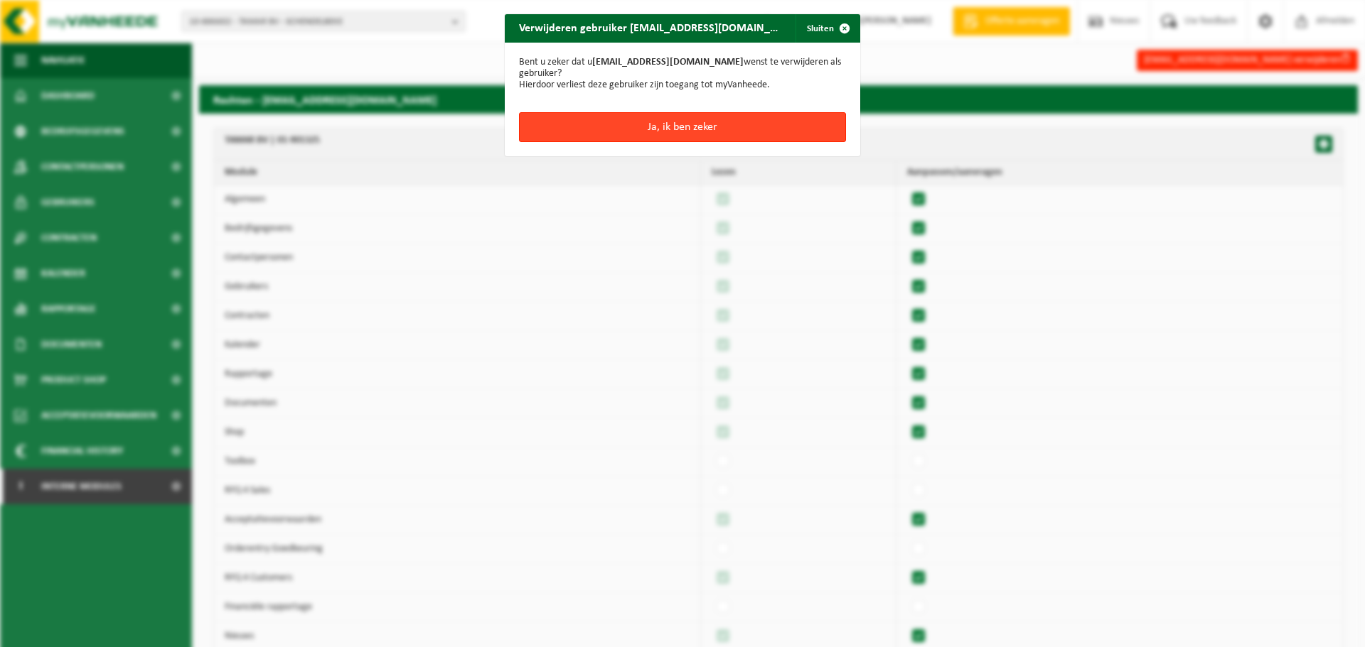
click at [700, 123] on button "Ja, ik ben zeker" at bounding box center [682, 127] width 327 height 30
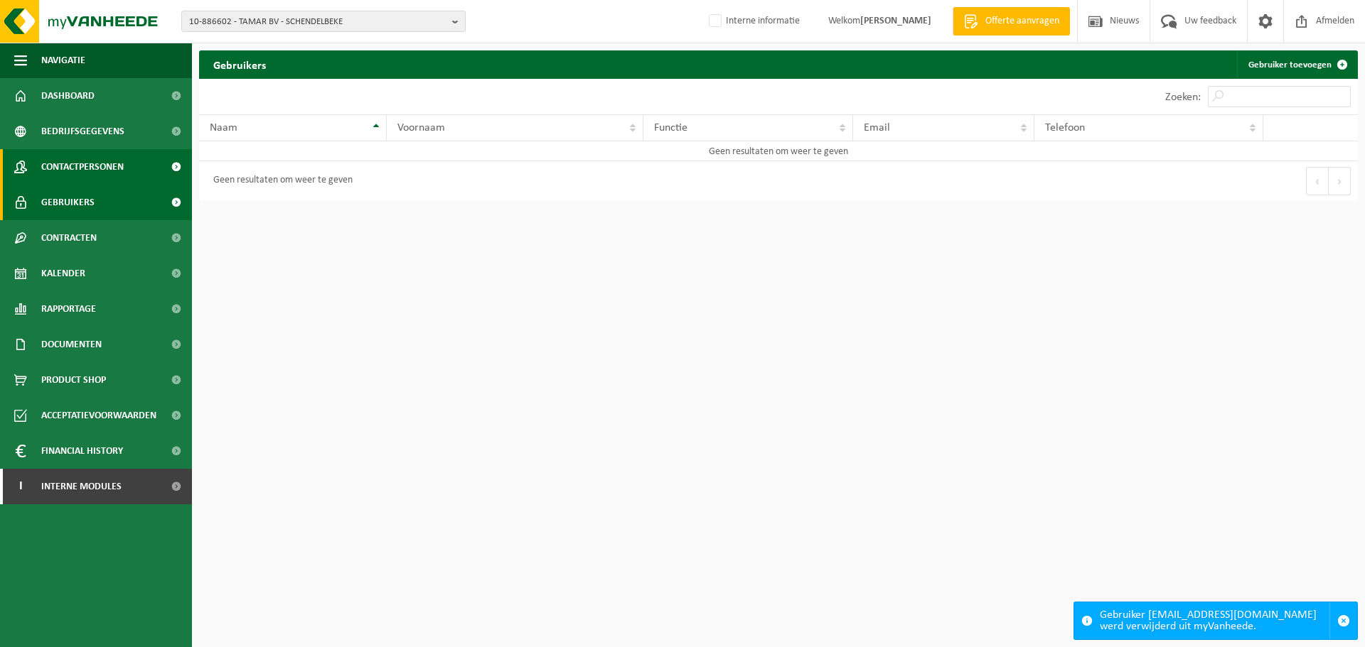
click at [127, 166] on link "Contactpersonen" at bounding box center [96, 167] width 192 height 36
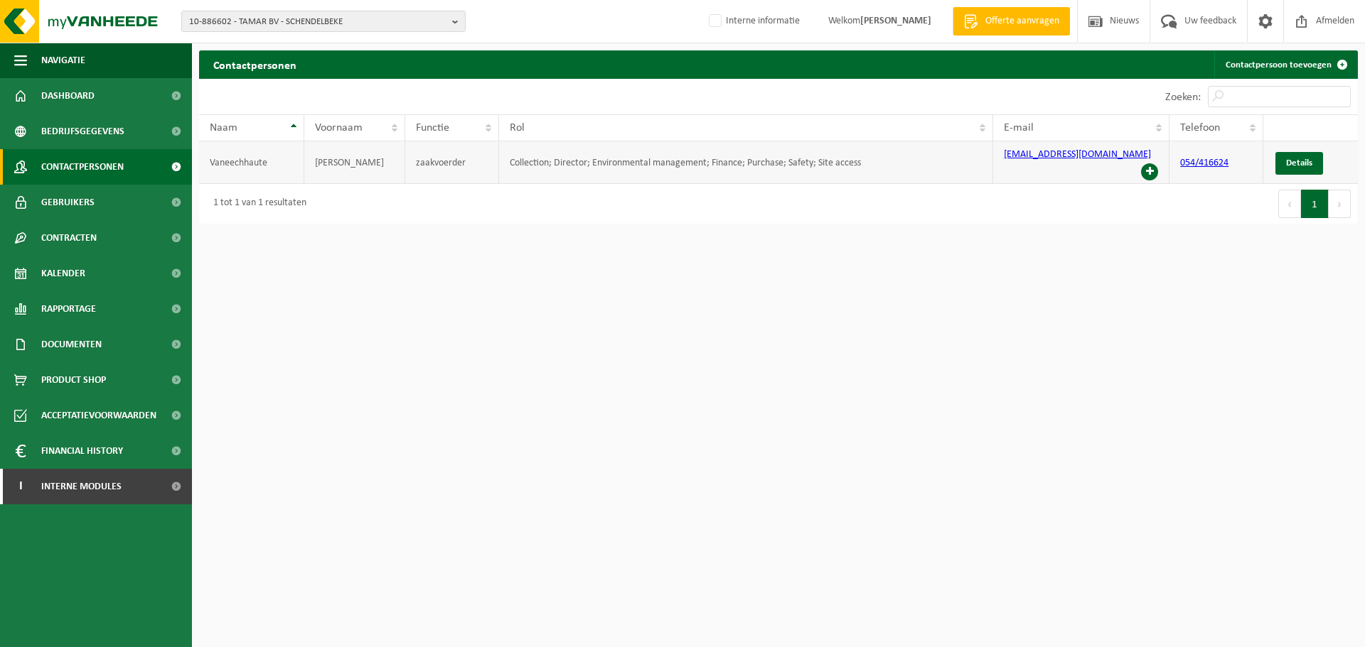
click at [1145, 163] on span at bounding box center [1149, 171] width 17 height 17
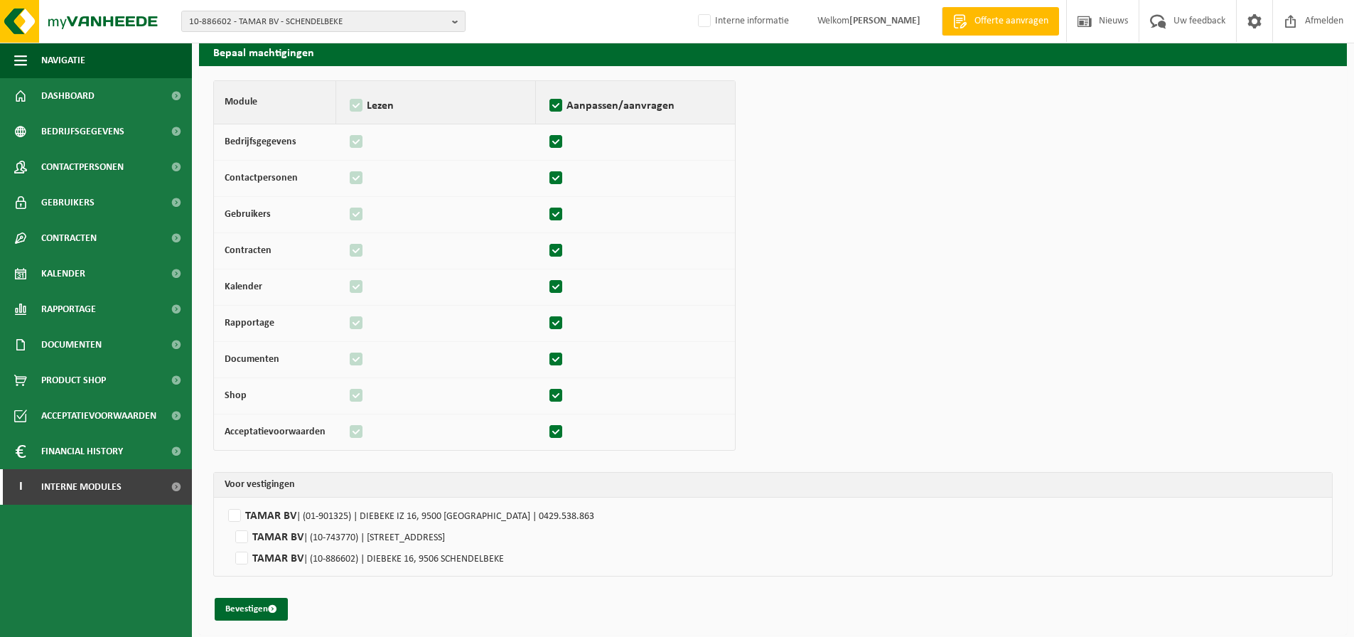
scroll to position [63, 0]
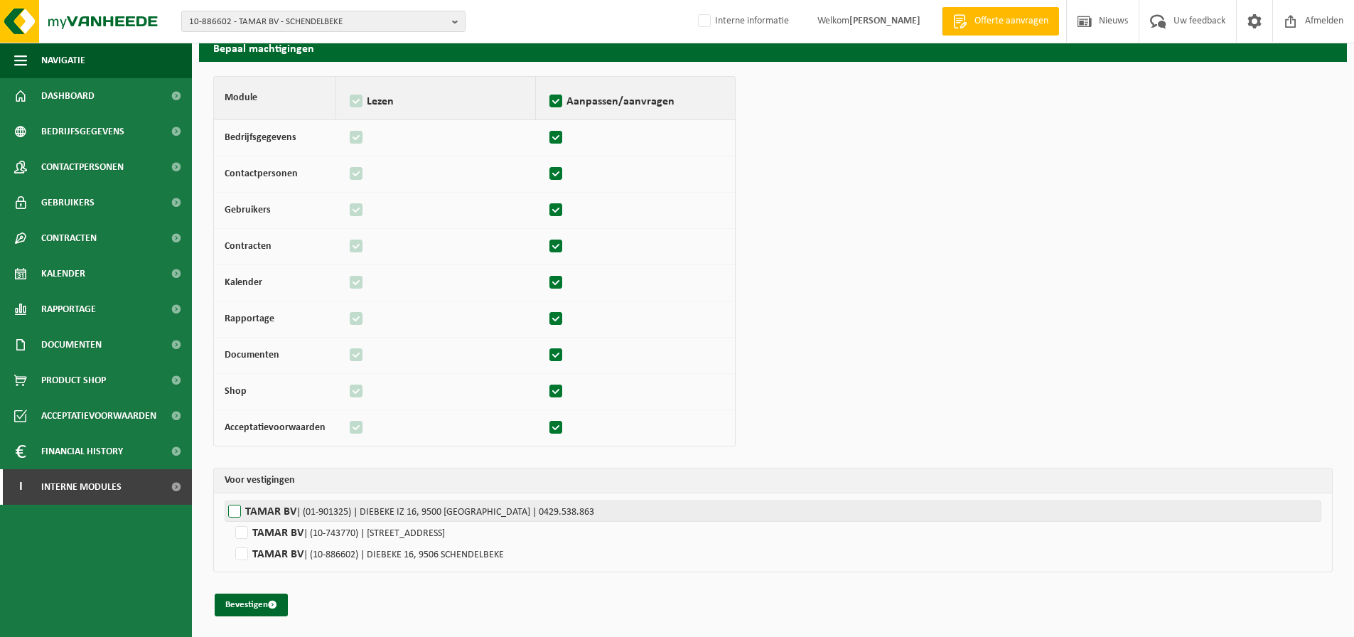
click at [244, 502] on label"] "TAMAR BV | (01-901325) | DIEBEKE IZ 16, 9500 GERAARDSBERGEN | 0429.538.863" at bounding box center [773, 510] width 1097 height 21
click at [244, 502] on input "TAMAR BV | (01-901325) | DIEBEKE IZ 16, 9500 GERAARDSBERGEN | 0429.538.863" at bounding box center [902, 510] width 1354 height 21
checkbox input "true"
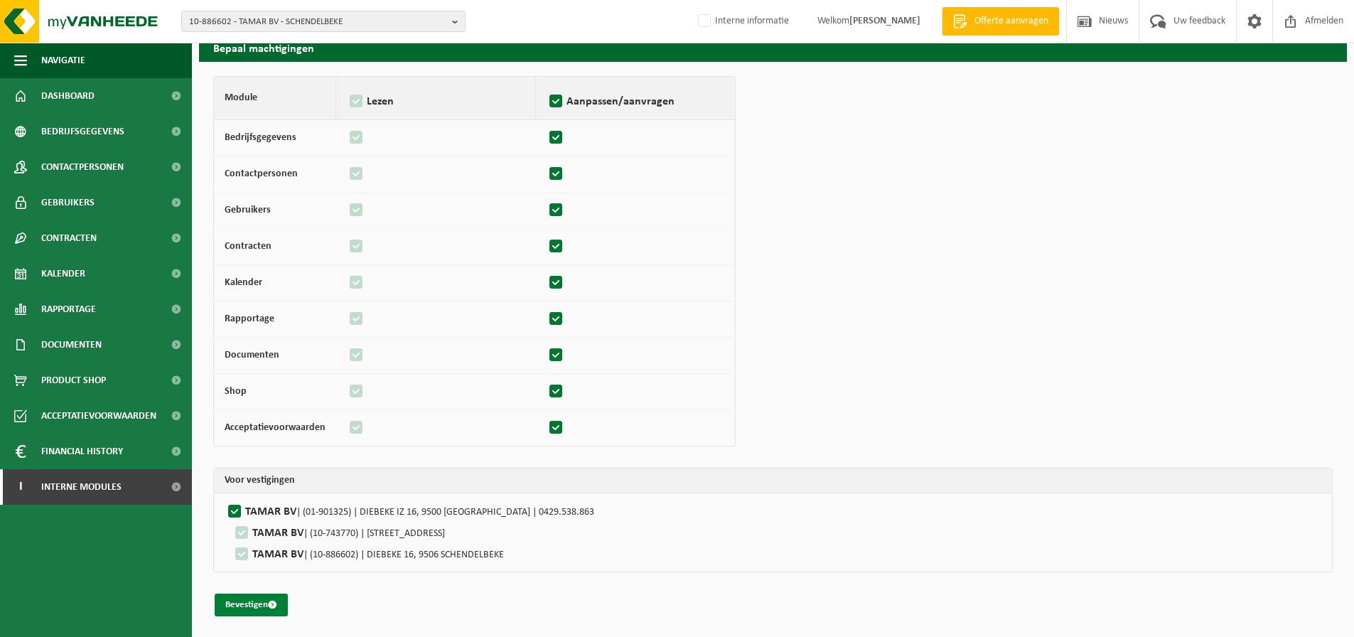
click at [223, 610] on button "Bevestigen" at bounding box center [251, 604] width 73 height 23
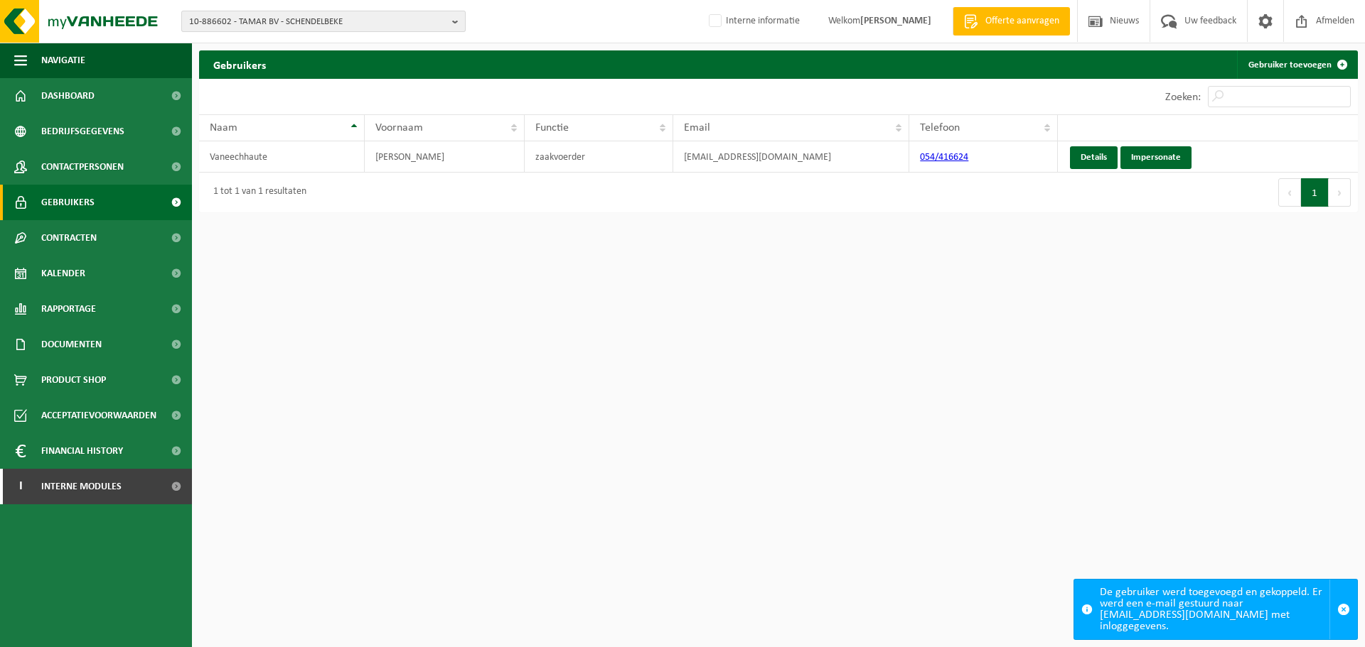
click at [270, 24] on span "10-886602 - TAMAR BV - SCHENDELBEKE" at bounding box center [317, 21] width 257 height 21
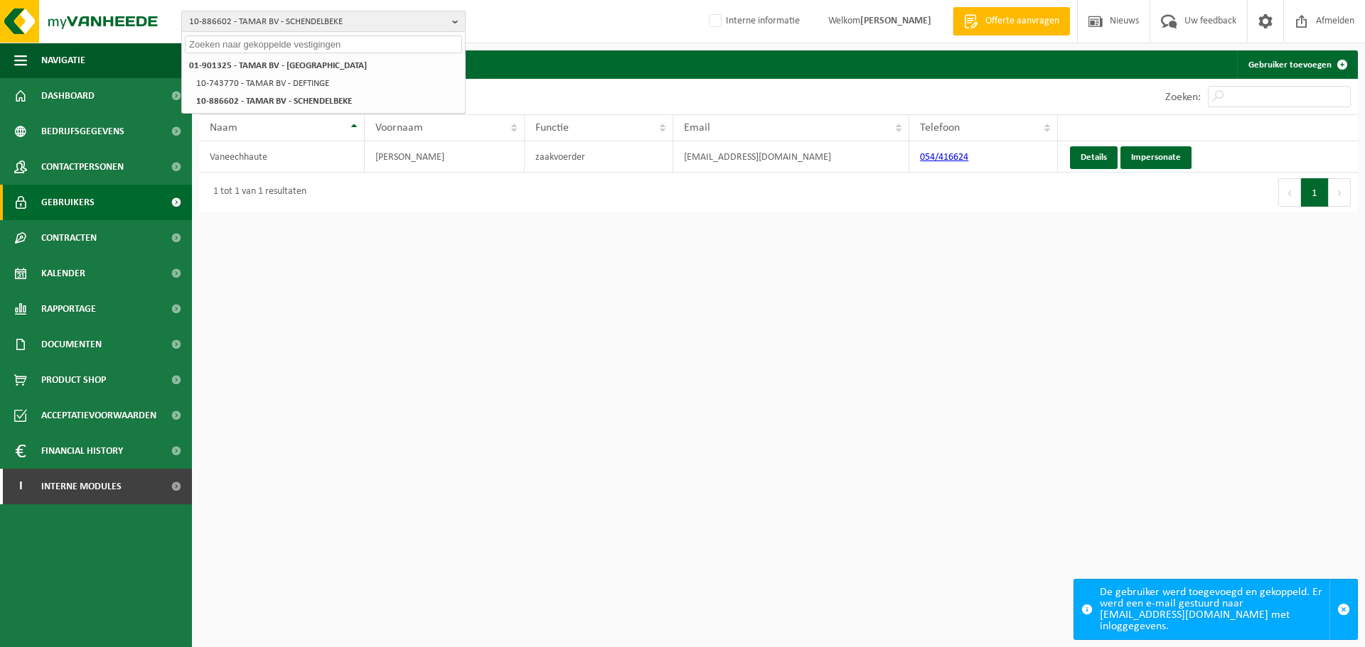
paste input "10-763864"
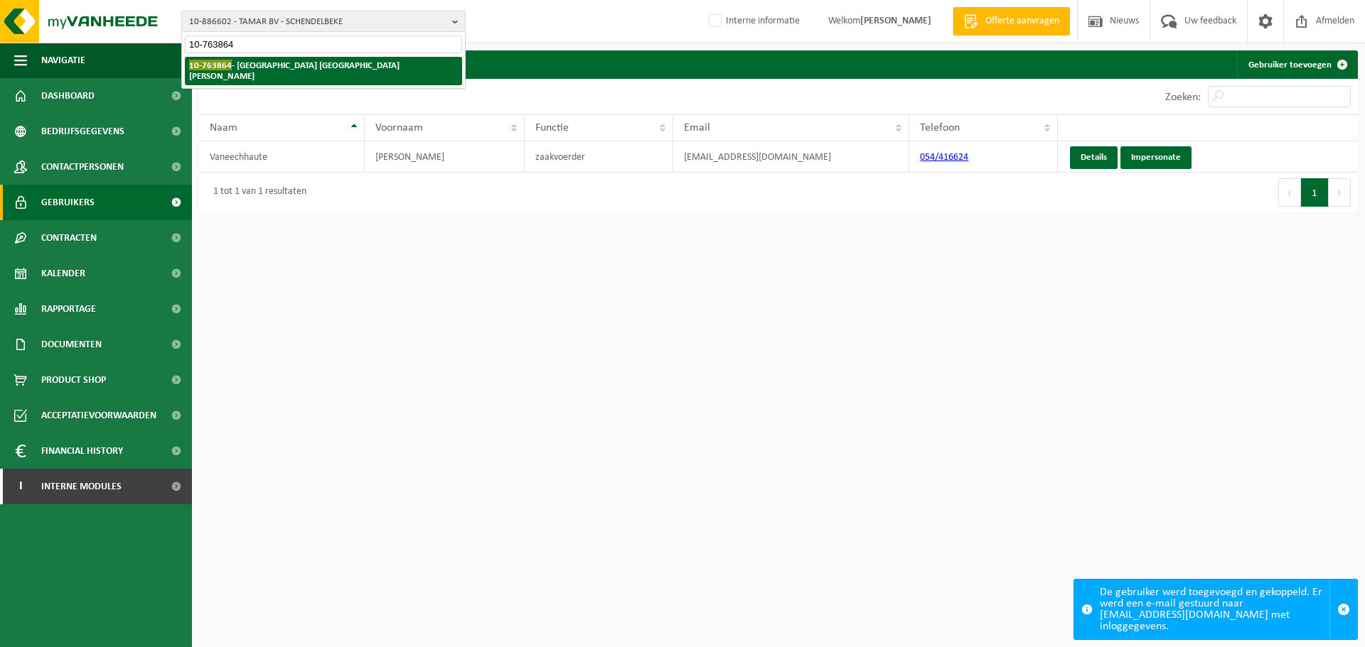
type input "10-763864"
click at [259, 76] on li "10-763864 - CARREFOUR MARKET BOULOGNE SUD - ST MARTIN BOULOGNE" at bounding box center [323, 71] width 277 height 28
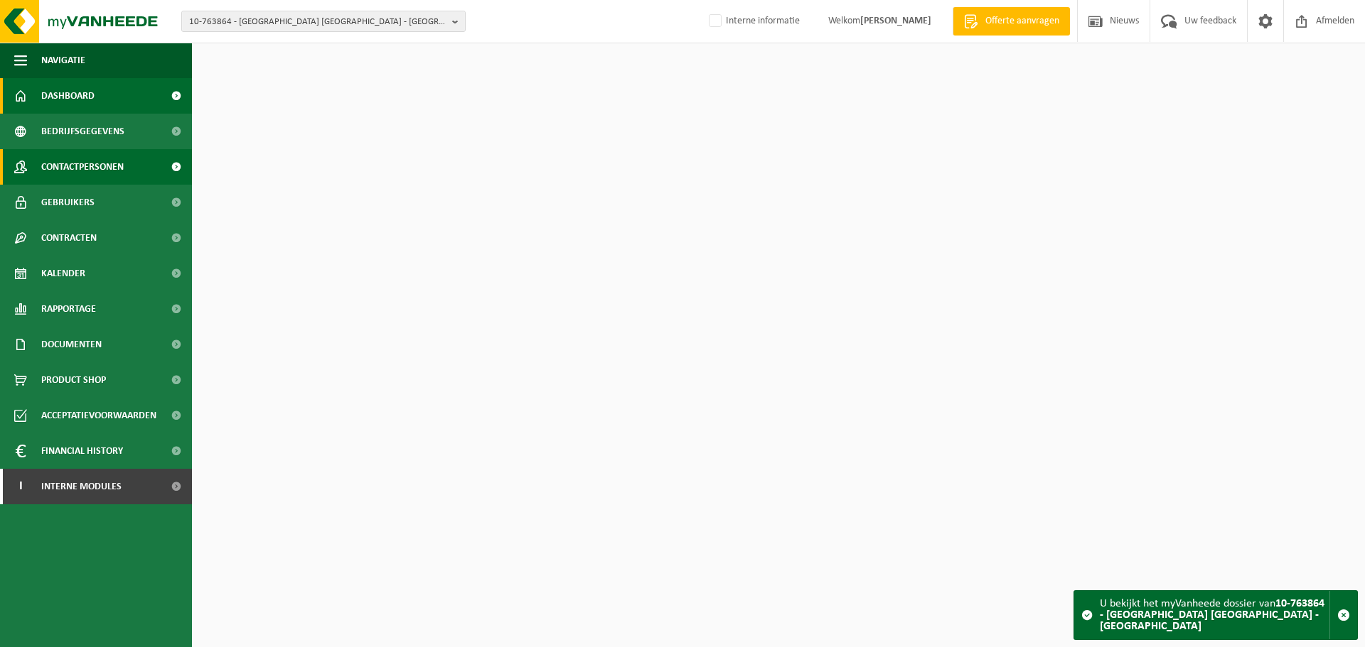
click at [132, 172] on link "Contactpersonen" at bounding box center [96, 167] width 192 height 36
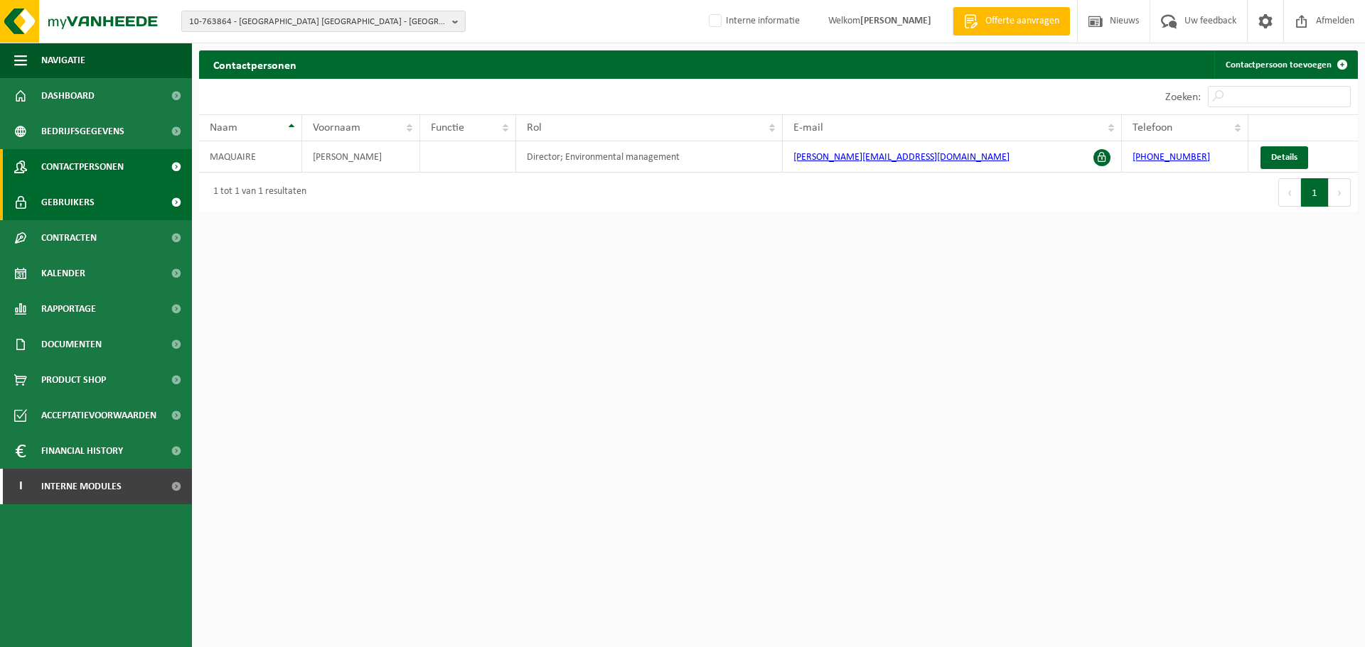
click at [69, 200] on span "Gebruikers" at bounding box center [67, 203] width 53 height 36
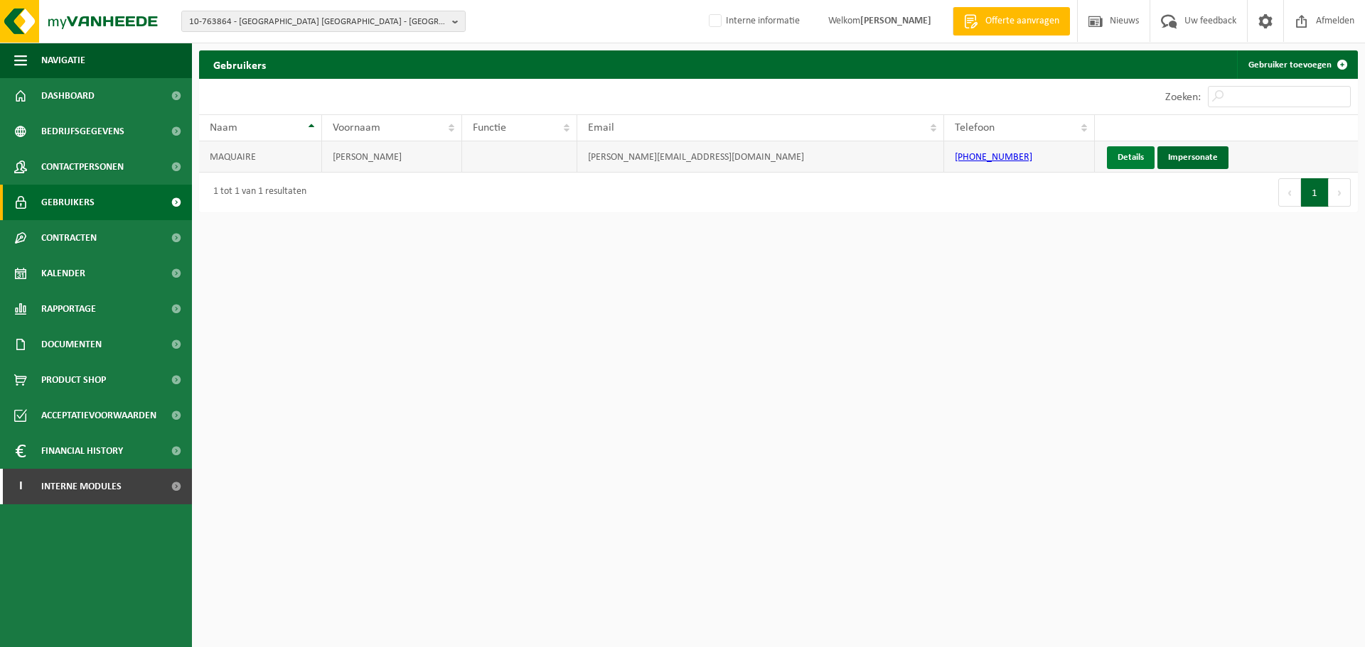
click at [1116, 161] on link "Details" at bounding box center [1131, 157] width 48 height 23
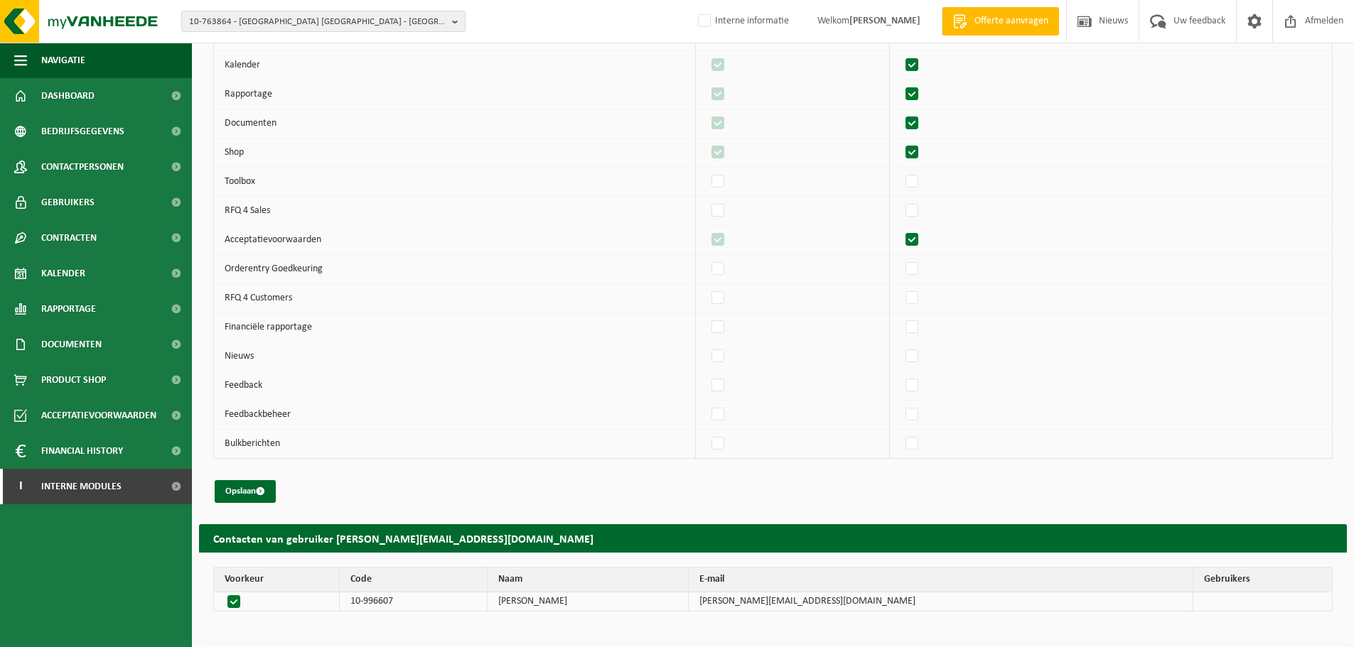
scroll to position [286, 0]
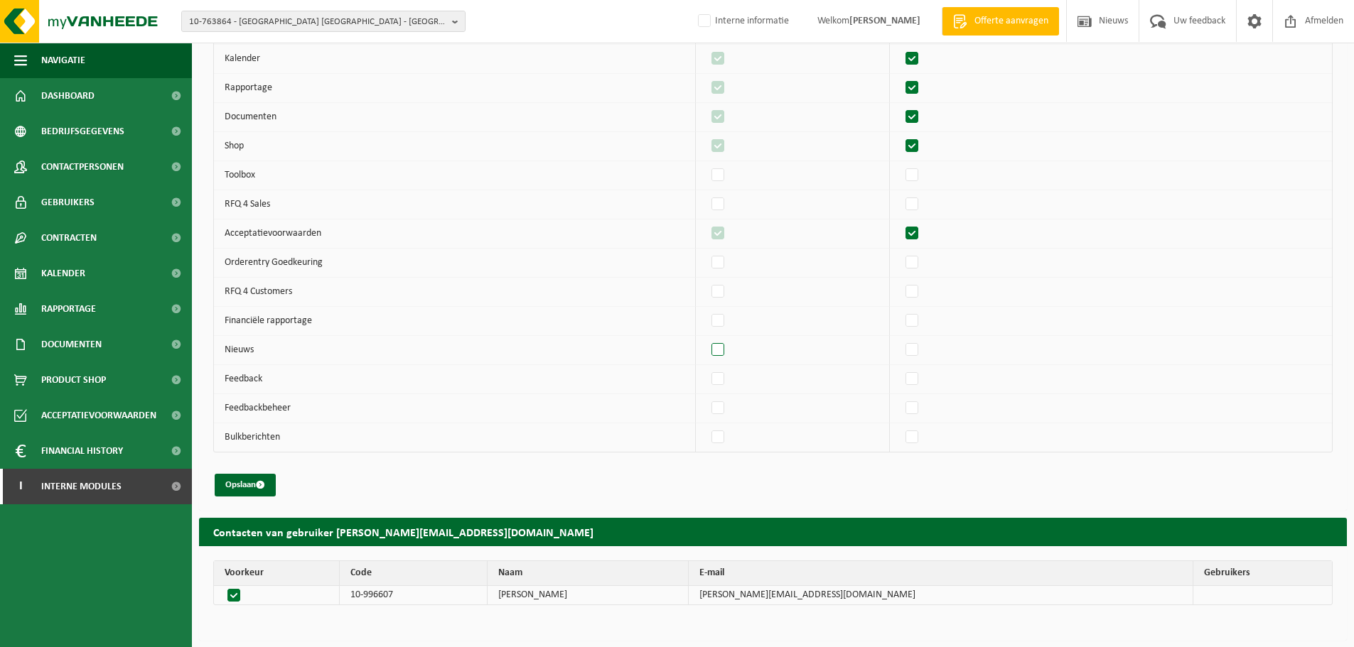
click at [725, 348] on label"] at bounding box center [719, 350] width 20 height 21
click at [706, 340] on input "checkbox" at bounding box center [706, 339] width 1 height 1
checkbox input "true"
drag, startPoint x: 913, startPoint y: 385, endPoint x: 780, endPoint y: 423, distance: 138.3
click at [912, 384] on label"] at bounding box center [913, 379] width 20 height 21
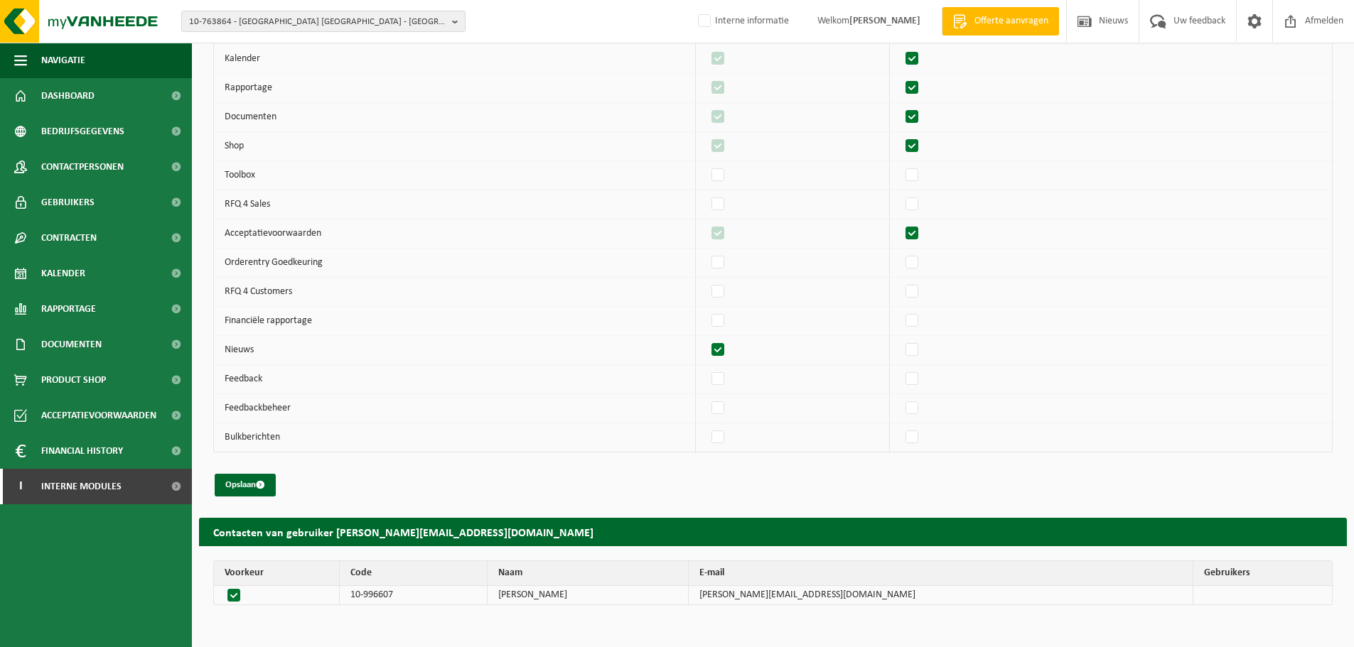
click at [900, 369] on input "checkbox" at bounding box center [900, 368] width 1 height 1
checkbox input "true"
click at [244, 489] on button "Opslaan" at bounding box center [245, 485] width 61 height 23
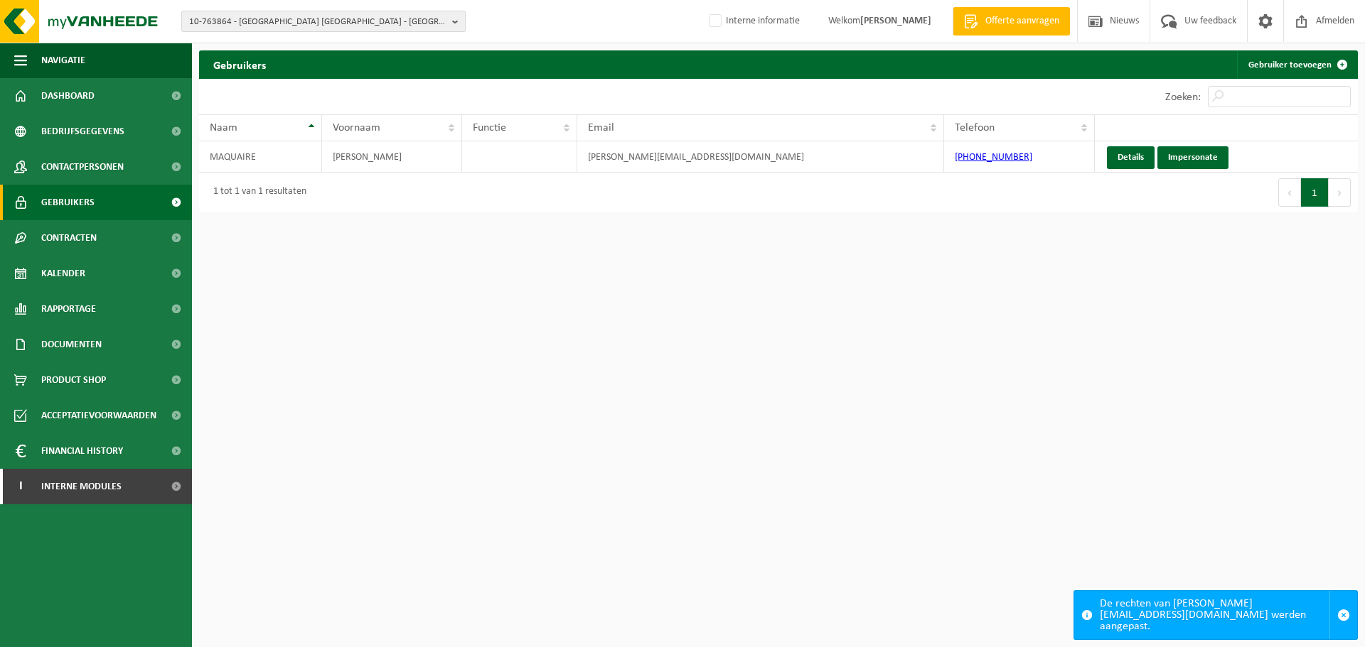
click at [335, 23] on span "10-763864 - CARREFOUR MARKET BOULOGNE SUD - ST MARTIN BOULOGNE" at bounding box center [317, 21] width 257 height 21
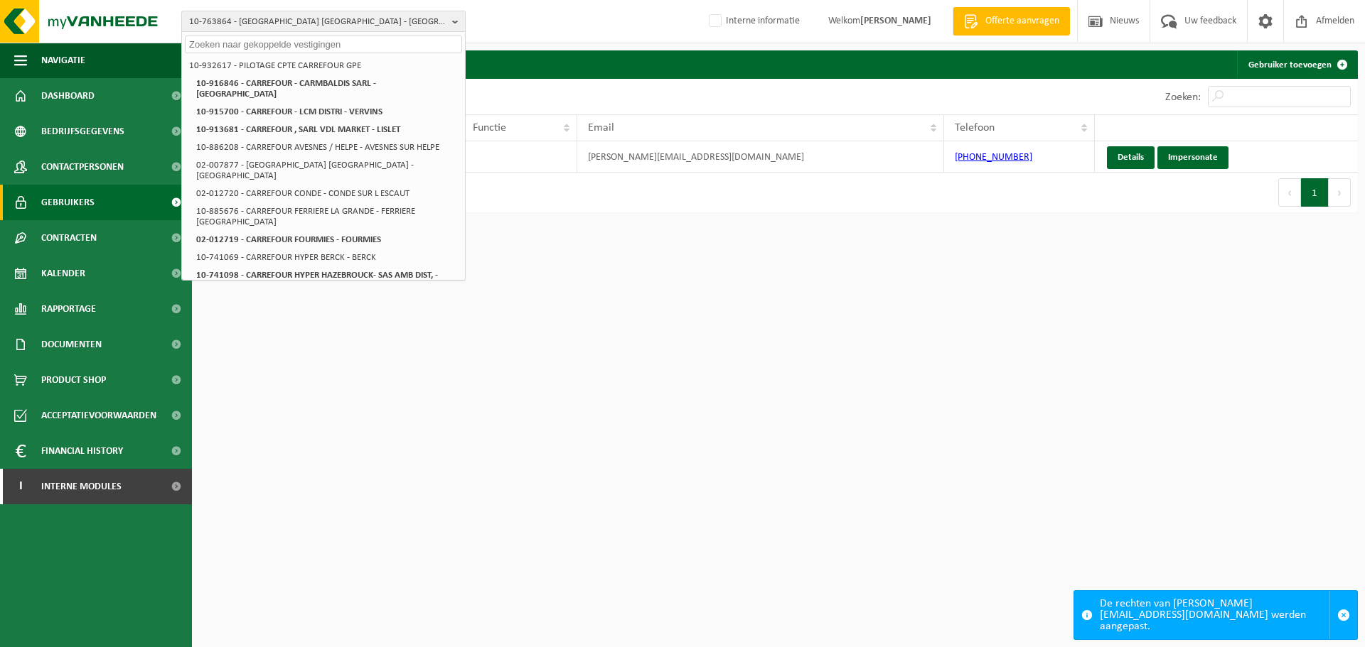
paste input "10-739456"
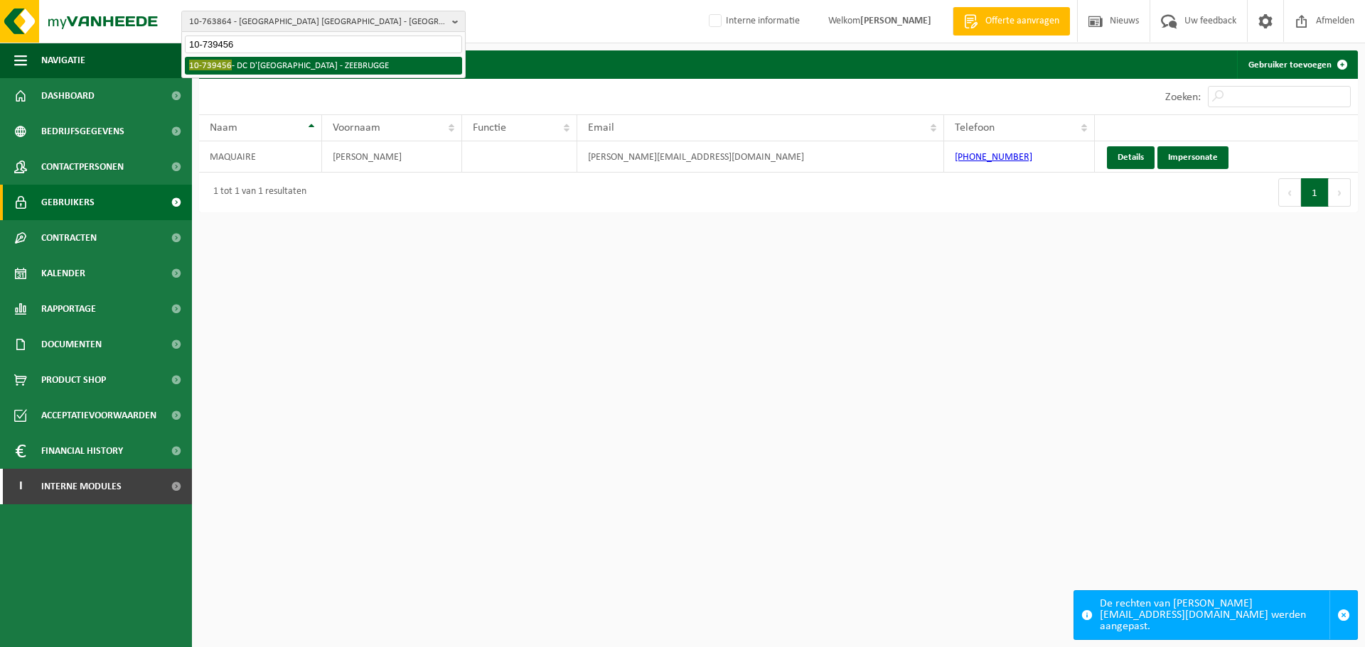
type input "10-739456"
click at [236, 74] on li "10-739456 - DC D'OUDE STOASIE ZEEBRUGGE - ZEEBRUGGE" at bounding box center [323, 66] width 277 height 18
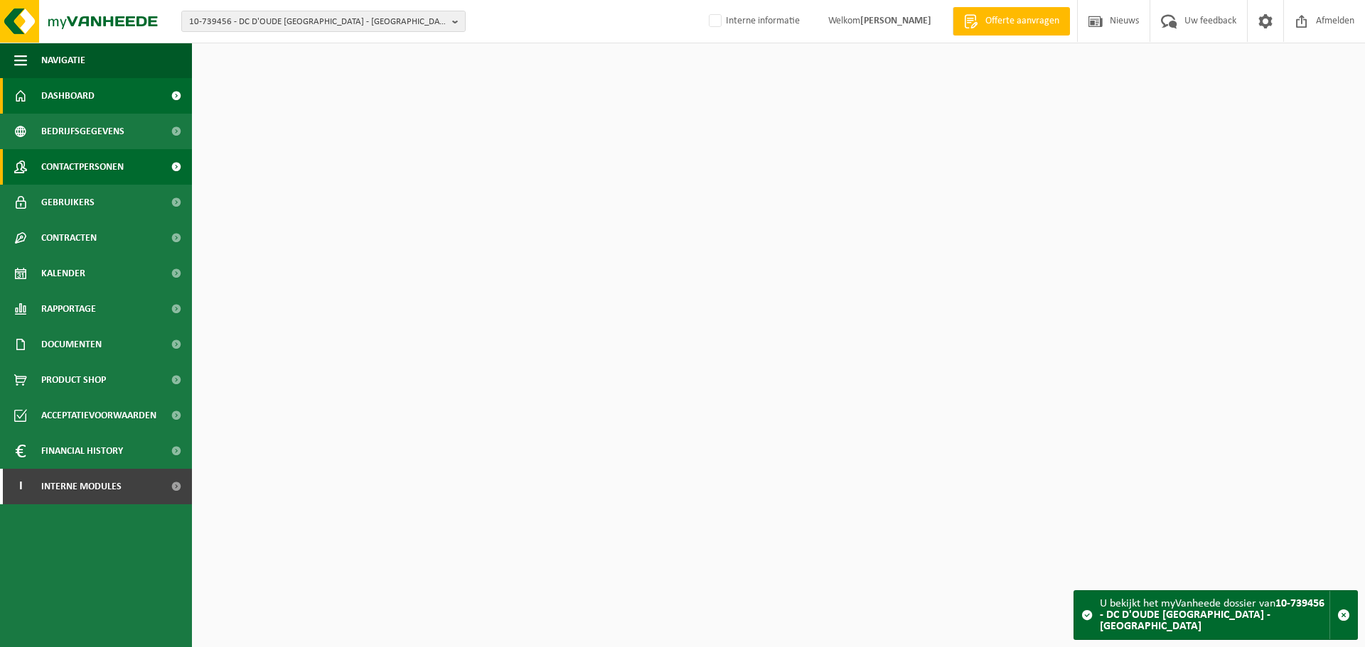
click at [31, 164] on link "Contactpersonen" at bounding box center [96, 167] width 192 height 36
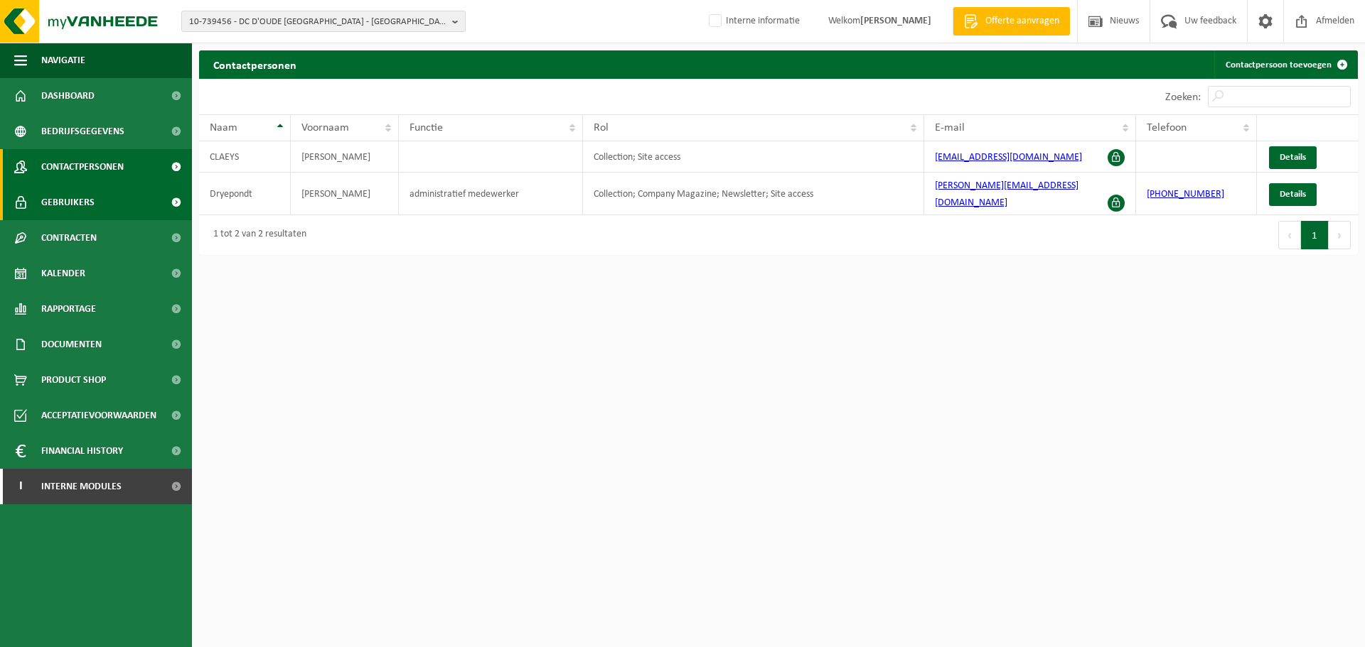
click at [87, 202] on span "Gebruikers" at bounding box center [67, 203] width 53 height 36
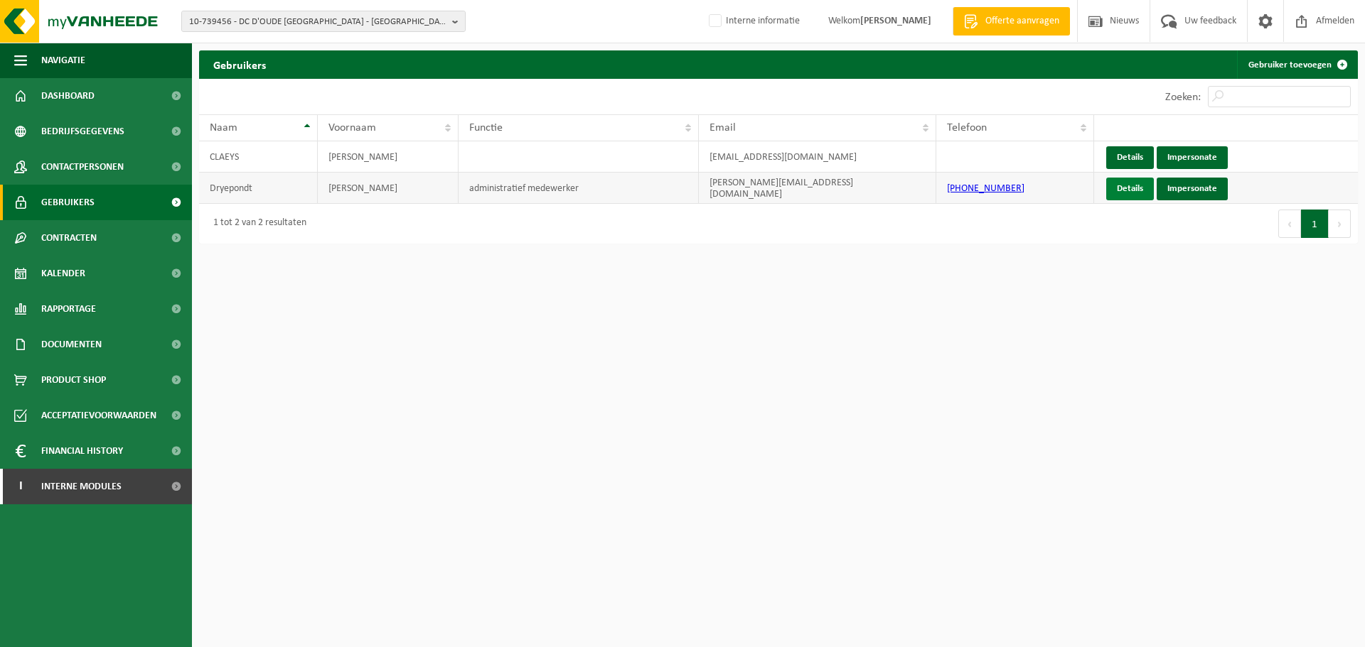
click at [1124, 190] on link "Details" at bounding box center [1130, 189] width 48 height 23
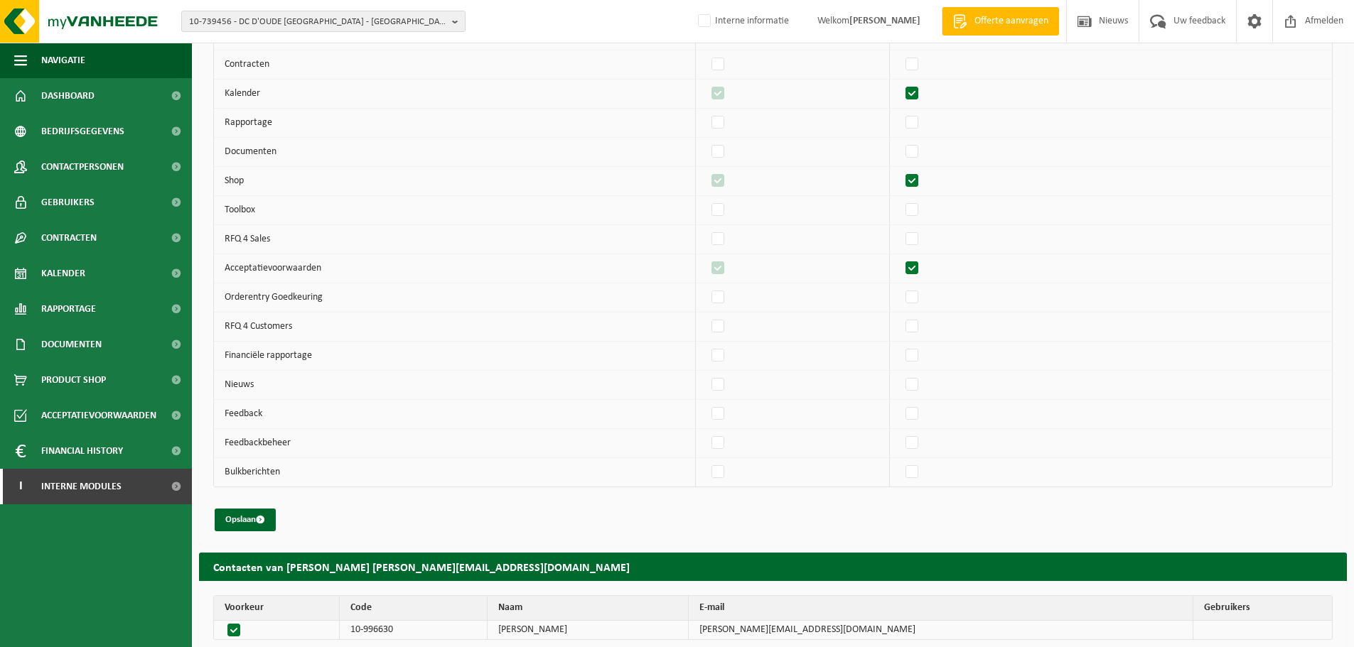
scroll to position [286, 0]
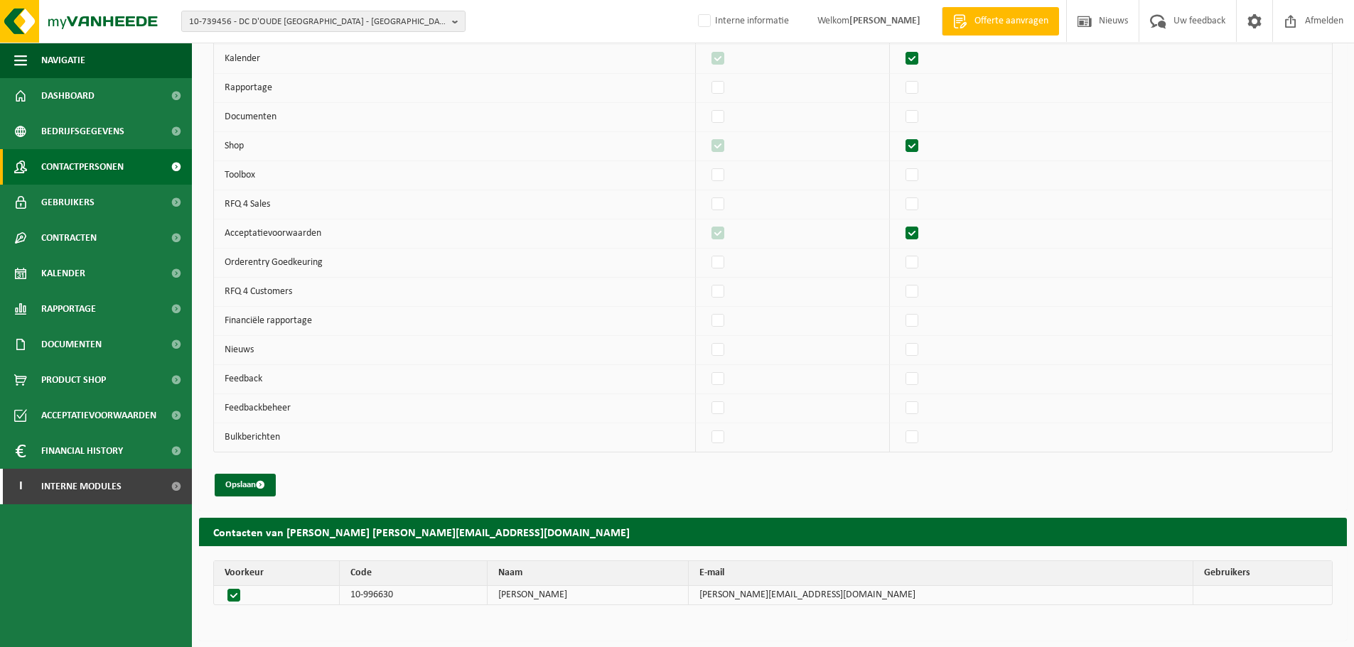
click at [76, 168] on span "Contactpersonen" at bounding box center [82, 167] width 82 height 36
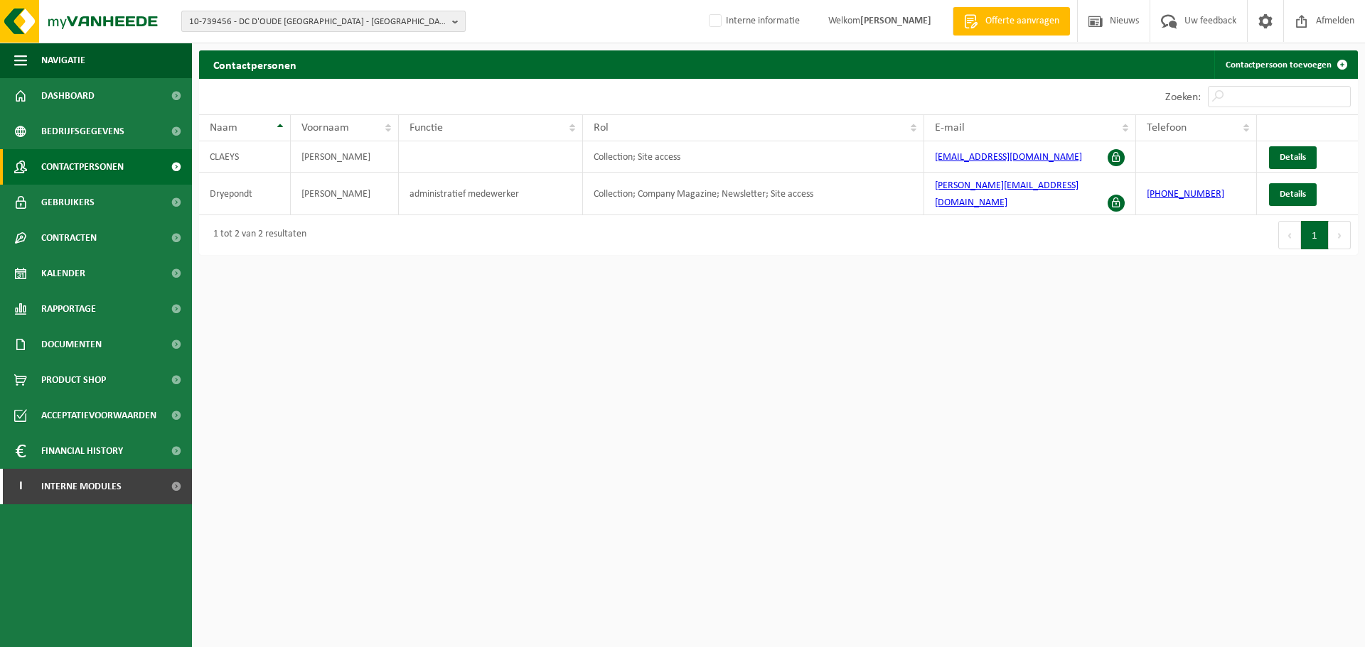
click at [350, 20] on span "10-739456 - DC D'OUDE STOASIE ZEEBRUGGE - ZEEBRUGGE" at bounding box center [317, 21] width 257 height 21
paste input "10-930536"
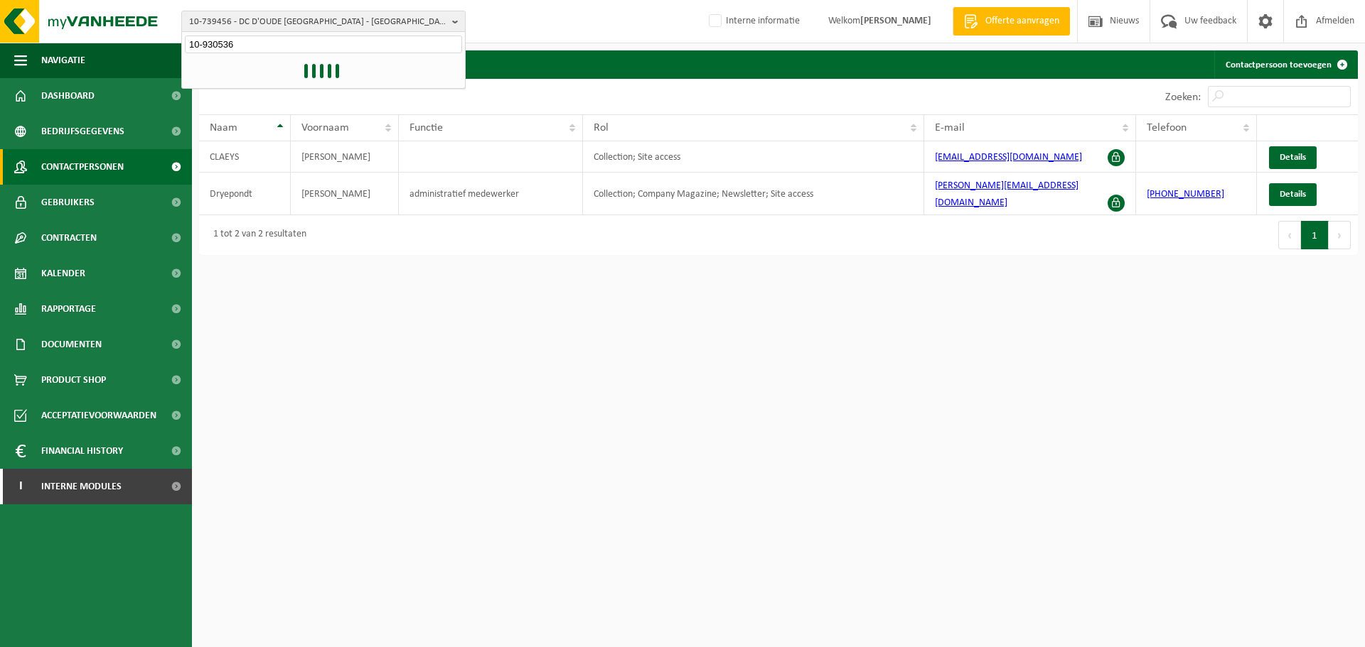
type input "10-930536"
click at [289, 72] on li "10-930536 - SERAFIEN BAKERY NV - DEINZE" at bounding box center [323, 66] width 277 height 18
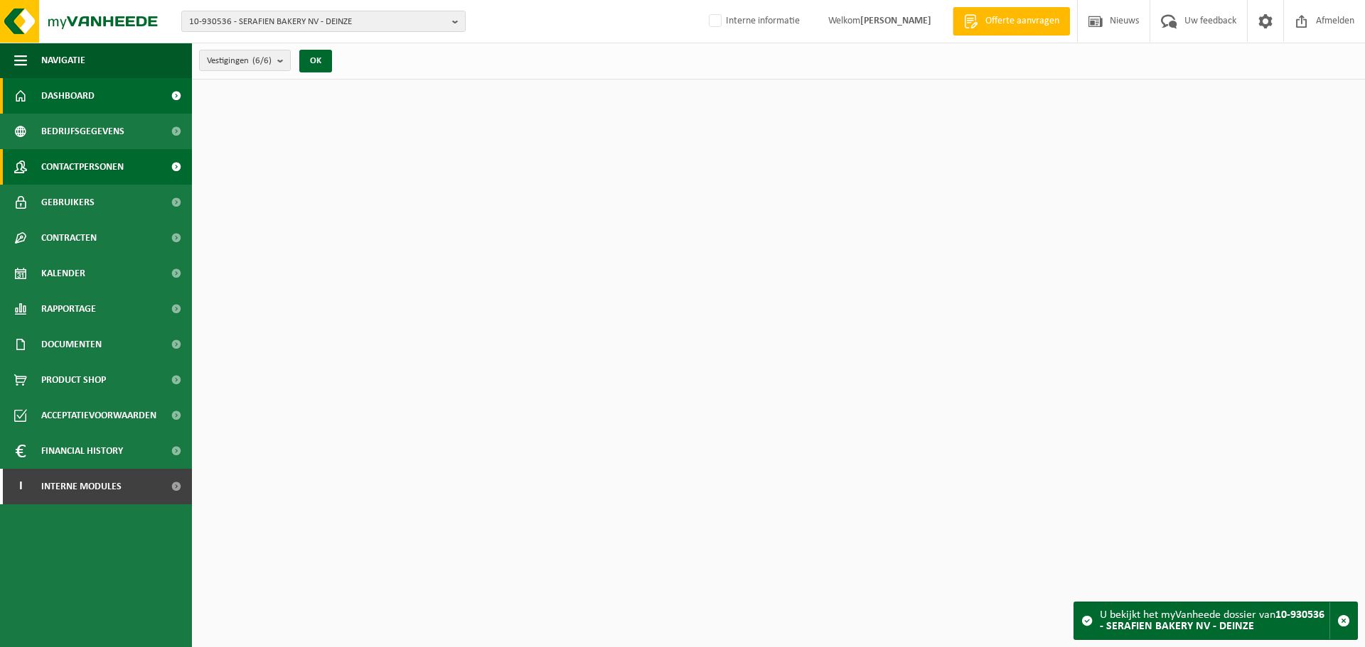
click at [90, 170] on span "Contactpersonen" at bounding box center [82, 167] width 82 height 36
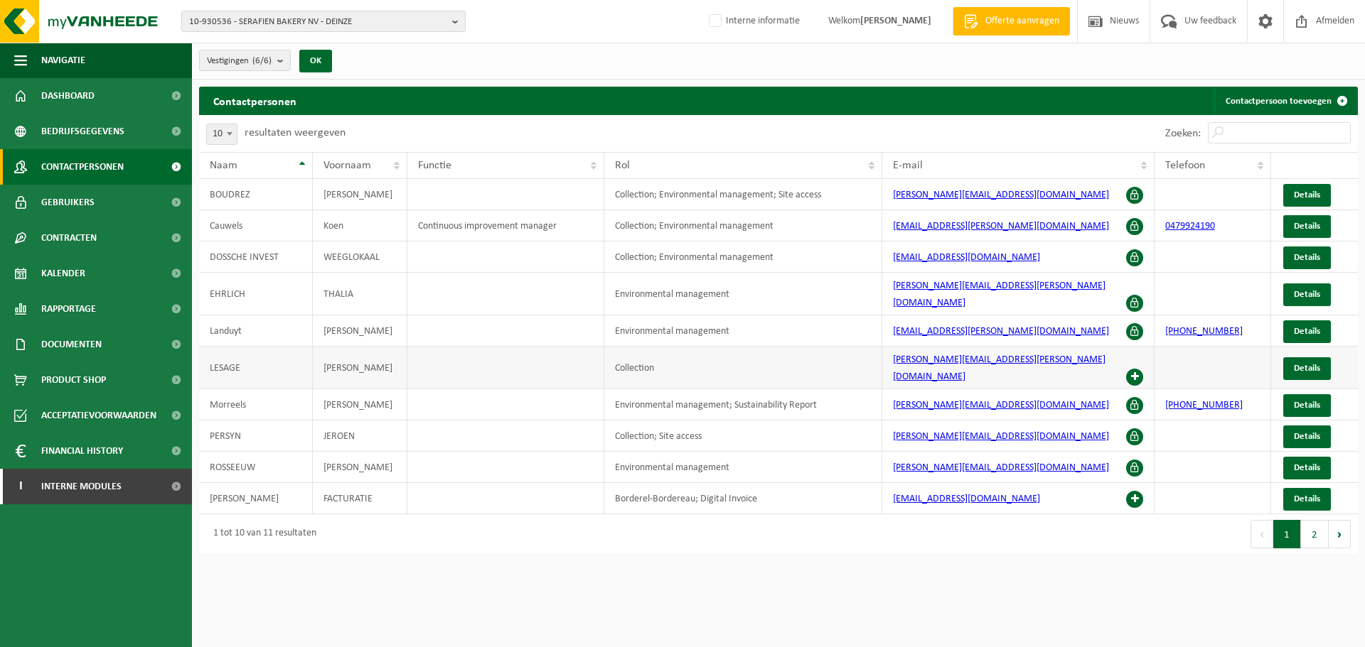
click at [1136, 369] on span at bounding box center [1134, 377] width 17 height 17
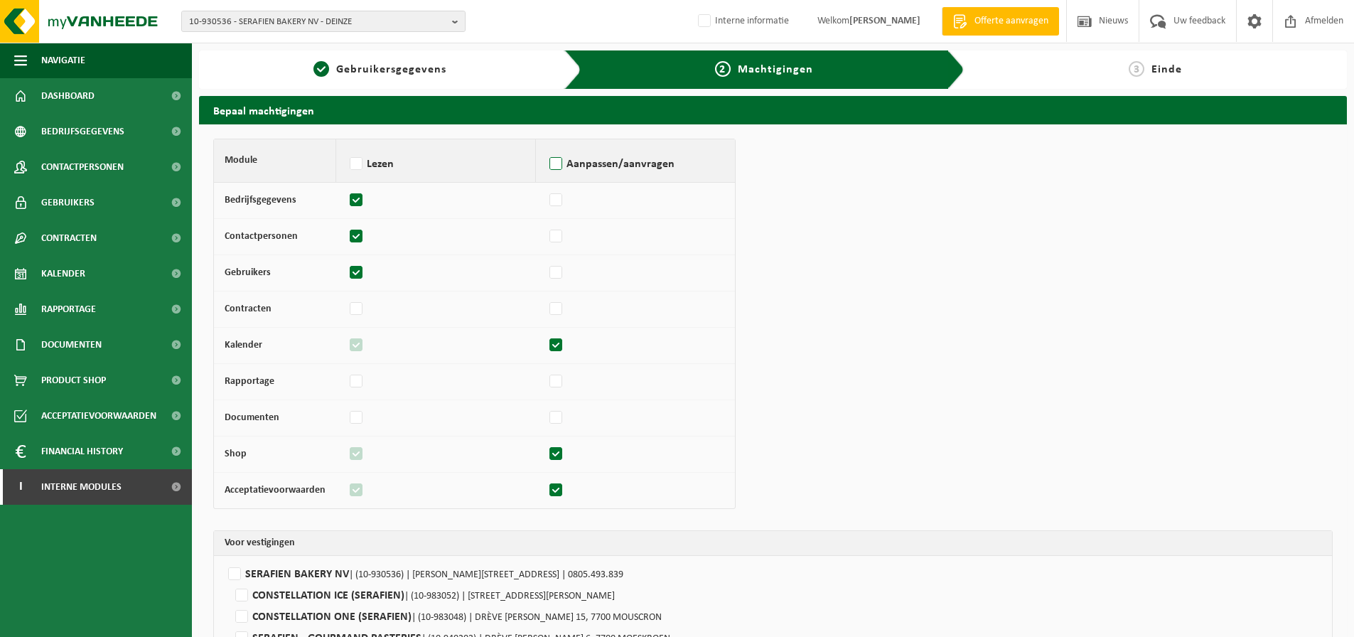
click at [557, 168] on label "Aanpassen/aanvragen" at bounding box center [636, 164] width 178 height 21
click at [547, 146] on input "Aanpassen/aanvragen" at bounding box center [546, 146] width 1 height 1
checkbox input "true"
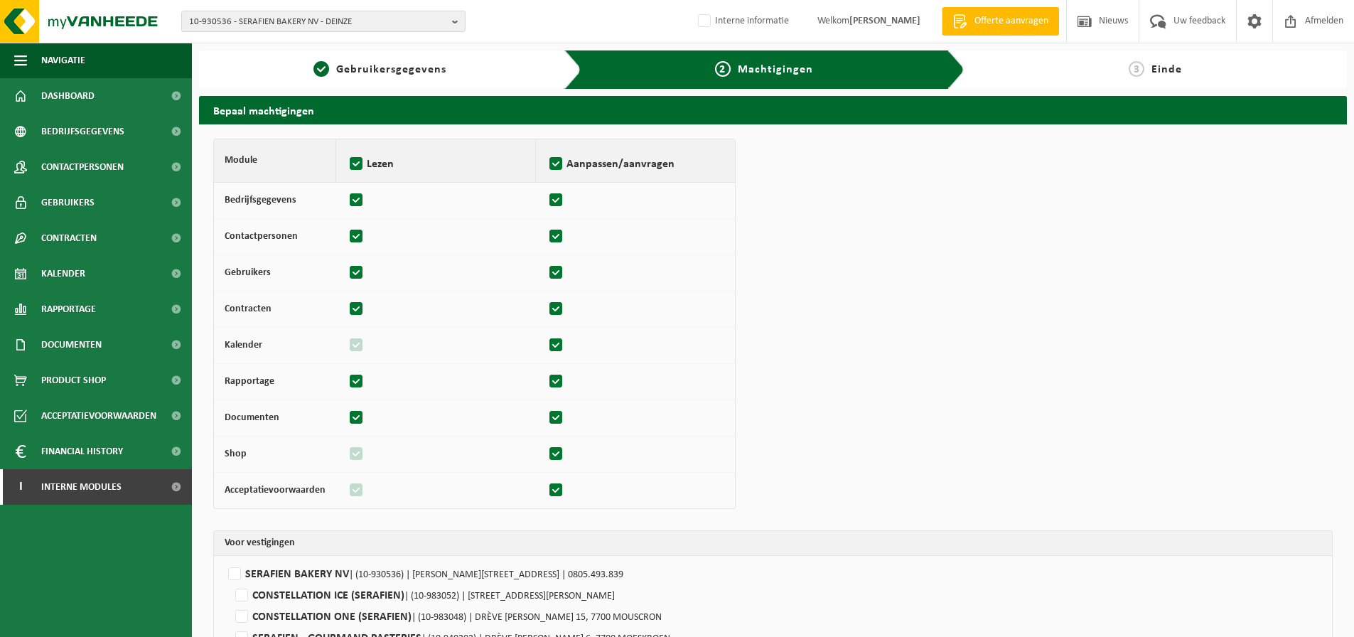
checkbox input "true"
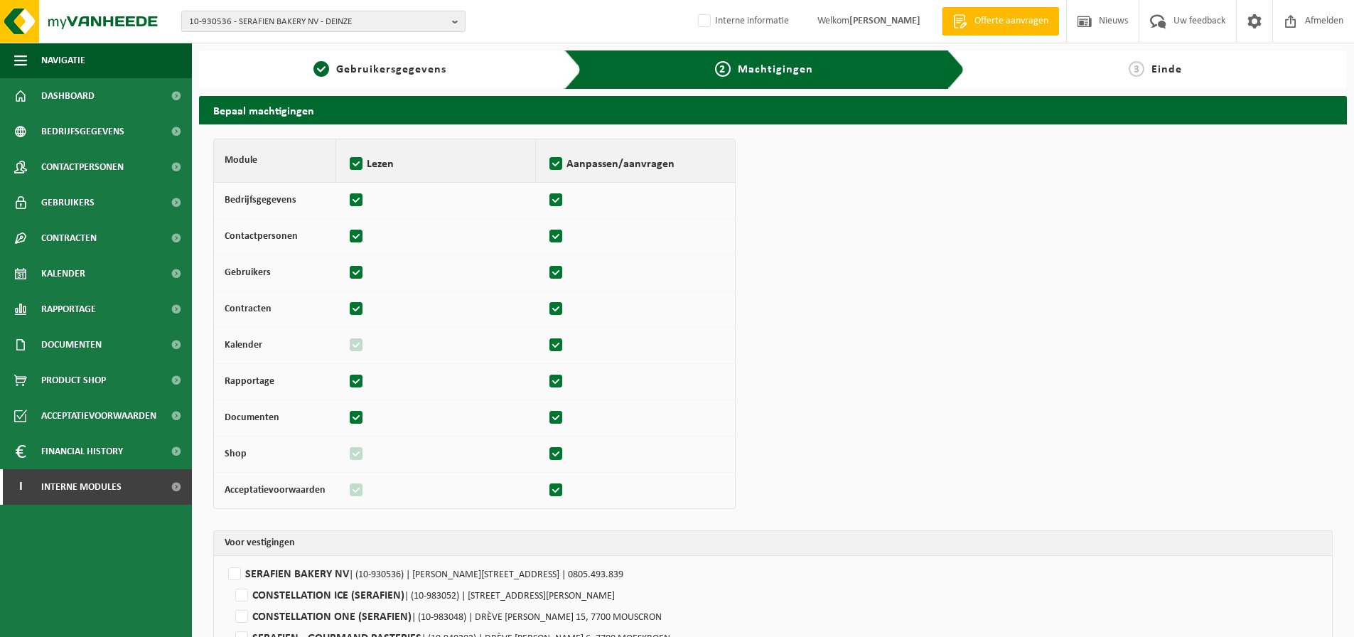
checkbox input "true"
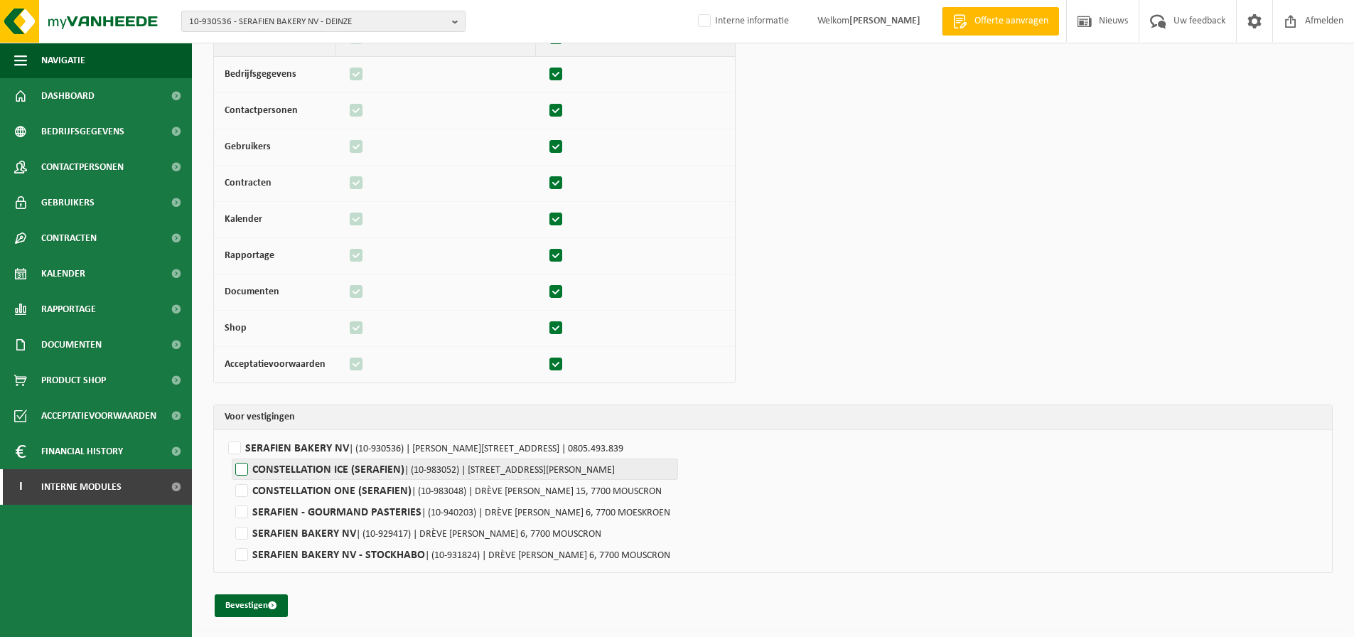
scroll to position [127, 0]
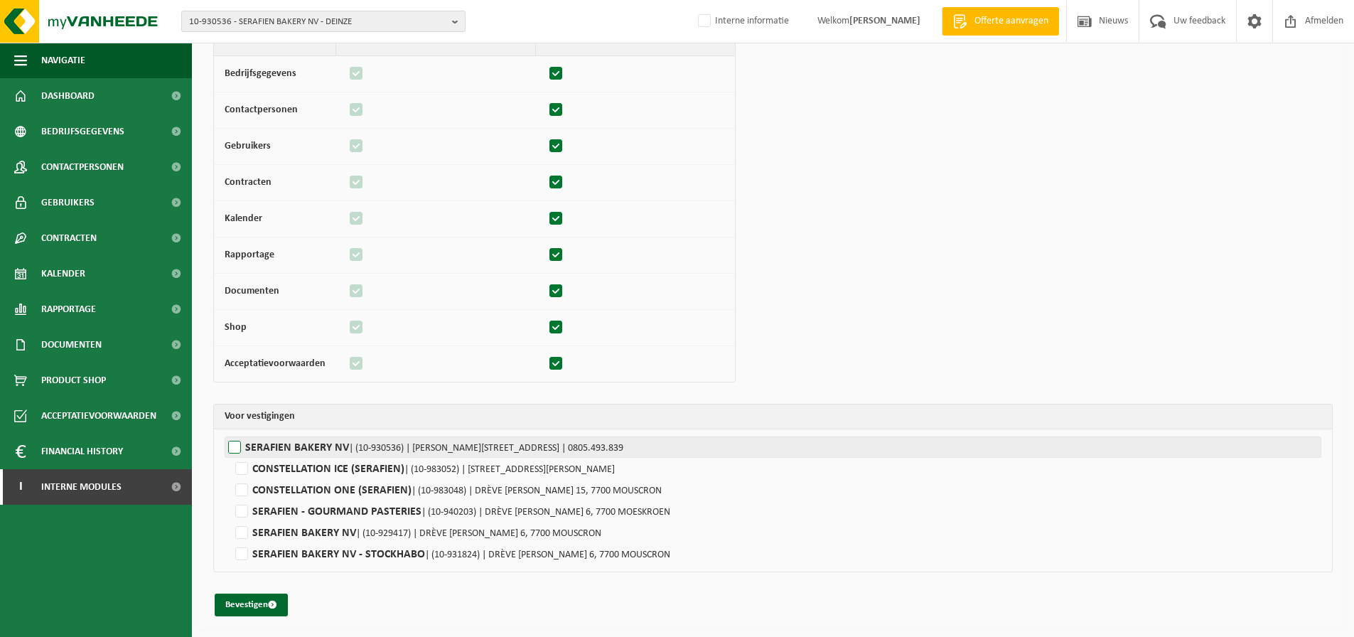
click at [264, 450] on label"] "SERAFIEN BAKERY NV | (10-930536) | CLEMENCE DOSSCHESTRAAT 1, 9800 DEINZE | 0805…" at bounding box center [773, 446] width 1097 height 21
click at [264, 450] on input "SERAFIEN BAKERY NV | (10-930536) | CLEMENCE DOSSCHESTRAAT 1, 9800 DEINZE | 0805…" at bounding box center [902, 446] width 1354 height 21
checkbox input "true"
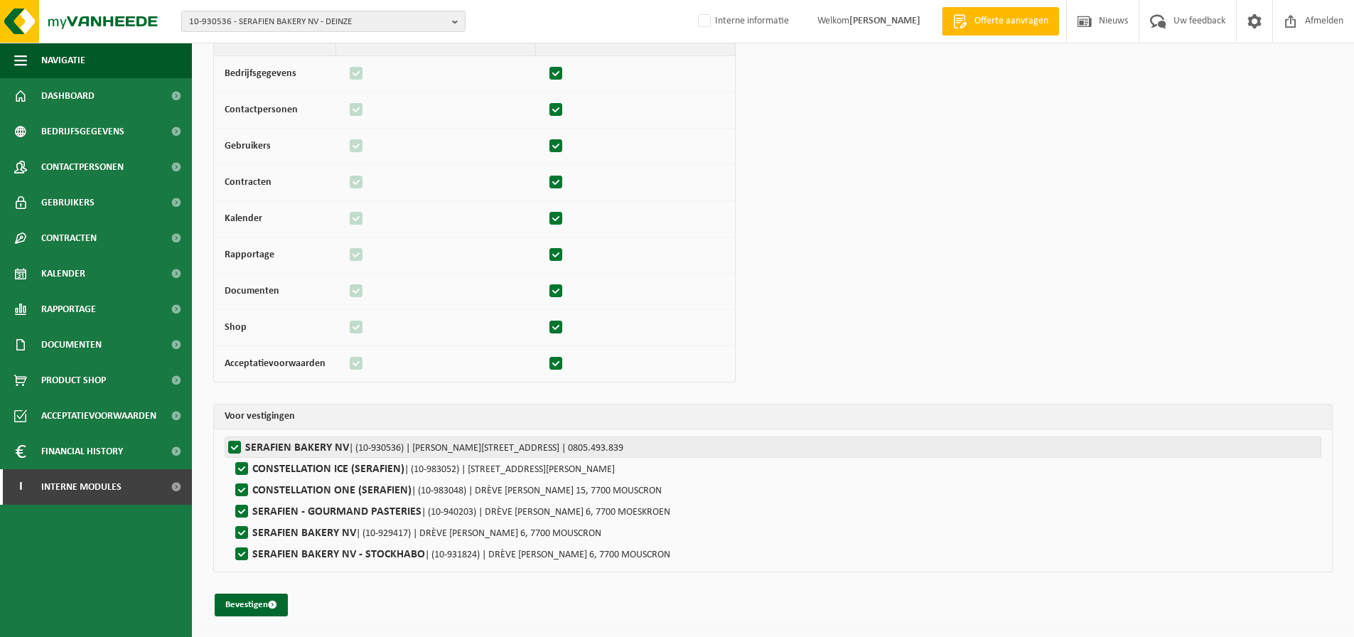
checkbox input "true"
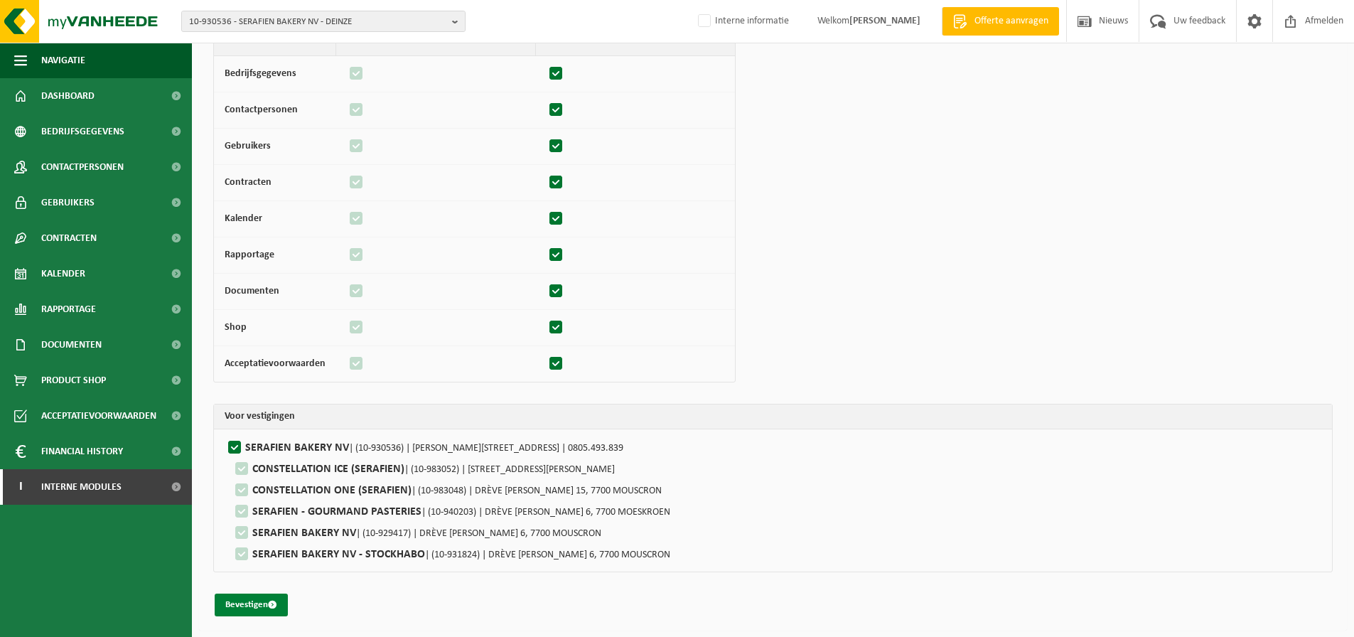
click at [244, 611] on button "Bevestigen" at bounding box center [251, 604] width 73 height 23
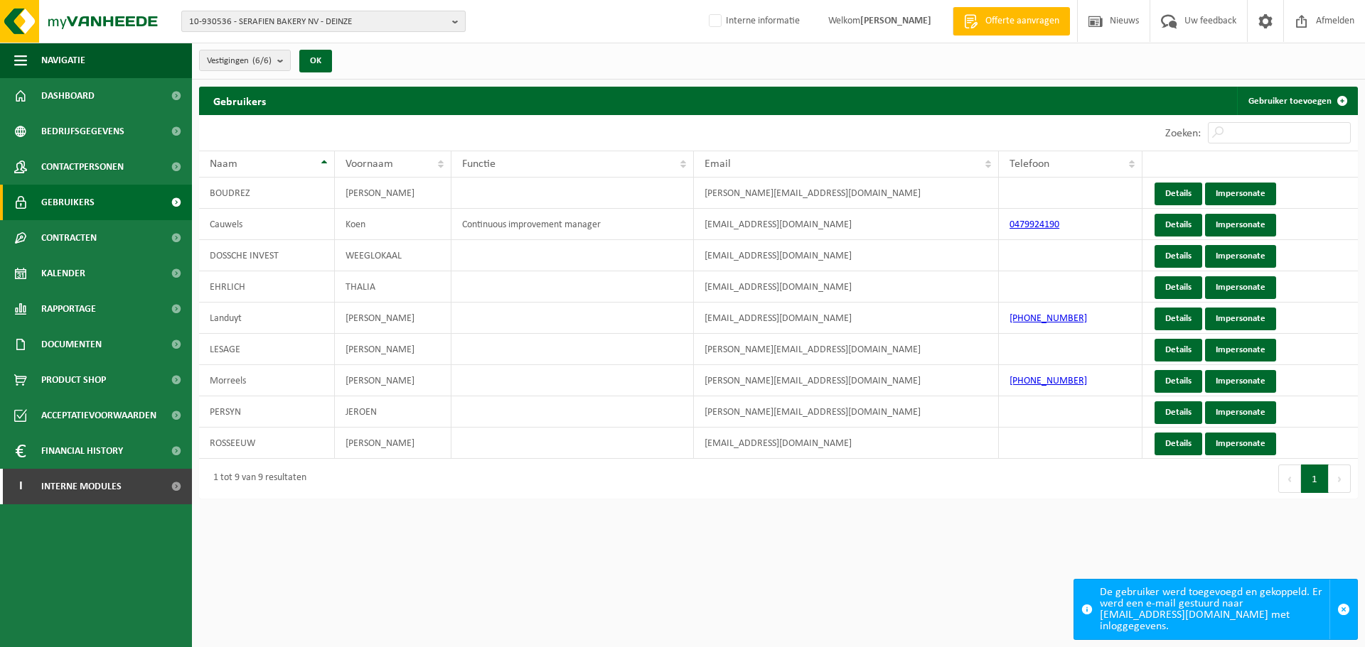
click at [355, 23] on span "10-930536 - SERAFIEN BAKERY NV - DEINZE" at bounding box center [317, 21] width 257 height 21
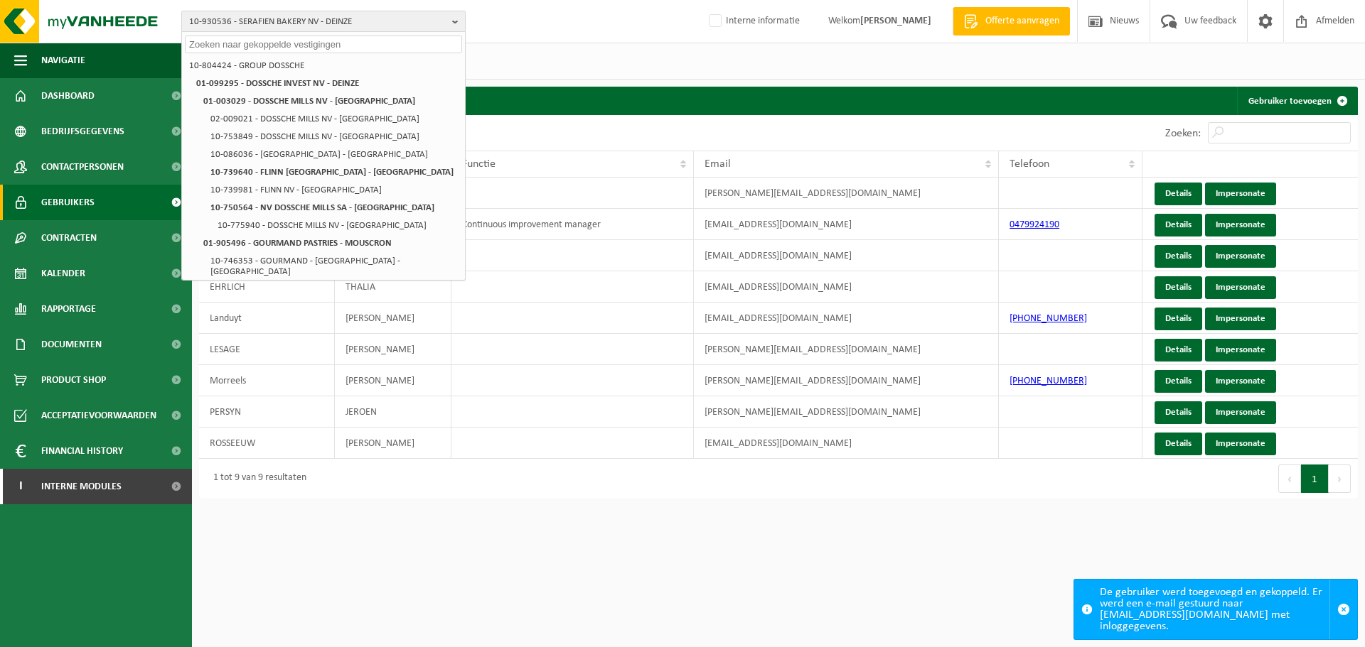
paste input "10-959222"
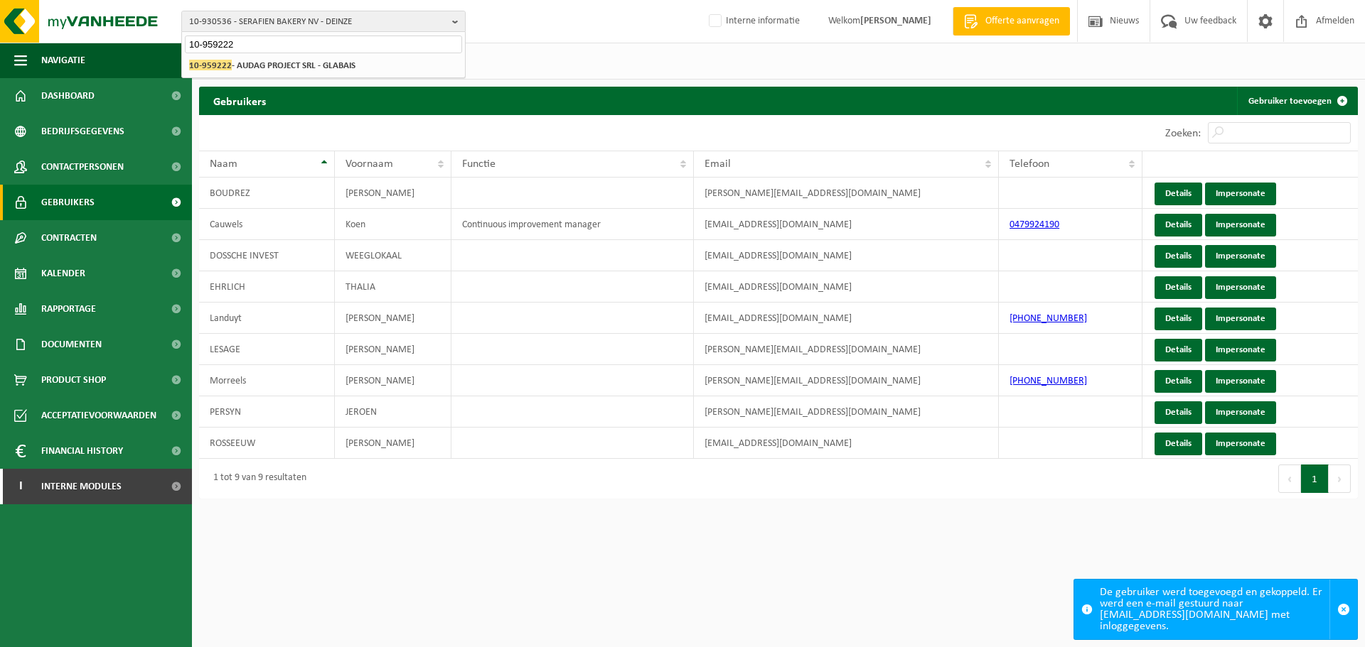
type input "10-959222"
click at [351, 72] on li "10-959222 - AUDAG PROJECT SRL - GLABAIS" at bounding box center [323, 66] width 277 height 18
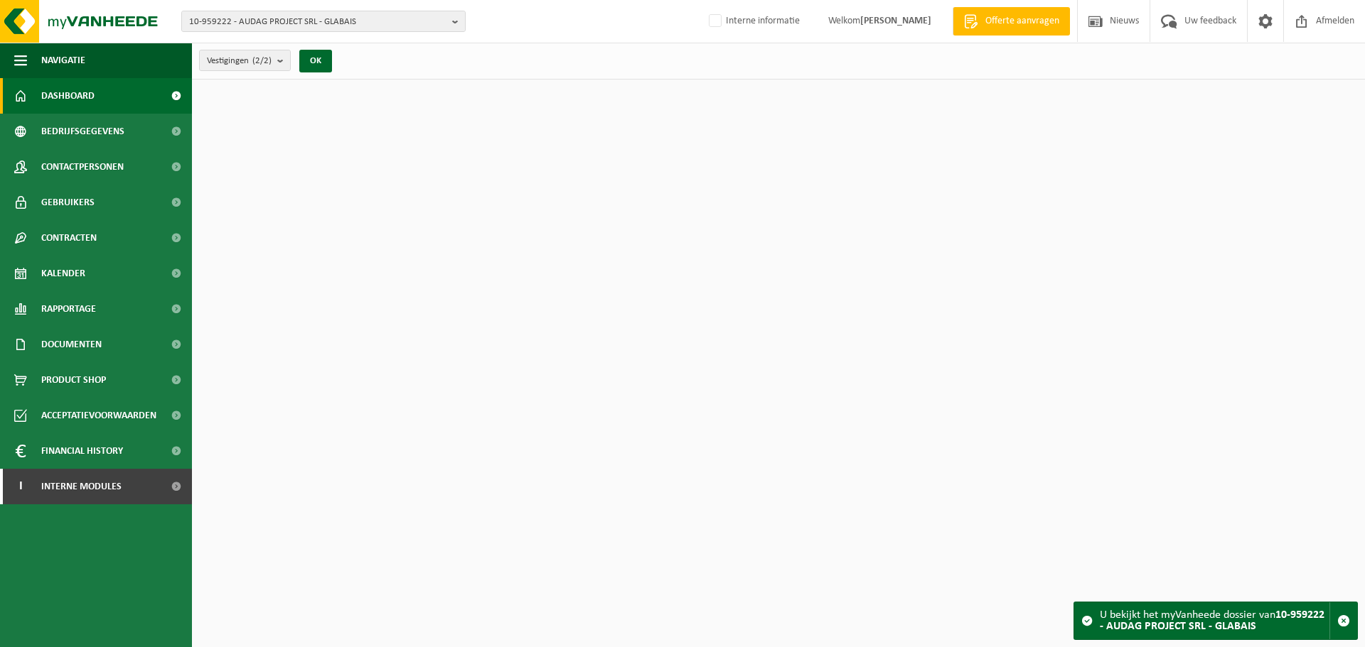
click at [90, 164] on span "Contactpersonen" at bounding box center [82, 167] width 82 height 36
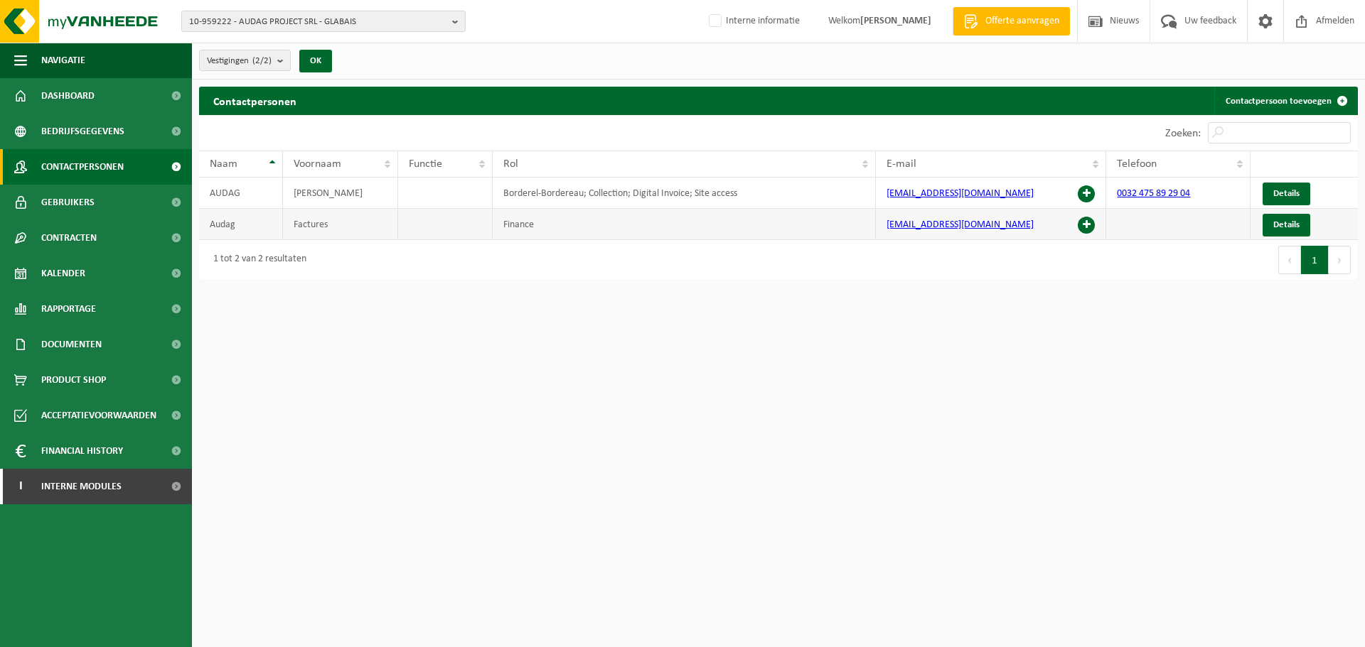
click at [1082, 226] on span at bounding box center [1085, 225] width 17 height 17
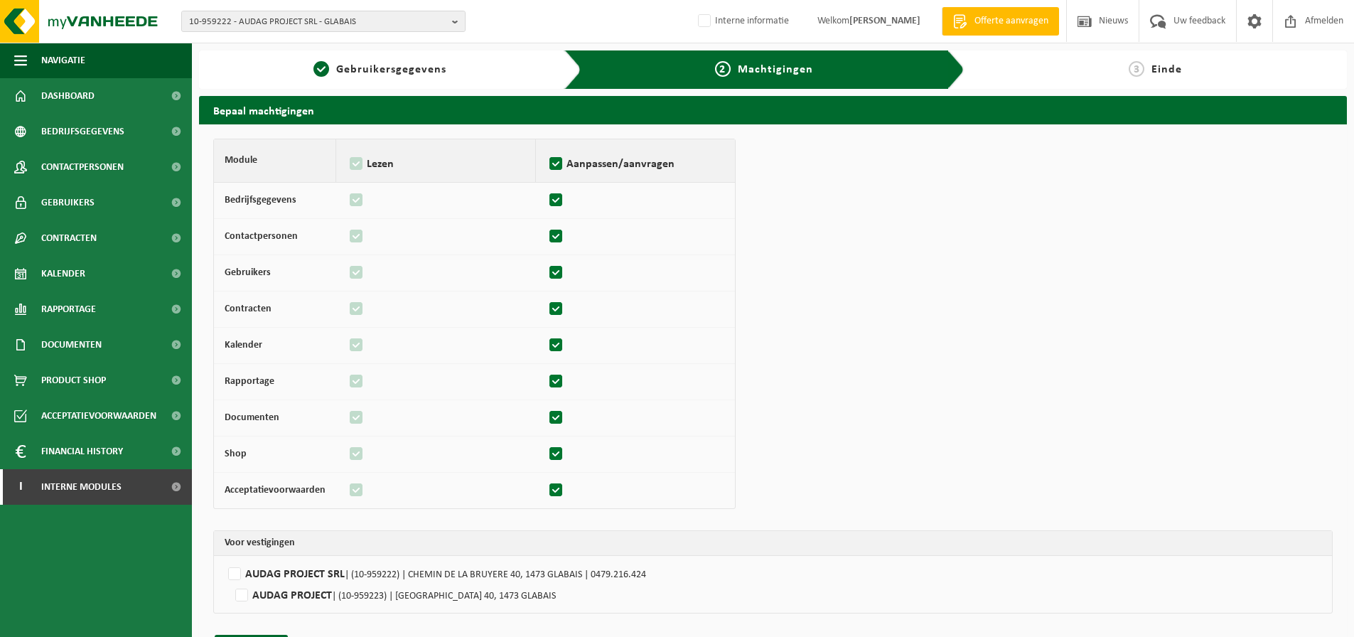
click at [286, 561] on td "AUDAG PROJECT SRL | (10-959222) | CHEMIN DE LA BRUYERE 40, 1473 GLABAIS | 0479.…" at bounding box center [773, 584] width 1118 height 57
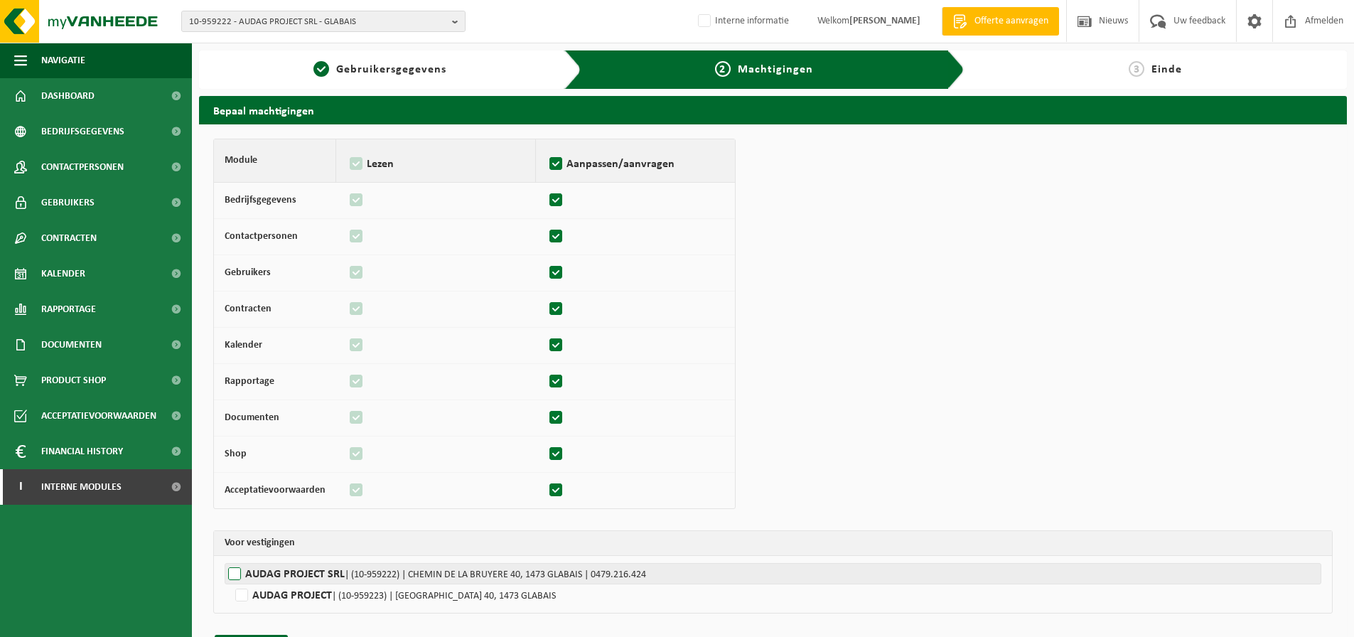
click at [268, 570] on label"] "AUDAG PROJECT SRL | (10-959222) | CHEMIN DE LA BRUYERE 40, 1473 GLABAIS | 0479.…" at bounding box center [773, 573] width 1097 height 21
click at [268, 570] on input "AUDAG PROJECT SRL | (10-959222) | CHEMIN DE LA BRUYERE 40, 1473 GLABAIS | 0479.…" at bounding box center [902, 573] width 1354 height 21
checkbox input "true"
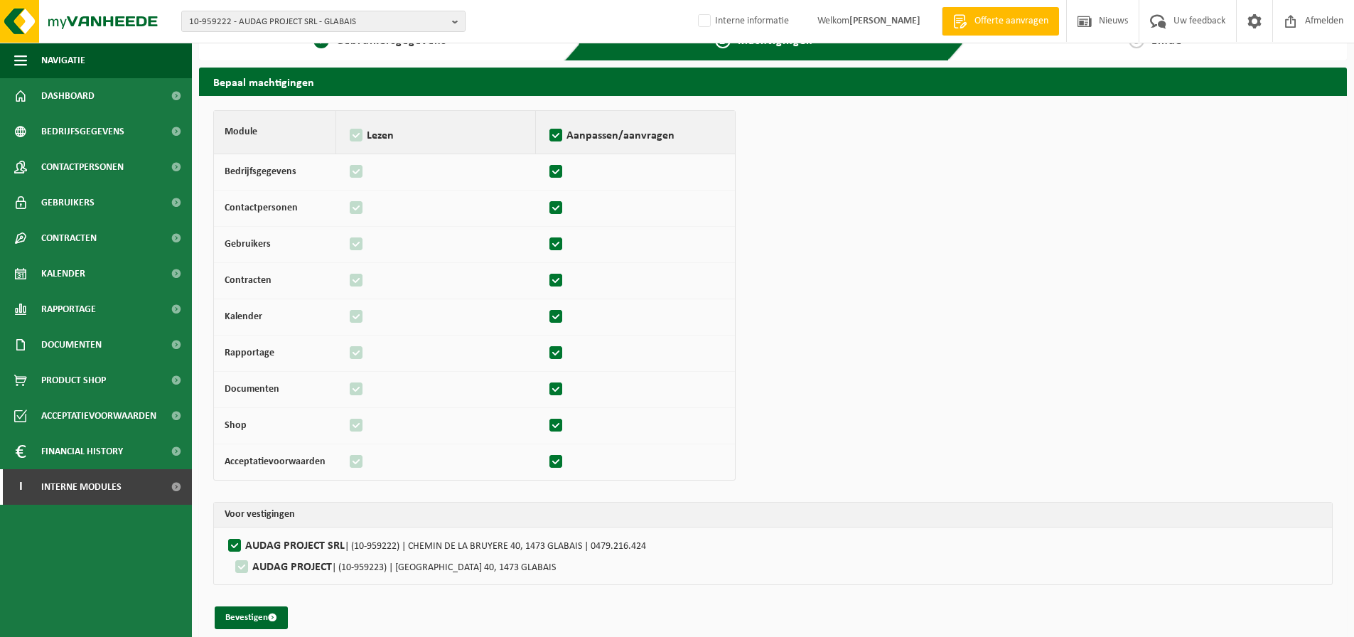
scroll to position [41, 0]
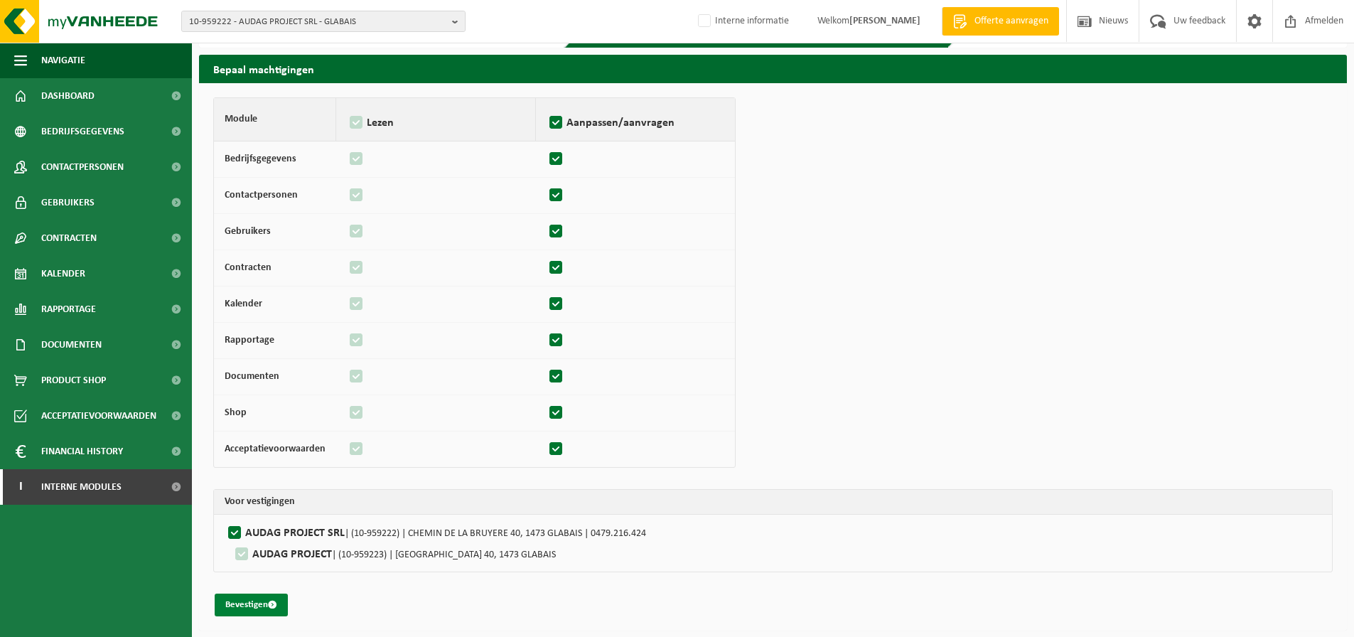
click at [269, 608] on span "submit" at bounding box center [272, 604] width 9 height 9
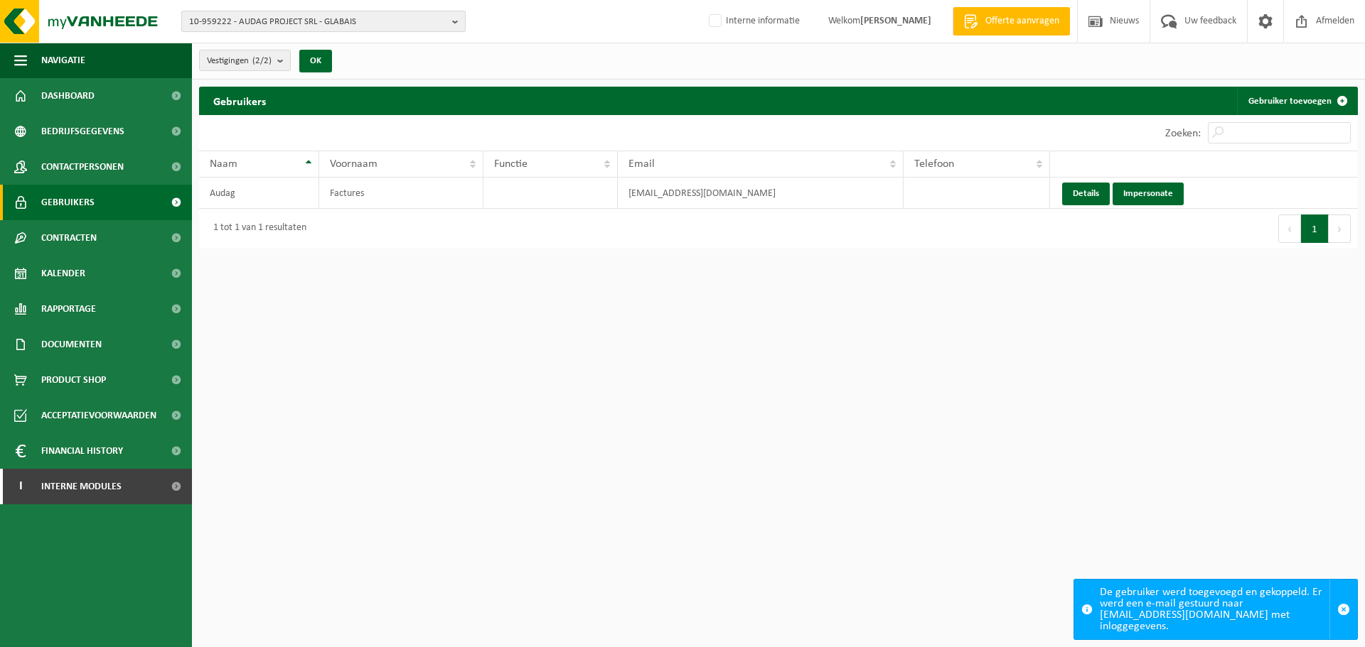
click at [420, 21] on span "10-959222 - AUDAG PROJECT SRL - GLABAIS" at bounding box center [317, 21] width 257 height 21
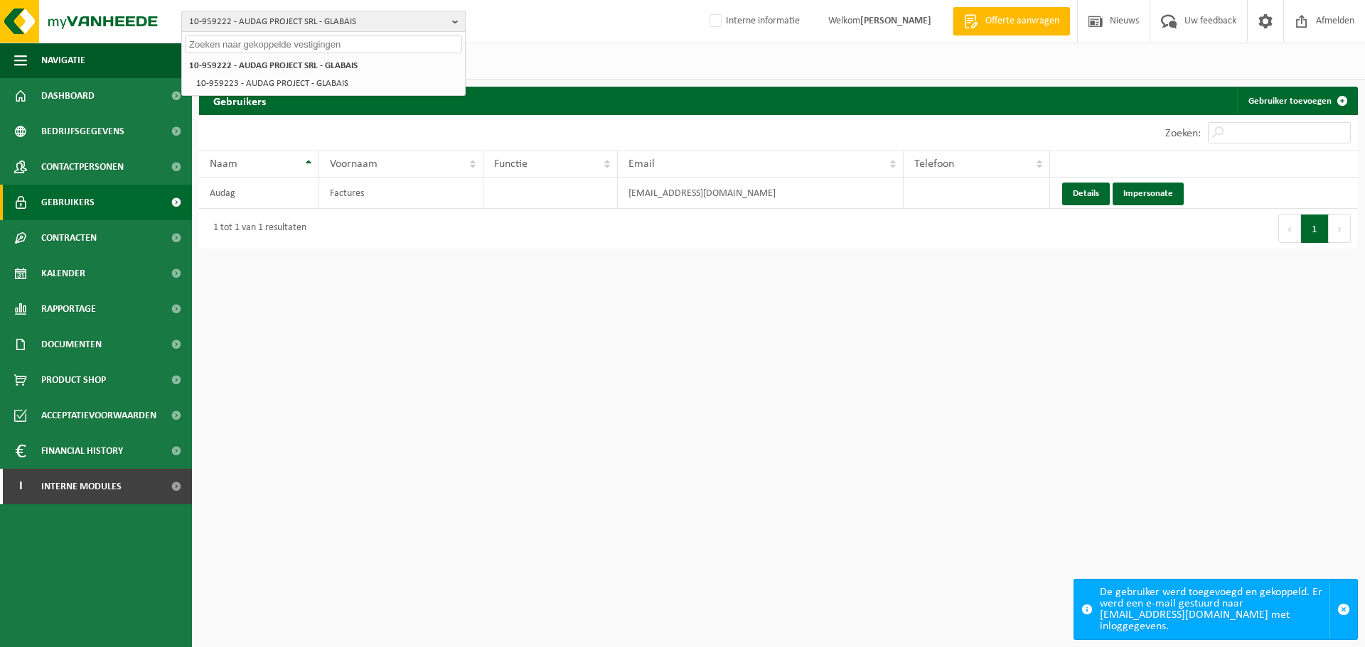
paste input "01-000311"
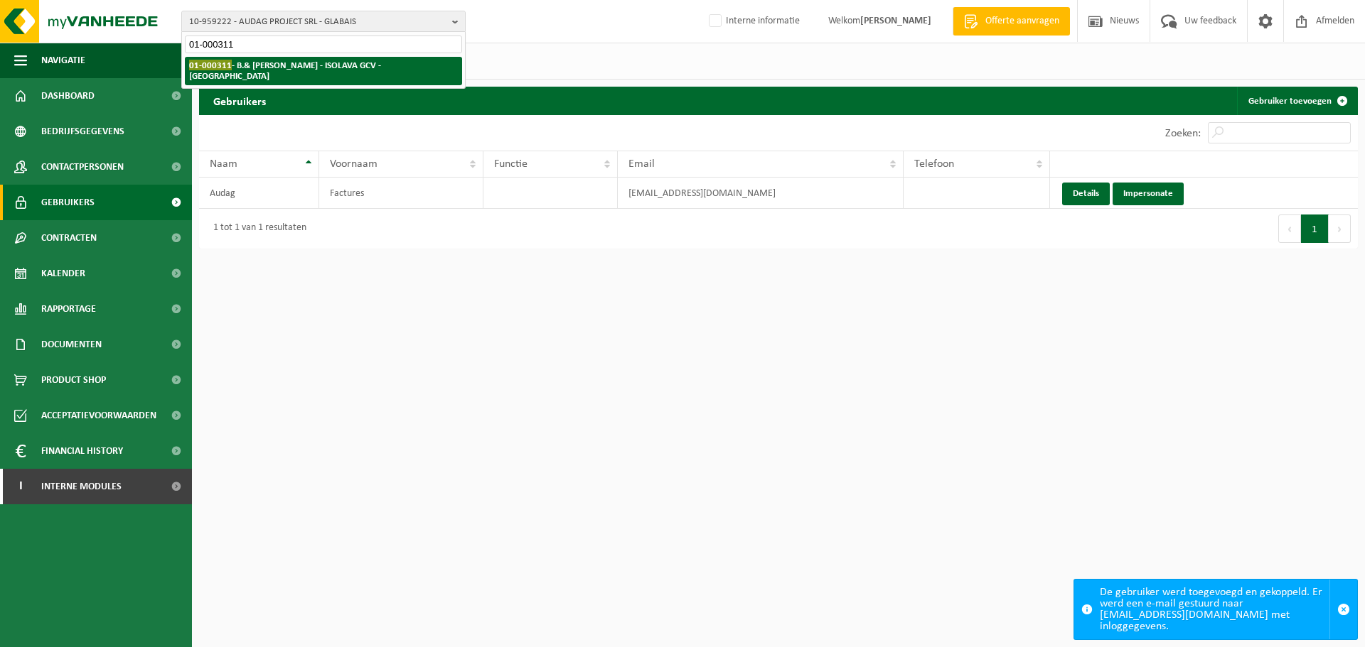
type input "01-000311"
click at [323, 71] on li "01-000311 - B.& [PERSON_NAME] - ISOLAVA GCV - [GEOGRAPHIC_DATA]" at bounding box center [323, 71] width 277 height 28
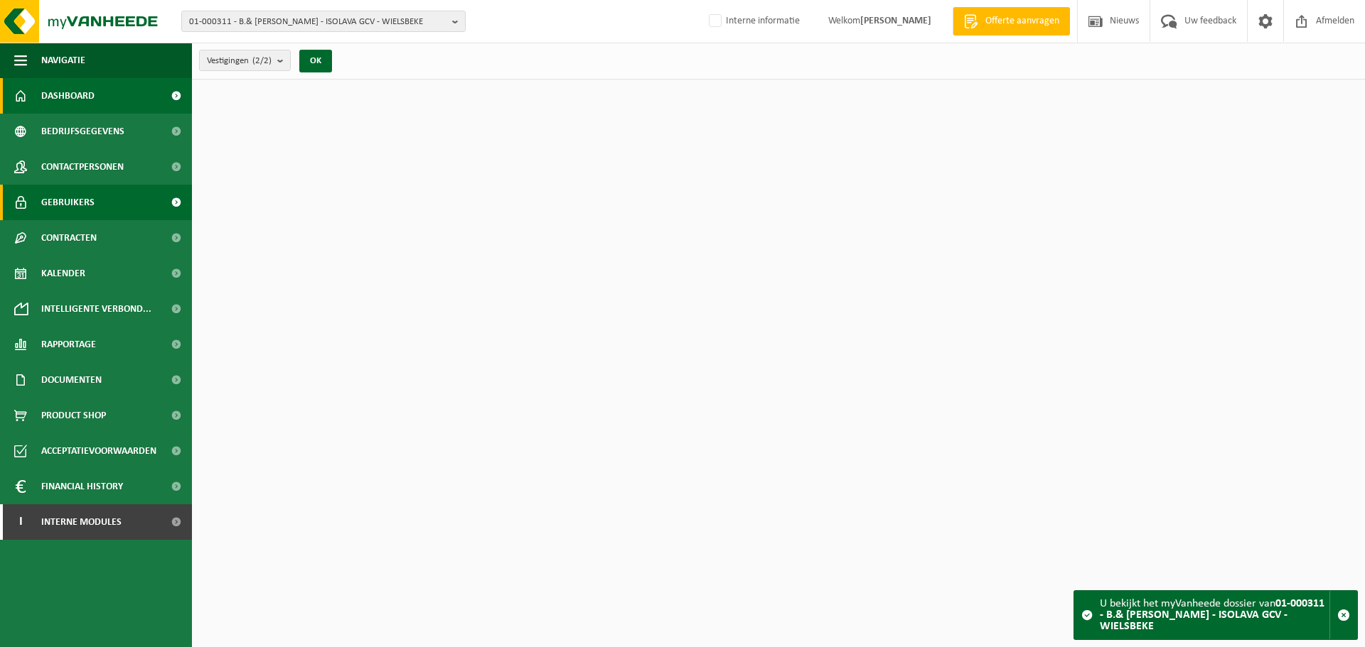
click at [109, 199] on link "Gebruikers" at bounding box center [96, 203] width 192 height 36
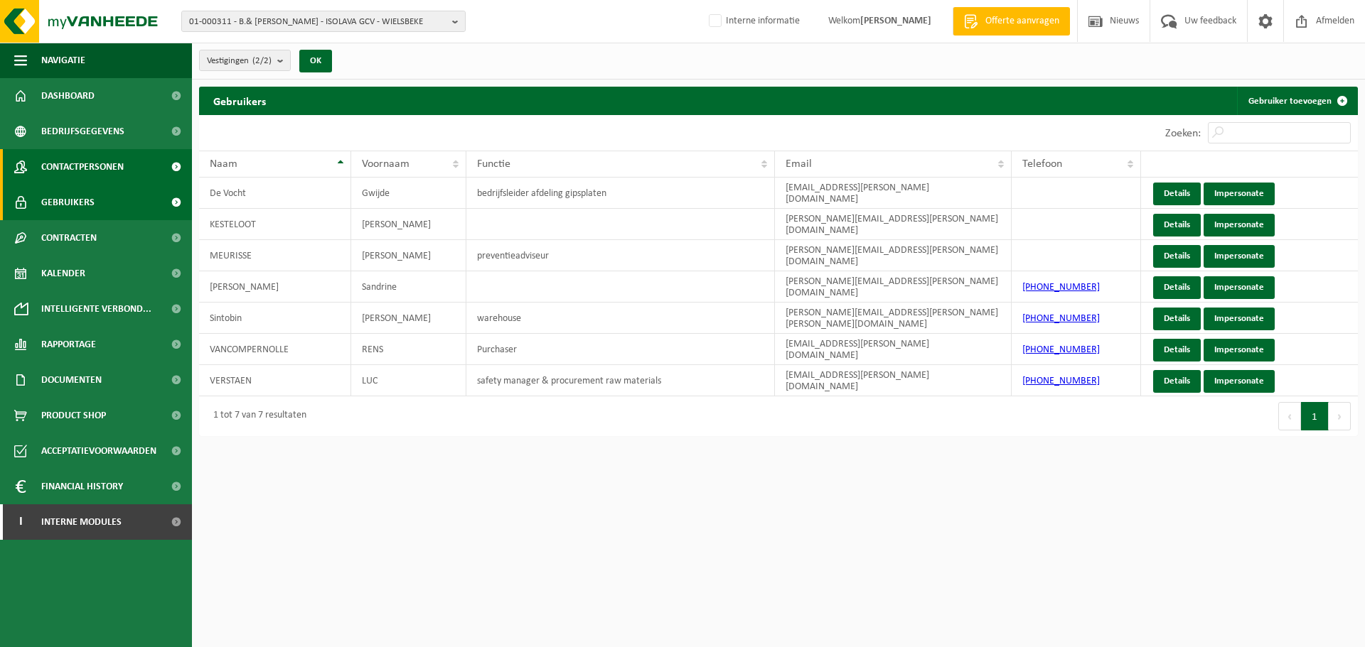
click at [104, 156] on span "Contactpersonen" at bounding box center [82, 167] width 82 height 36
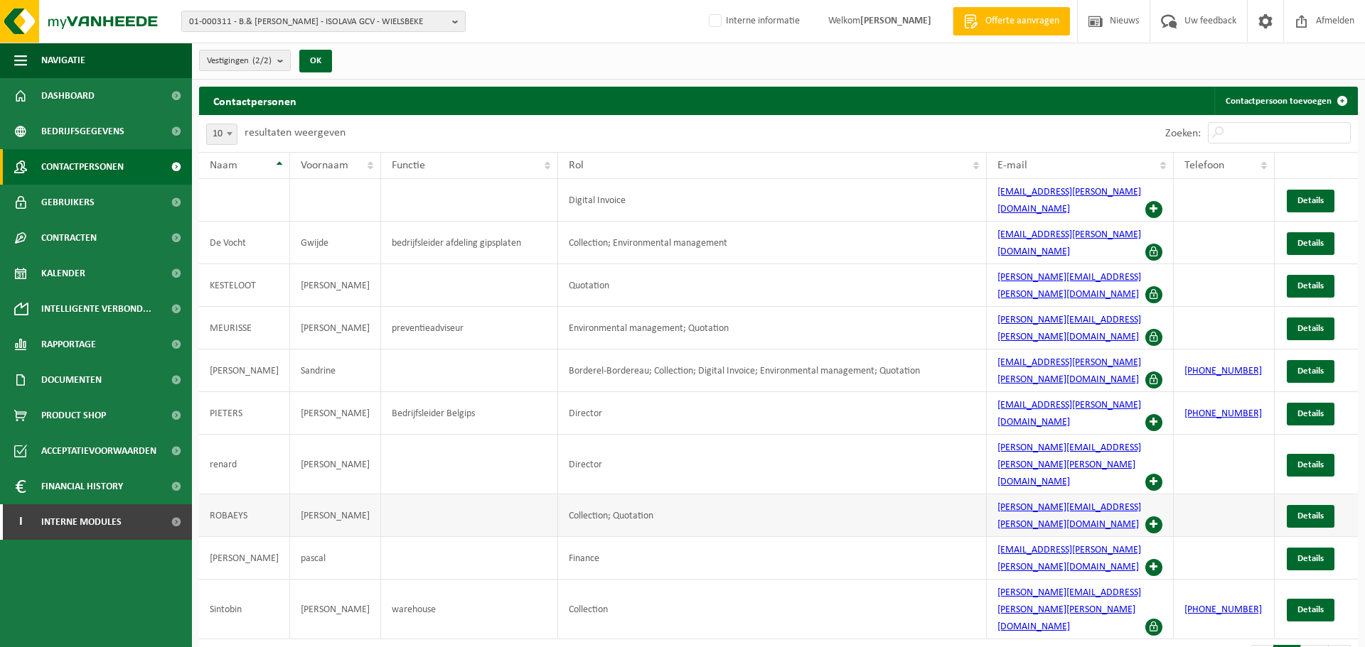
click at [1153, 495] on td "david.robaeys@knauf.com" at bounding box center [1079, 516] width 187 height 43
click at [1146, 517] on span at bounding box center [1153, 525] width 17 height 17
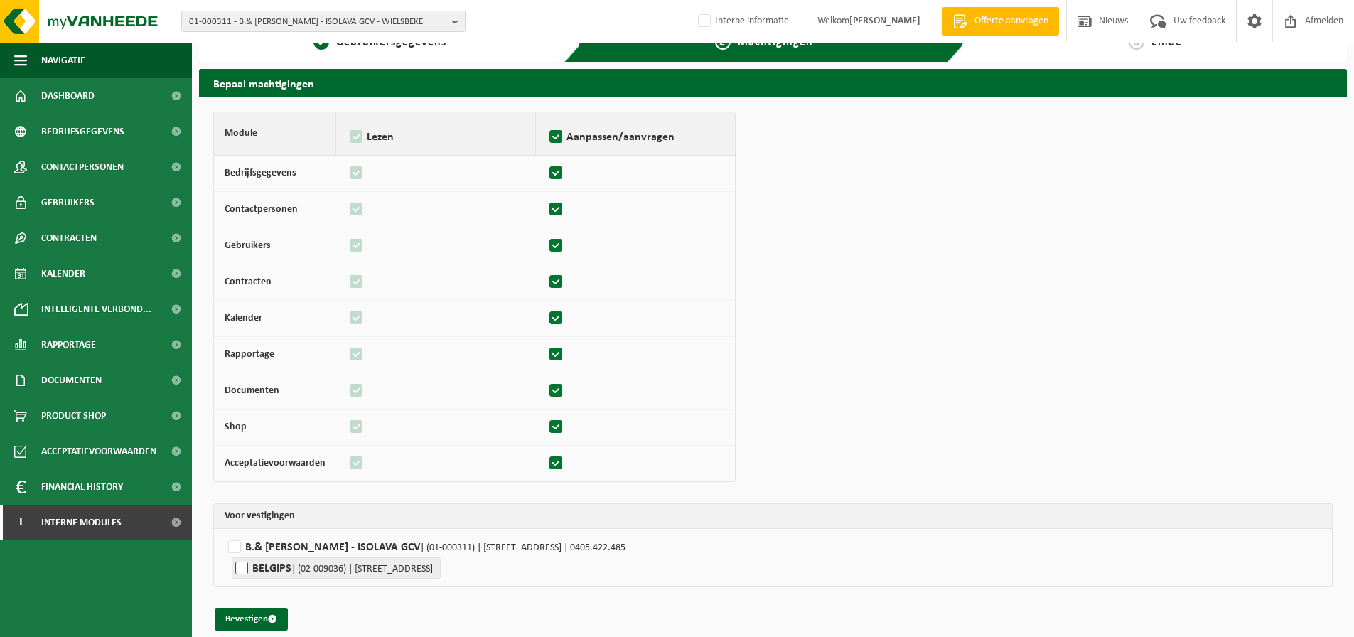
scroll to position [41, 0]
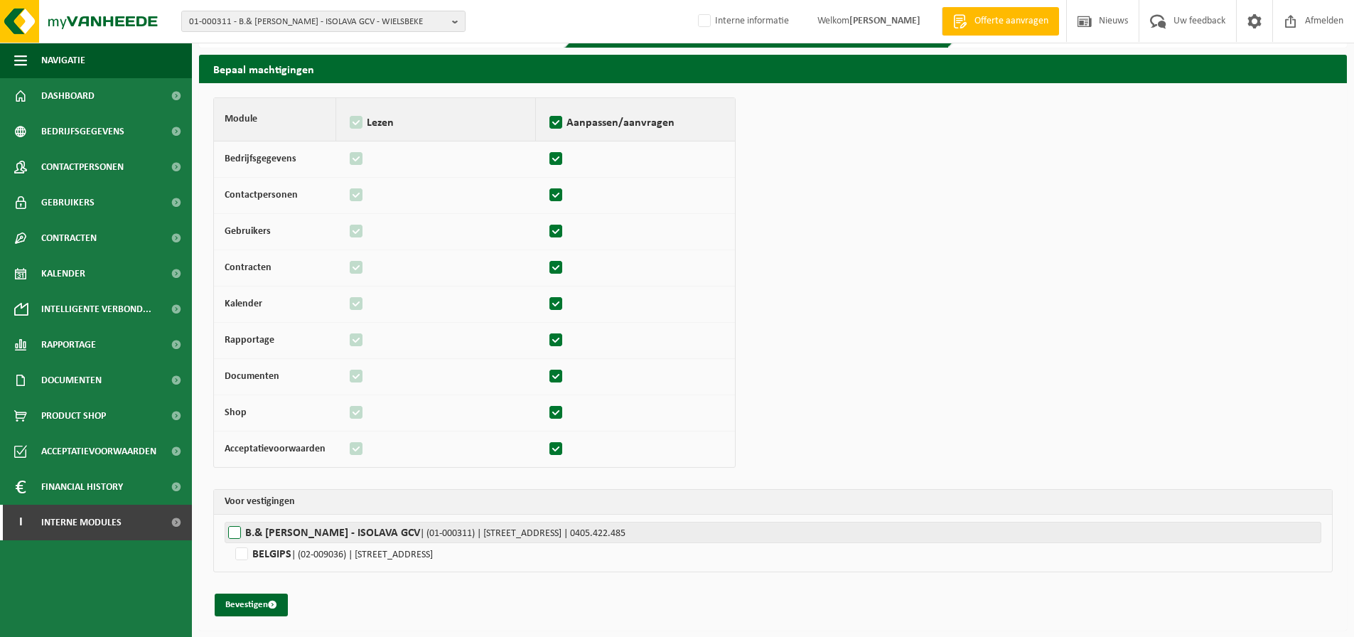
click at [234, 537] on label"] "B.& N. KNAUF - ISOLAVA GCV | (01-000311) | OOIGEMSTRAAT 12, 8710 WIELSBEKE | 04…" at bounding box center [773, 532] width 1097 height 21
click at [234, 537] on input "B.& N. KNAUF - ISOLAVA GCV | (01-000311) | OOIGEMSTRAAT 12, 8710 WIELSBEKE | 04…" at bounding box center [902, 532] width 1354 height 21
checkbox input "true"
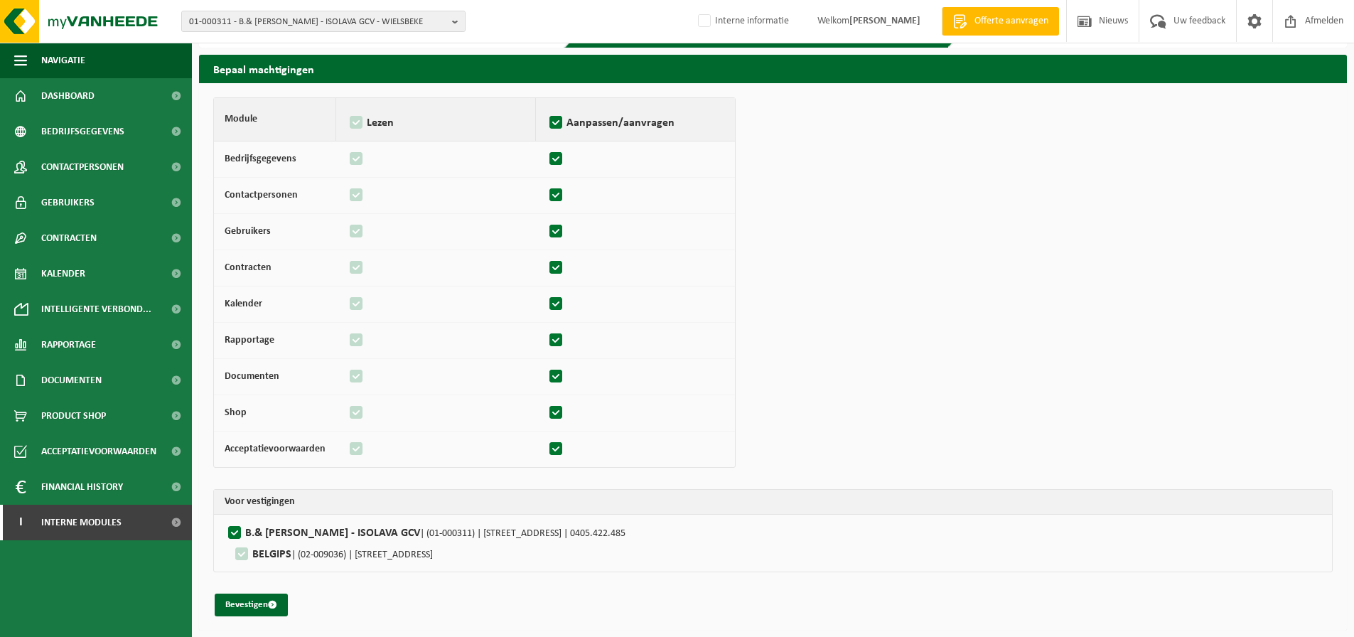
click at [552, 163] on label at bounding box center [557, 159] width 20 height 21
click at [547, 157] on input "checkbox" at bounding box center [546, 152] width 1 height 9
checkbox input "false"
click at [552, 163] on label at bounding box center [557, 159] width 20 height 21
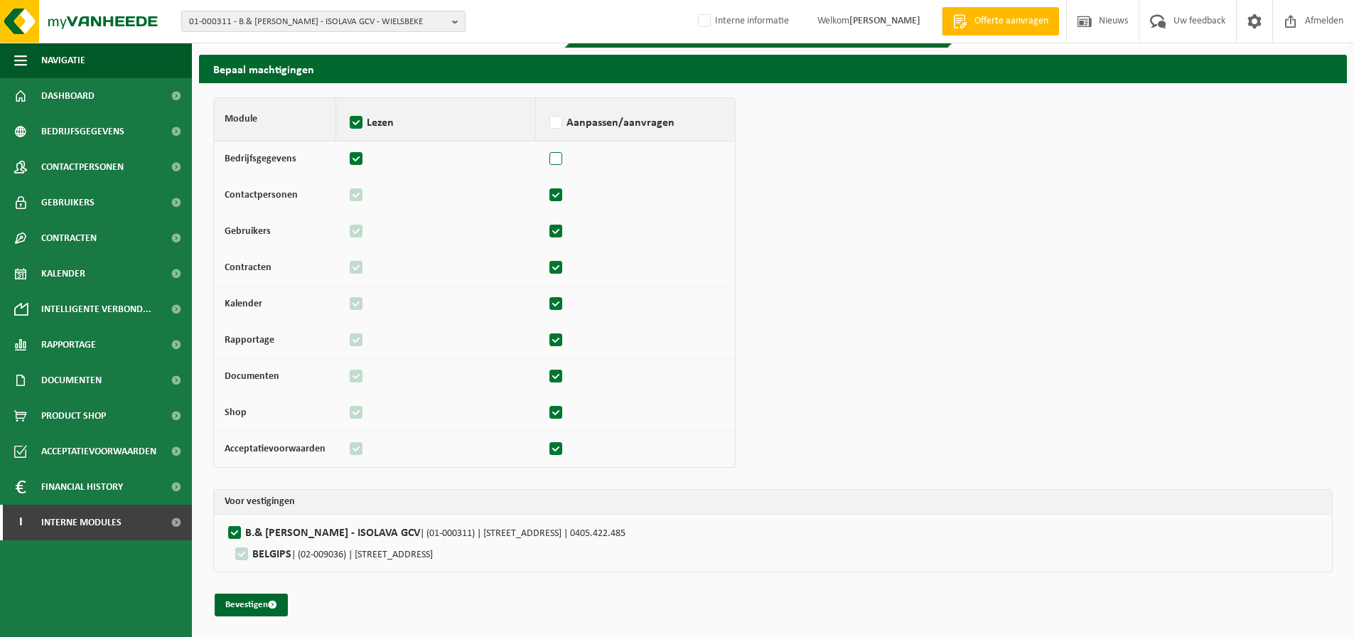
click at [547, 157] on input "checkbox" at bounding box center [546, 152] width 1 height 9
checkbox input "true"
click at [557, 200] on label at bounding box center [557, 195] width 20 height 21
click at [547, 193] on input "checkbox" at bounding box center [546, 188] width 1 height 9
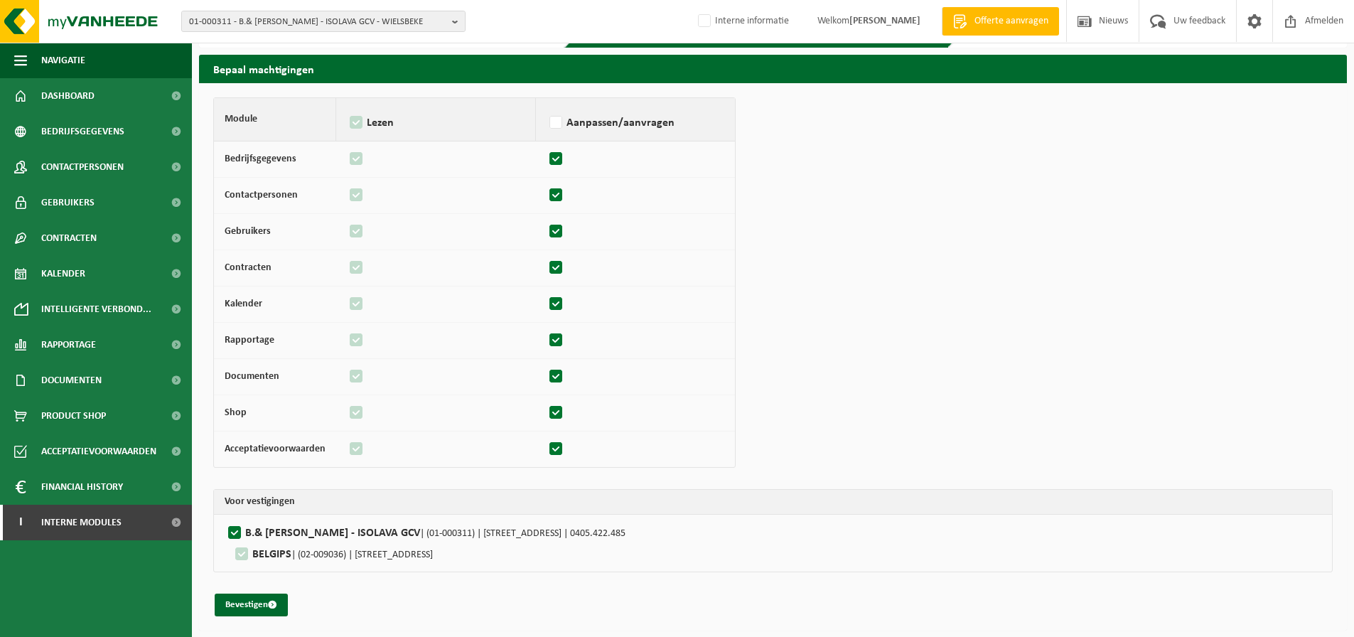
checkbox input "false"
click at [552, 236] on label at bounding box center [557, 231] width 20 height 21
click at [547, 230] on input "checkbox" at bounding box center [546, 224] width 1 height 9
checkbox input "false"
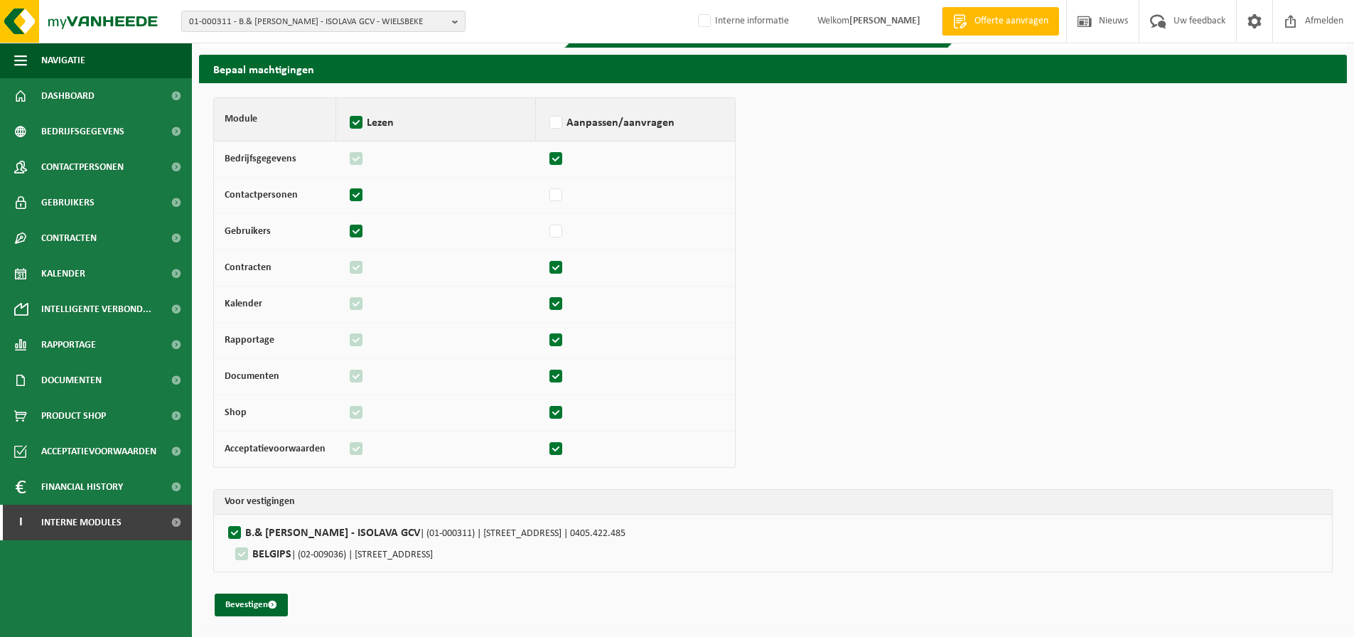
click at [552, 271] on label at bounding box center [557, 267] width 20 height 21
click at [547, 266] on input "checkbox" at bounding box center [546, 261] width 1 height 9
checkbox input "false"
click at [552, 375] on label at bounding box center [557, 376] width 20 height 21
click at [547, 375] on input "checkbox" at bounding box center [546, 369] width 1 height 9
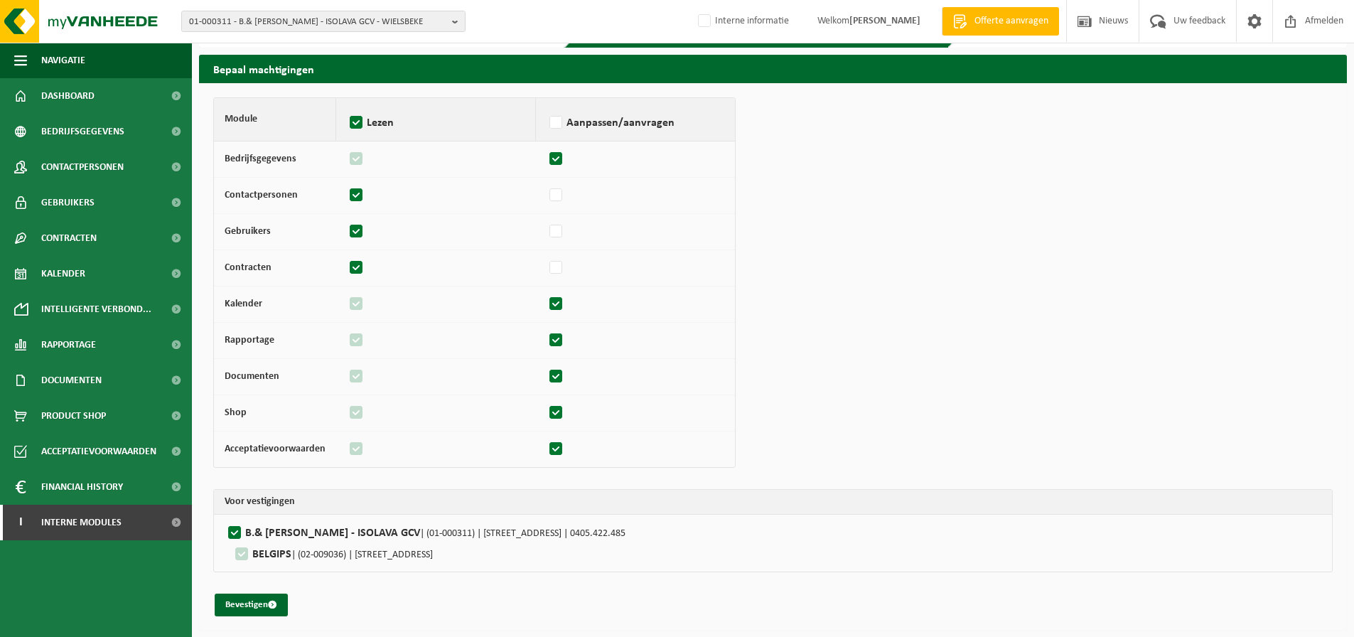
checkbox input "false"
click at [553, 345] on label at bounding box center [557, 340] width 20 height 21
click at [547, 338] on input "checkbox" at bounding box center [546, 333] width 1 height 9
checkbox input "false"
click at [350, 375] on label at bounding box center [357, 376] width 20 height 21
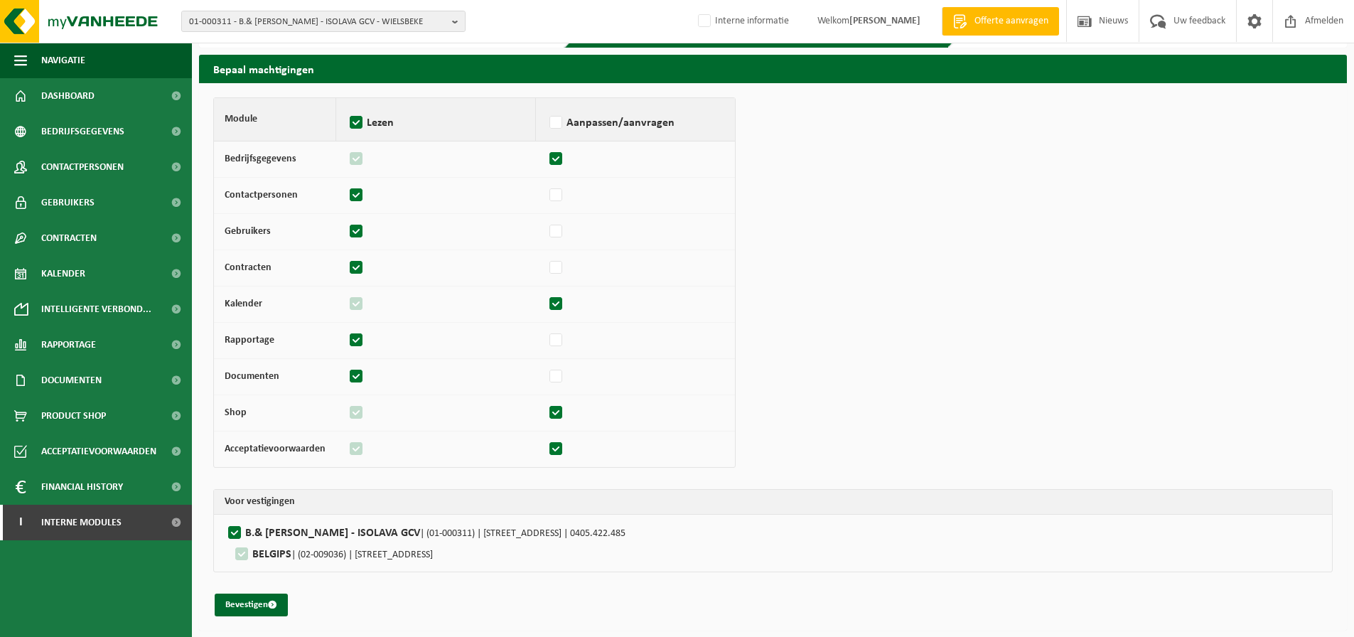
click at [347, 375] on input "checkbox" at bounding box center [346, 369] width 1 height 9
checkbox input "false"
click at [356, 352] on td at bounding box center [436, 341] width 200 height 36
click at [355, 341] on label at bounding box center [357, 340] width 20 height 21
click at [347, 338] on input "checkbox" at bounding box center [346, 333] width 1 height 9
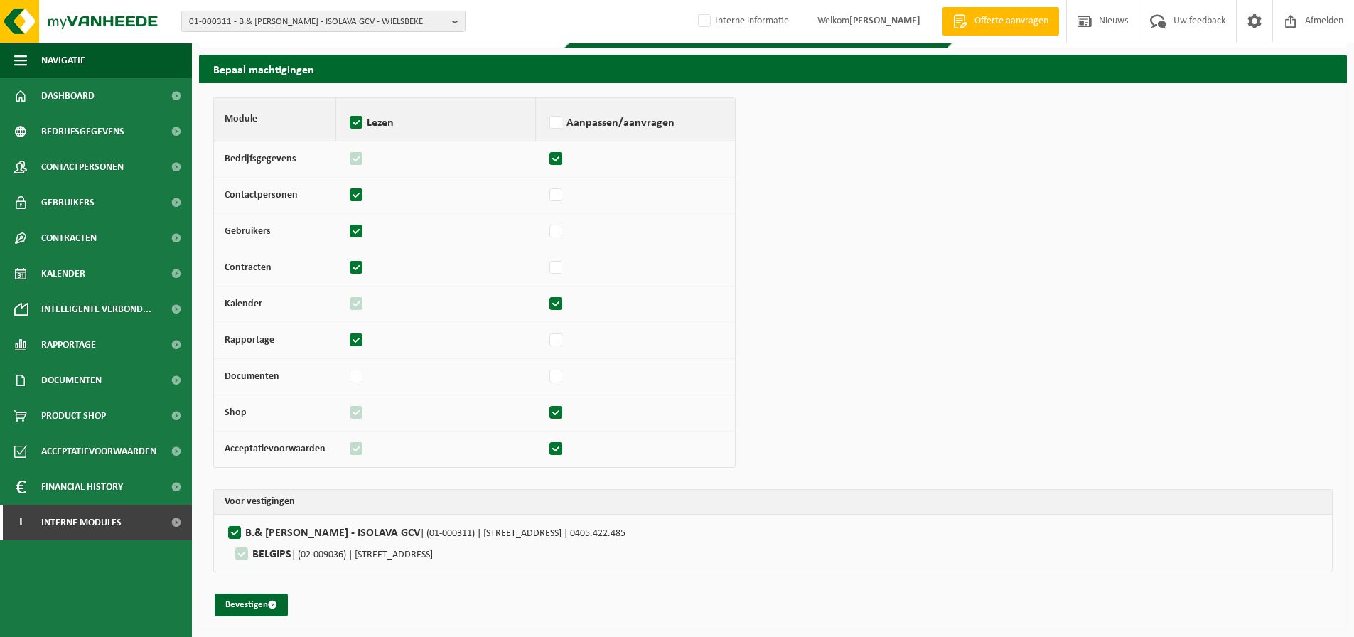
checkbox input "false"
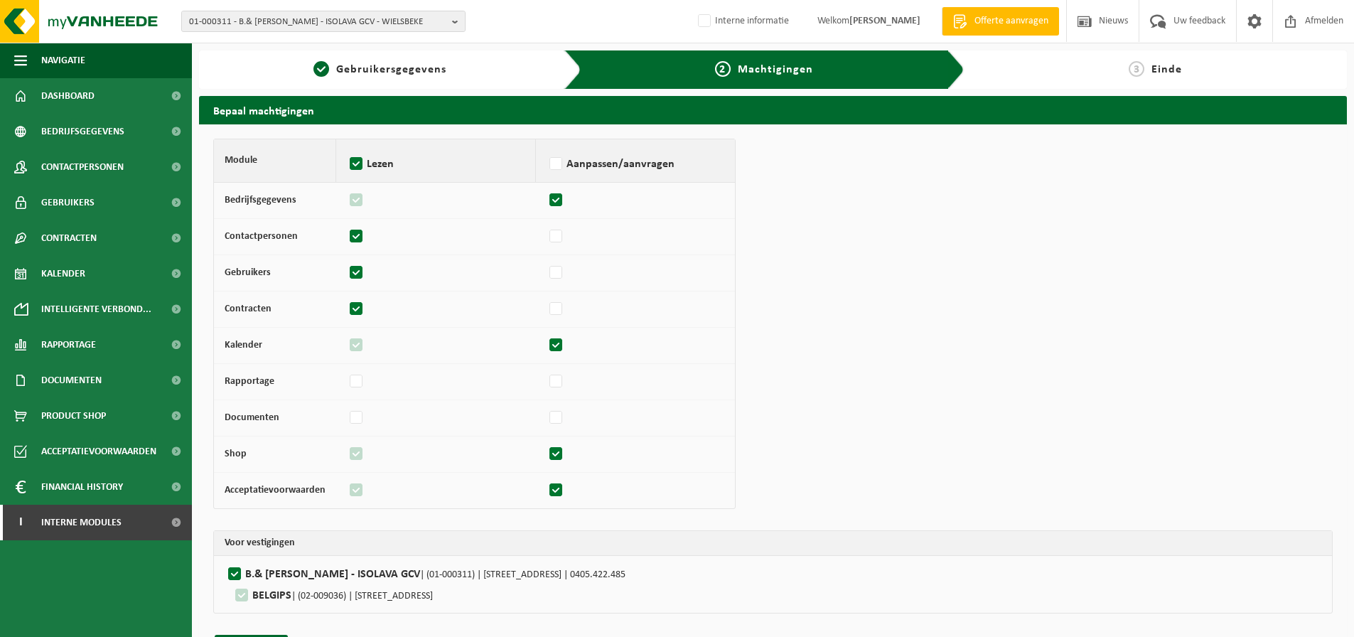
click at [347, 308] on label at bounding box center [357, 309] width 20 height 21
click at [346, 307] on input "checkbox" at bounding box center [346, 302] width 1 height 9
checkbox input "false"
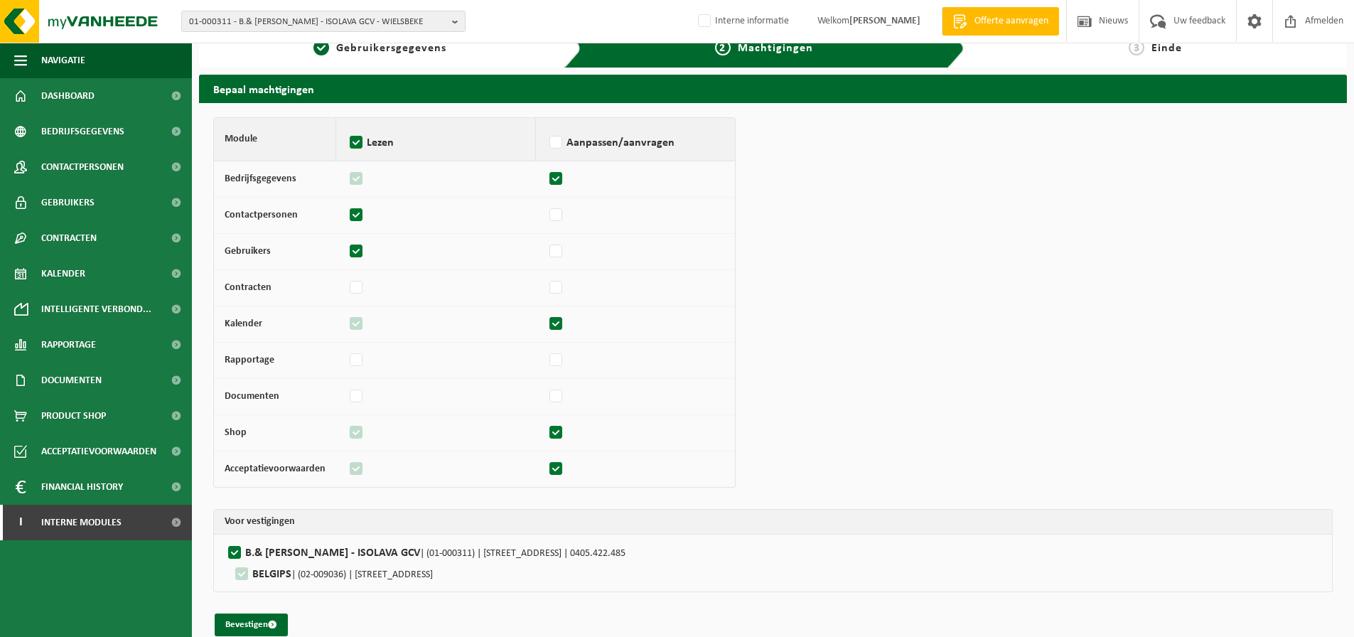
scroll to position [41, 0]
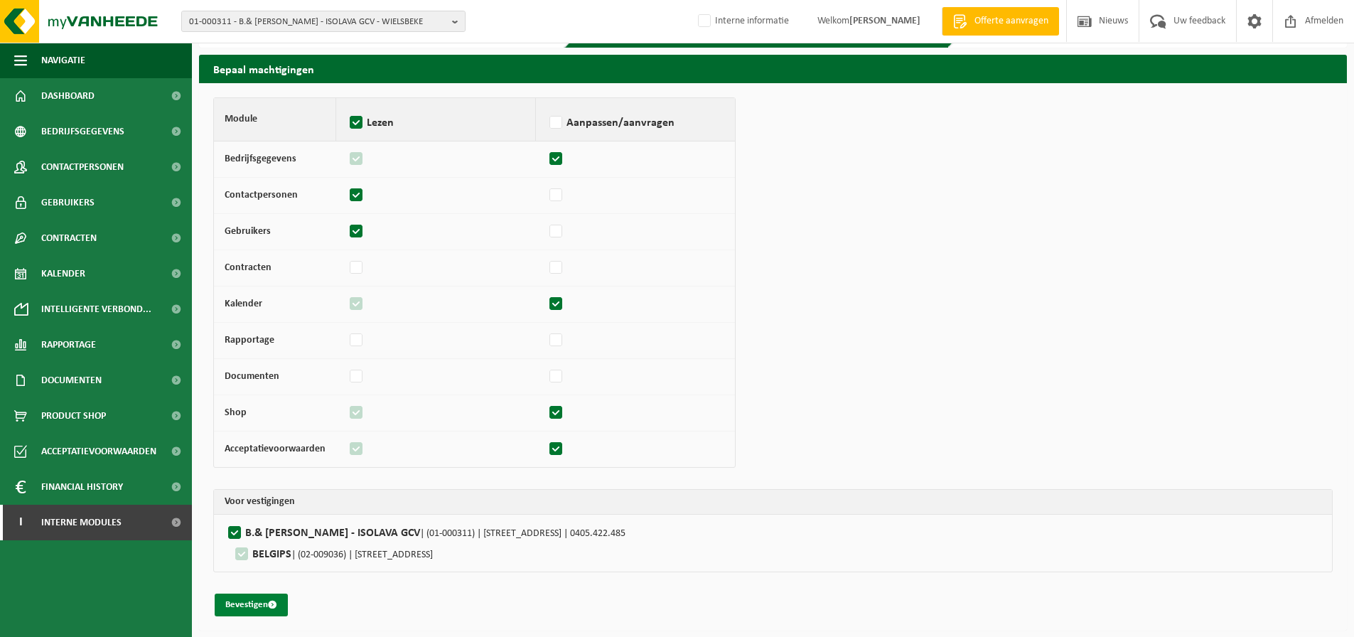
click at [254, 606] on button "Bevestigen" at bounding box center [251, 604] width 73 height 23
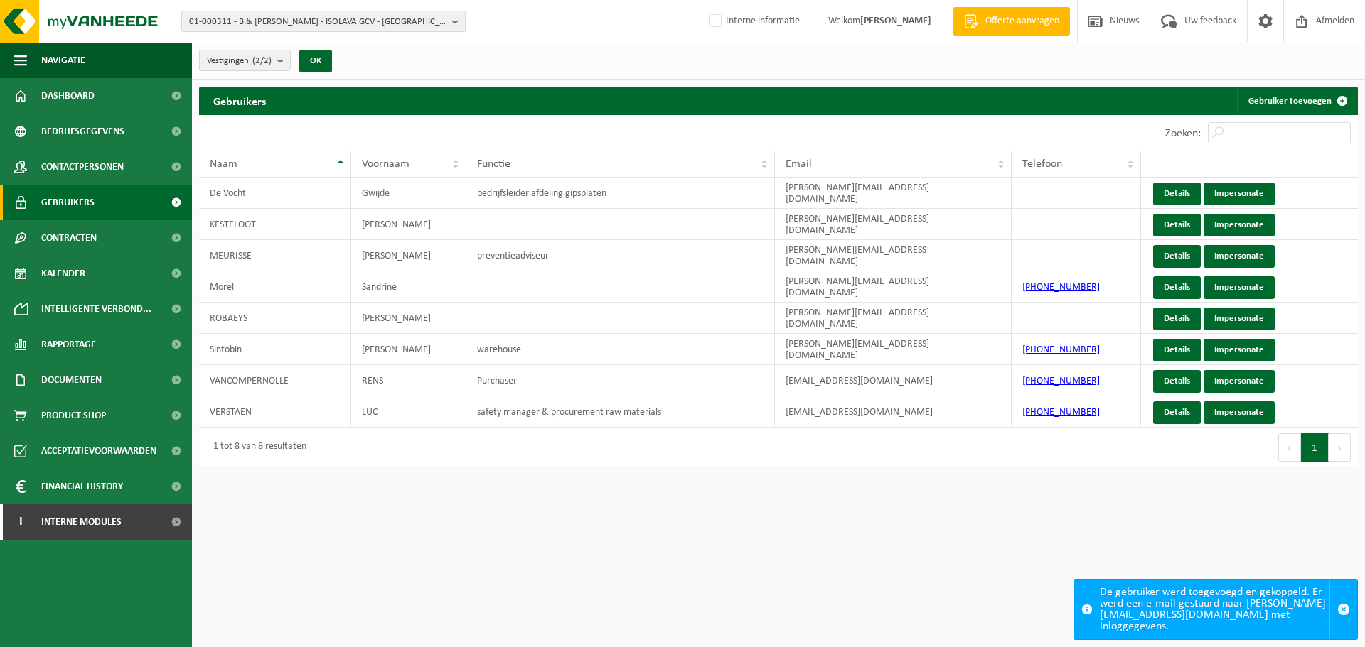
click at [390, 23] on span "01-000311 - B.& N. KNAUF - ISOLAVA GCV - WIELSBEKE" at bounding box center [317, 21] width 257 height 21
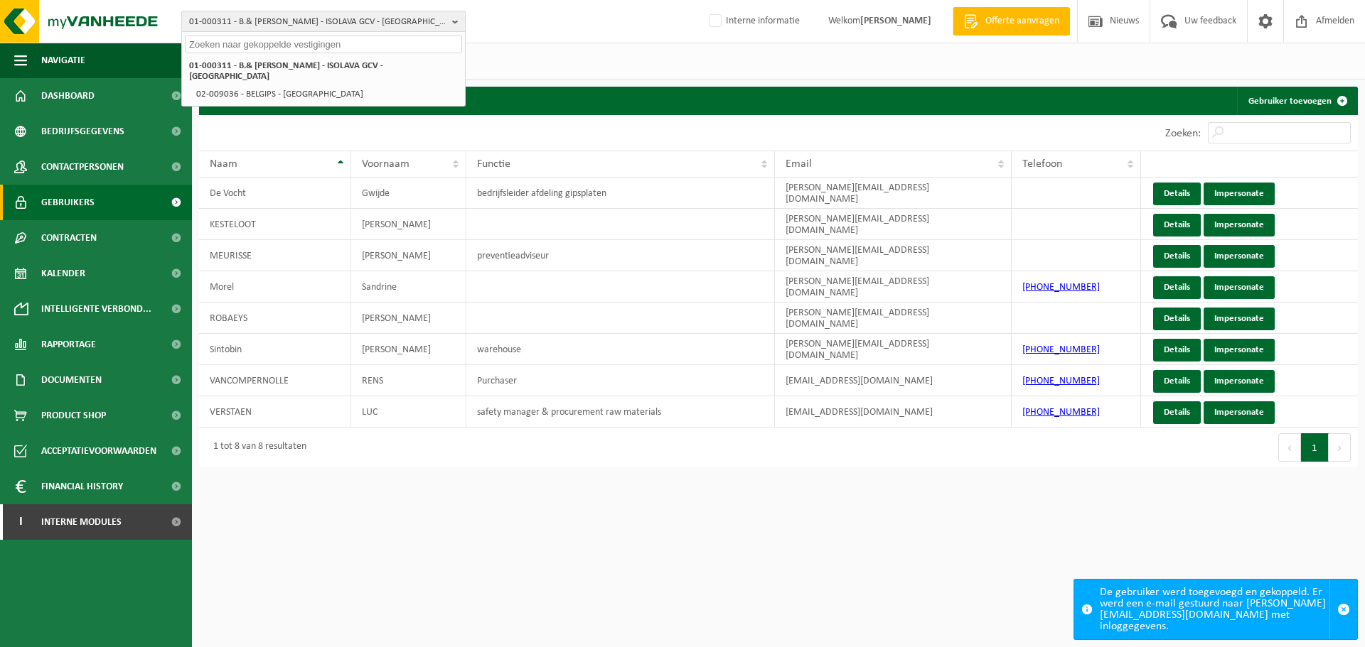
paste input "10-812428"
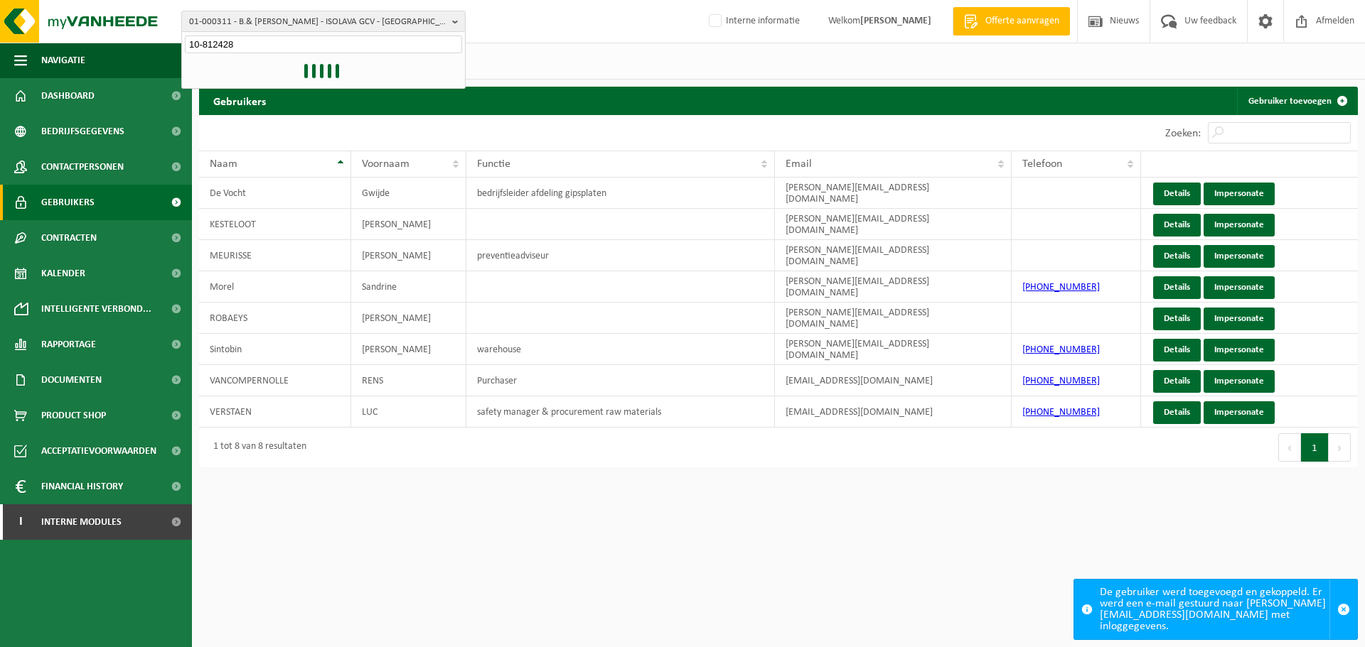
type input "10-812428"
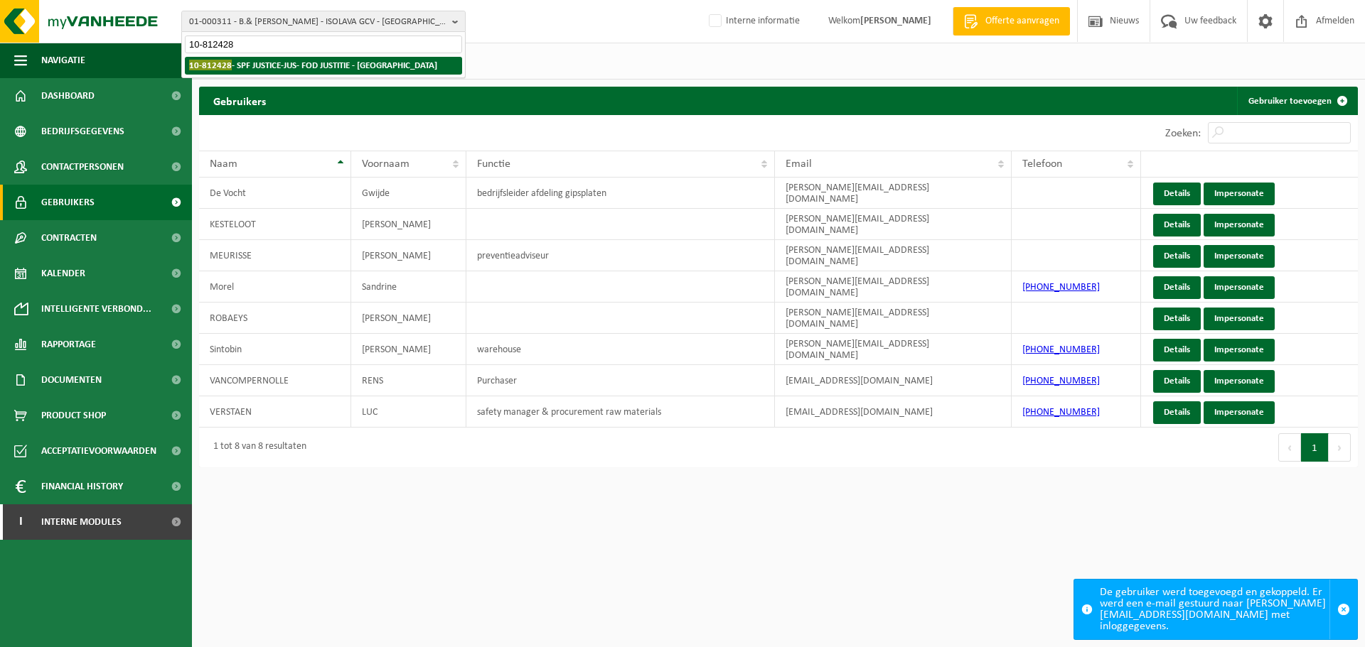
click at [266, 64] on strong "10-812428 - SPF JUSTICE-JUS- FOD JUSTITIE - BRUXELLES" at bounding box center [313, 65] width 248 height 11
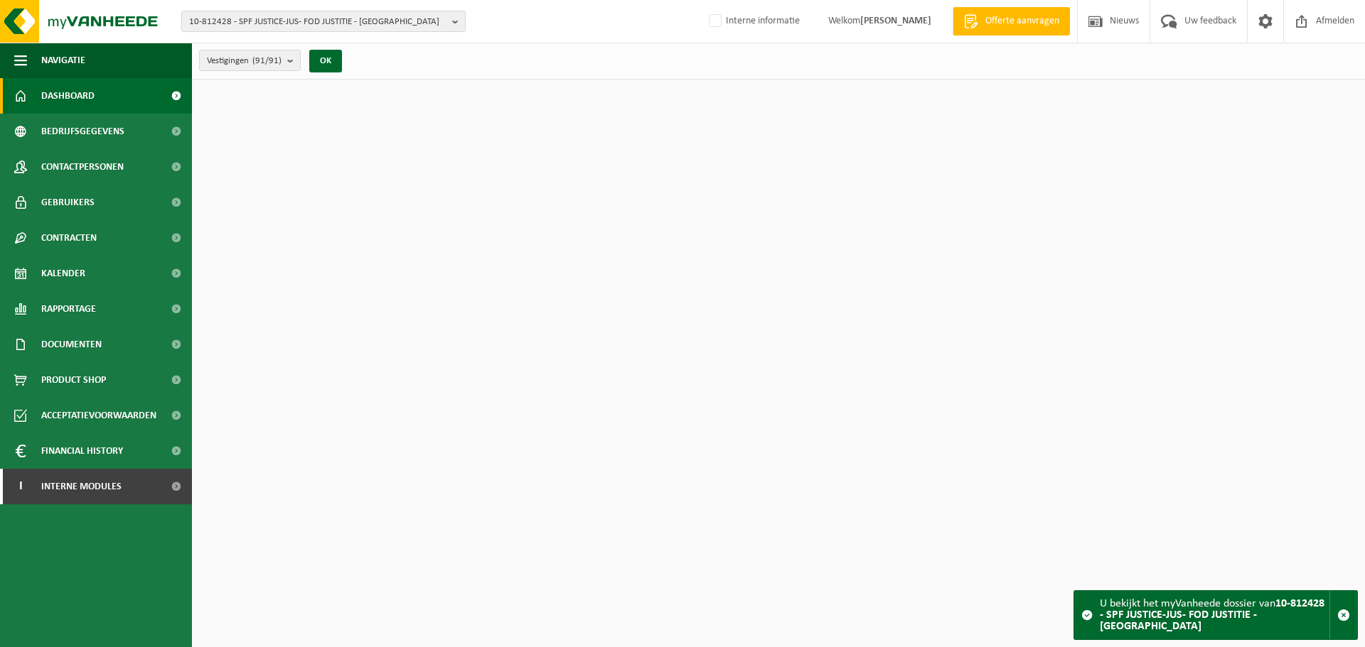
click at [90, 166] on span "Contactpersonen" at bounding box center [82, 167] width 82 height 36
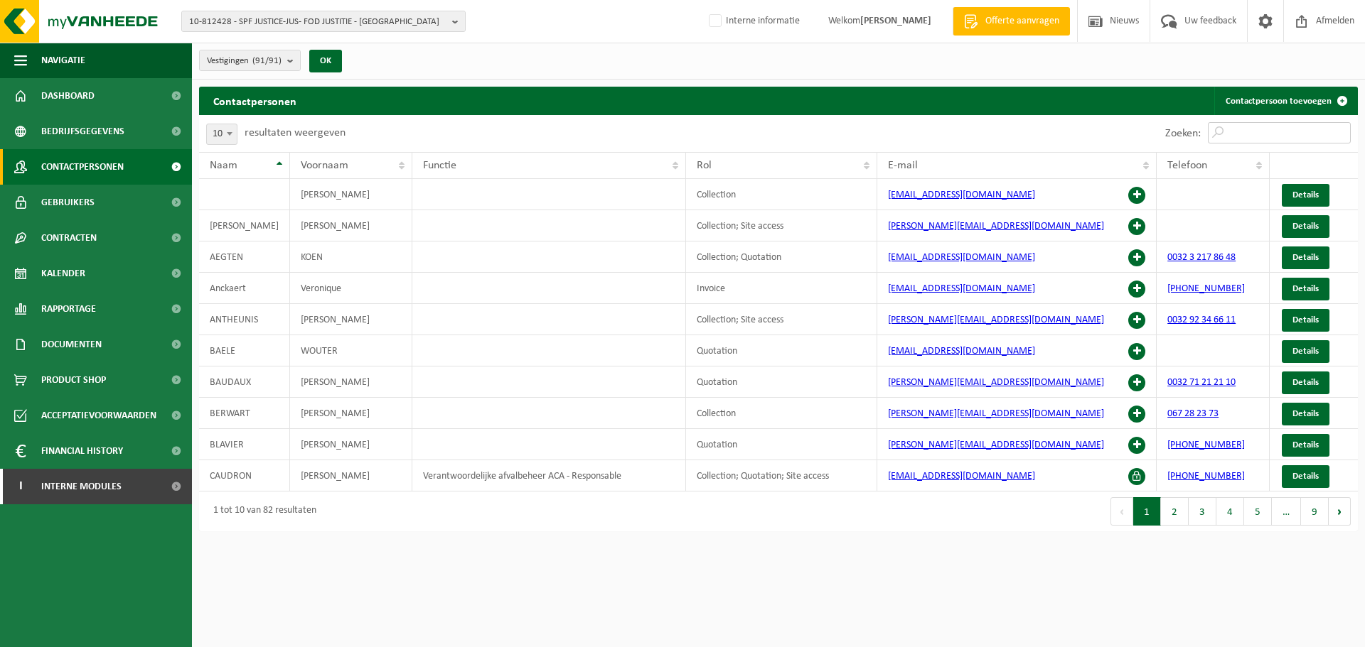
click at [1240, 142] on input "Zoeken:" at bounding box center [1279, 132] width 143 height 21
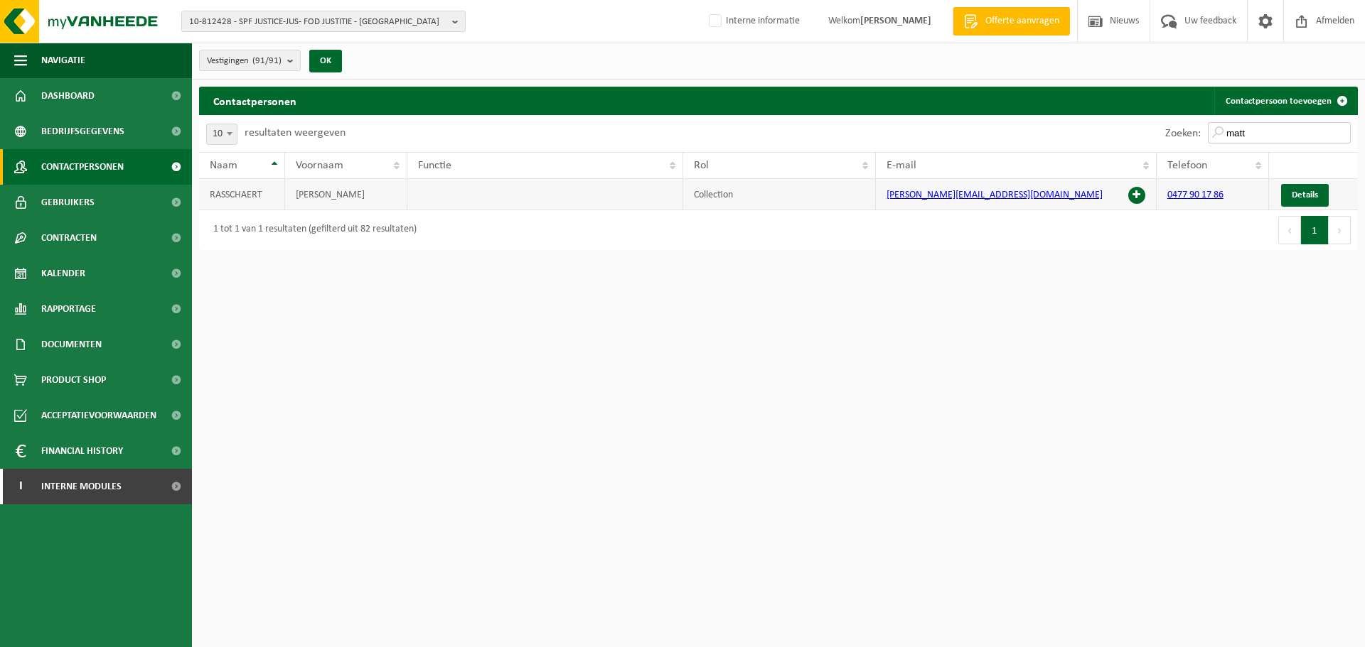
type input "matt"
click at [1142, 193] on span at bounding box center [1136, 195] width 17 height 17
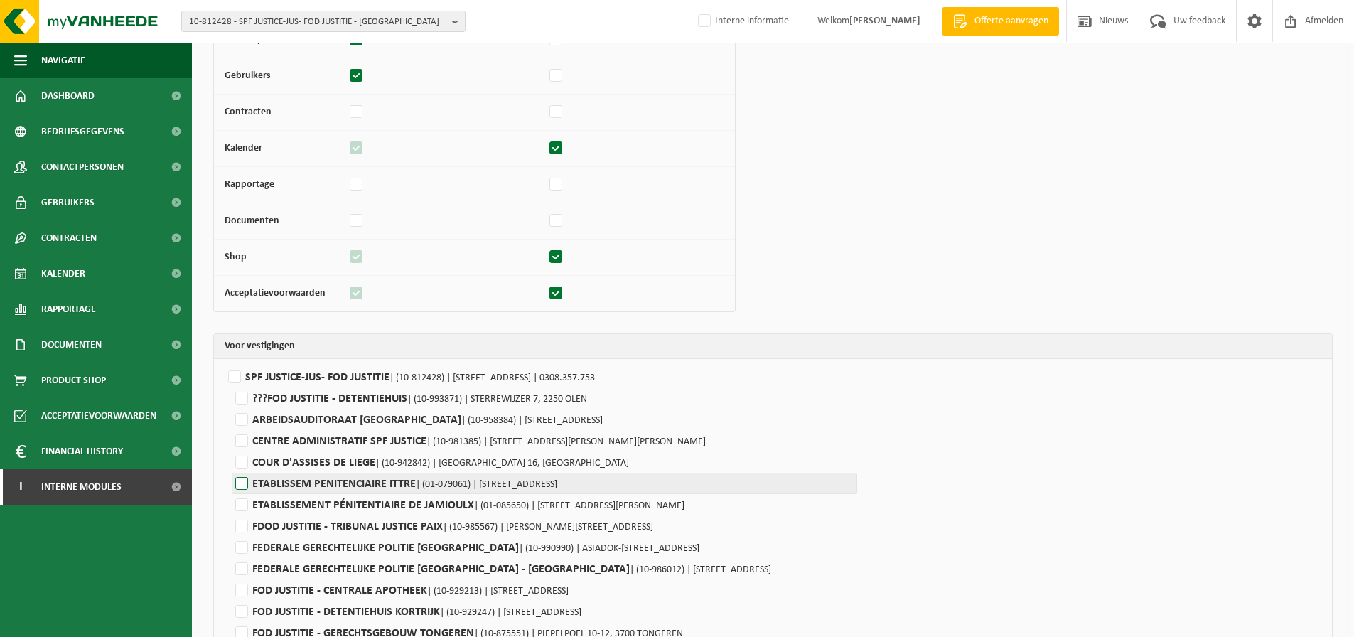
scroll to position [213, 0]
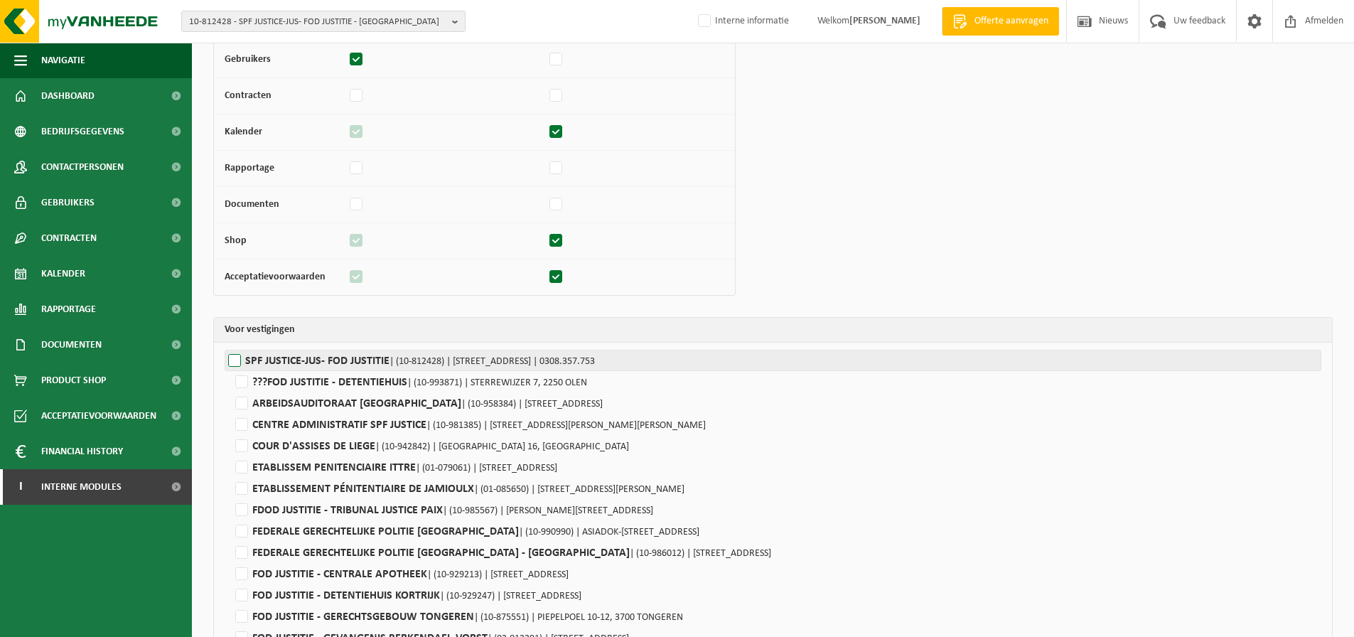
click at [369, 351] on label"] "SPF JUSTICE-JUS- FOD JUSTITIE | (10-812428) | BOULEVARD DE WATERLOO 115, 1000 B…" at bounding box center [773, 360] width 1097 height 21
click at [369, 351] on input "SPF JUSTICE-JUS- FOD JUSTITIE | (10-812428) | BOULEVARD DE WATERLOO 115, 1000 B…" at bounding box center [902, 360] width 1354 height 21
checkbox input "true"
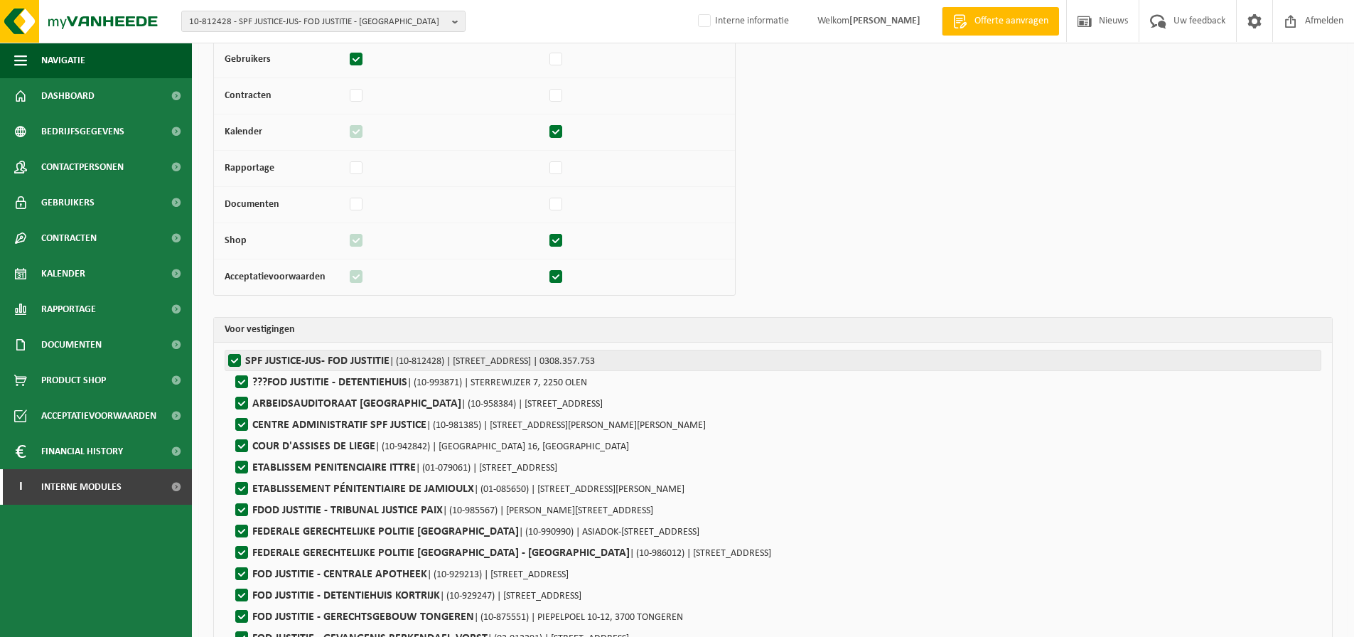
checkbox input "true"
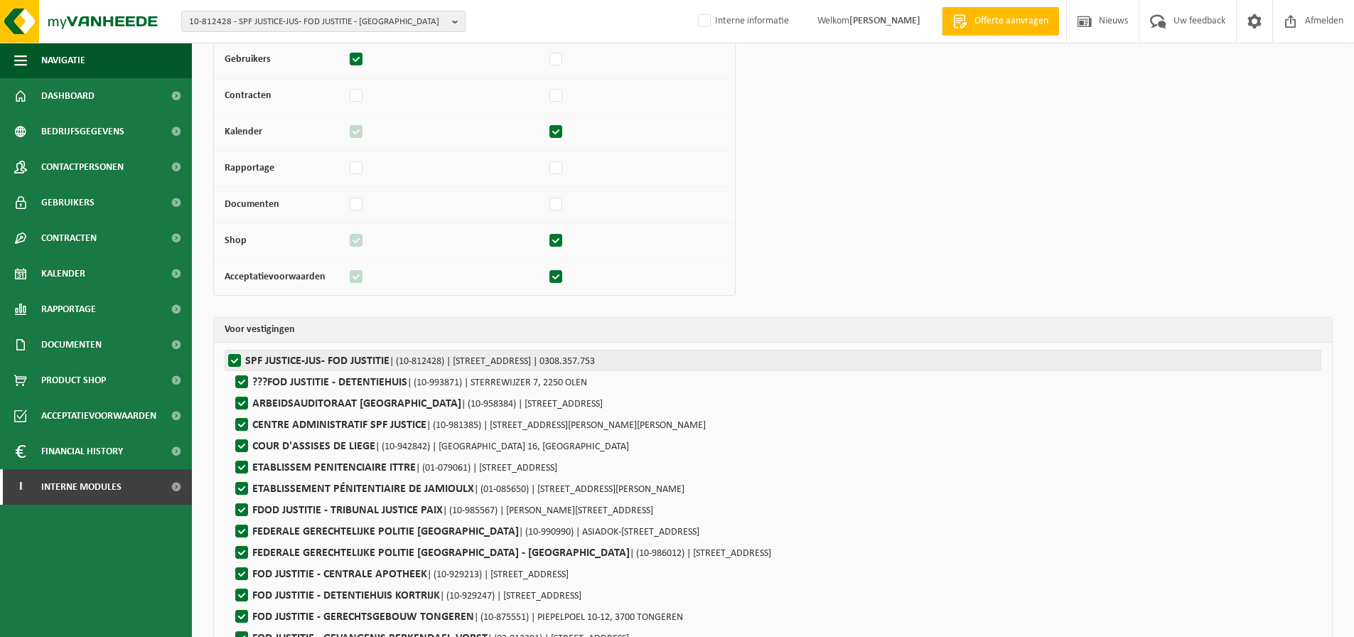
checkbox input "true"
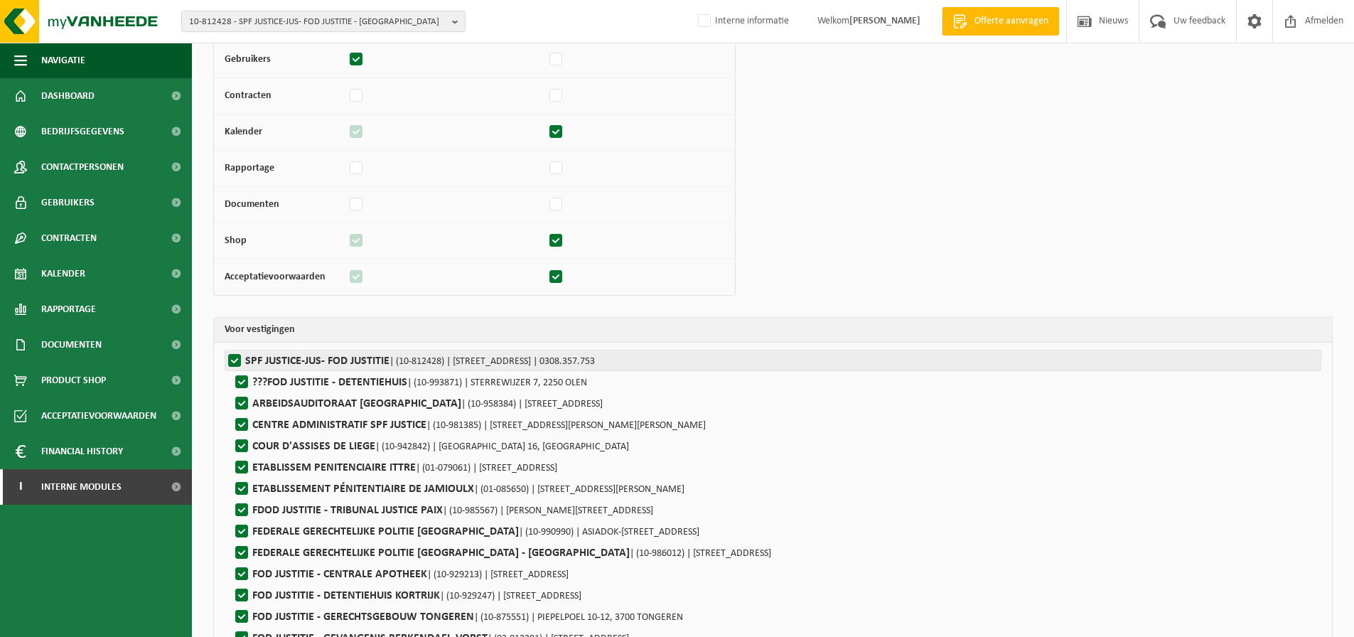
checkbox input "true"
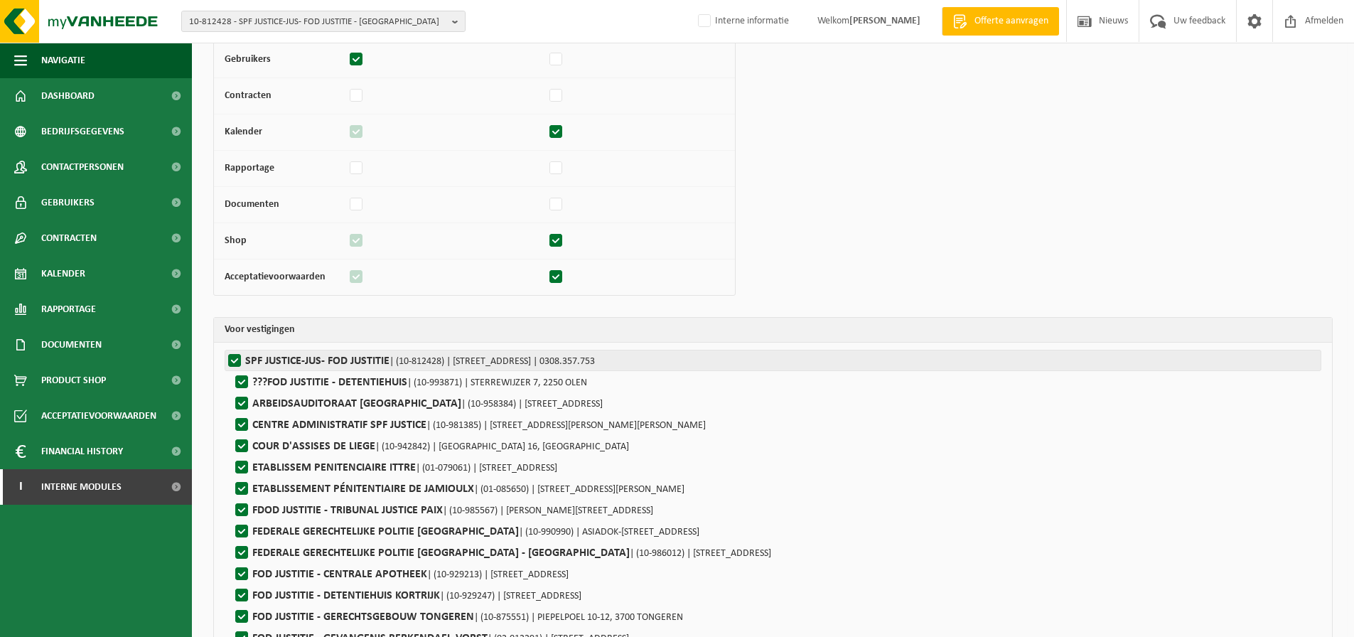
checkbox input "true"
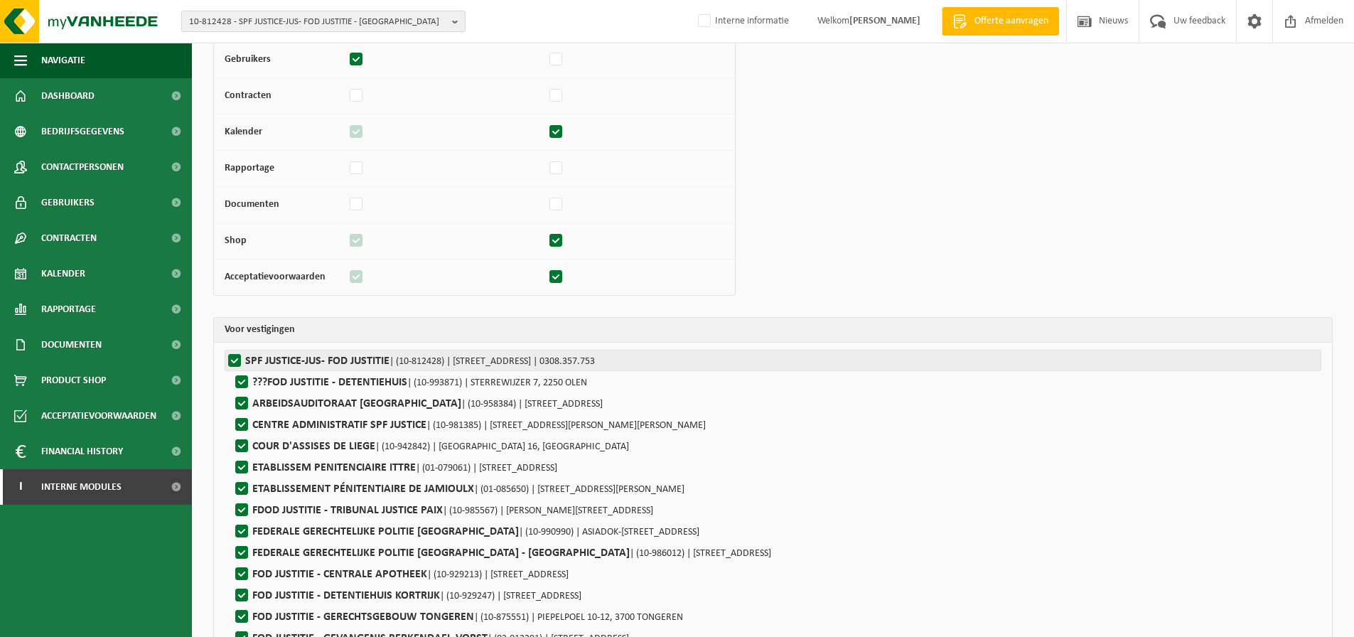
checkbox input "true"
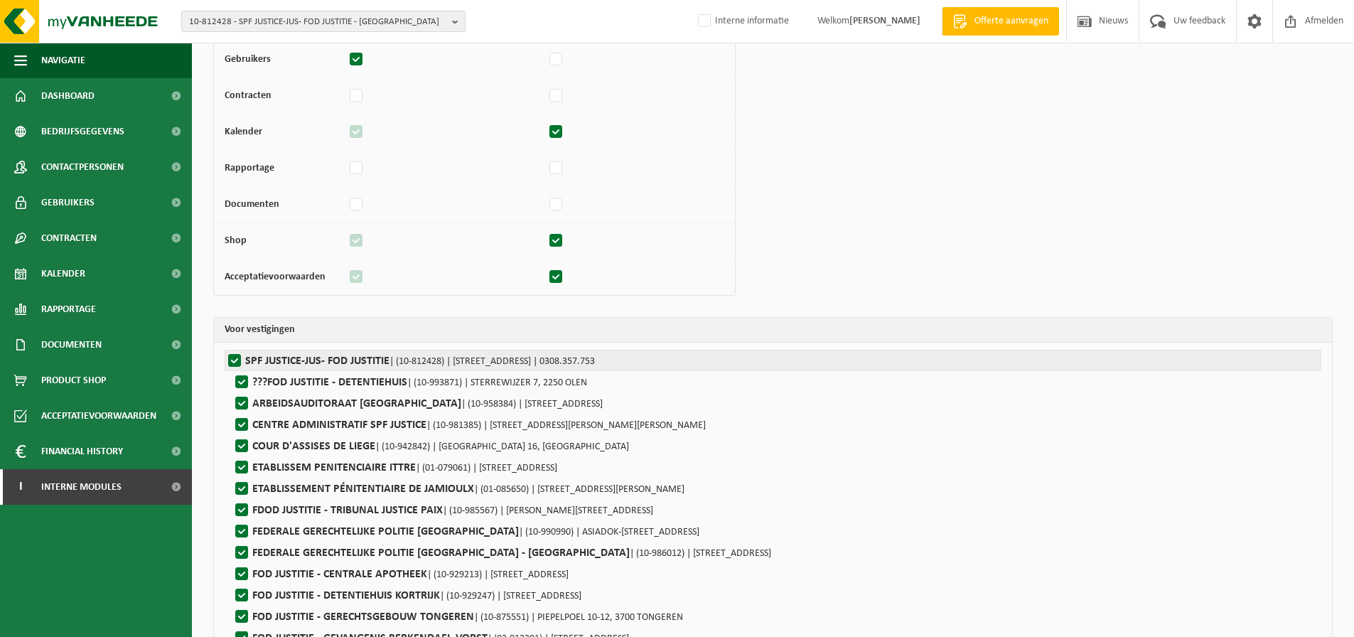
checkbox input "true"
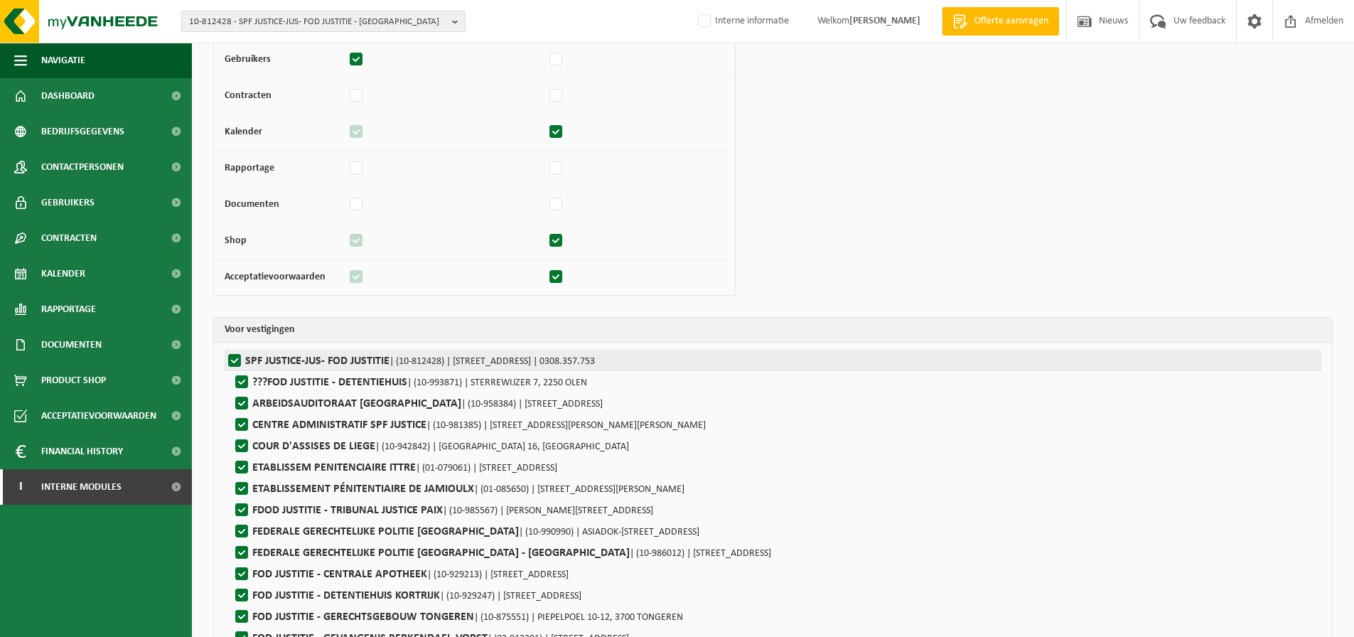
checkbox input "true"
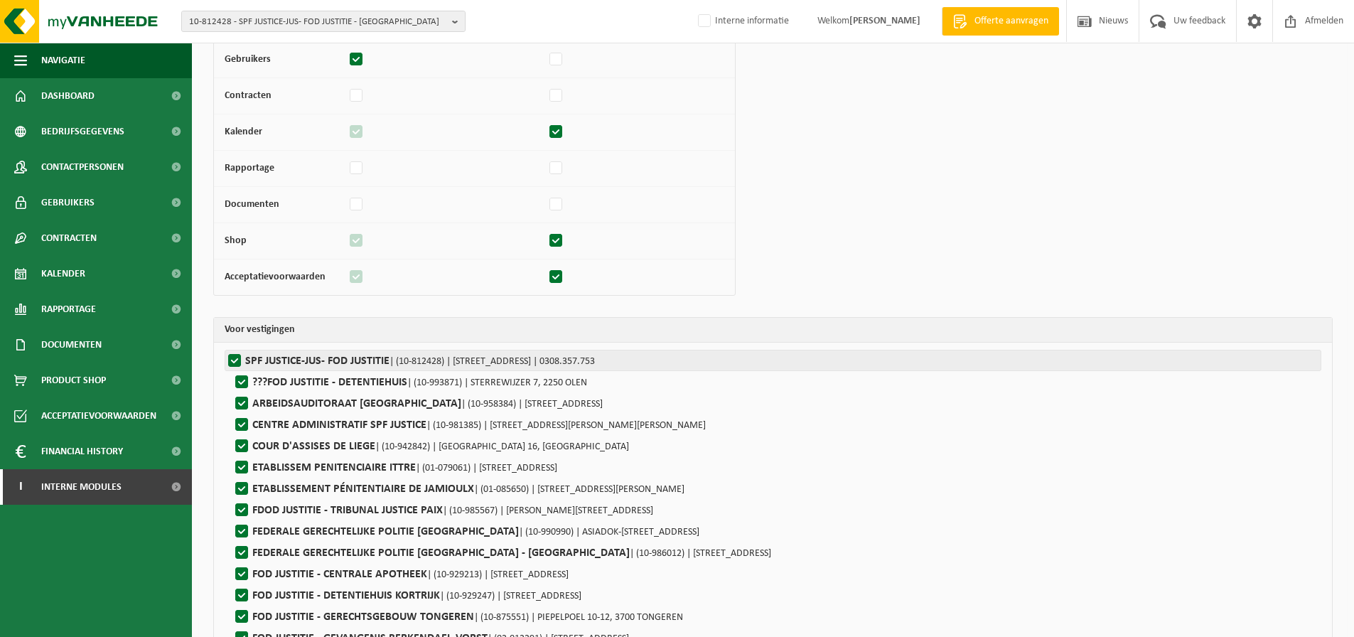
checkbox input "true"
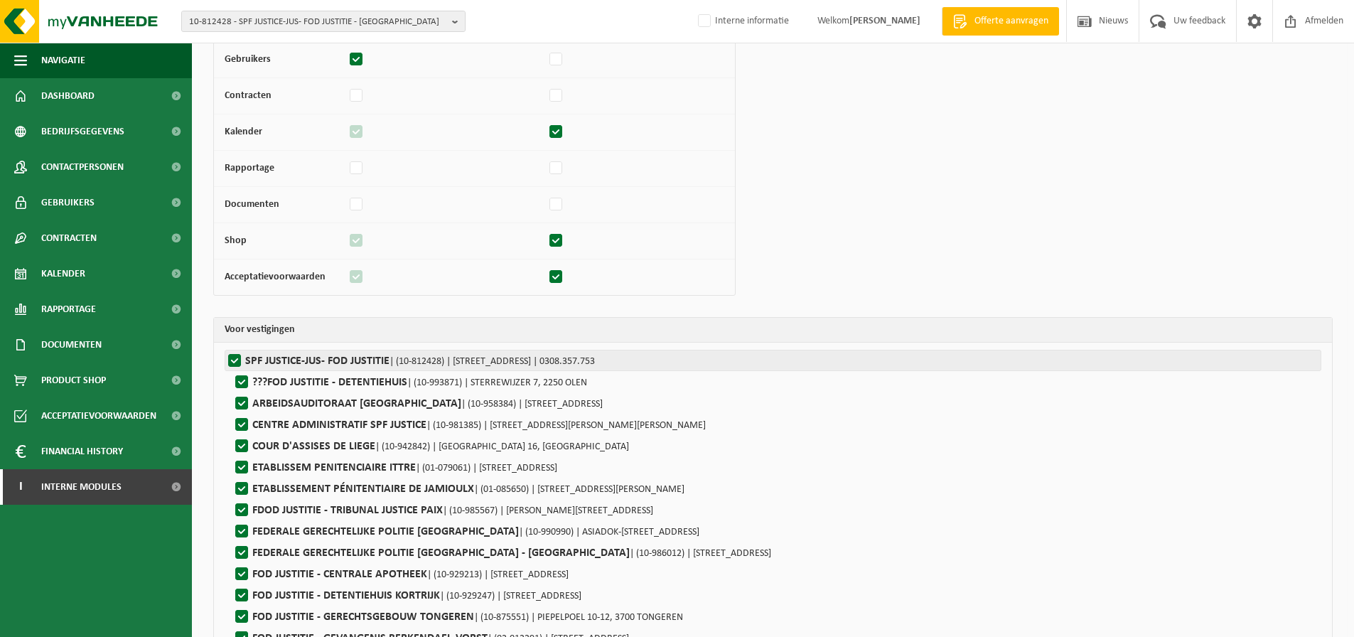
checkbox input "true"
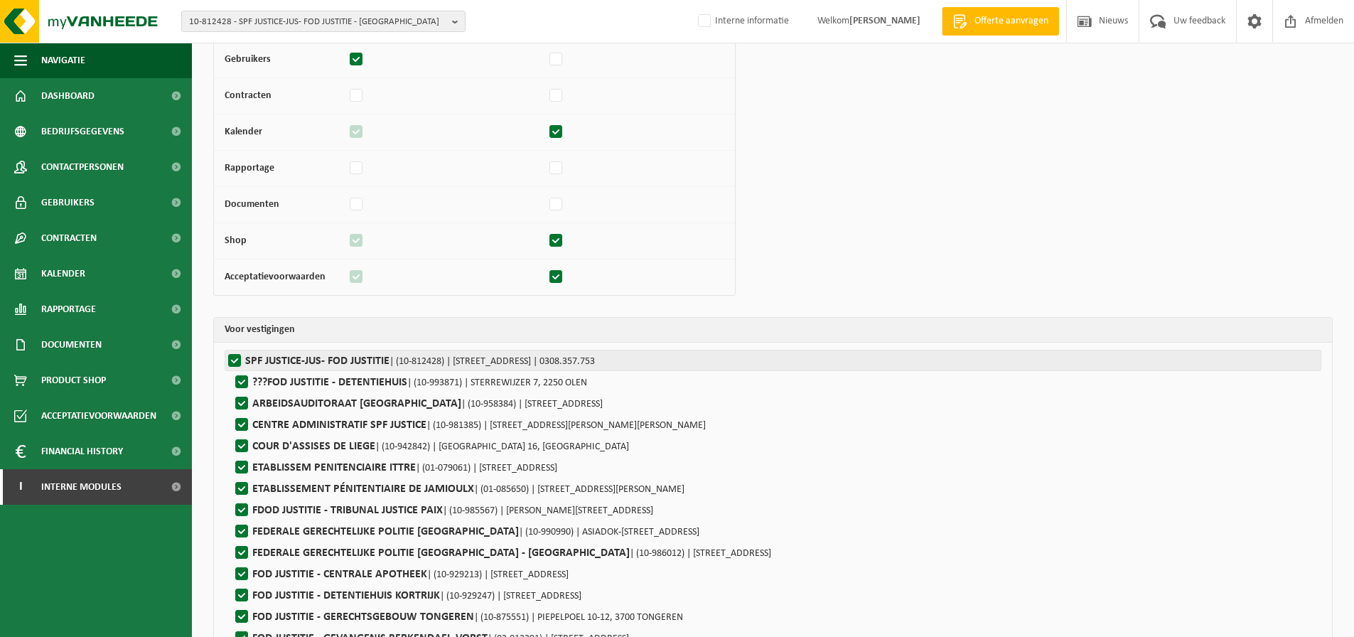
checkbox input "true"
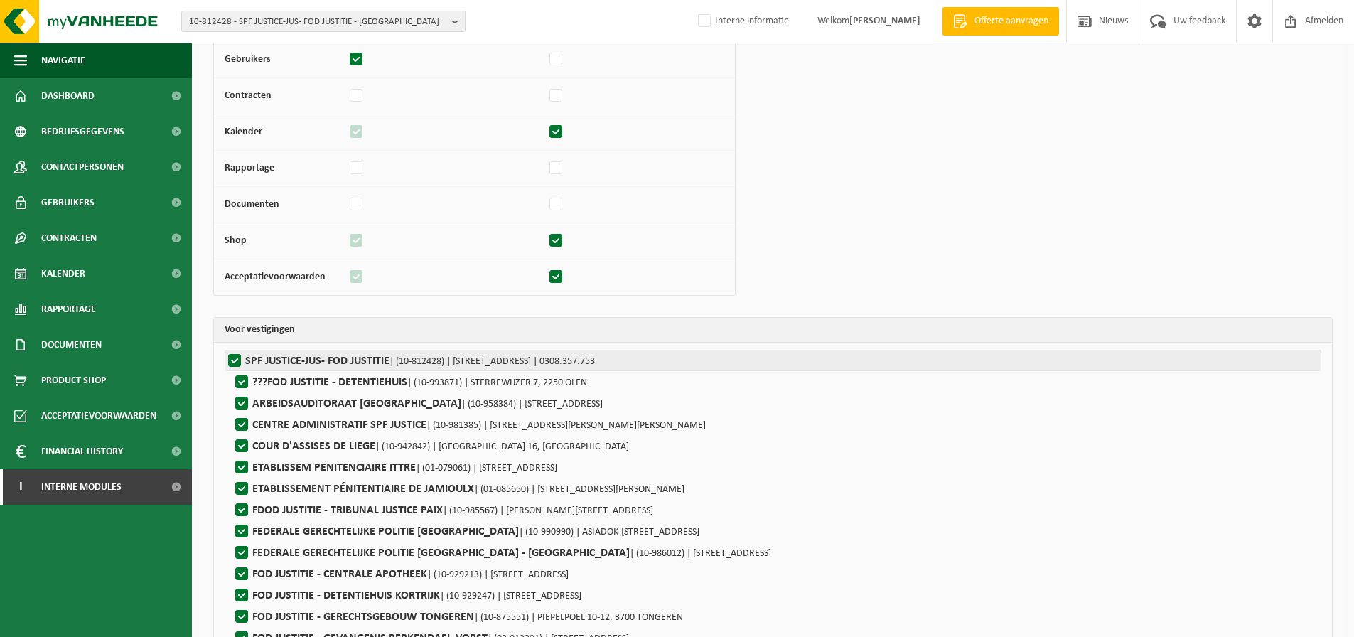
checkbox input "true"
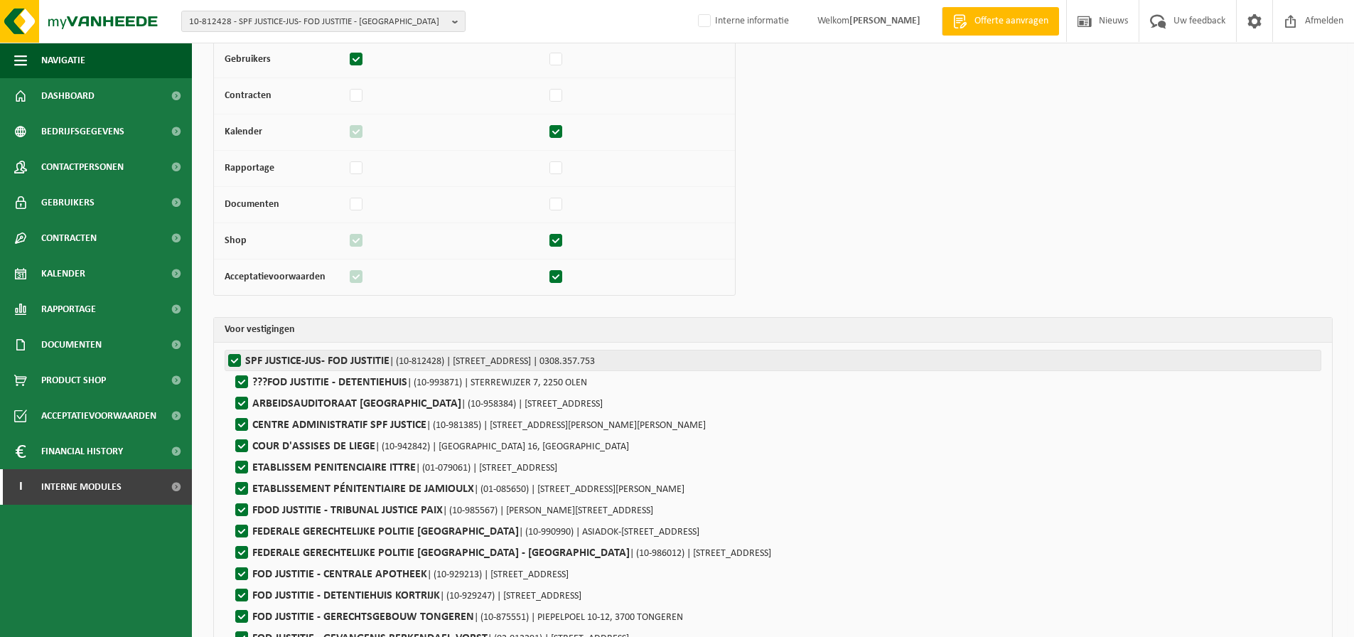
checkbox input "true"
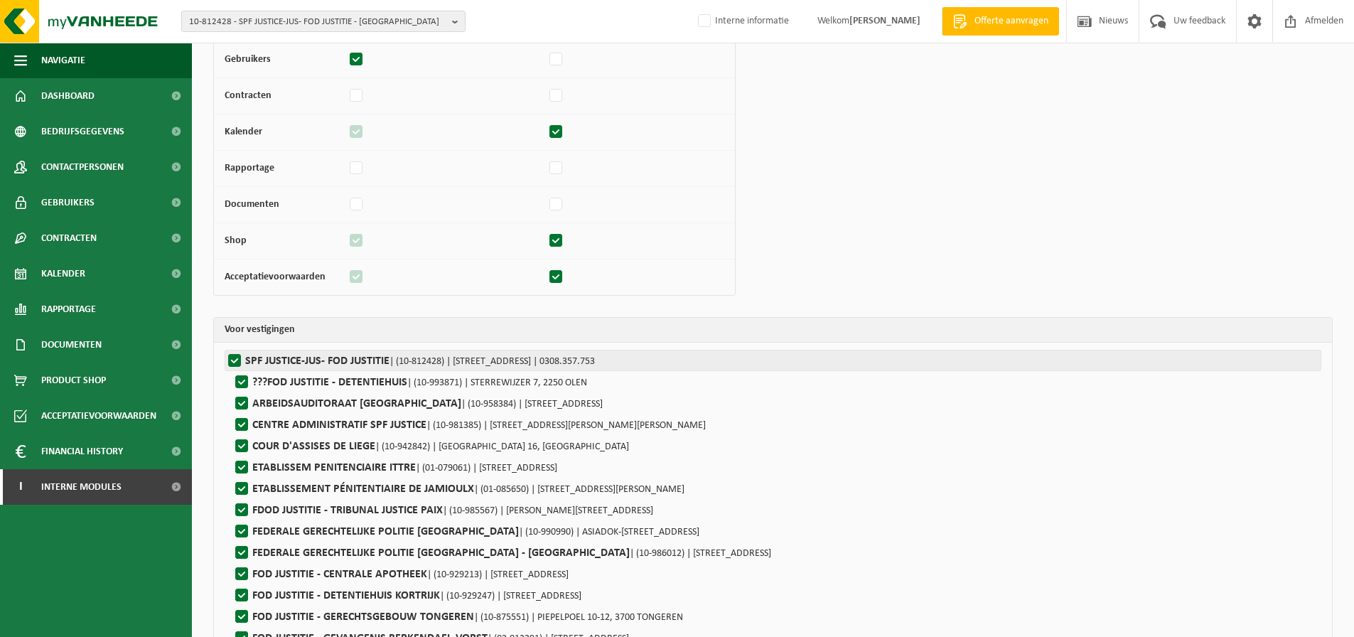
checkbox input "true"
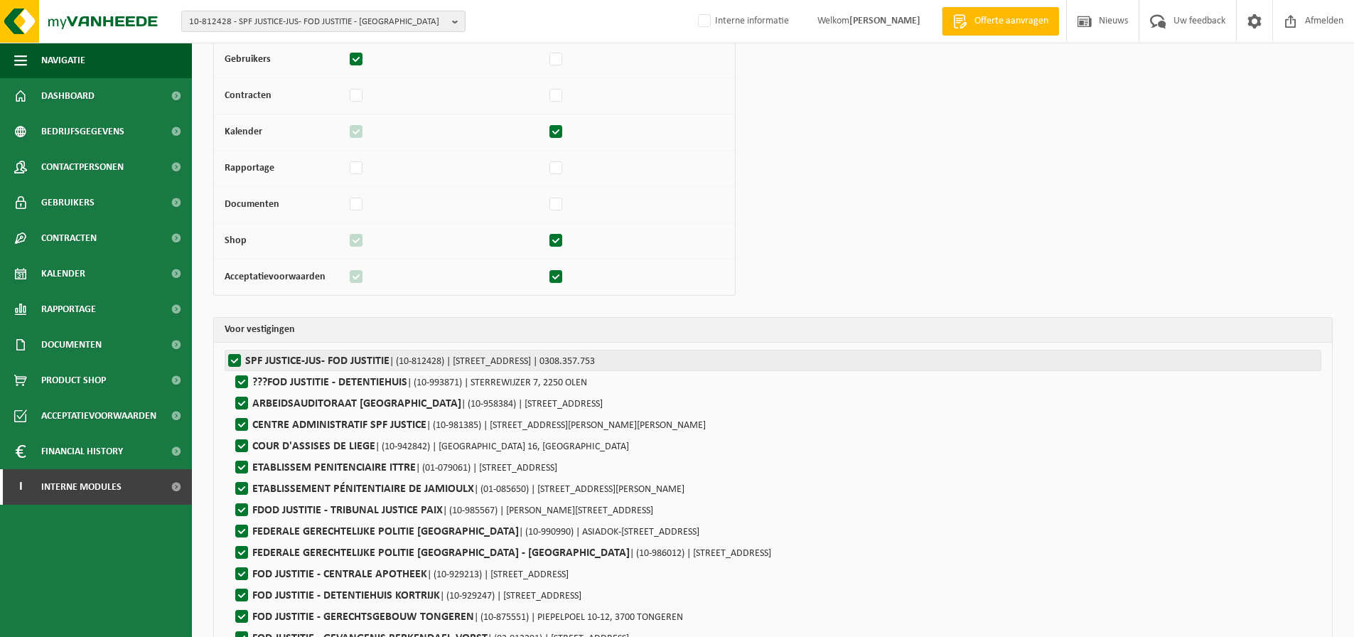
checkbox input "true"
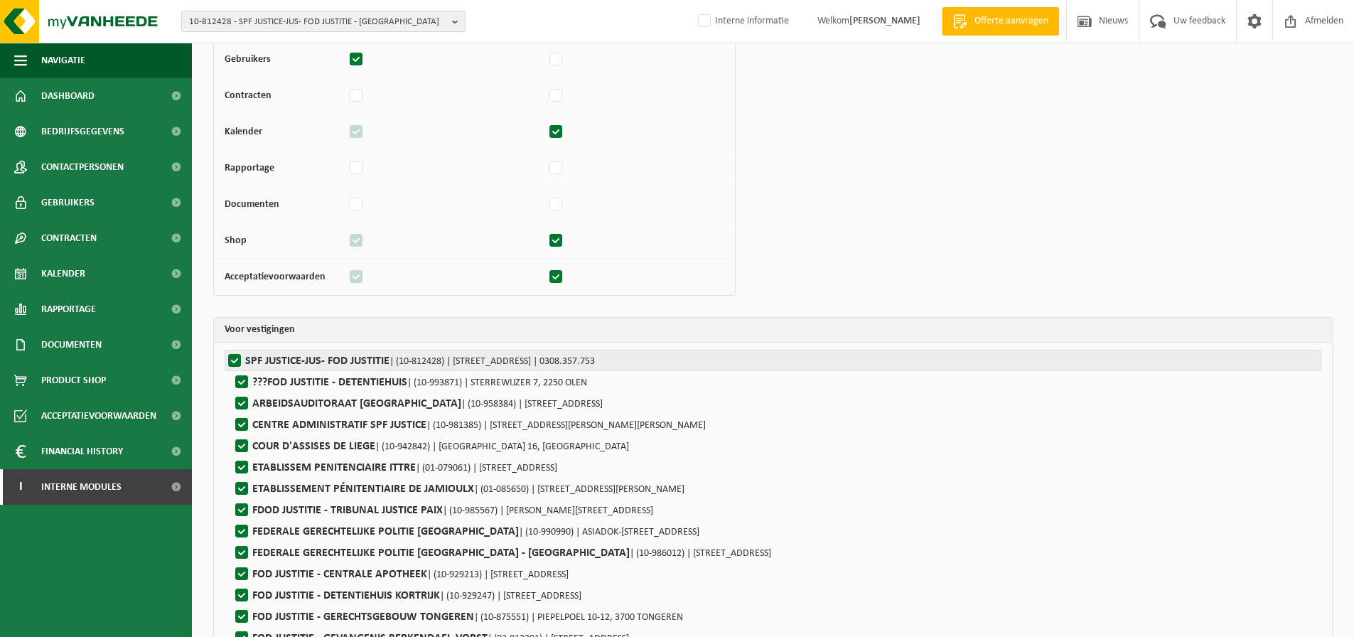
checkbox input "true"
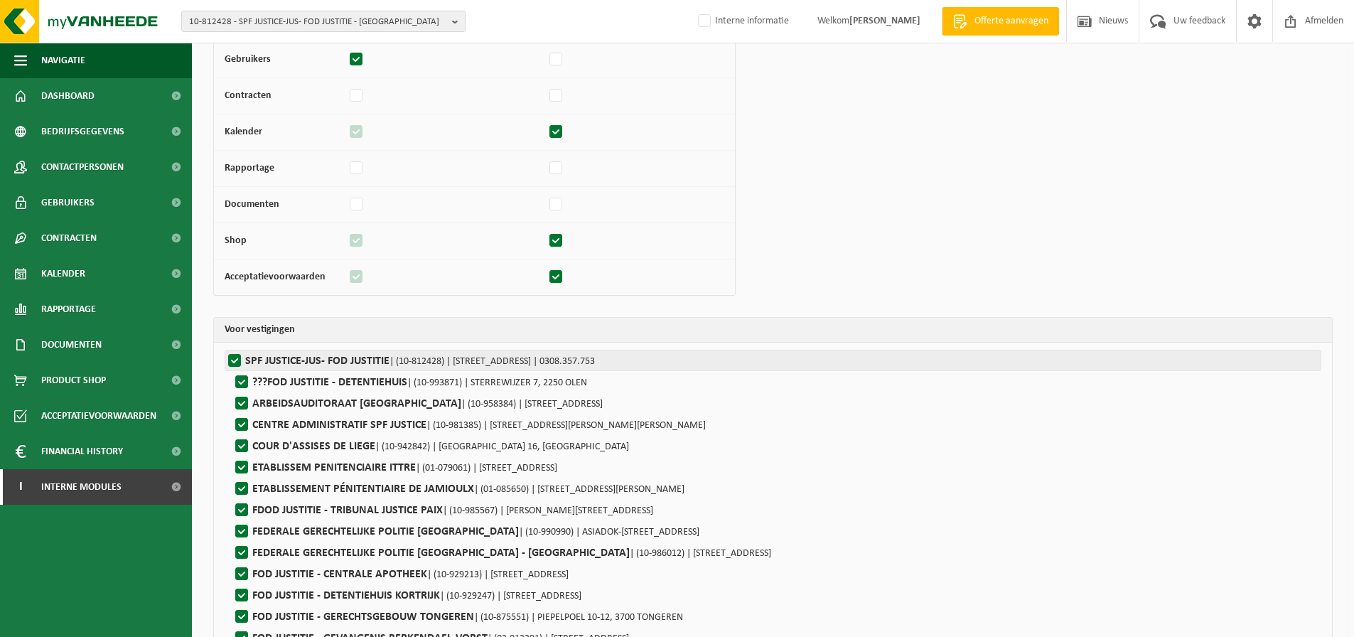
checkbox input "true"
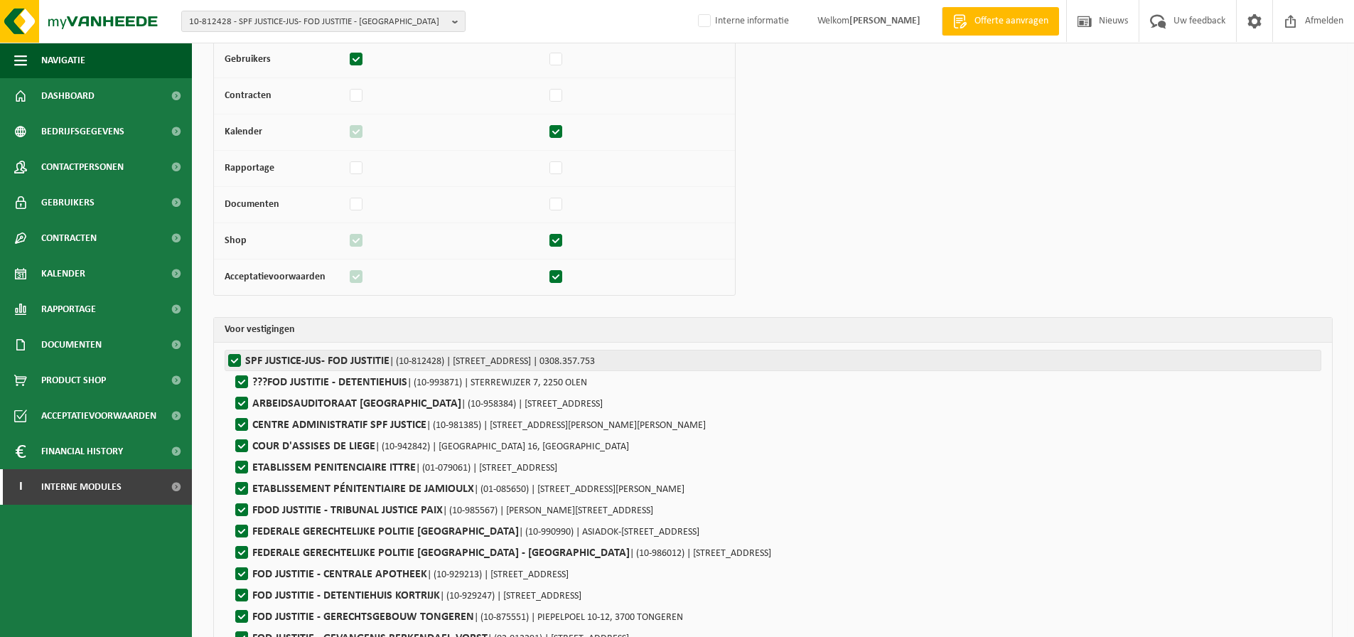
checkbox input "true"
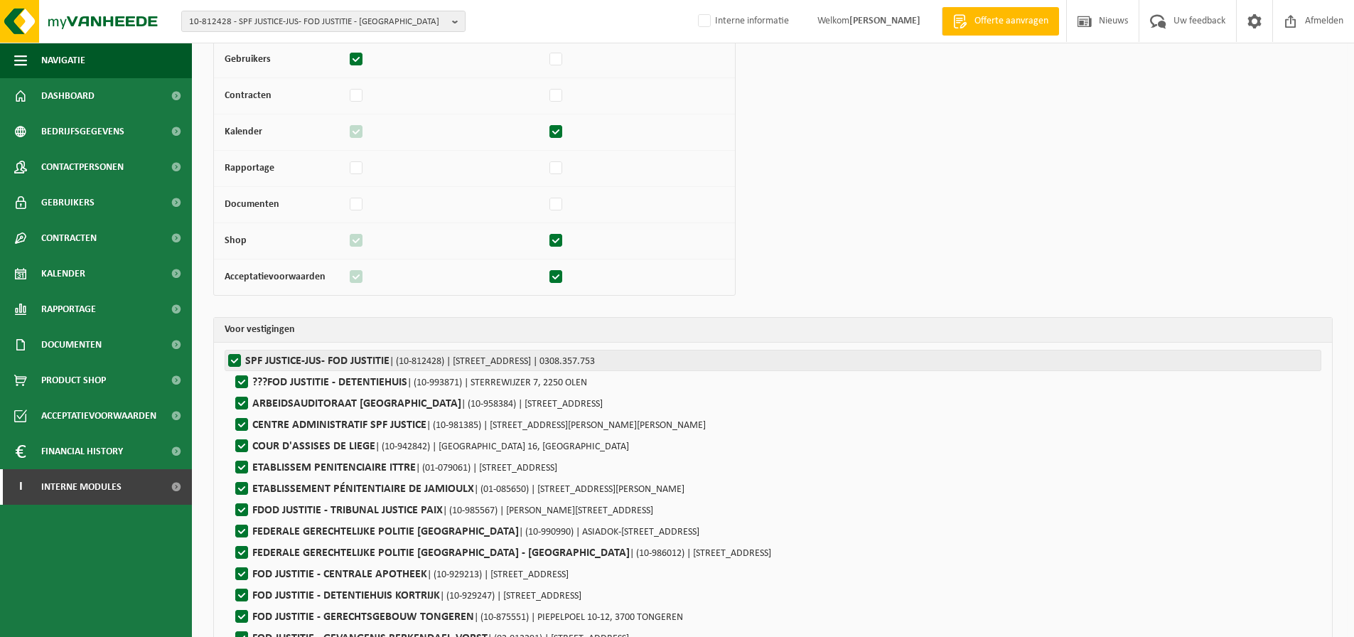
checkbox input "true"
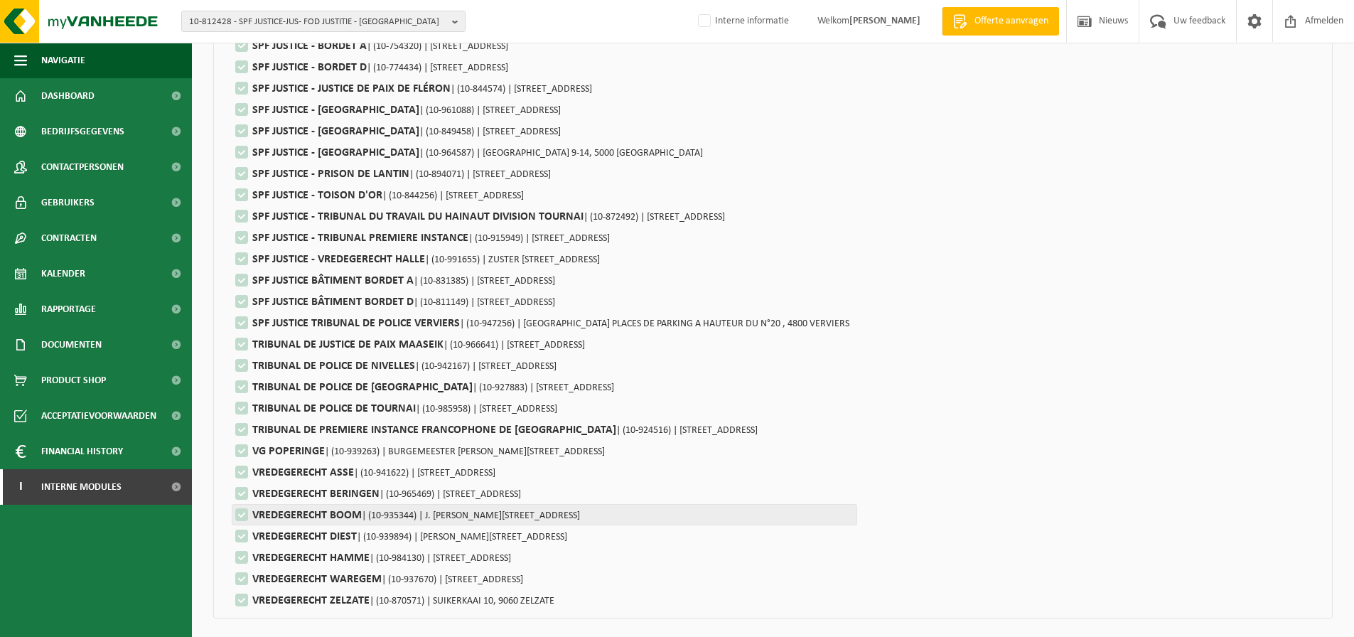
scroll to position [1939, 0]
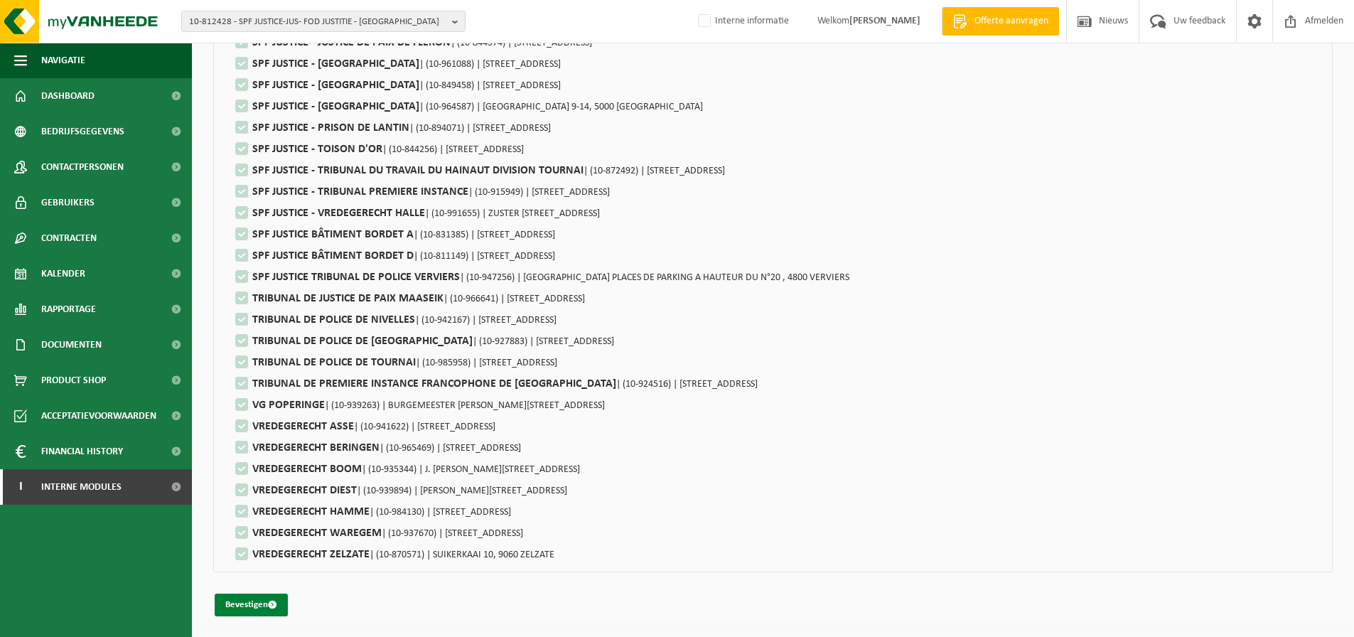
click at [247, 613] on button "Bevestigen" at bounding box center [251, 604] width 73 height 23
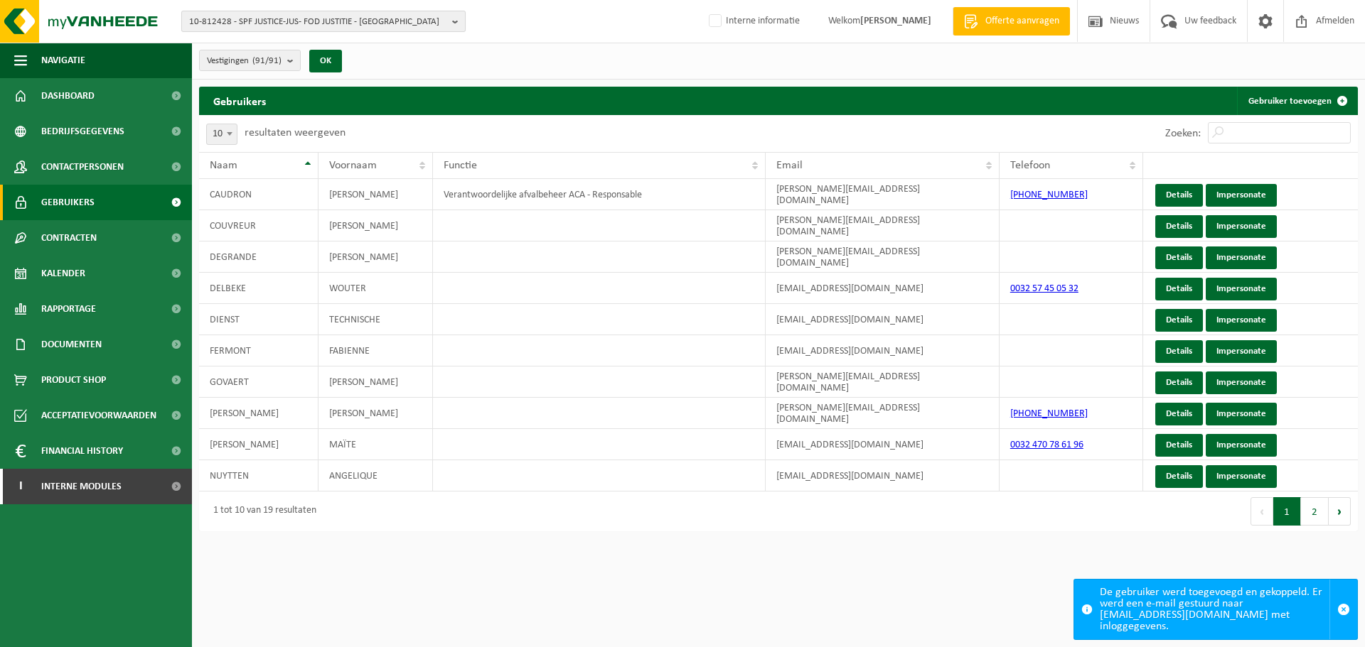
click at [406, 27] on span "10-812428 - SPF JUSTICE-JUS- FOD JUSTITIE - [GEOGRAPHIC_DATA]" at bounding box center [317, 21] width 257 height 21
paste input "01-001289"
type input "01-001289"
click at [259, 67] on strong "01-001289 - VAN MARCKE NV - GENT" at bounding box center [289, 65] width 201 height 11
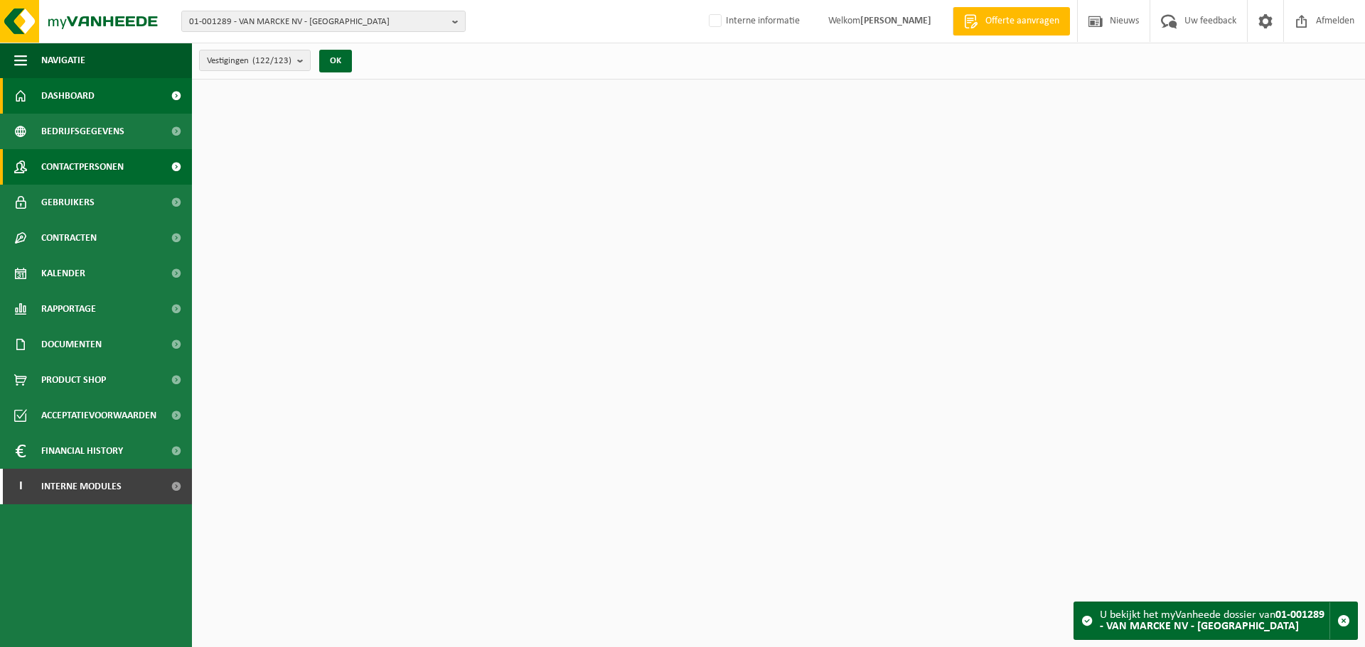
drag, startPoint x: 106, startPoint y: 161, endPoint x: 128, endPoint y: 164, distance: 22.2
click at [106, 161] on span "Contactpersonen" at bounding box center [82, 167] width 82 height 36
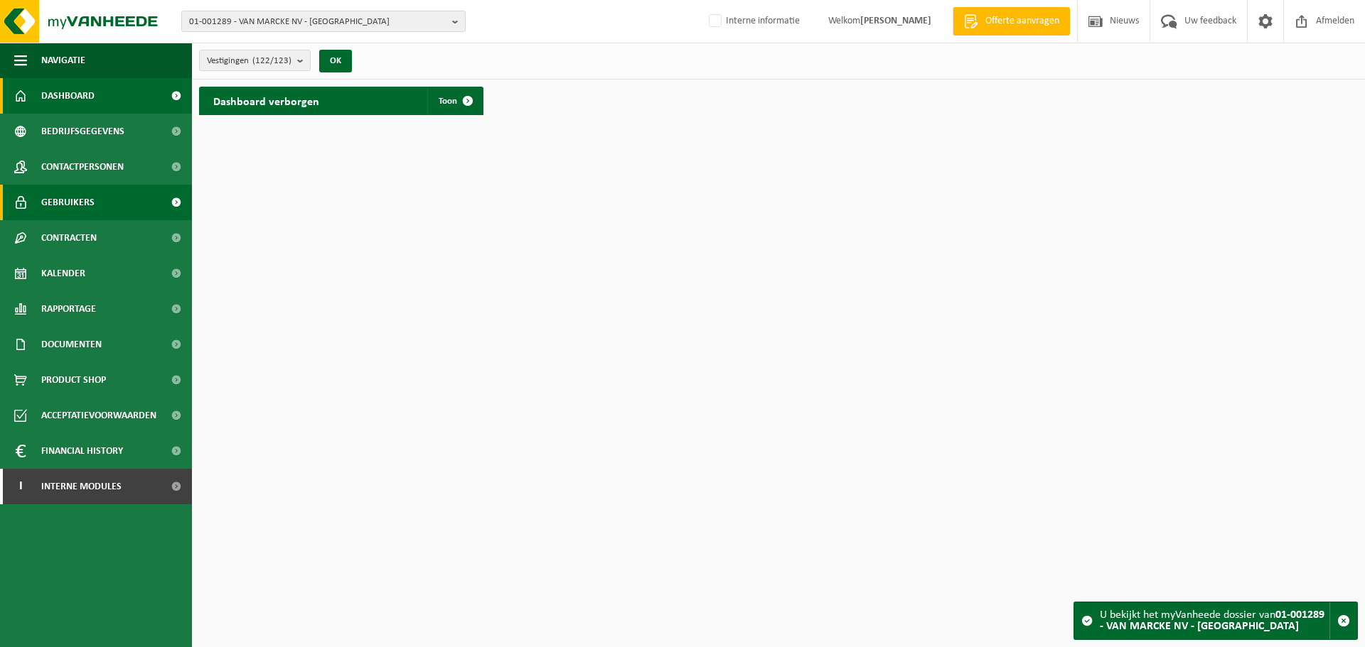
click at [72, 220] on span "Gebruikers" at bounding box center [67, 203] width 53 height 36
click at [70, 213] on span "Gebruikers" at bounding box center [67, 203] width 53 height 36
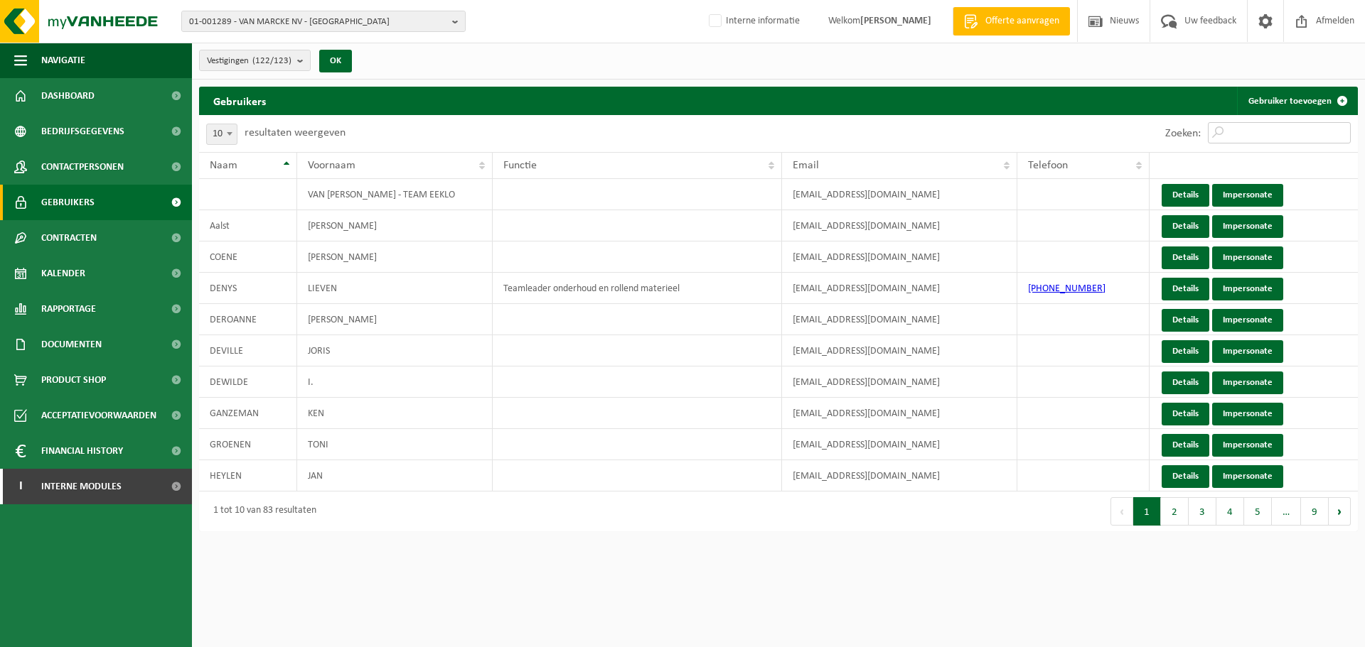
click at [1241, 133] on input "Zoeken:" at bounding box center [1279, 132] width 143 height 21
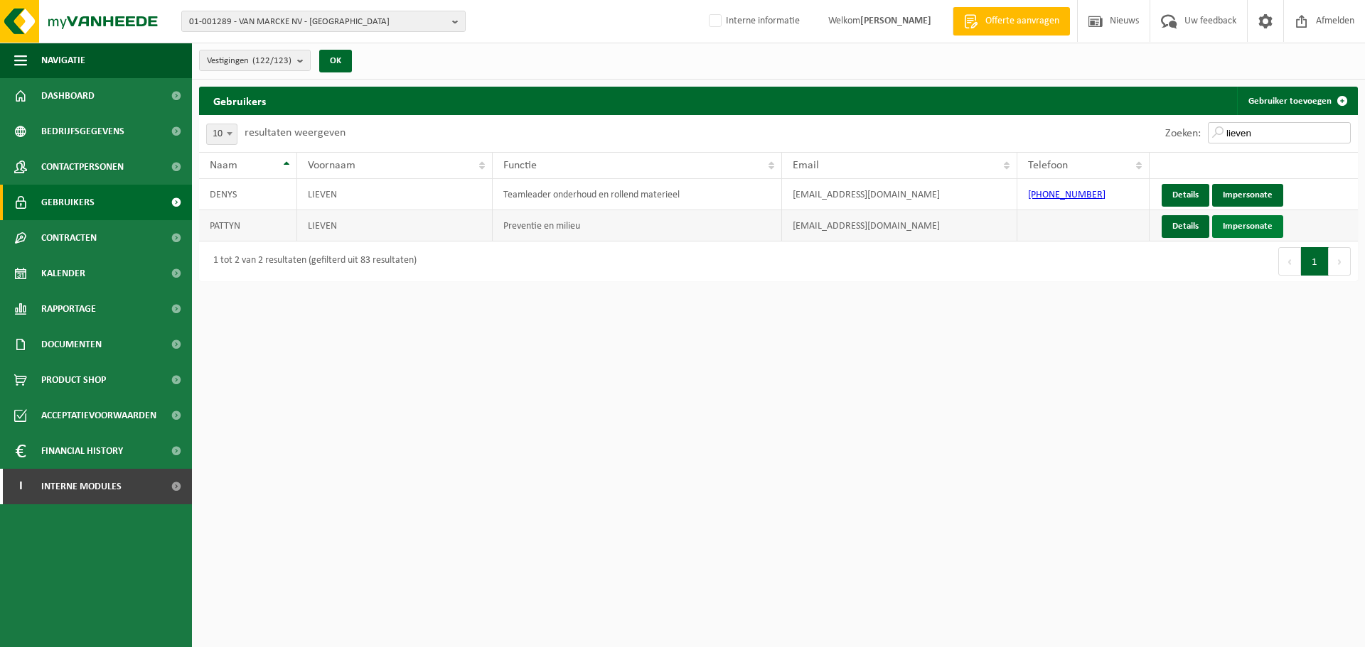
type input "lieven"
click at [1227, 224] on link "Impersonate" at bounding box center [1247, 226] width 71 height 23
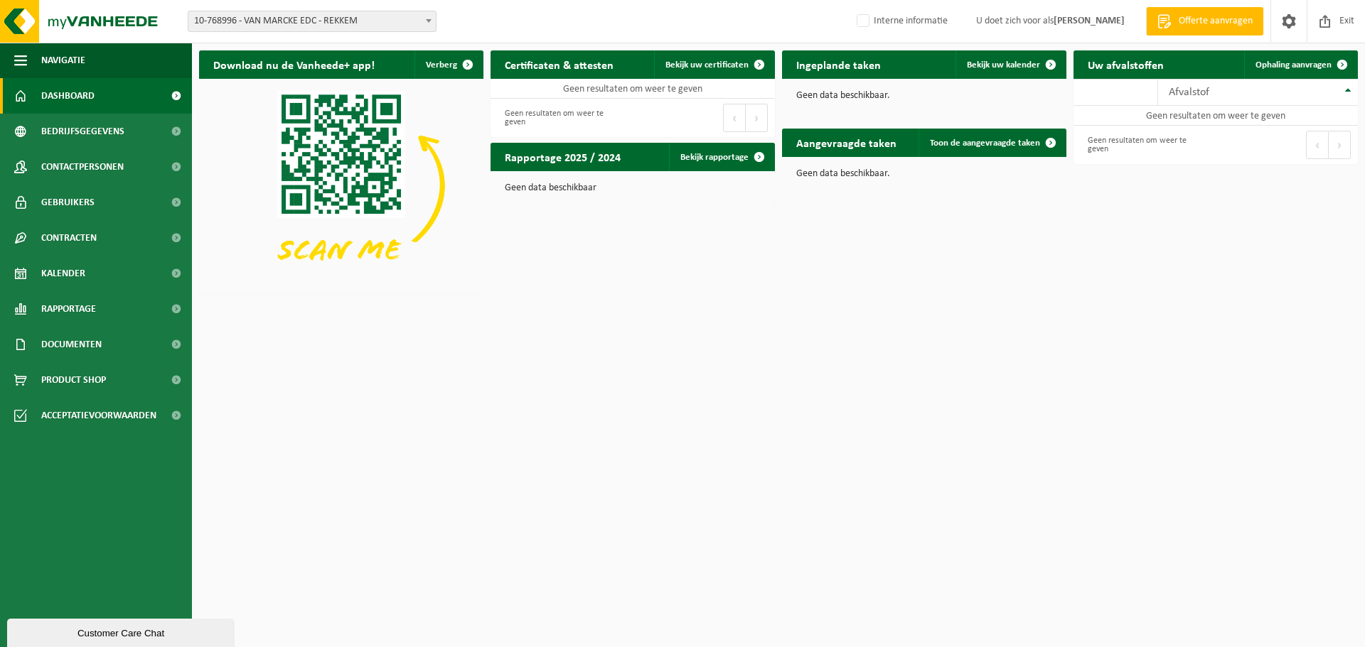
click at [361, 21] on span "10-768996 - VAN MARCKE EDC - REKKEM" at bounding box center [311, 21] width 247 height 20
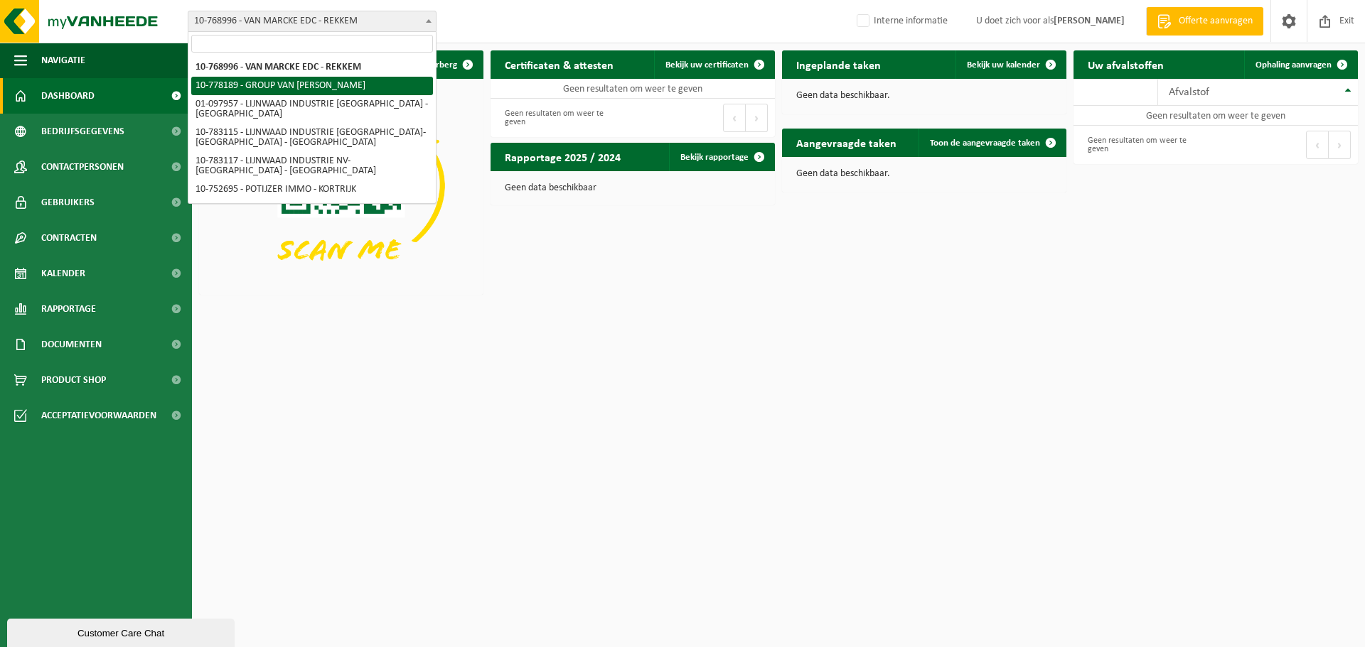
select select "24867"
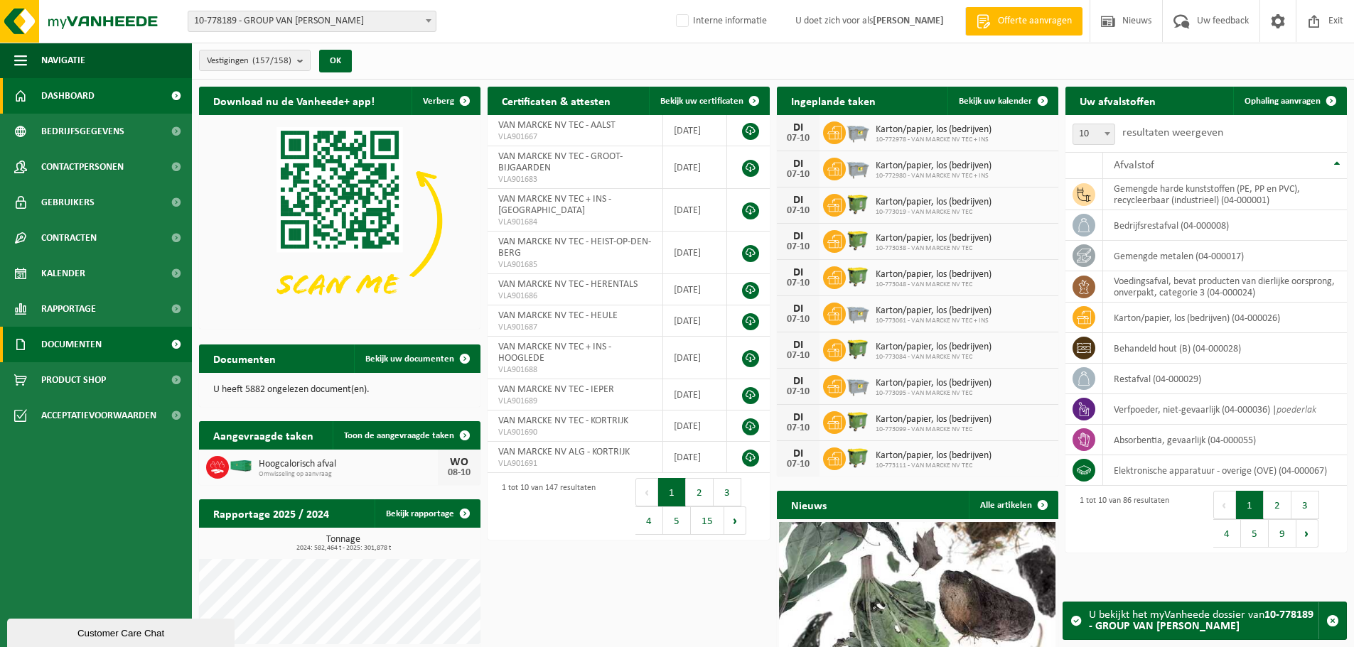
click at [44, 338] on span "Documenten" at bounding box center [71, 345] width 60 height 36
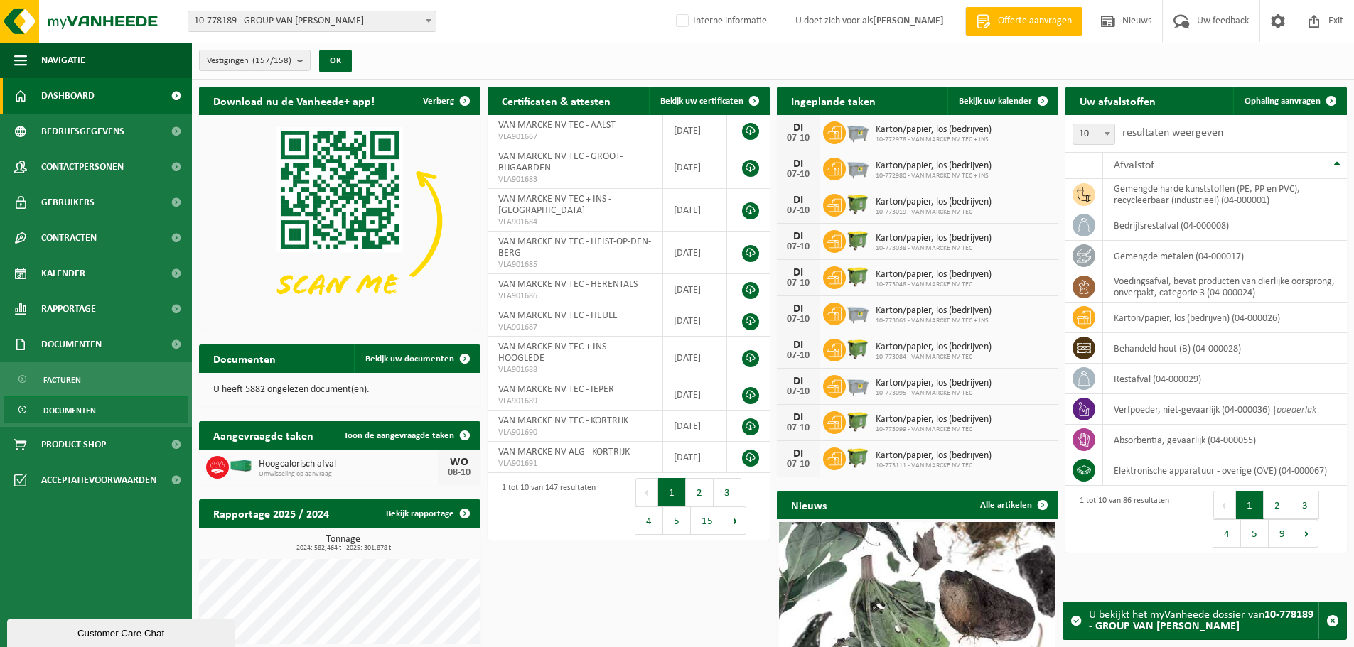
click at [84, 401] on span "Documenten" at bounding box center [69, 410] width 53 height 27
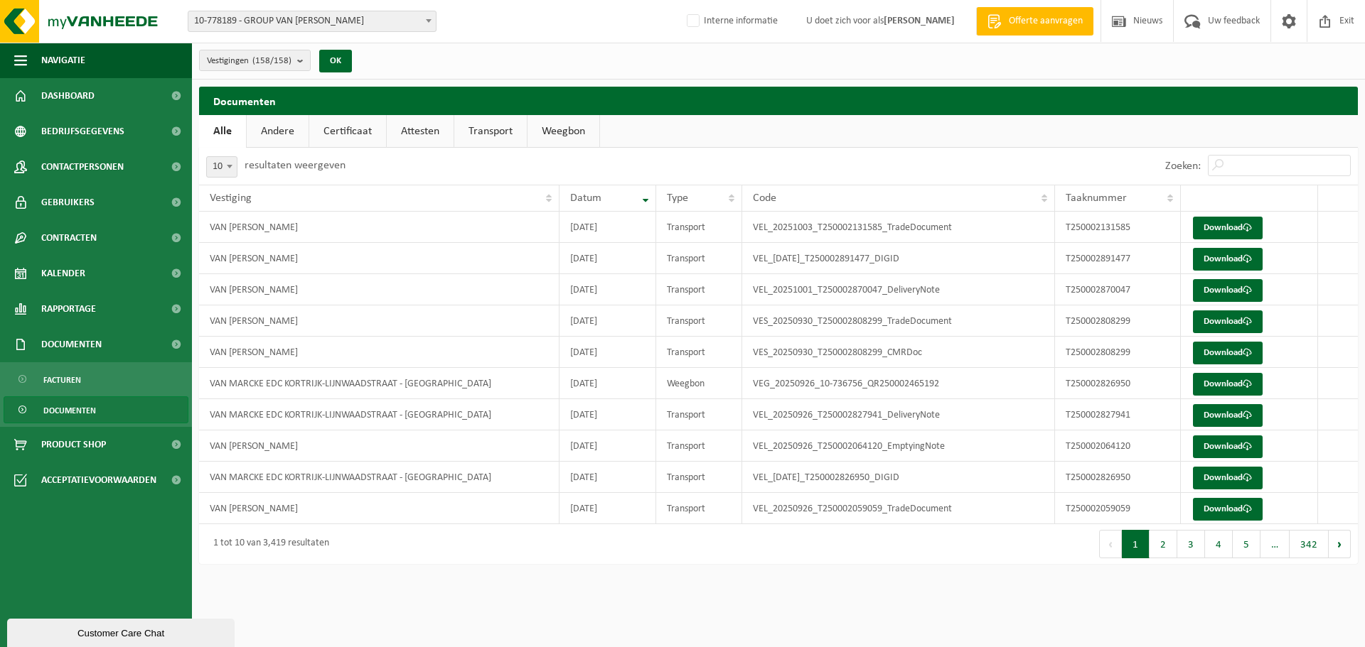
click at [336, 130] on link "Certificaat" at bounding box center [347, 131] width 77 height 33
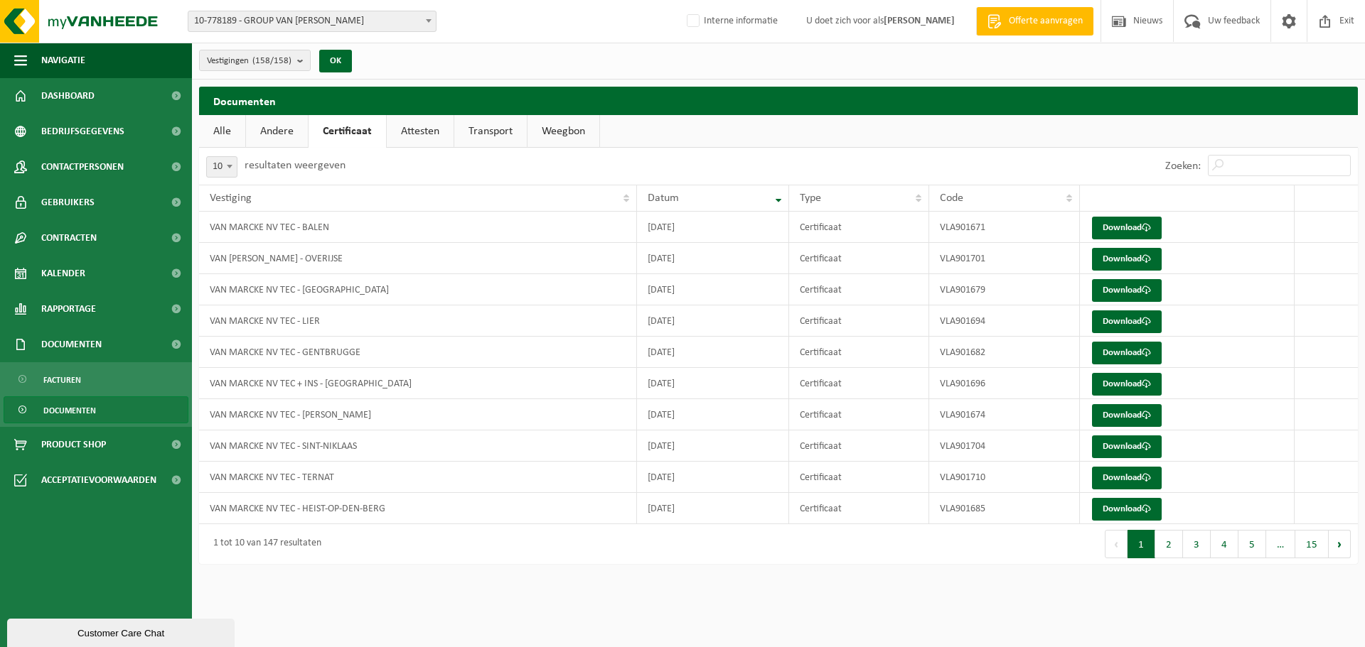
click at [284, 26] on span "10-778189 - GROUP VAN [PERSON_NAME]" at bounding box center [311, 21] width 247 height 20
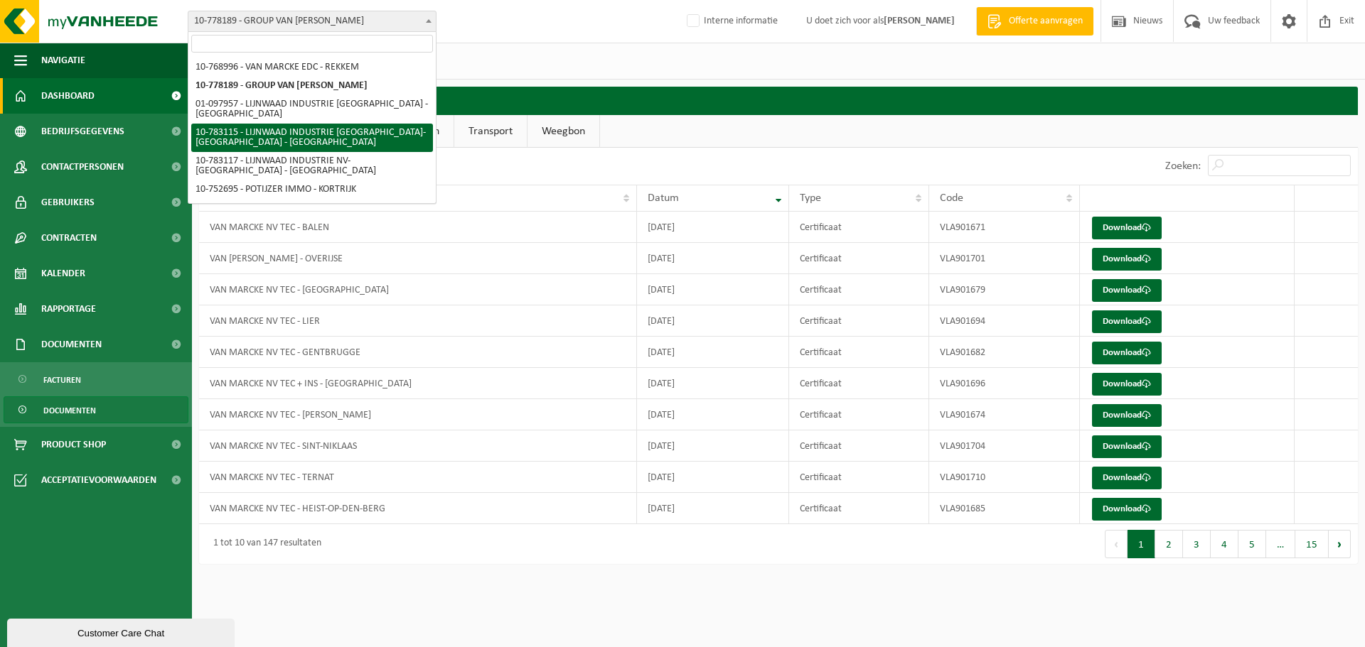
click at [86, 104] on span "Dashboard" at bounding box center [67, 96] width 53 height 36
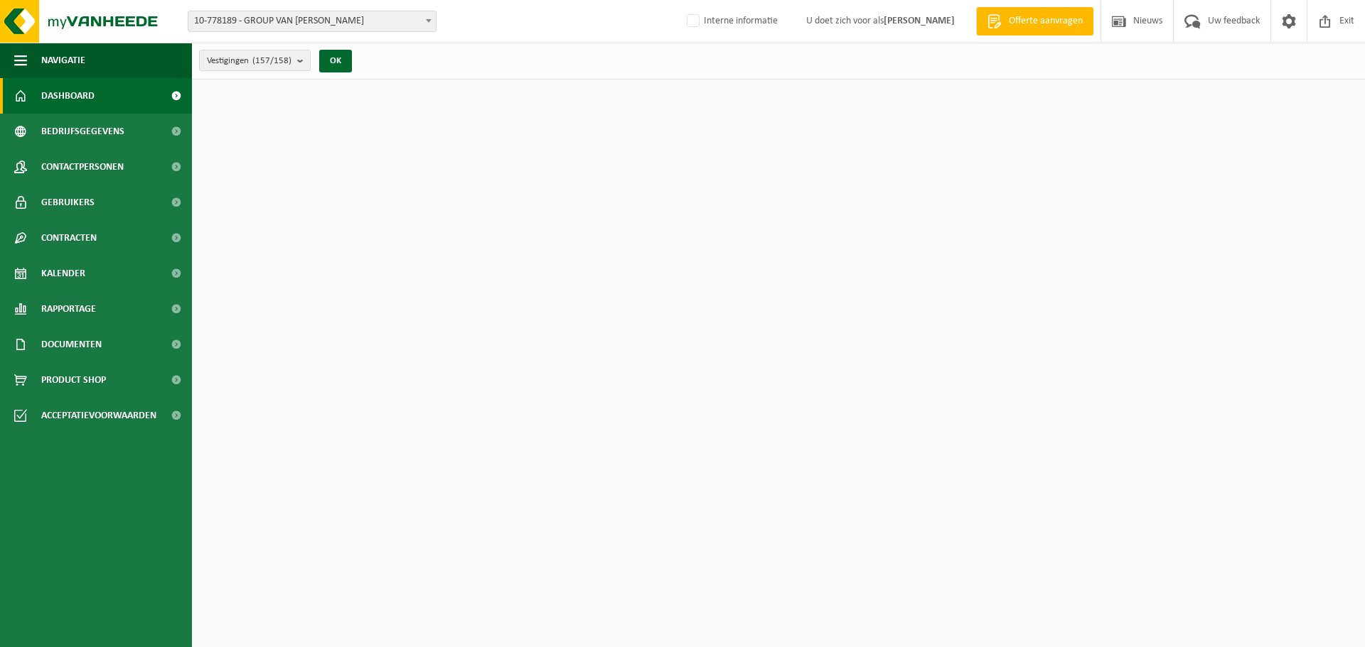
click at [83, 123] on span "Bedrijfsgegevens" at bounding box center [82, 132] width 83 height 36
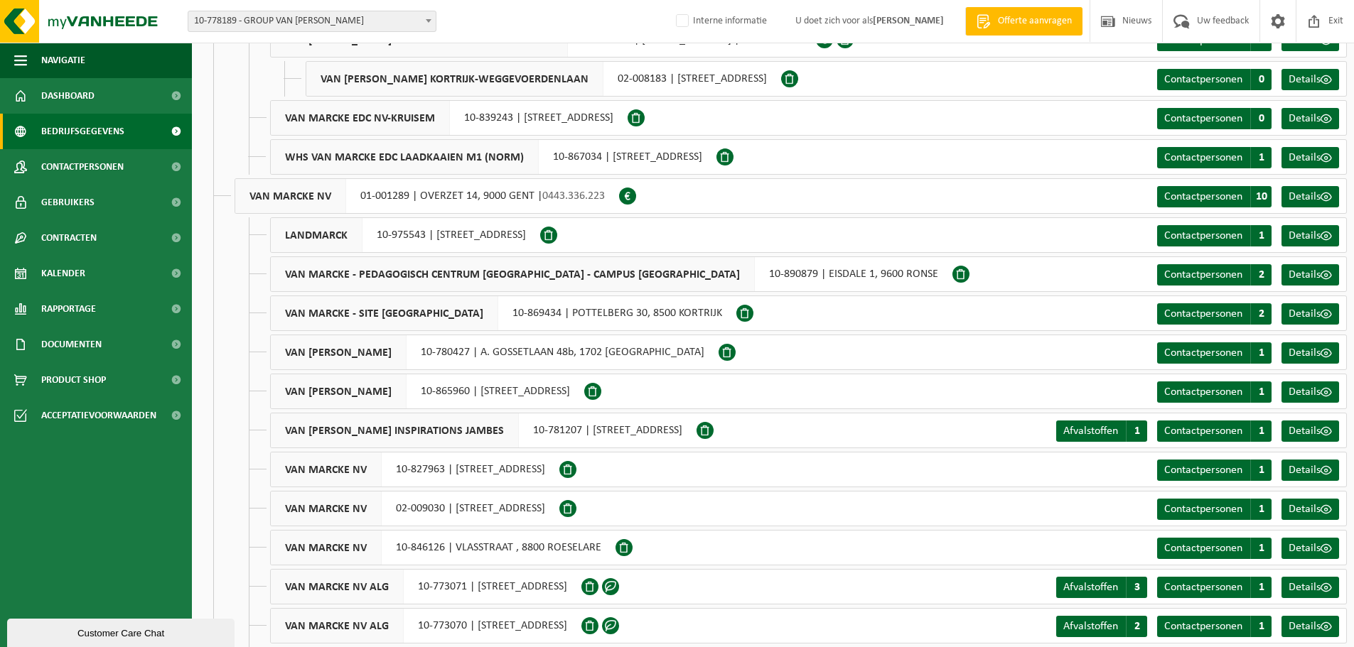
scroll to position [498, 0]
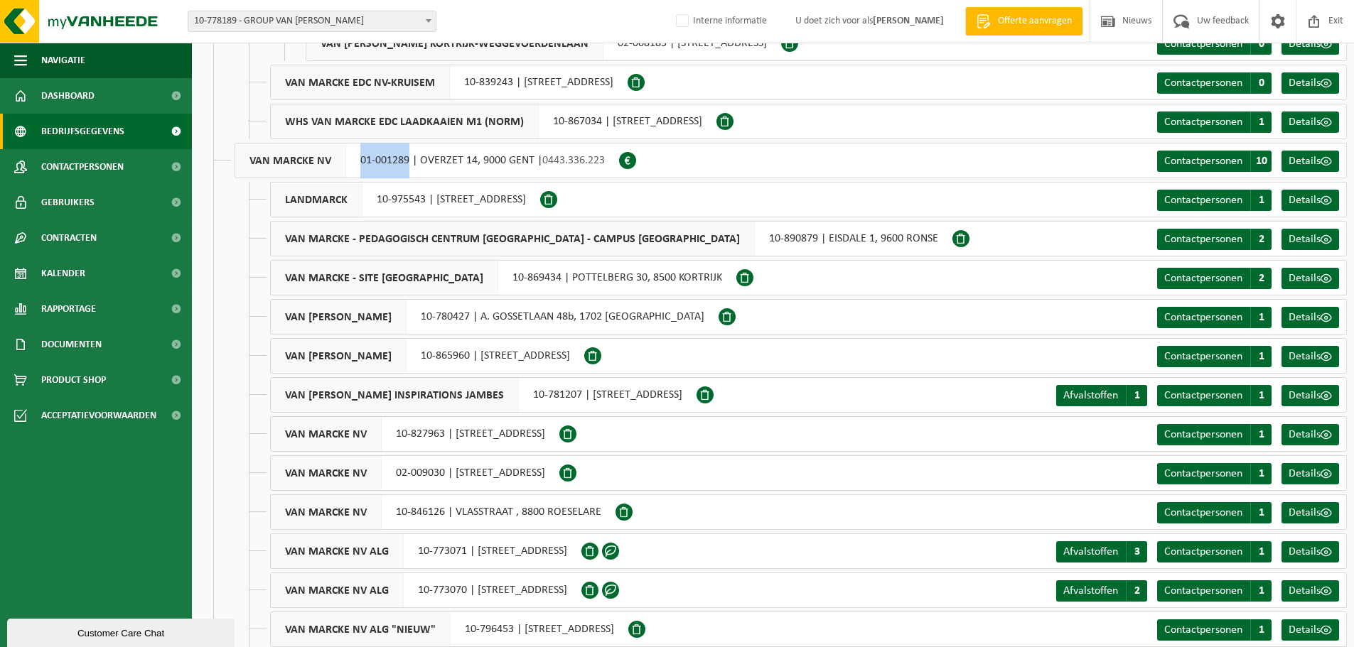
drag, startPoint x: 360, startPoint y: 161, endPoint x: 409, endPoint y: 163, distance: 49.1
click at [409, 163] on div "VAN MARCKE NV 01-001289 | OVERZET 14, 9000 GENT | 0443.336.223" at bounding box center [427, 161] width 385 height 36
copy div "01-001289"
click at [350, 29] on span "10-778189 - GROUP VAN [PERSON_NAME]" at bounding box center [311, 21] width 247 height 20
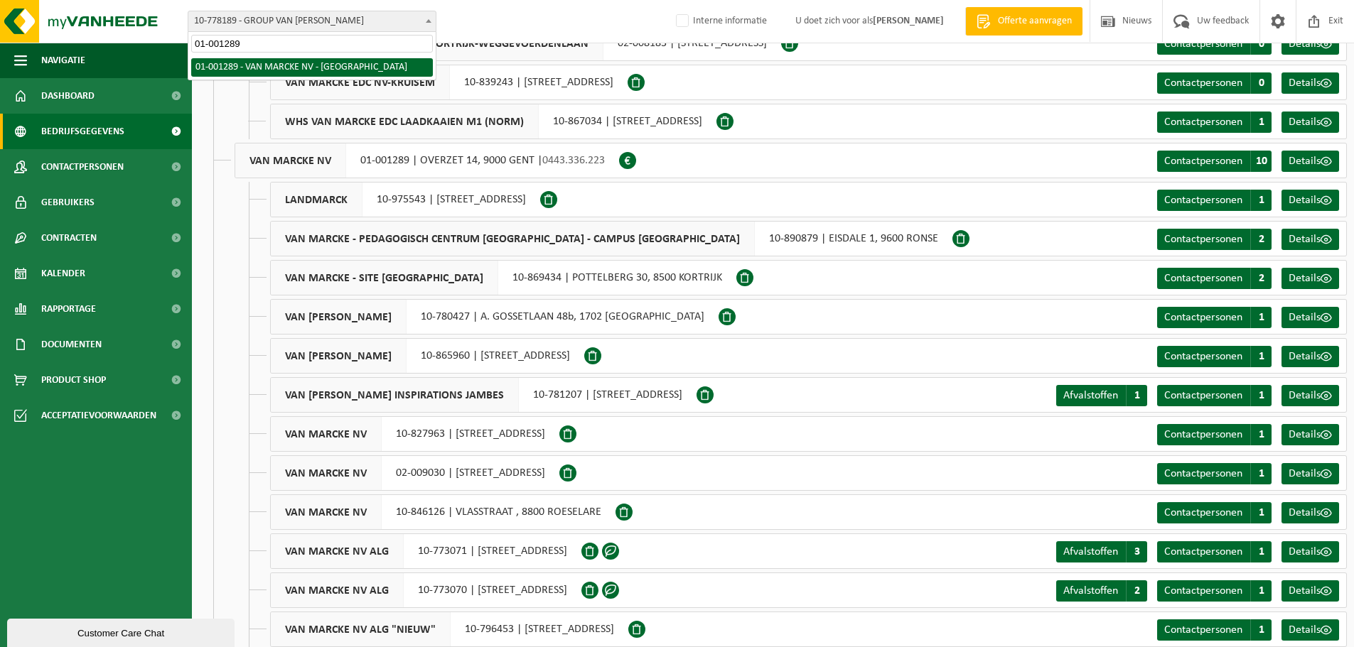
type input "01-001289"
select select "8126"
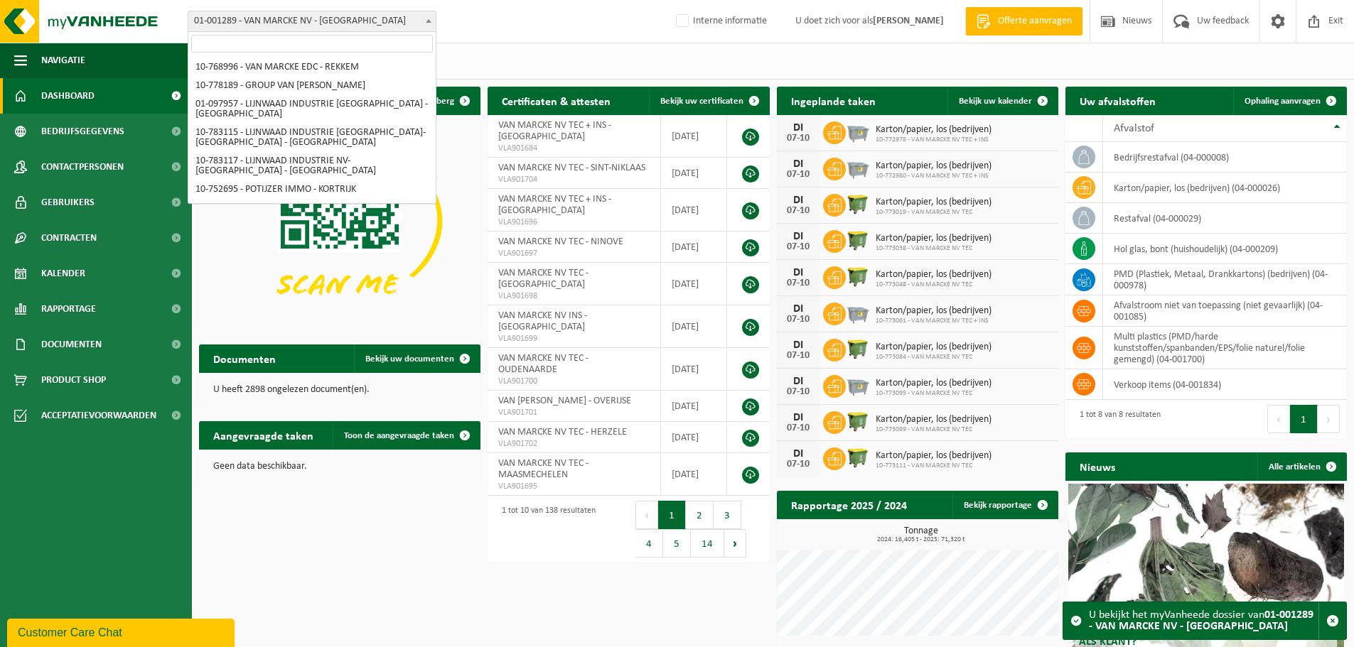
click at [346, 27] on span "01-001289 - VAN MARCKE NV - [GEOGRAPHIC_DATA]" at bounding box center [311, 21] width 247 height 20
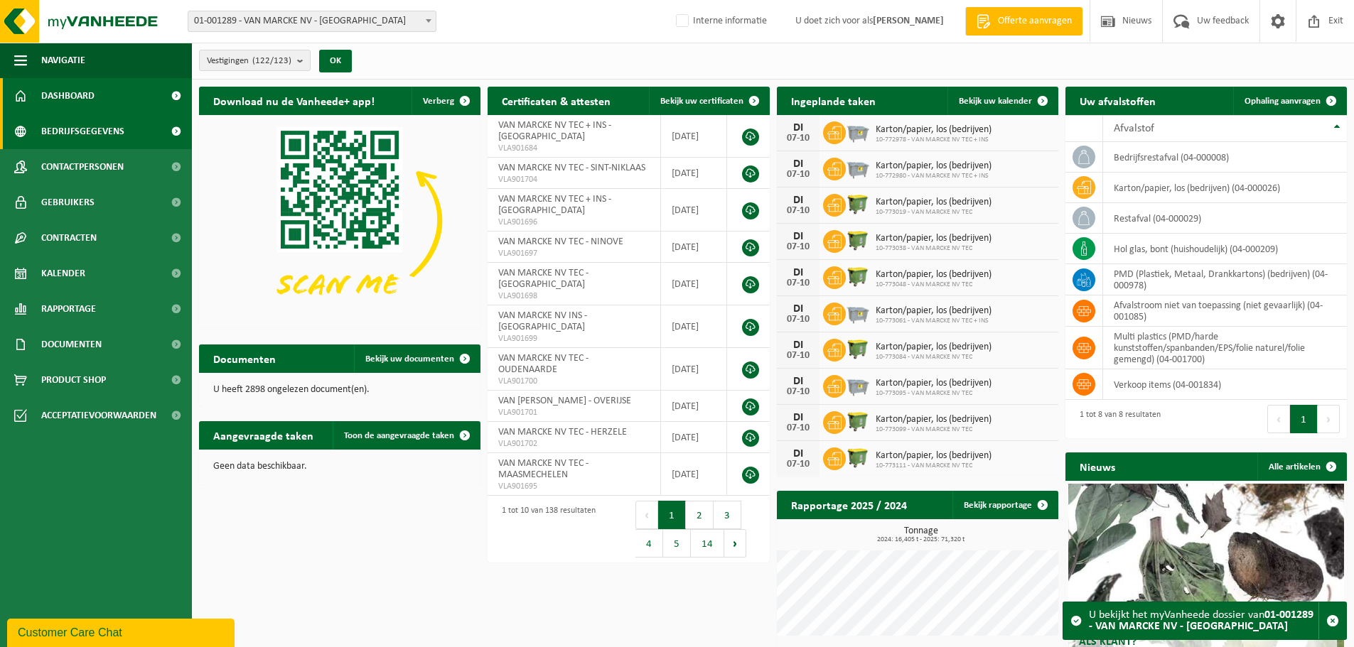
click at [88, 141] on span "Bedrijfsgegevens" at bounding box center [82, 132] width 83 height 36
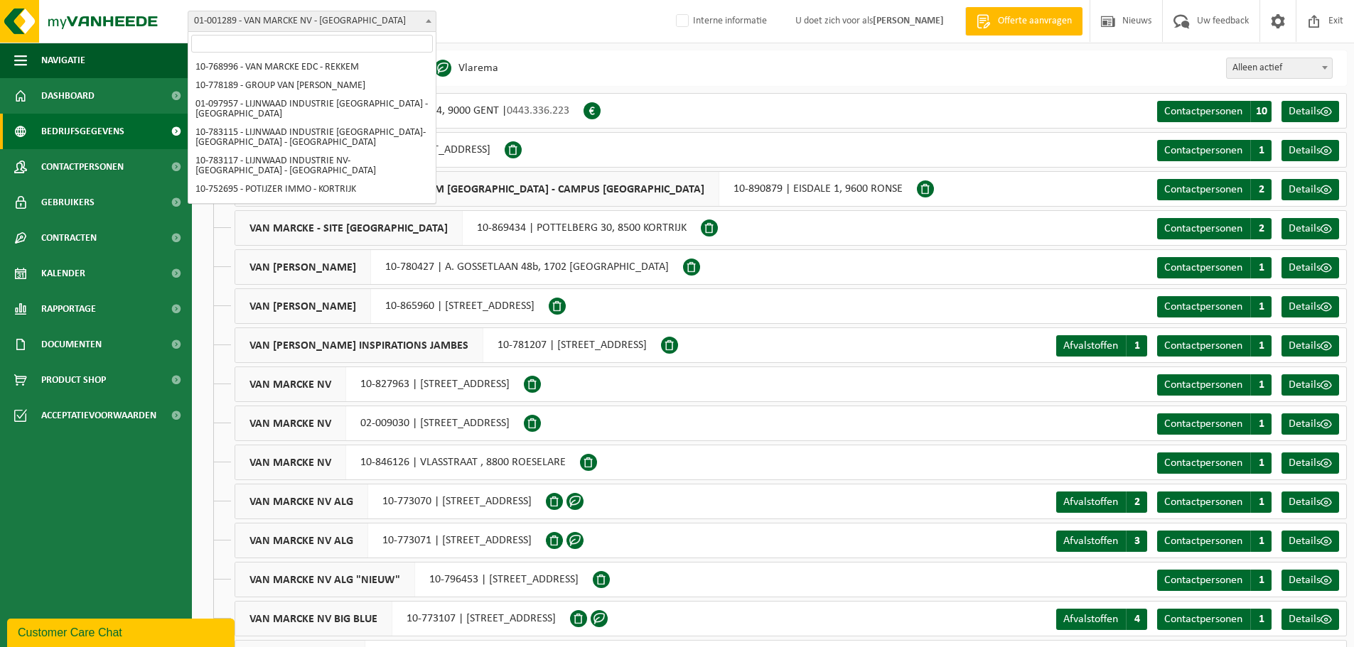
click at [327, 23] on span "01-001289 - VAN MARCKE NV - GENT" at bounding box center [311, 21] width 247 height 20
select select "24867"
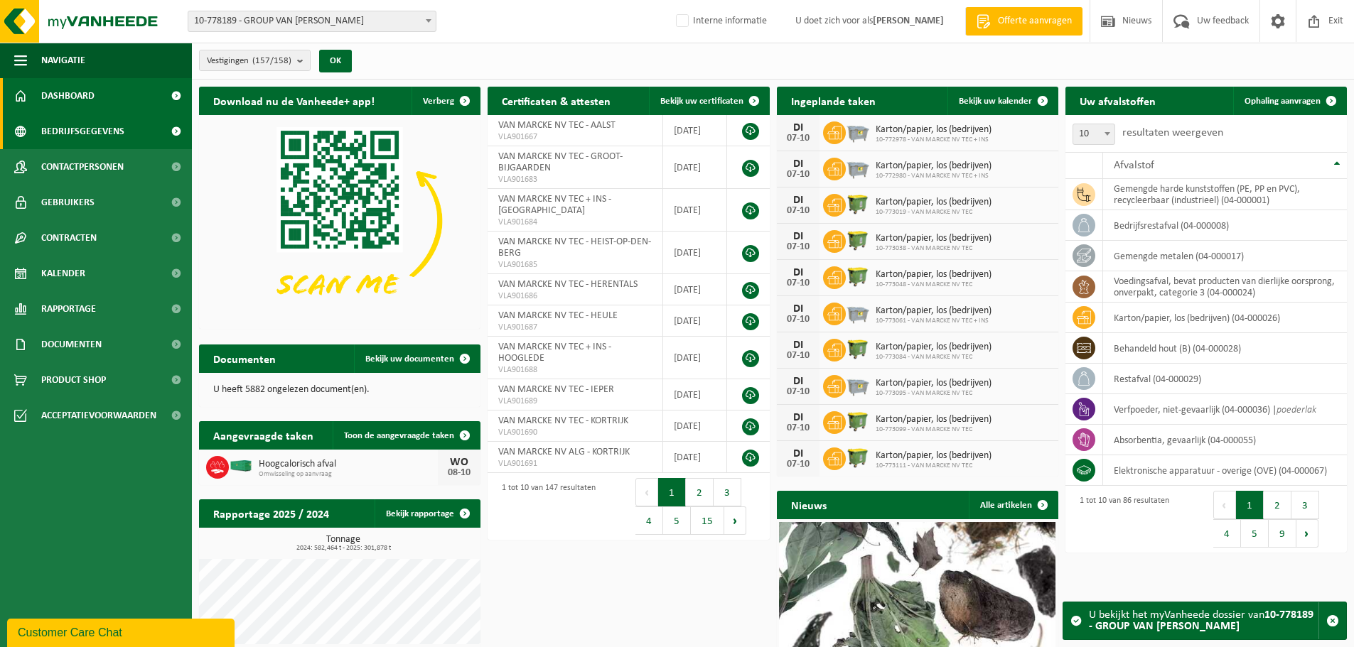
click at [72, 144] on span "Bedrijfsgegevens" at bounding box center [82, 132] width 83 height 36
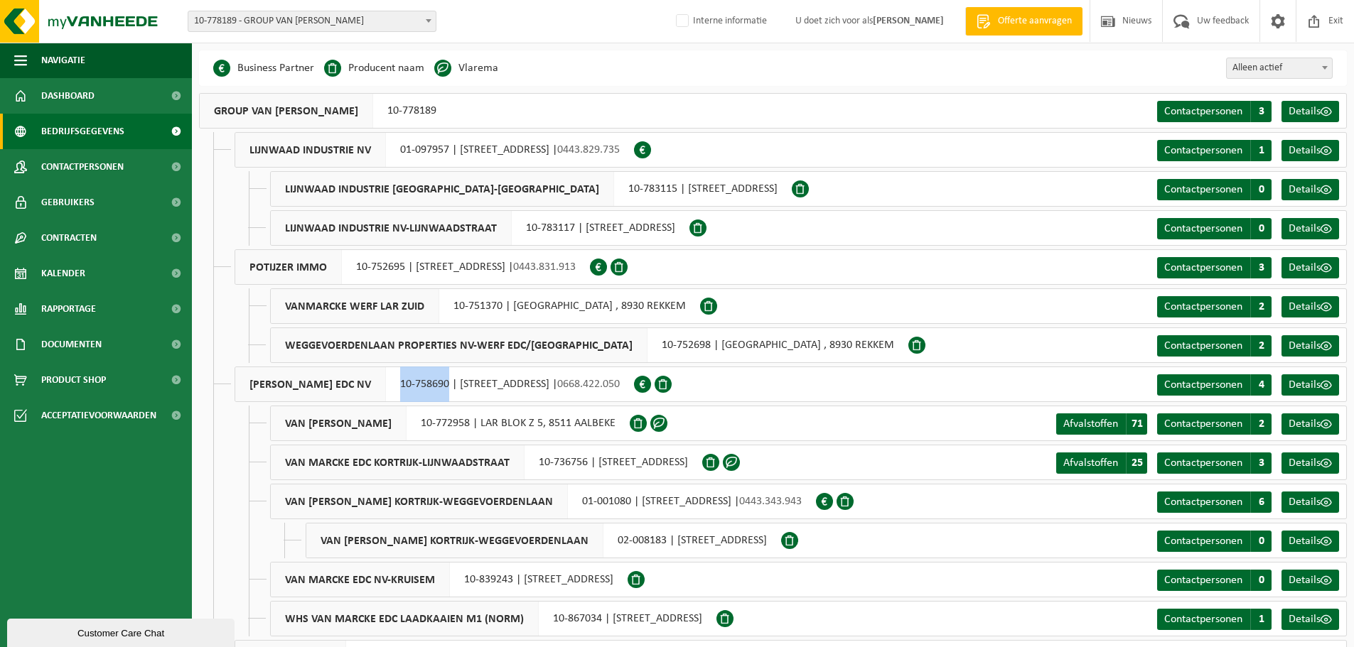
drag, startPoint x: 375, startPoint y: 388, endPoint x: 431, endPoint y: 395, distance: 56.6
click at [431, 395] on div "VAN MARCKE EDC NV 10-758690 | WEGGEVOERDENLAAN 5, 8500 KORTRIJK | 0668.422.050" at bounding box center [434, 385] width 399 height 36
copy div "10-758690"
click at [346, 22] on span "10-778189 - GROUP VAN [PERSON_NAME]" at bounding box center [311, 21] width 247 height 20
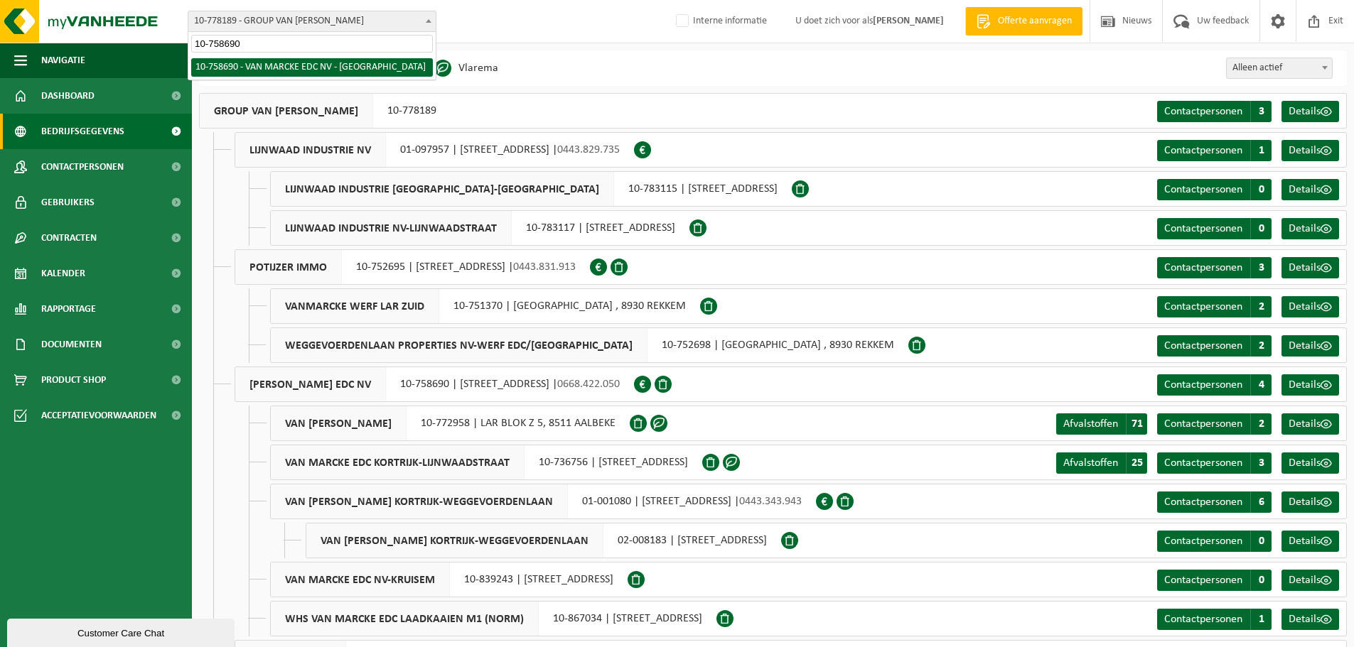
type input "10-758690"
select select "20218"
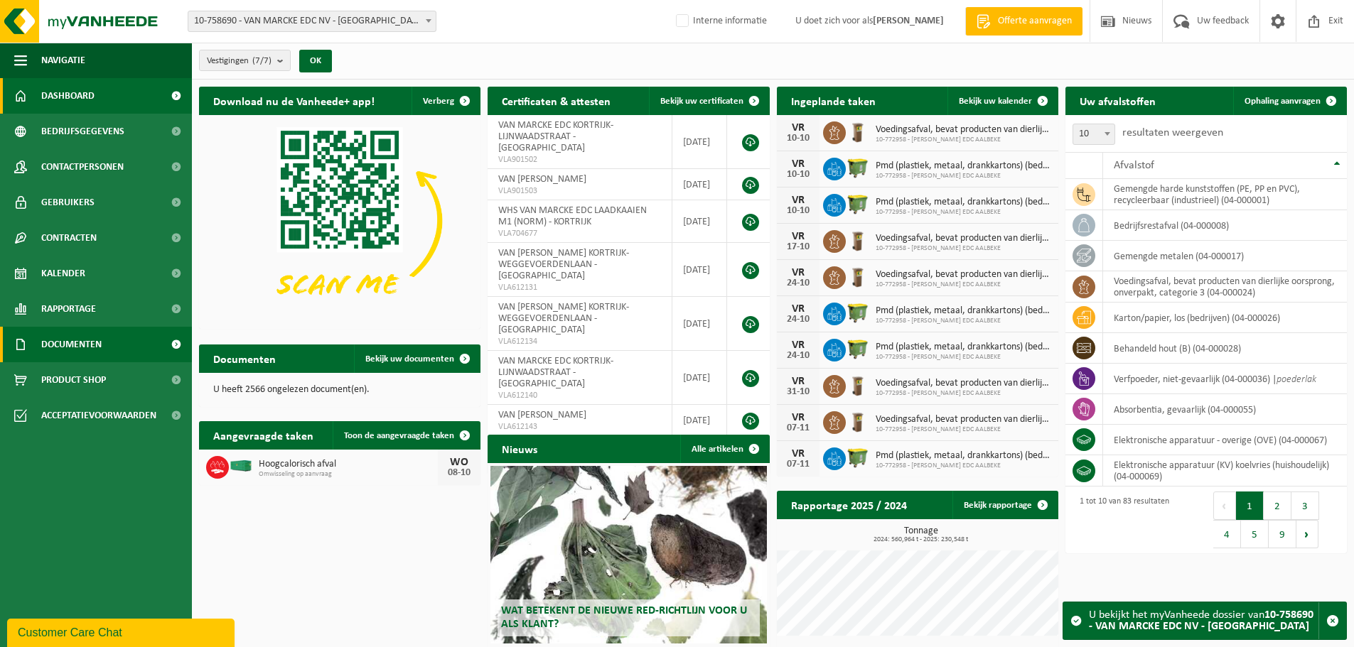
click at [94, 345] on span "Documenten" at bounding box center [71, 345] width 60 height 36
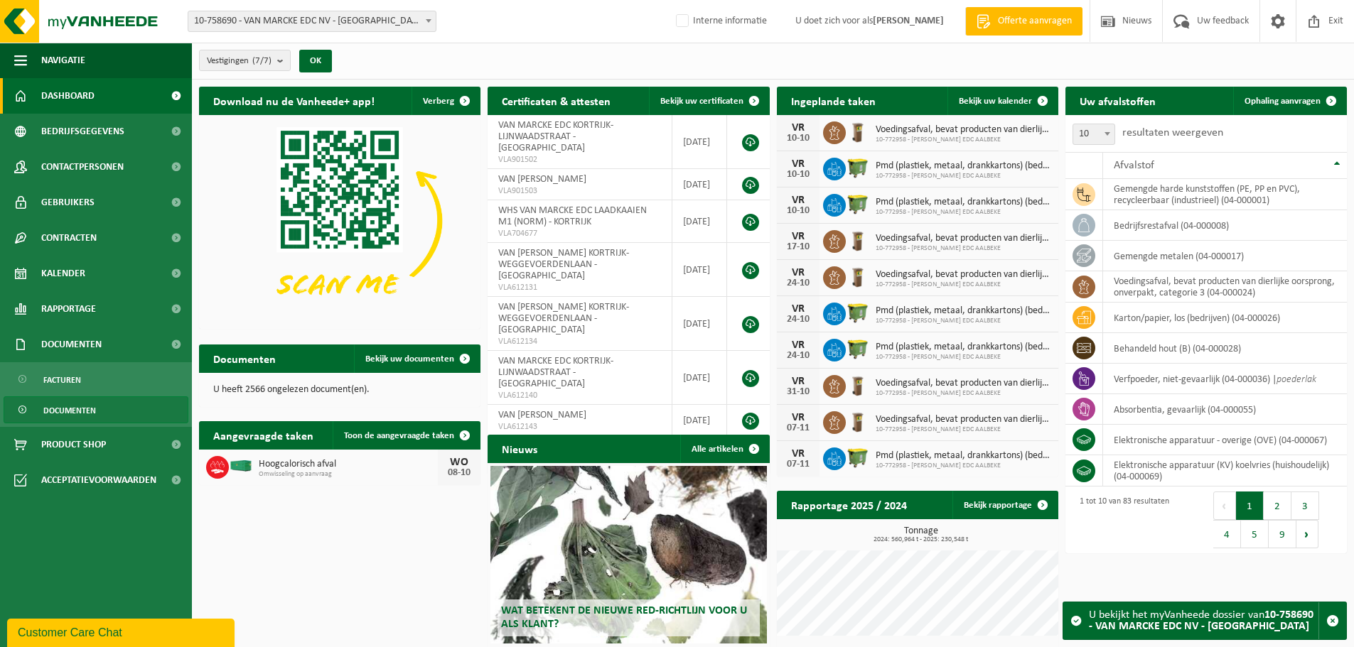
click at [87, 403] on span "Documenten" at bounding box center [69, 410] width 53 height 27
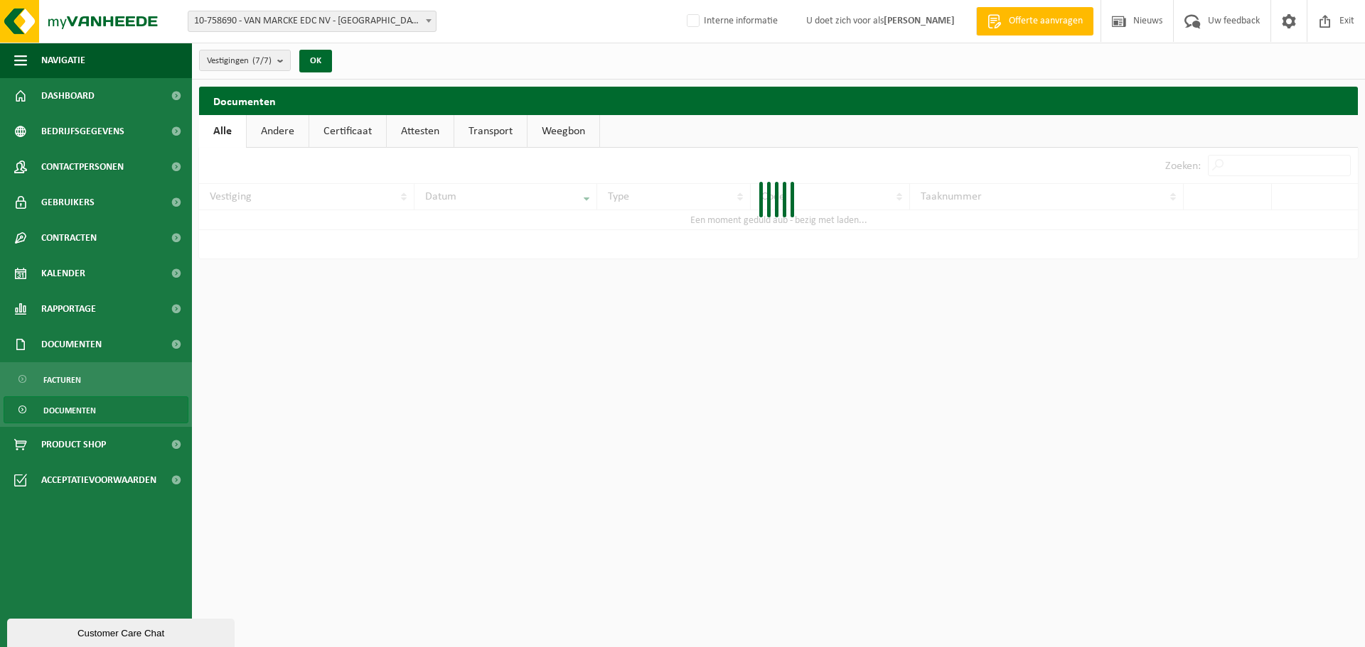
click at [345, 140] on link "Certificaat" at bounding box center [347, 131] width 77 height 33
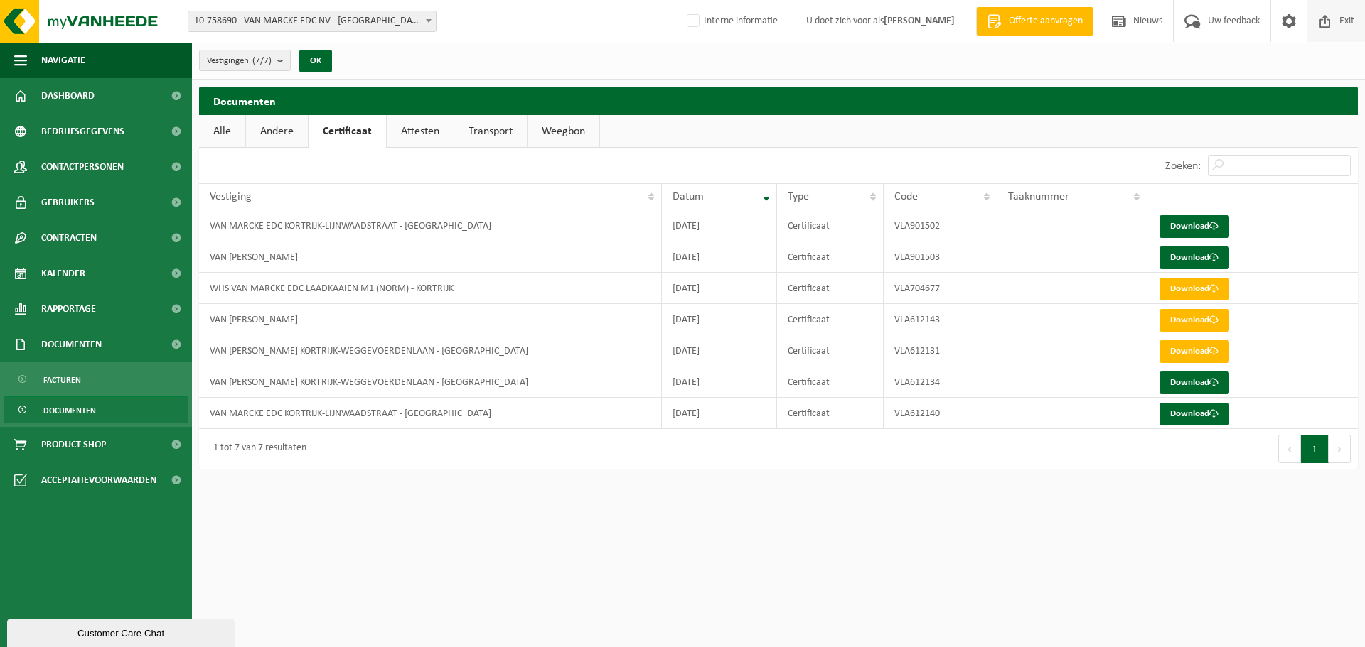
click at [1353, 16] on span "Exit" at bounding box center [1346, 21] width 22 height 42
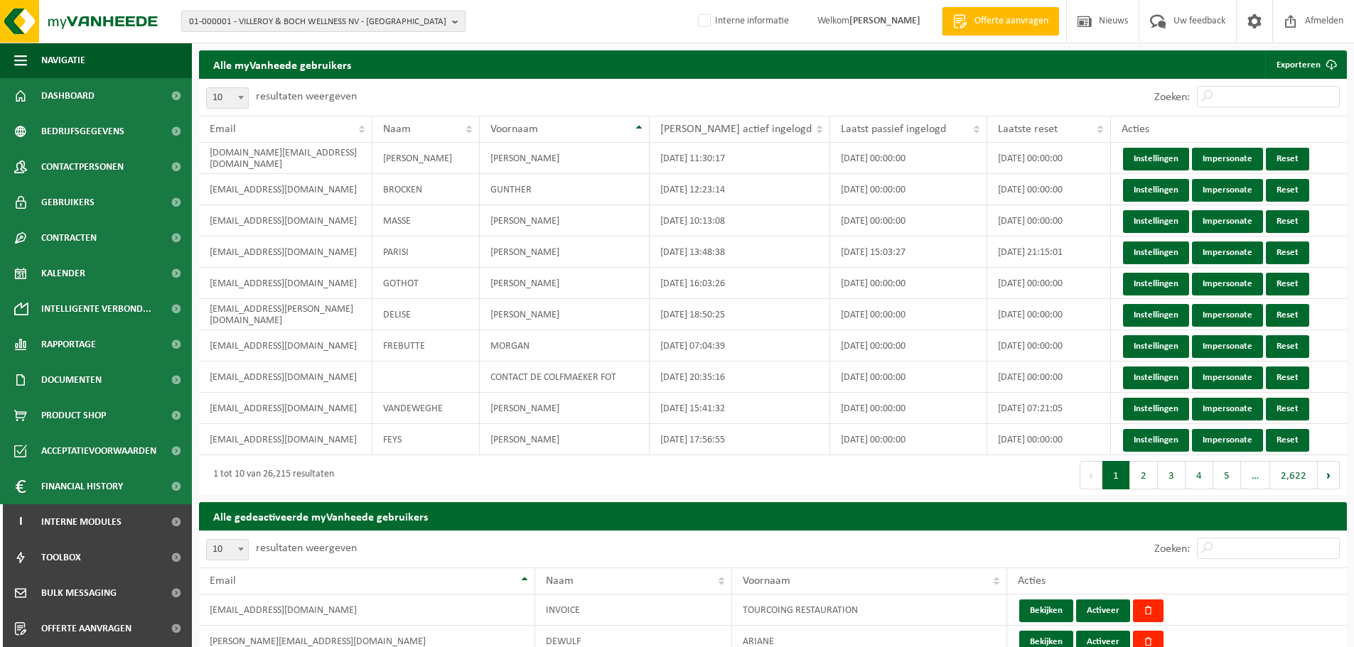
click at [401, 26] on span "01-000001 - VILLEROY & BOCH WELLNESS NV - [GEOGRAPHIC_DATA]" at bounding box center [317, 21] width 257 height 21
paste input "01-600498"
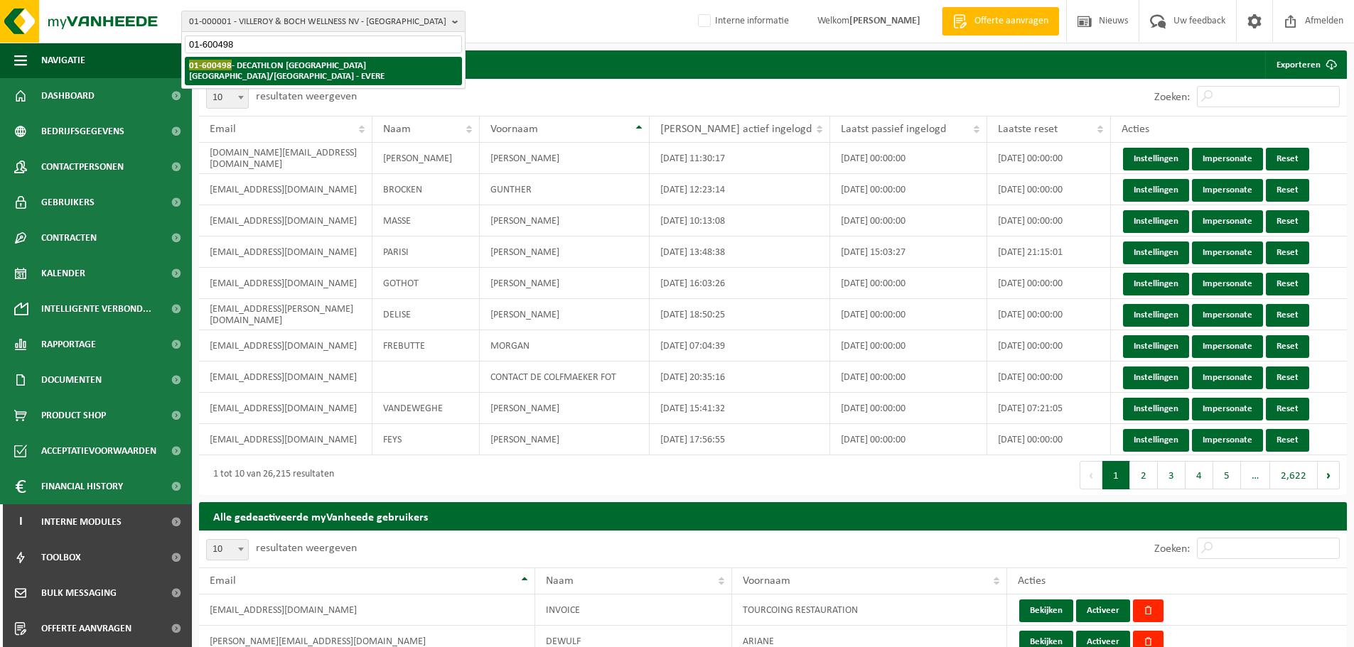
type input "01-600498"
click at [297, 59] on li "01-600498 - DECATHLON [GEOGRAPHIC_DATA] [GEOGRAPHIC_DATA]/[GEOGRAPHIC_DATA] - […" at bounding box center [323, 71] width 277 height 28
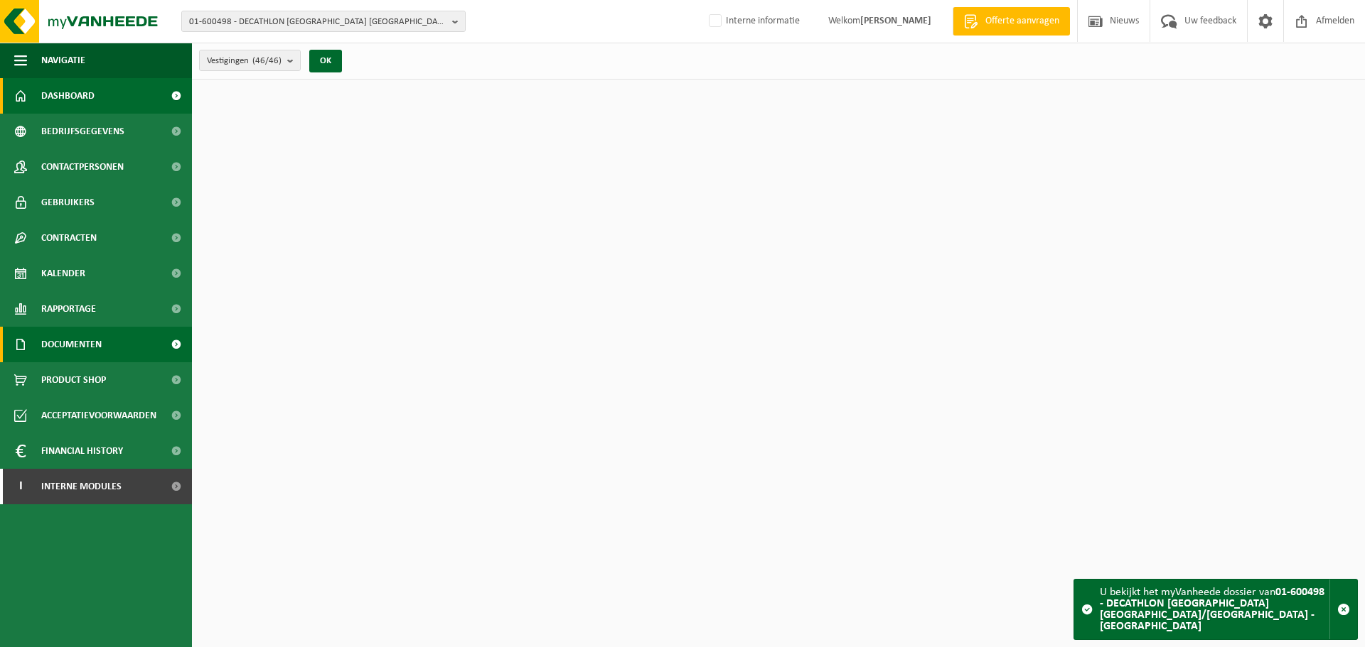
click at [85, 343] on span "Documenten" at bounding box center [71, 345] width 60 height 36
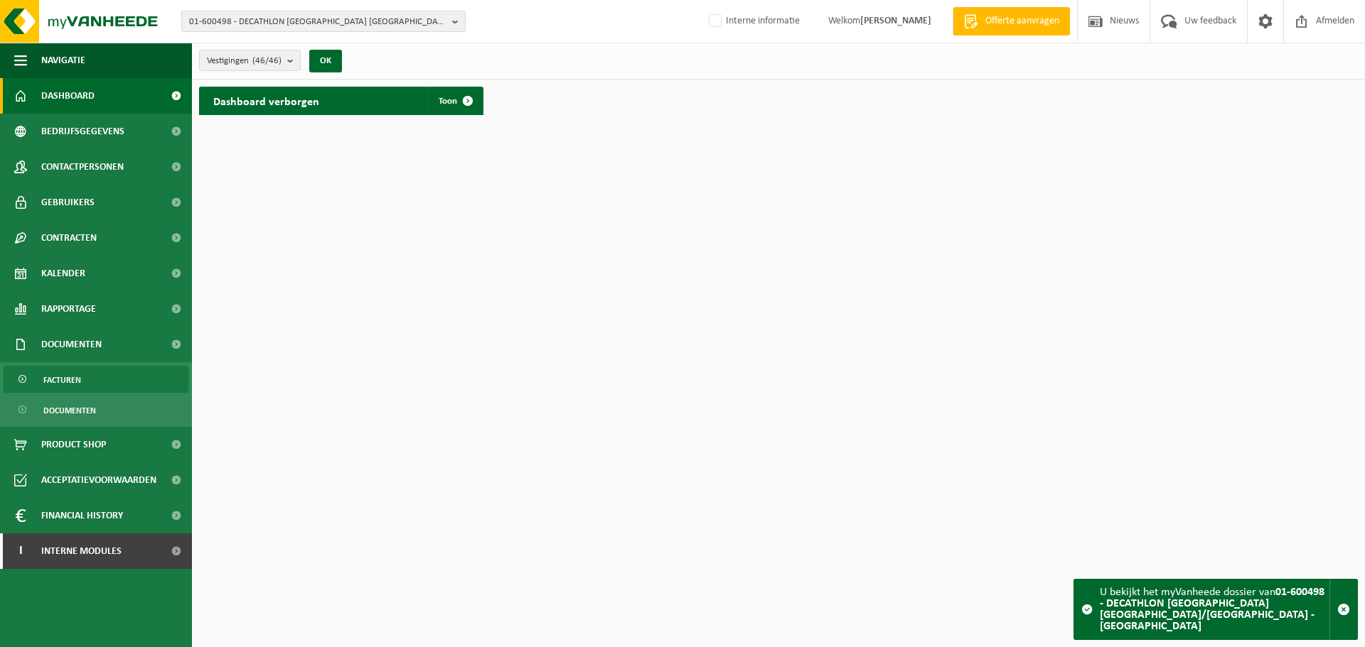
click at [55, 385] on span "Facturen" at bounding box center [62, 380] width 38 height 27
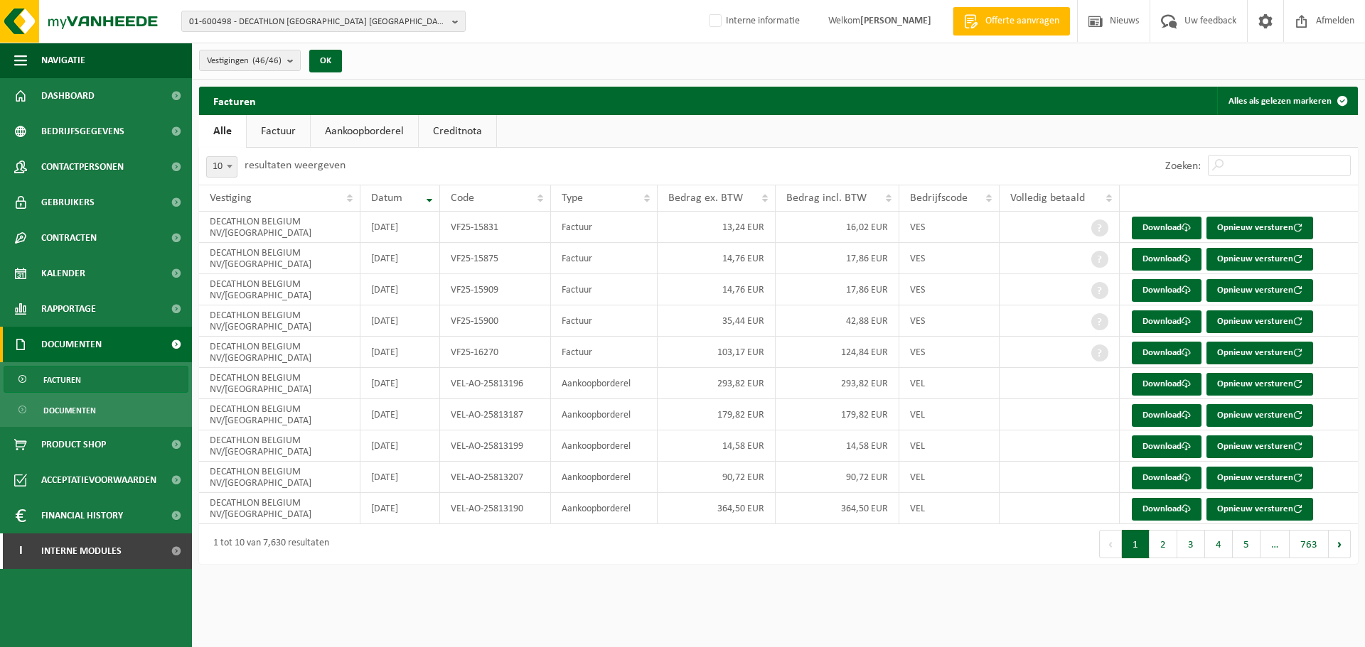
click at [463, 124] on link "Creditnota" at bounding box center [457, 131] width 77 height 33
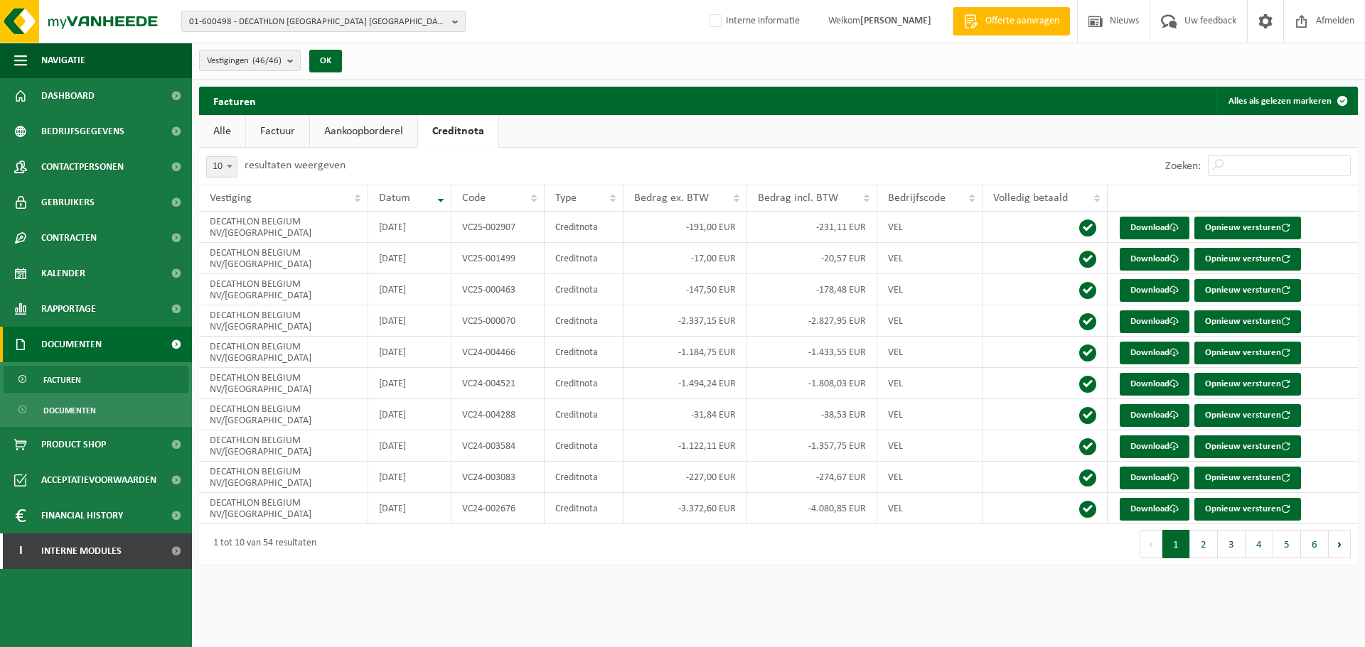
click at [264, 134] on link "Factuur" at bounding box center [277, 131] width 63 height 33
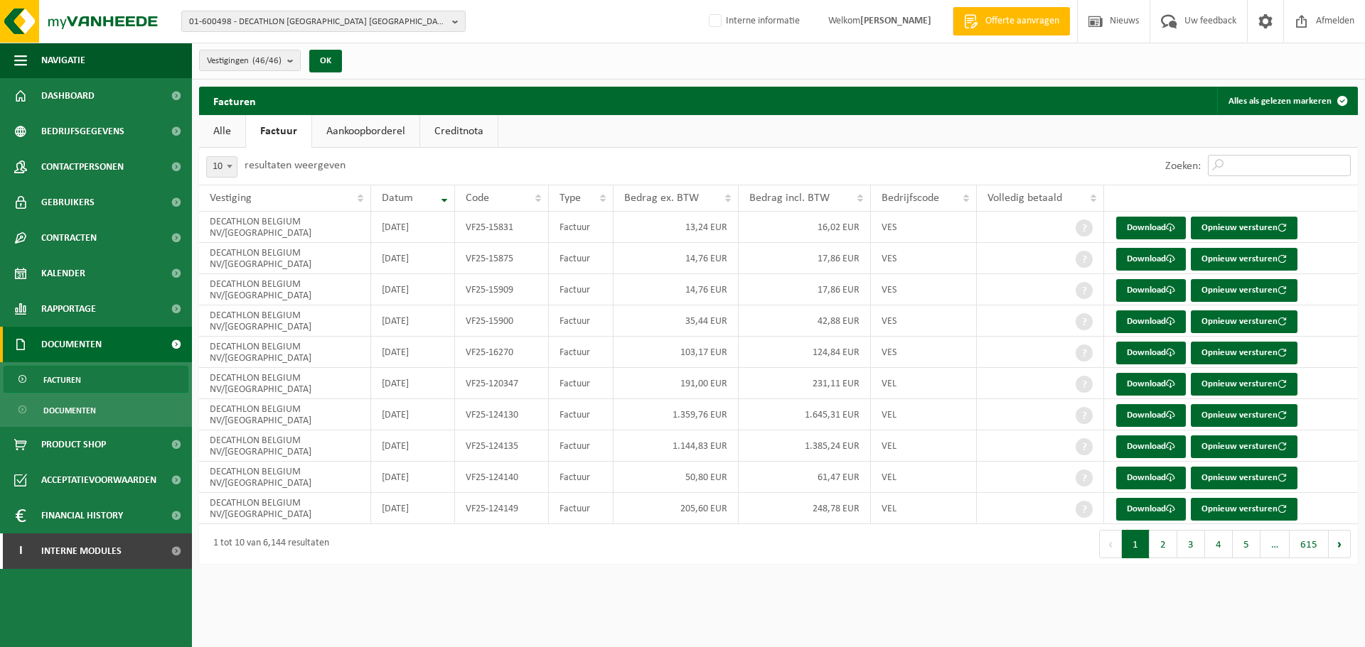
click at [1260, 164] on input "Zoeken:" at bounding box center [1279, 165] width 143 height 21
paste input "VF25-124152"
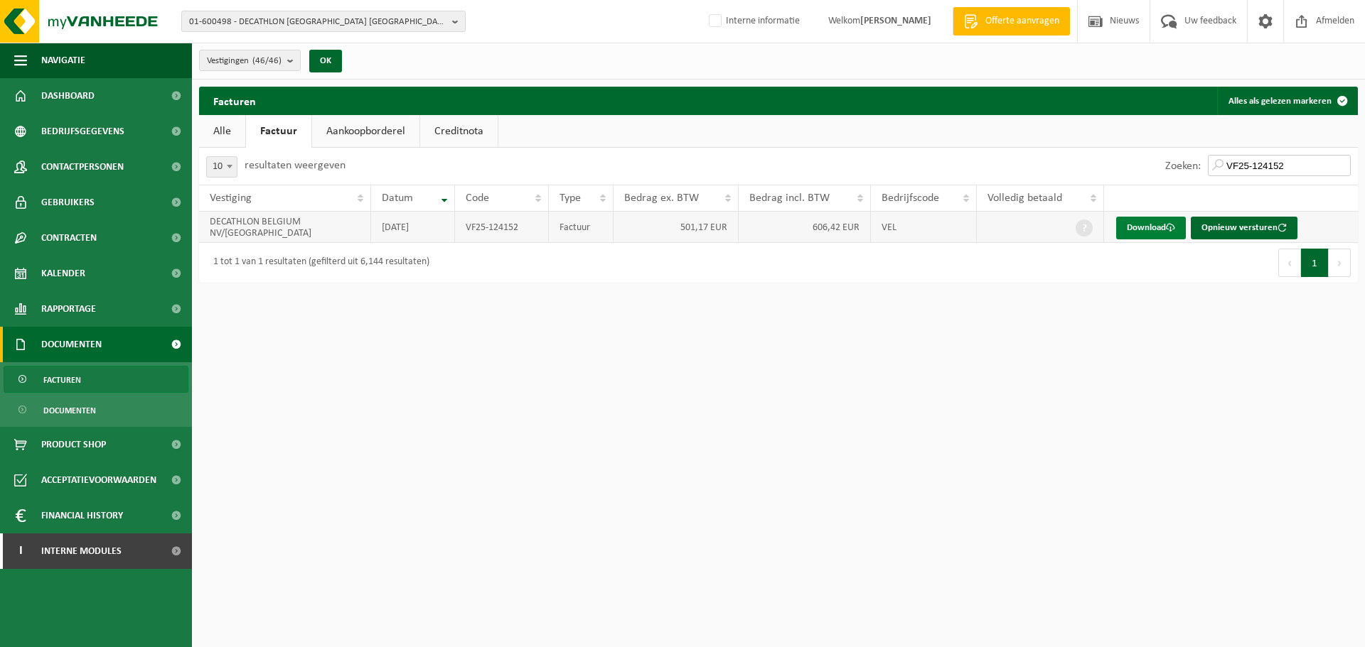
type input "VF25-124152"
click at [1146, 229] on link "Download" at bounding box center [1151, 228] width 70 height 23
click at [62, 548] on span "Interne modules" at bounding box center [81, 552] width 80 height 36
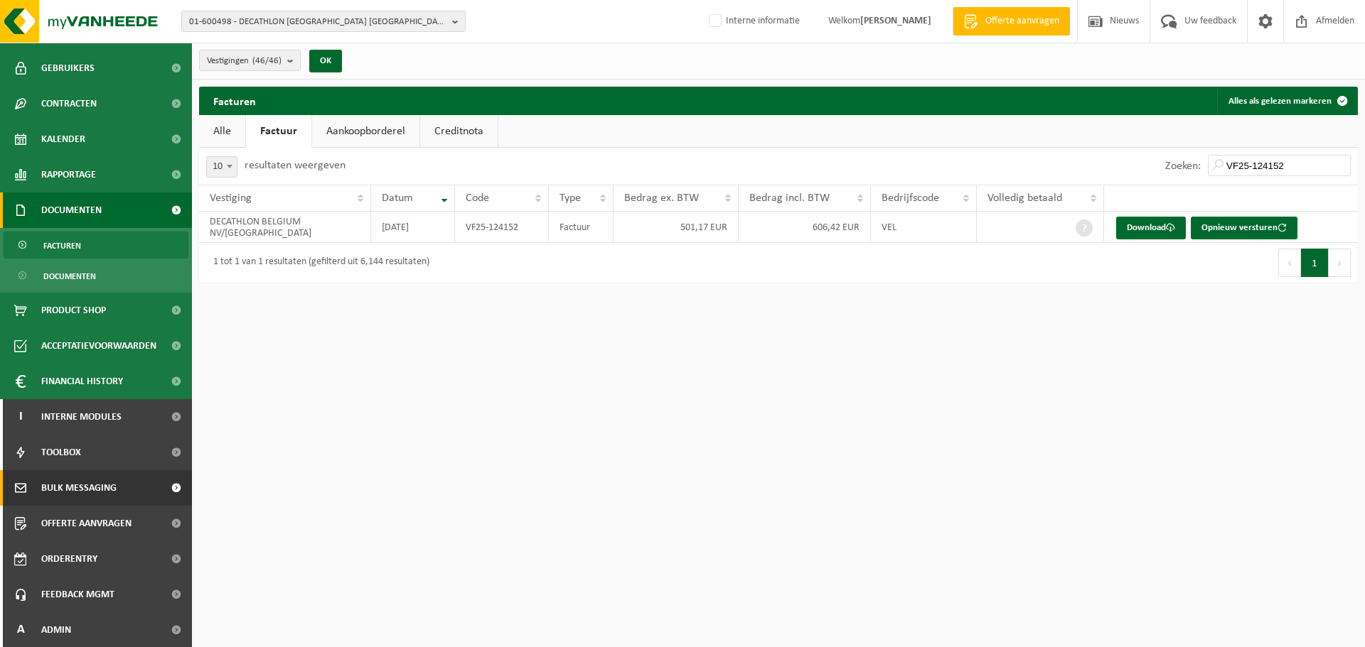
scroll to position [135, 0]
click at [66, 591] on span "Feedback MGMT" at bounding box center [77, 594] width 73 height 36
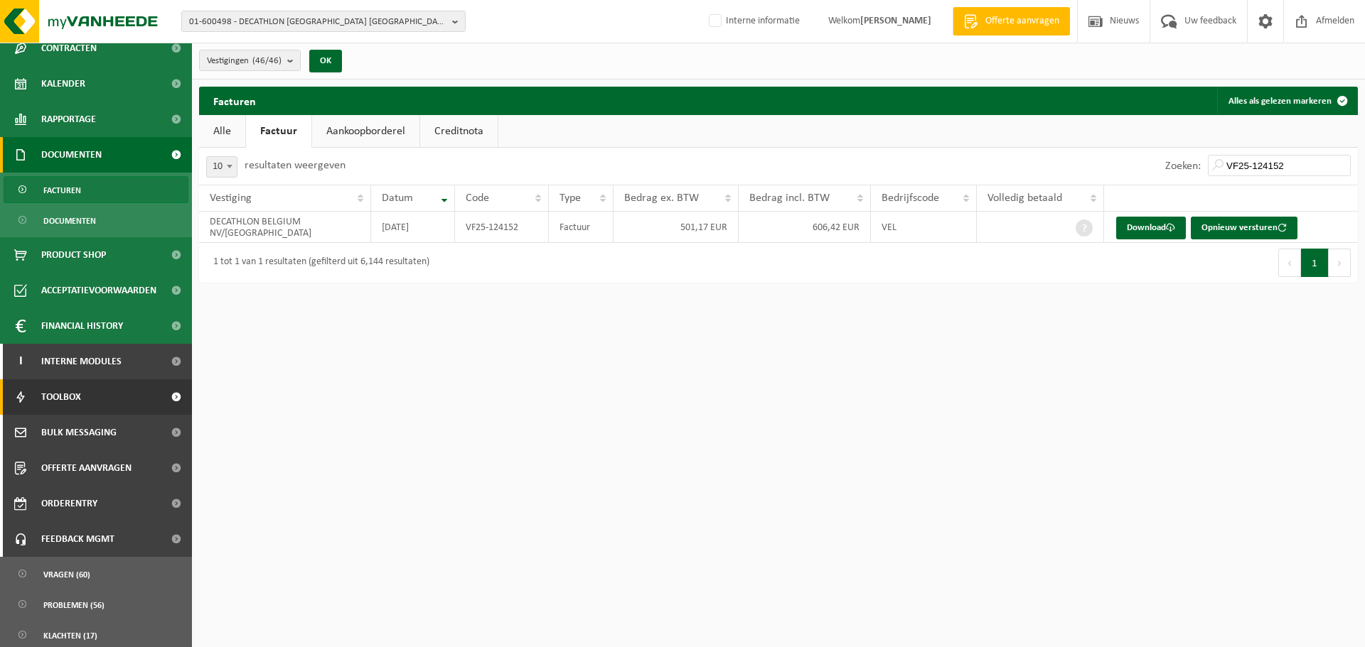
scroll to position [230, 0]
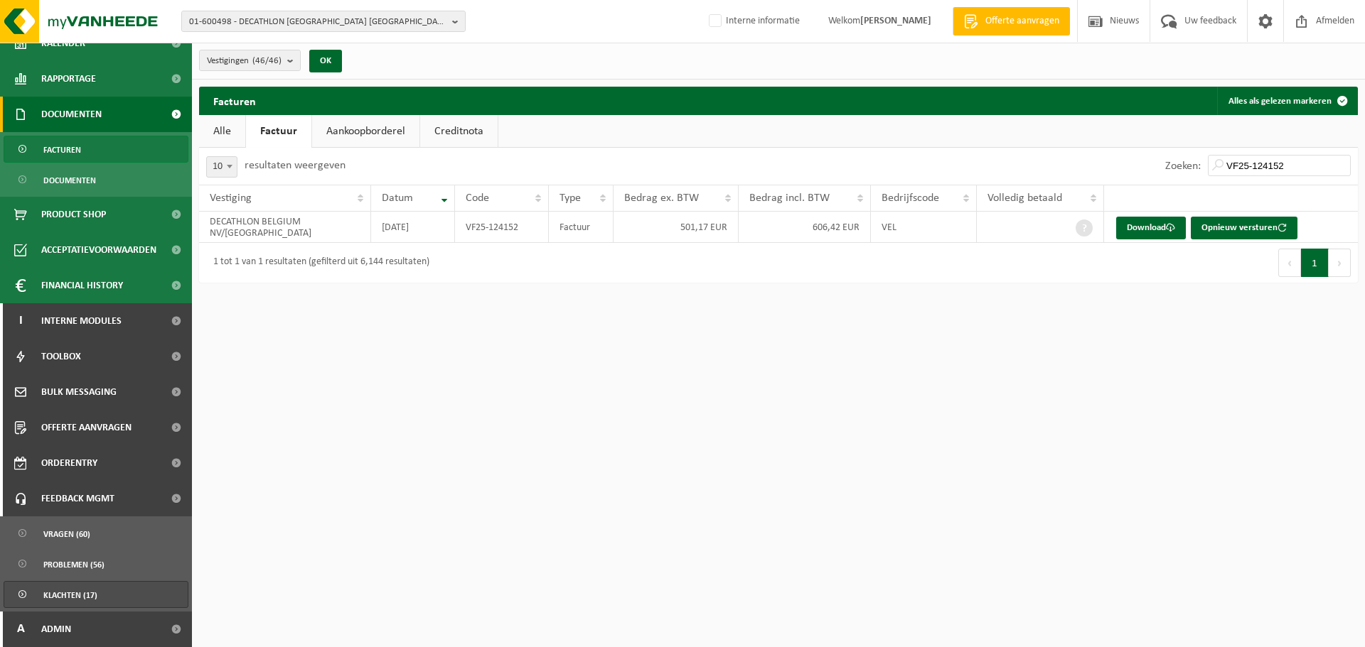
click at [71, 594] on span "Klachten (17)" at bounding box center [70, 595] width 54 height 27
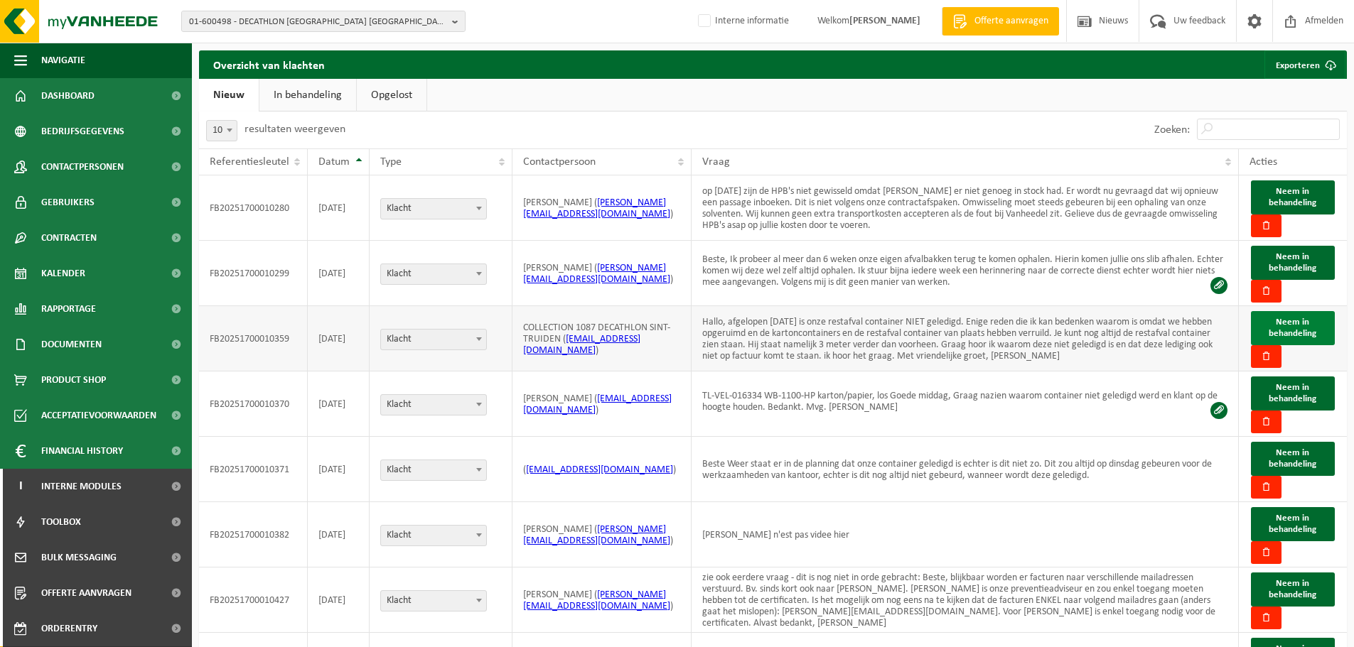
click at [1307, 326] on span "Neem in behandeling" at bounding box center [1293, 328] width 48 height 21
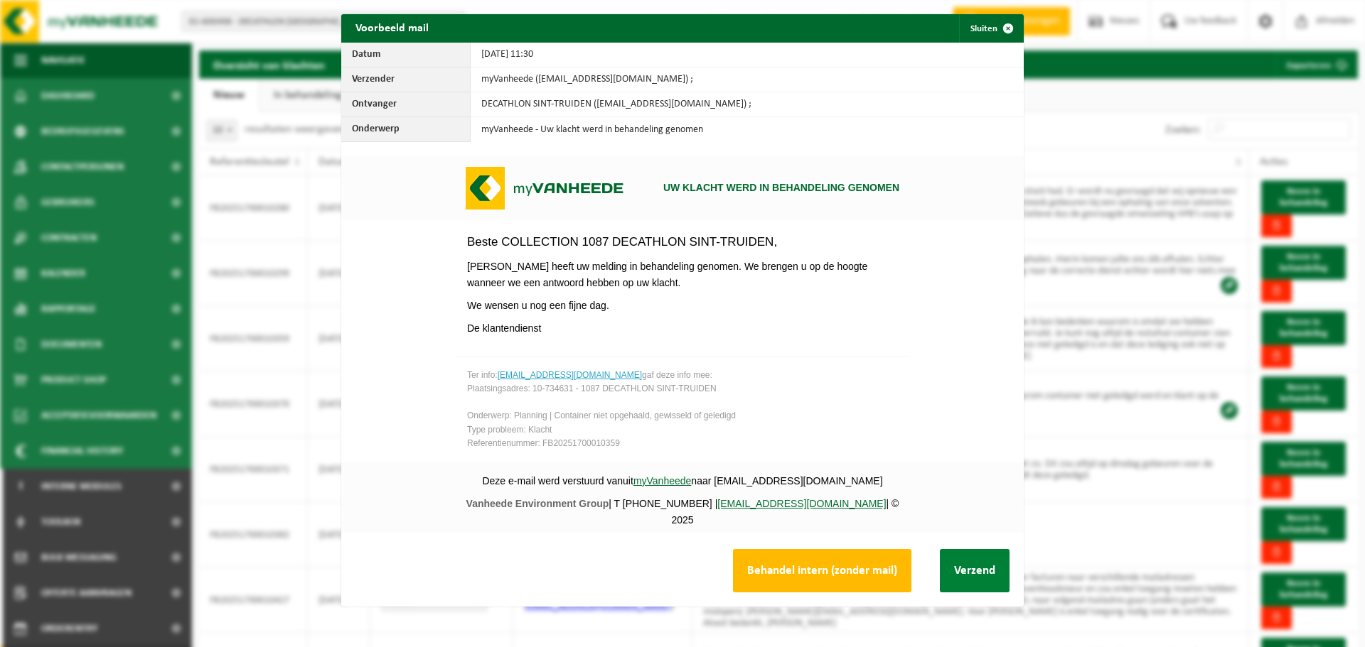
click at [961, 568] on button "Verzend" at bounding box center [975, 570] width 70 height 43
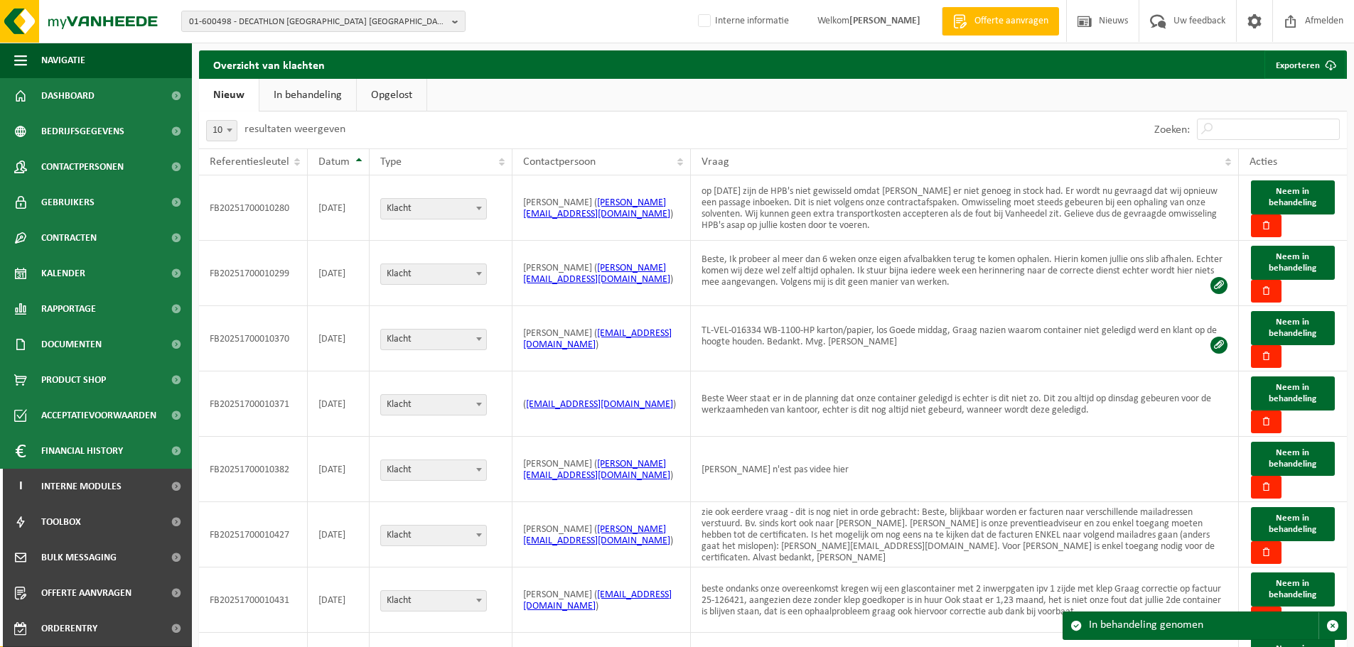
click at [289, 95] on link "In behandeling" at bounding box center [307, 95] width 97 height 33
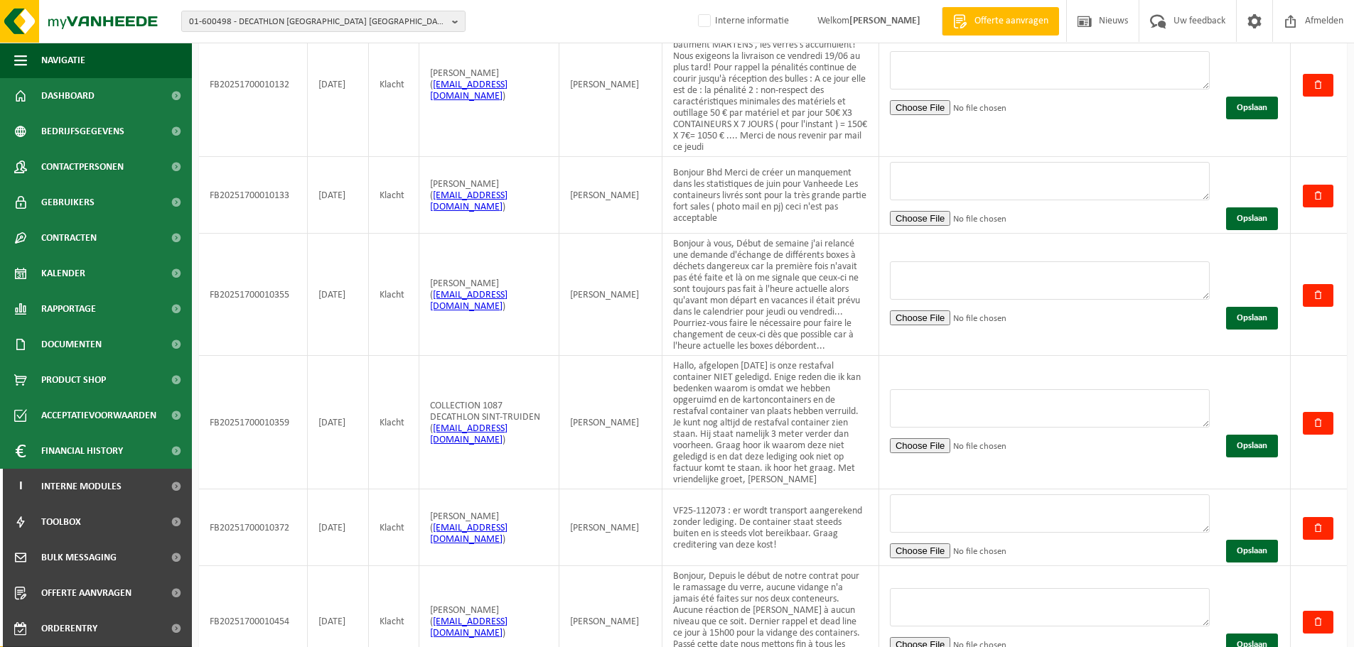
scroll to position [208, 0]
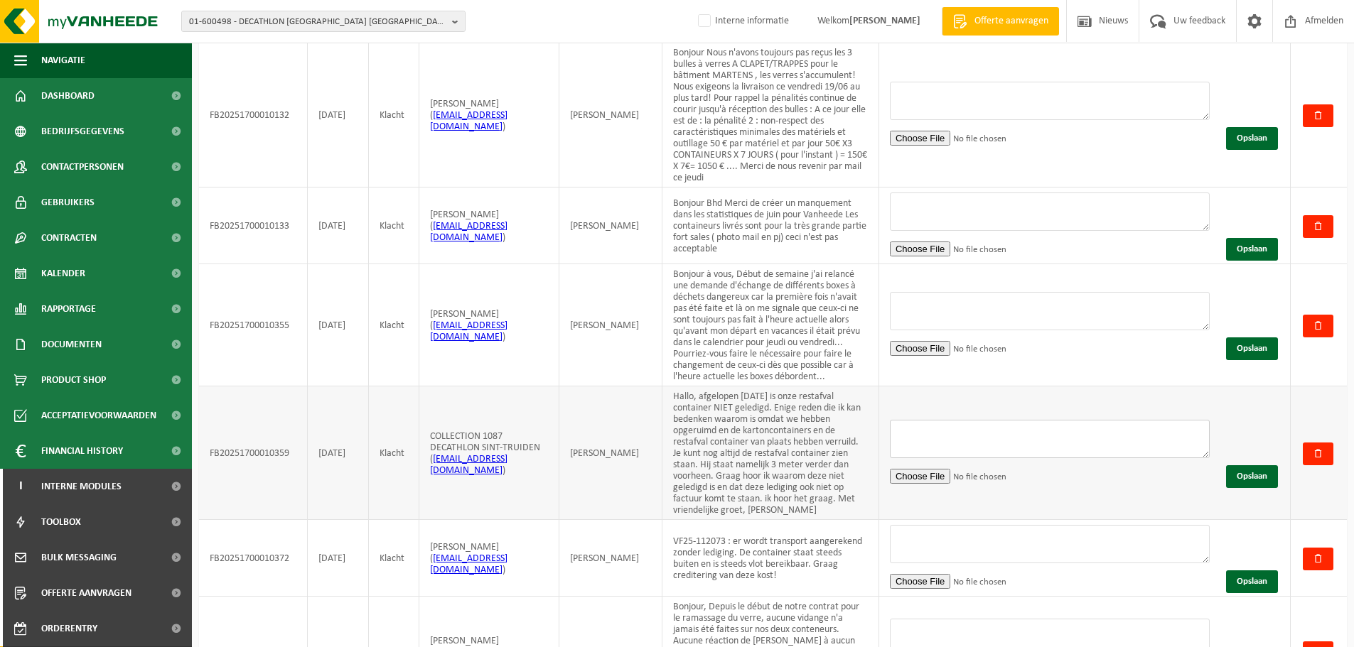
click at [964, 458] on textarea at bounding box center [1050, 439] width 320 height 38
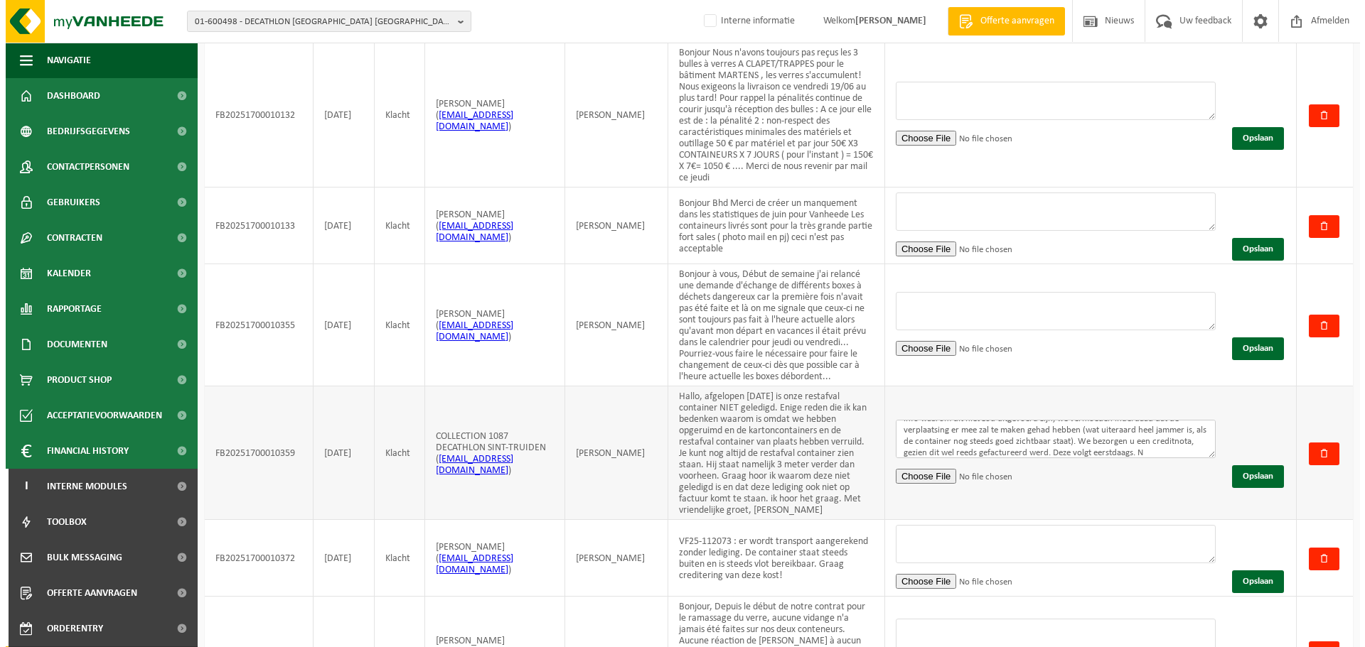
scroll to position [36, 0]
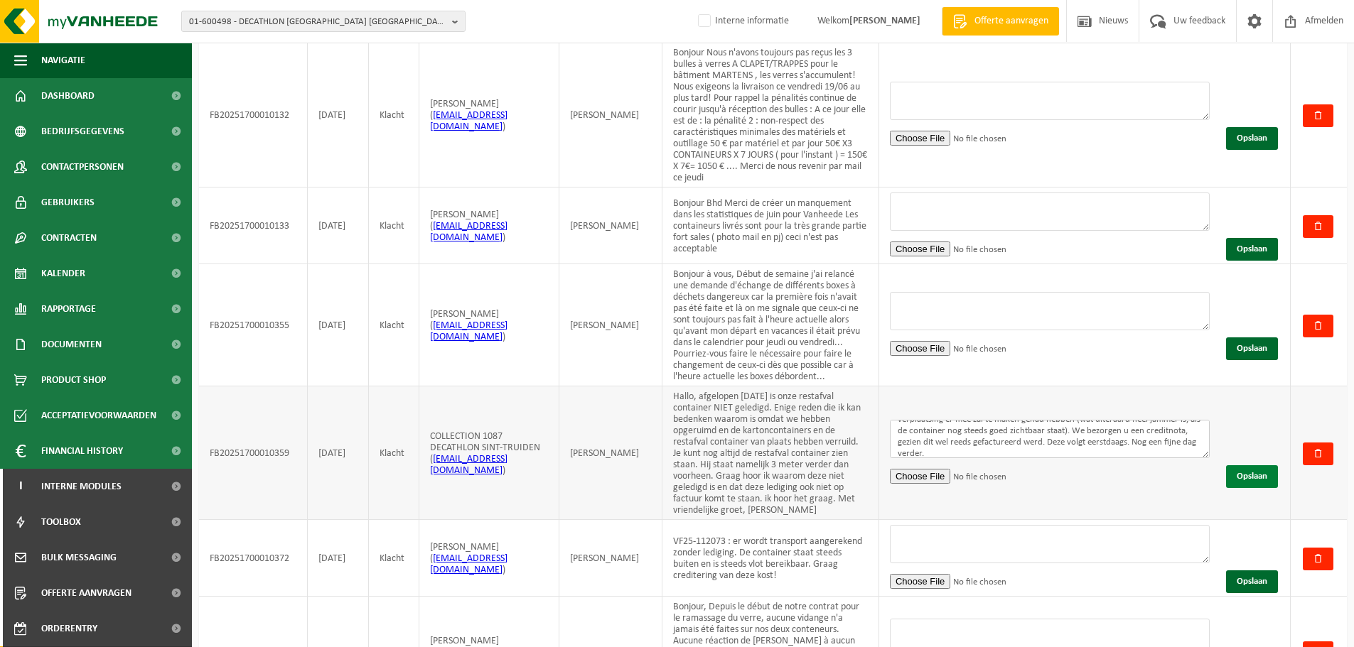
type textarea "Beste, excuseer dat wij hier nu pas toe komen. Helaas hebben we geen verdere in…"
click at [1237, 488] on button "Opslaan" at bounding box center [1252, 477] width 52 height 23
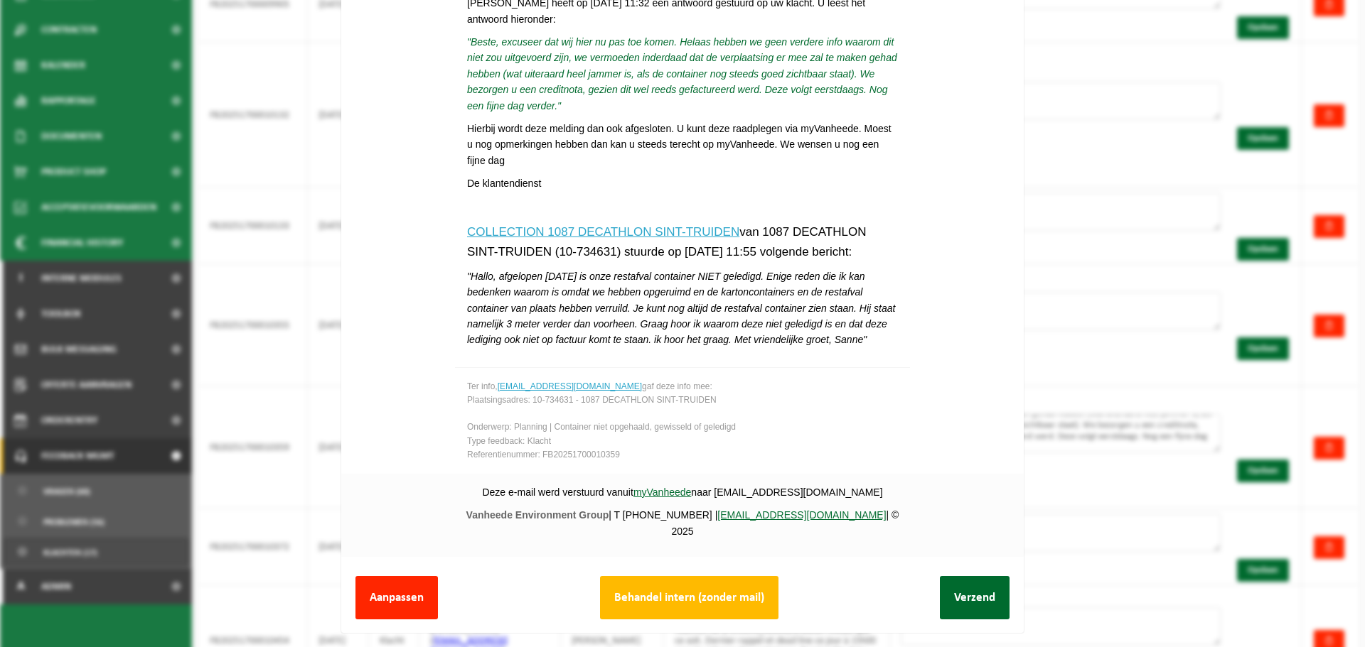
scroll to position [53, 0]
click at [975, 591] on button "Verzend" at bounding box center [975, 597] width 70 height 43
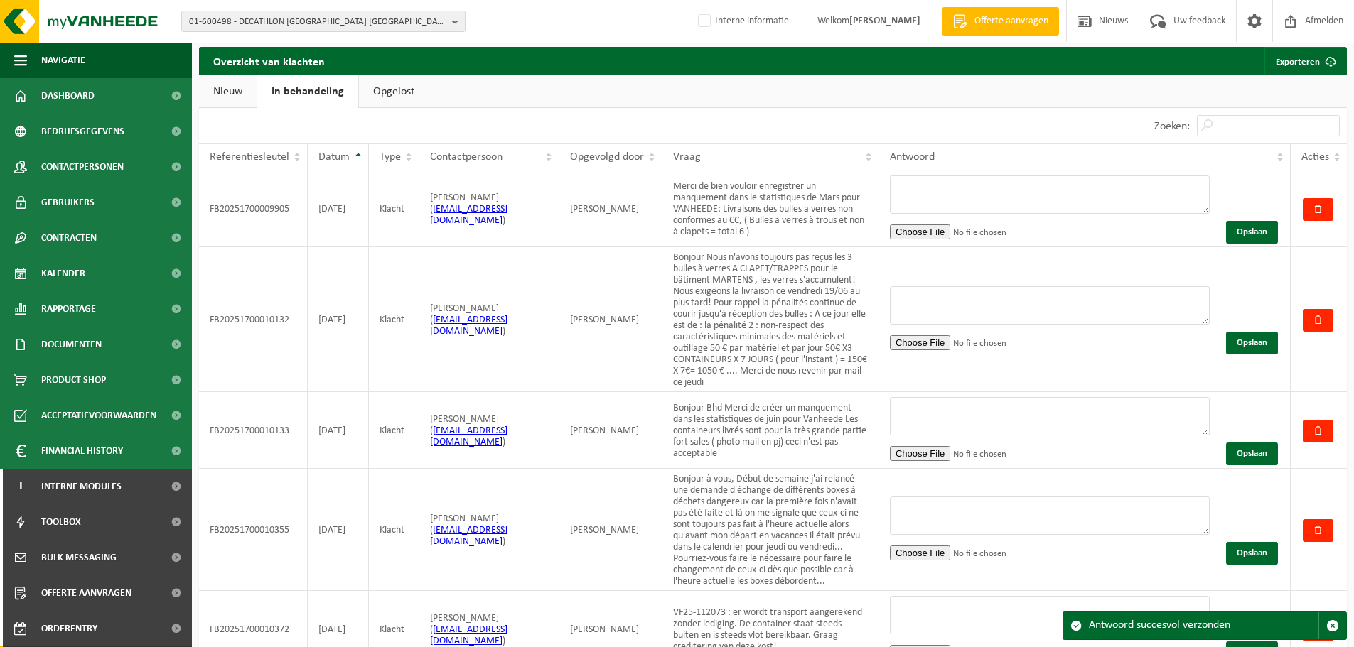
scroll to position [0, 0]
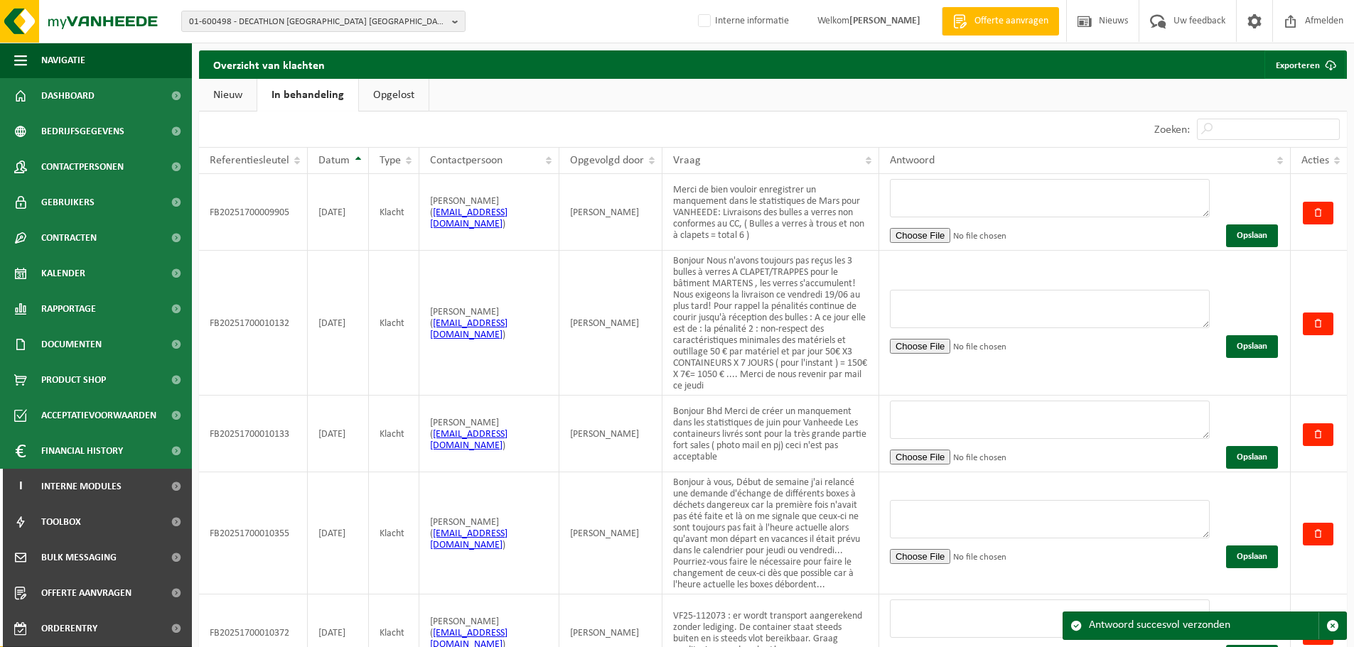
click at [405, 92] on link "Opgelost" at bounding box center [394, 95] width 70 height 33
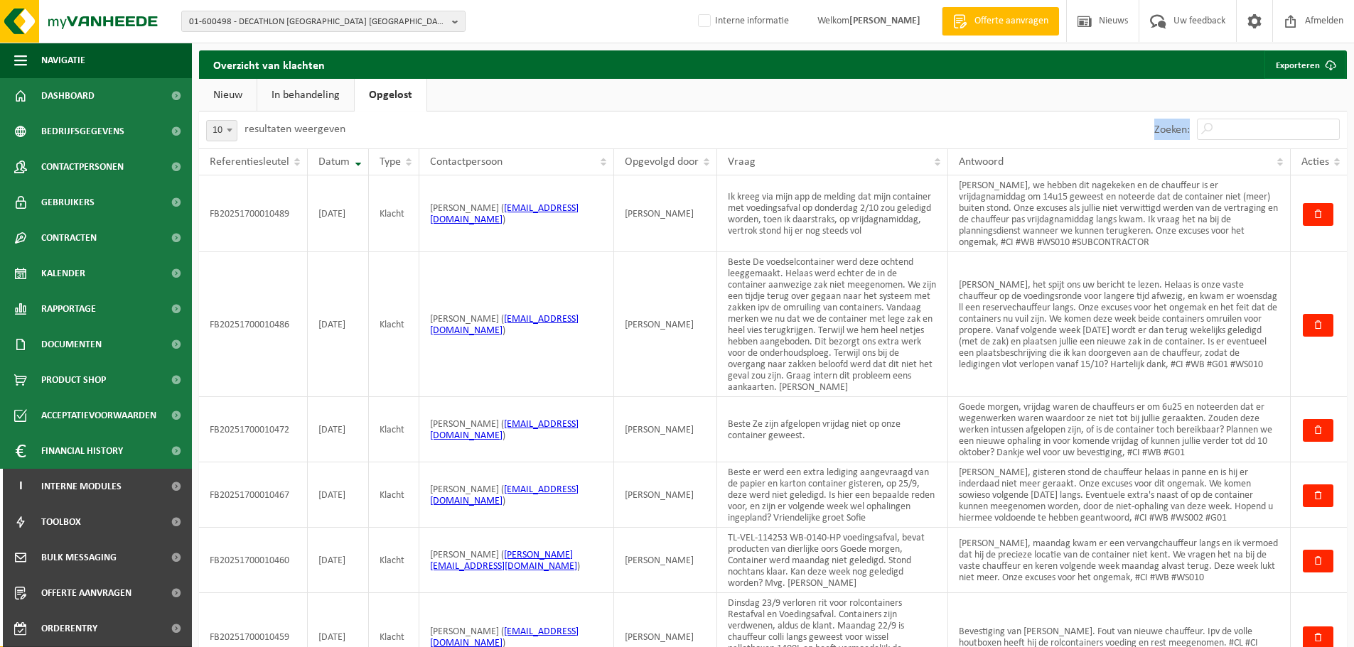
click at [1257, 135] on div "Zoeken:" at bounding box center [1247, 130] width 200 height 37
click at [1257, 134] on input "Zoeken:" at bounding box center [1268, 129] width 143 height 21
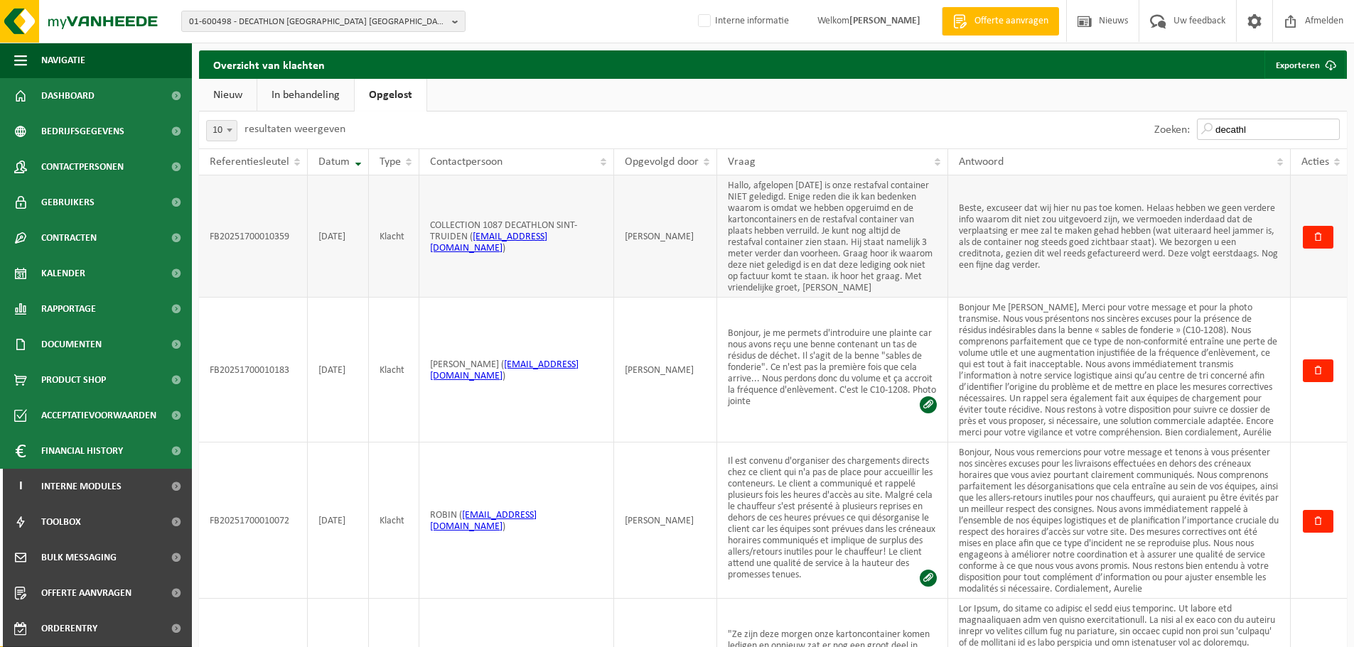
type input "decathl"
click at [1067, 270] on td "Beste, excuseer dat wij hier nu pas toe komen. Helaas hebben we geen verdere in…" at bounding box center [1119, 237] width 343 height 122
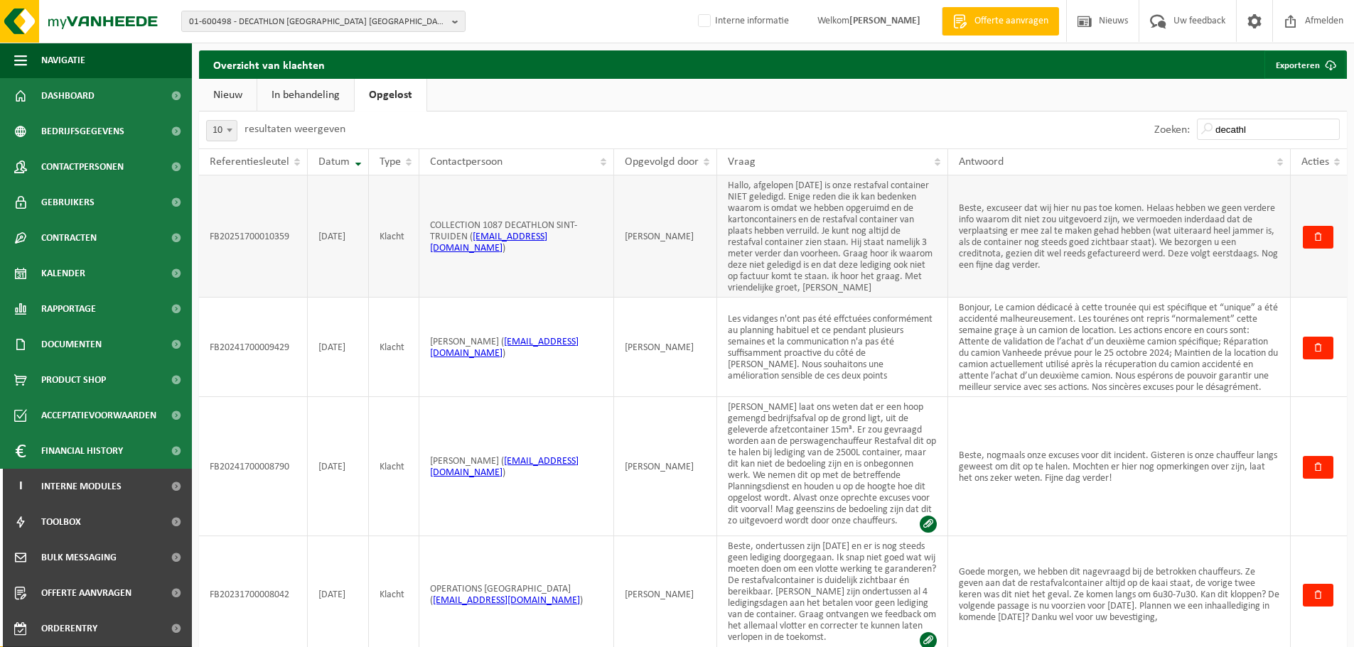
click at [1076, 265] on td "Beste, excuseer dat wij hier nu pas toe komen. Helaas hebben we geen verdere in…" at bounding box center [1119, 237] width 343 height 122
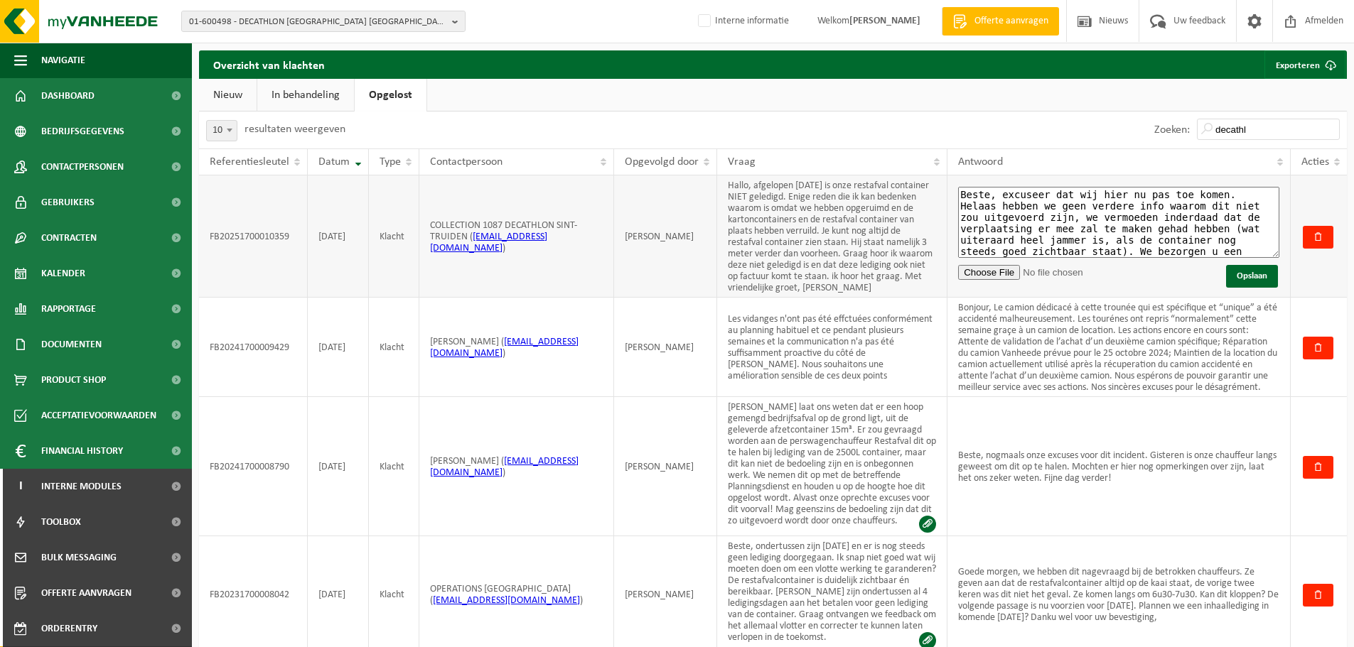
click at [1108, 236] on textarea "Beste, excuseer dat wij hier nu pas toe komen. Helaas hebben we geen verdere in…" at bounding box center [1118, 222] width 321 height 71
click at [1185, 245] on textarea "Beste, excuseer dat wij hier nu pas toe komen. Helaas hebben we geen verdere in…" at bounding box center [1118, 222] width 321 height 71
type textarea "Beste, excuseer dat wij hier nu pas toe komen. Helaas hebben we geen verdere in…"
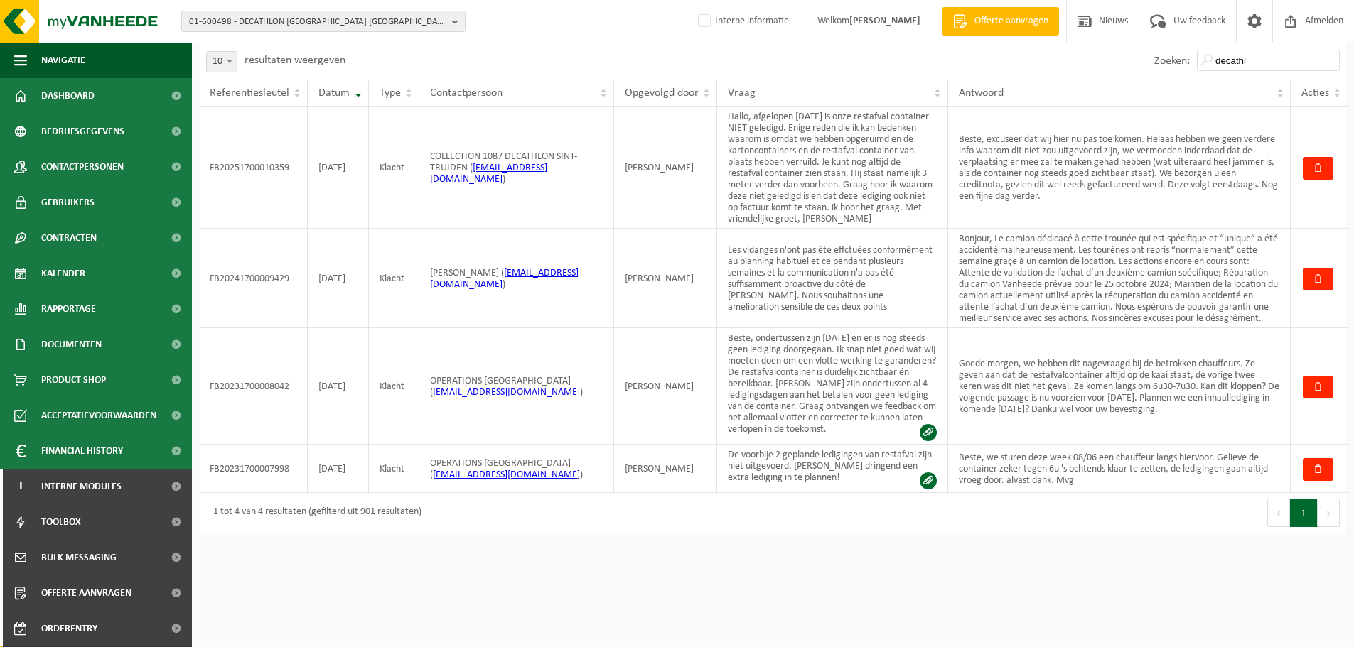
scroll to position [0, 0]
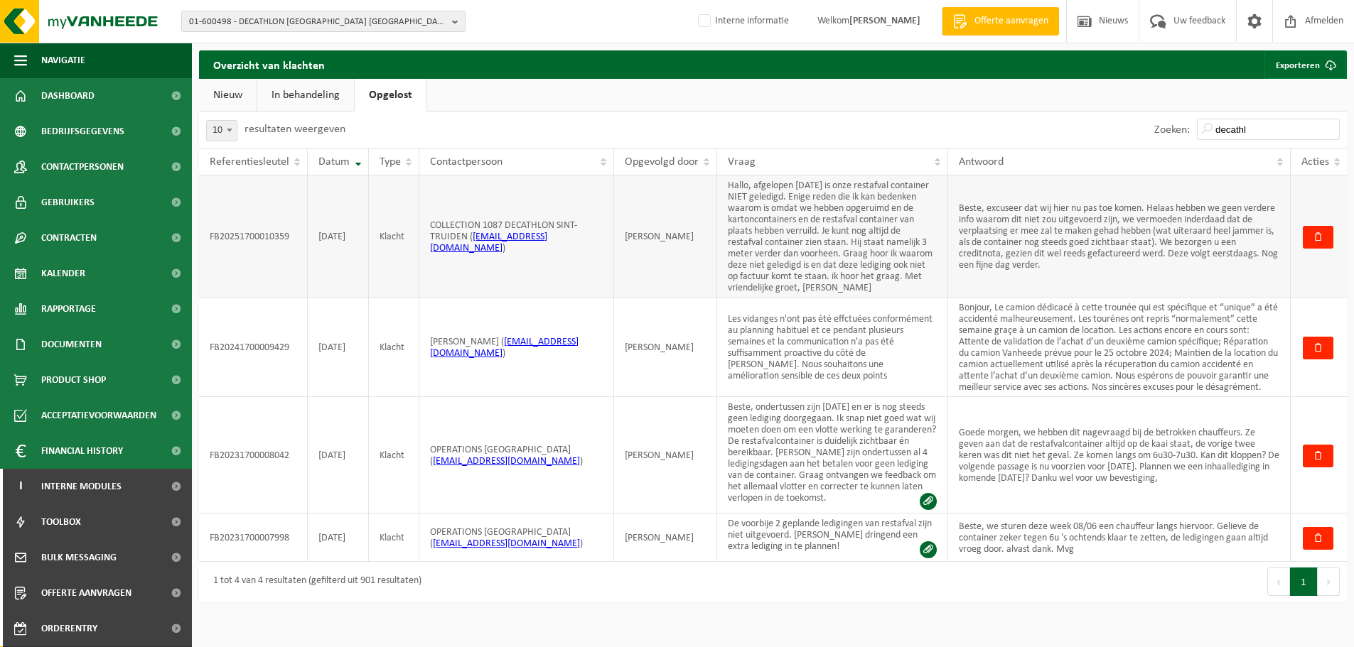
click at [1077, 256] on td "Beste, excuseer dat wij hier nu pas toe komen. Helaas hebben we geen verdere in…" at bounding box center [1119, 237] width 343 height 122
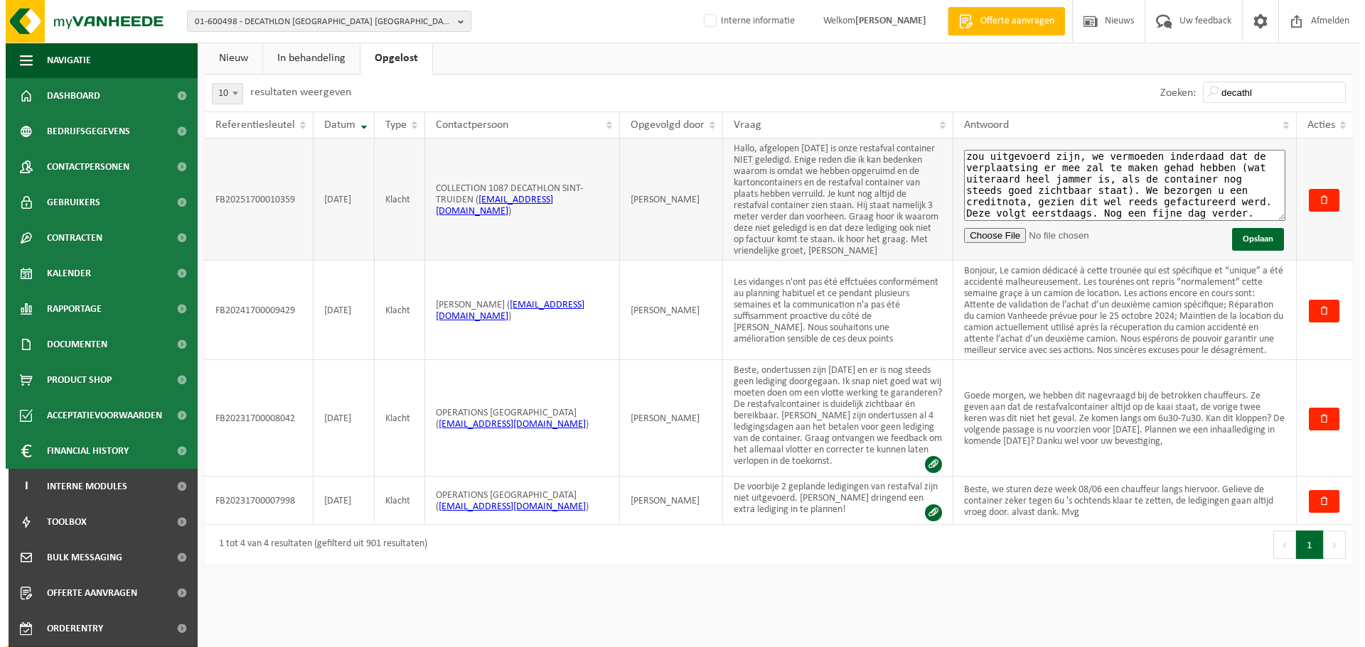
scroll to position [71, 0]
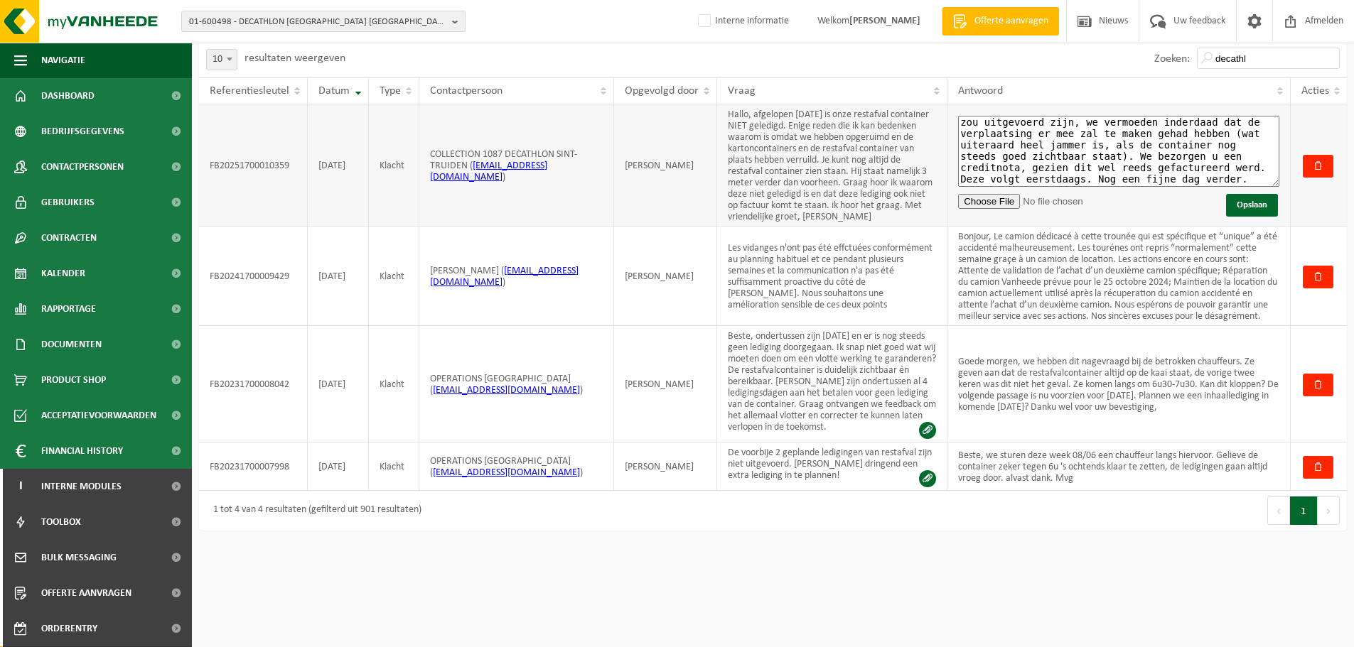
click at [1182, 178] on textarea "Beste, excuseer dat wij hier nu pas toe komen. Helaas hebben we geen verdere in…" at bounding box center [1118, 151] width 321 height 71
type textarea "Beste, excuseer dat wij hier nu pas toe komen. Helaas hebben we geen verdere in…"
click at [1259, 203] on button "Opslaan" at bounding box center [1252, 205] width 52 height 23
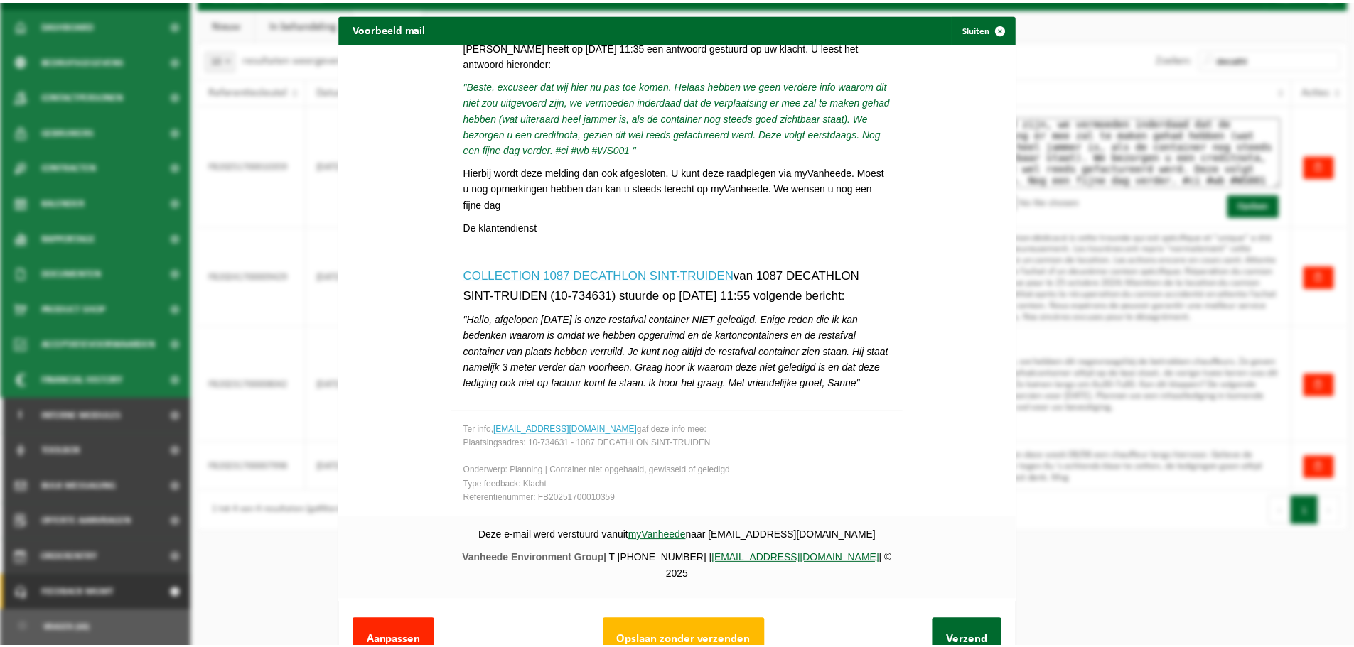
scroll to position [221, 0]
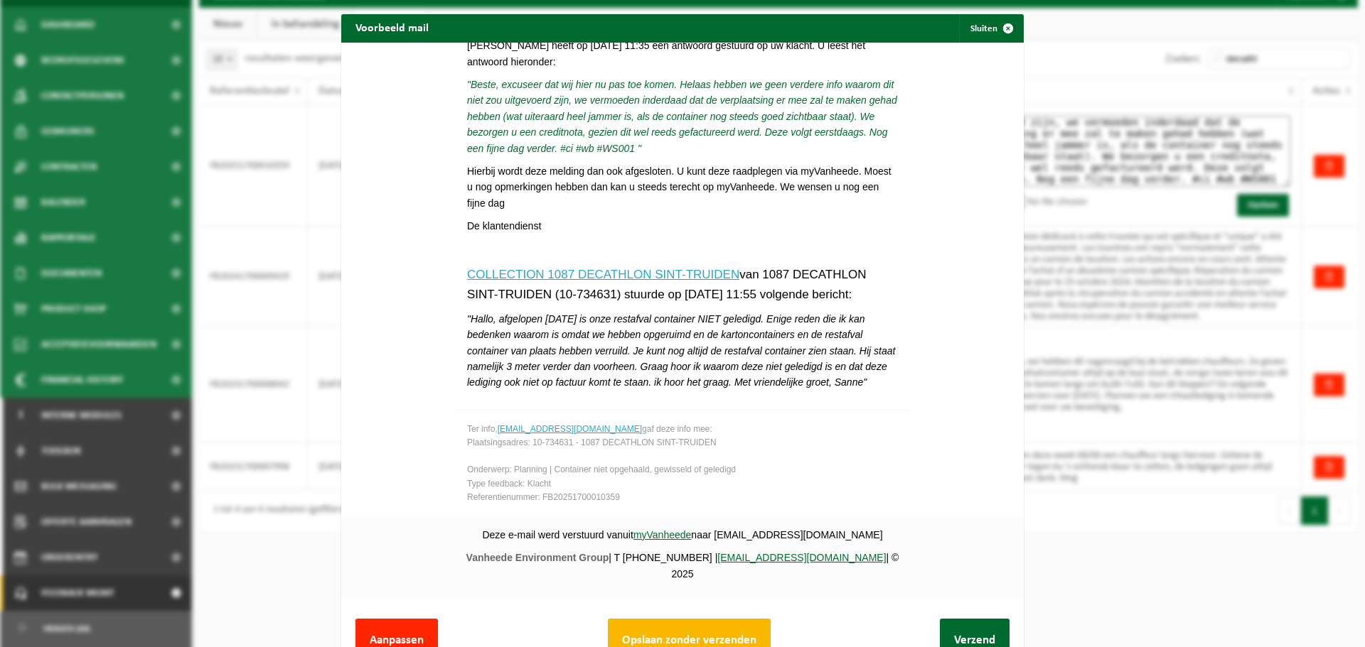
click at [719, 625] on button "Opslaan zonder verzenden" at bounding box center [689, 640] width 163 height 43
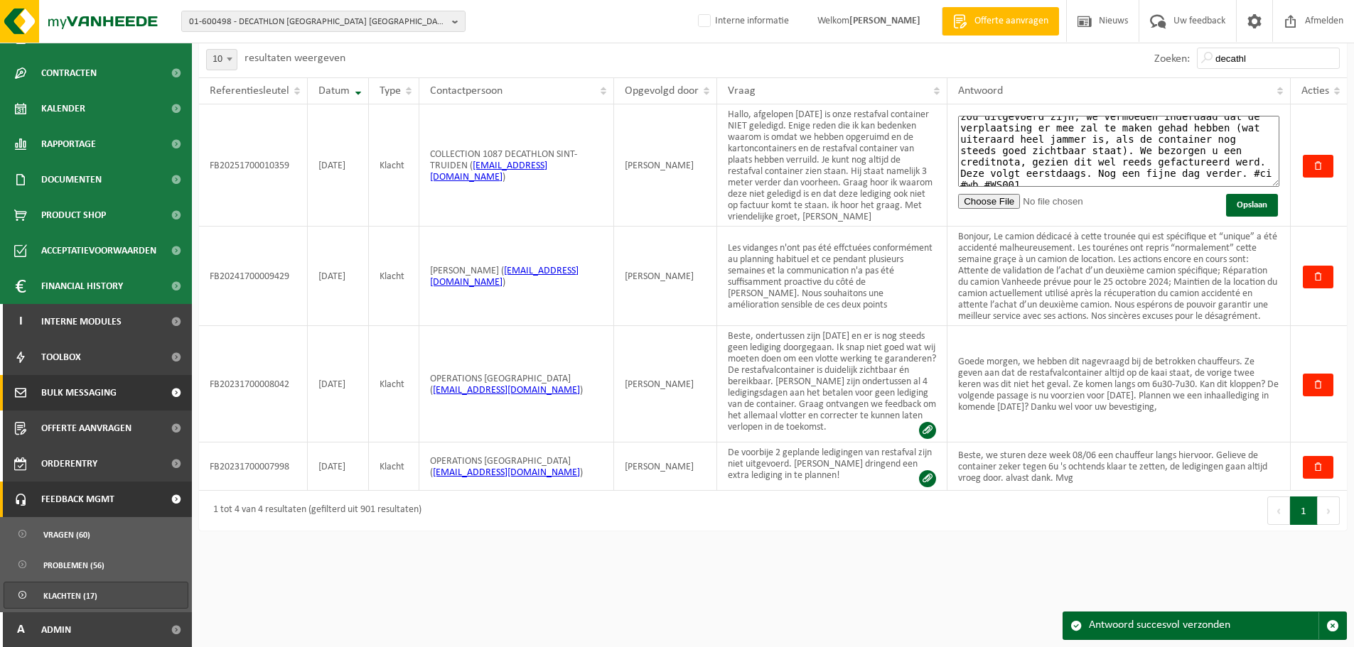
scroll to position [166, 0]
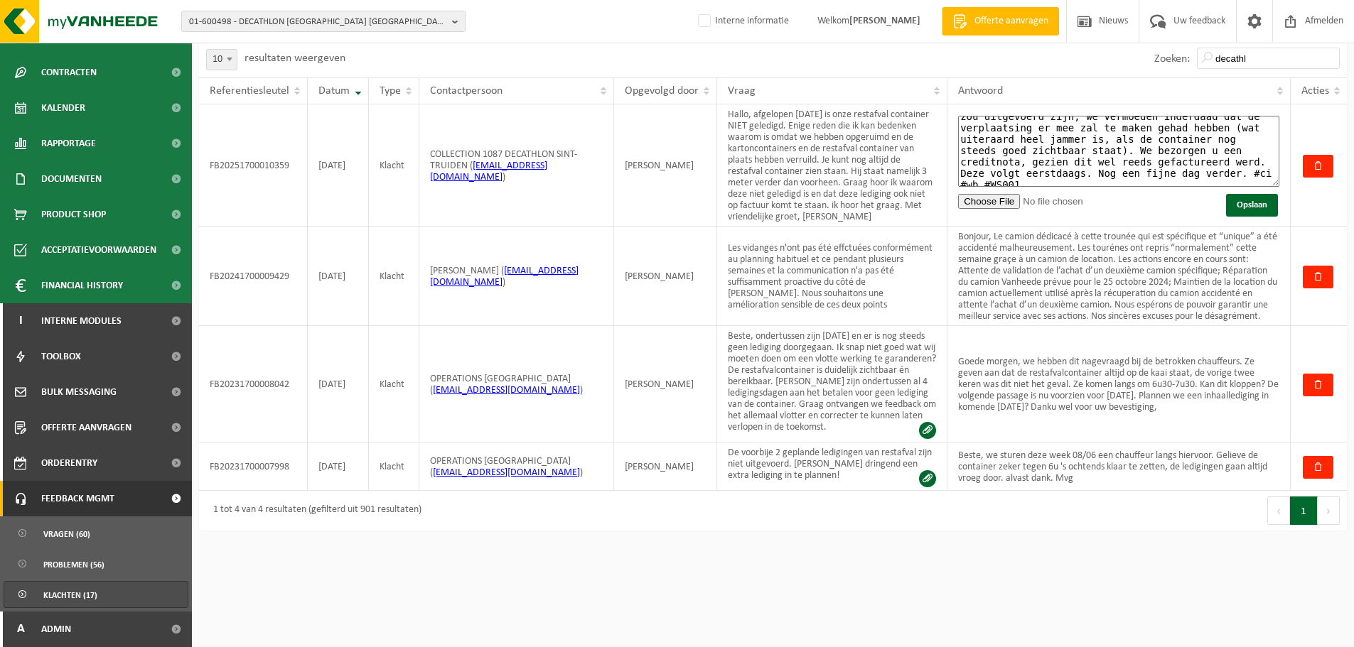
click at [71, 596] on span "Klachten (17)" at bounding box center [70, 595] width 54 height 27
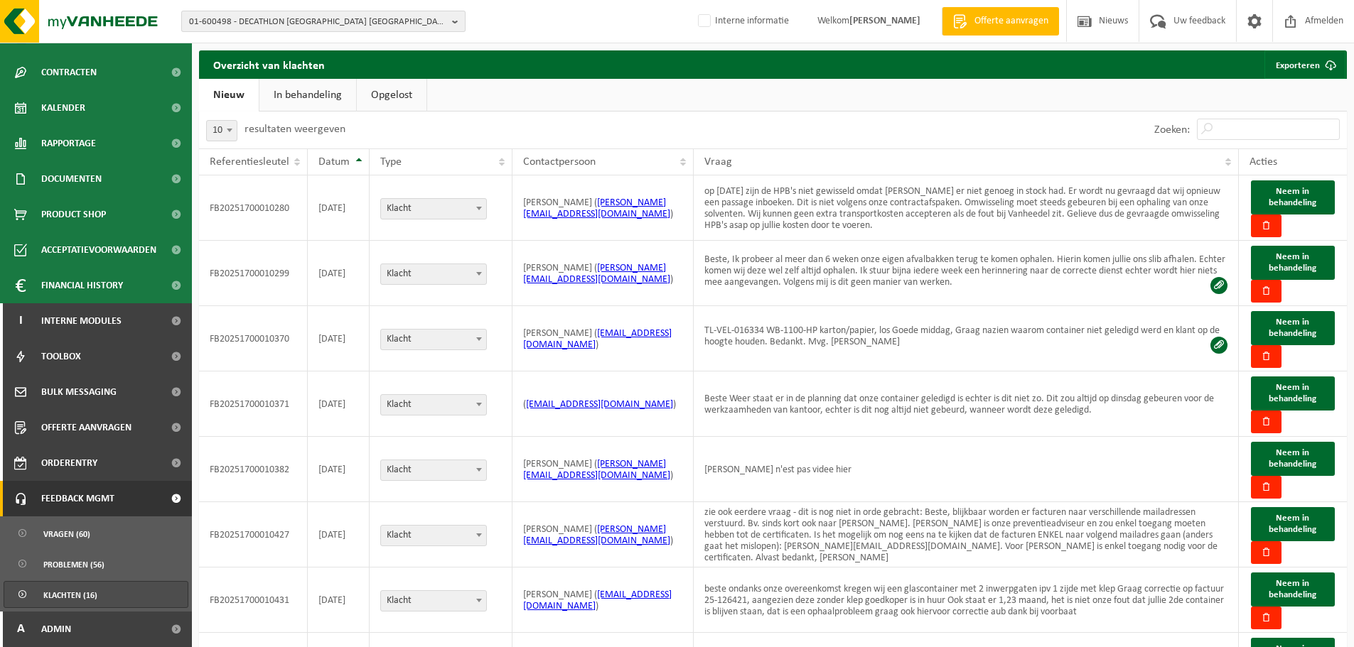
click at [365, 15] on span "01-600498 - DECATHLON [GEOGRAPHIC_DATA] [GEOGRAPHIC_DATA]/[GEOGRAPHIC_DATA] - […" at bounding box center [317, 21] width 257 height 21
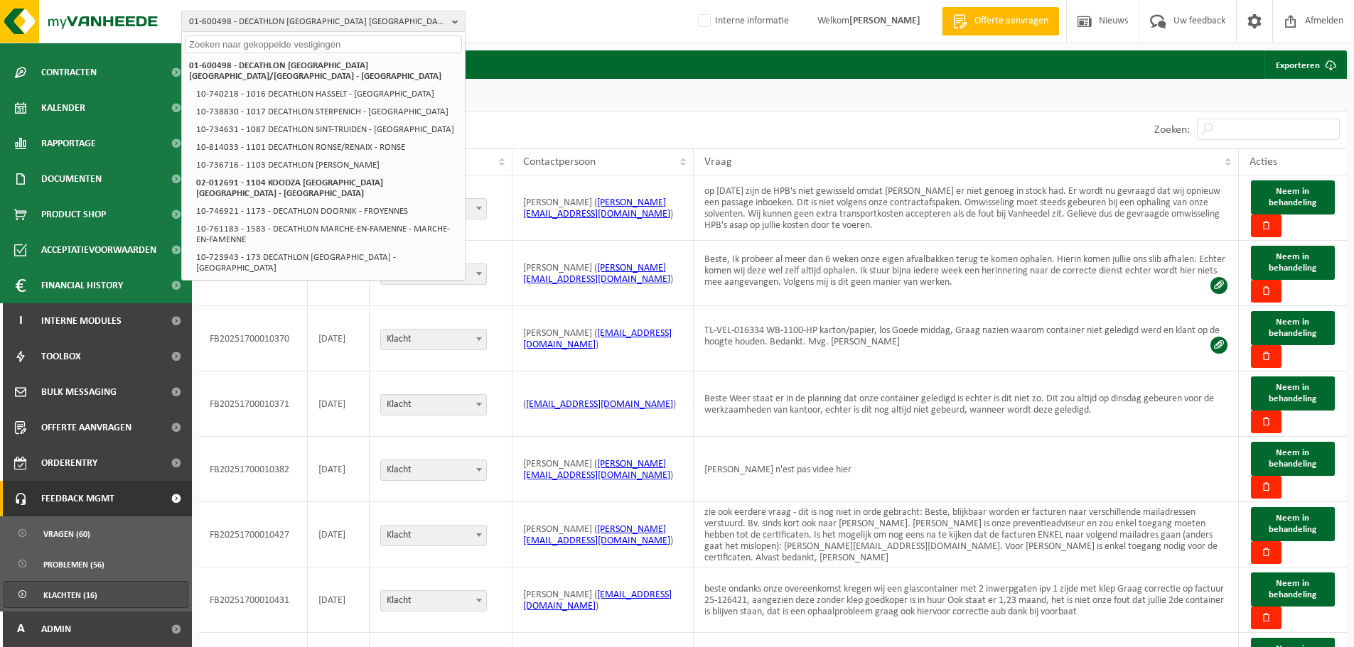
paste input "10-808296"
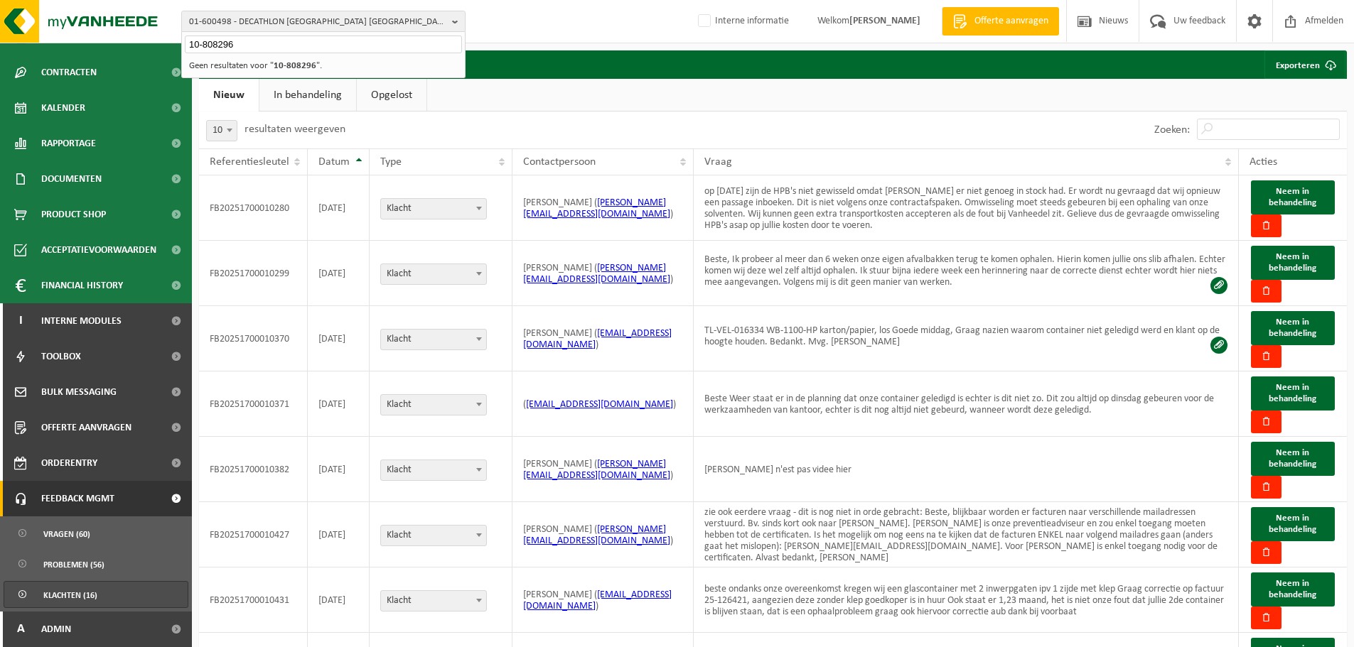
type input "10-808296"
click at [288, 72] on li "Geen resultaten voor " 10-808296 "." at bounding box center [323, 66] width 277 height 18
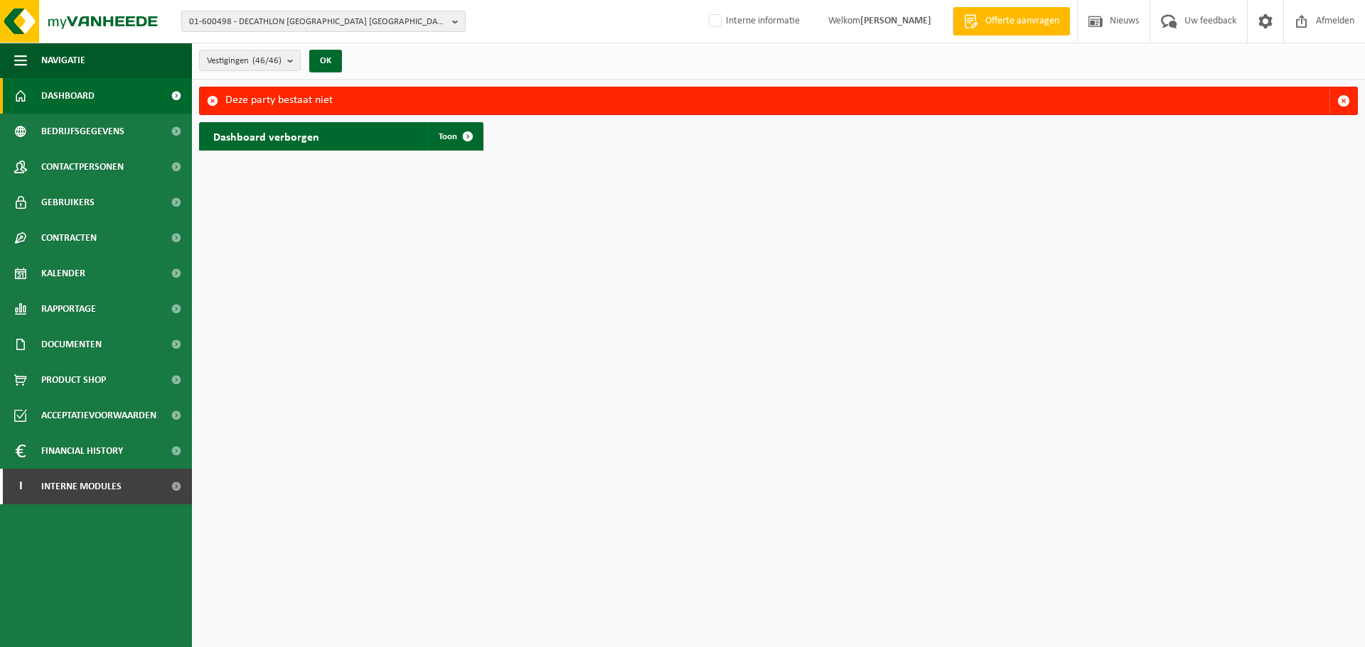
click at [764, 394] on html "01-600498 - DECATHLON [GEOGRAPHIC_DATA] [GEOGRAPHIC_DATA]/[GEOGRAPHIC_DATA] - E…" at bounding box center [682, 323] width 1365 height 647
